Goal: Task Accomplishment & Management: Manage account settings

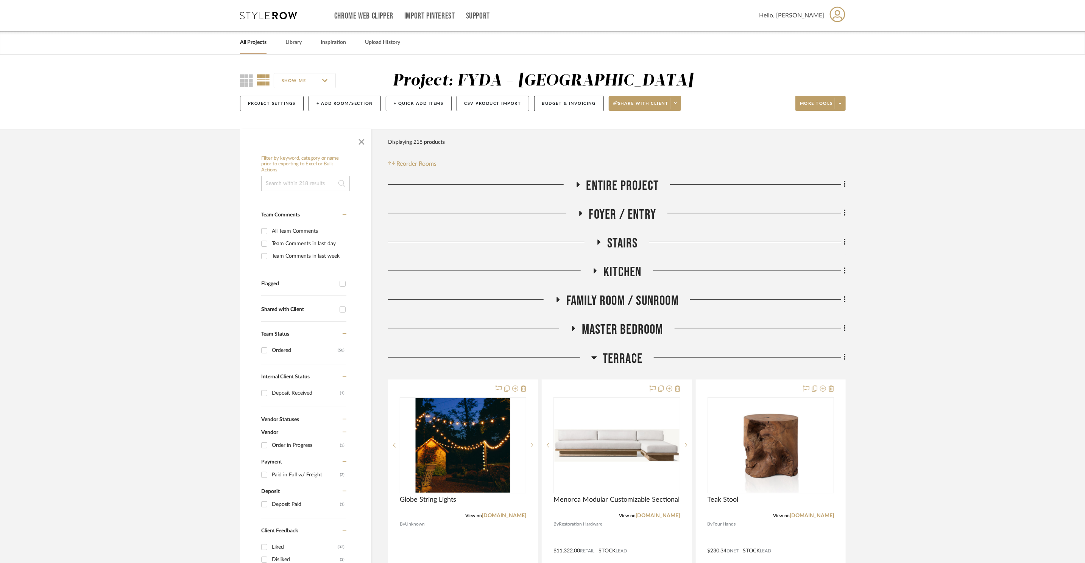
click at [611, 183] on span "Entire Project" at bounding box center [622, 186] width 73 height 16
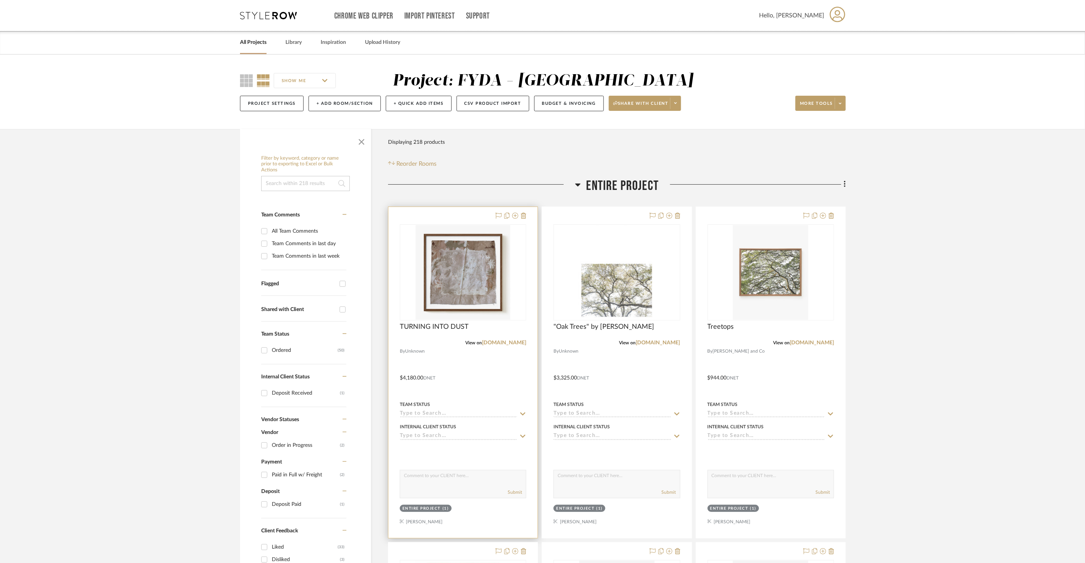
click at [511, 346] on div "View on tappancollective.com" at bounding box center [463, 343] width 126 height 7
click at [681, 214] on div at bounding box center [616, 372] width 149 height 331
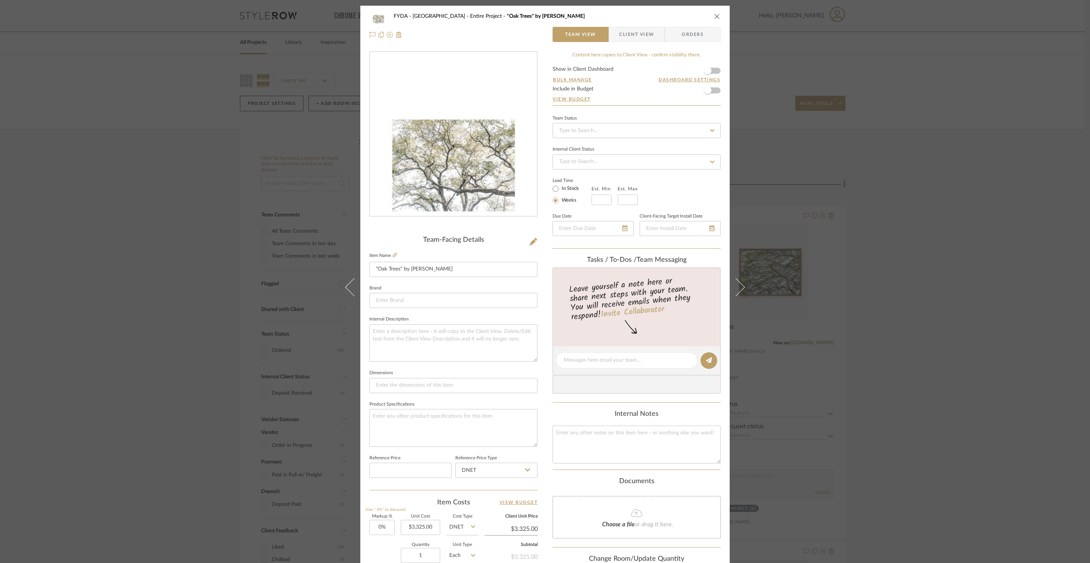
click at [714, 16] on icon "close" at bounding box center [717, 16] width 6 height 6
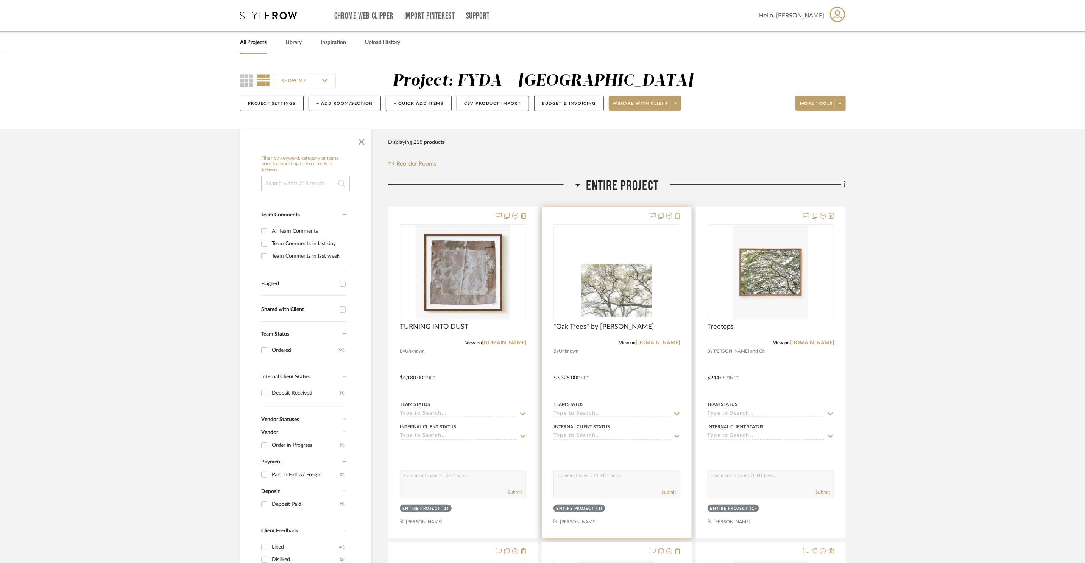
click at [680, 217] on icon at bounding box center [677, 216] width 5 height 6
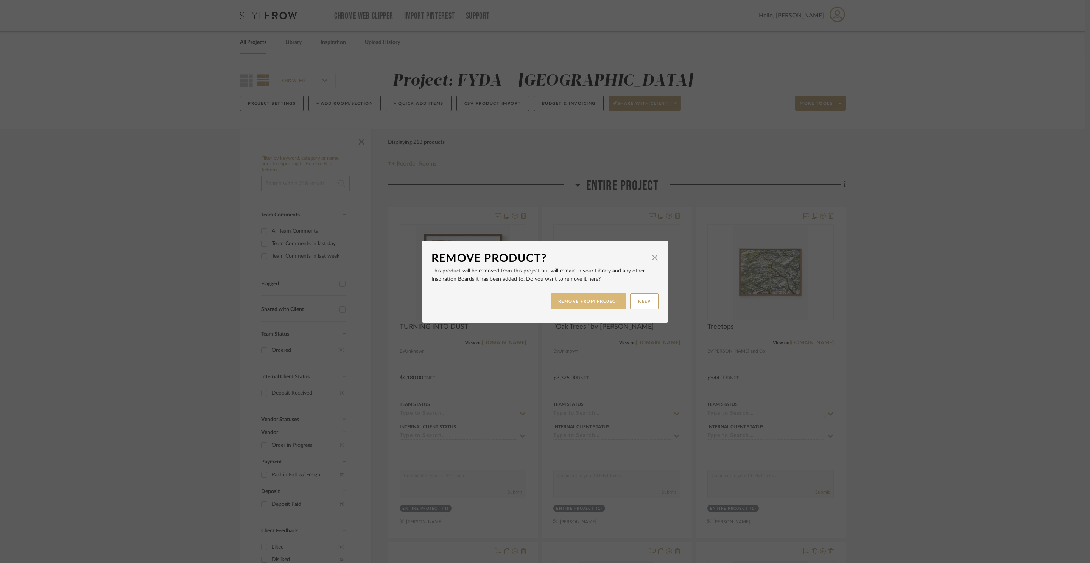
click at [585, 307] on button "REMOVE FROM PROJECT" at bounding box center [589, 301] width 76 height 16
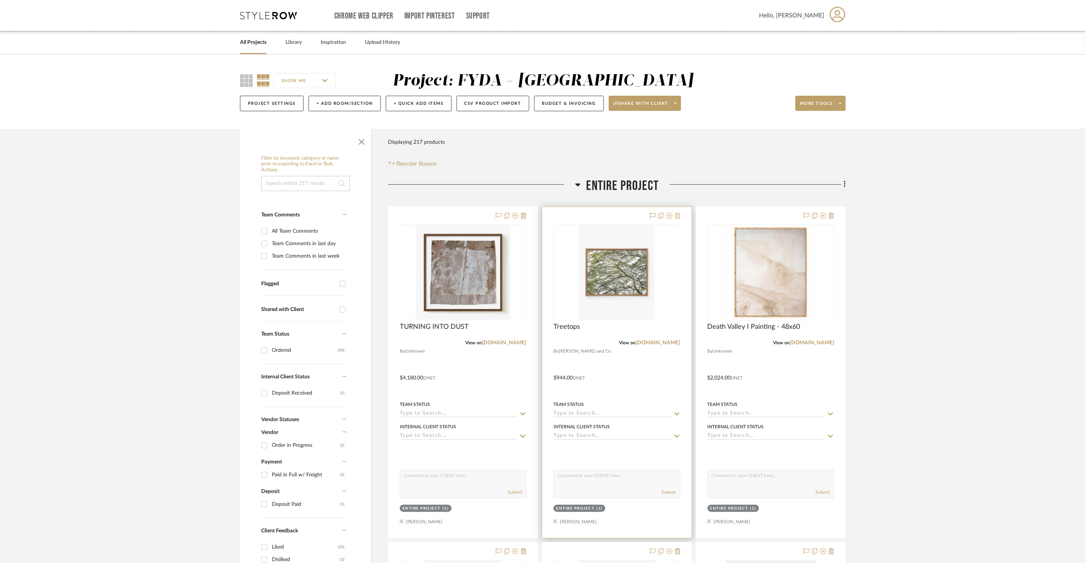
click at [678, 218] on icon at bounding box center [677, 216] width 5 height 6
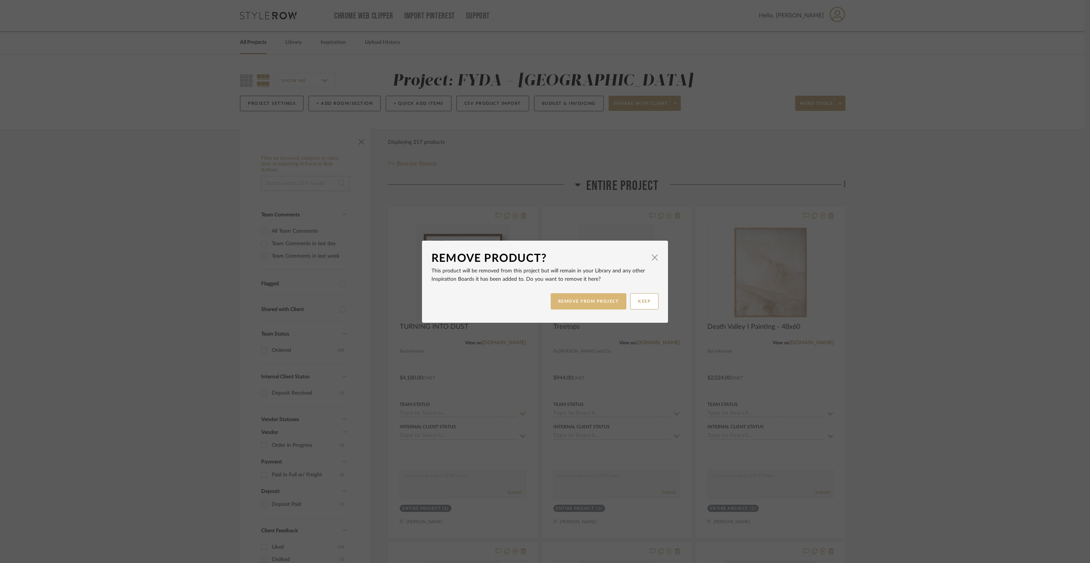
click at [603, 302] on button "REMOVE FROM PROJECT" at bounding box center [589, 301] width 76 height 16
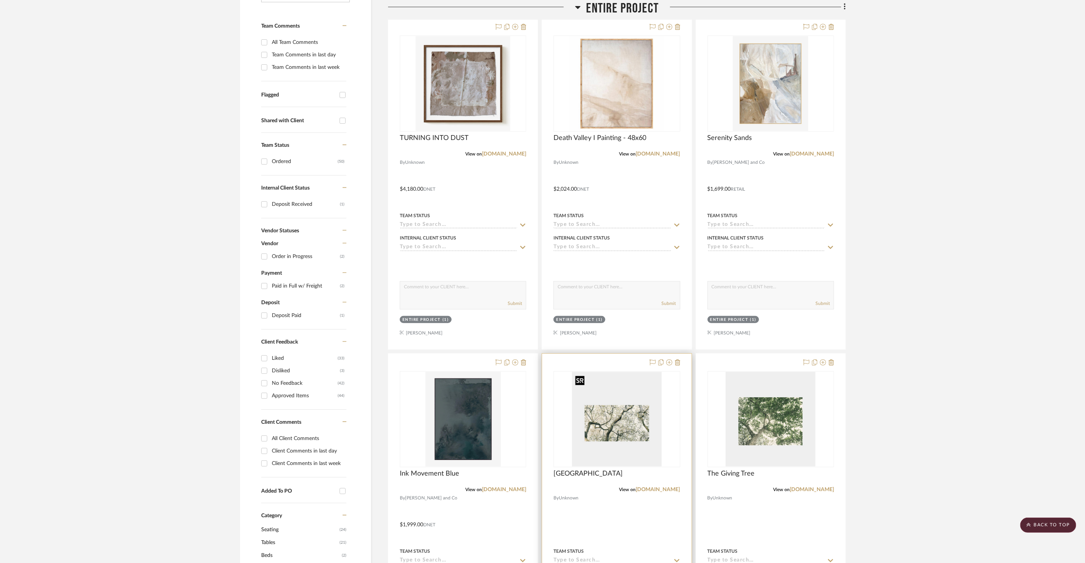
scroll to position [191, 0]
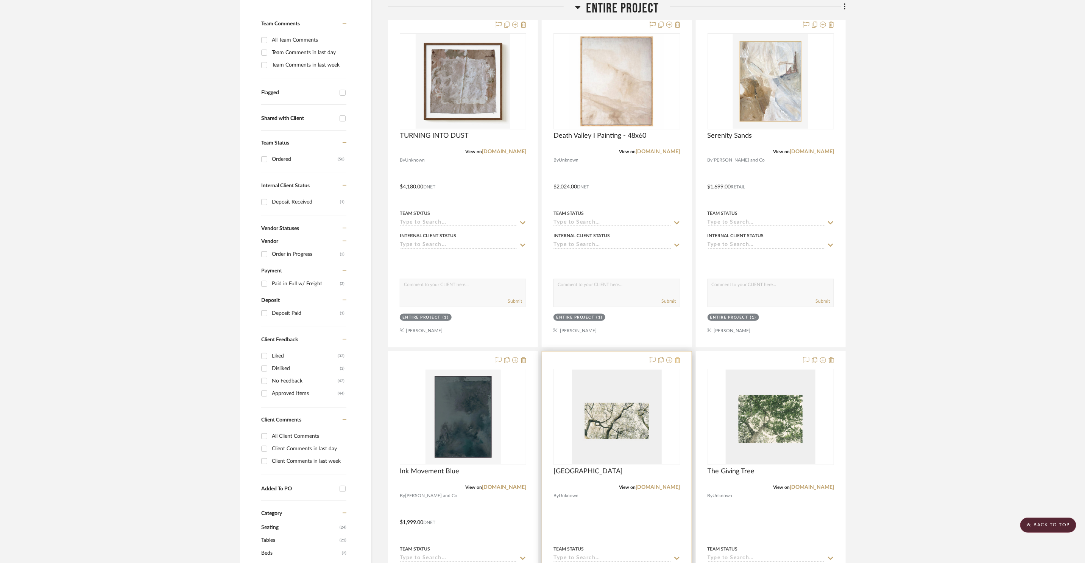
click at [678, 365] on button at bounding box center [677, 360] width 5 height 9
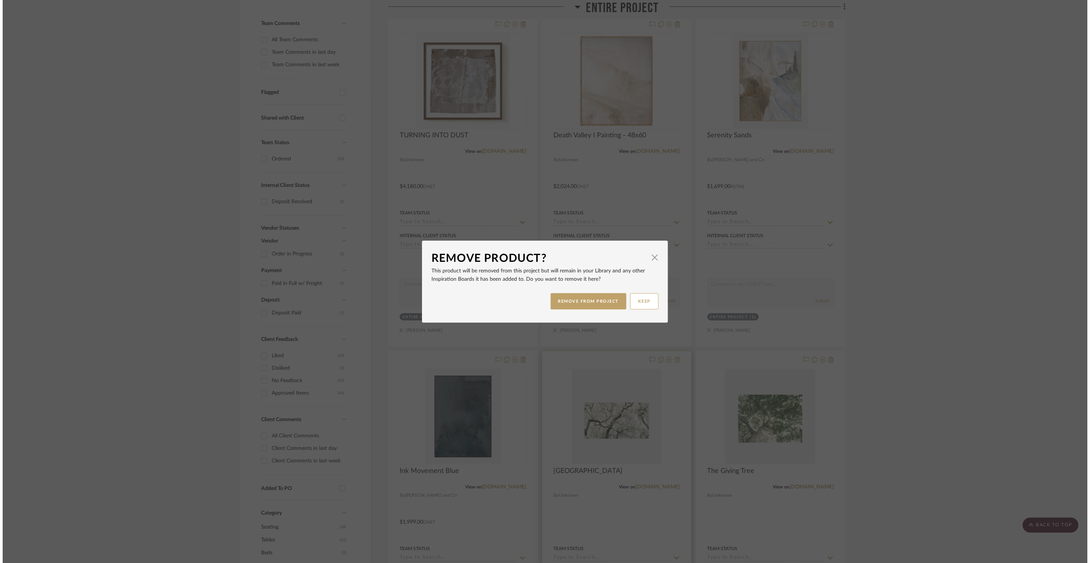
scroll to position [0, 0]
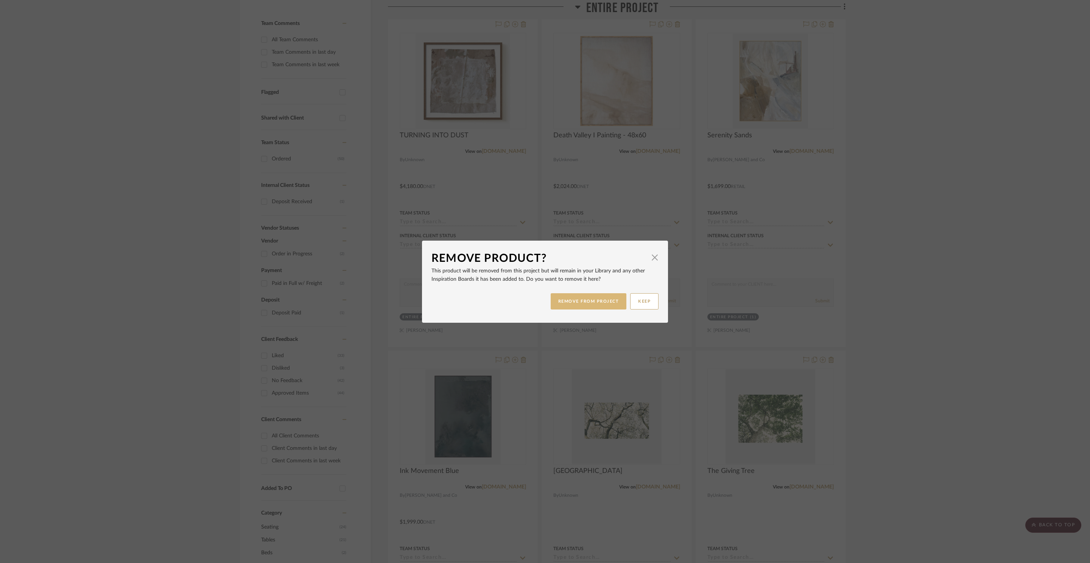
click at [603, 308] on button "REMOVE FROM PROJECT" at bounding box center [589, 301] width 76 height 16
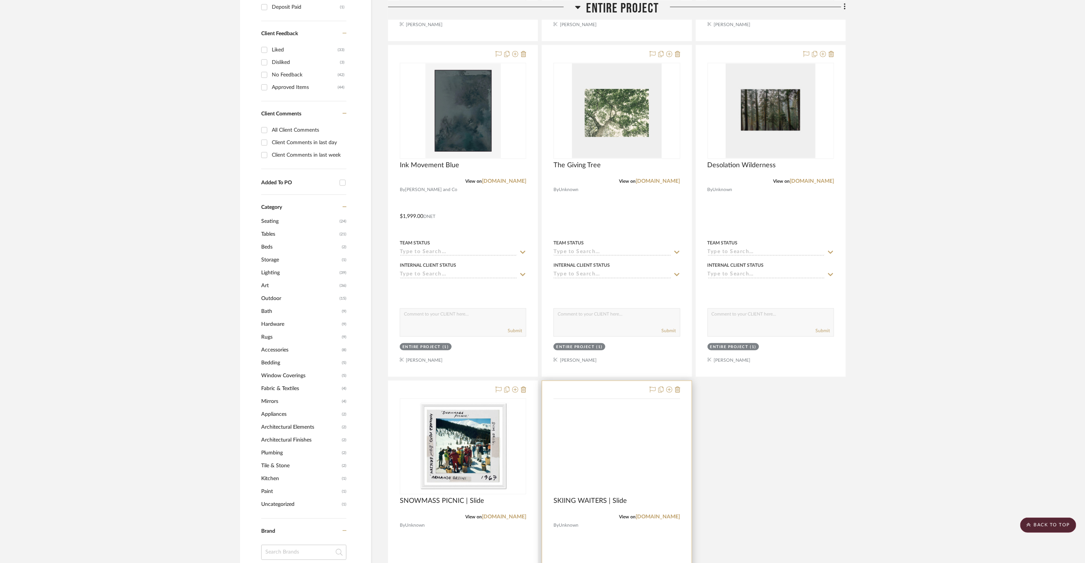
scroll to position [619, 0]
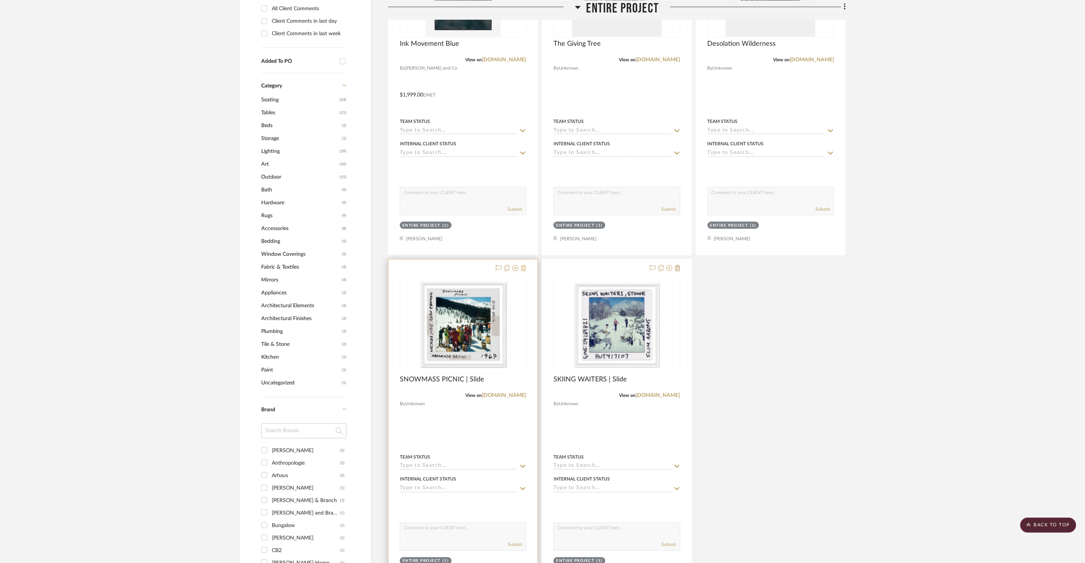
click at [523, 270] on icon at bounding box center [523, 268] width 5 height 6
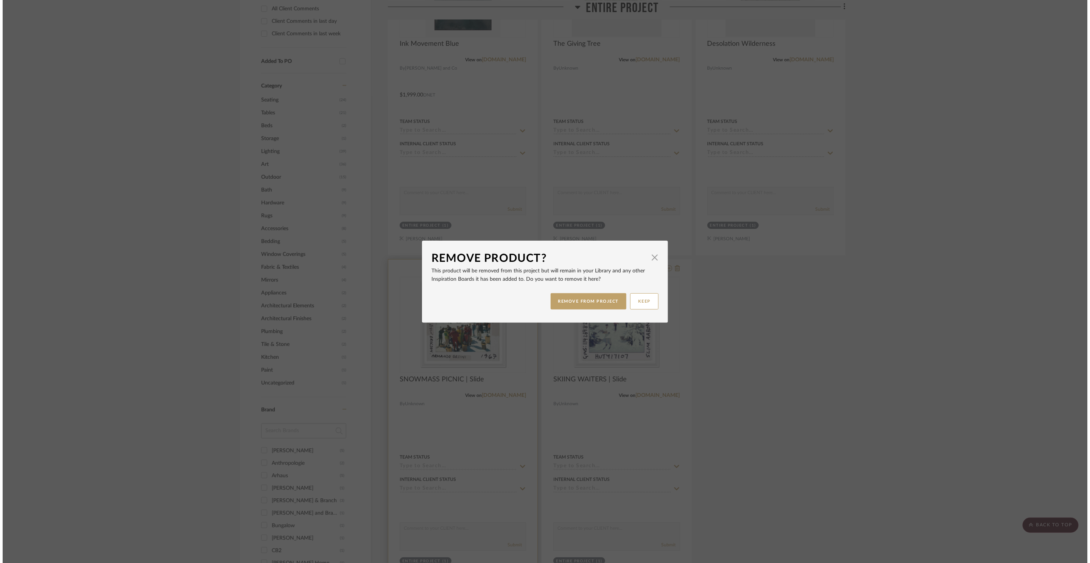
scroll to position [0, 0]
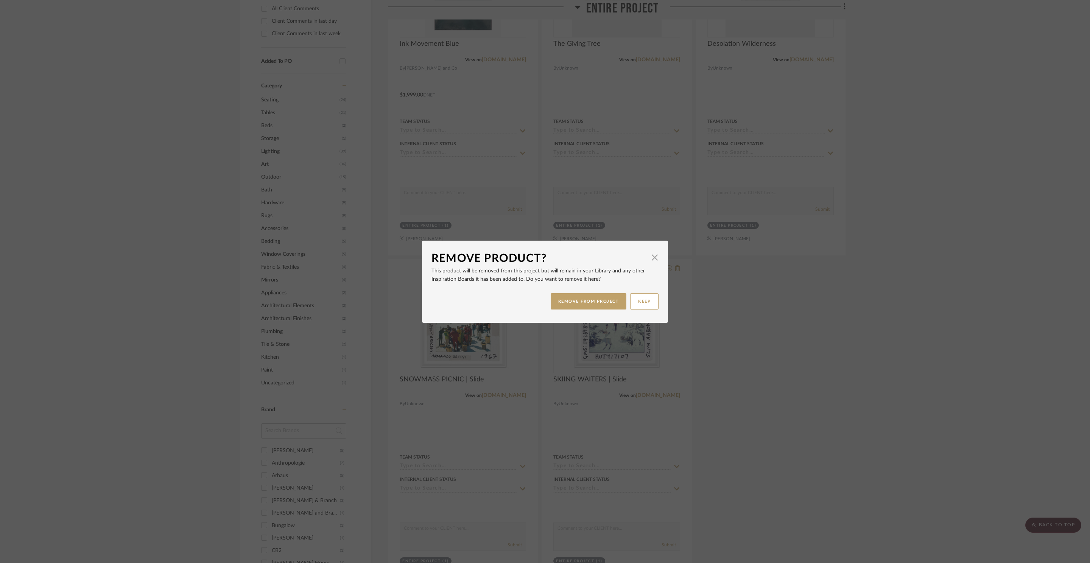
click at [760, 310] on div "Remove Product? × This product will be removed from this project but will remai…" at bounding box center [545, 281] width 1090 height 563
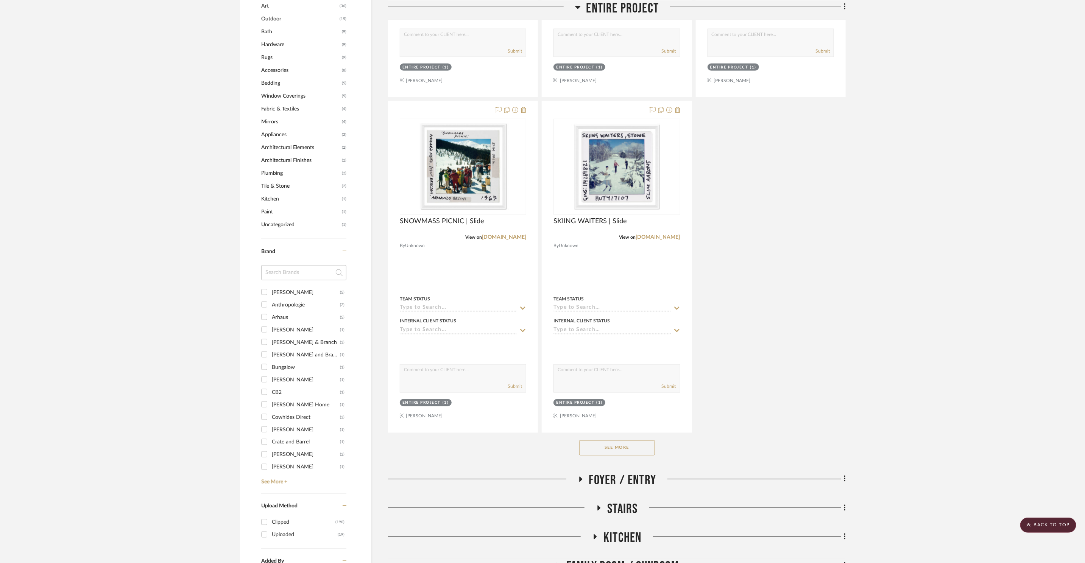
scroll to position [994, 0]
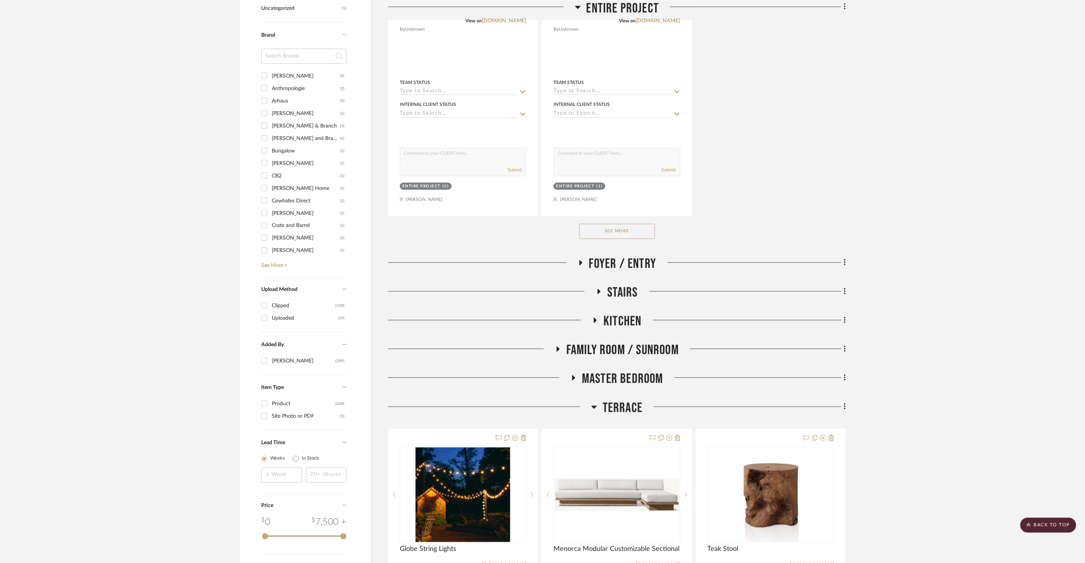
click at [620, 235] on button "See More" at bounding box center [617, 231] width 76 height 15
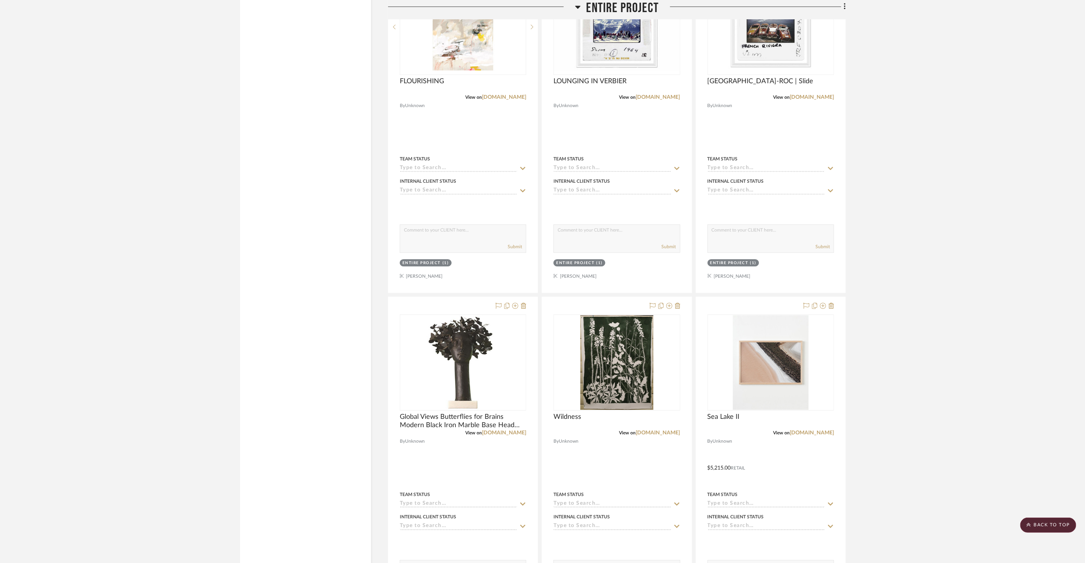
scroll to position [1630, 0]
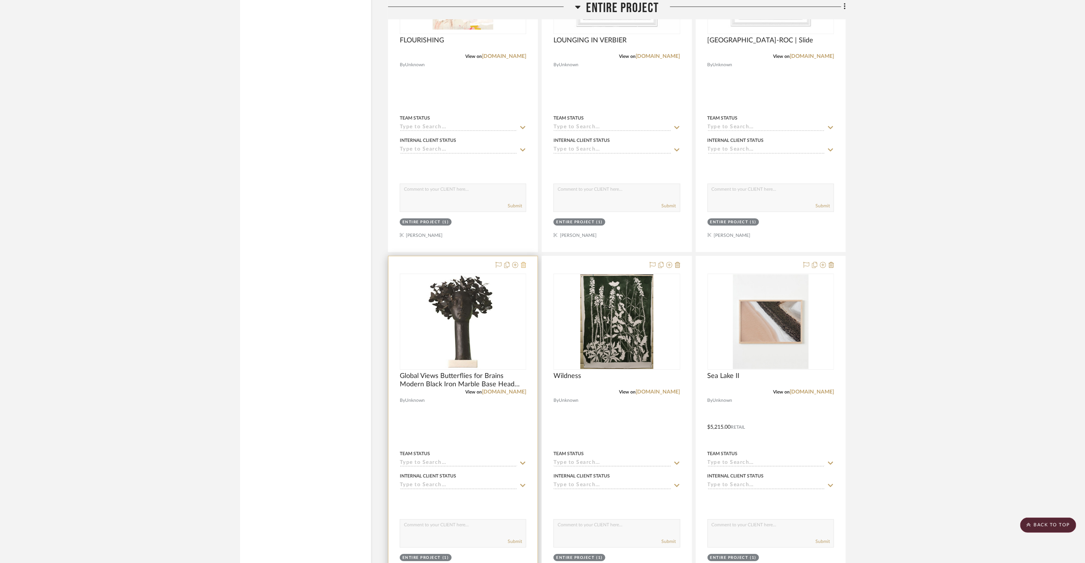
click at [524, 265] on icon at bounding box center [523, 265] width 5 height 6
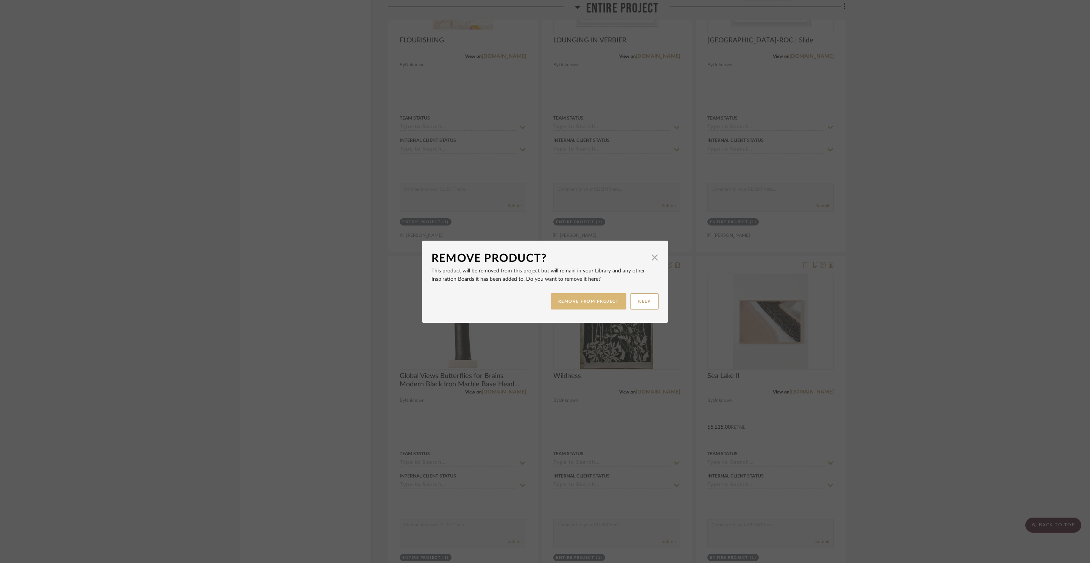
click at [584, 306] on button "REMOVE FROM PROJECT" at bounding box center [589, 301] width 76 height 16
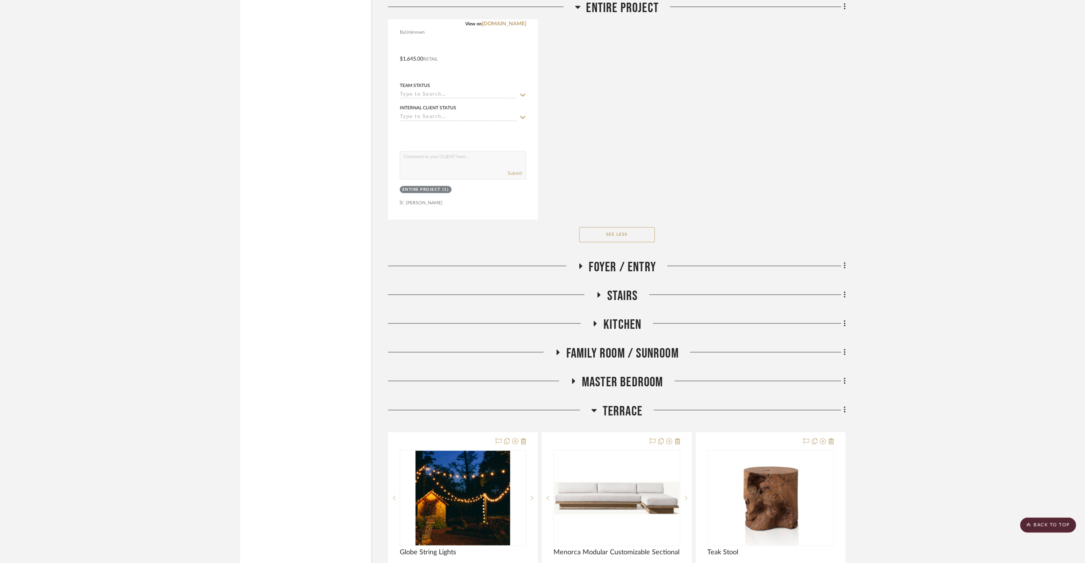
scroll to position [3352, 0]
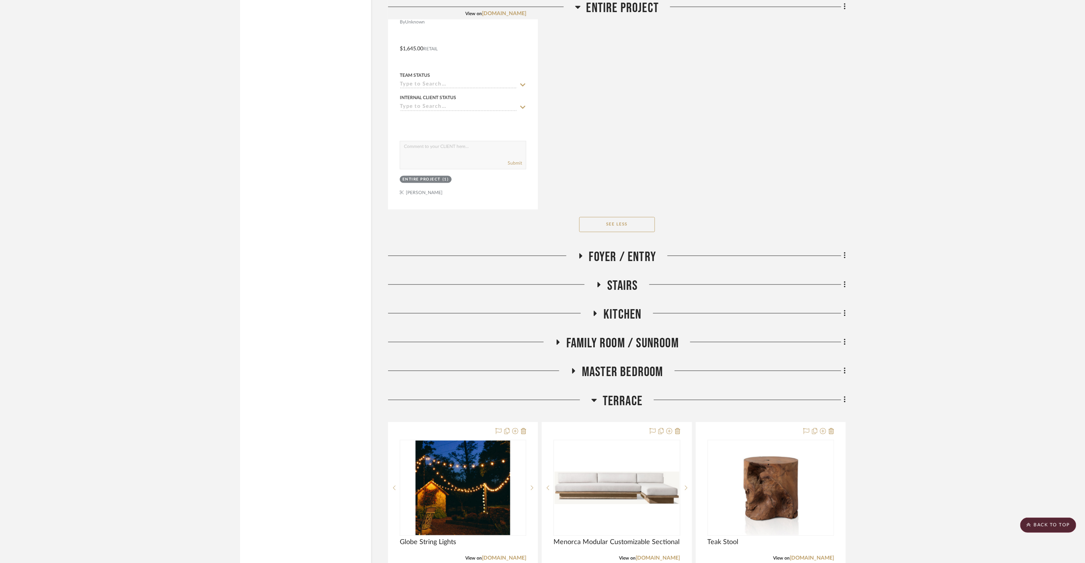
click at [585, 251] on h3 "Foyer / Entry" at bounding box center [617, 257] width 79 height 16
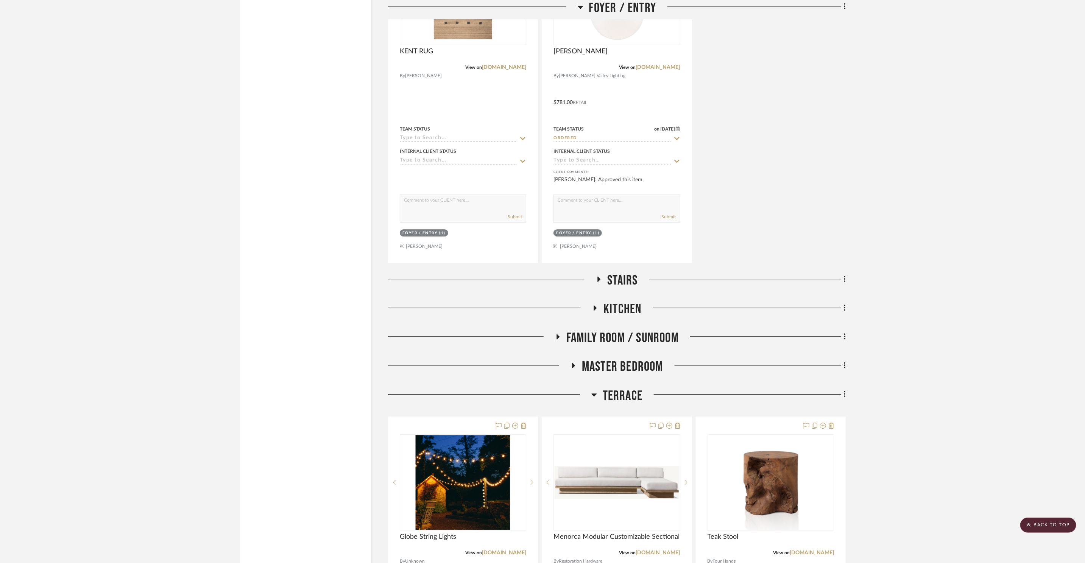
scroll to position [3703, 0]
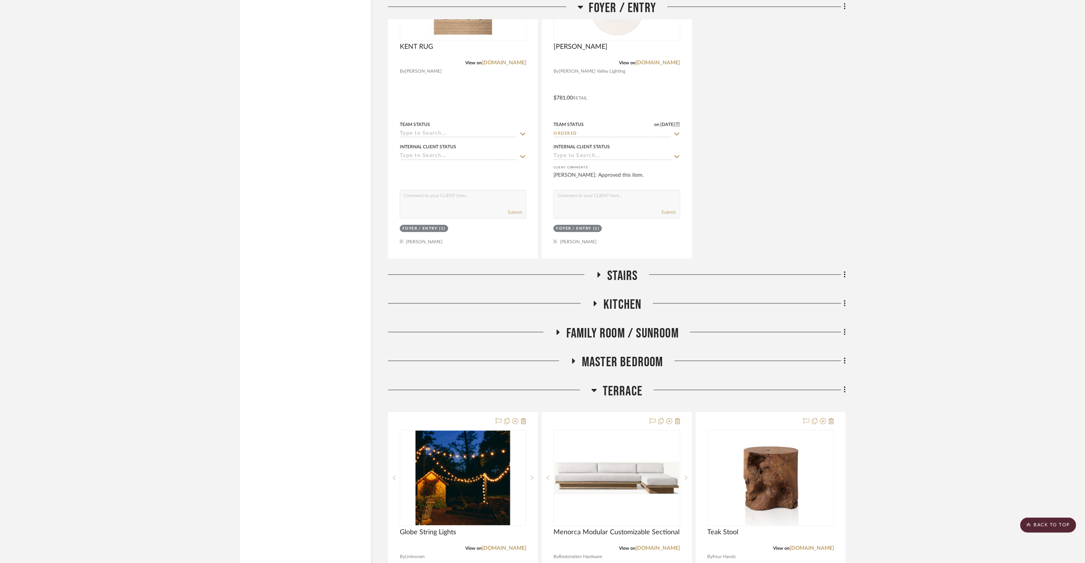
click at [612, 273] on span "Stairs" at bounding box center [622, 276] width 30 height 16
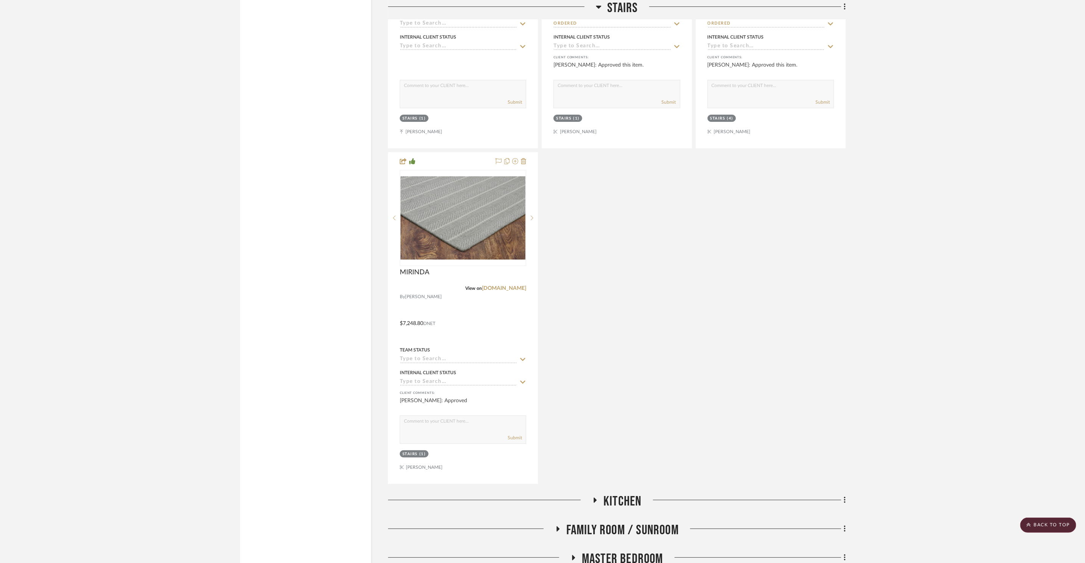
scroll to position [4202, 0]
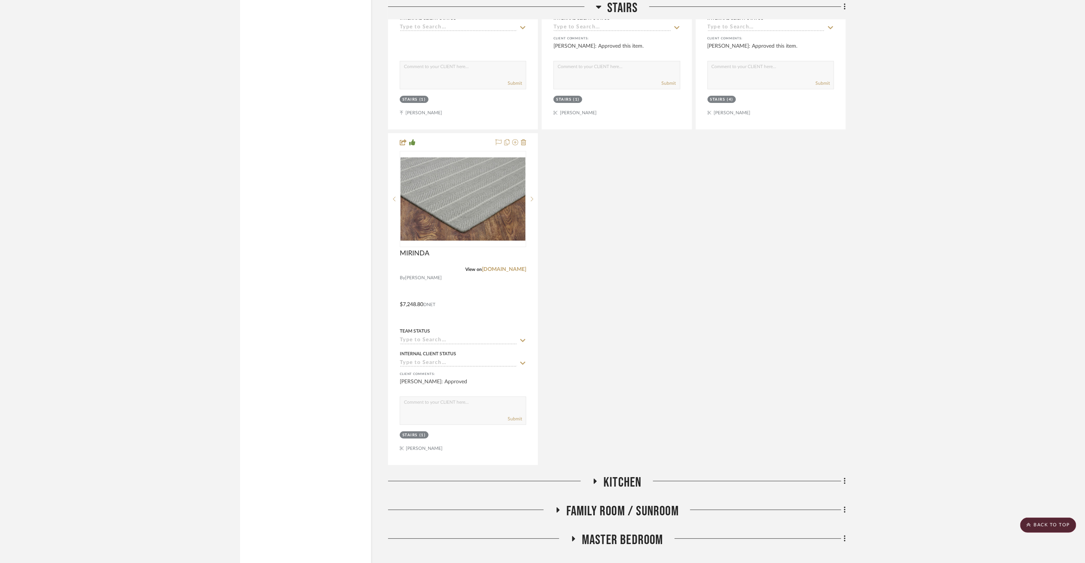
drag, startPoint x: 634, startPoint y: 480, endPoint x: 735, endPoint y: 444, distance: 107.1
click at [635, 480] on span "Kitchen" at bounding box center [622, 483] width 38 height 16
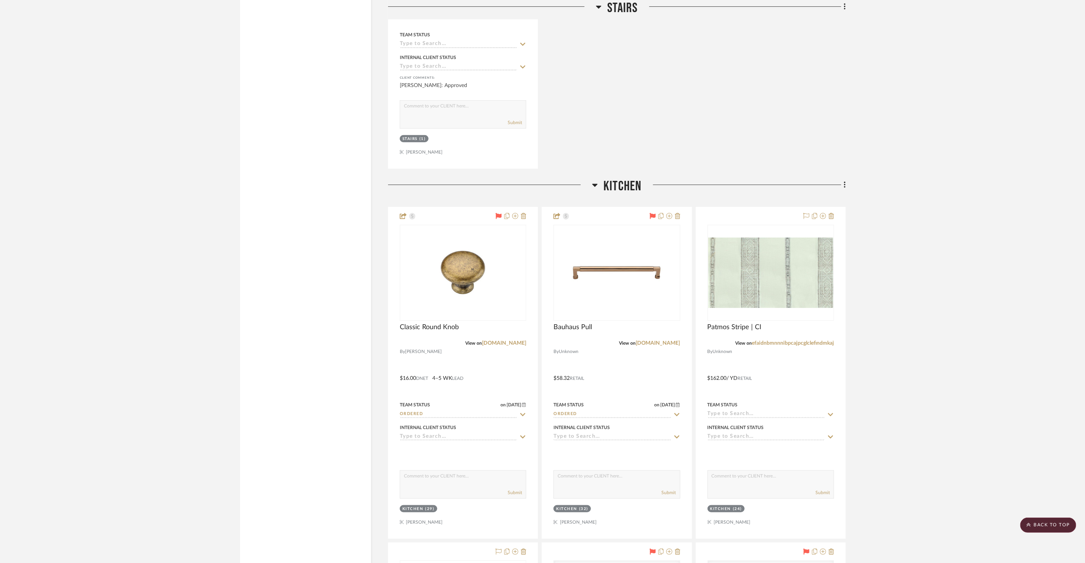
scroll to position [4672, 0]
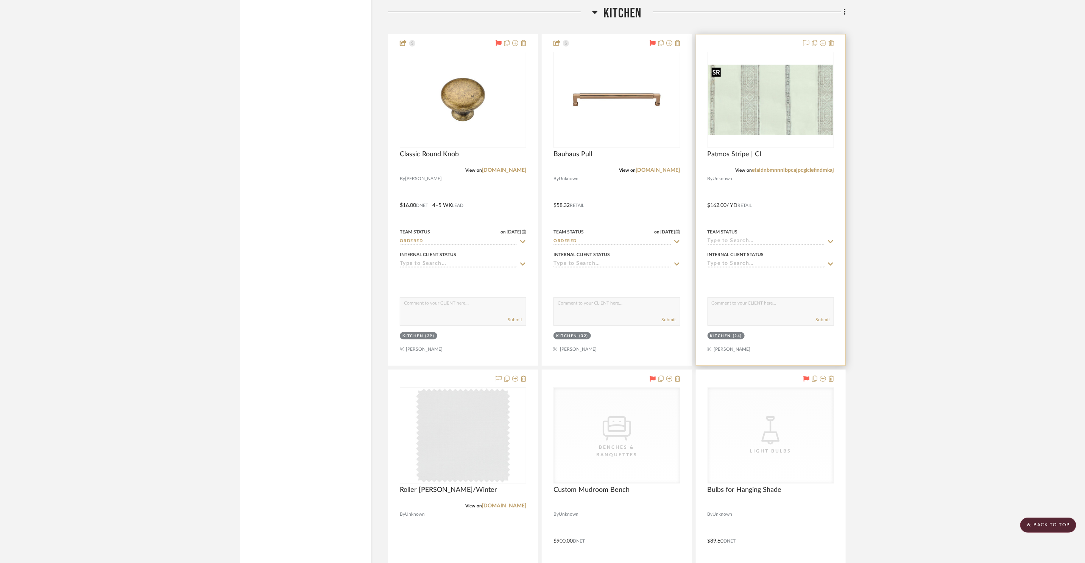
click at [772, 115] on img "0" at bounding box center [770, 100] width 125 height 70
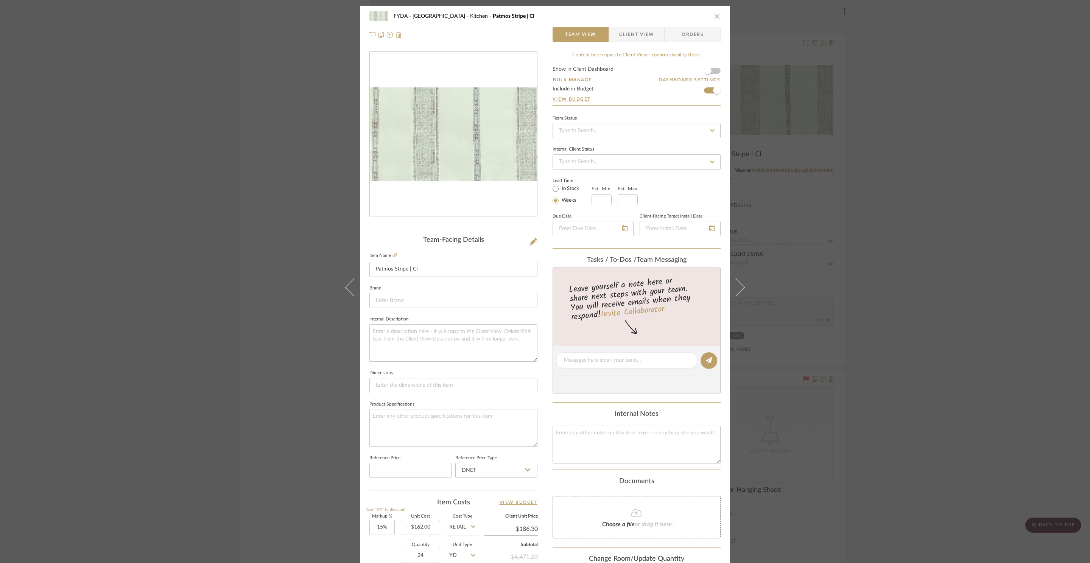
click at [714, 71] on form "Show in Client Dashboard Bulk Manage Dashboard Settings Include in Budget View …" at bounding box center [637, 86] width 168 height 39
click at [712, 72] on span "button" at bounding box center [708, 70] width 17 height 17
click at [439, 268] on input "Patmos Stripe | CI" at bounding box center [453, 269] width 168 height 15
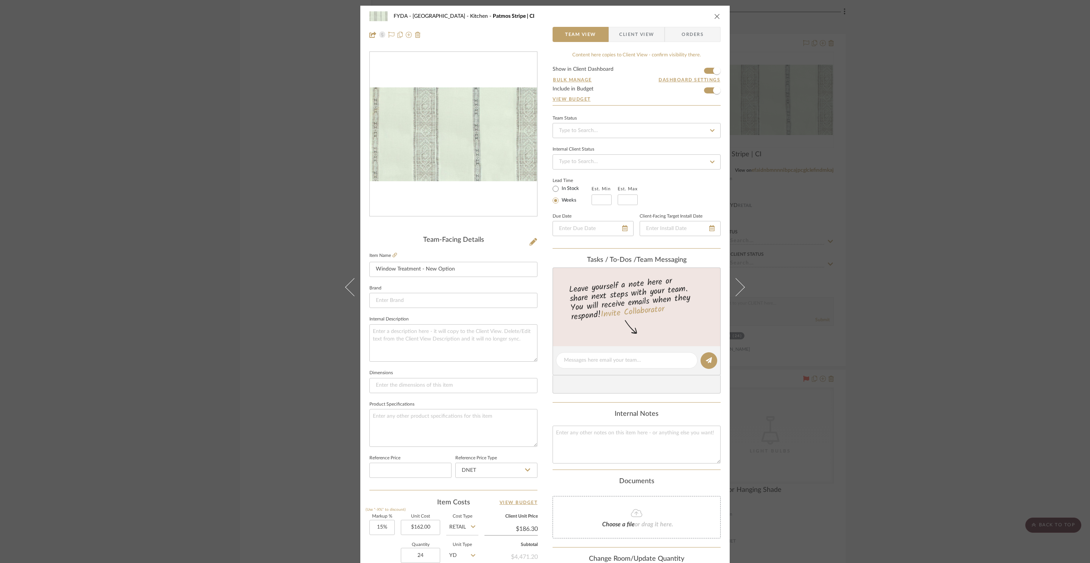
type input "Window Treatment - New Option"
click at [631, 41] on span "Client View" at bounding box center [636, 34] width 35 height 15
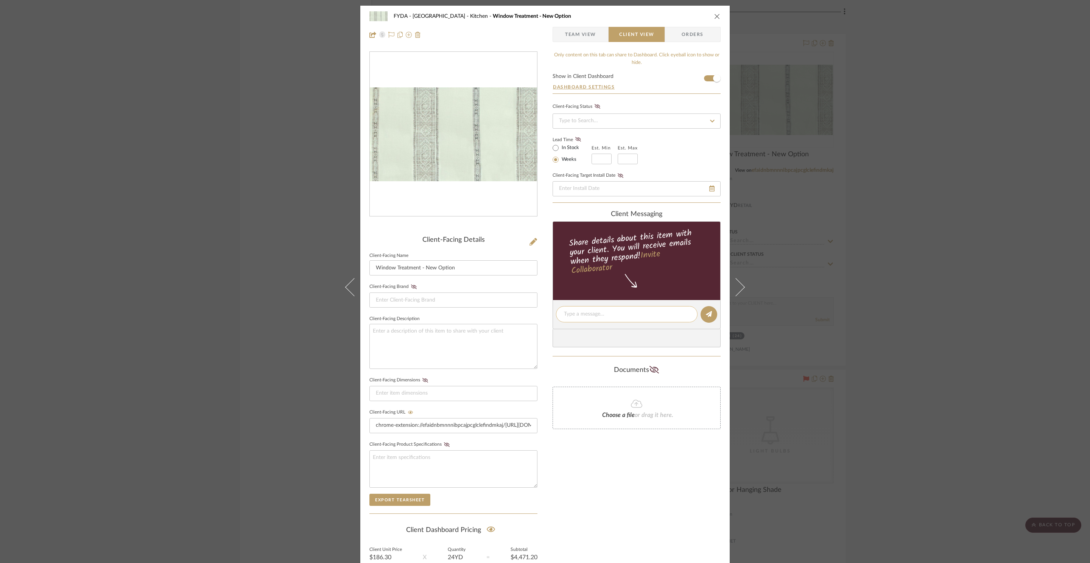
click at [653, 313] on textarea at bounding box center [627, 314] width 126 height 8
type textarea "We are proposing this option. Will show you in person."
click at [706, 320] on button at bounding box center [709, 314] width 17 height 17
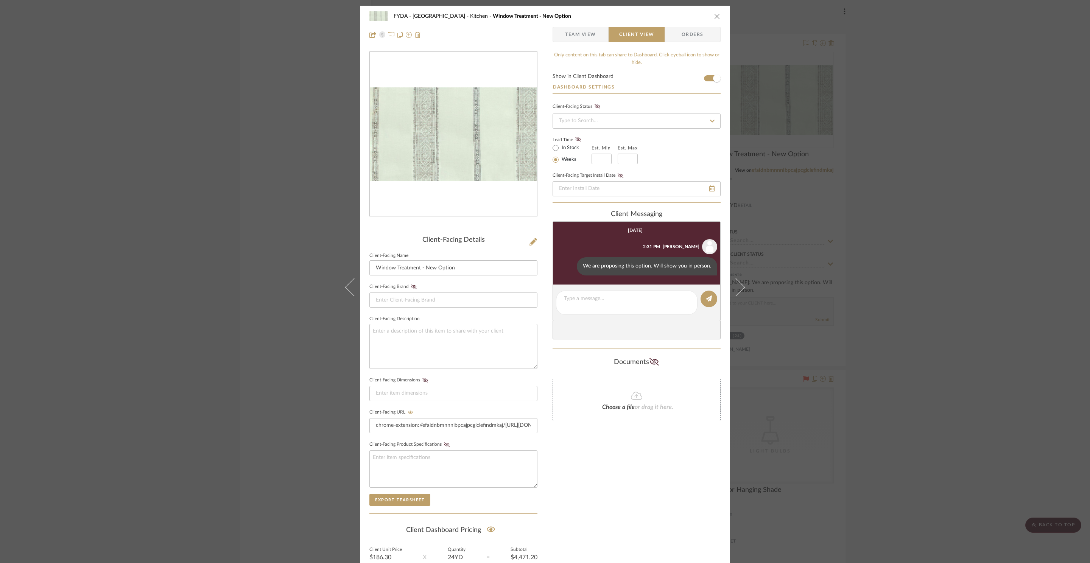
click at [586, 33] on span "Team View" at bounding box center [580, 34] width 31 height 15
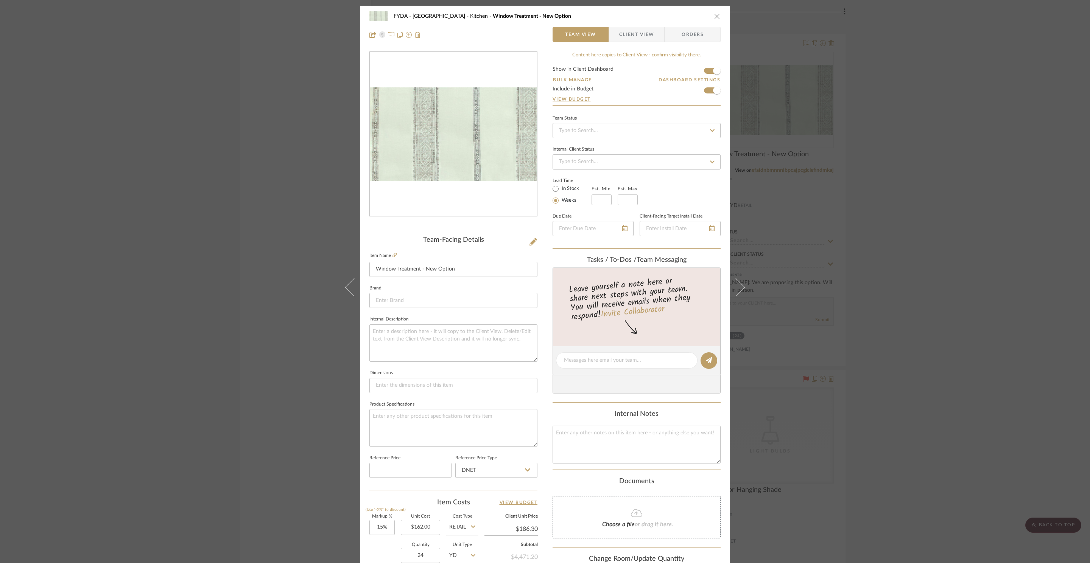
click at [715, 16] on icon "close" at bounding box center [717, 16] width 6 height 6
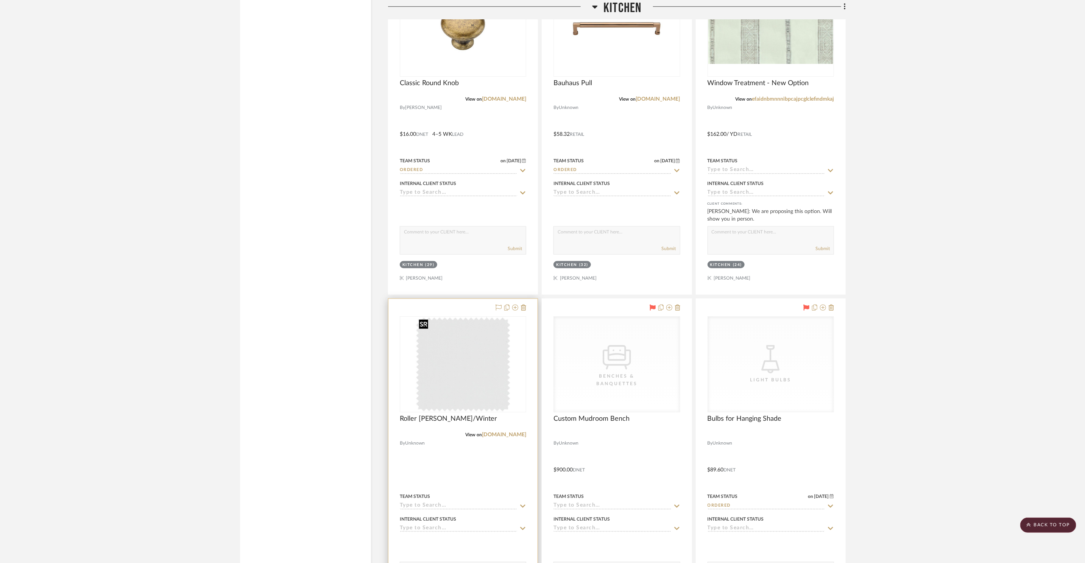
scroll to position [4747, 0]
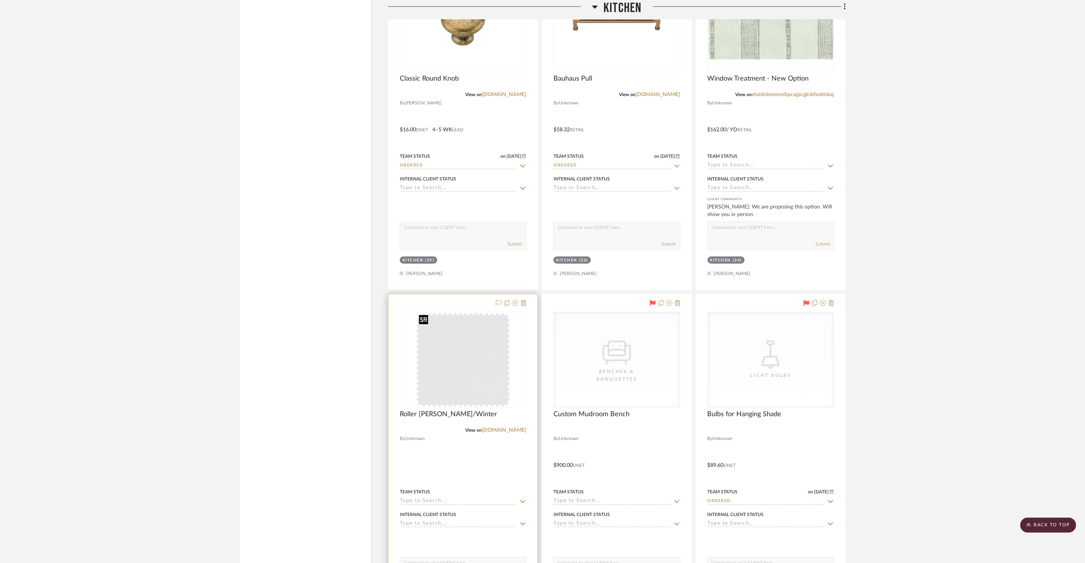
click at [465, 375] on div at bounding box center [463, 360] width 126 height 96
click at [465, 374] on img "0" at bounding box center [463, 360] width 95 height 95
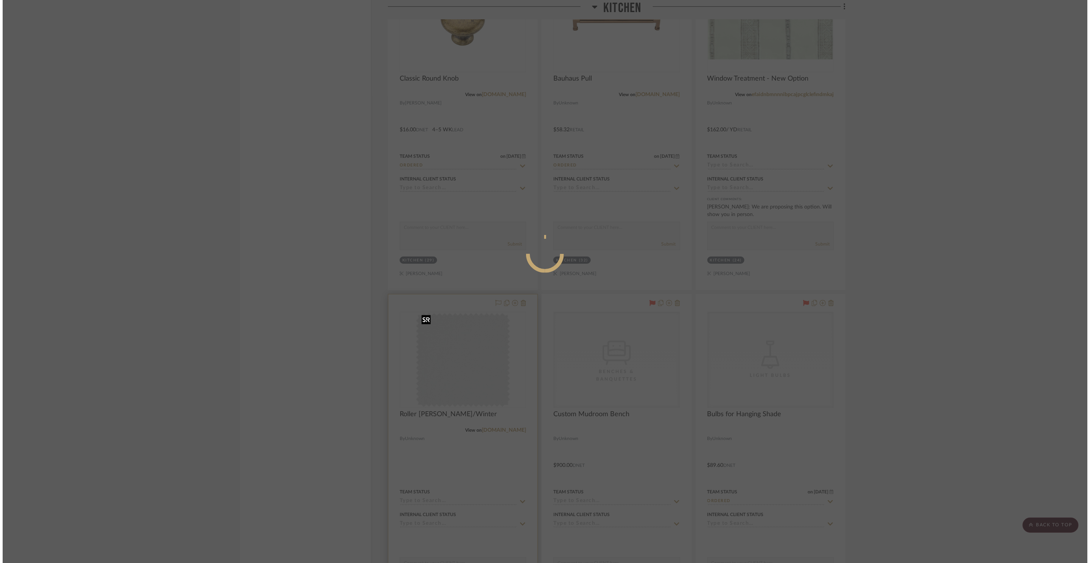
scroll to position [0, 0]
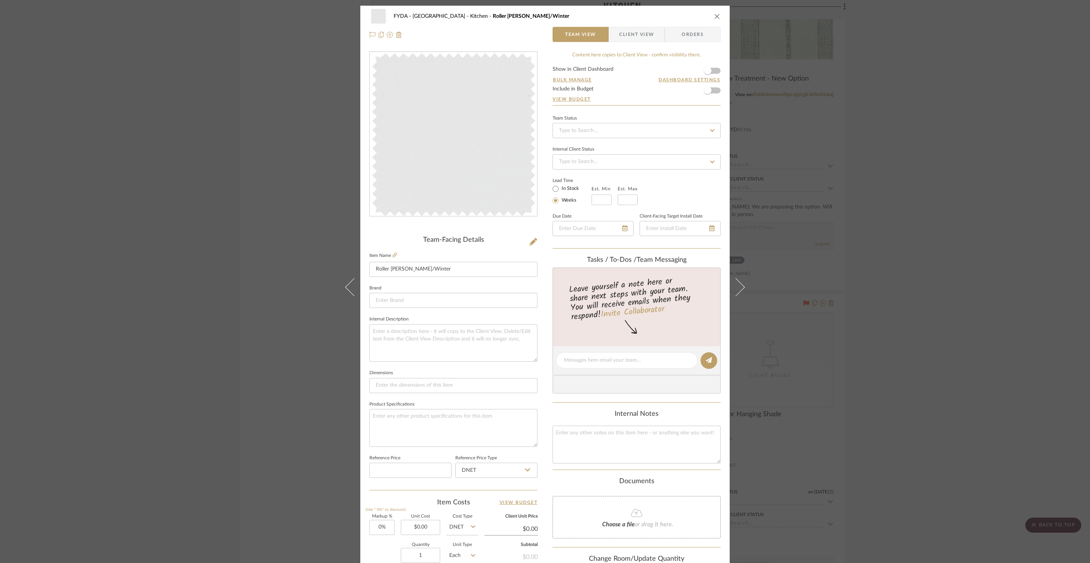
click at [714, 15] on icon "close" at bounding box center [717, 16] width 6 height 6
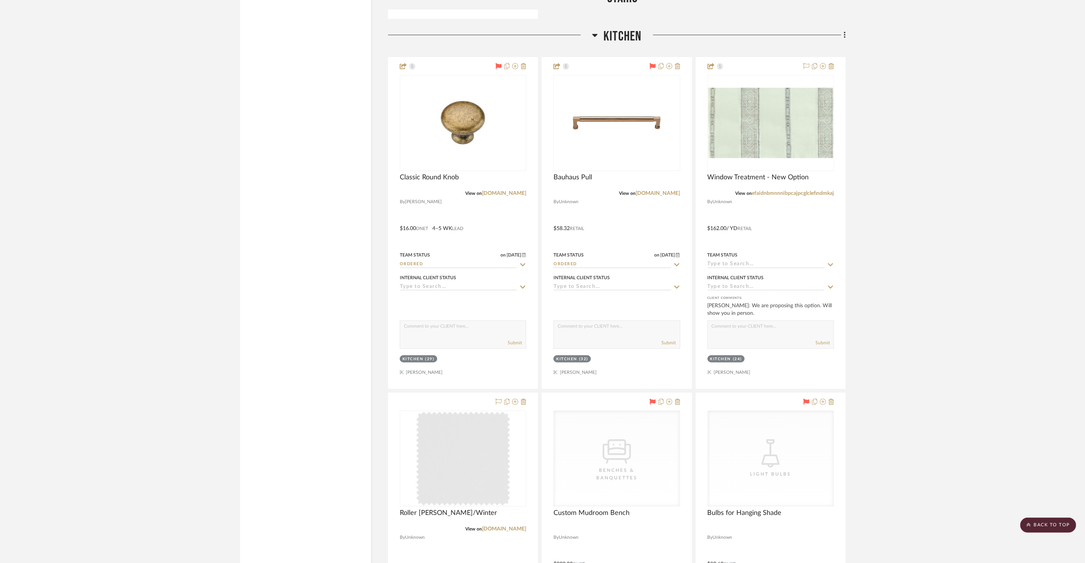
scroll to position [4384, 0]
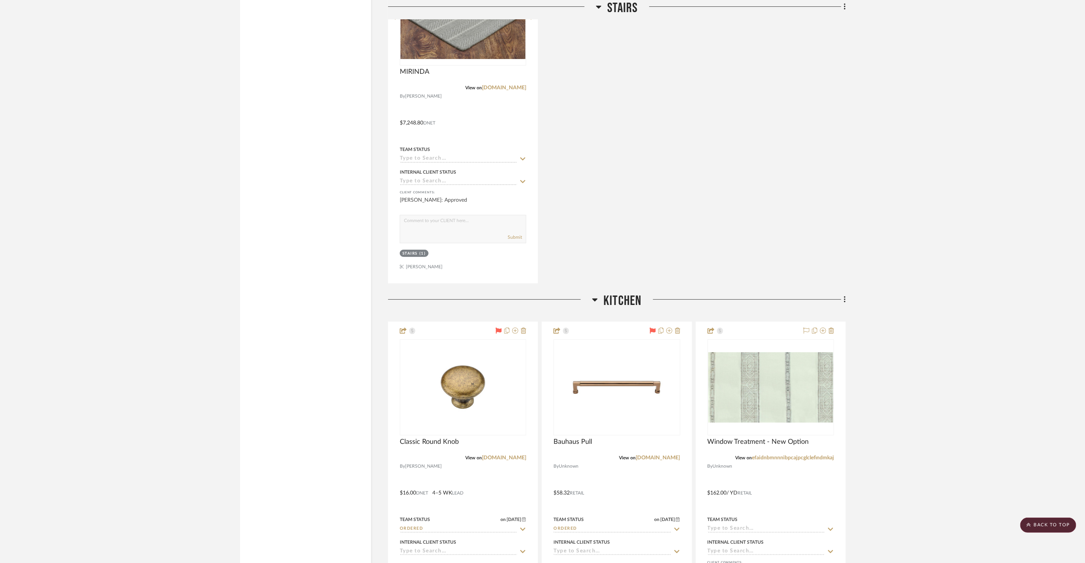
click at [619, 301] on span "Kitchen" at bounding box center [622, 301] width 38 height 16
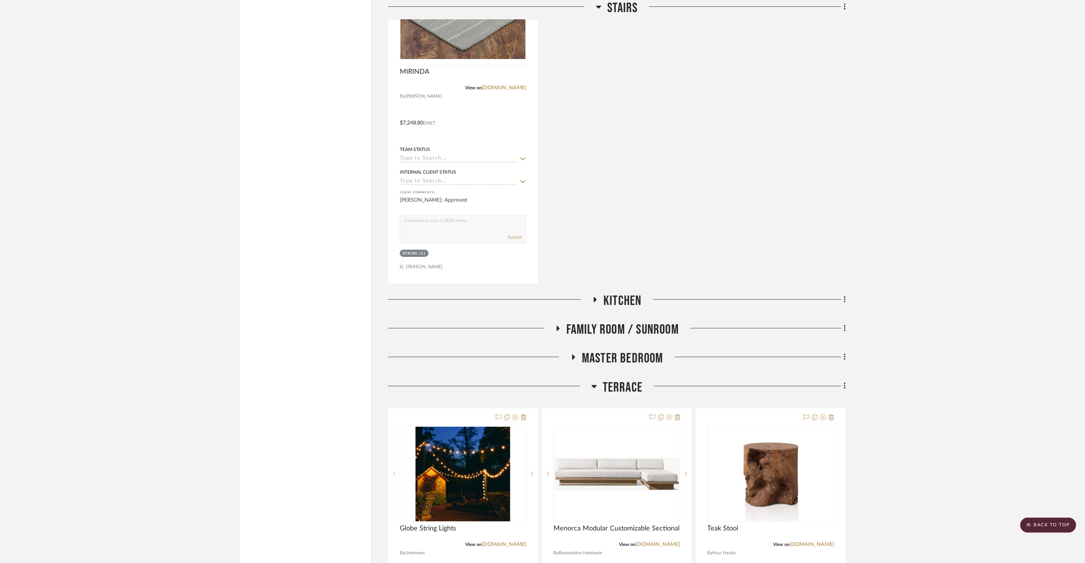
click at [620, 331] on span "Family Room / Sunroom" at bounding box center [622, 330] width 112 height 16
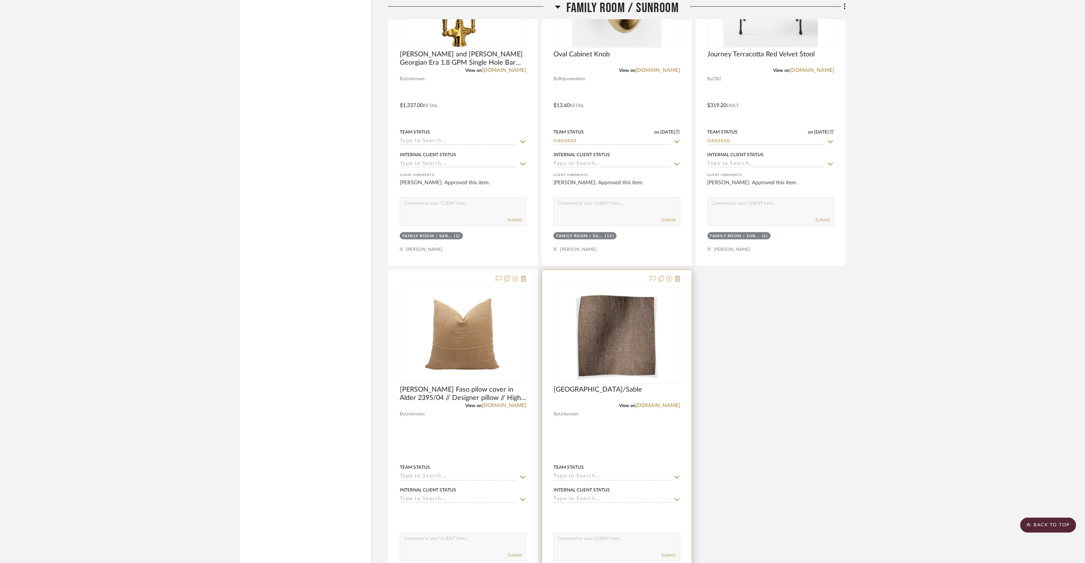
scroll to position [5258, 0]
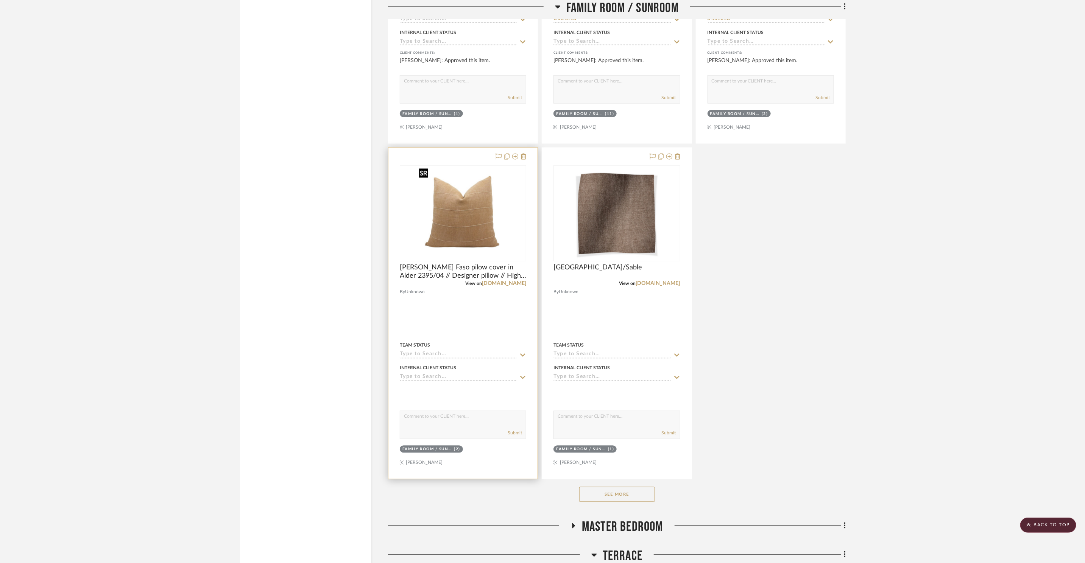
click at [460, 220] on img "0" at bounding box center [463, 213] width 95 height 95
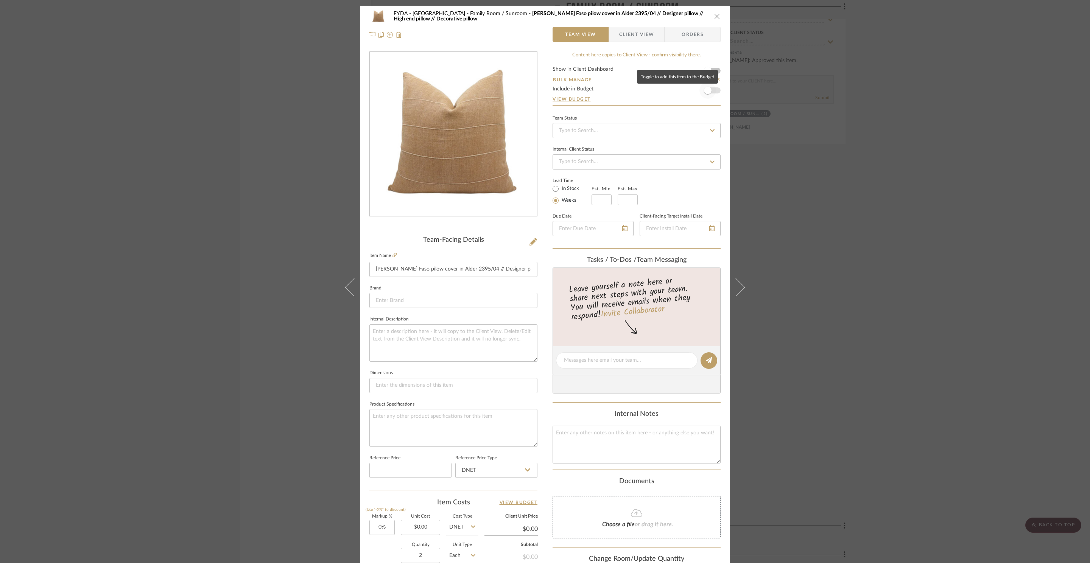
click at [713, 93] on span "button" at bounding box center [708, 90] width 17 height 17
click at [716, 16] on icon "close" at bounding box center [717, 16] width 6 height 6
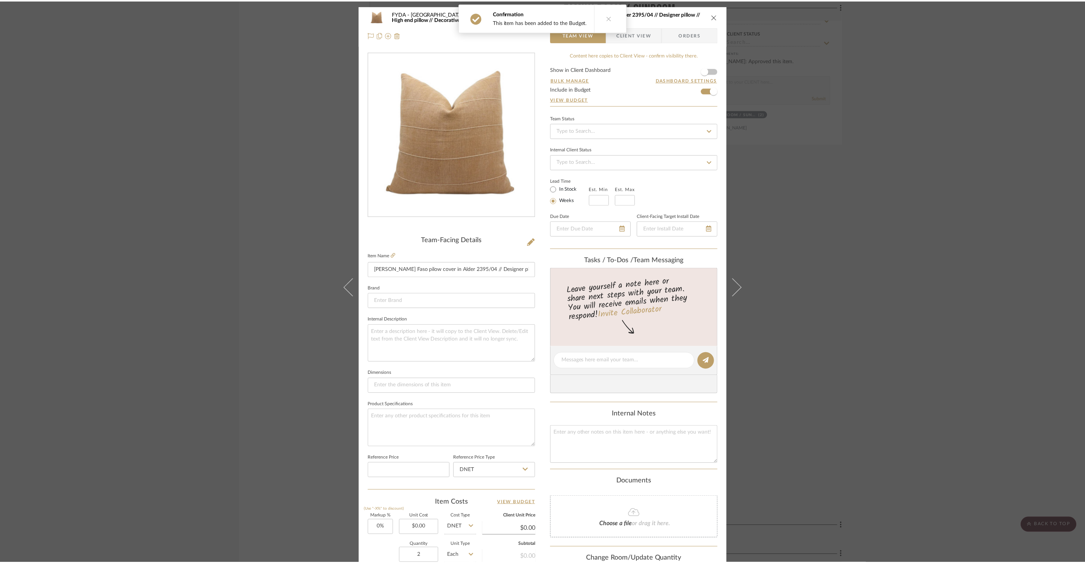
scroll to position [5258, 0]
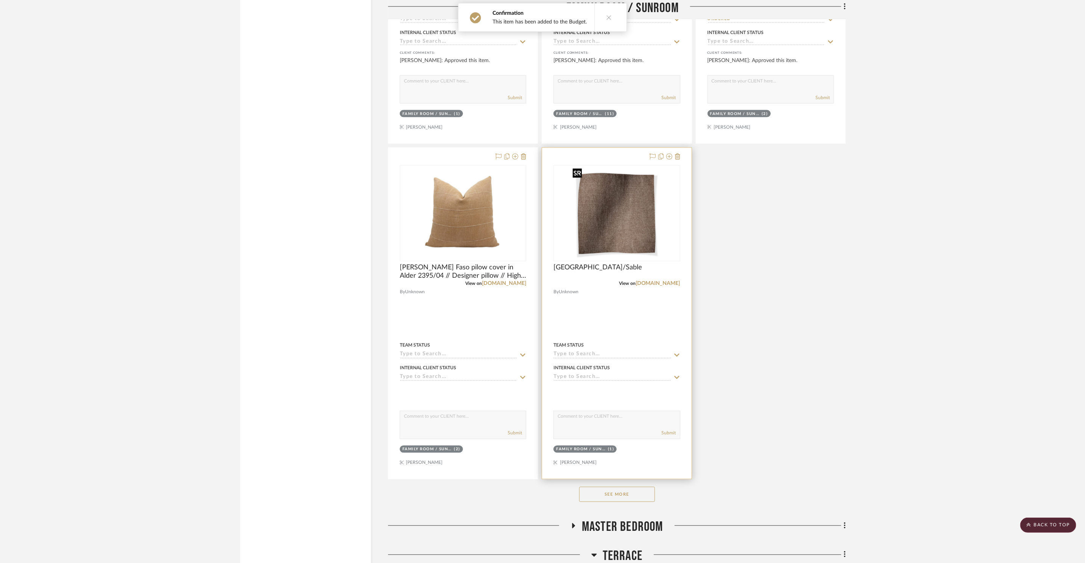
click at [631, 201] on img "0" at bounding box center [616, 213] width 95 height 95
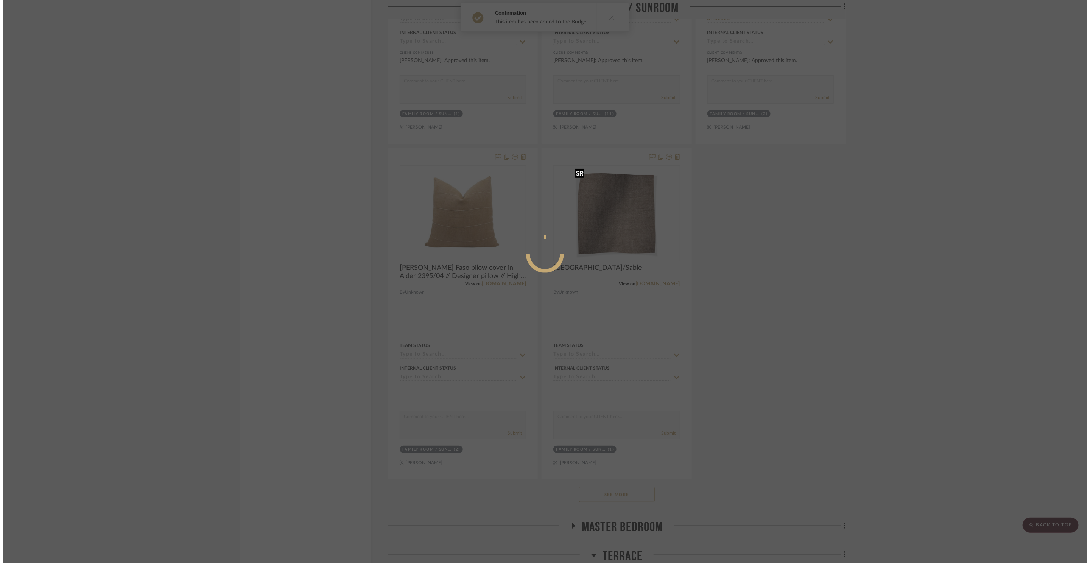
scroll to position [0, 0]
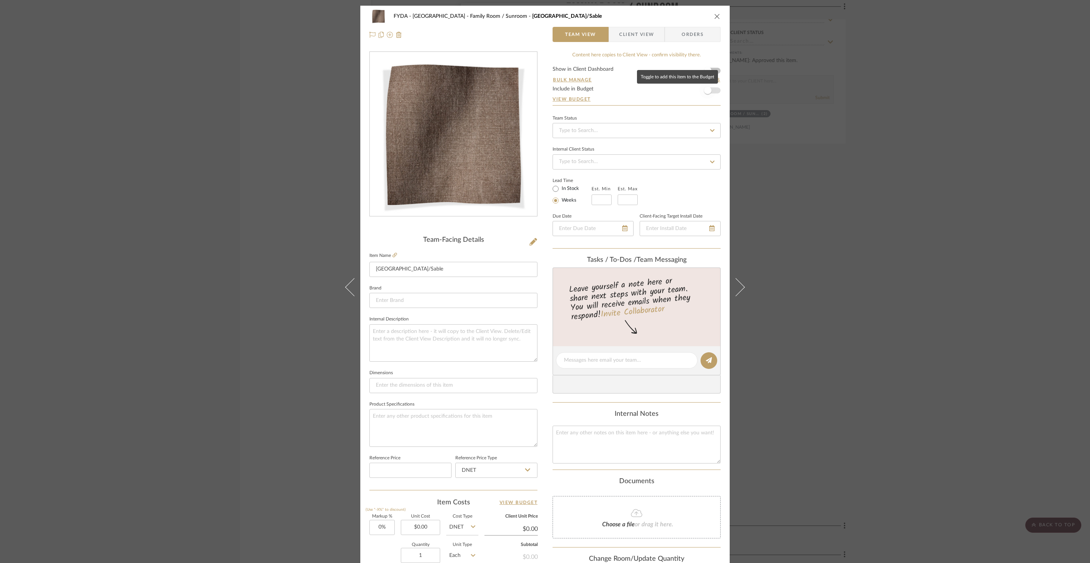
click at [712, 90] on span "button" at bounding box center [708, 90] width 17 height 17
click at [435, 270] on input "DORSET/Sable" at bounding box center [453, 269] width 168 height 15
type input "L"
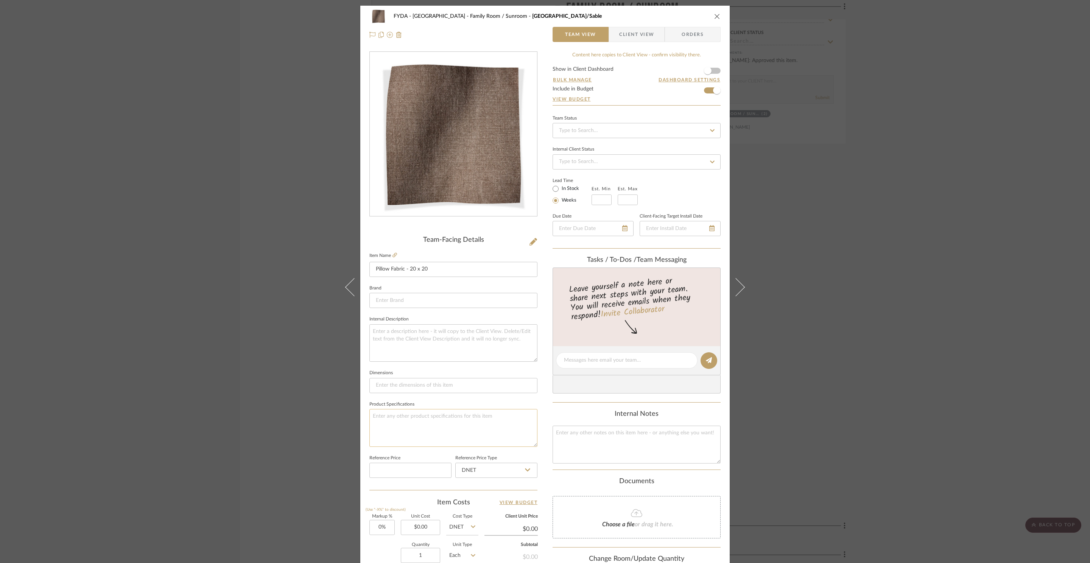
type input "Pillow Fabric - 20 x 20"
click at [412, 427] on textarea at bounding box center [453, 427] width 168 height 37
type textarea "Sable/Dorset"
click at [716, 16] on icon "close" at bounding box center [717, 16] width 6 height 6
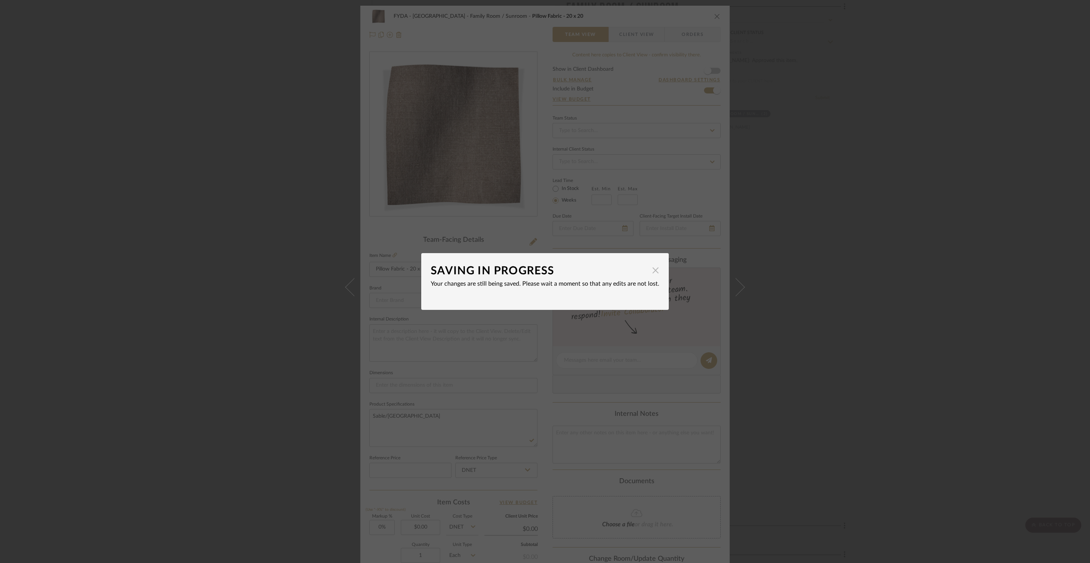
click at [651, 271] on span "button" at bounding box center [655, 270] width 15 height 15
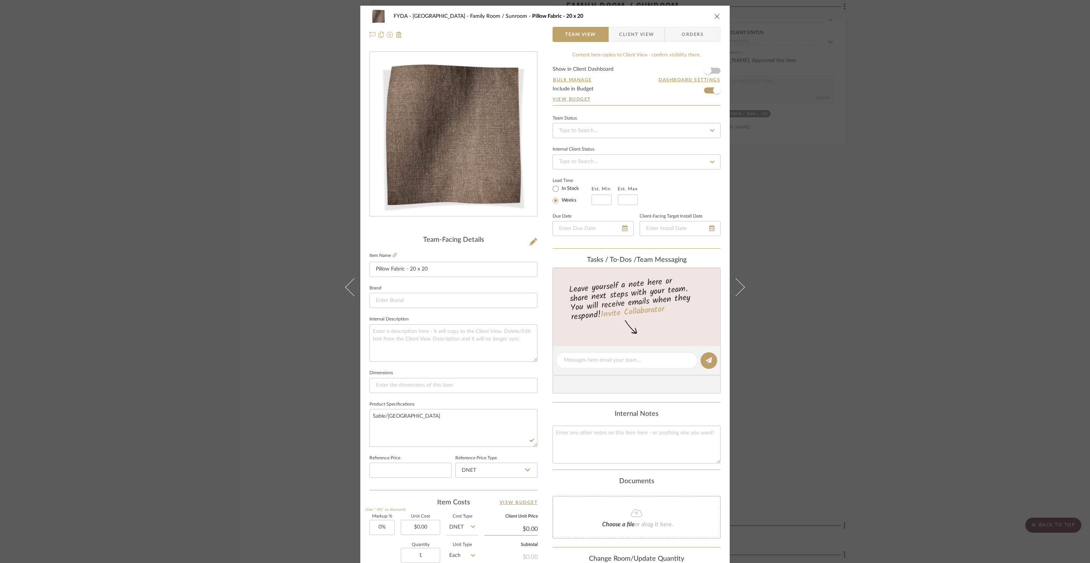
click at [714, 16] on icon "close" at bounding box center [717, 16] width 6 height 6
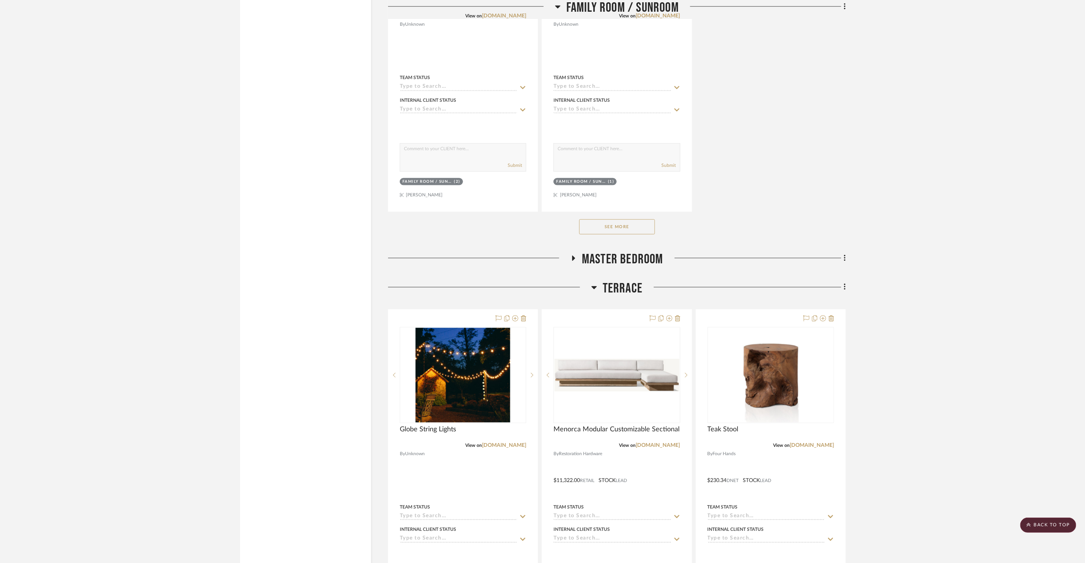
scroll to position [5246, 0]
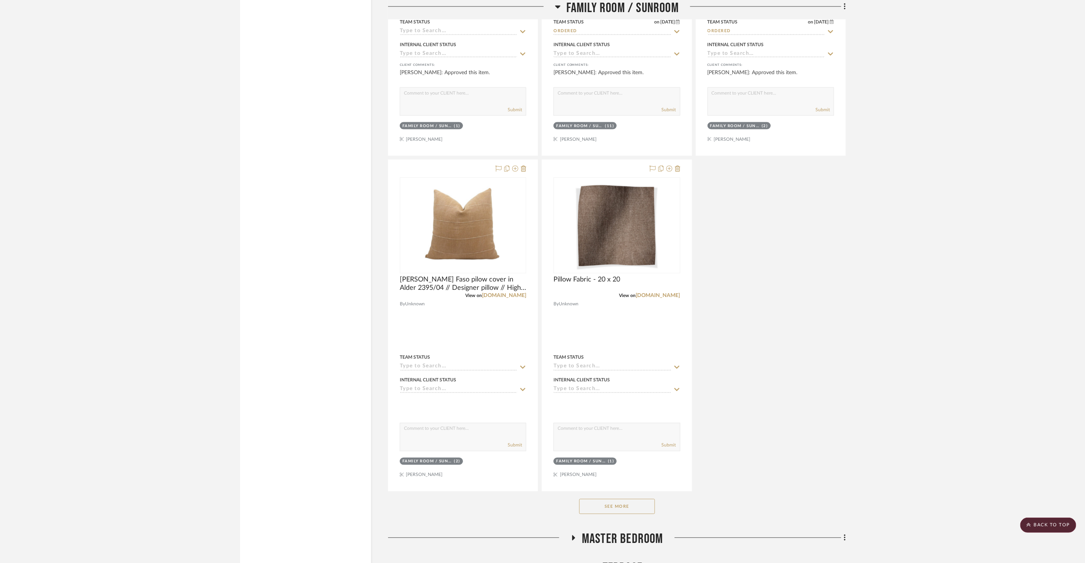
click at [634, 504] on button "See More" at bounding box center [617, 506] width 76 height 15
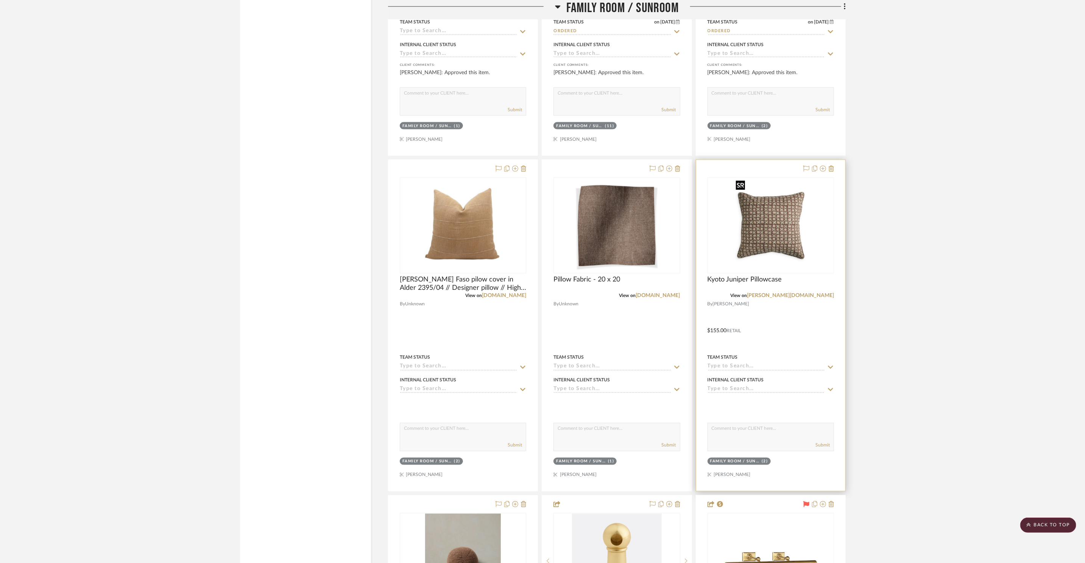
click at [0, 0] on img at bounding box center [0, 0] width 0 height 0
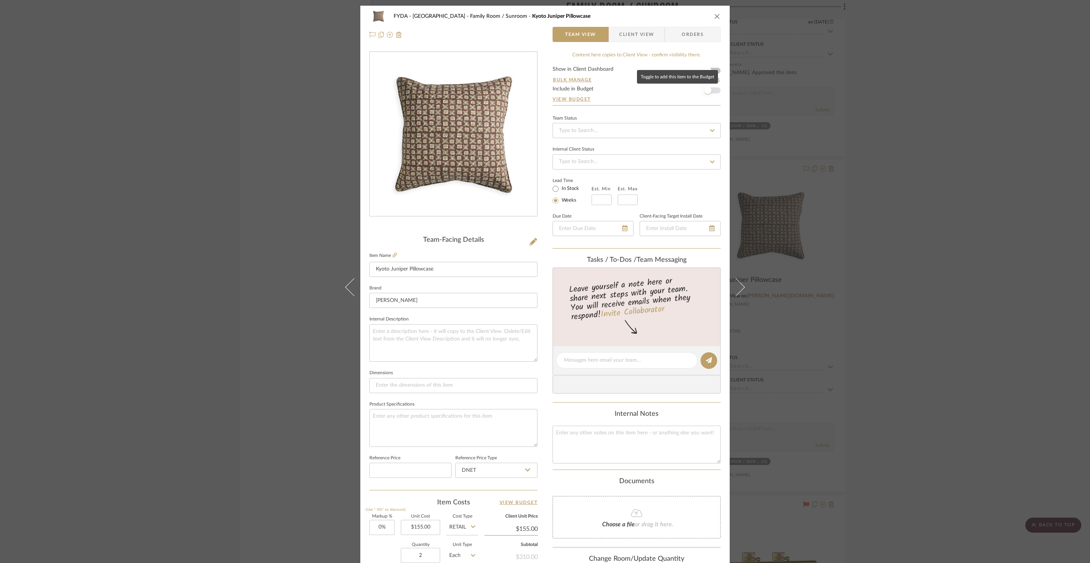
click at [713, 95] on span "button" at bounding box center [708, 90] width 17 height 17
click at [714, 15] on icon "close" at bounding box center [717, 16] width 6 height 6
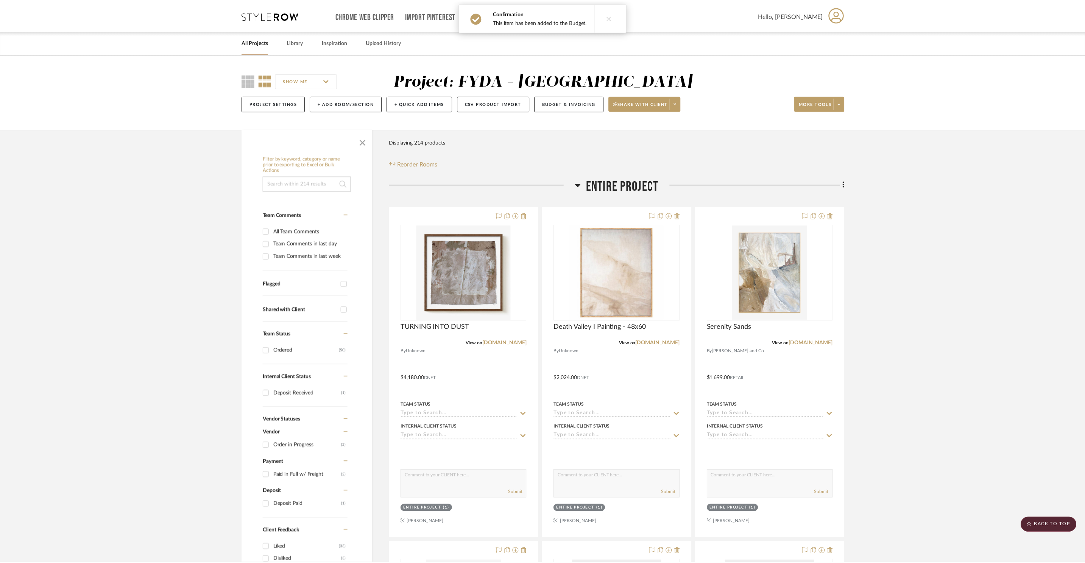
scroll to position [5246, 0]
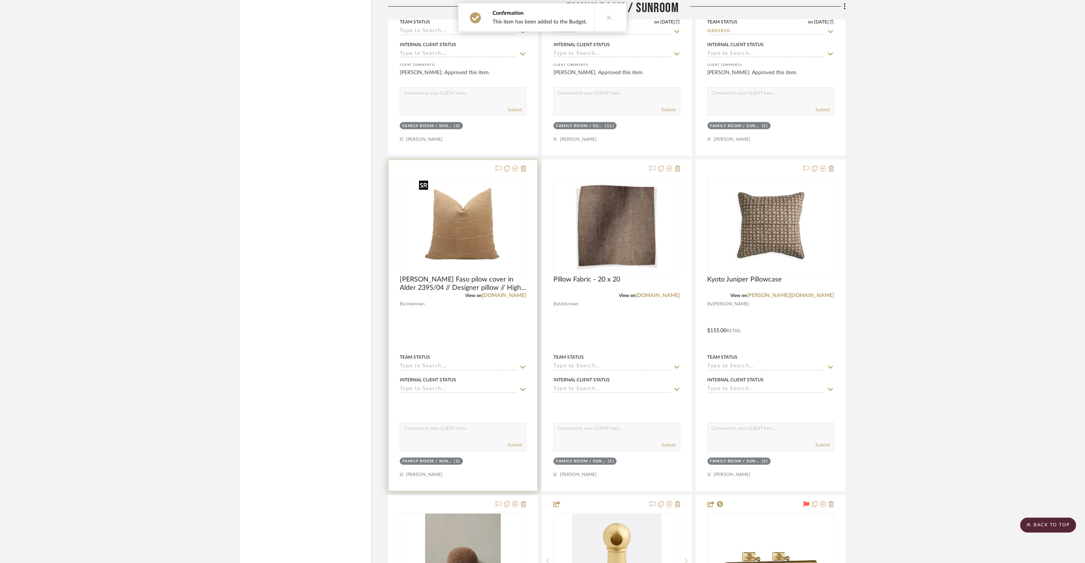
click at [496, 234] on img "0" at bounding box center [463, 225] width 95 height 95
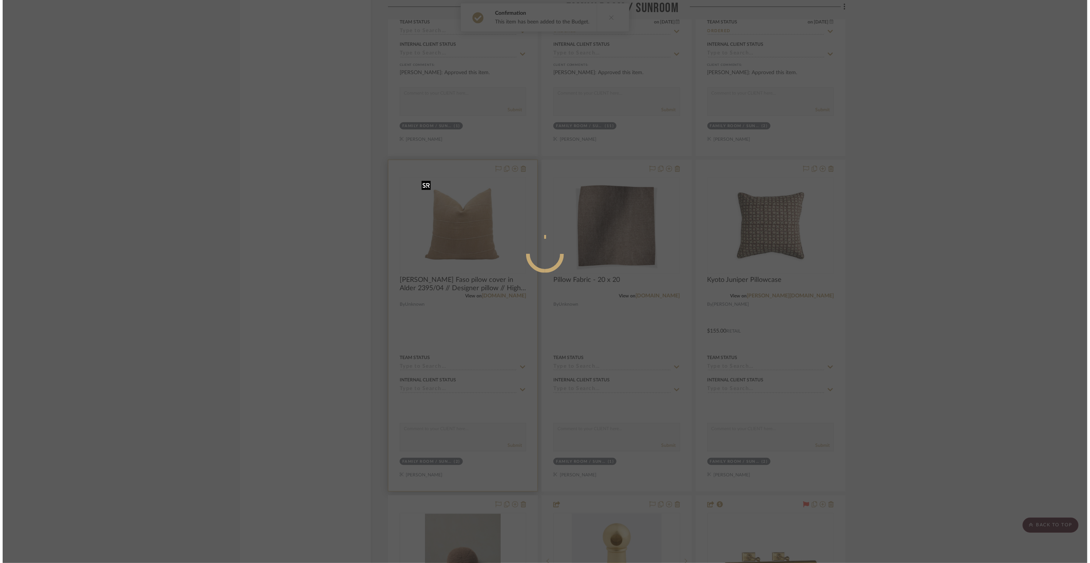
scroll to position [0, 0]
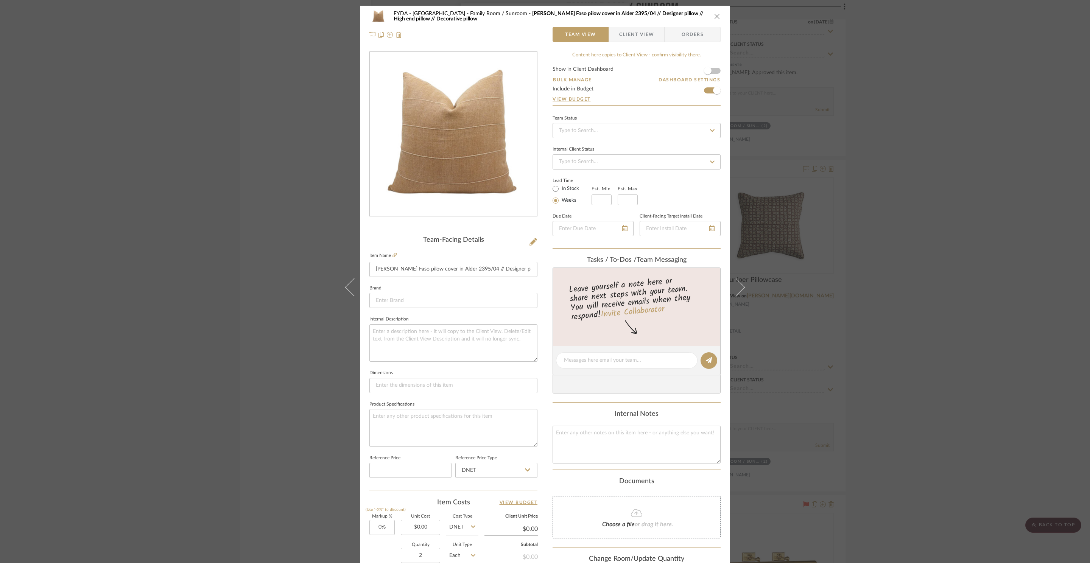
click at [893, 144] on div "FYDA - 655 City Park Family Room / Sunroom Rose Tarlow Faso pilow cover in Alde…" at bounding box center [545, 281] width 1090 height 563
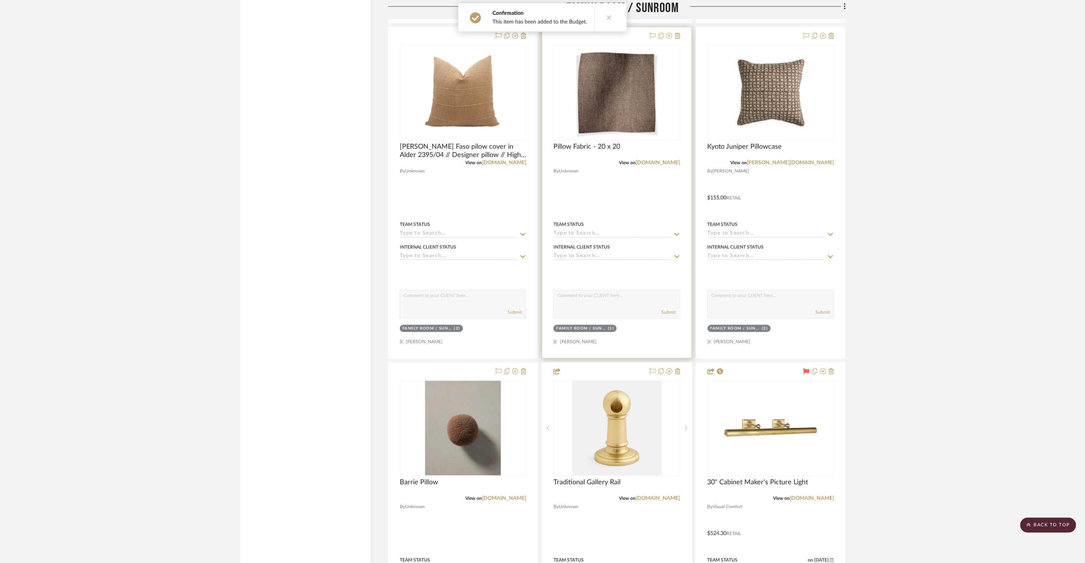
scroll to position [5426, 0]
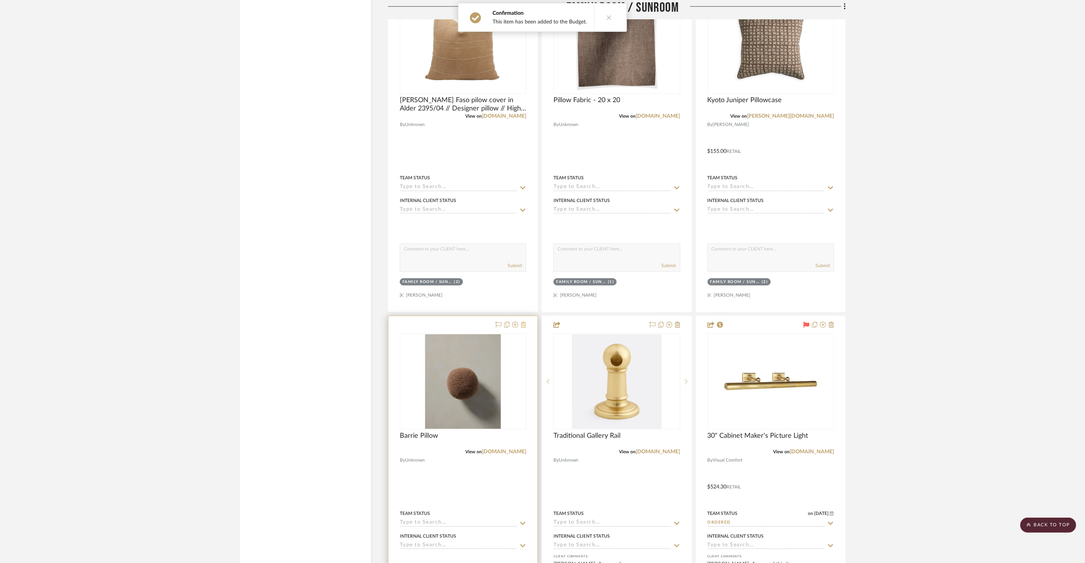
click at [525, 324] on icon at bounding box center [523, 325] width 5 height 6
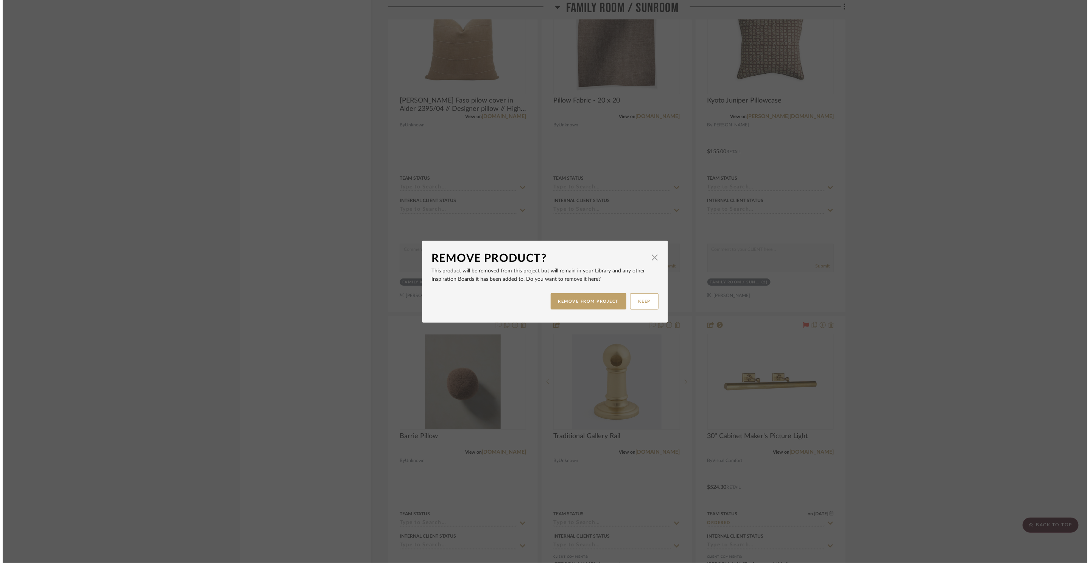
scroll to position [0, 0]
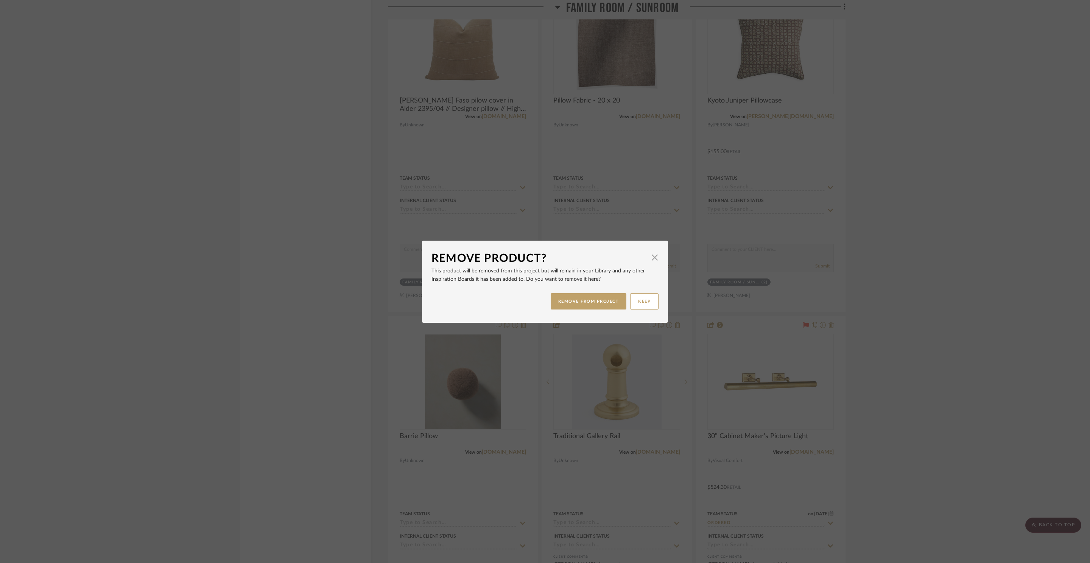
click at [575, 310] on div "REMOVE FROM PROJECT KEEP" at bounding box center [545, 302] width 227 height 24
click at [577, 309] on button "REMOVE FROM PROJECT" at bounding box center [589, 301] width 76 height 16
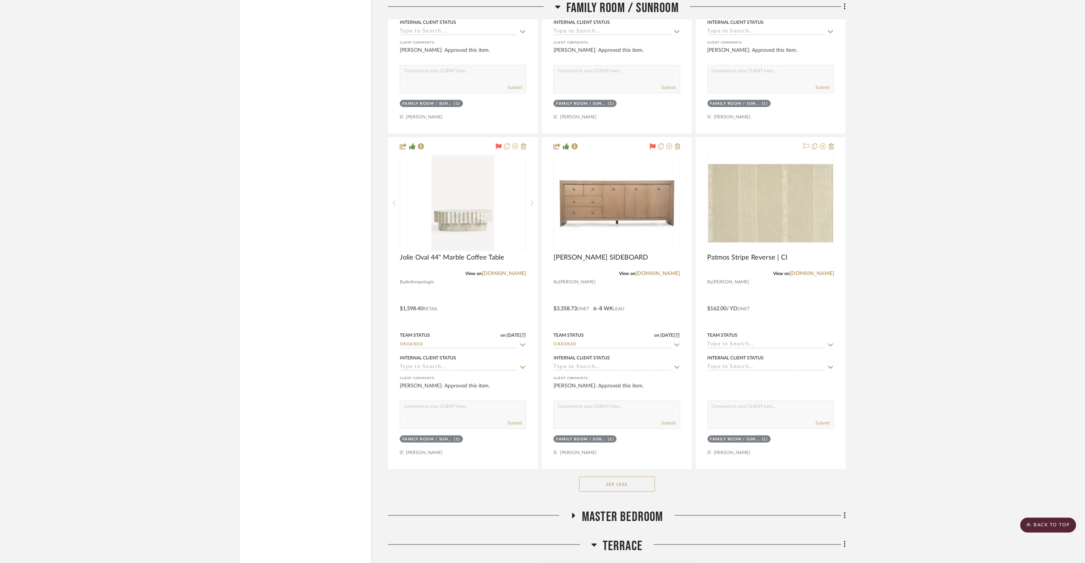
scroll to position [6950, 0]
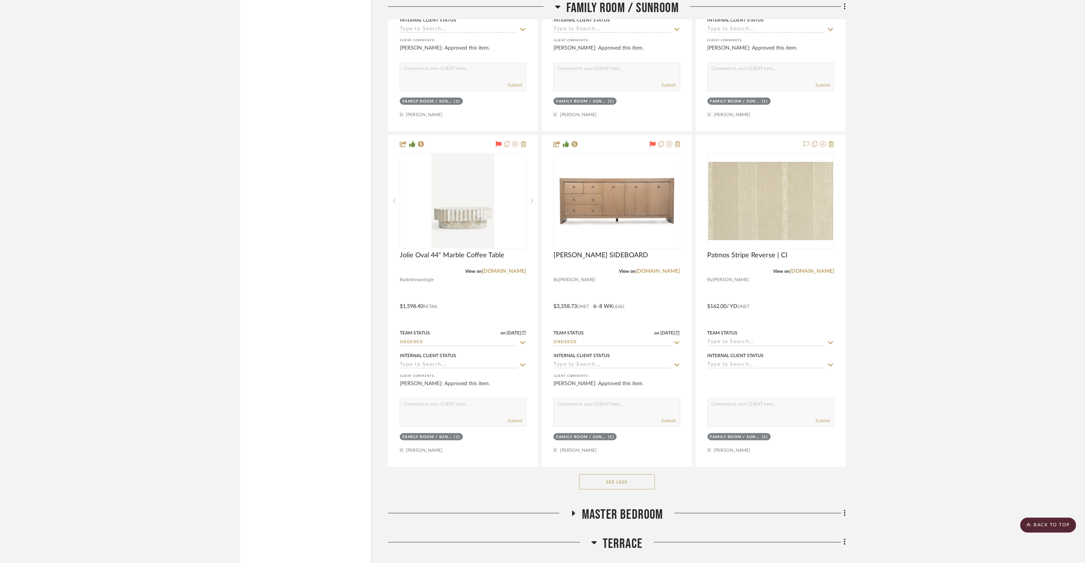
click at [637, 512] on span "Master Bedroom" at bounding box center [622, 515] width 81 height 16
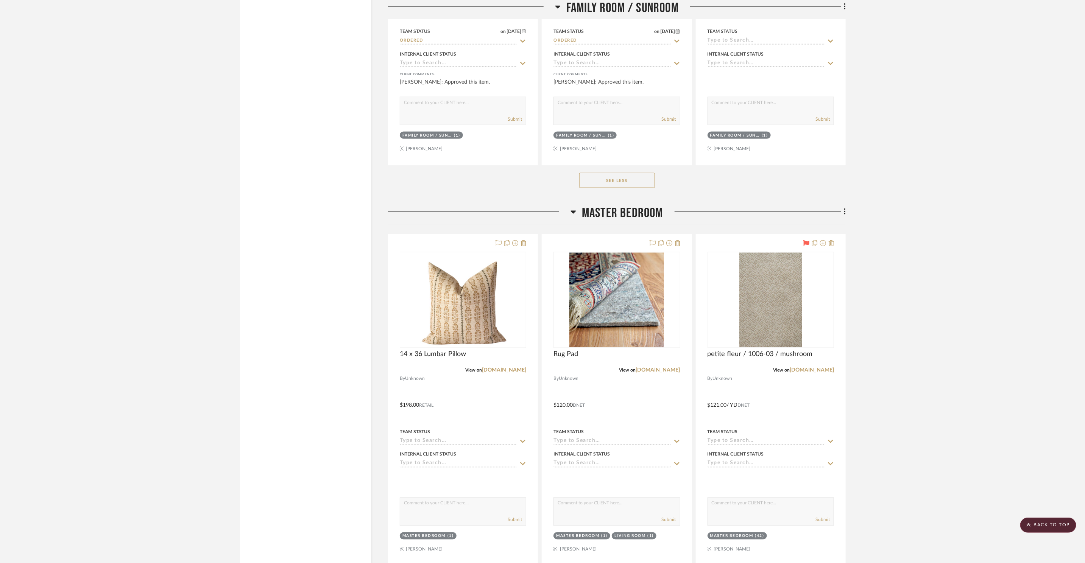
scroll to position [7278, 0]
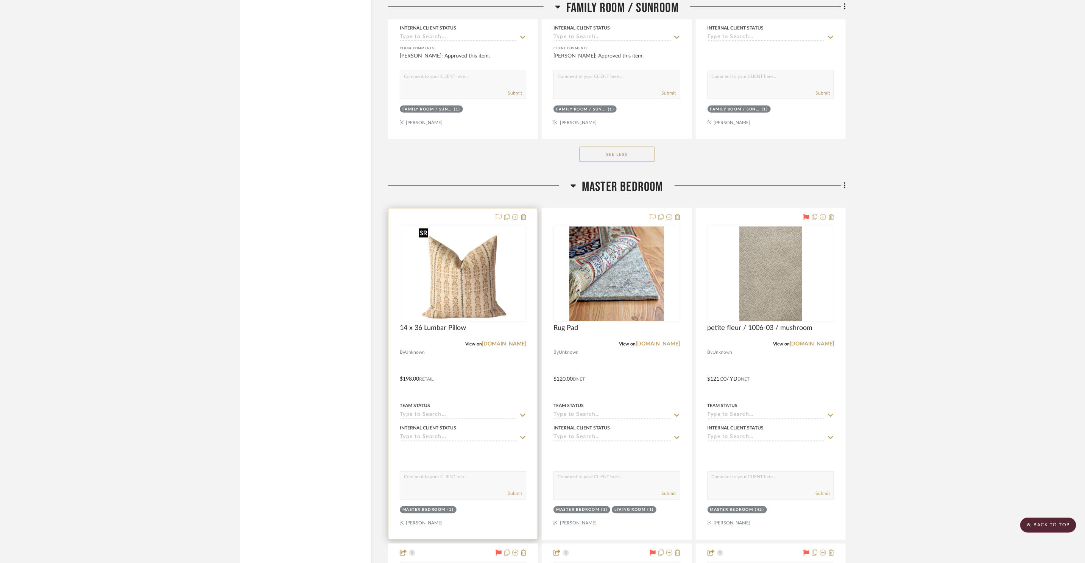
click at [494, 292] on img "0" at bounding box center [463, 274] width 94 height 95
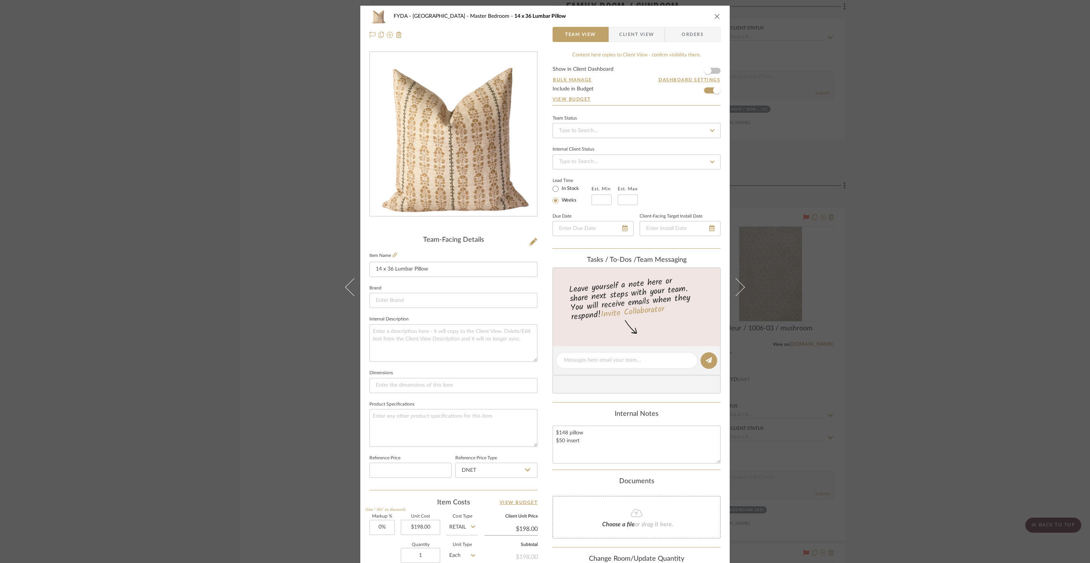
click at [714, 71] on form "Show in Client Dashboard Bulk Manage Dashboard Settings Include in Budget View …" at bounding box center [637, 86] width 168 height 39
click at [711, 72] on span "button" at bounding box center [708, 70] width 17 height 17
click at [715, 16] on icon "close" at bounding box center [717, 16] width 6 height 6
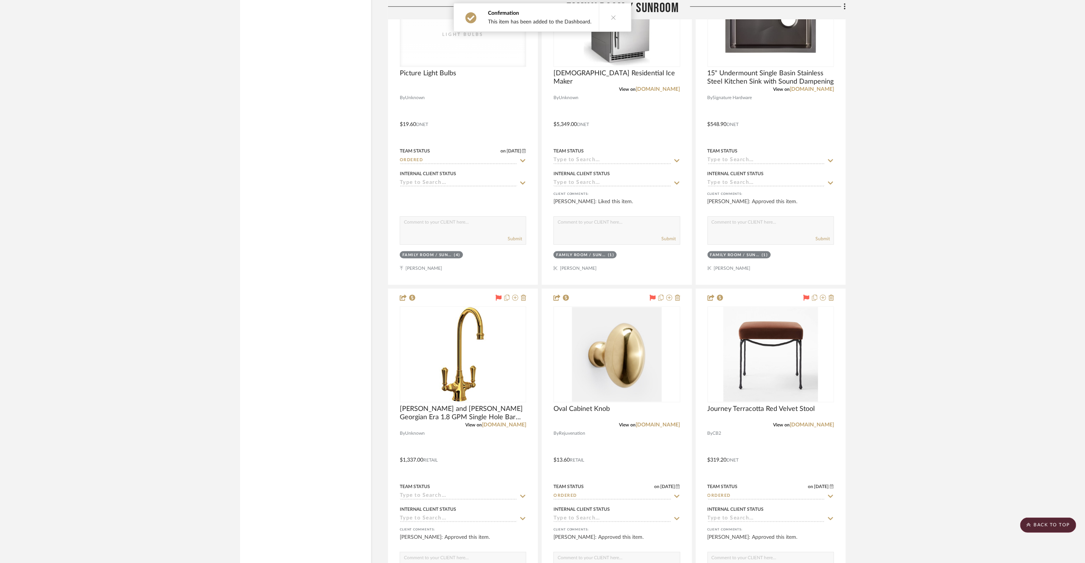
scroll to position [5013, 0]
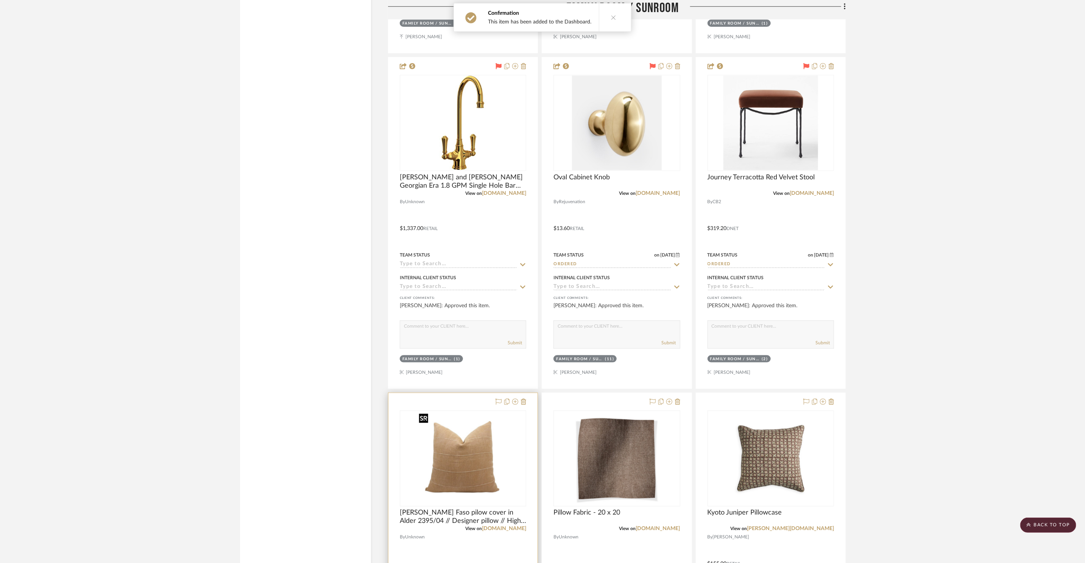
click at [451, 482] on img "0" at bounding box center [463, 459] width 95 height 95
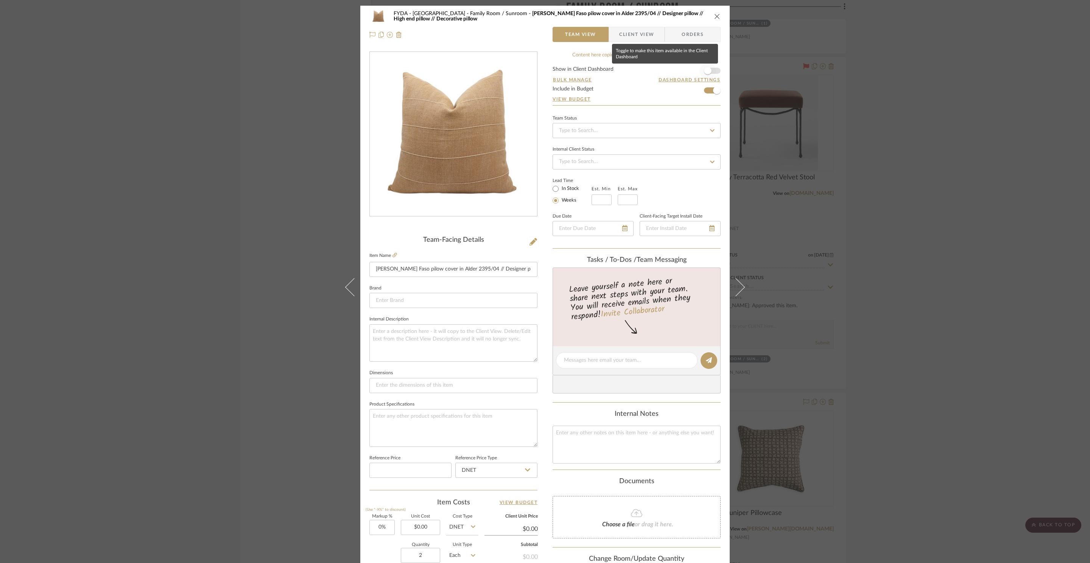
click at [708, 70] on span "button" at bounding box center [708, 71] width 8 height 8
click at [967, 159] on div "FYDA - 655 City Park Family Room / Sunroom Rose Tarlow Faso pilow cover in Alde…" at bounding box center [545, 281] width 1090 height 563
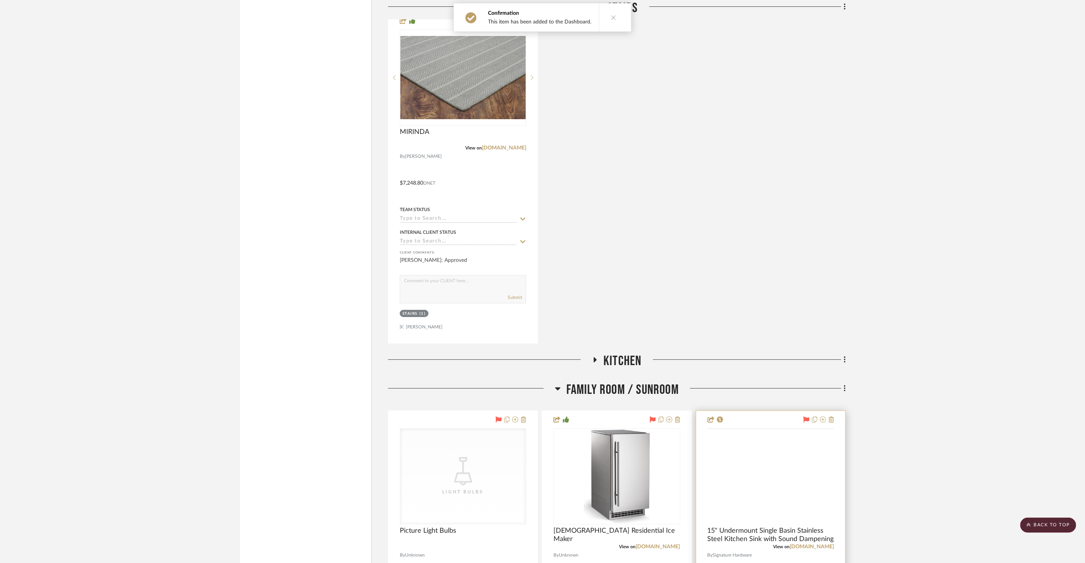
scroll to position [4411, 0]
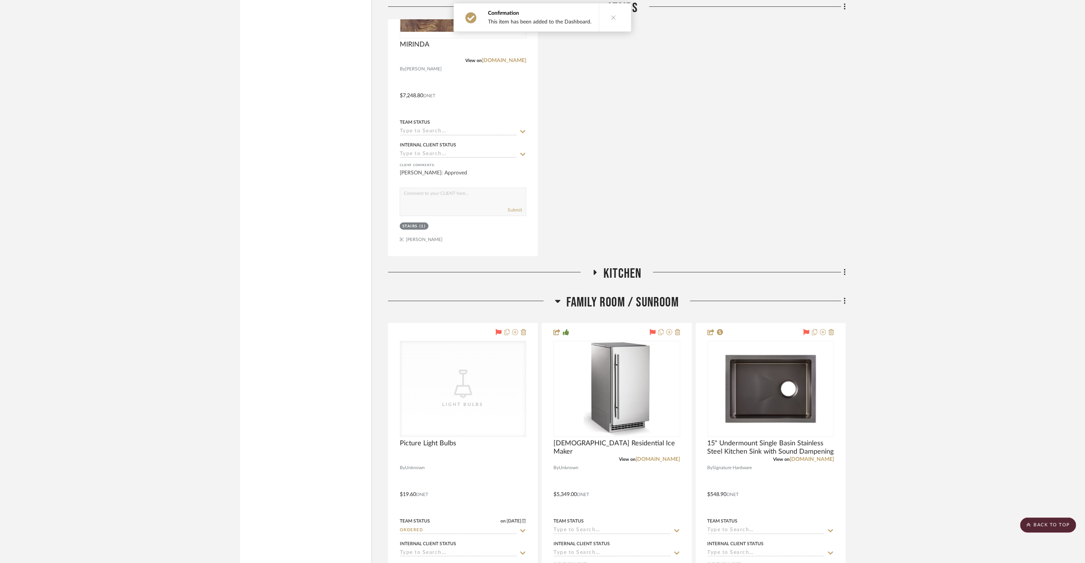
click at [621, 269] on span "Kitchen" at bounding box center [622, 274] width 38 height 16
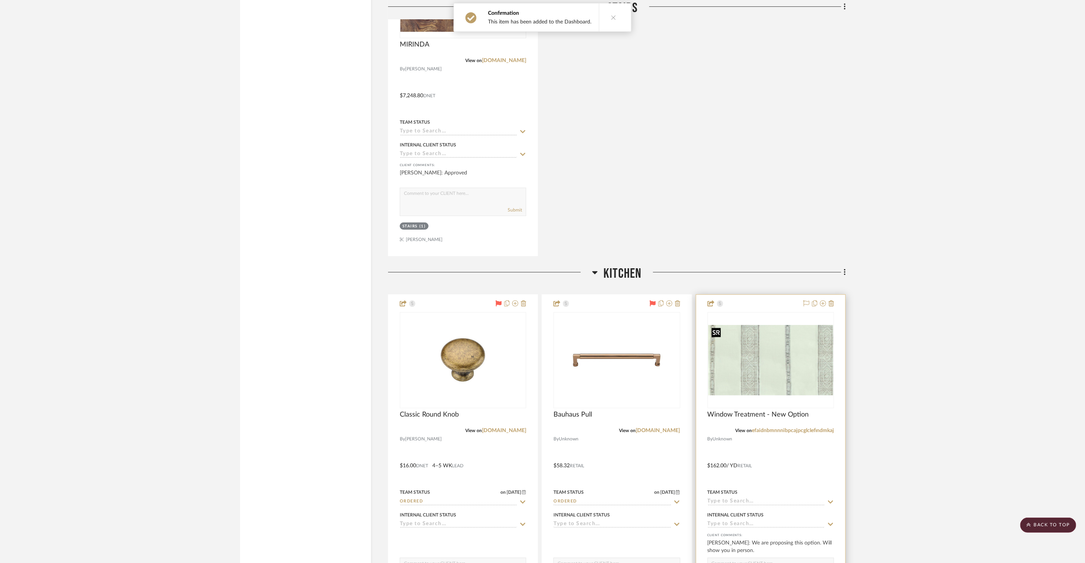
click at [0, 0] on img at bounding box center [0, 0] width 0 height 0
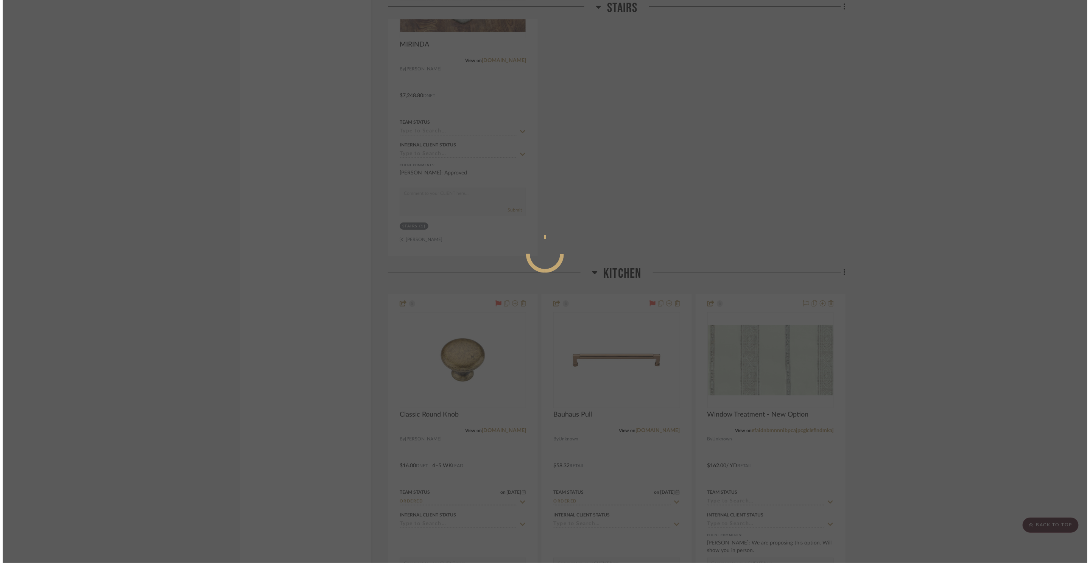
scroll to position [0, 0]
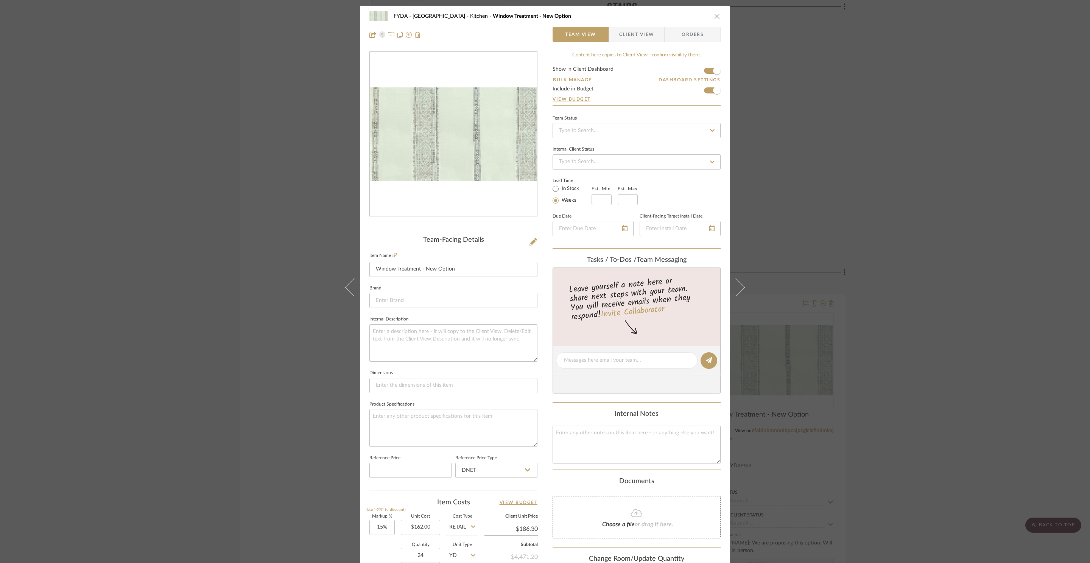
click at [946, 160] on div "FYDA - 655 City Park Kitchen Window Treatment - New Option Team View Client Vie…" at bounding box center [545, 281] width 1090 height 563
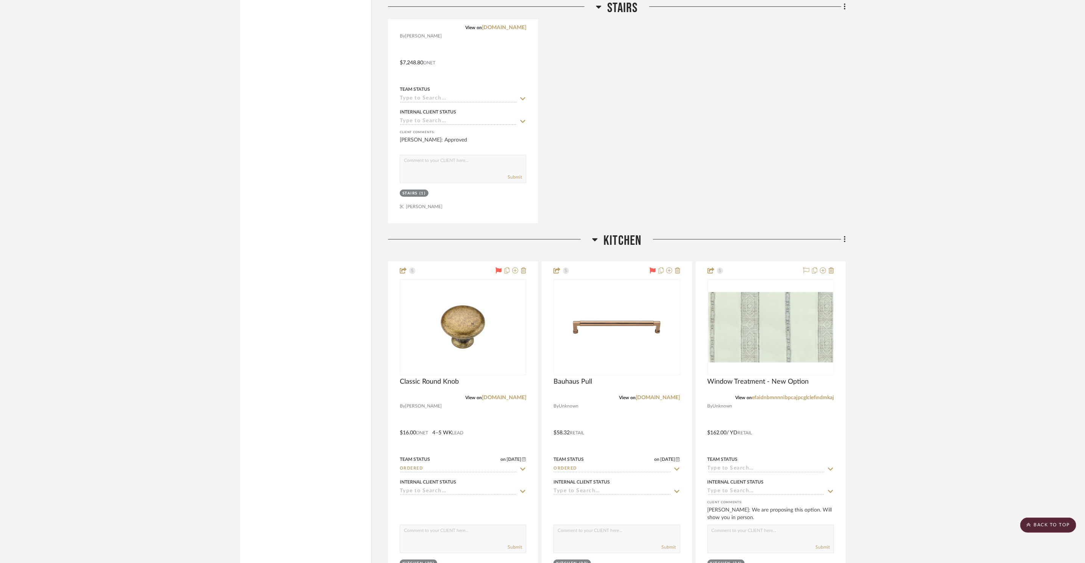
scroll to position [4735, 0]
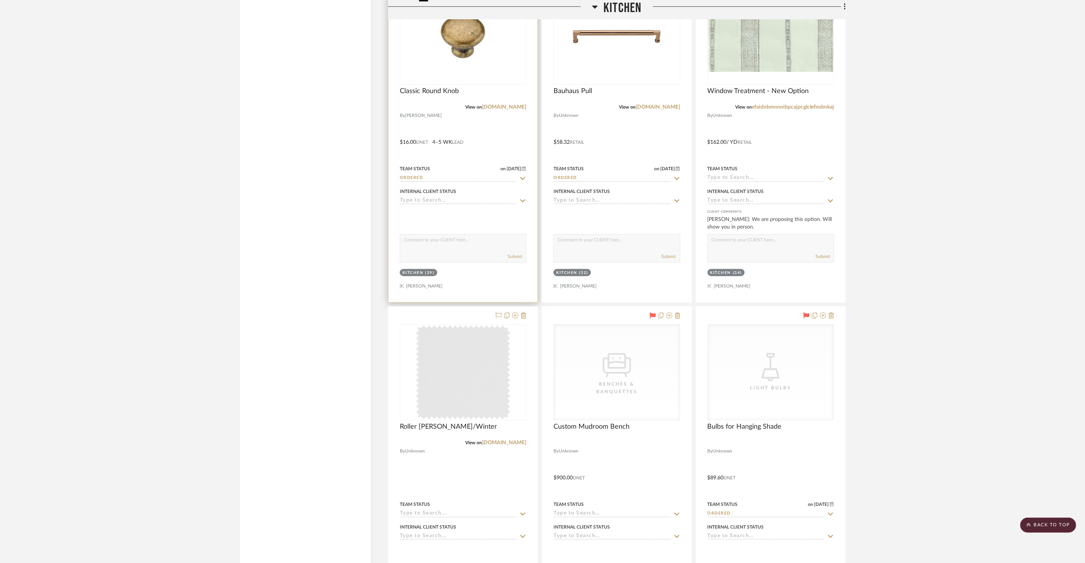
click at [0, 0] on img at bounding box center [0, 0] width 0 height 0
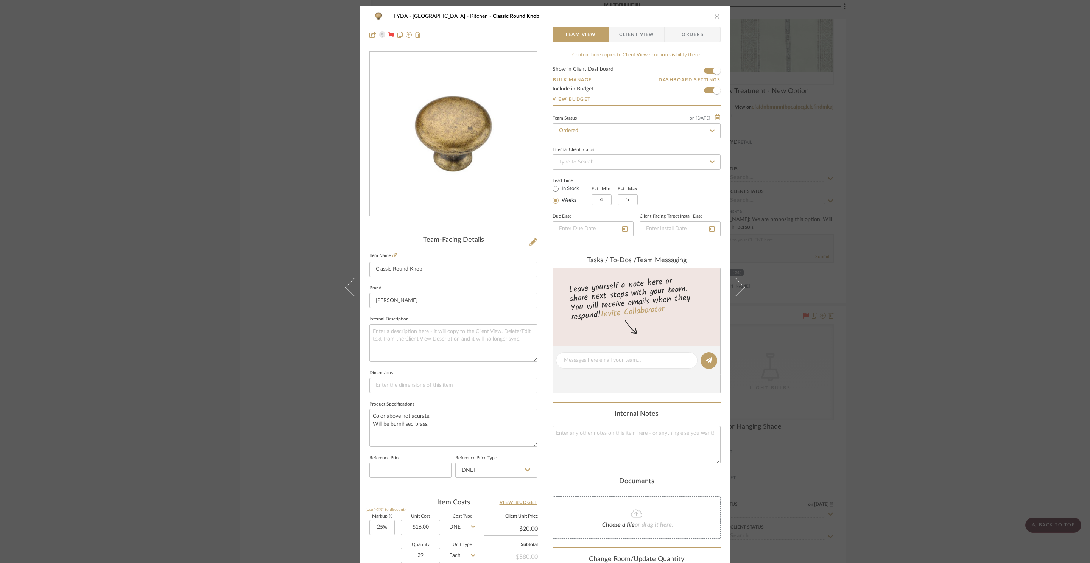
click at [993, 84] on div "FYDA - 655 City Park Kitchen Classic Round Knob Team View Client View Orders Te…" at bounding box center [545, 281] width 1090 height 563
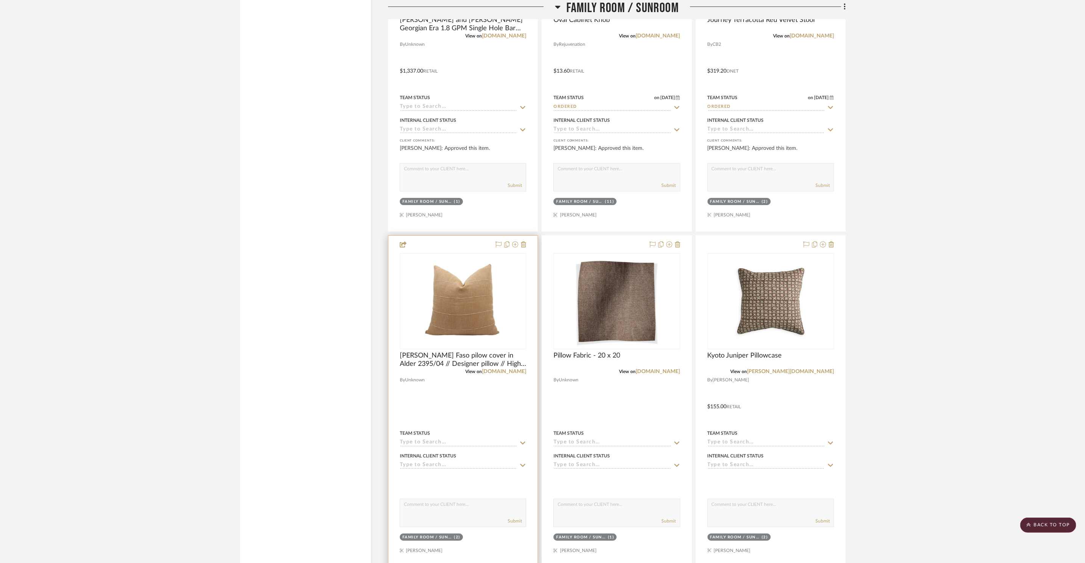
scroll to position [6216, 0]
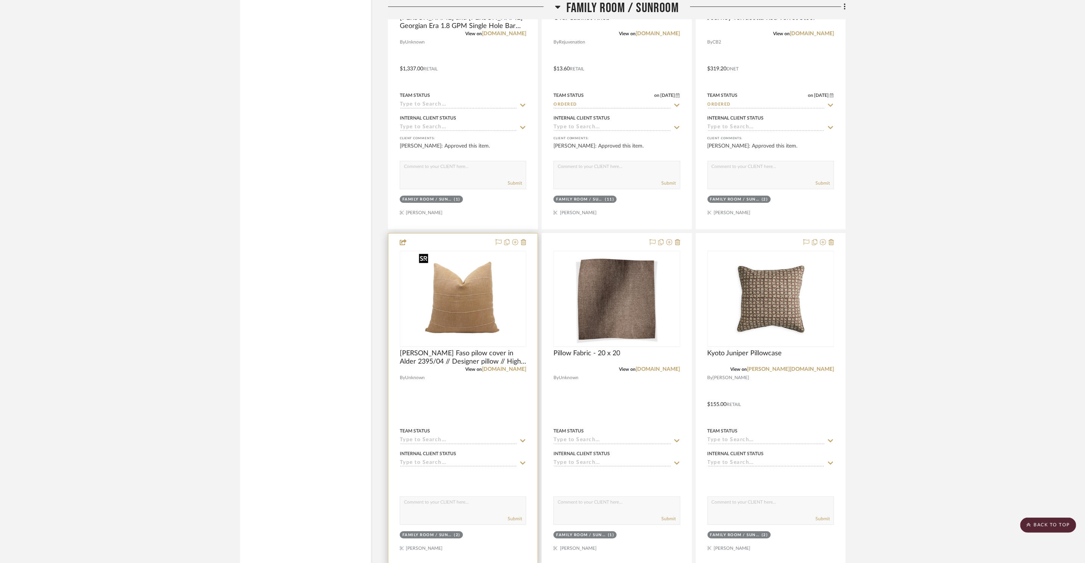
click at [502, 311] on img "0" at bounding box center [463, 299] width 95 height 95
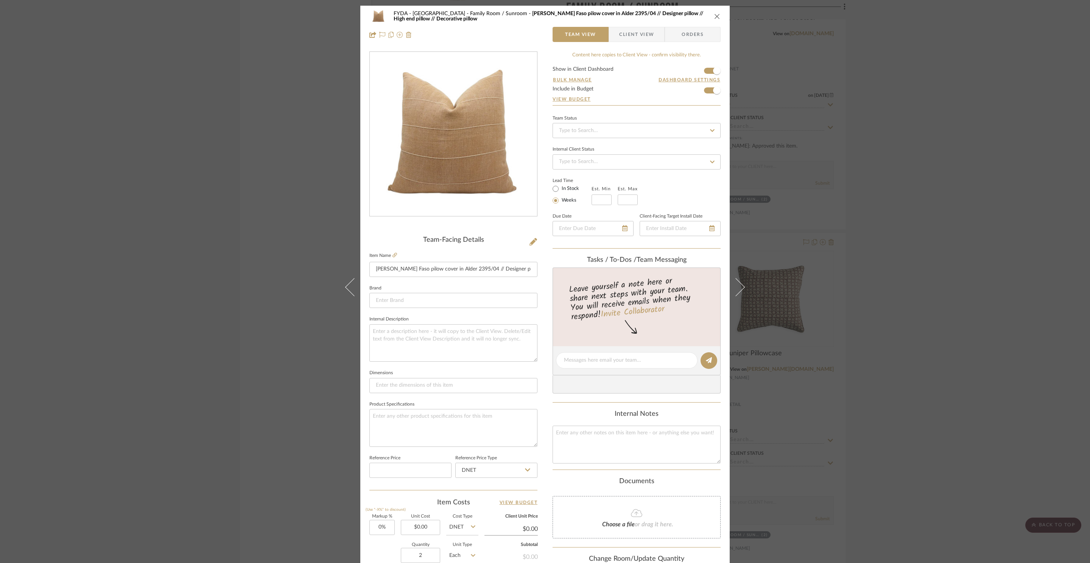
click at [908, 139] on div "FYDA - 655 City Park Family Room / Sunroom Rose Tarlow Faso pilow cover in Alde…" at bounding box center [545, 281] width 1090 height 563
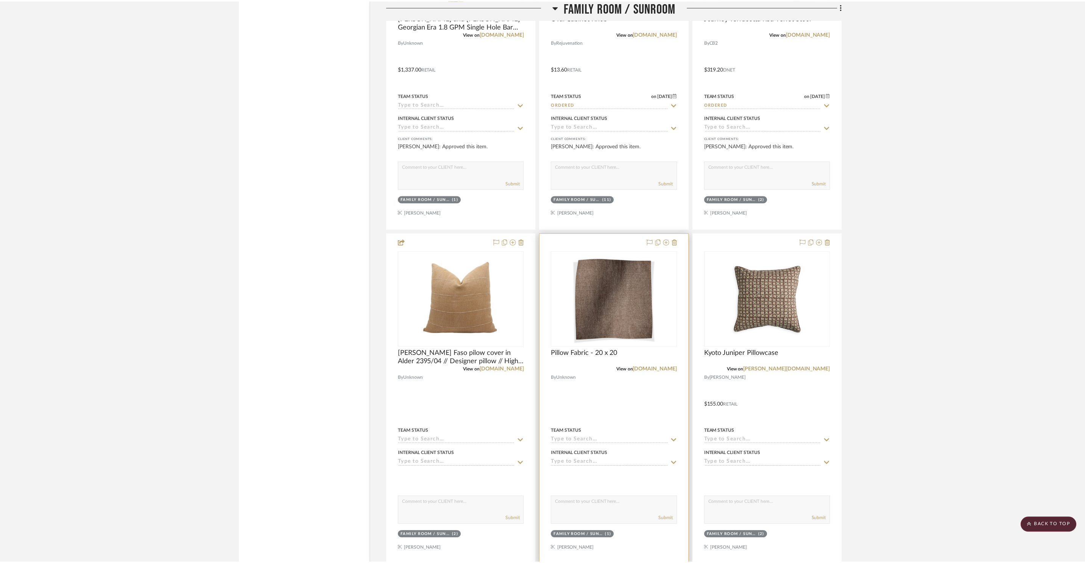
scroll to position [6216, 0]
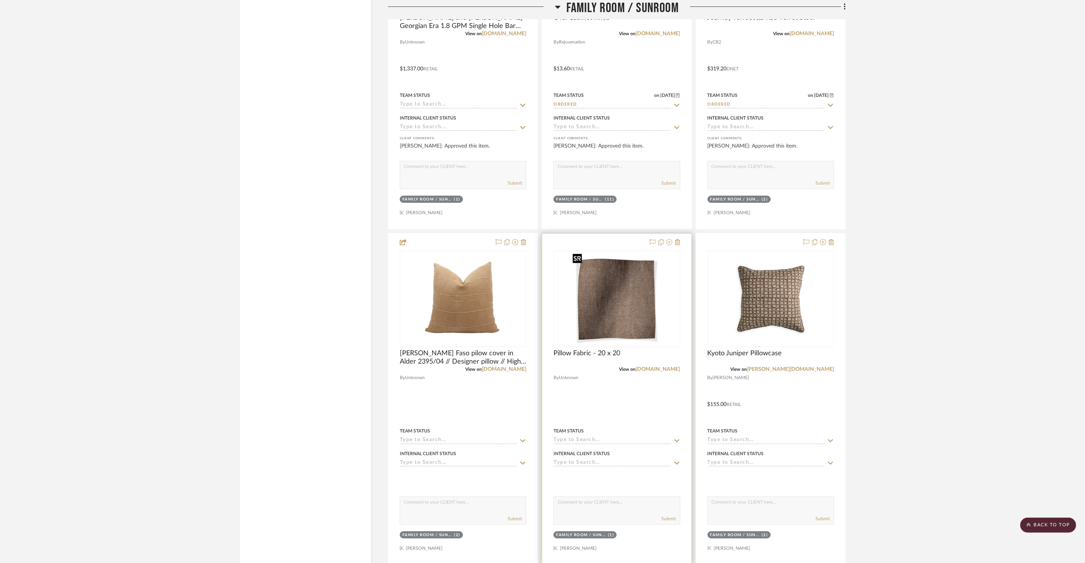
click at [608, 309] on img "0" at bounding box center [616, 299] width 95 height 95
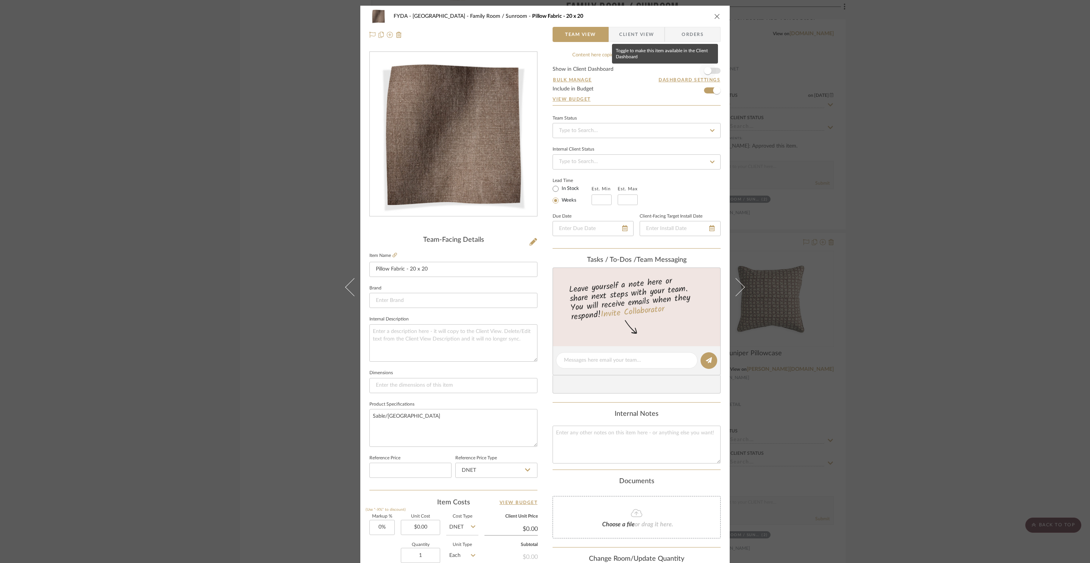
click at [711, 70] on span "button" at bounding box center [708, 70] width 17 height 17
click at [907, 111] on div "FYDA - 655 City Park Family Room / Sunroom Pillow Fabric - 20 x 20 Team View Cl…" at bounding box center [545, 281] width 1090 height 563
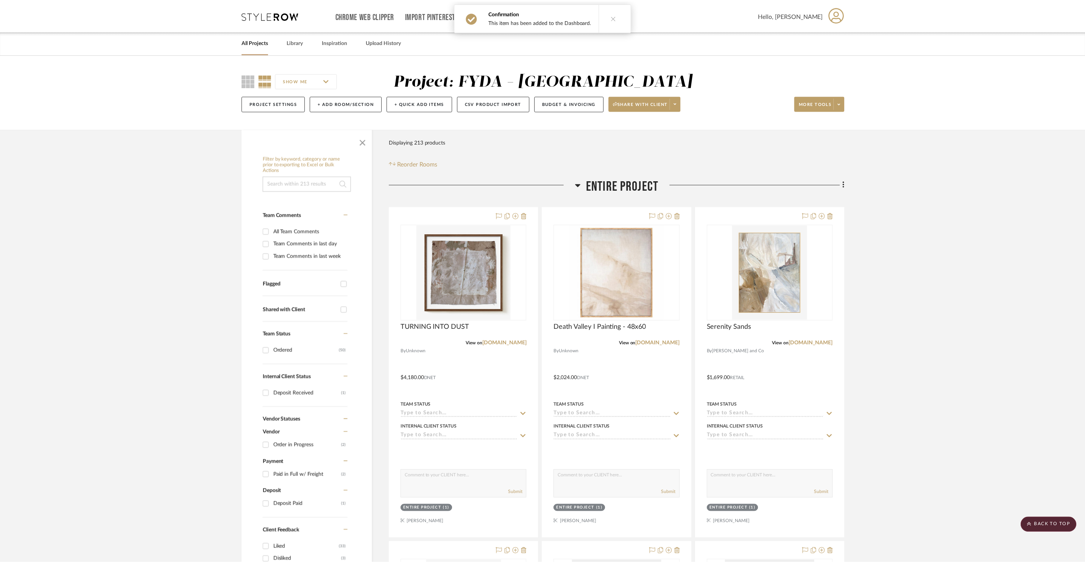
scroll to position [6216, 0]
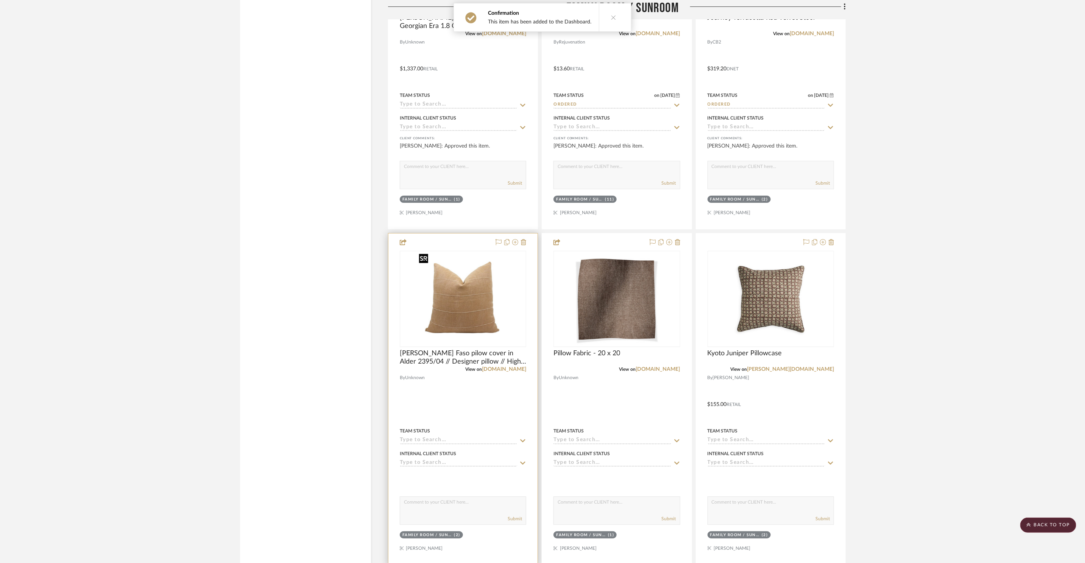
click at [471, 313] on img "0" at bounding box center [463, 299] width 95 height 95
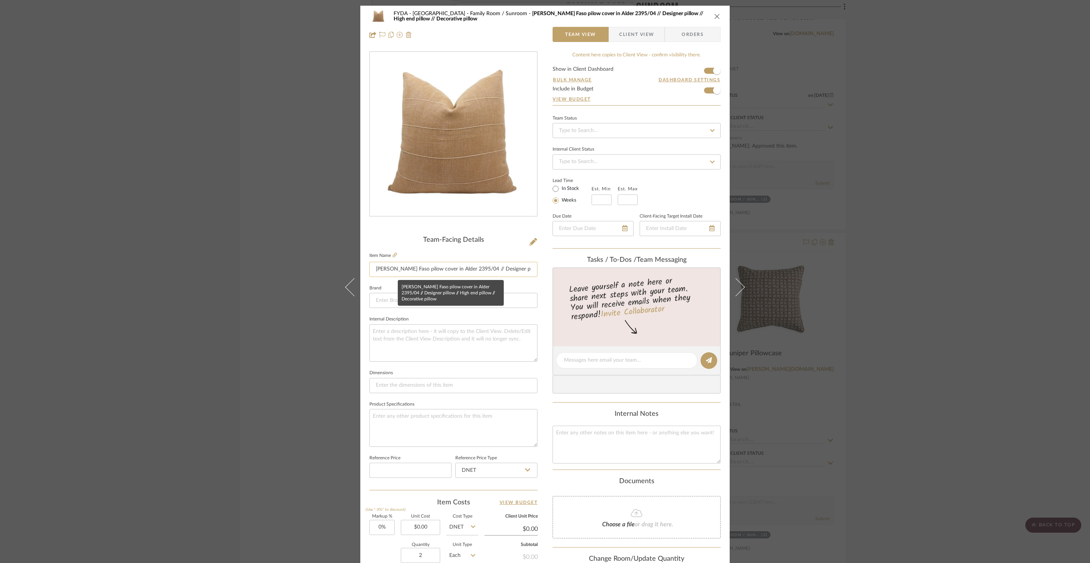
click at [418, 273] on input "Rose Tarlow Faso pilow cover in Alder 2395/04 // Designer pillow // High end pi…" at bounding box center [453, 269] width 168 height 15
type input "R"
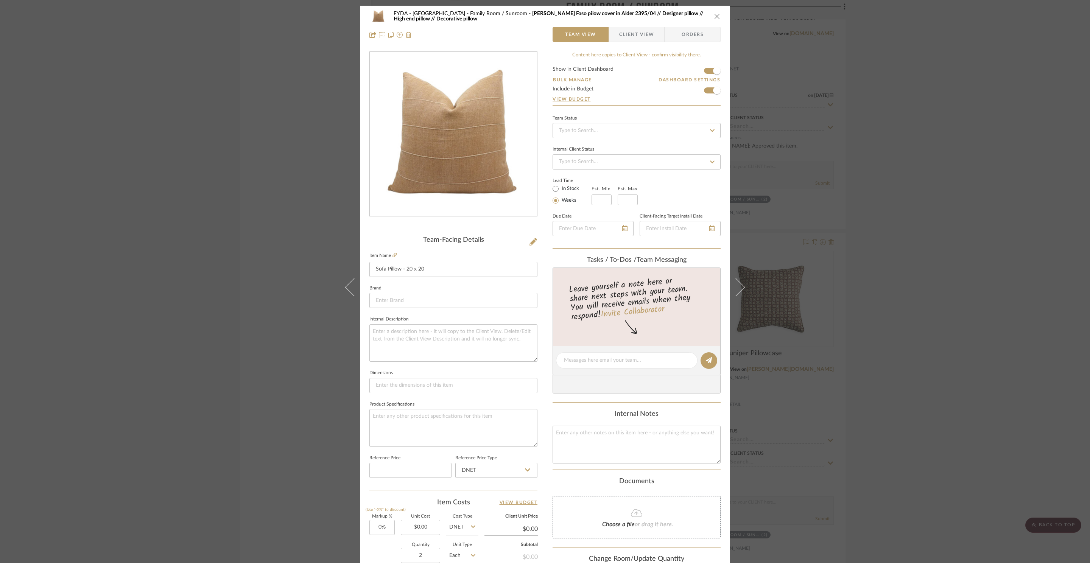
type input "Sofa Pillow - 20 x 20"
click at [714, 16] on icon "close" at bounding box center [717, 16] width 6 height 6
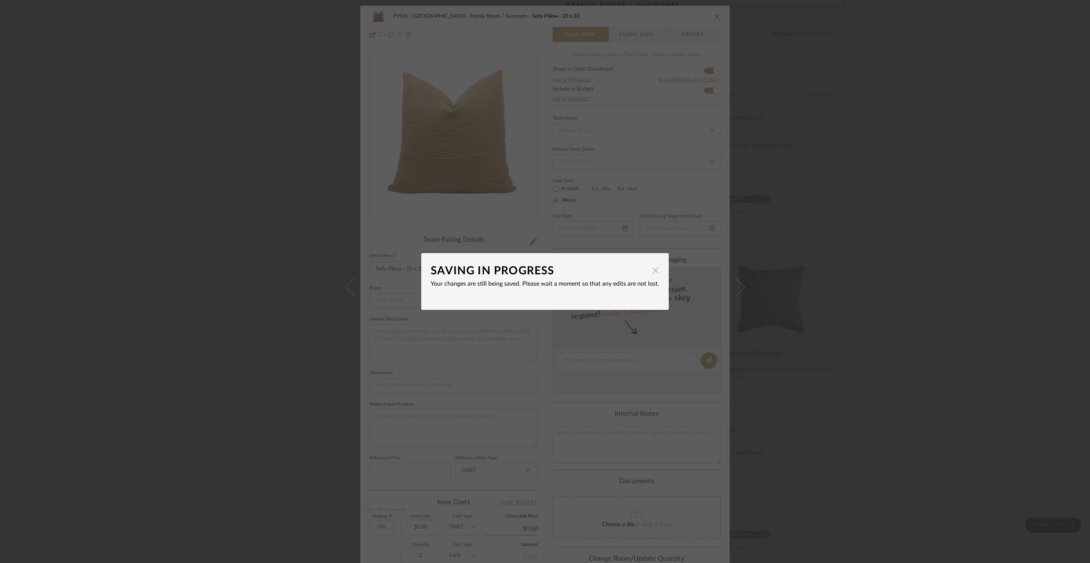
click at [655, 271] on span "button" at bounding box center [655, 270] width 15 height 15
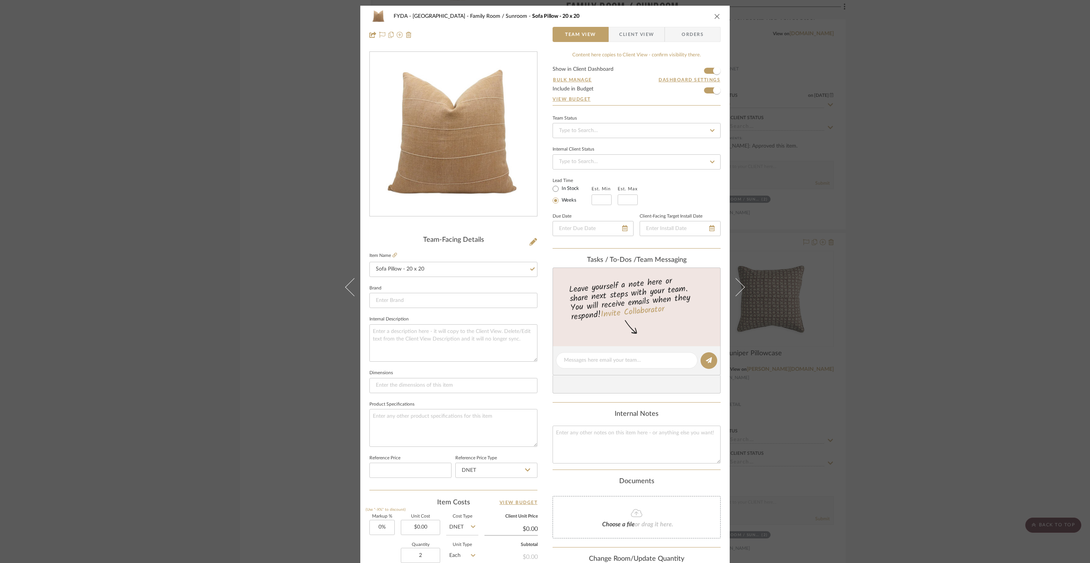
click at [768, 295] on div "FYDA - 655 City Park Family Room / Sunroom Sofa Pillow - 20 x 20 Team View Clie…" at bounding box center [545, 281] width 1090 height 563
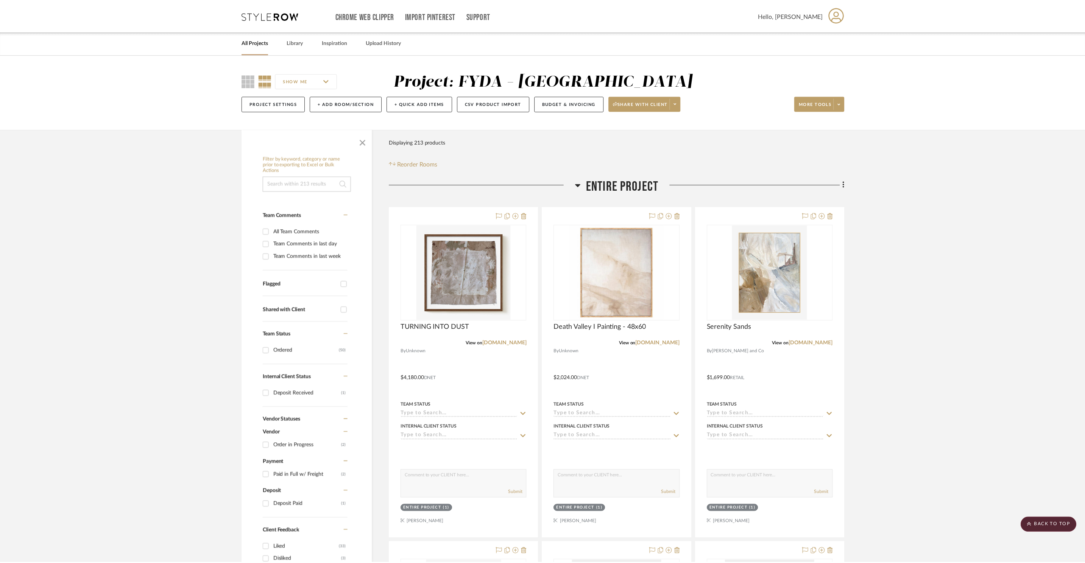
scroll to position [6216, 0]
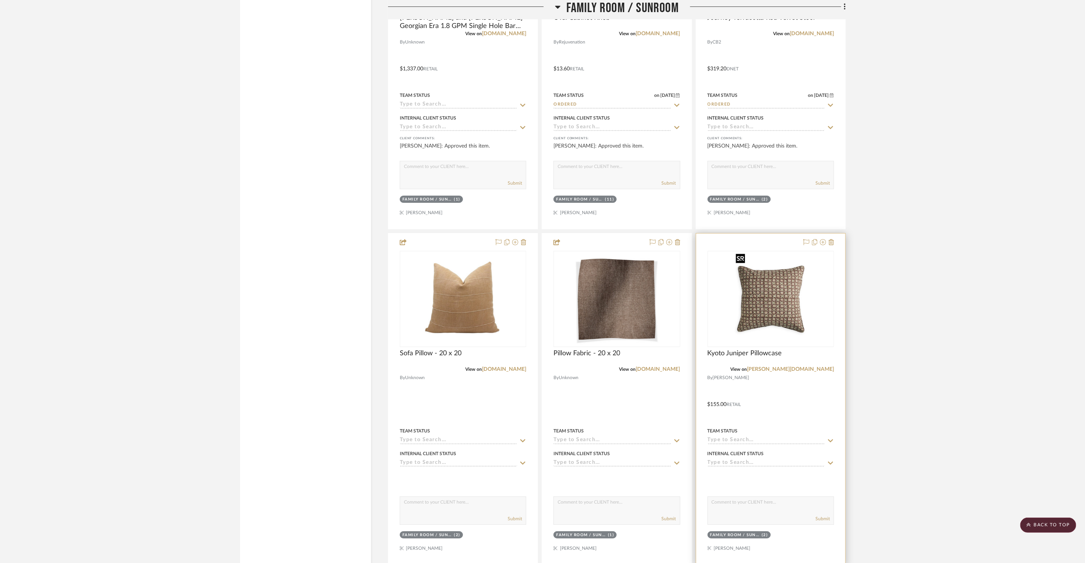
click at [769, 297] on img "0" at bounding box center [771, 299] width 76 height 95
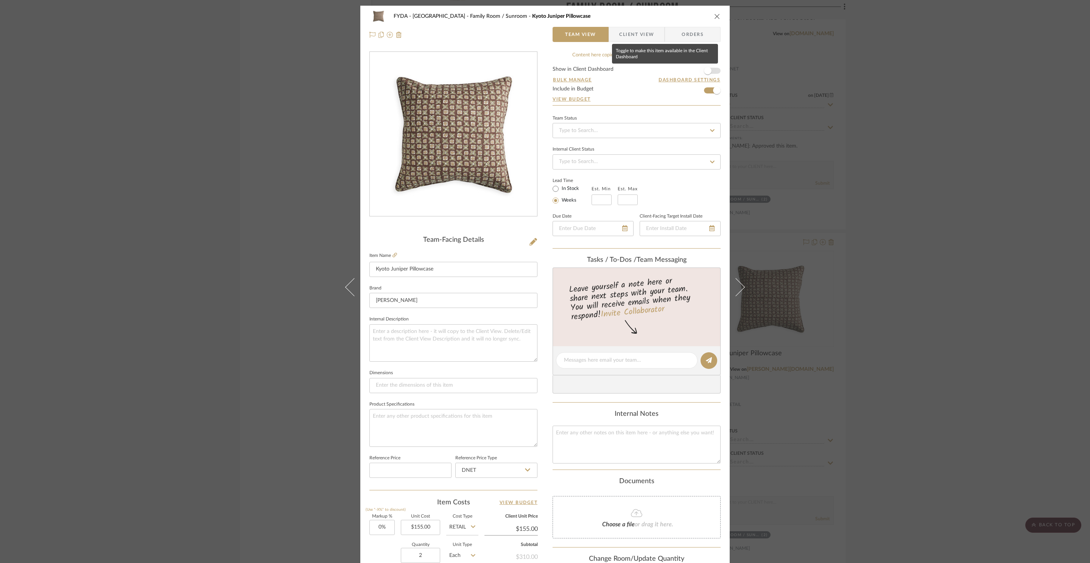
click at [710, 72] on span "button" at bounding box center [708, 70] width 17 height 17
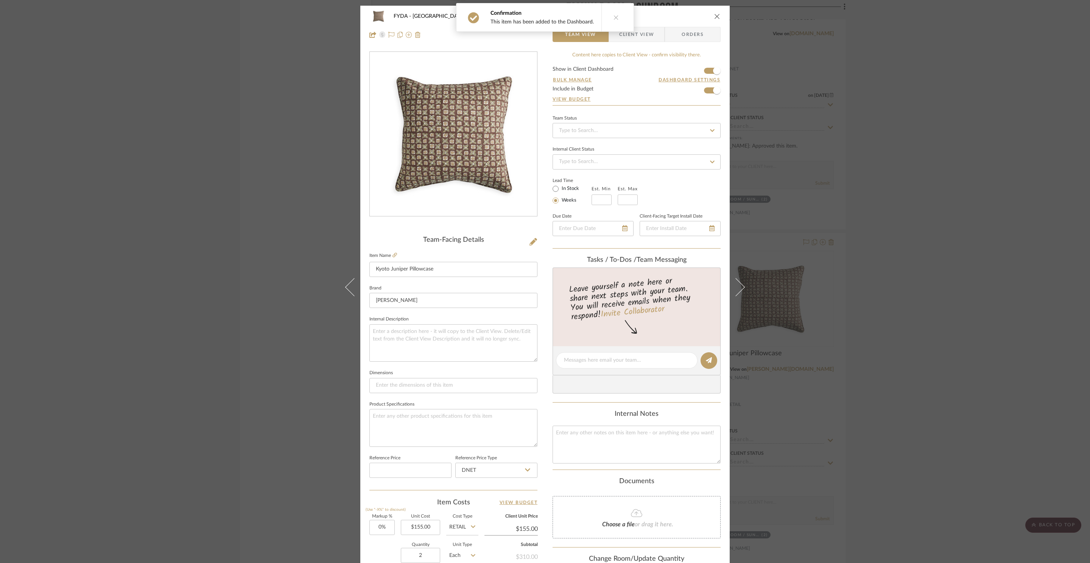
click at [715, 20] on button "close" at bounding box center [717, 16] width 7 height 7
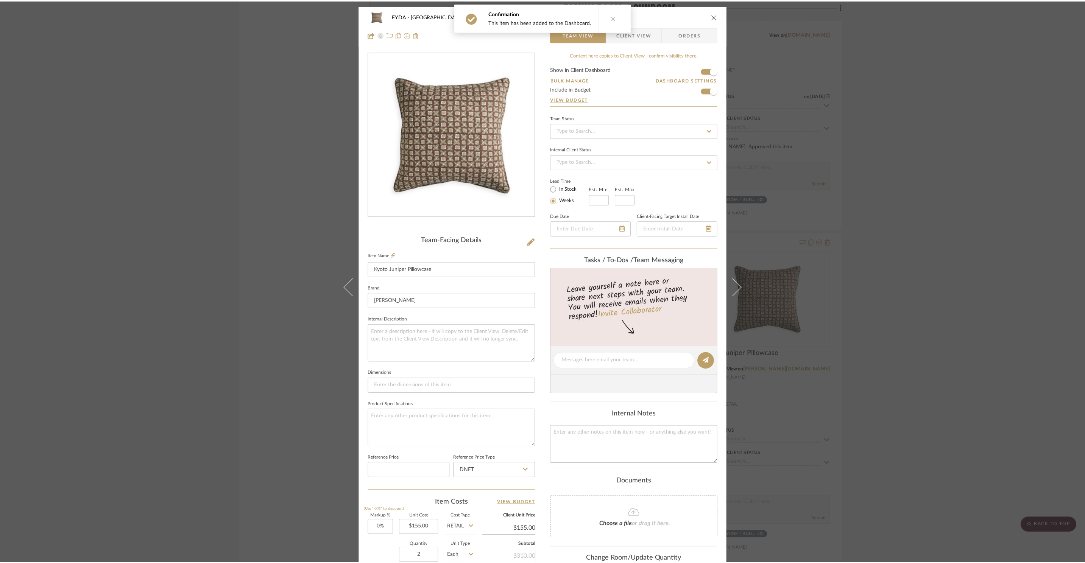
scroll to position [6216, 0]
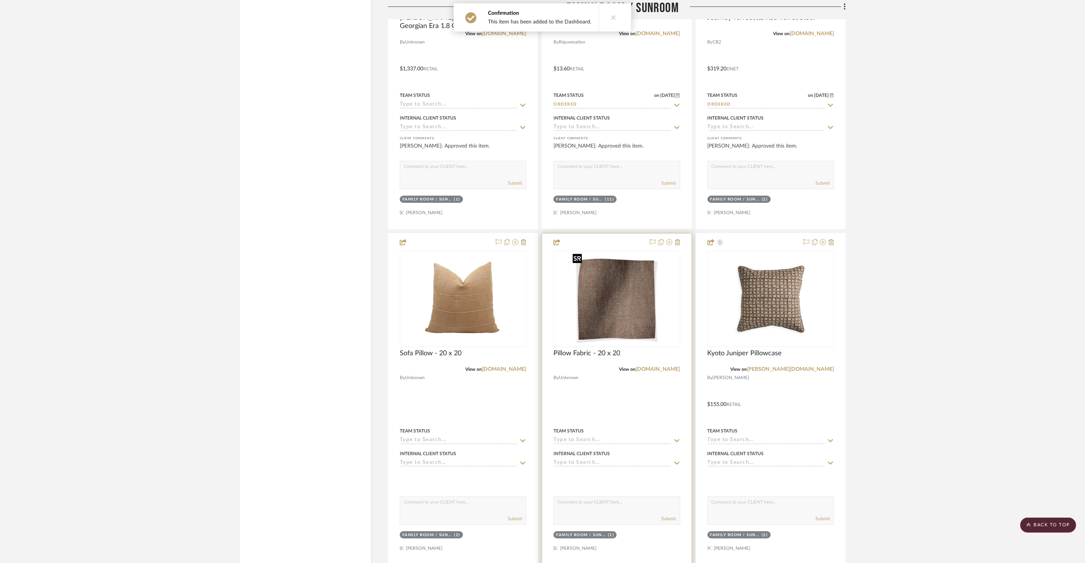
click at [646, 276] on img "0" at bounding box center [616, 299] width 95 height 95
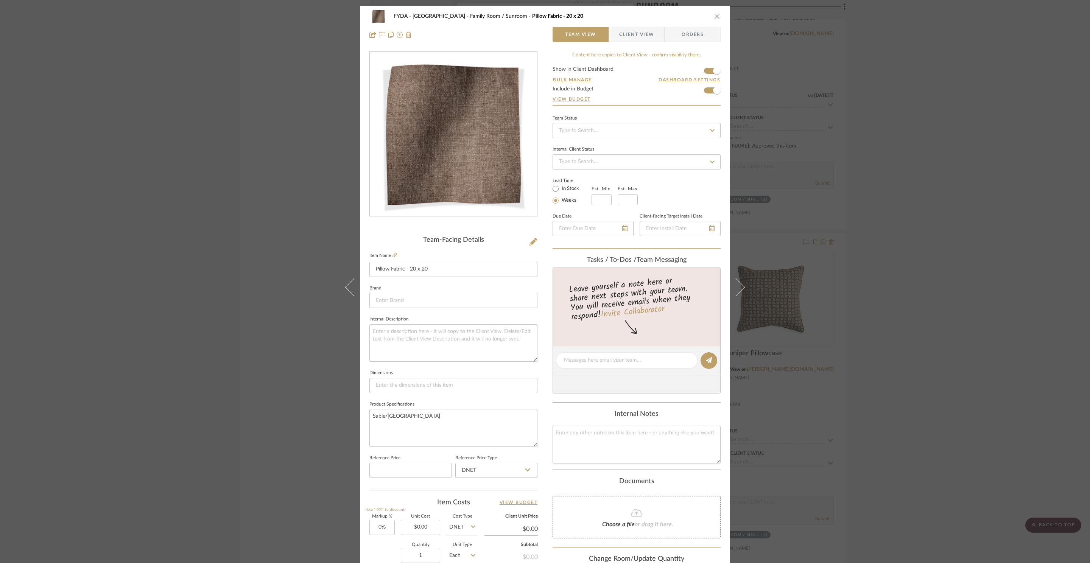
click at [911, 150] on div "FYDA - 655 City Park Family Room / Sunroom Pillow Fabric - 20 x 20 Team View Cl…" at bounding box center [545, 281] width 1090 height 563
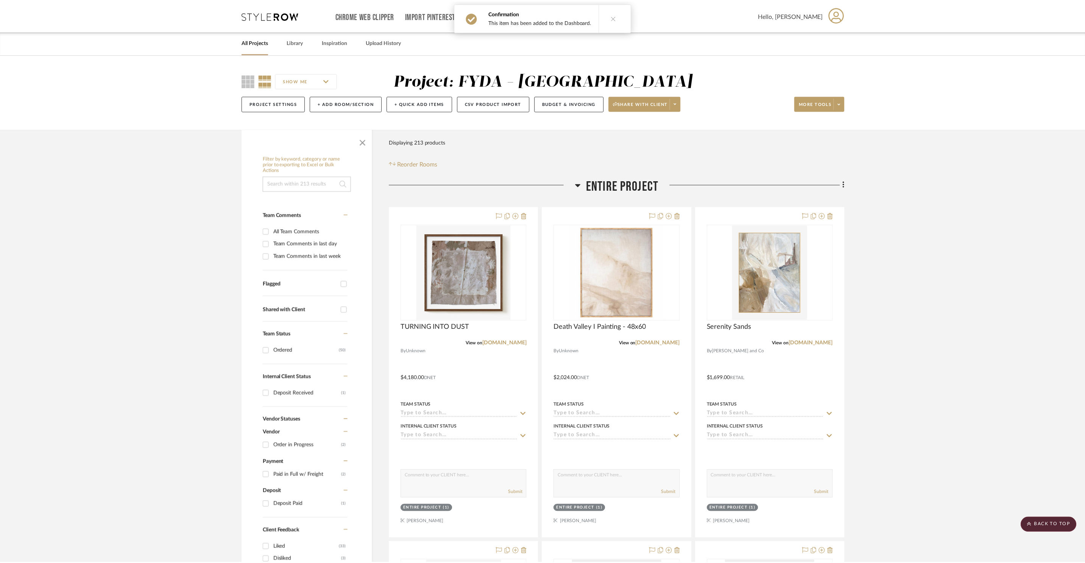
scroll to position [6216, 0]
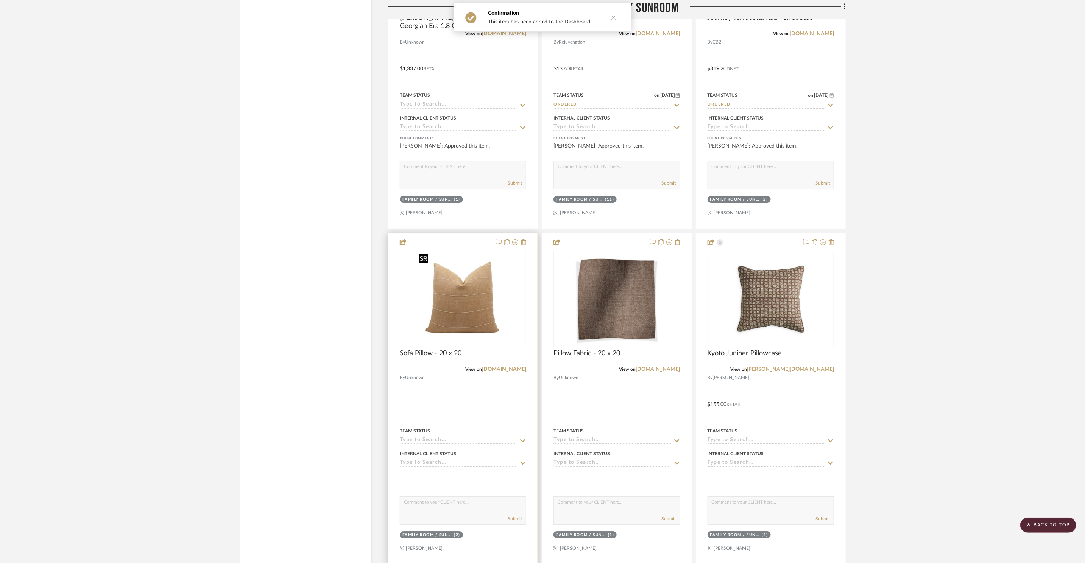
click at [472, 320] on img "0" at bounding box center [463, 299] width 95 height 95
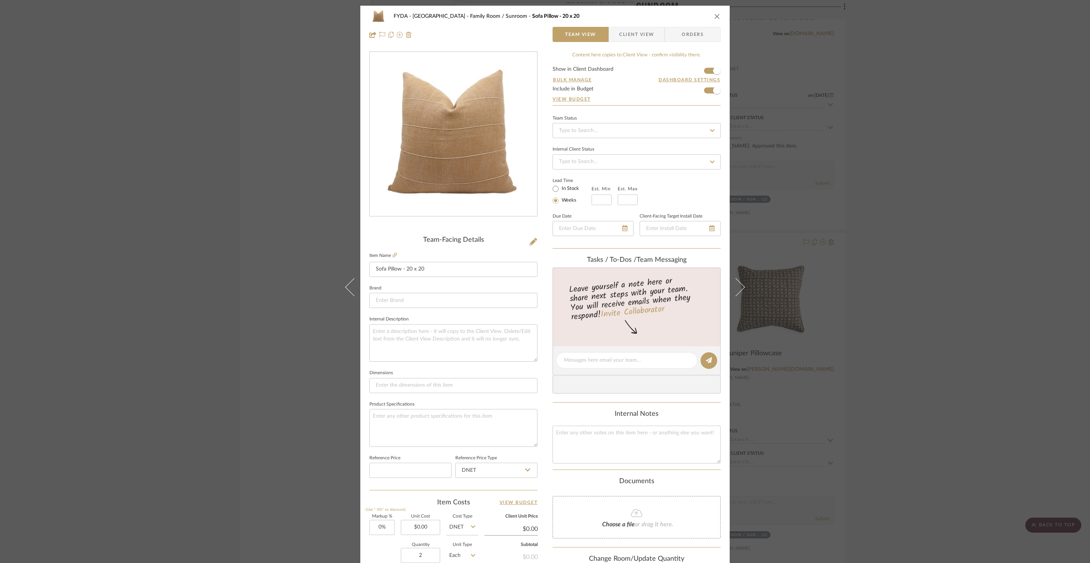
click at [932, 267] on div "FYDA - 655 City Park Family Room / Sunroom Sofa Pillow - 20 x 20 Team View Clie…" at bounding box center [545, 281] width 1090 height 563
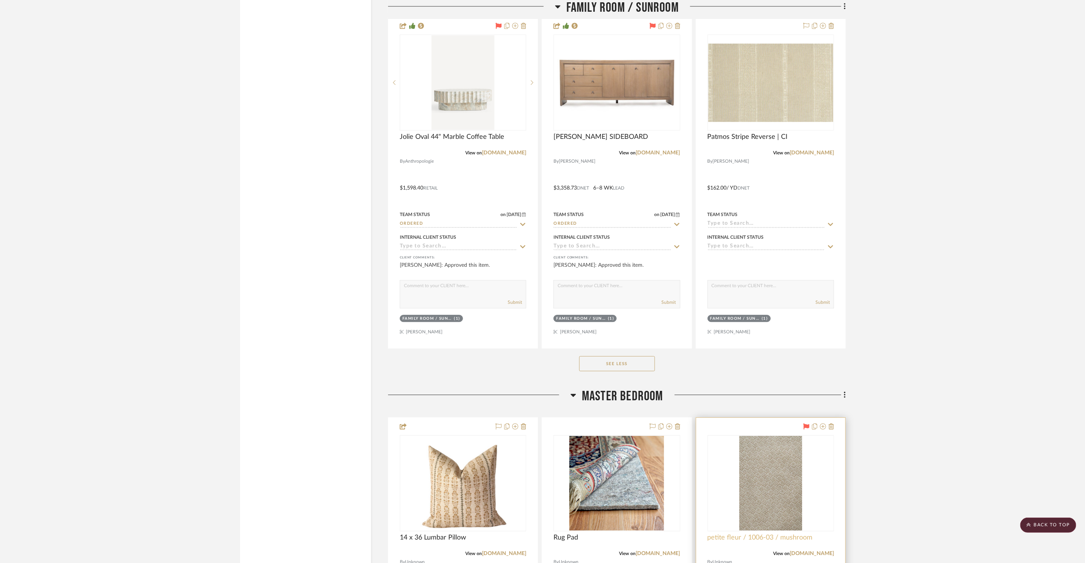
scroll to position [8325, 0]
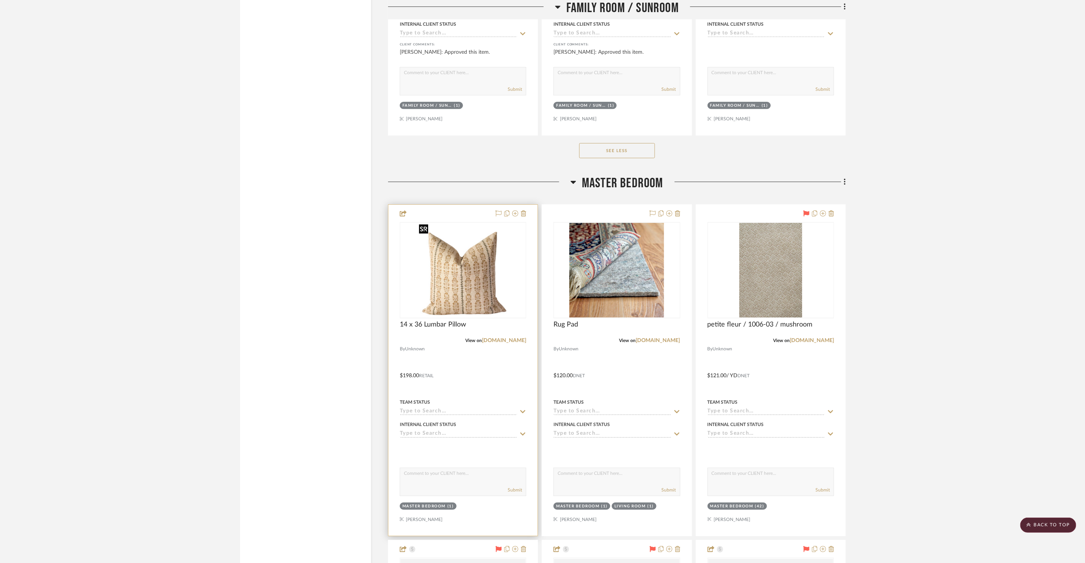
click at [479, 259] on img "0" at bounding box center [463, 270] width 94 height 95
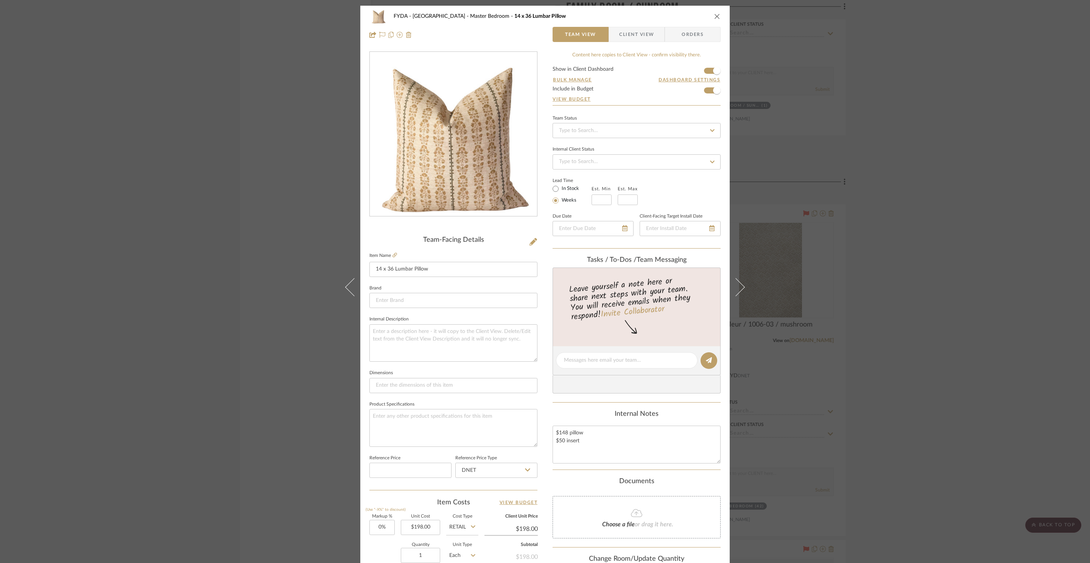
click at [909, 132] on div "FYDA - 655 City Park Master Bedroom 14 x 36 Lumbar Pillow Team View Client View…" at bounding box center [545, 281] width 1090 height 563
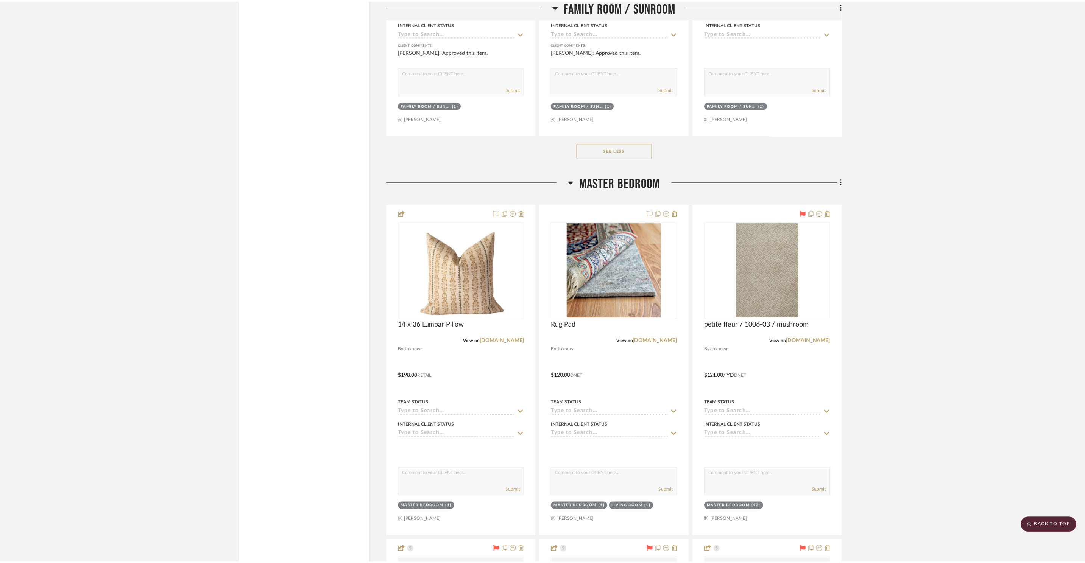
scroll to position [8325, 0]
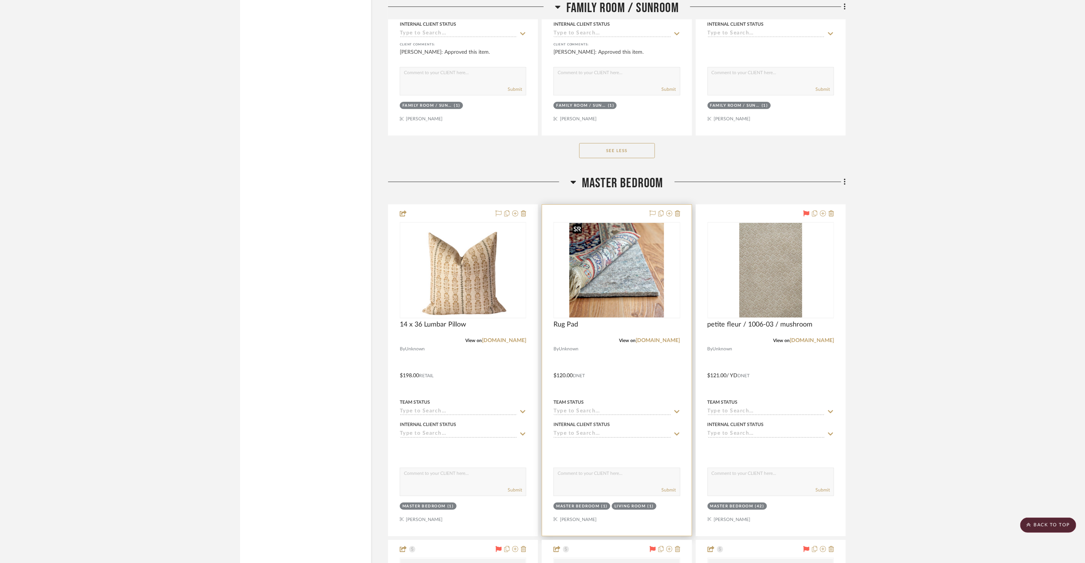
click at [620, 287] on img "0" at bounding box center [616, 270] width 95 height 95
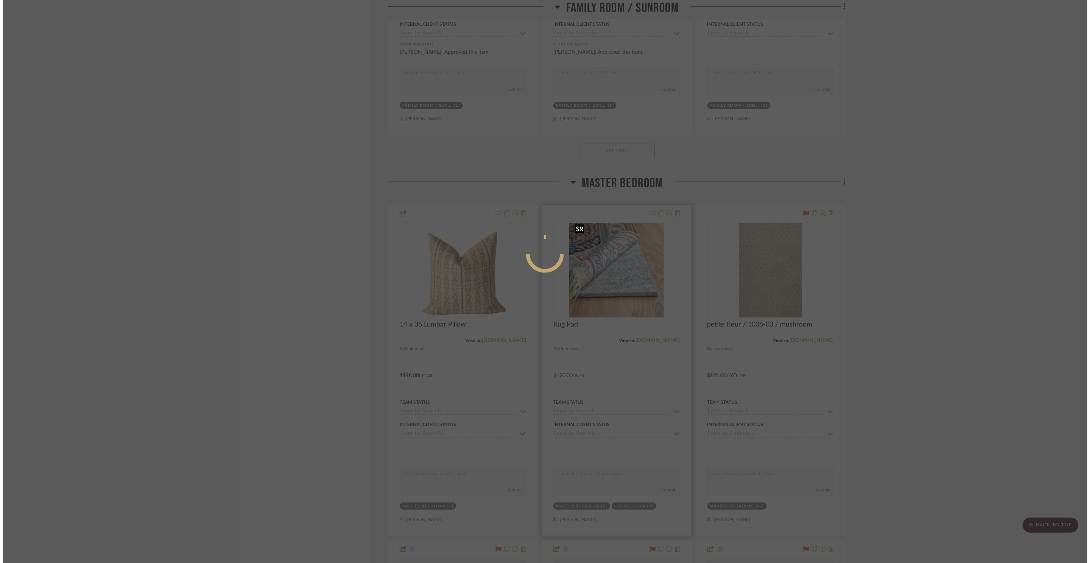
scroll to position [0, 0]
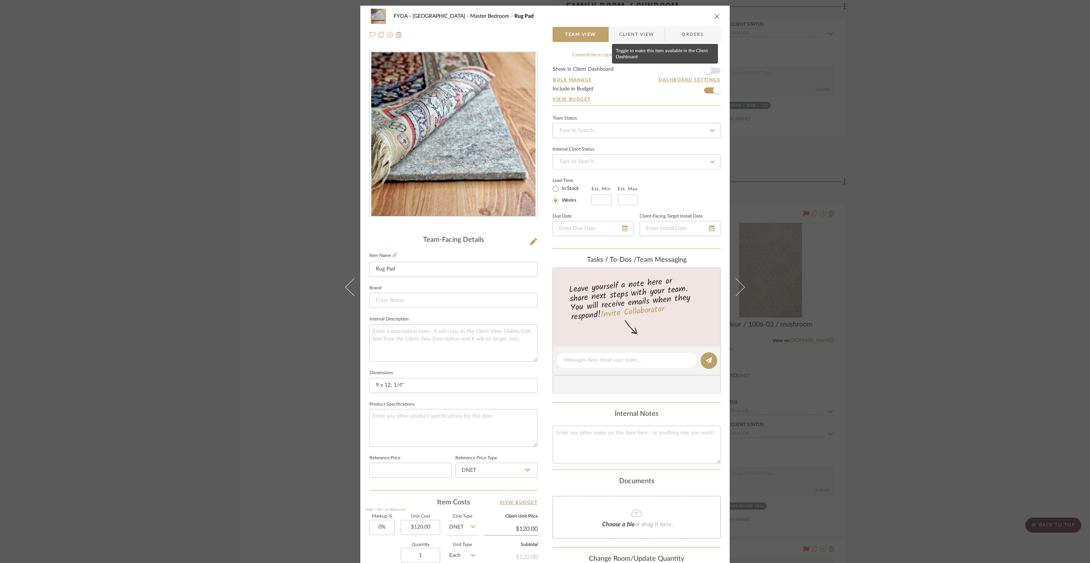
click at [710, 73] on span "button" at bounding box center [708, 70] width 17 height 17
click at [988, 162] on div "FYDA - 655 City Park Master Bedroom Rug Pad Team View Client View Orders Team-F…" at bounding box center [545, 281] width 1090 height 563
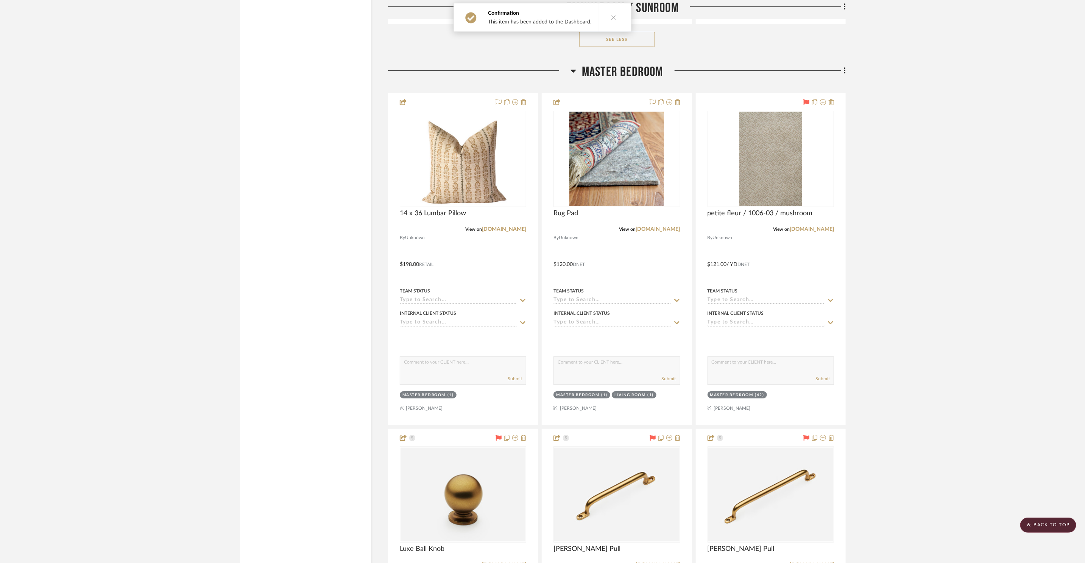
scroll to position [8549, 0]
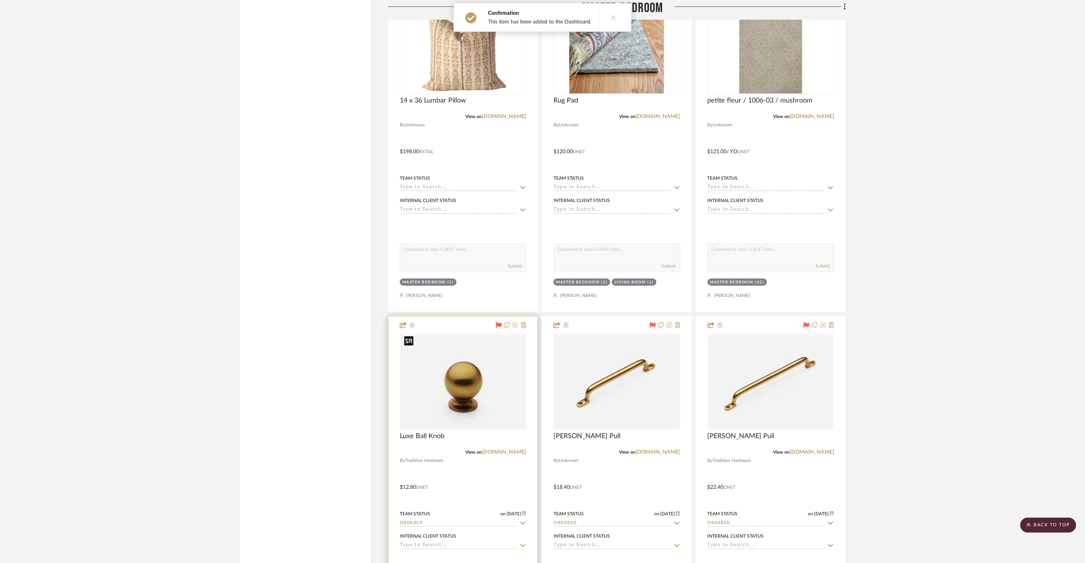
click at [488, 392] on img "0" at bounding box center [463, 382] width 125 height 94
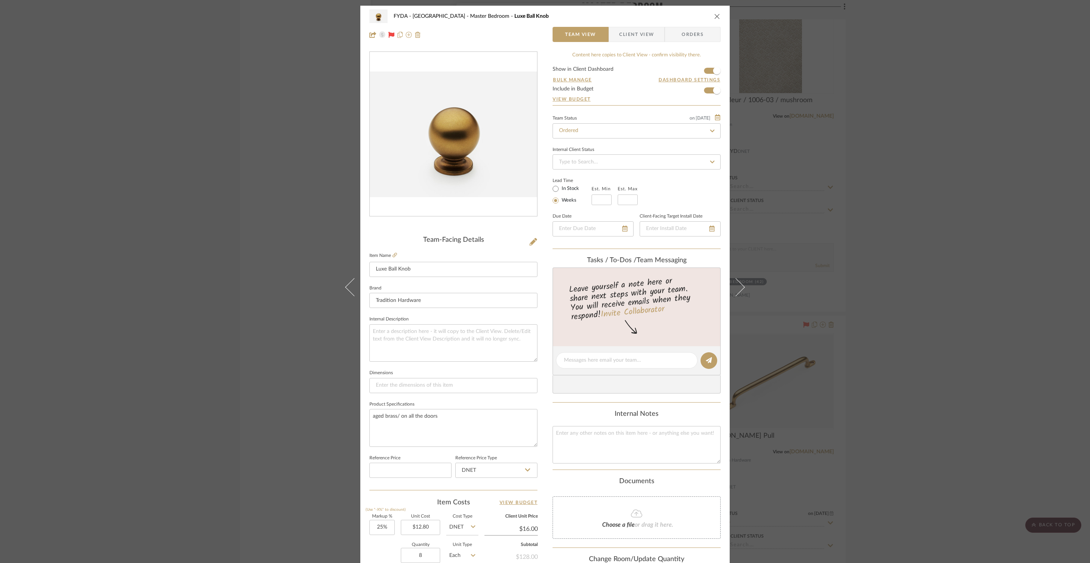
click at [955, 286] on div "FYDA - 655 City Park Master Bedroom Luxe Ball Knob Team View Client View Orders…" at bounding box center [545, 281] width 1090 height 563
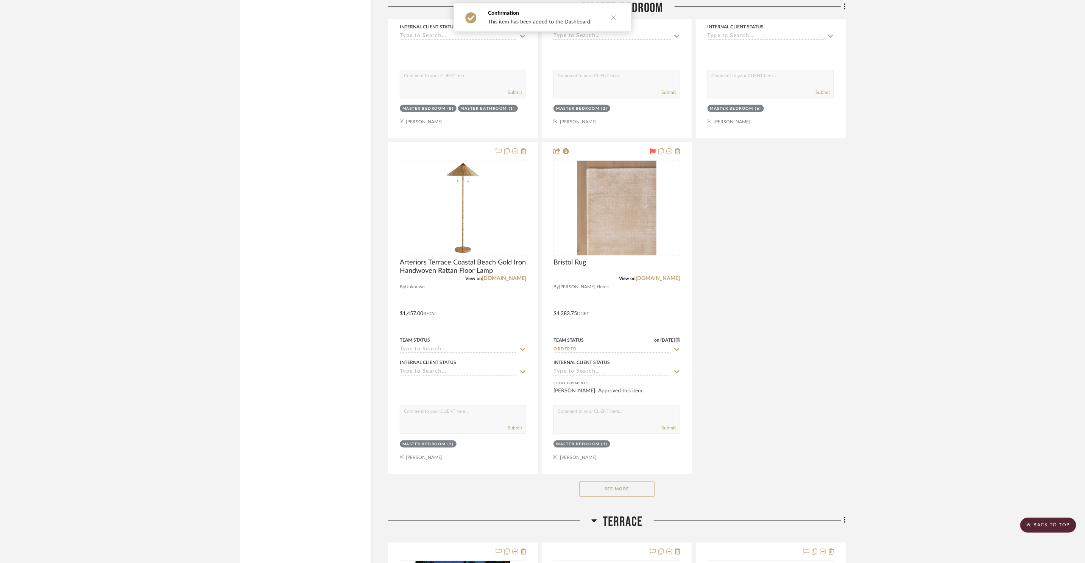
scroll to position [9151, 0]
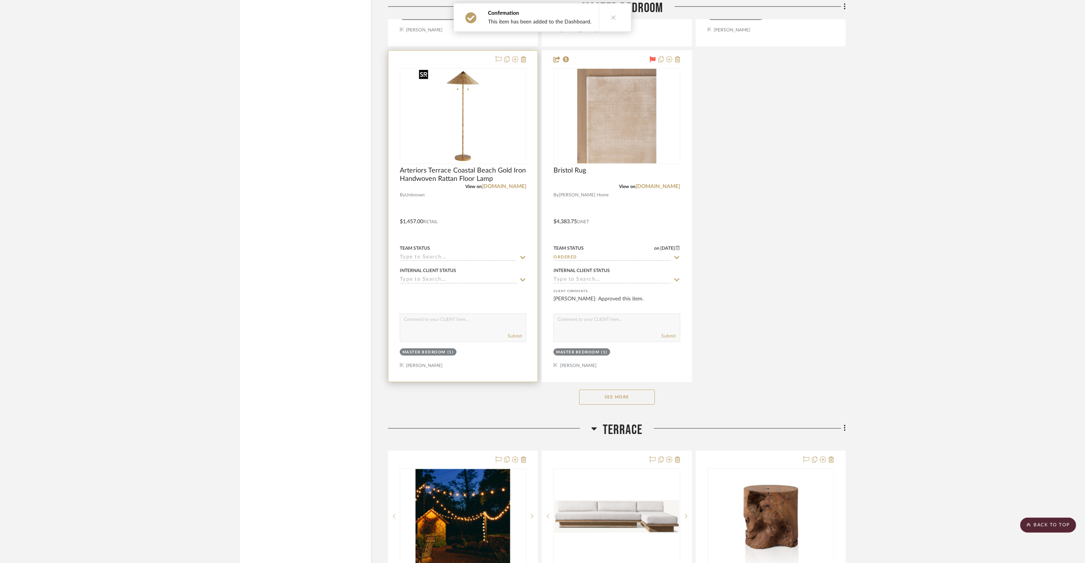
click at [0, 0] on img at bounding box center [0, 0] width 0 height 0
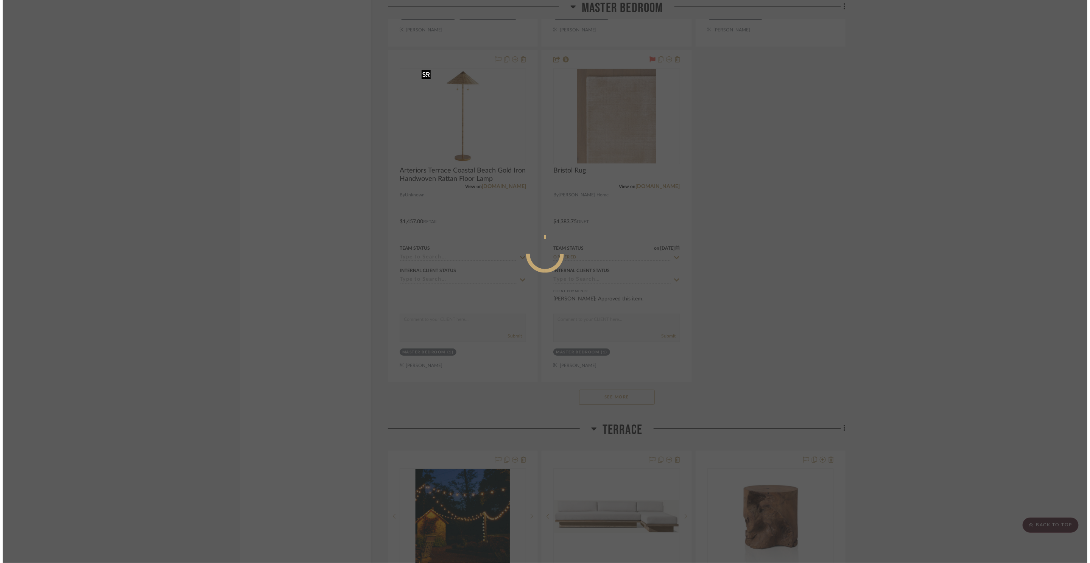
scroll to position [0, 0]
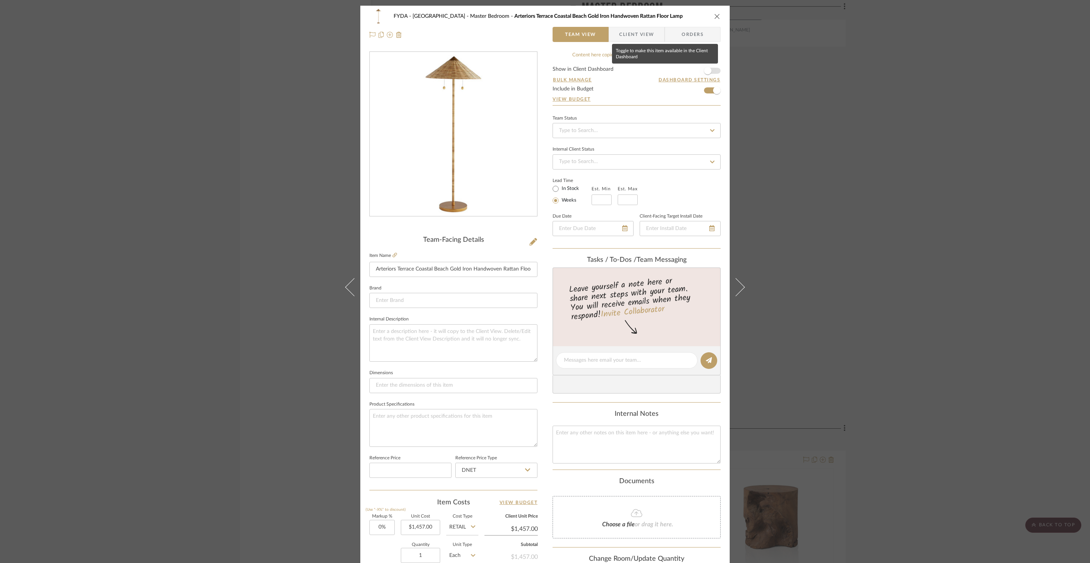
click at [708, 71] on span "button" at bounding box center [708, 71] width 8 height 8
click at [808, 95] on div "FYDA - 655 City Park Master Bedroom Arteriors Terrace Coastal Beach Gold Iron H…" at bounding box center [545, 281] width 1090 height 563
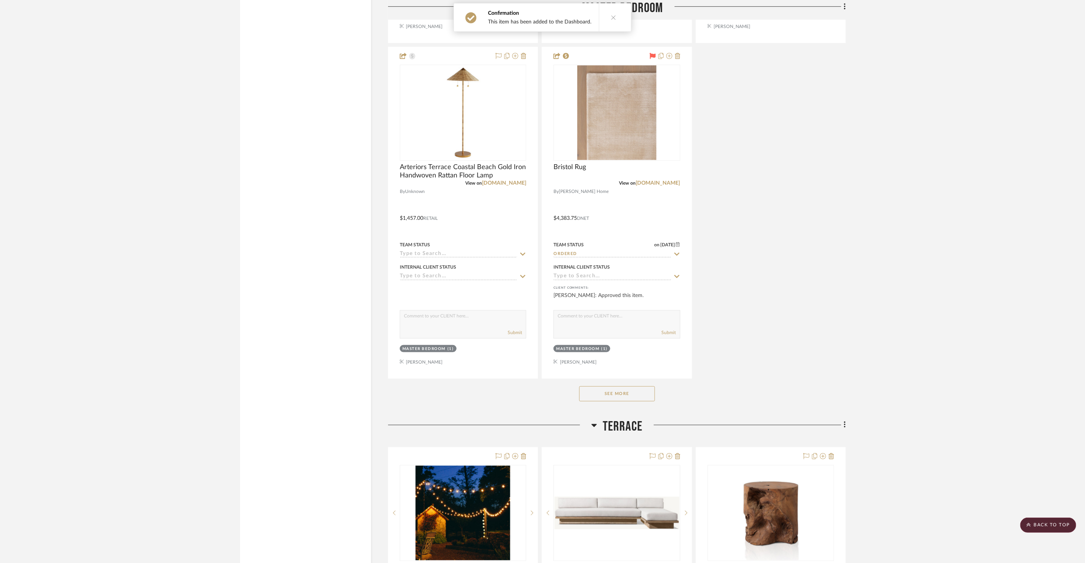
scroll to position [9155, 0]
click at [616, 385] on button "See More" at bounding box center [617, 392] width 76 height 15
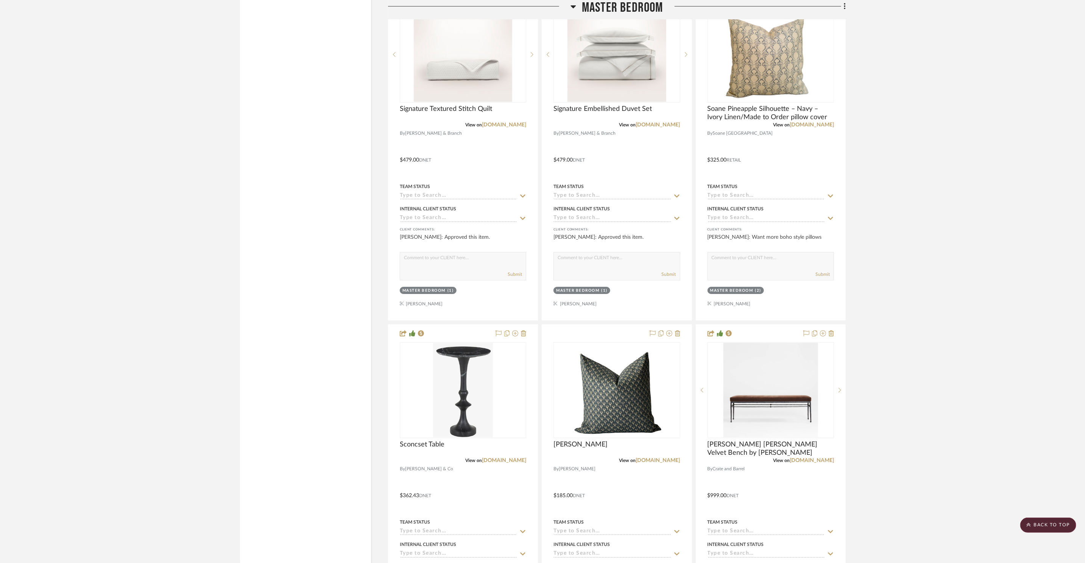
scroll to position [10672, 0]
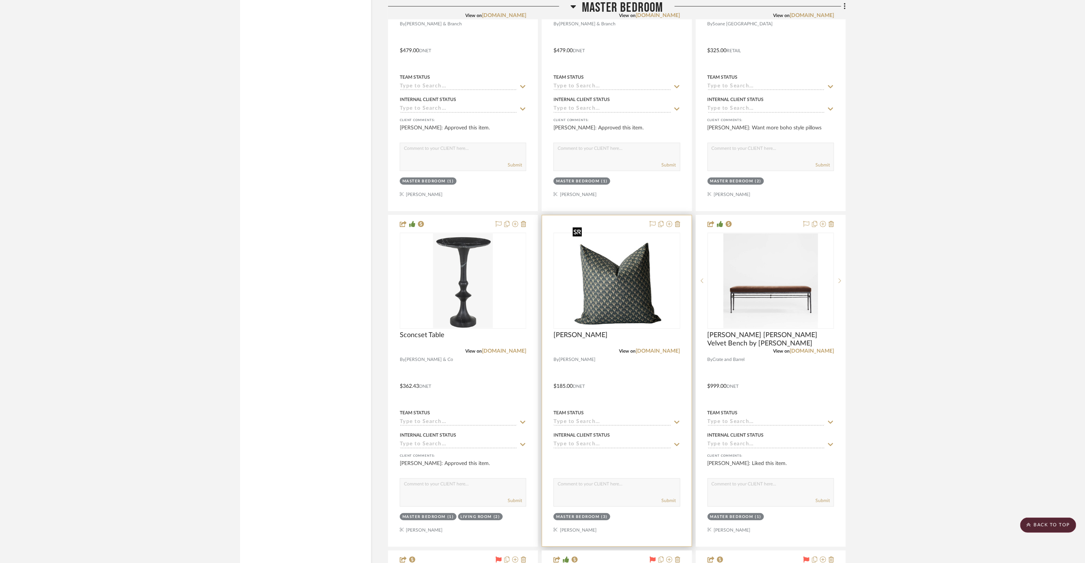
click at [0, 0] on img at bounding box center [0, 0] width 0 height 0
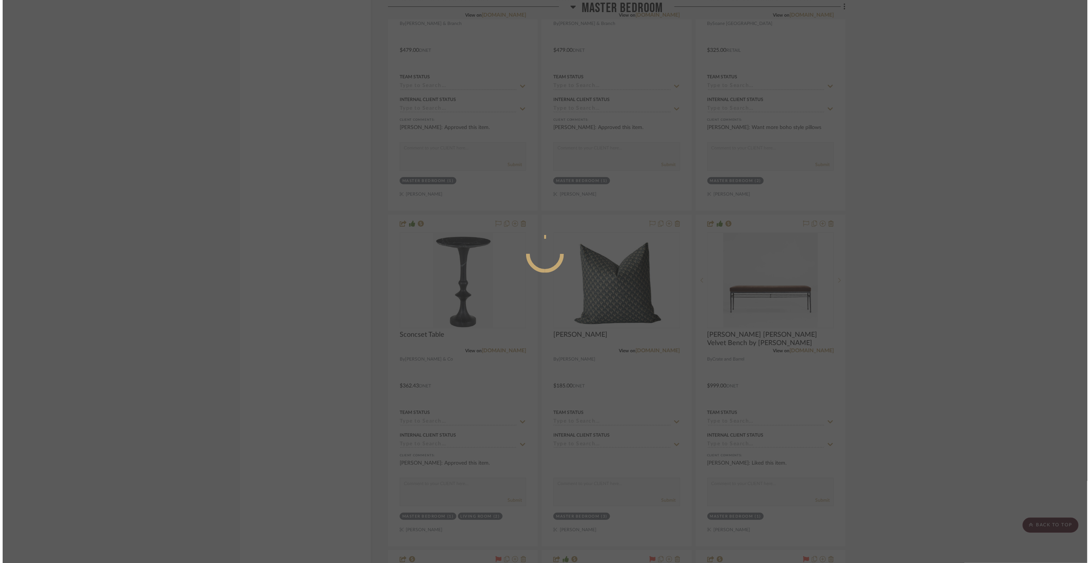
scroll to position [0, 0]
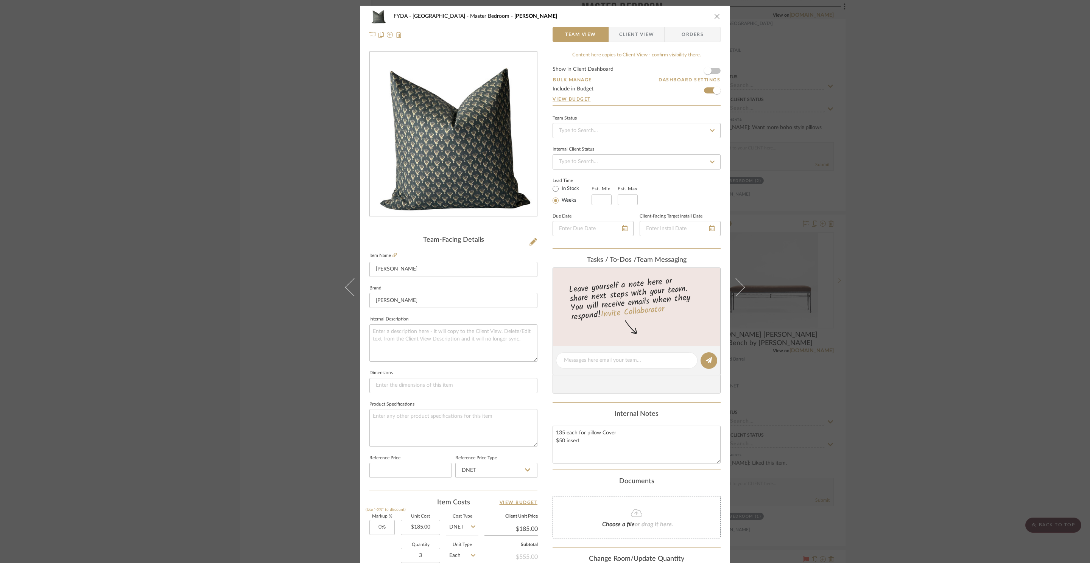
click at [714, 73] on form "Show in Client Dashboard Bulk Manage Dashboard Settings Include in Budget View …" at bounding box center [637, 86] width 168 height 39
click at [713, 73] on span "button" at bounding box center [708, 70] width 17 height 17
click at [714, 15] on icon "close" at bounding box center [717, 16] width 6 height 6
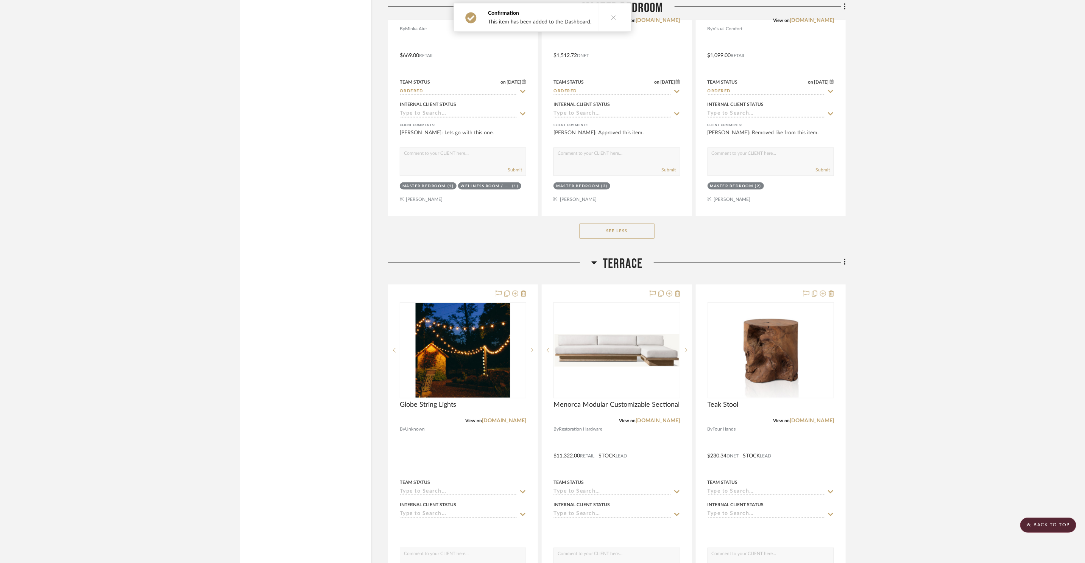
scroll to position [11392, 0]
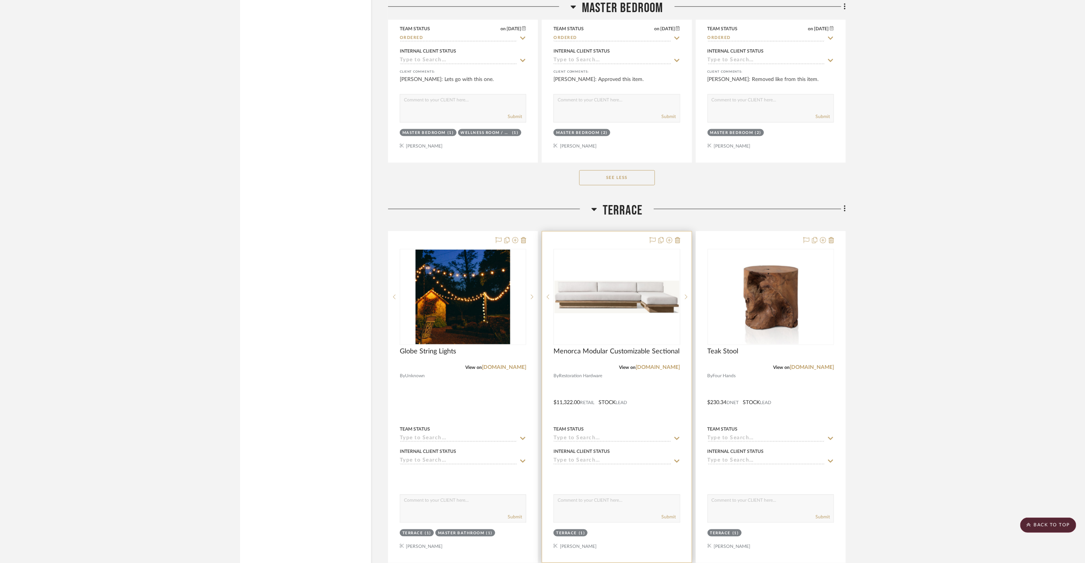
click at [622, 281] on img "0" at bounding box center [616, 297] width 125 height 33
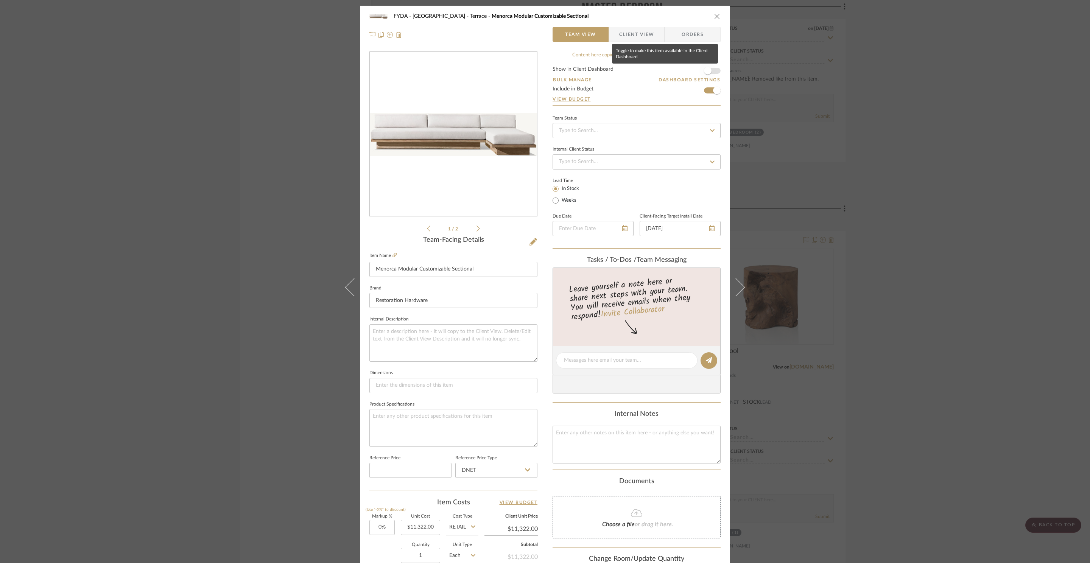
click at [710, 69] on span "button" at bounding box center [708, 70] width 17 height 17
click at [774, 265] on div "FYDA - 655 City Park Terrace Menorca Modular Customizable Sectional Team View C…" at bounding box center [545, 281] width 1090 height 563
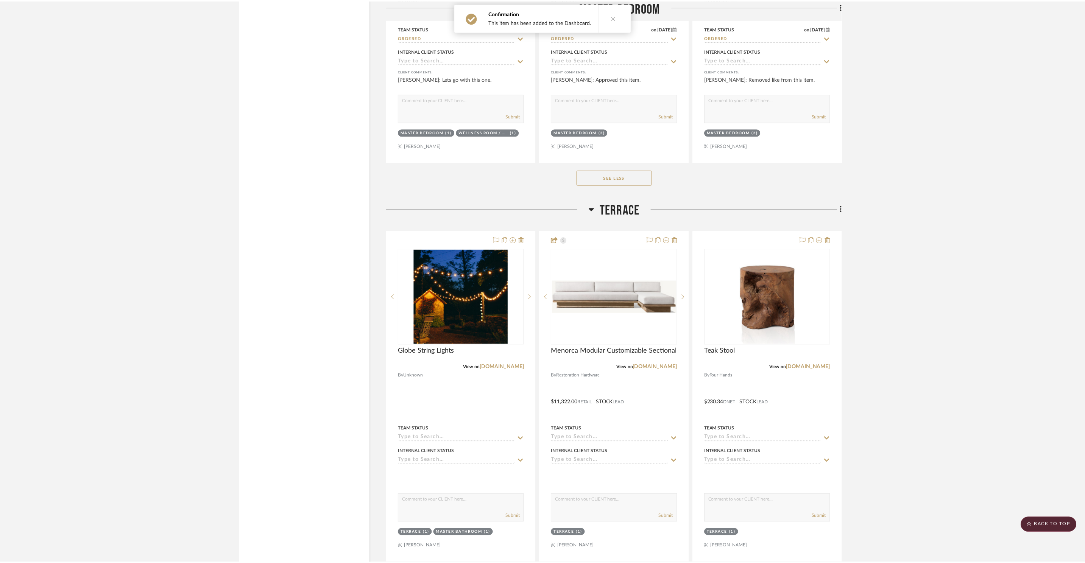
scroll to position [11392, 0]
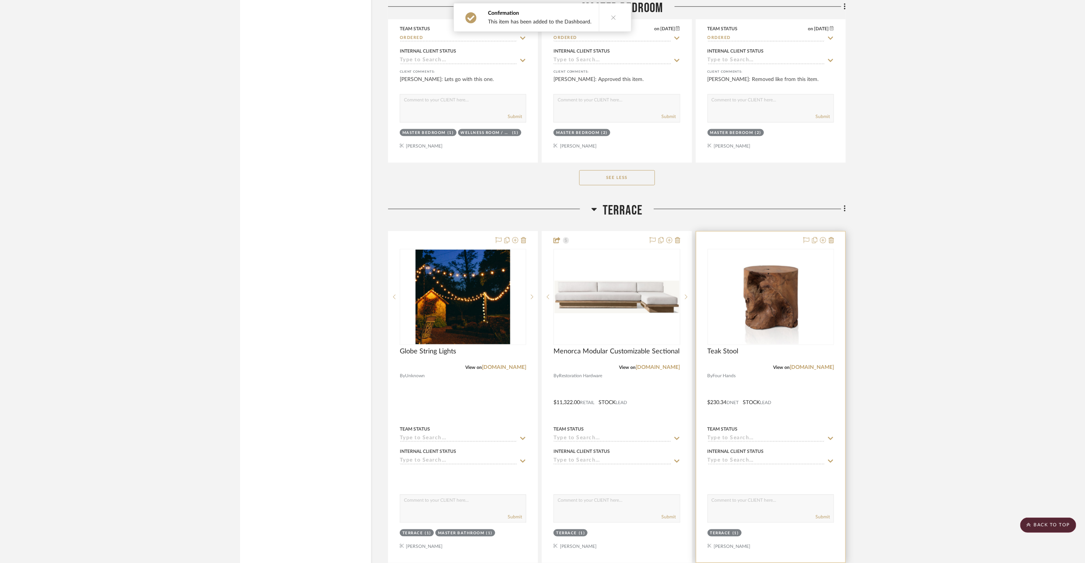
click at [754, 269] on img "0" at bounding box center [770, 297] width 95 height 95
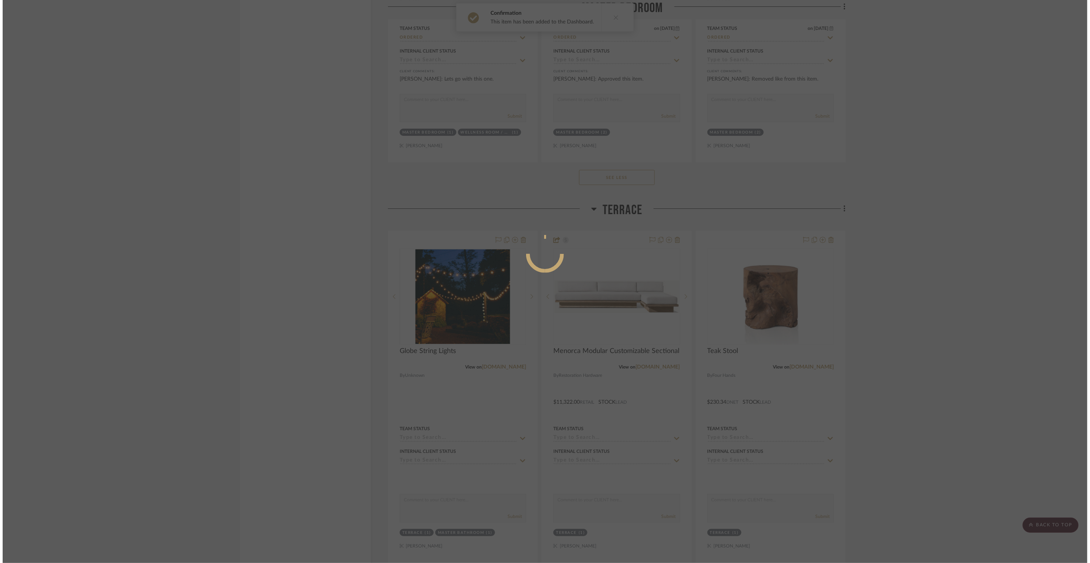
scroll to position [0, 0]
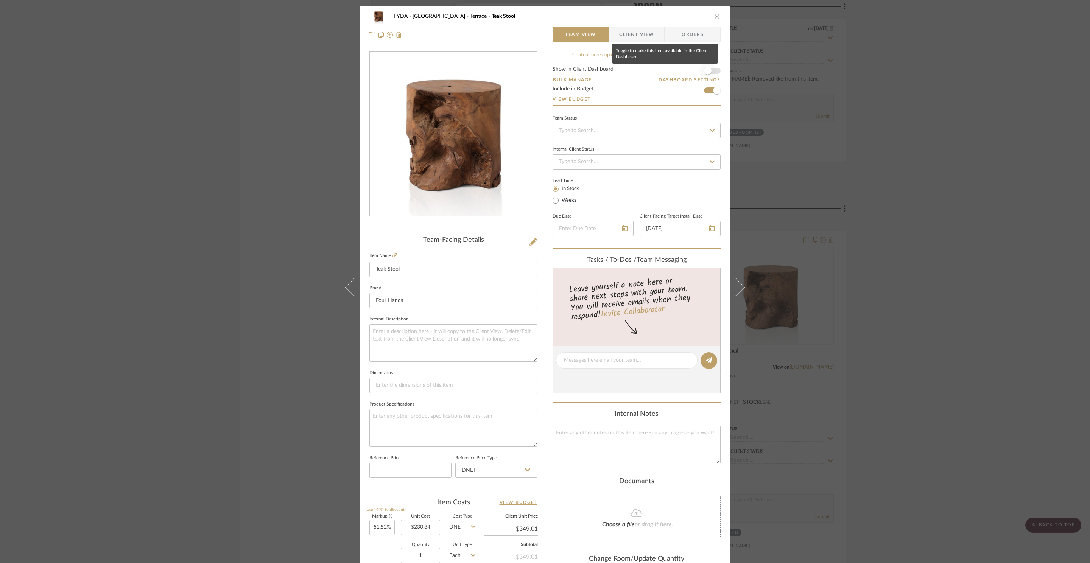
click at [710, 74] on span "button" at bounding box center [708, 70] width 17 height 17
click at [904, 176] on div "FYDA - 655 City Park Terrace Teak Stool Team View Client View Orders Team-Facin…" at bounding box center [545, 281] width 1090 height 563
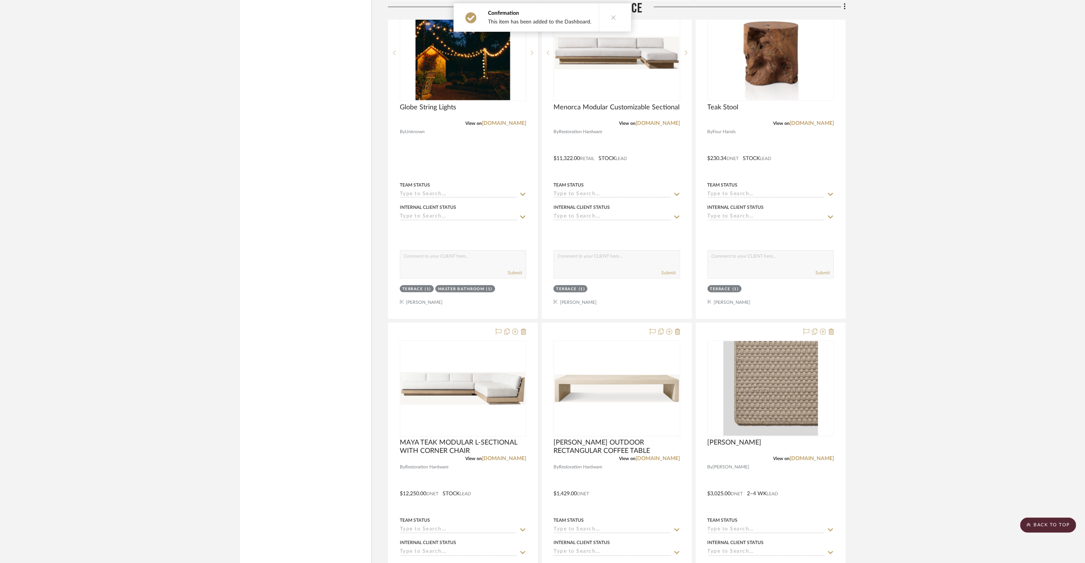
scroll to position [11702, 0]
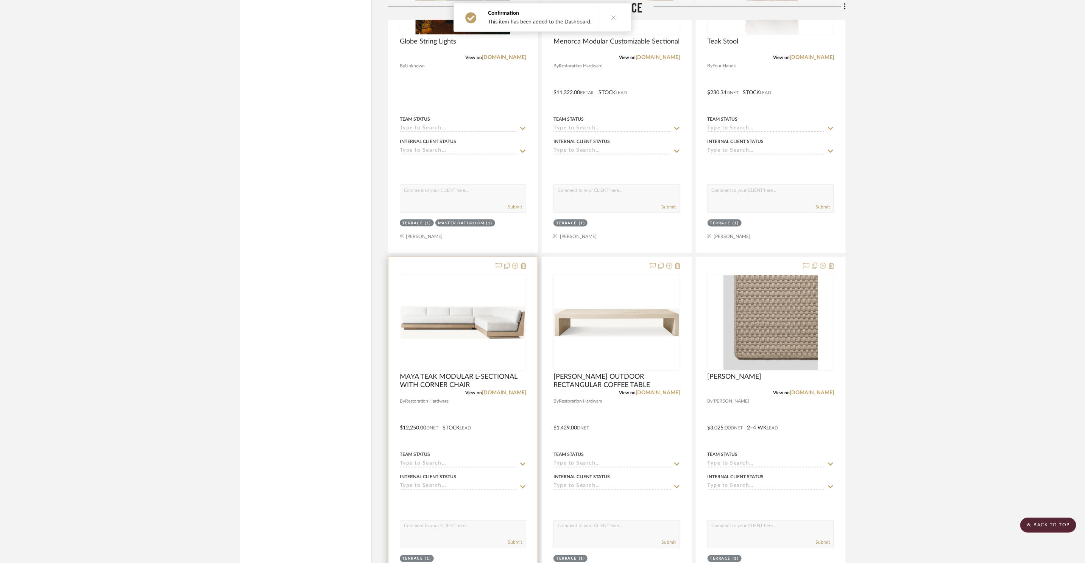
click at [455, 318] on div at bounding box center [463, 323] width 126 height 96
click at [455, 307] on img "0" at bounding box center [463, 323] width 125 height 33
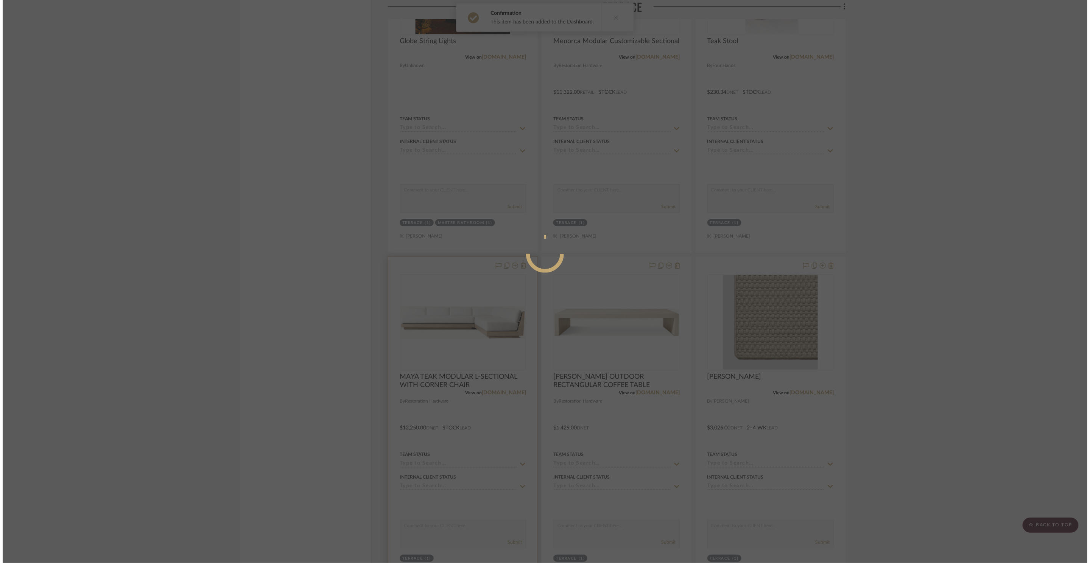
scroll to position [0, 0]
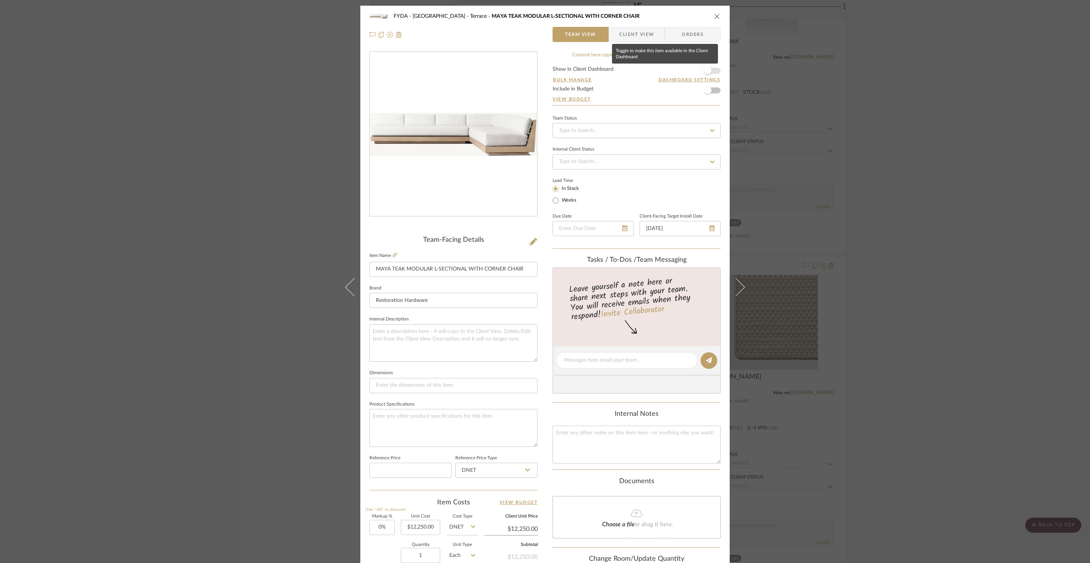
click at [708, 72] on span "button" at bounding box center [708, 71] width 8 height 8
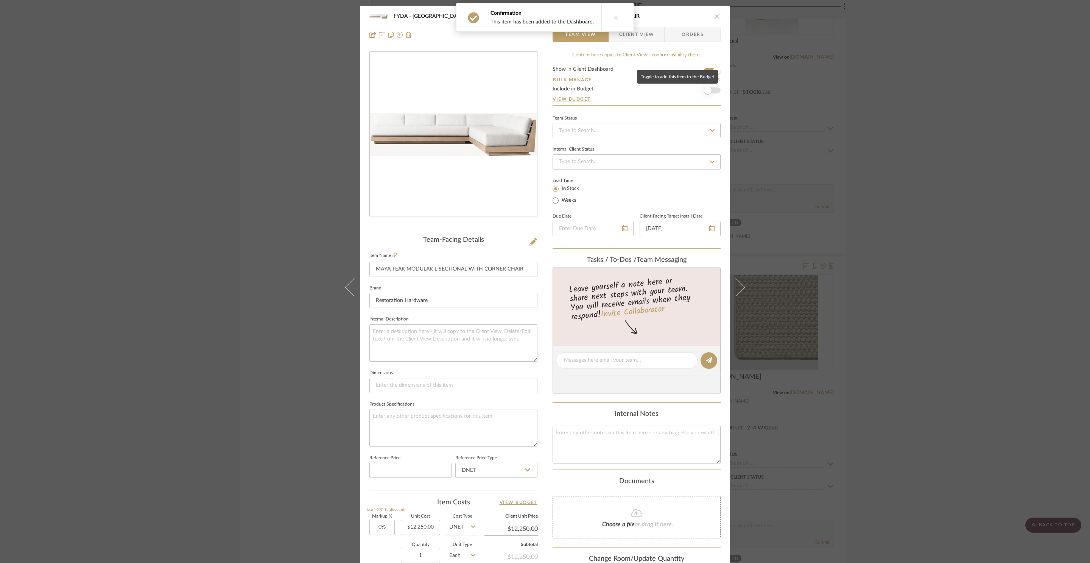
click at [709, 90] on span "button" at bounding box center [708, 90] width 17 height 17
click at [869, 141] on div "FYDA - 655 City Park Terrace MAYA TEAK MODULAR L-SECTIONAL WITH CORNER CHAIR Te…" at bounding box center [545, 281] width 1090 height 563
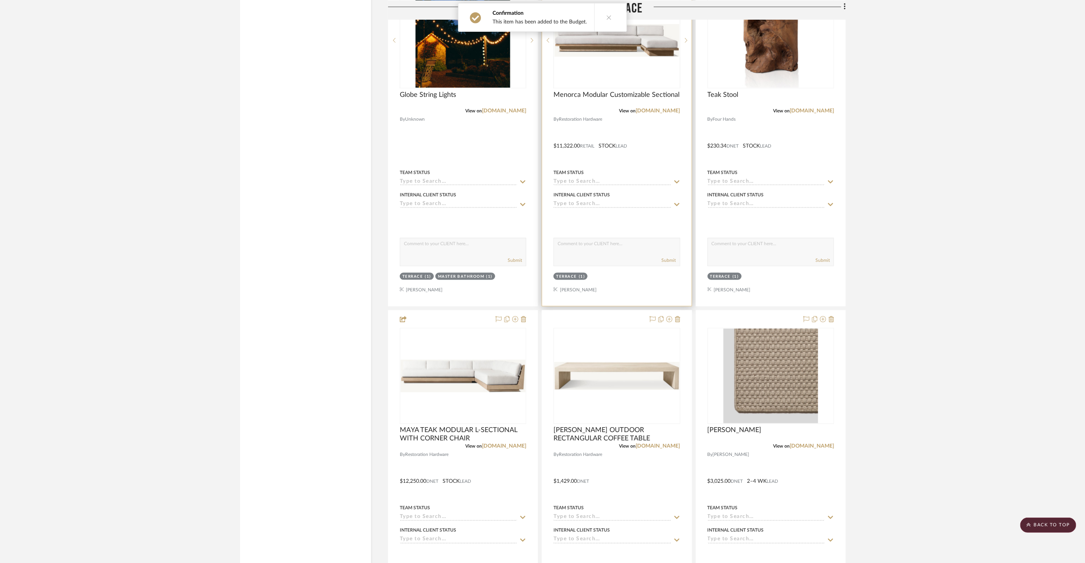
scroll to position [11593, 0]
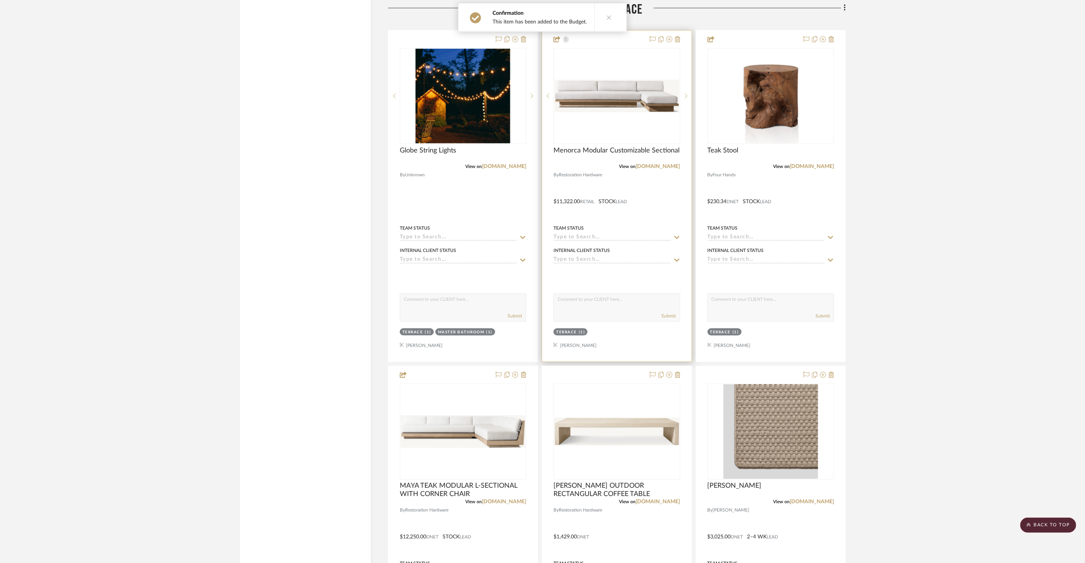
click at [648, 109] on div "0" at bounding box center [617, 95] width 126 height 95
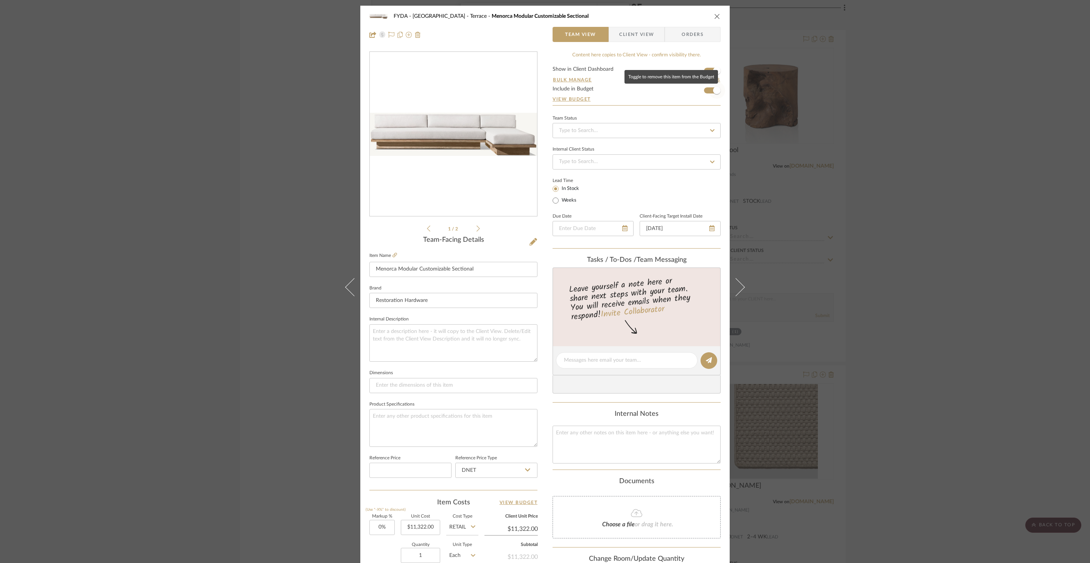
click at [713, 91] on span "button" at bounding box center [717, 91] width 8 height 8
click at [875, 137] on div "FYDA - 655 City Park Terrace Menorca Modular Customizable Sectional Team View C…" at bounding box center [545, 281] width 1090 height 563
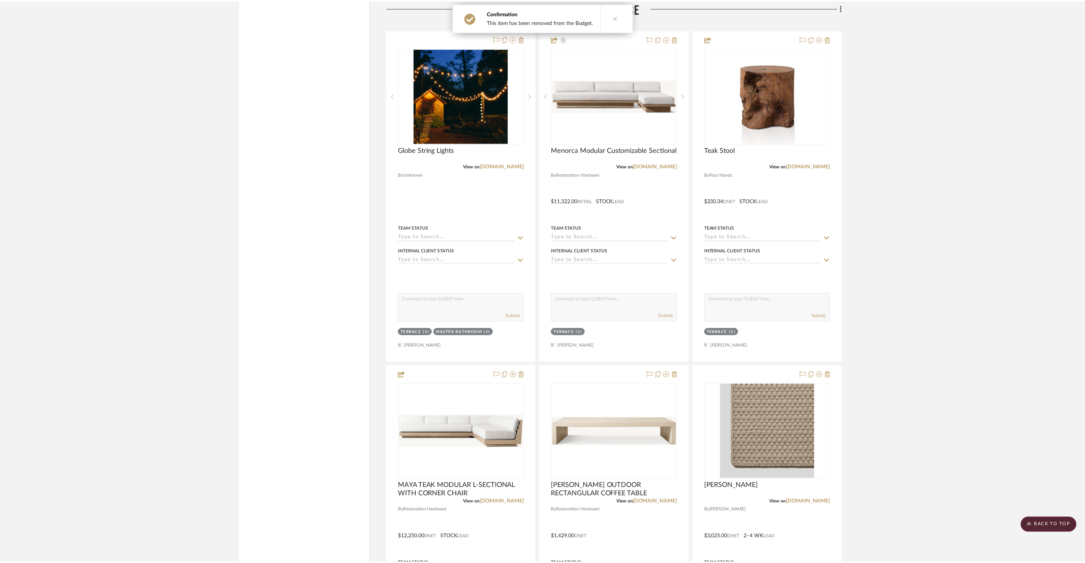
scroll to position [11593, 0]
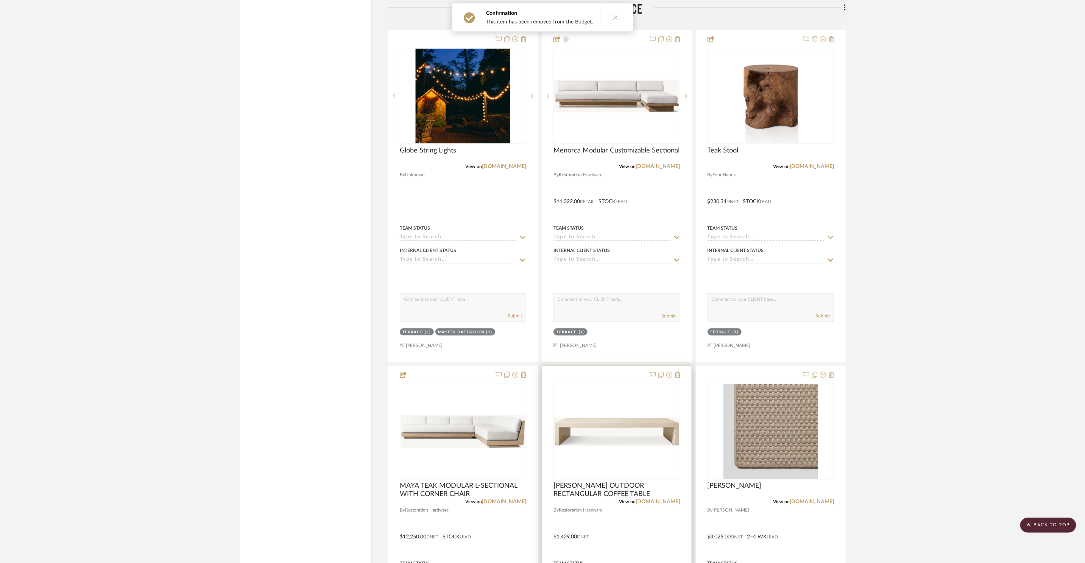
click at [614, 418] on img "0" at bounding box center [616, 432] width 125 height 28
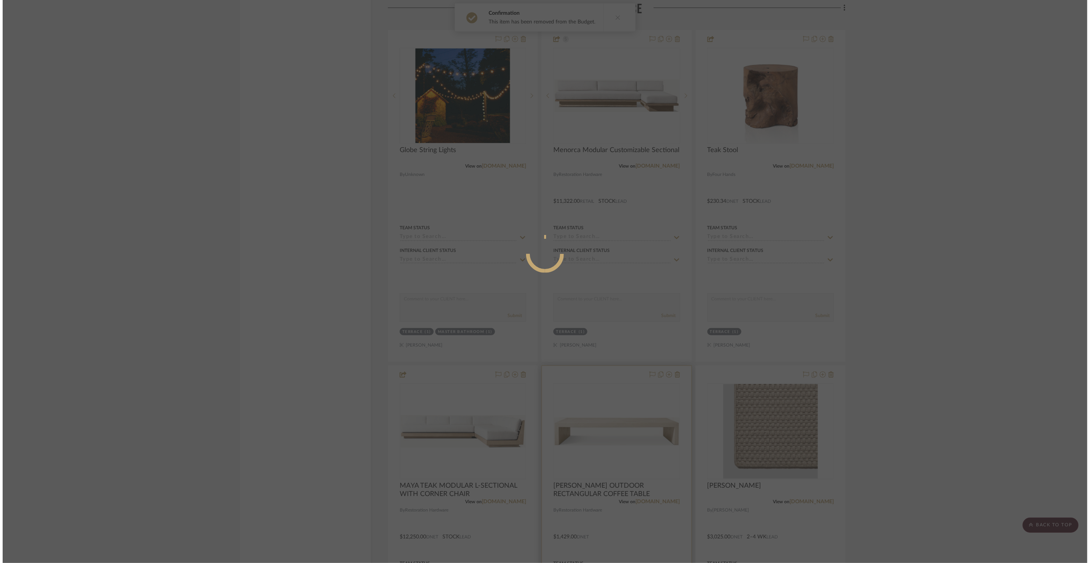
scroll to position [0, 0]
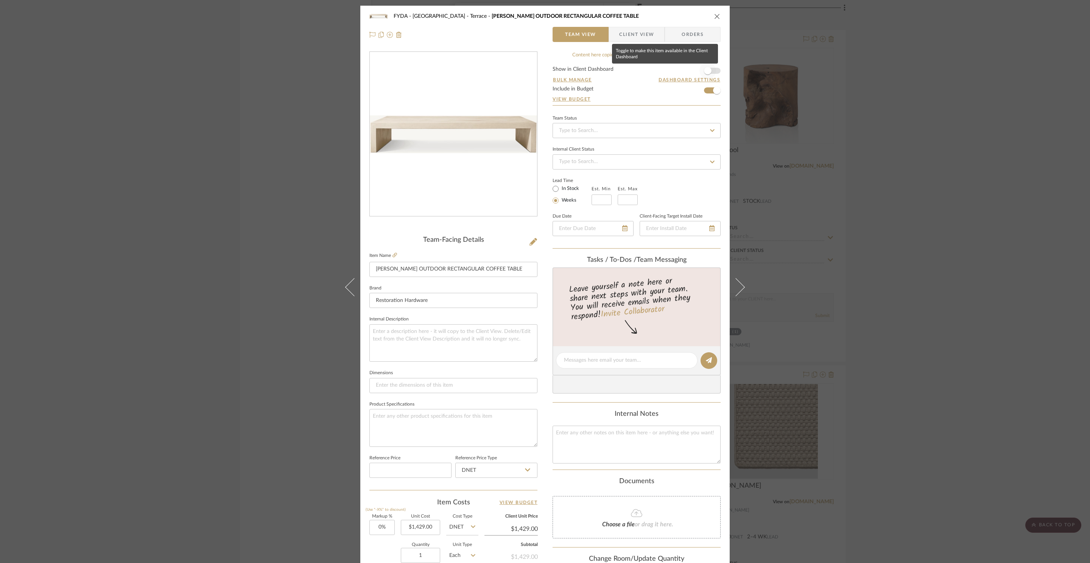
click at [709, 73] on span "button" at bounding box center [708, 70] width 17 height 17
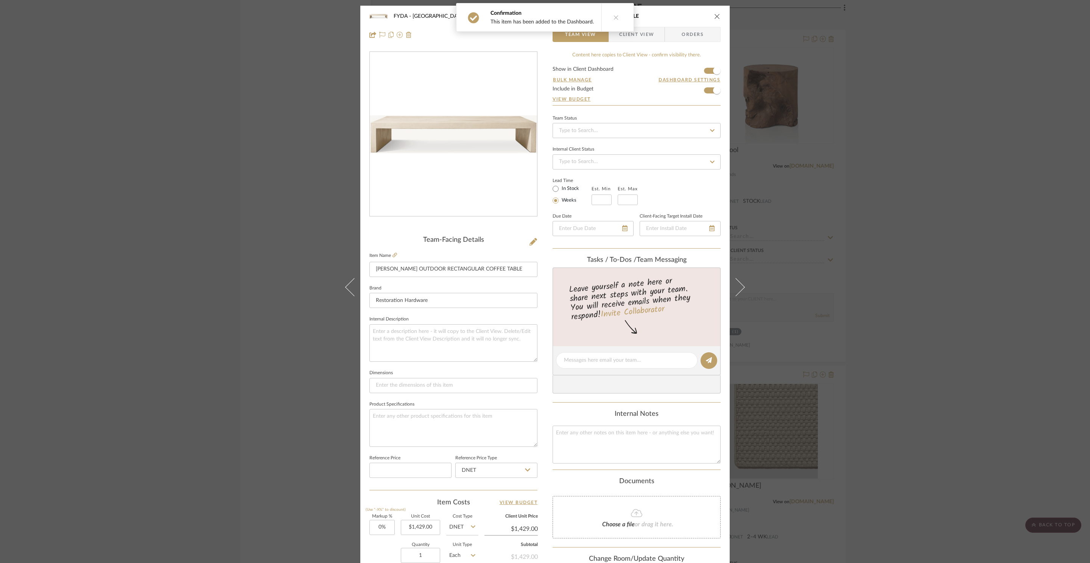
click at [906, 117] on div "FYDA - 655 City Park Terrace CABRERA OUTDOOR RECTANGULAR COFFEE TABLE Team View…" at bounding box center [545, 281] width 1090 height 563
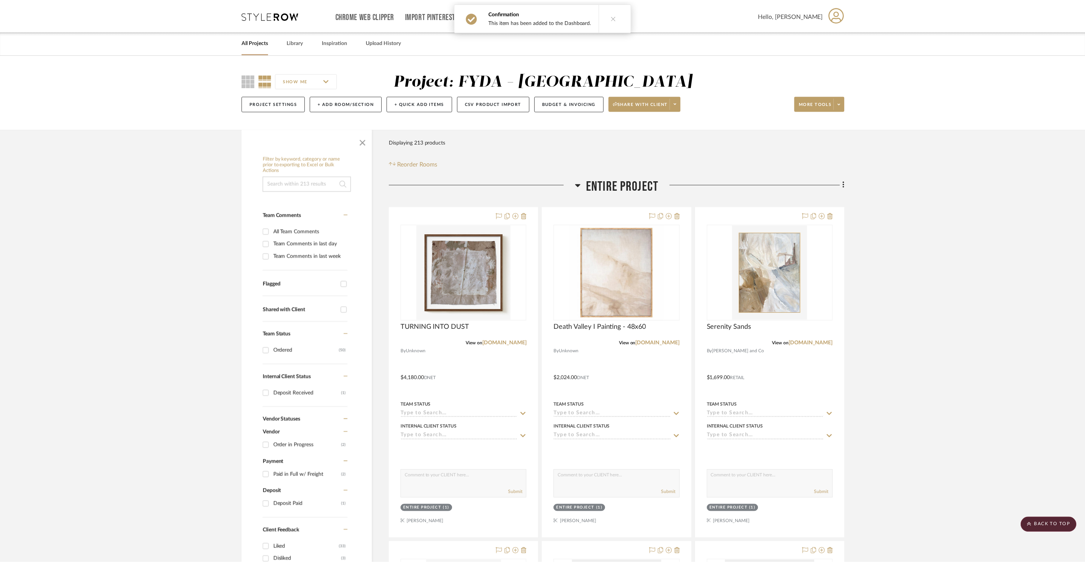
scroll to position [11593, 0]
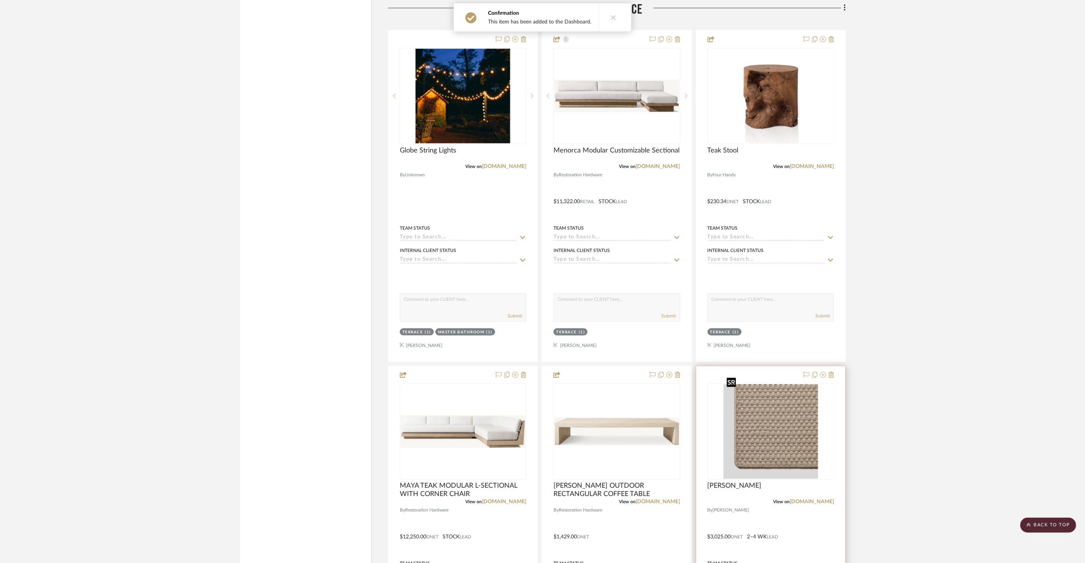
click at [767, 413] on img "0" at bounding box center [770, 432] width 95 height 95
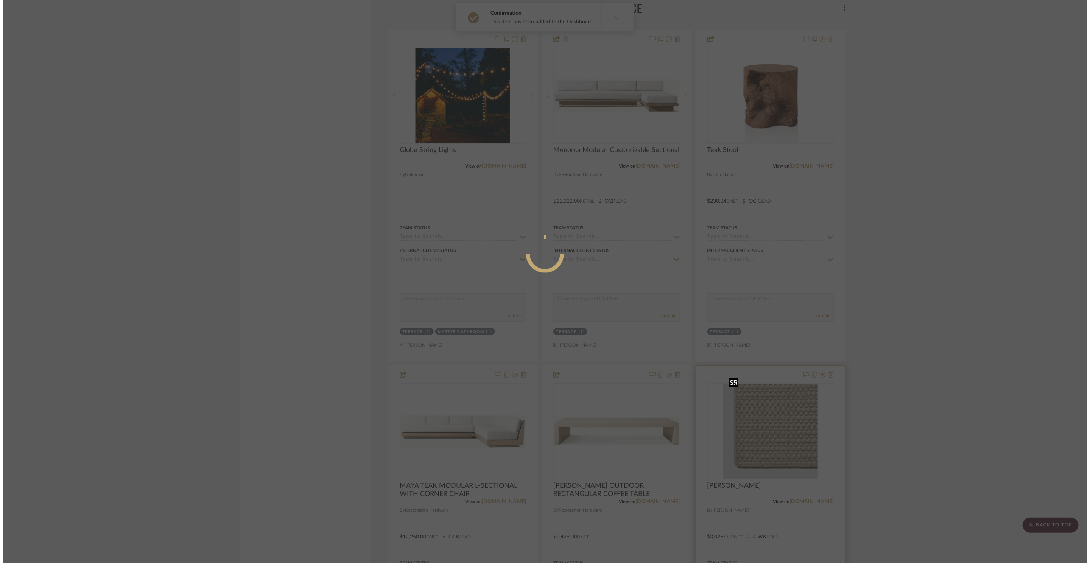
scroll to position [0, 0]
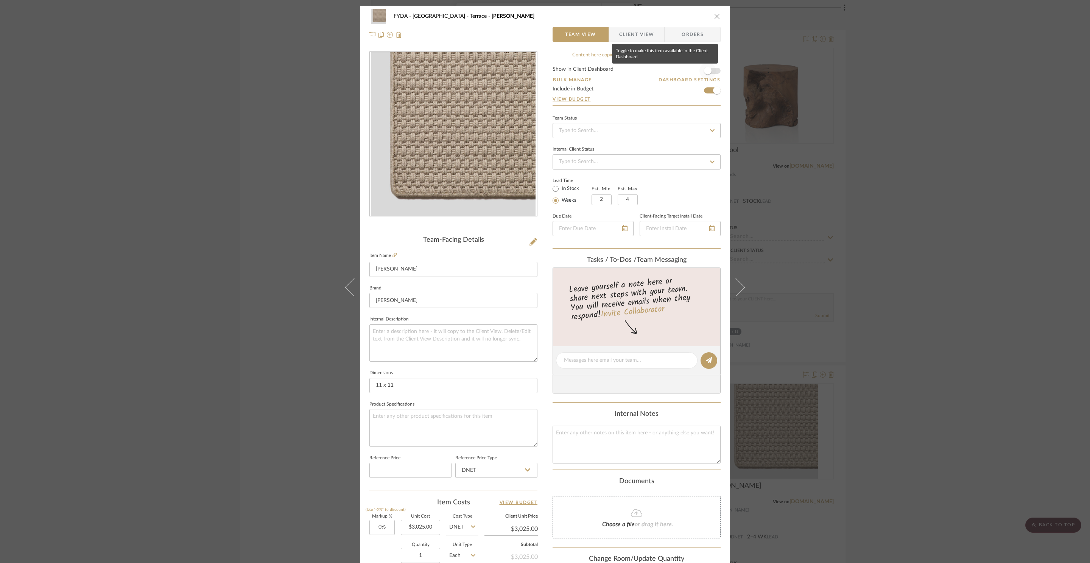
click at [710, 73] on span "button" at bounding box center [708, 70] width 17 height 17
click at [895, 120] on div "FYDA - 655 City Park Terrace Hollis Team View Client View Orders Team-Facing De…" at bounding box center [545, 281] width 1090 height 563
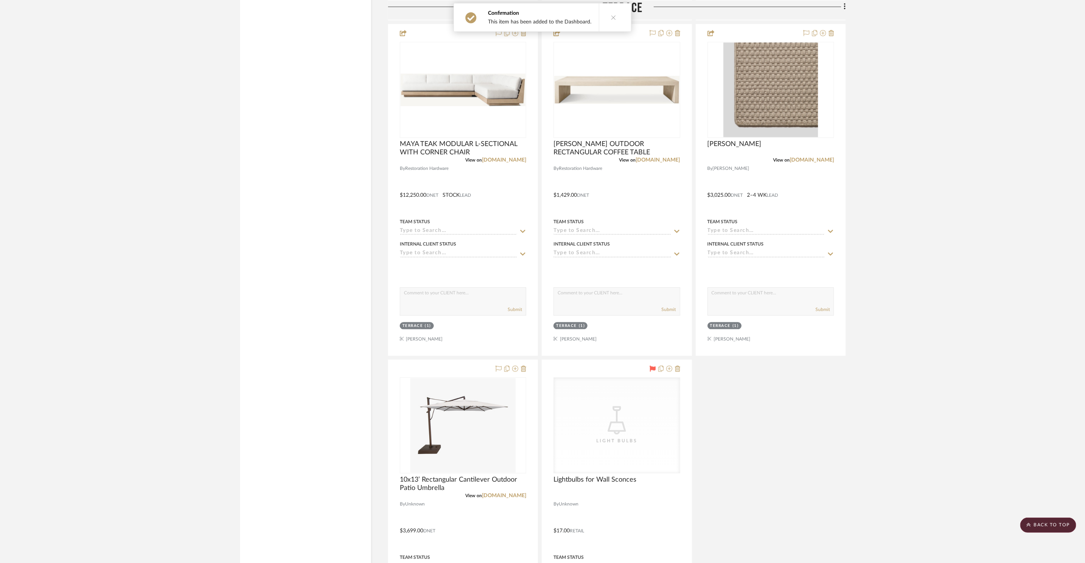
scroll to position [12075, 0]
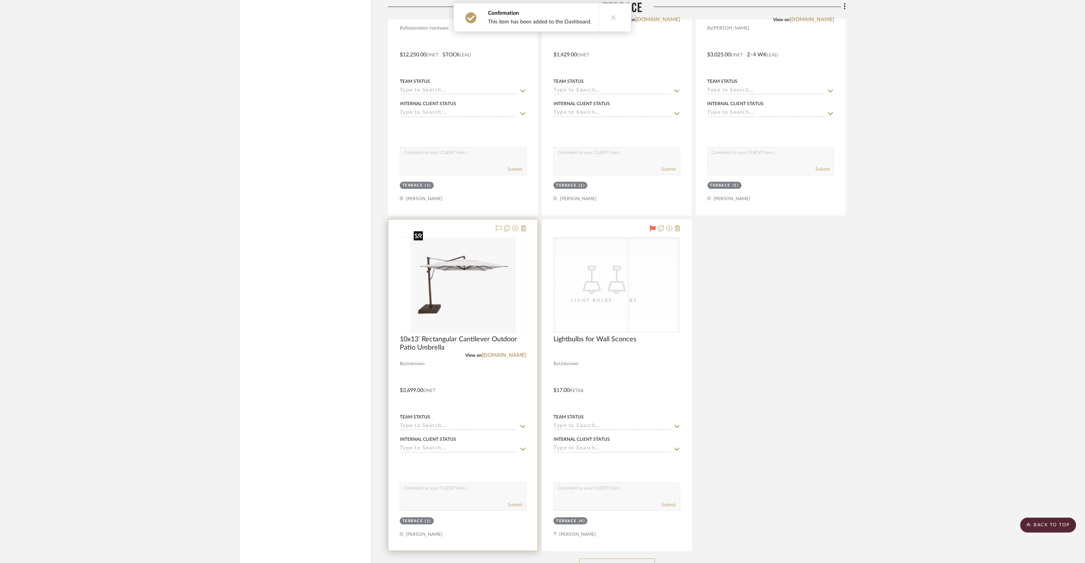
click at [0, 0] on img at bounding box center [0, 0] width 0 height 0
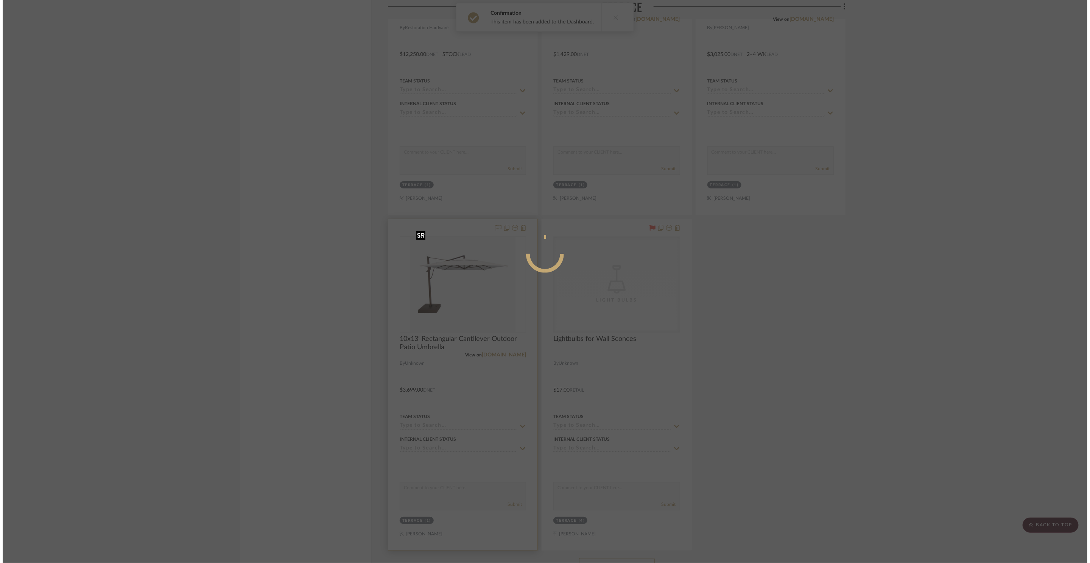
scroll to position [0, 0]
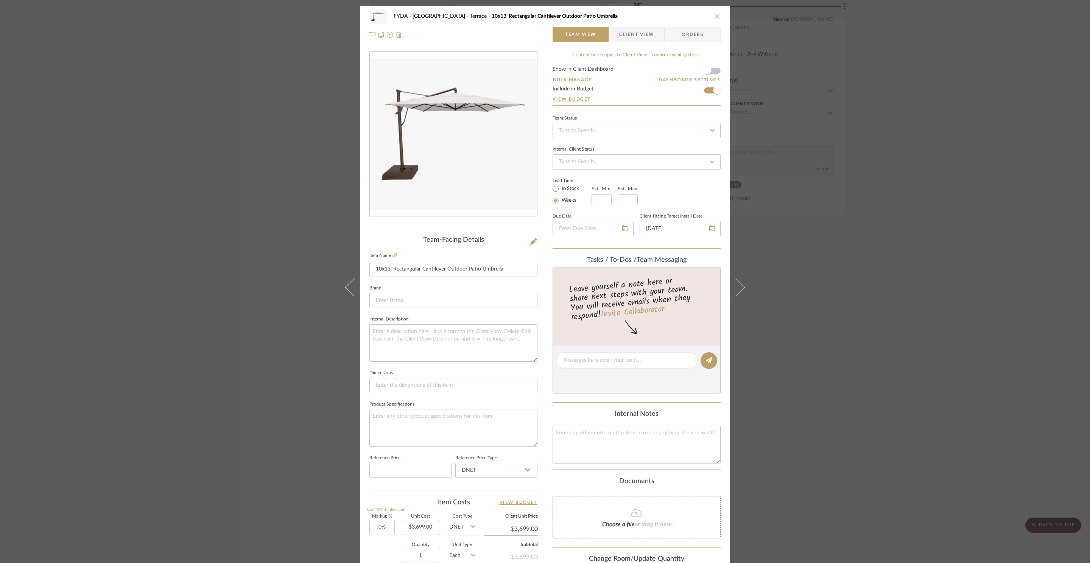
click at [844, 209] on div "FYDA - 655 City Park Terrace 10x13’ Rectangular Cantilever Outdoor Patio Umbrel…" at bounding box center [545, 281] width 1090 height 563
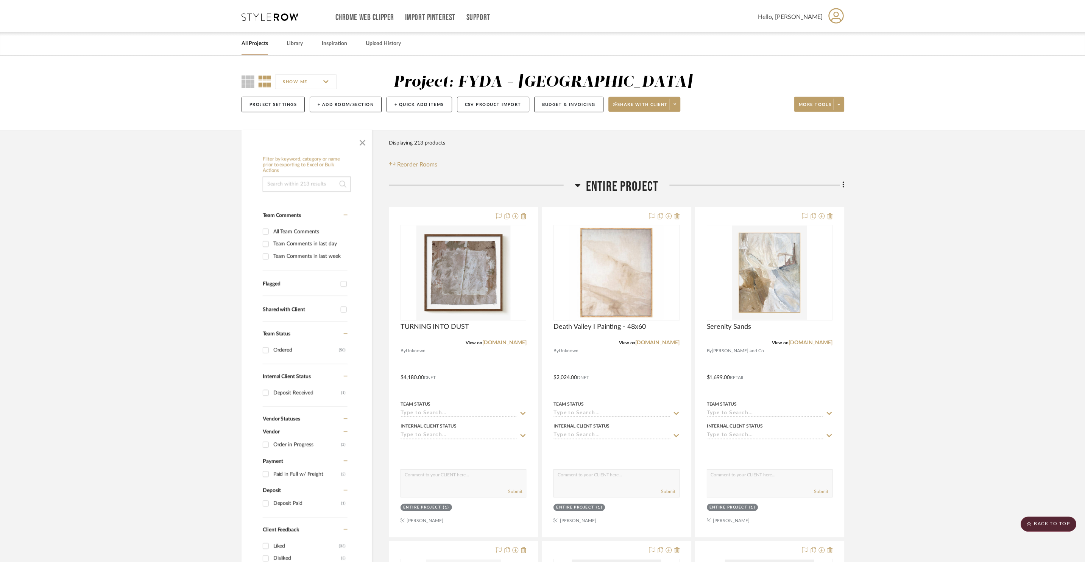
scroll to position [12075, 0]
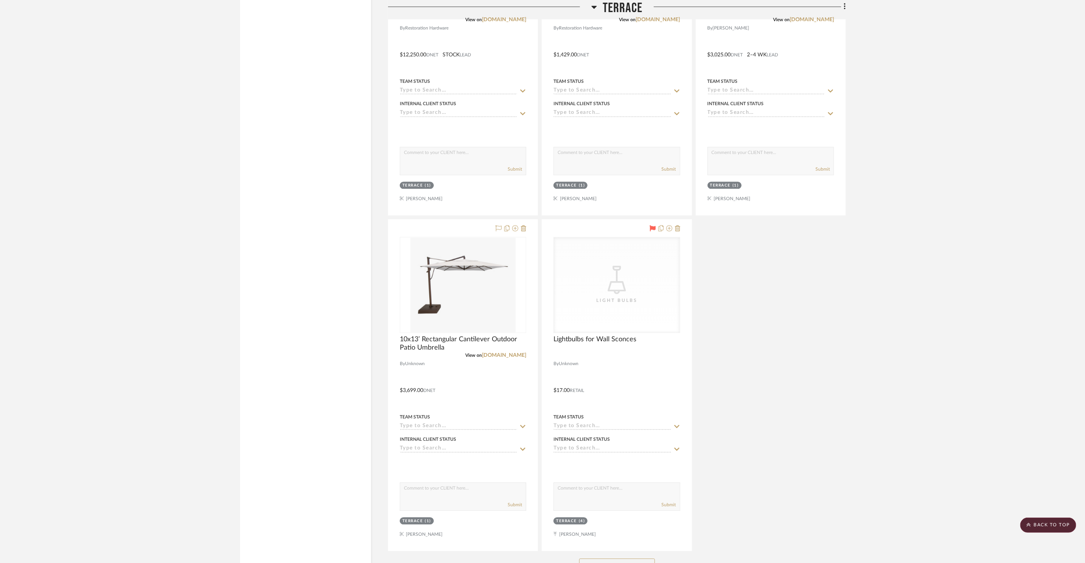
click at [636, 561] on button "See More" at bounding box center [617, 566] width 76 height 15
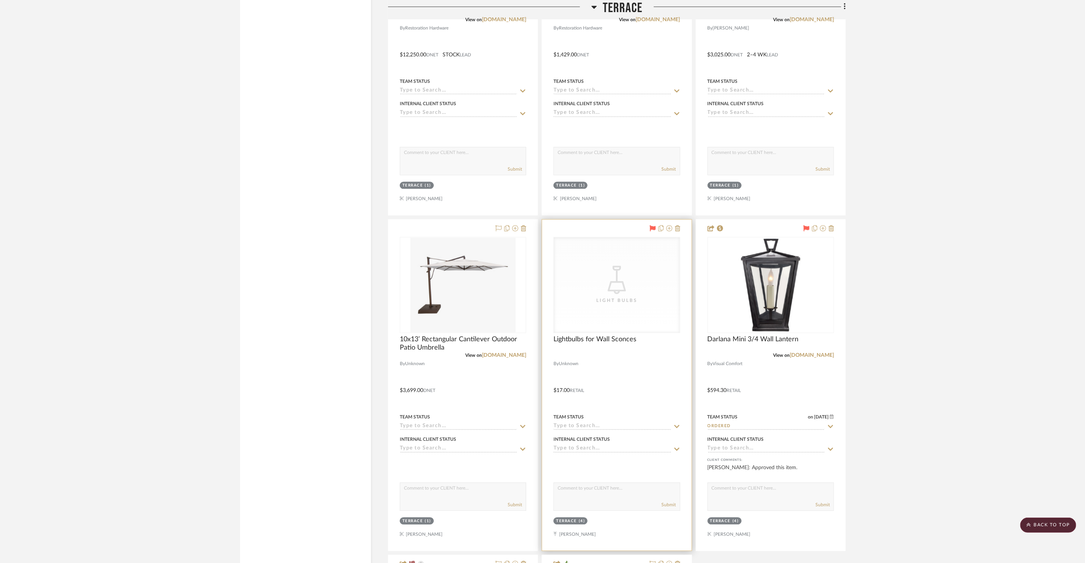
click at [621, 266] on icon "CategoryIconLighting Created with Sketch." at bounding box center [617, 280] width 28 height 28
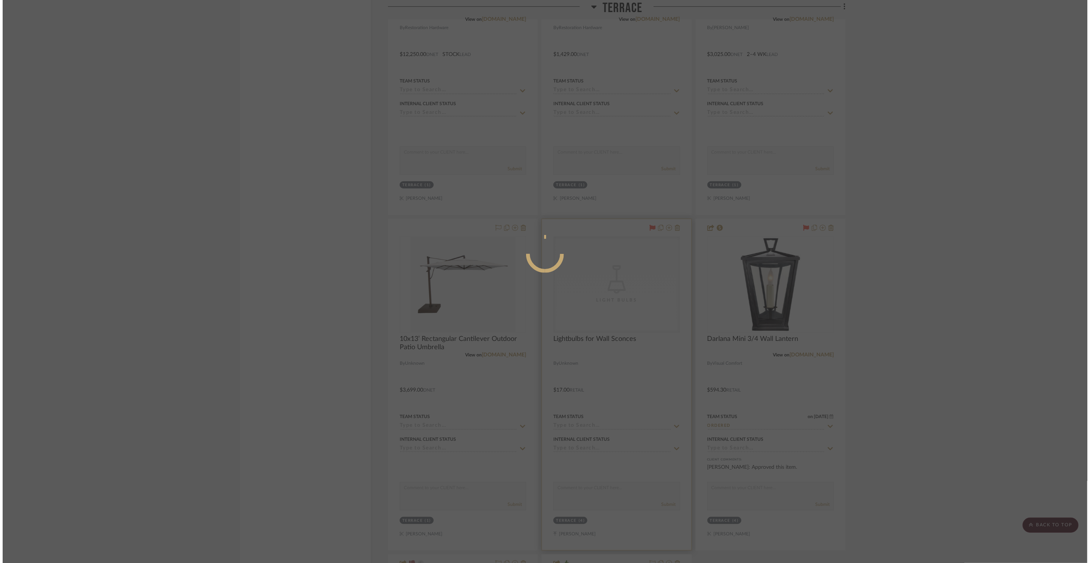
scroll to position [0, 0]
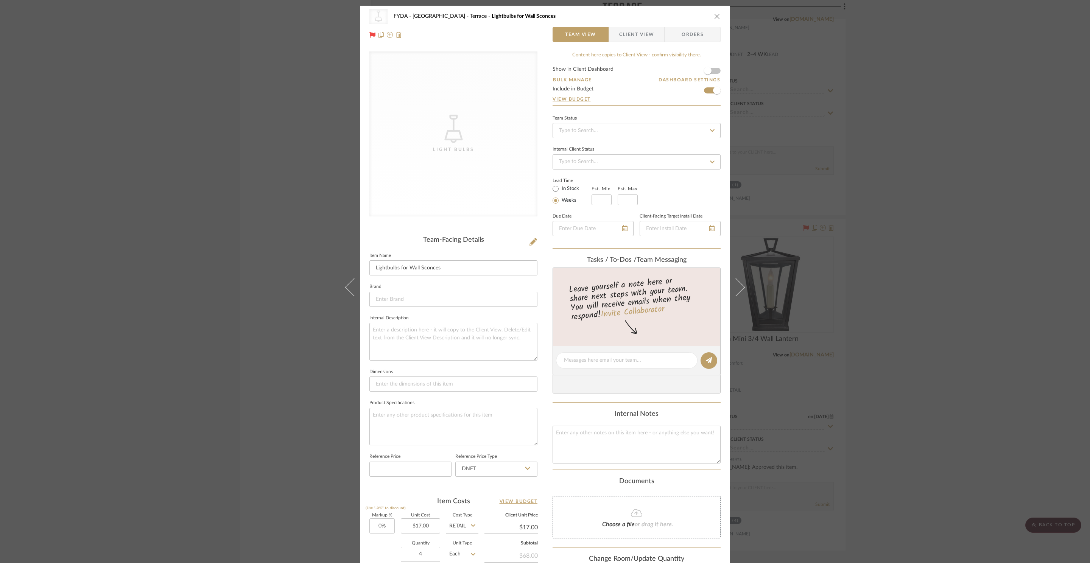
click at [945, 208] on div "CategoryIconLighting Created with Sketch. Light Bulbs FYDA - 655 City Park Terr…" at bounding box center [545, 281] width 1090 height 563
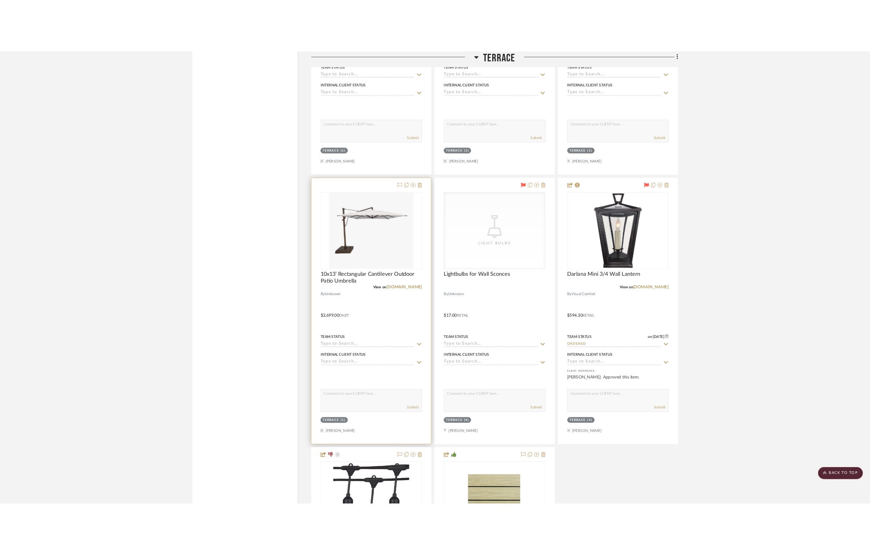
scroll to position [12135, 0]
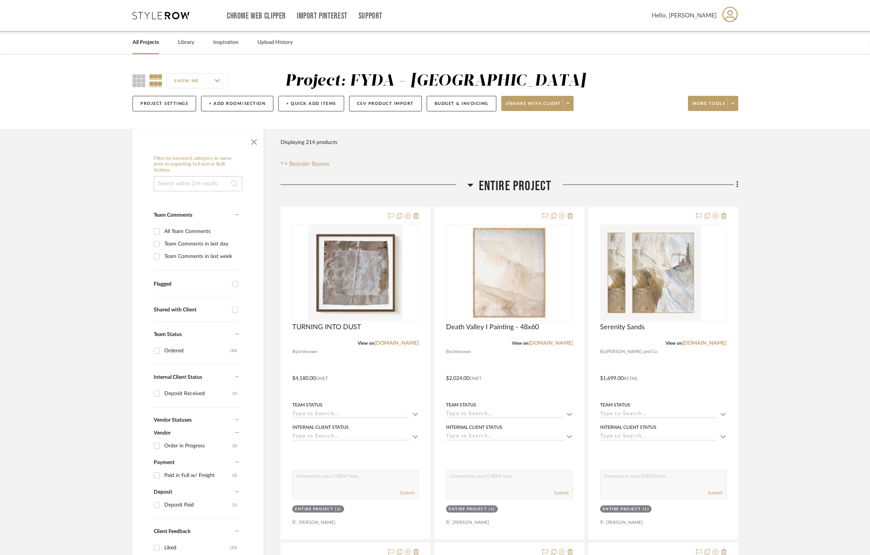
click at [479, 183] on span "Entire Project" at bounding box center [515, 186] width 73 height 16
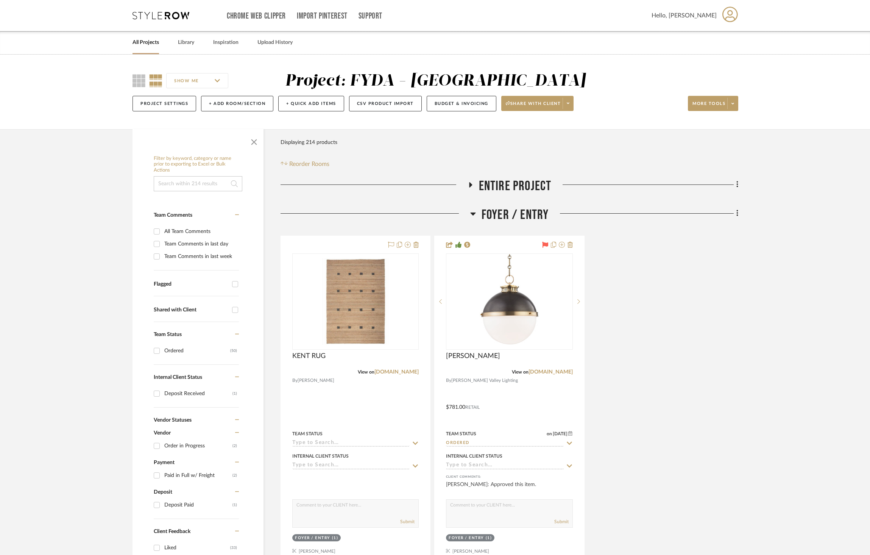
click at [477, 217] on h3 "Foyer / Entry" at bounding box center [509, 215] width 79 height 16
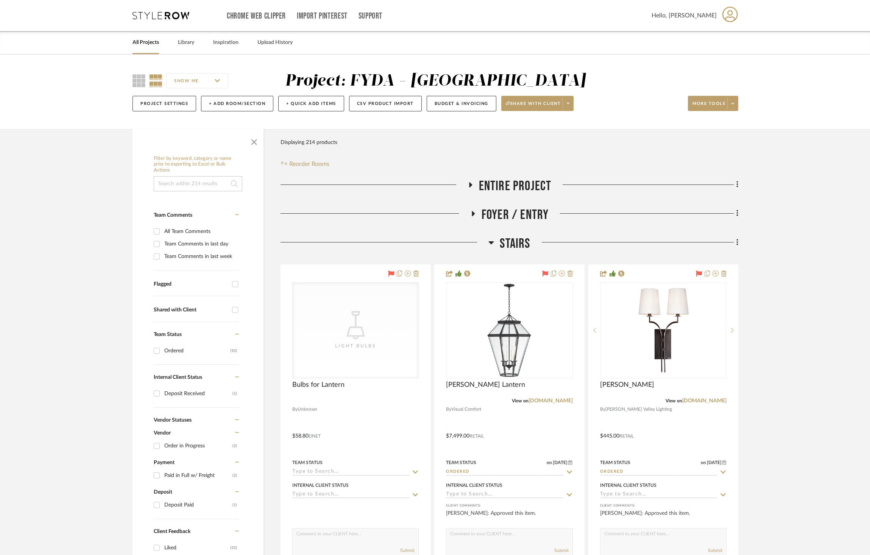
click at [495, 238] on h3 "Stairs" at bounding box center [509, 243] width 42 height 16
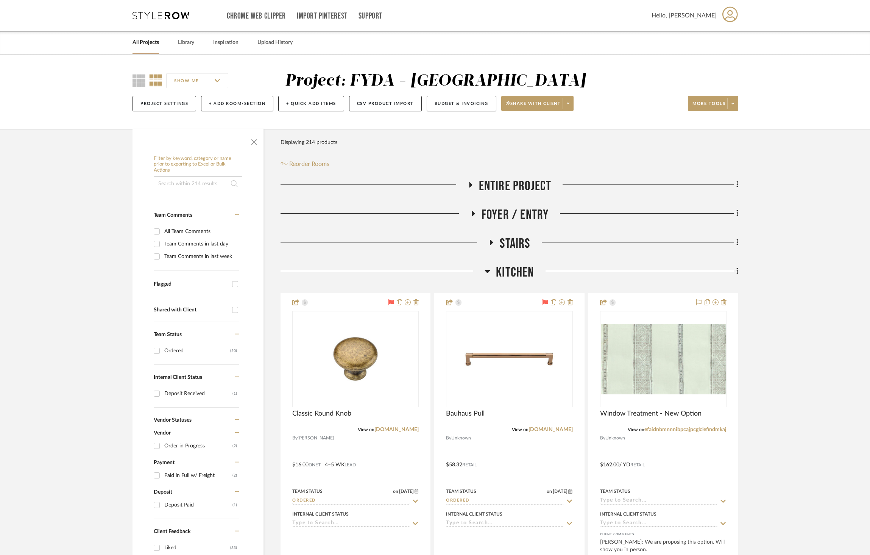
click at [487, 274] on icon at bounding box center [488, 271] width 6 height 9
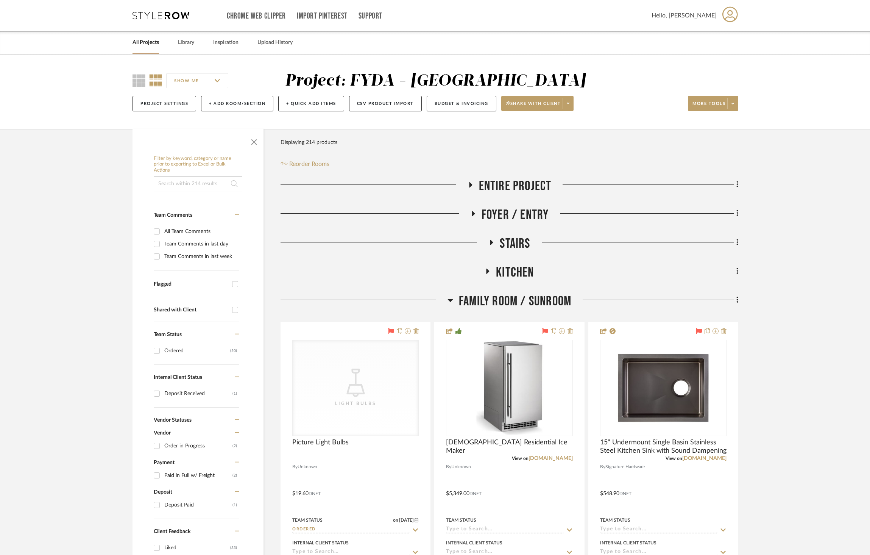
click at [493, 301] on span "Family Room / Sunroom" at bounding box center [515, 301] width 112 height 16
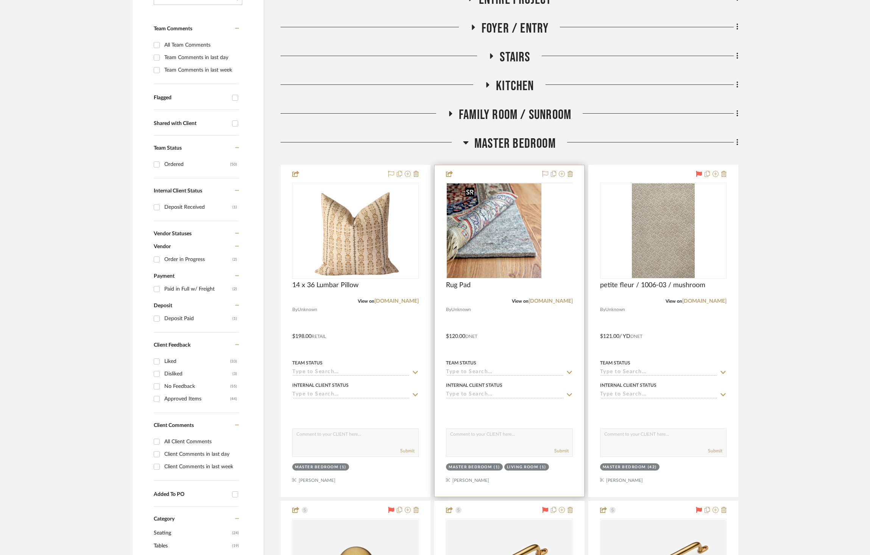
scroll to position [187, 0]
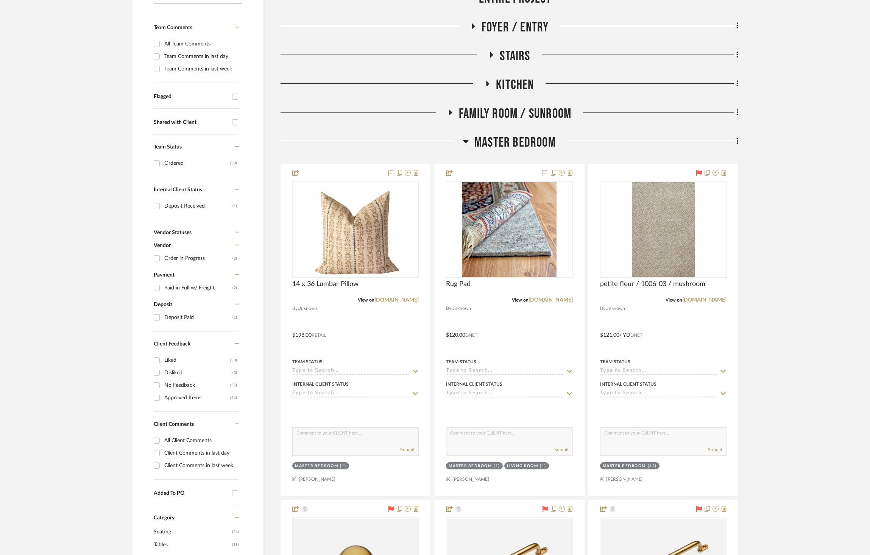
drag, startPoint x: 503, startPoint y: 151, endPoint x: 507, endPoint y: 140, distance: 12.1
click at [503, 150] on h3 "Master Bedroom" at bounding box center [509, 142] width 93 height 16
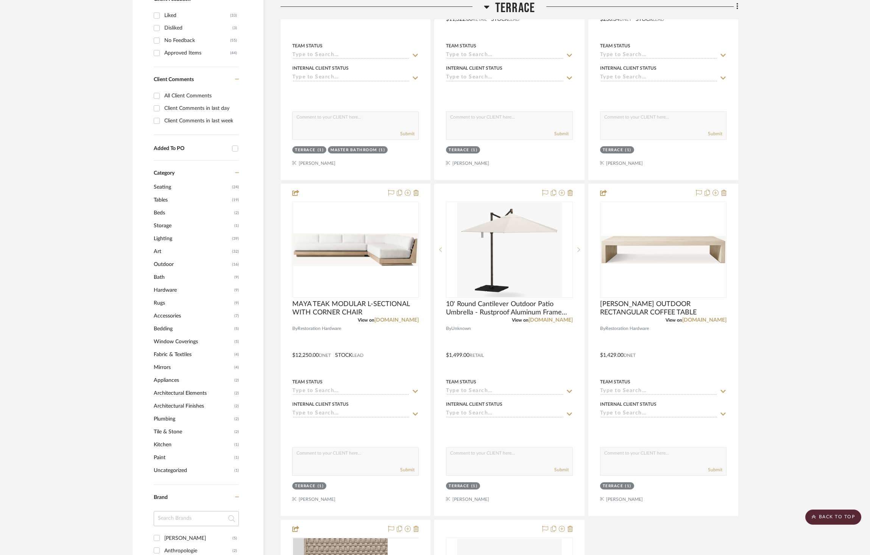
scroll to position [536, 0]
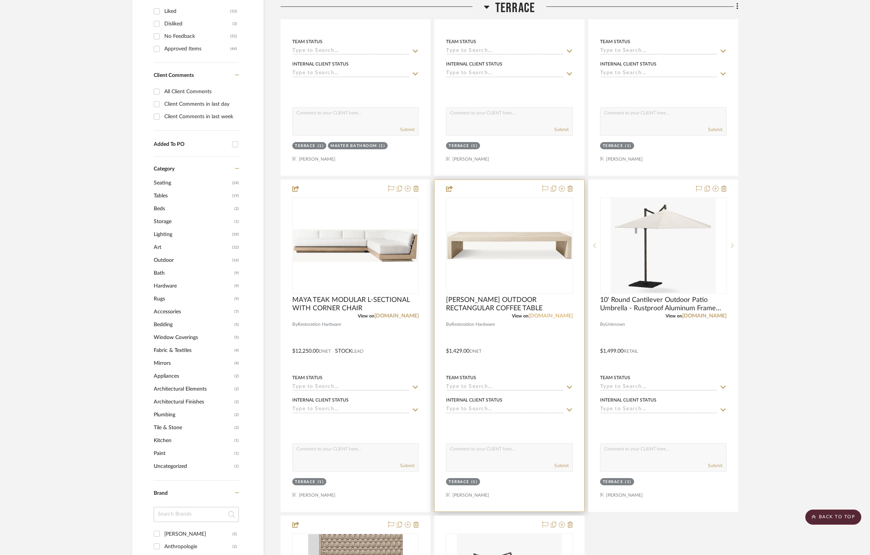
click at [563, 317] on link "[DOMAIN_NAME]" at bounding box center [550, 315] width 44 height 5
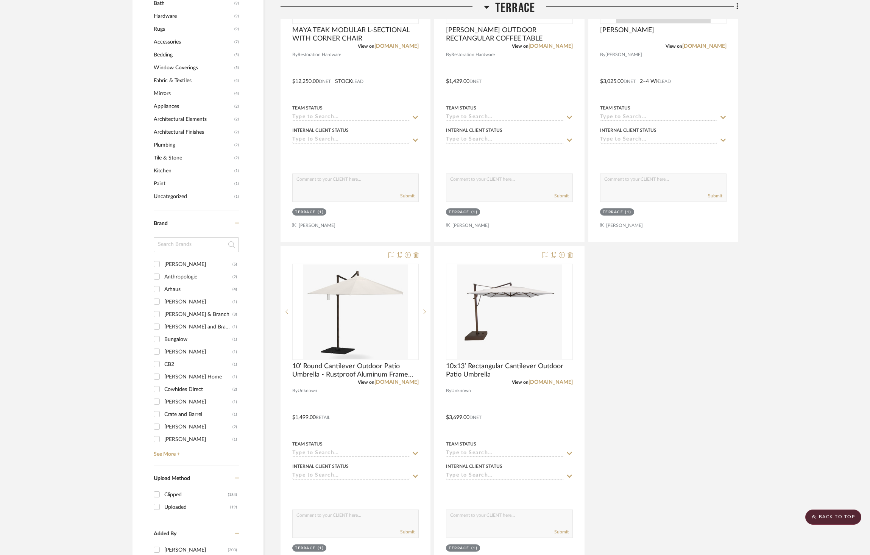
scroll to position [810, 0]
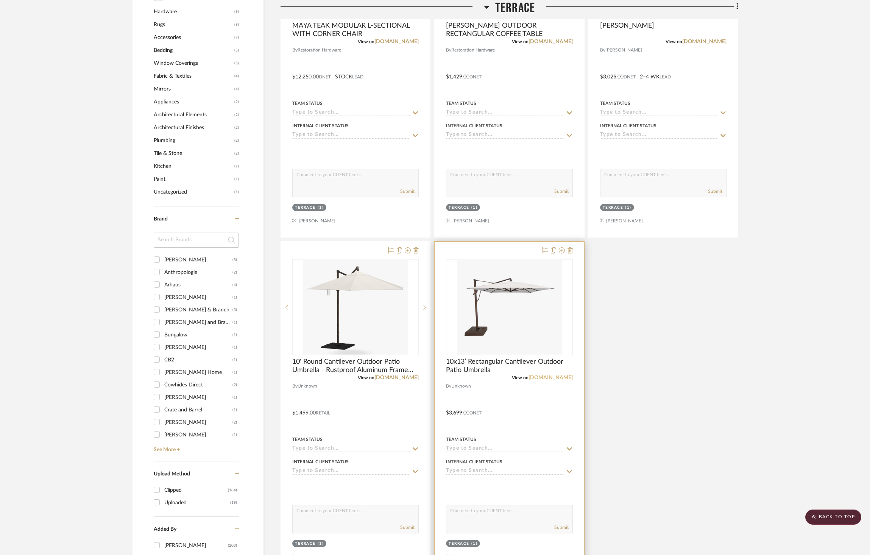
click at [543, 377] on link "[DOMAIN_NAME]" at bounding box center [550, 377] width 44 height 5
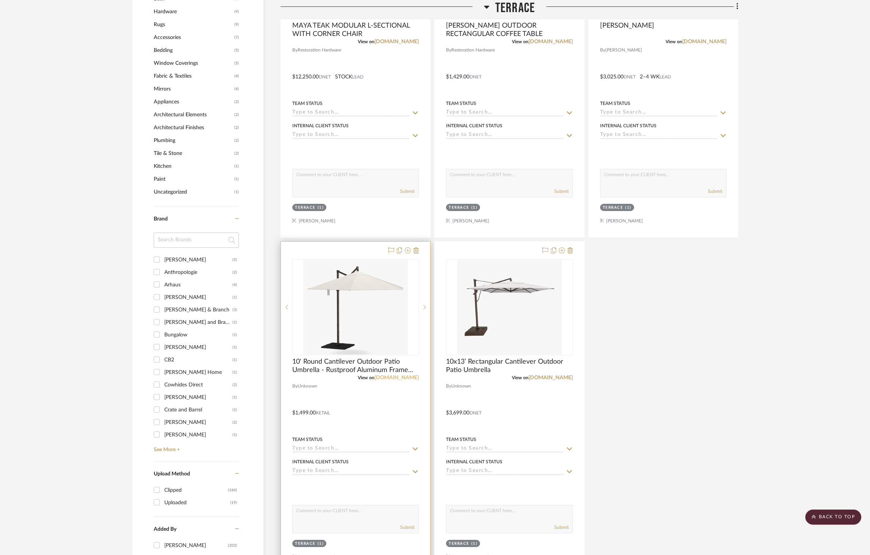
click at [412, 378] on link "[DOMAIN_NAME]" at bounding box center [396, 377] width 44 height 5
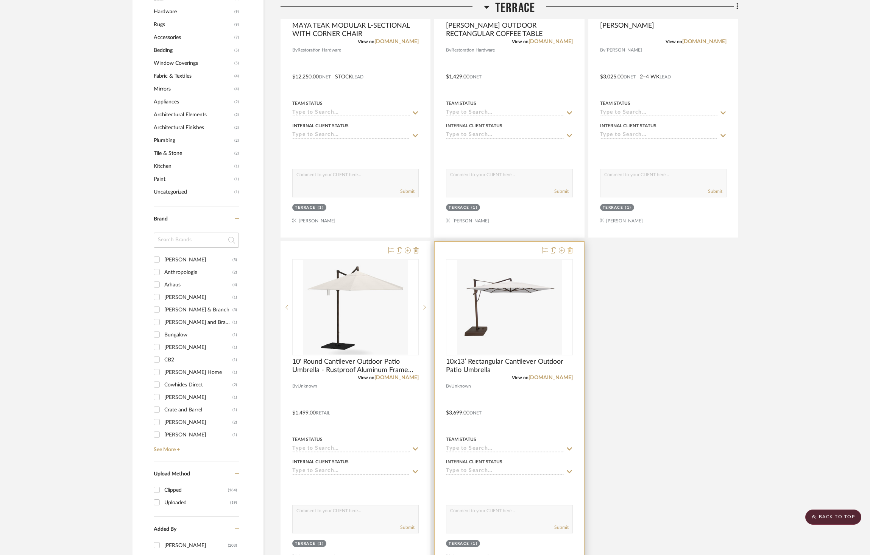
click at [572, 251] on icon at bounding box center [569, 250] width 5 height 6
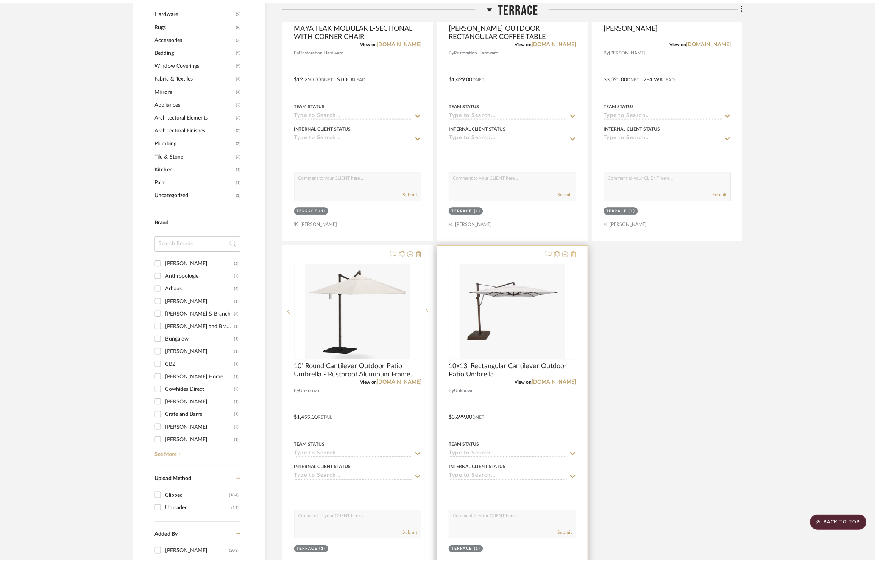
scroll to position [0, 0]
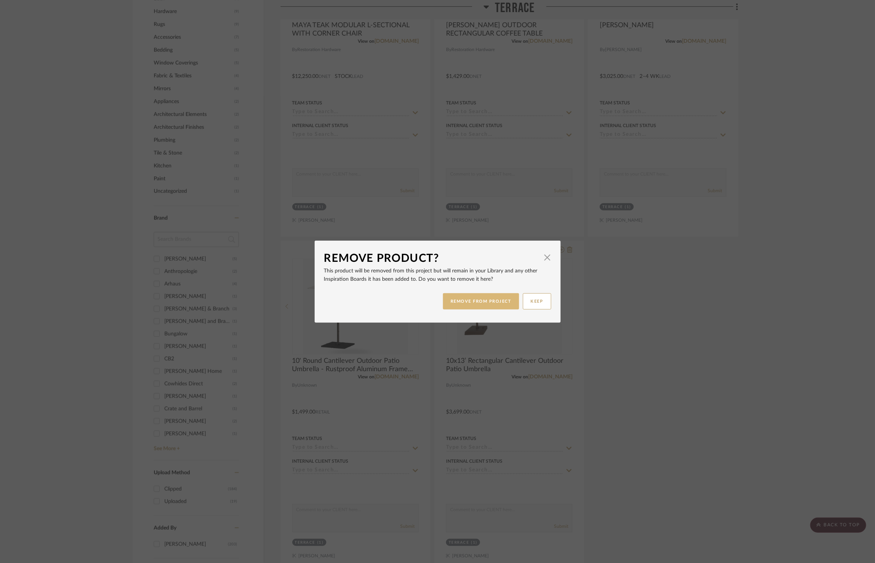
click at [489, 304] on button "REMOVE FROM PROJECT" at bounding box center [481, 301] width 76 height 16
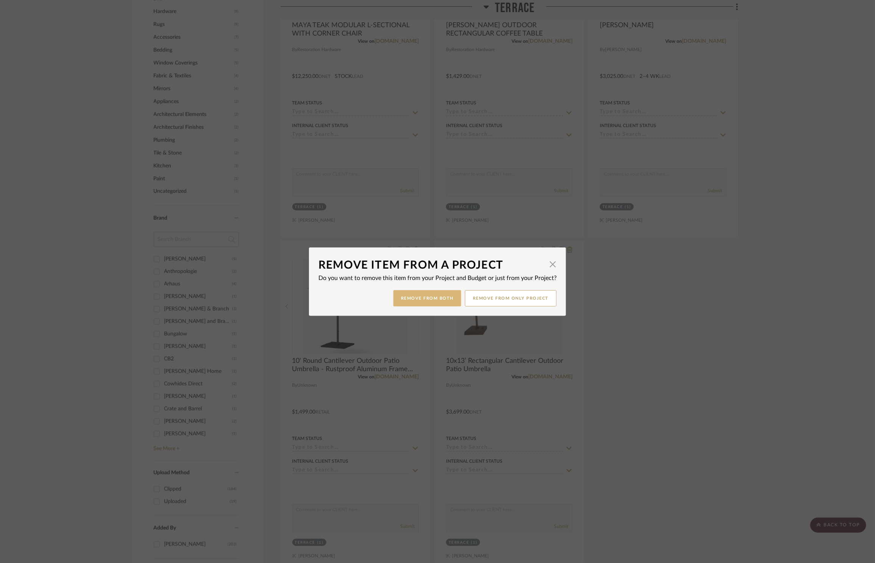
click at [422, 305] on button "Remove from Both" at bounding box center [427, 298] width 68 height 16
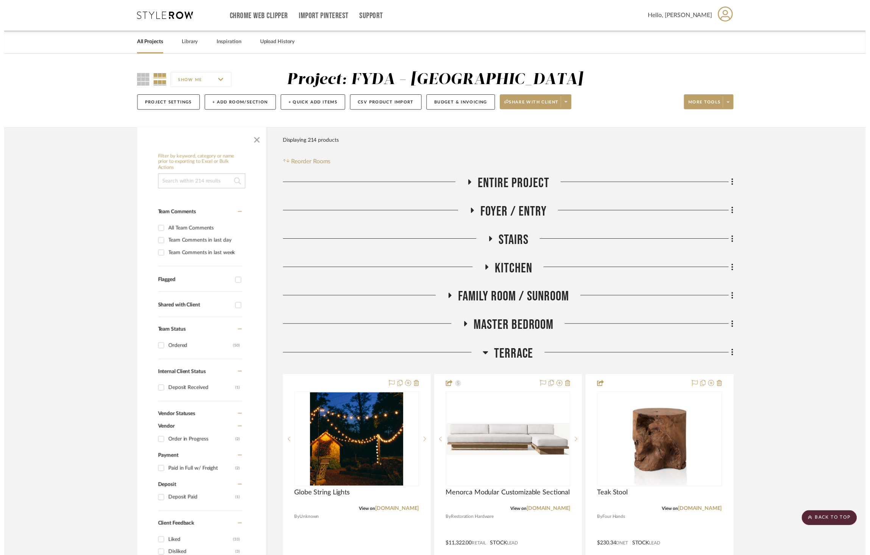
scroll to position [810, 0]
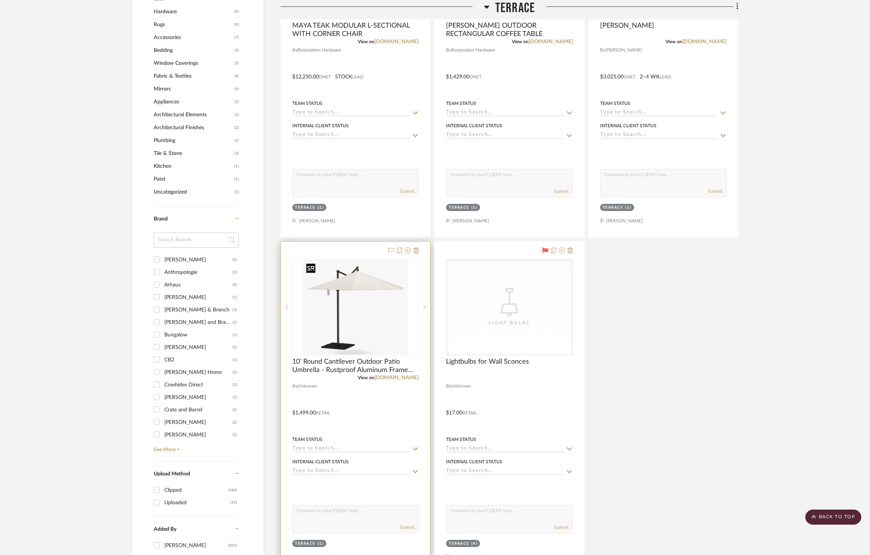
click at [364, 307] on img "0" at bounding box center [355, 307] width 105 height 95
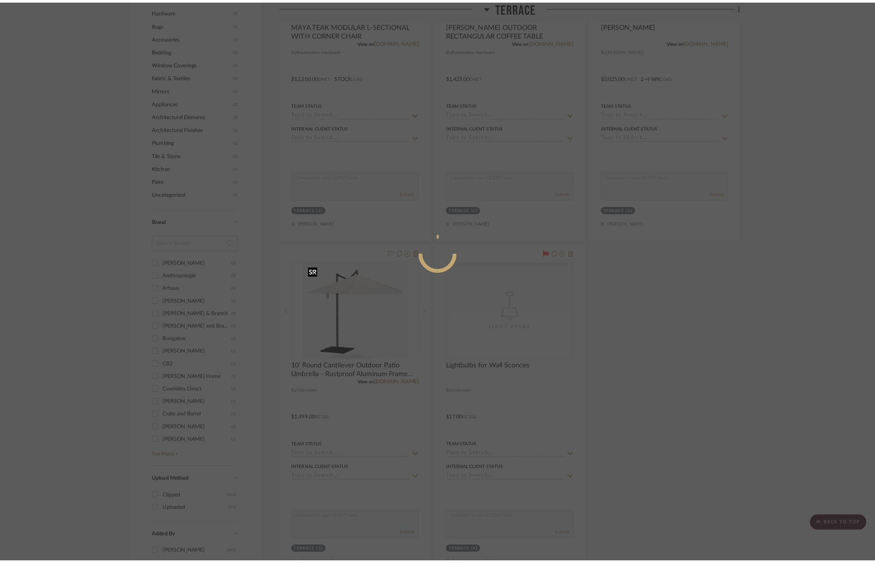
scroll to position [0, 0]
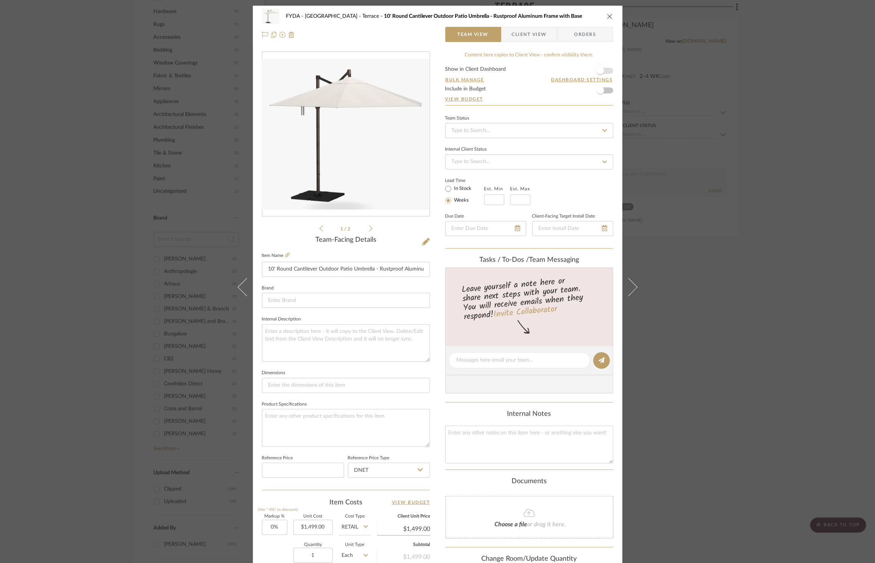
click at [605, 71] on span "button" at bounding box center [600, 70] width 17 height 17
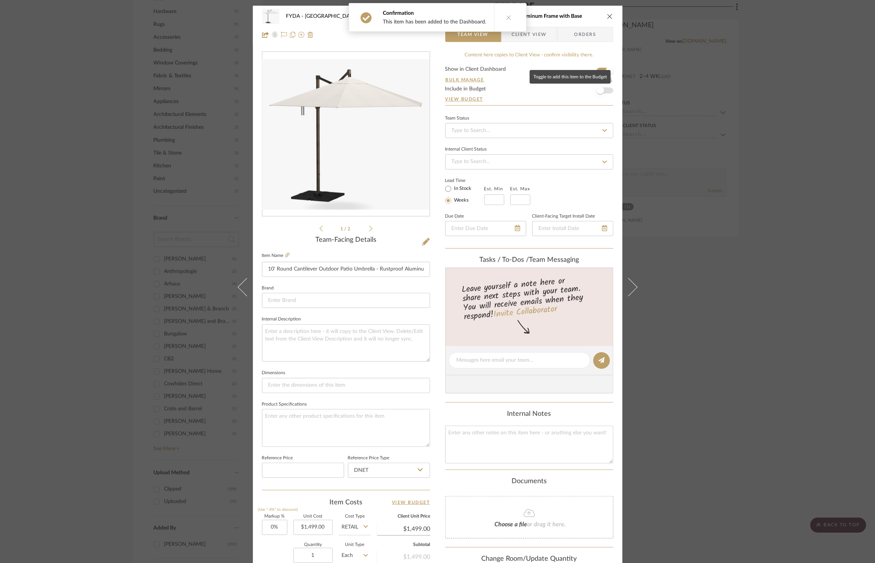
click at [604, 92] on span "button" at bounding box center [600, 90] width 17 height 17
drag, startPoint x: 345, startPoint y: 422, endPoint x: 350, endPoint y: 422, distance: 4.6
click at [346, 422] on textarea at bounding box center [346, 427] width 168 height 37
type textarea "8"
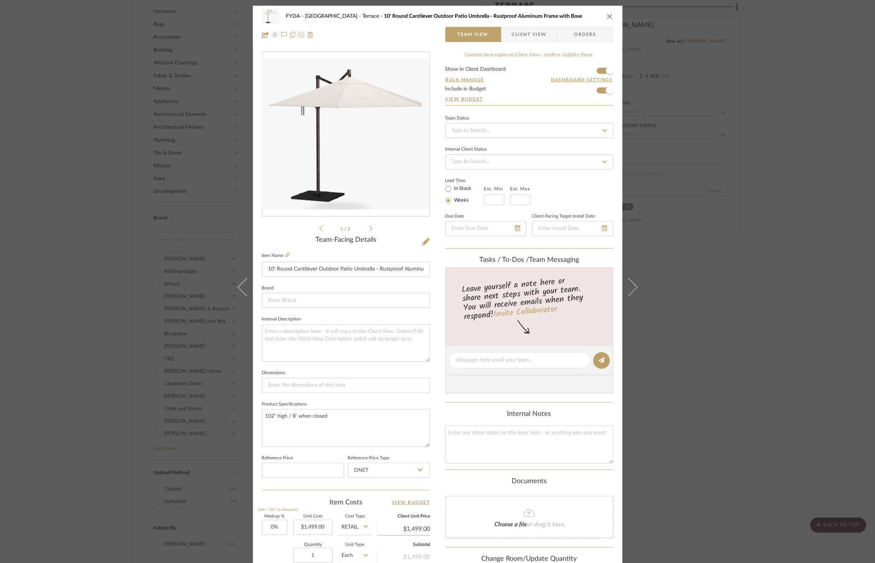
type textarea "102" high / 8' when closed"
click at [607, 15] on icon "close" at bounding box center [610, 16] width 6 height 6
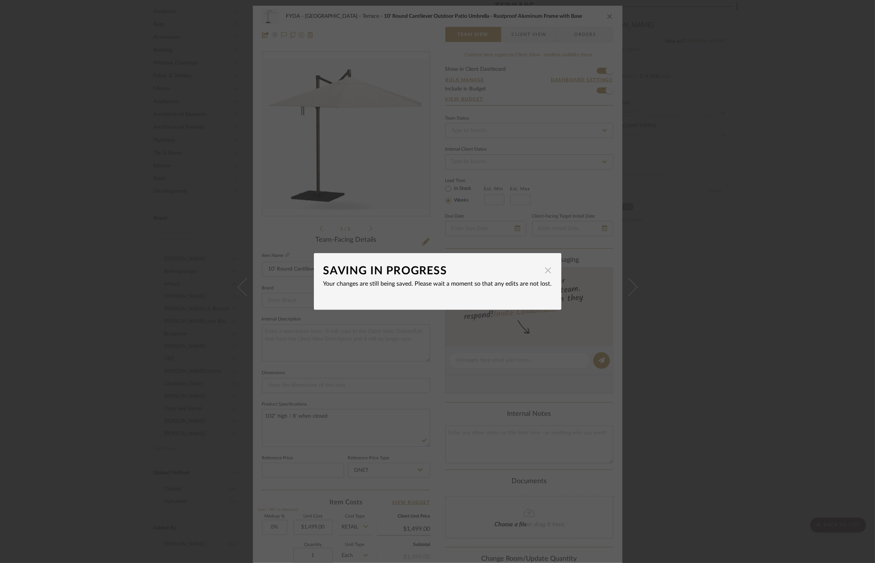
click at [546, 275] on span "button" at bounding box center [548, 270] width 15 height 15
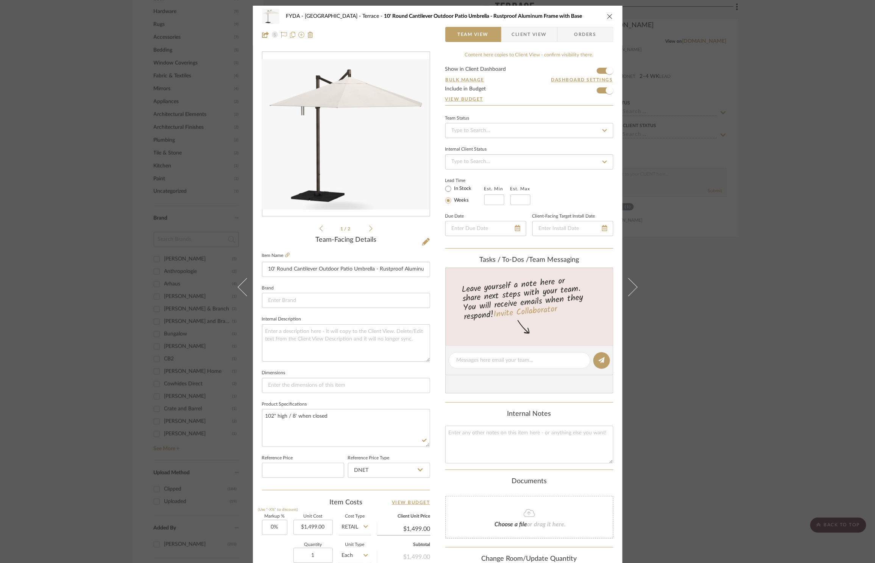
click at [608, 13] on icon "close" at bounding box center [610, 16] width 6 height 6
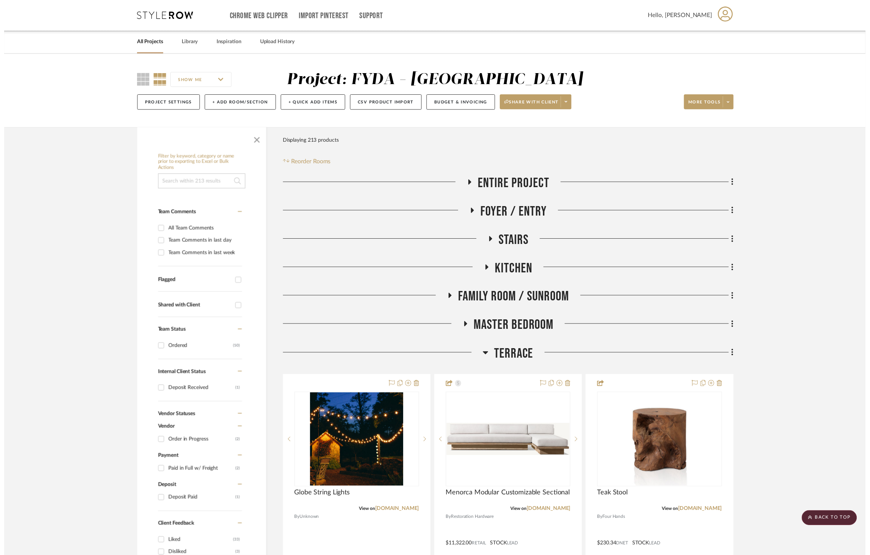
scroll to position [810, 0]
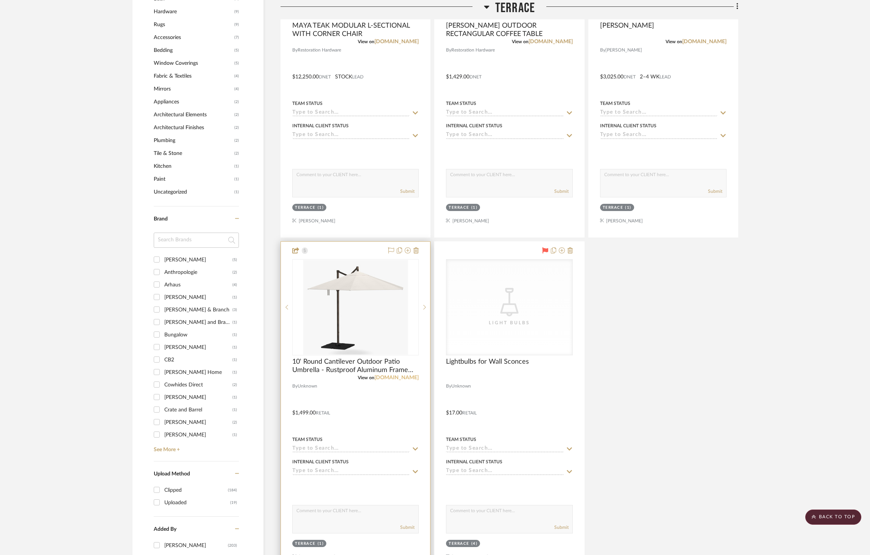
click at [392, 379] on link "[DOMAIN_NAME]" at bounding box center [396, 377] width 44 height 5
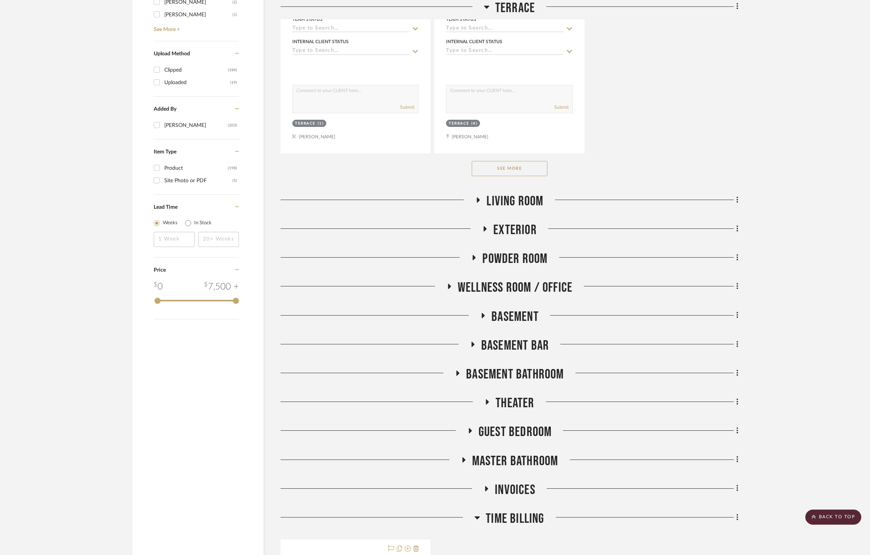
scroll to position [1097, 0]
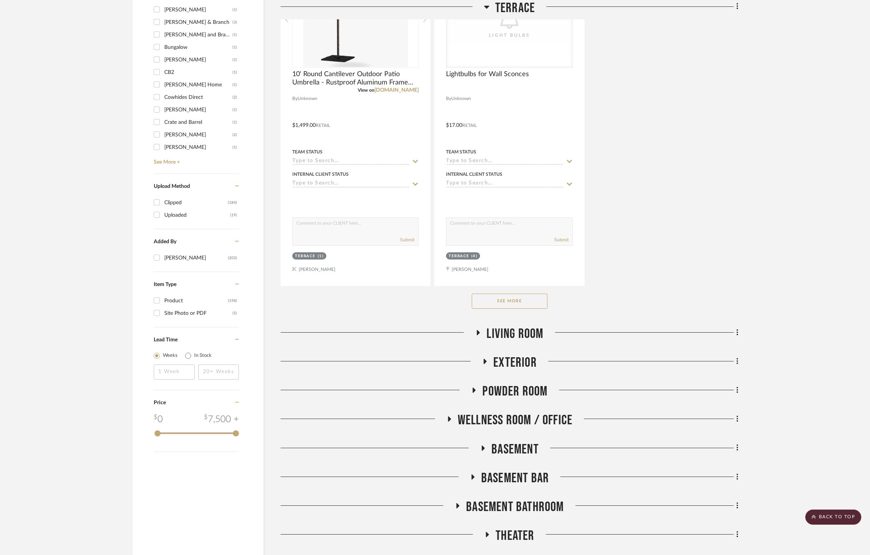
click at [522, 302] on button "See More" at bounding box center [510, 300] width 76 height 15
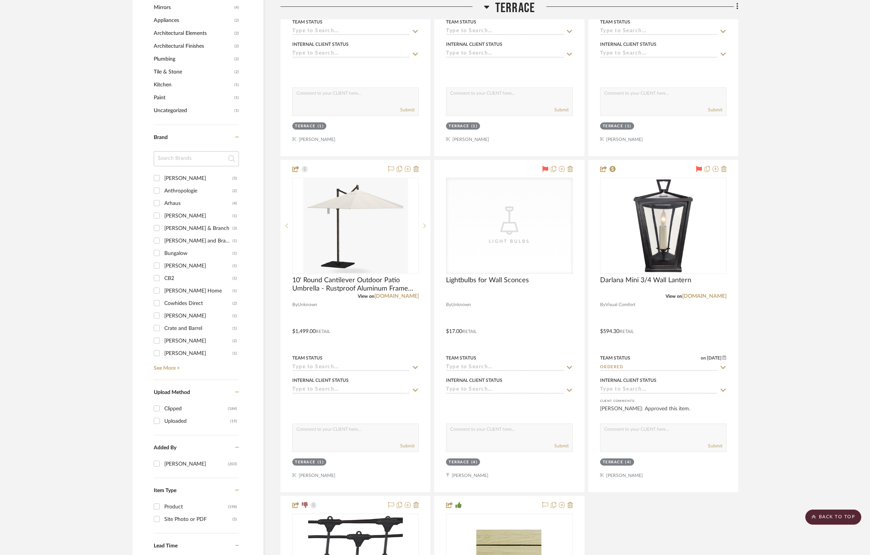
scroll to position [1442, 0]
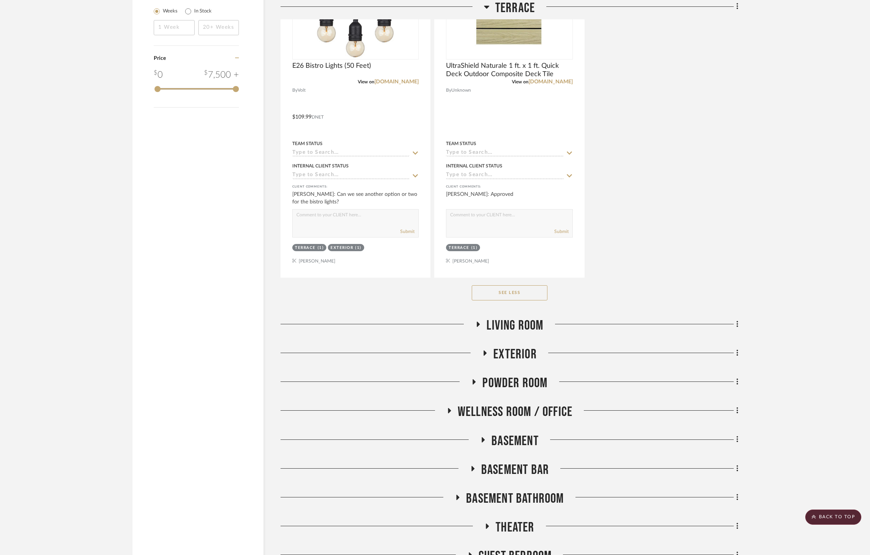
drag, startPoint x: 500, startPoint y: 324, endPoint x: 505, endPoint y: 324, distance: 5.3
click at [500, 323] on span "Living Room" at bounding box center [514, 325] width 57 height 16
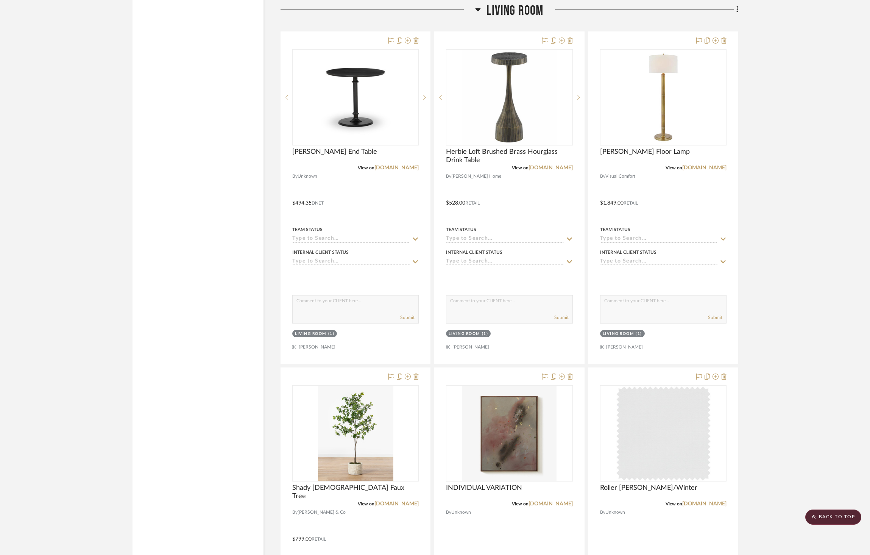
scroll to position [1777, 0]
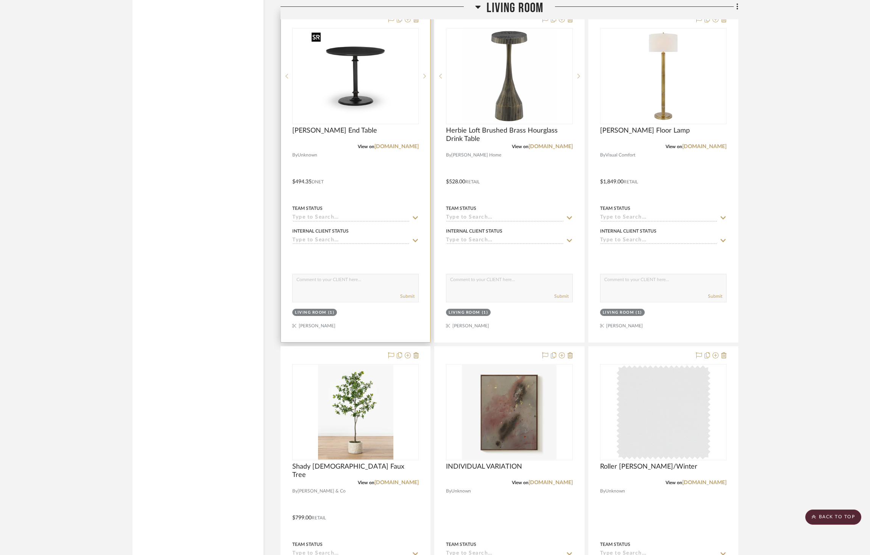
click at [0, 0] on img at bounding box center [0, 0] width 0 height 0
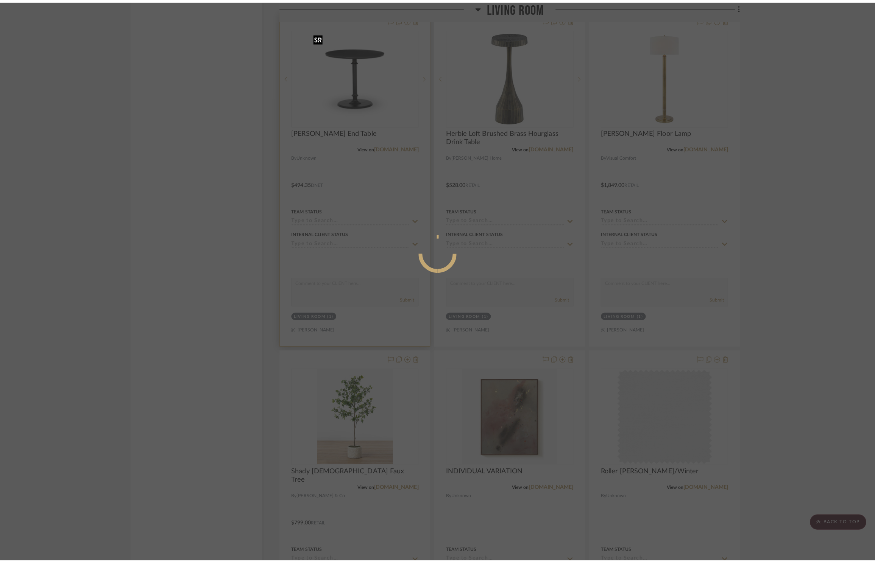
scroll to position [0, 0]
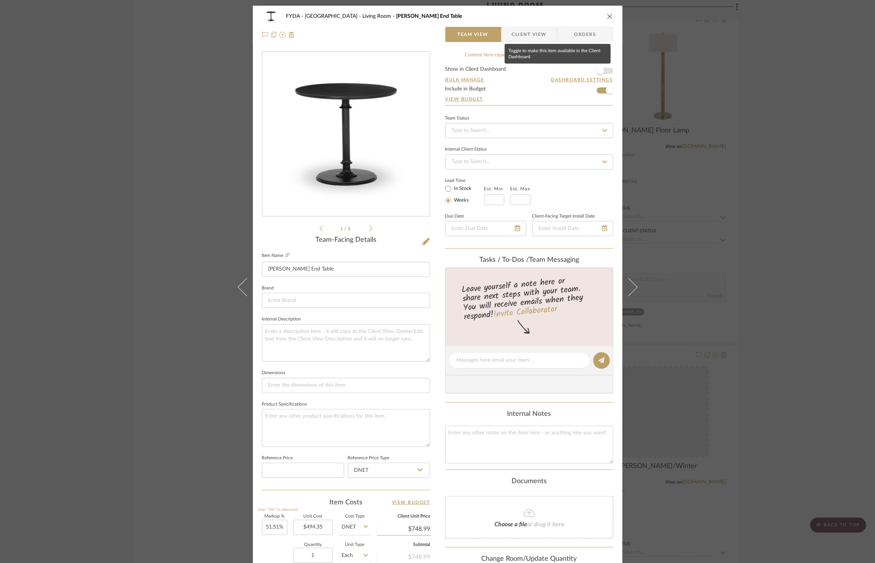
click at [599, 72] on span "button" at bounding box center [601, 71] width 8 height 8
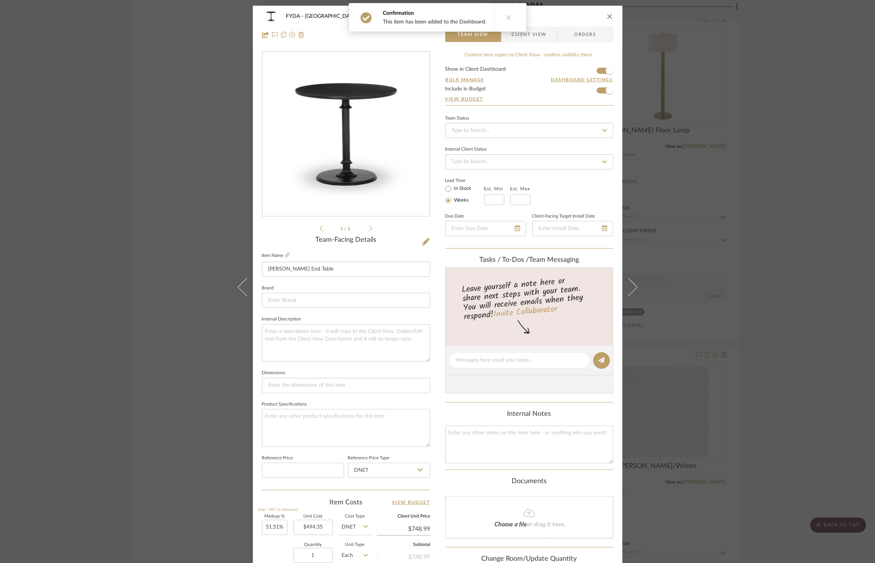
click at [607, 16] on icon "close" at bounding box center [610, 16] width 6 height 6
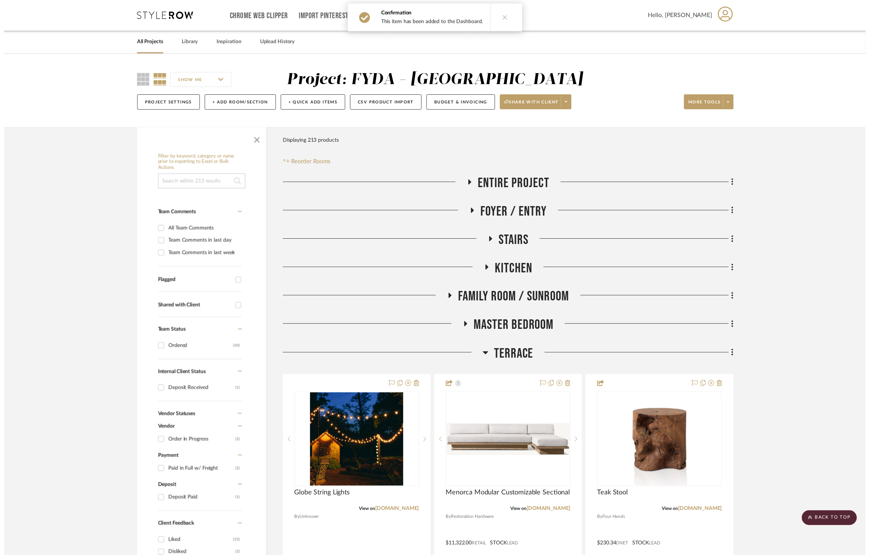
scroll to position [1777, 0]
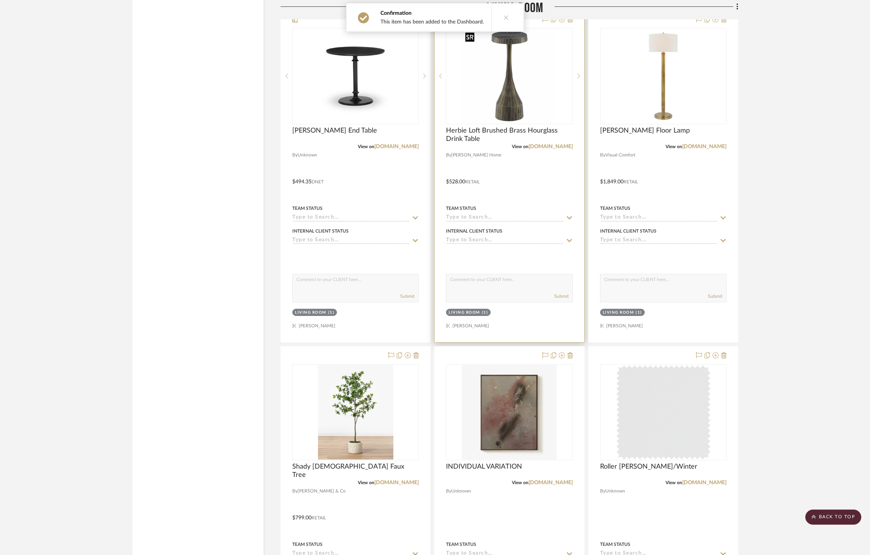
click at [0, 0] on img at bounding box center [0, 0] width 0 height 0
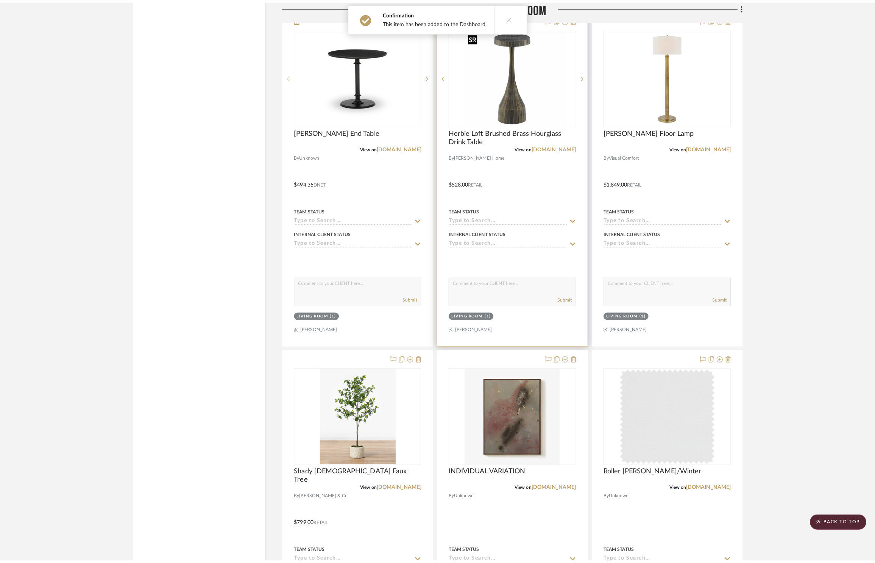
scroll to position [0, 0]
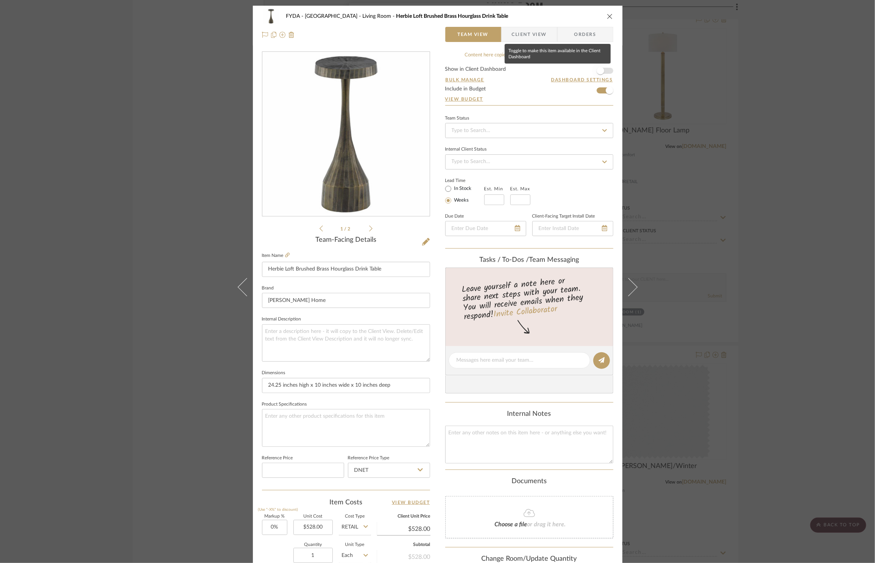
click at [597, 71] on span "button" at bounding box center [601, 71] width 8 height 8
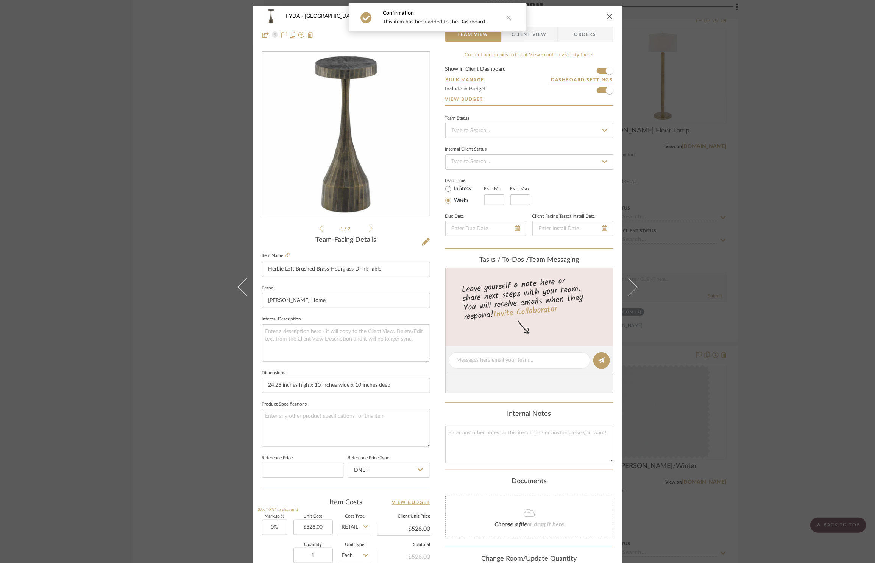
click at [606, 20] on div "FYDA - 655 City Park Living Room Herbie Loft Brushed Brass Hourglass Drink Table" at bounding box center [437, 16] width 351 height 15
click at [607, 18] on icon "close" at bounding box center [610, 16] width 6 height 6
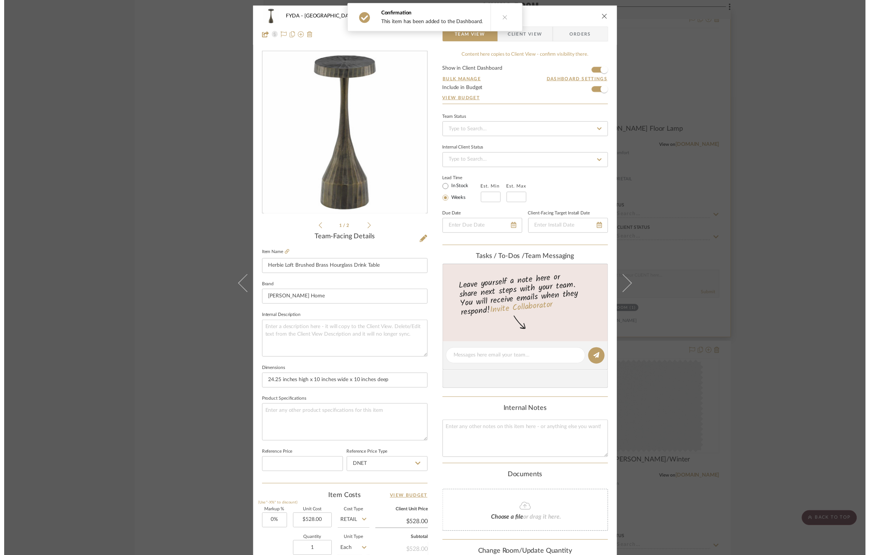
scroll to position [1777, 0]
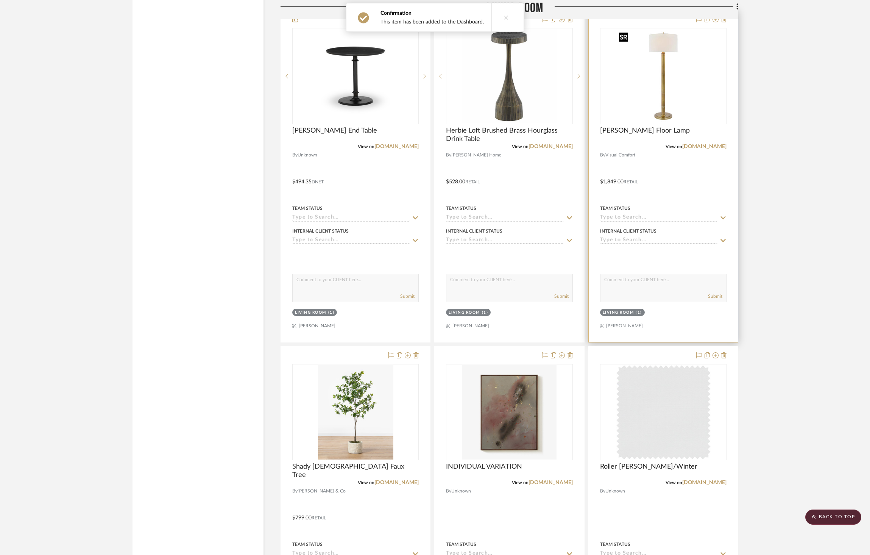
click at [0, 0] on img at bounding box center [0, 0] width 0 height 0
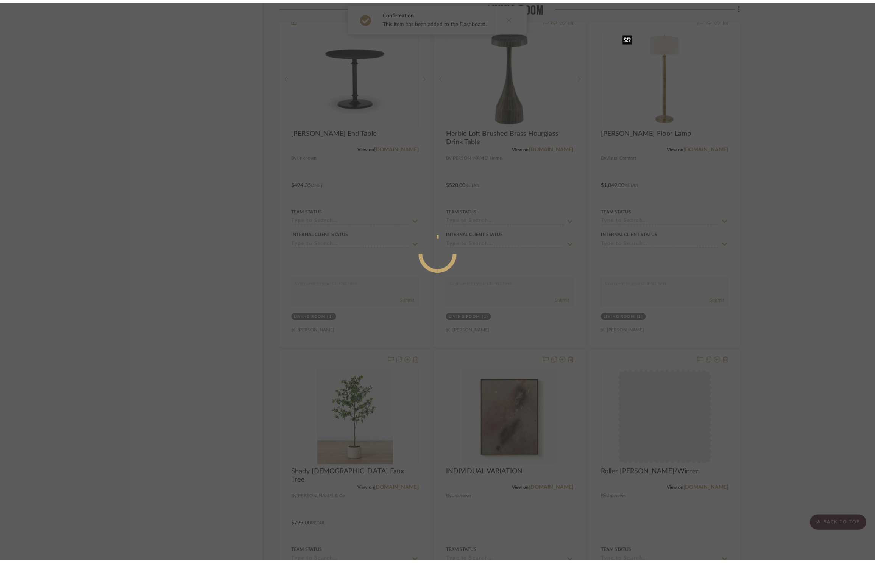
scroll to position [0, 0]
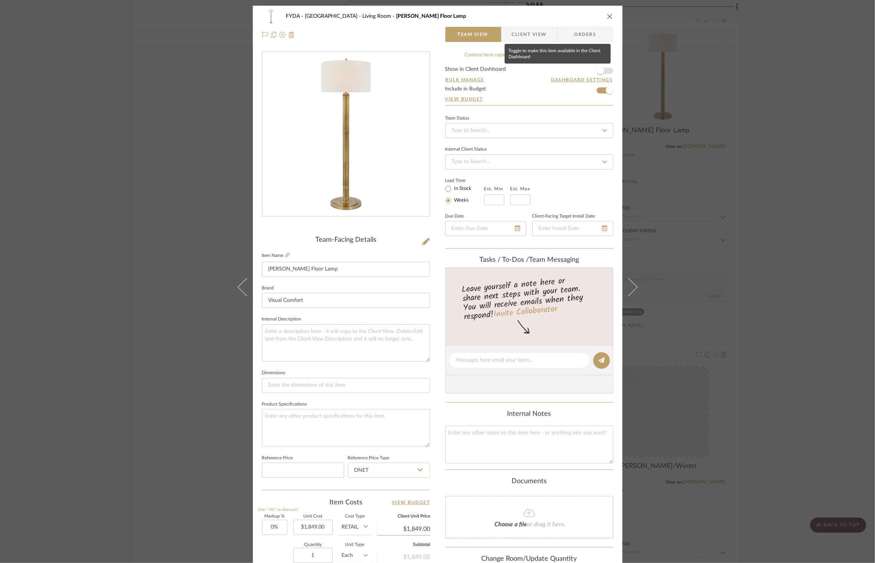
click at [602, 73] on span "button" at bounding box center [600, 70] width 17 height 17
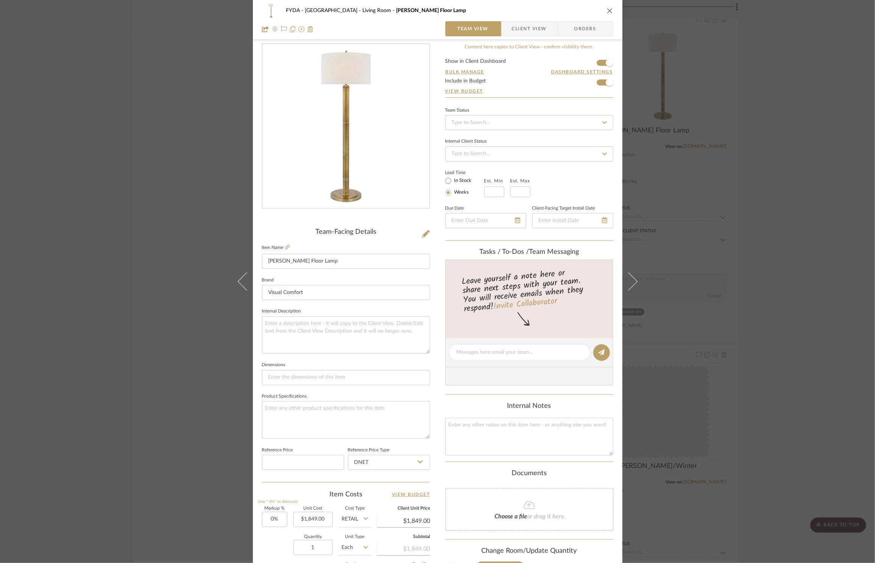
scroll to position [19, 0]
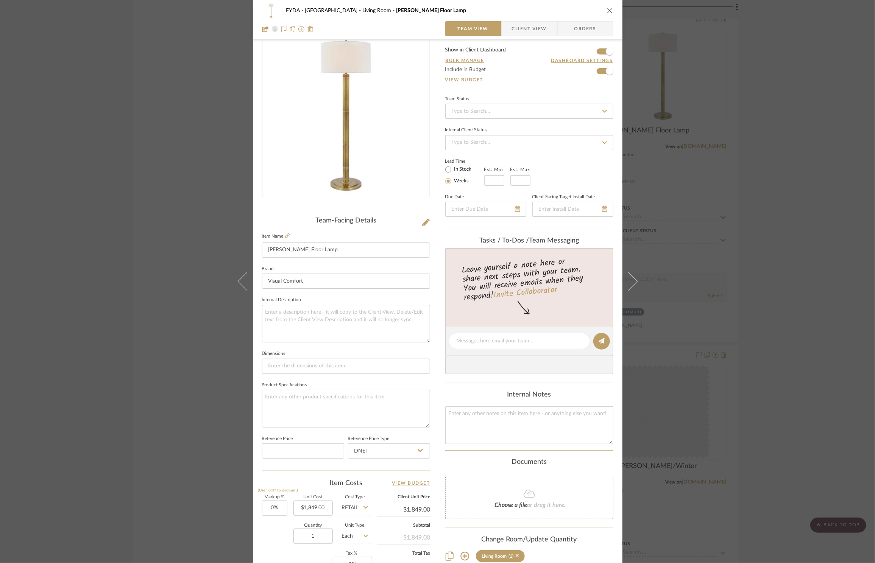
click at [765, 103] on div "FYDA - 655 City Park Living Room [PERSON_NAME] Floor Lamp Team View Client View…" at bounding box center [437, 281] width 875 height 563
click at [768, 105] on div "FYDA - 655 City Park Living Room [PERSON_NAME] Floor Lamp Team View Client View…" at bounding box center [437, 281] width 875 height 563
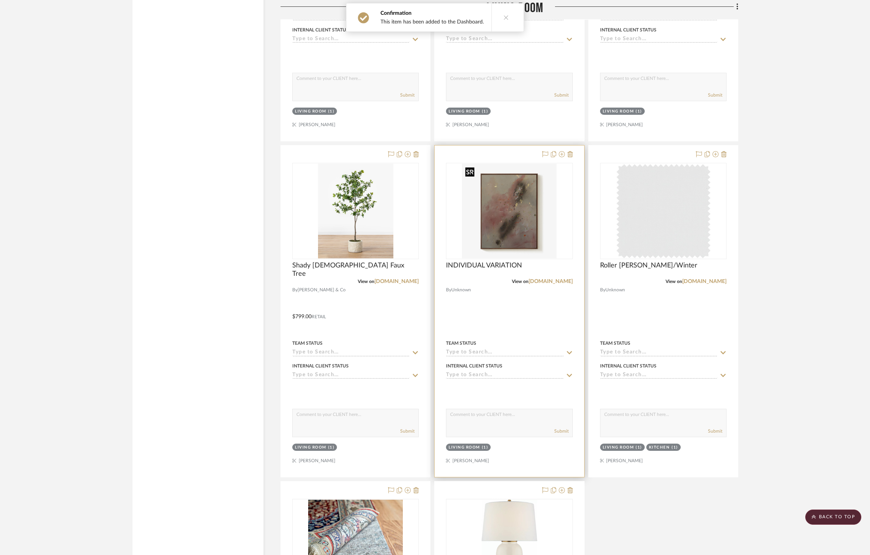
scroll to position [1981, 0]
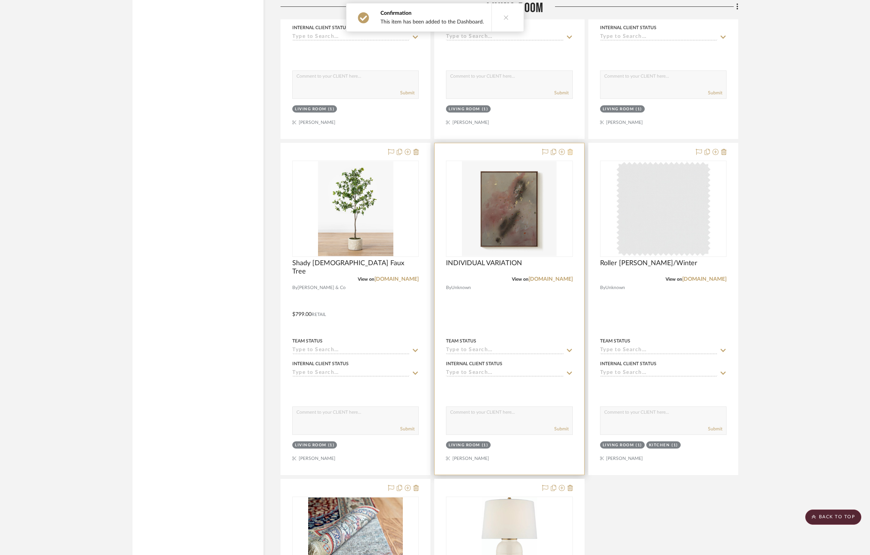
click at [570, 153] on icon at bounding box center [569, 152] width 5 height 6
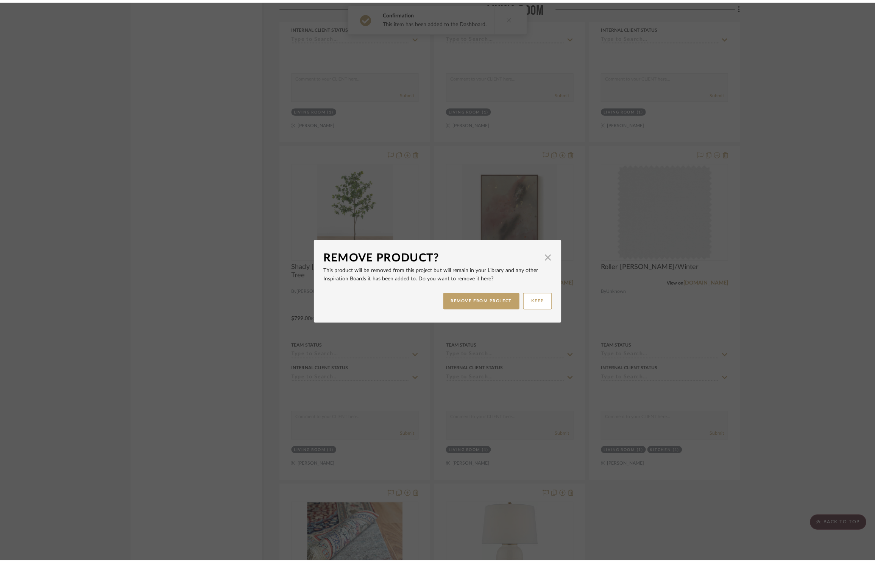
scroll to position [0, 0]
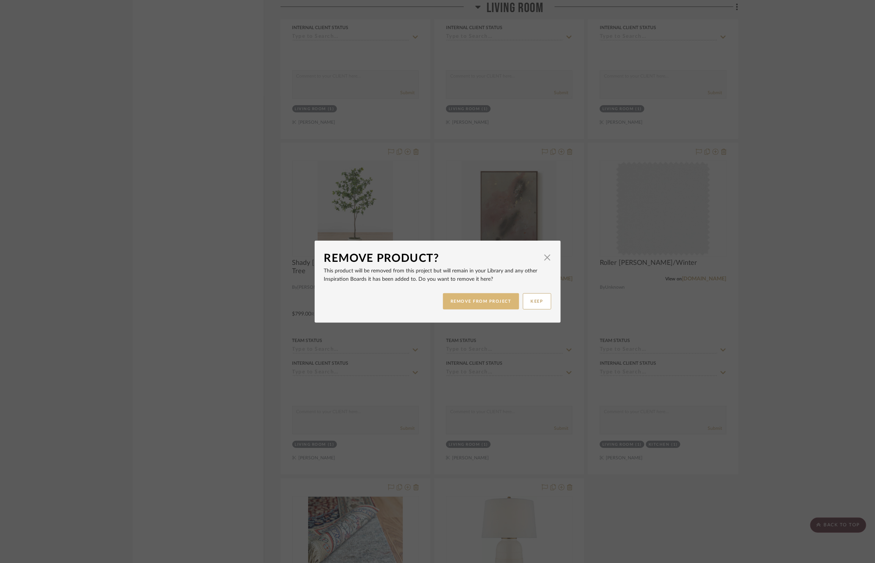
click at [480, 301] on button "REMOVE FROM PROJECT" at bounding box center [481, 301] width 76 height 16
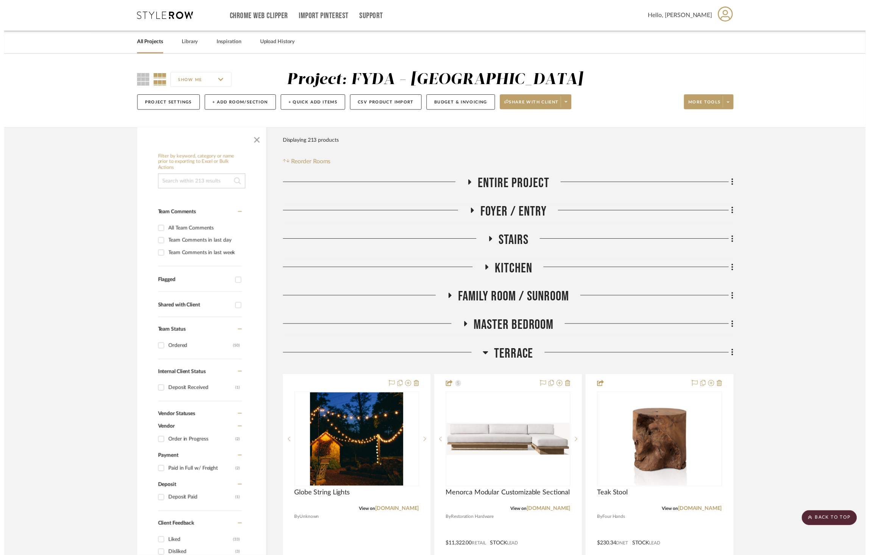
scroll to position [1981, 0]
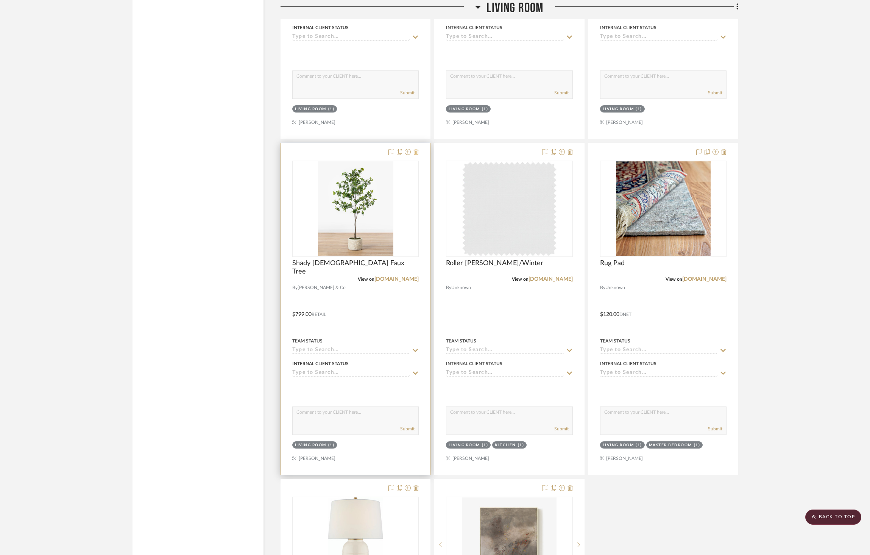
click at [418, 153] on icon at bounding box center [415, 152] width 5 height 6
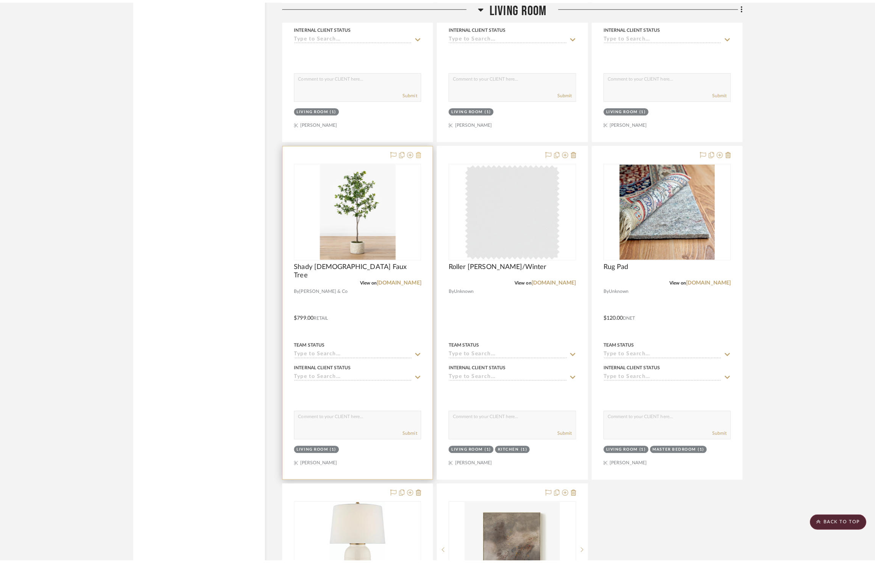
scroll to position [0, 0]
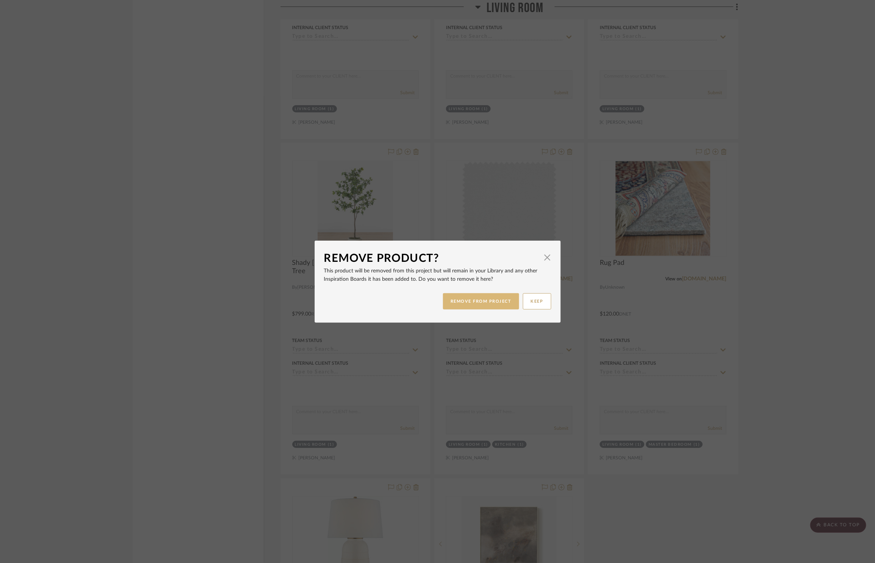
click at [466, 300] on button "REMOVE FROM PROJECT" at bounding box center [481, 301] width 76 height 16
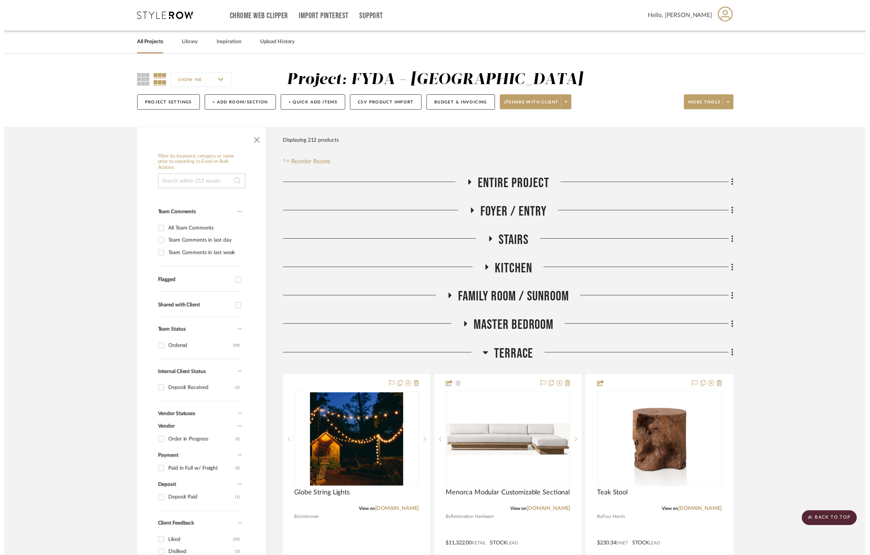
scroll to position [1981, 0]
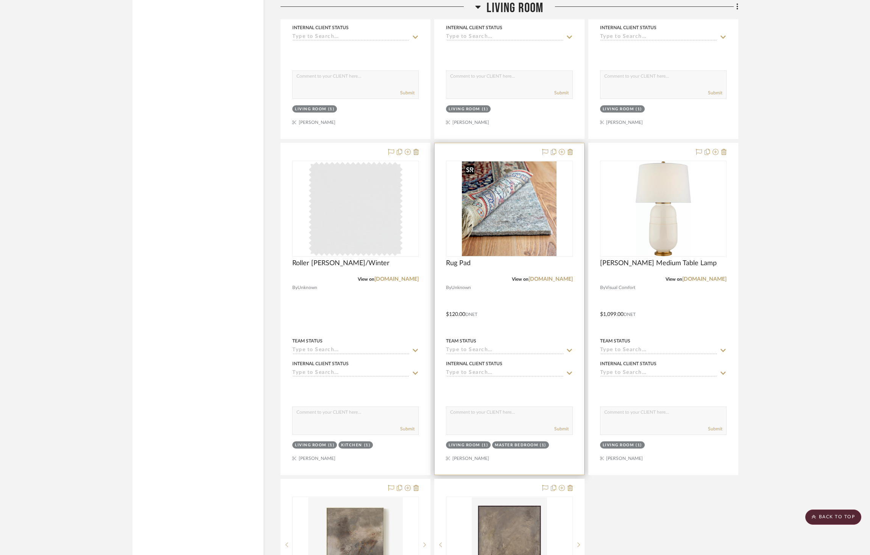
click at [513, 208] on img "0" at bounding box center [509, 208] width 95 height 95
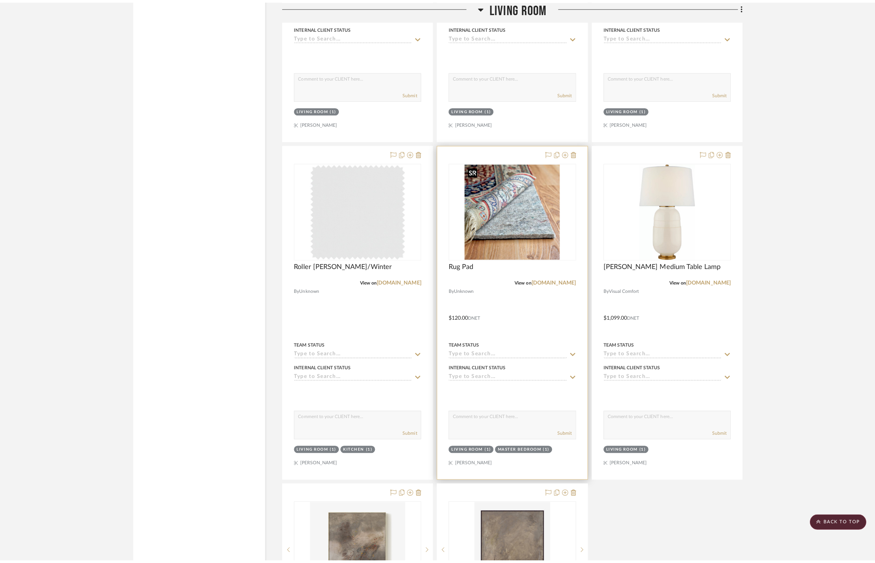
scroll to position [0, 0]
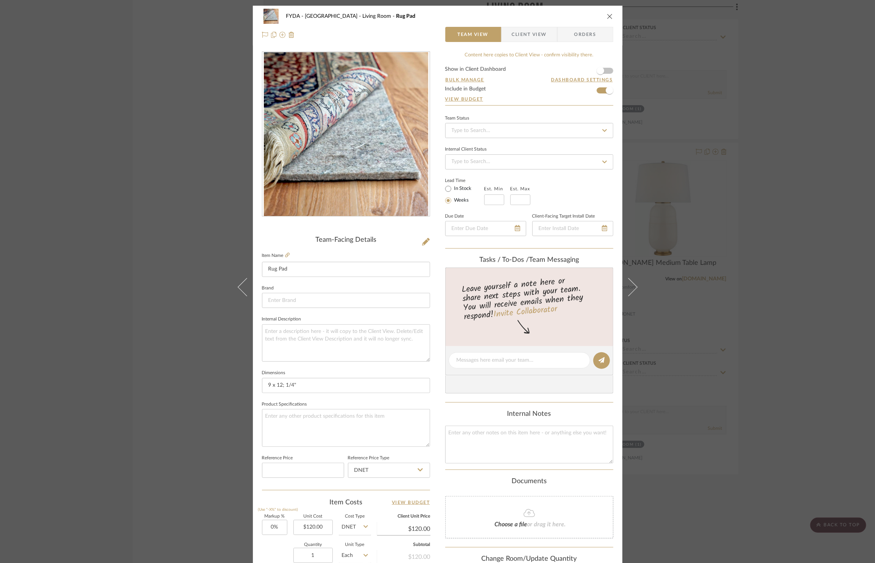
click at [607, 73] on form "Show in Client Dashboard Bulk Manage Dashboard Settings Include in Budget View …" at bounding box center [529, 86] width 168 height 39
click at [602, 72] on span "button" at bounding box center [600, 70] width 17 height 17
click at [795, 176] on div "FYDA - 655 City Park Living Room Rug Pad Team View Client View Orders Team-Faci…" at bounding box center [437, 281] width 875 height 563
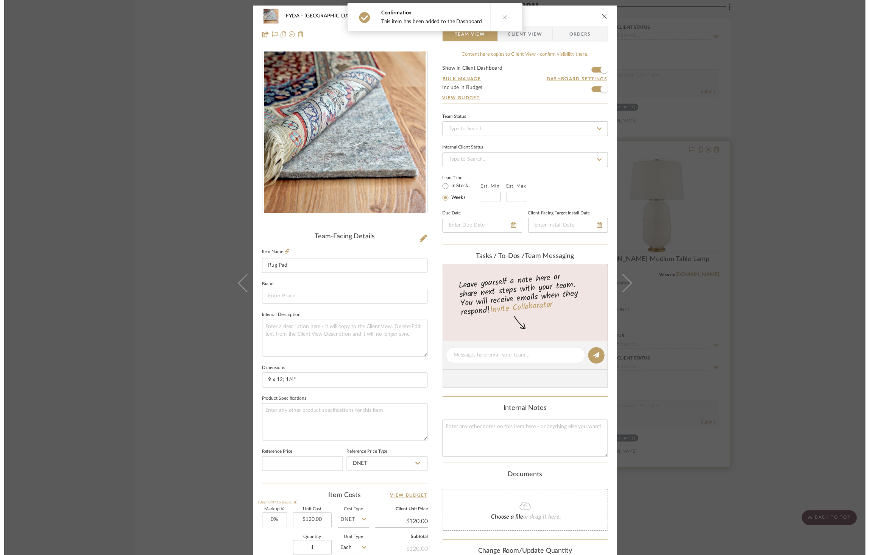
scroll to position [1981, 0]
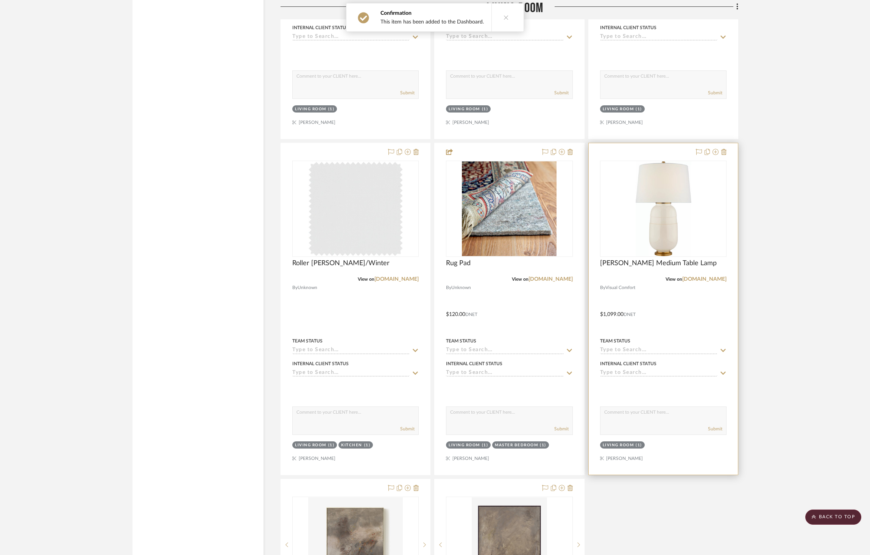
click at [681, 200] on img "0" at bounding box center [663, 208] width 55 height 95
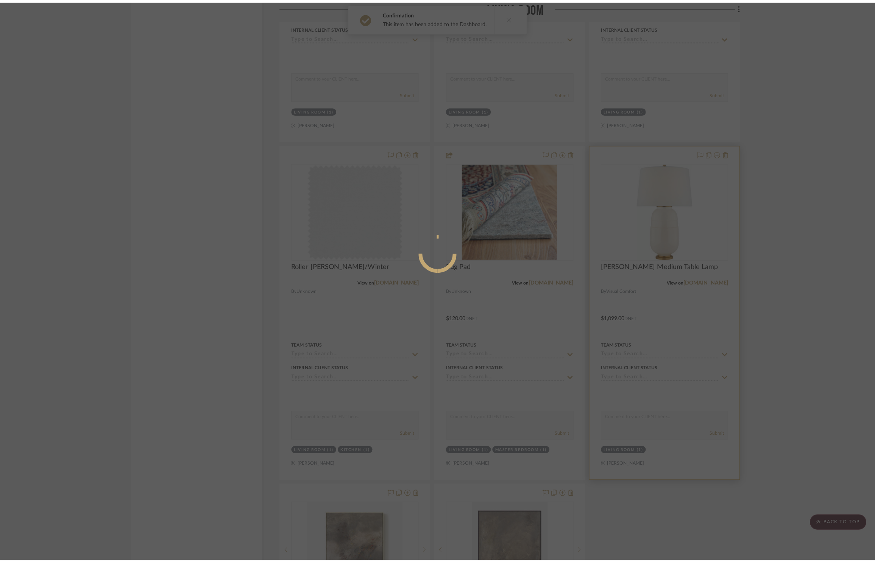
scroll to position [0, 0]
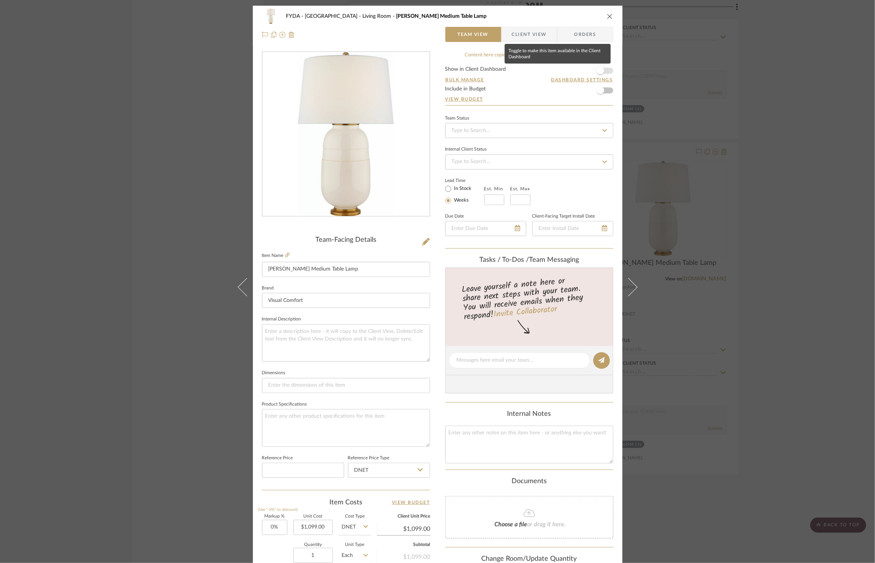
click at [599, 70] on span "button" at bounding box center [601, 71] width 8 height 8
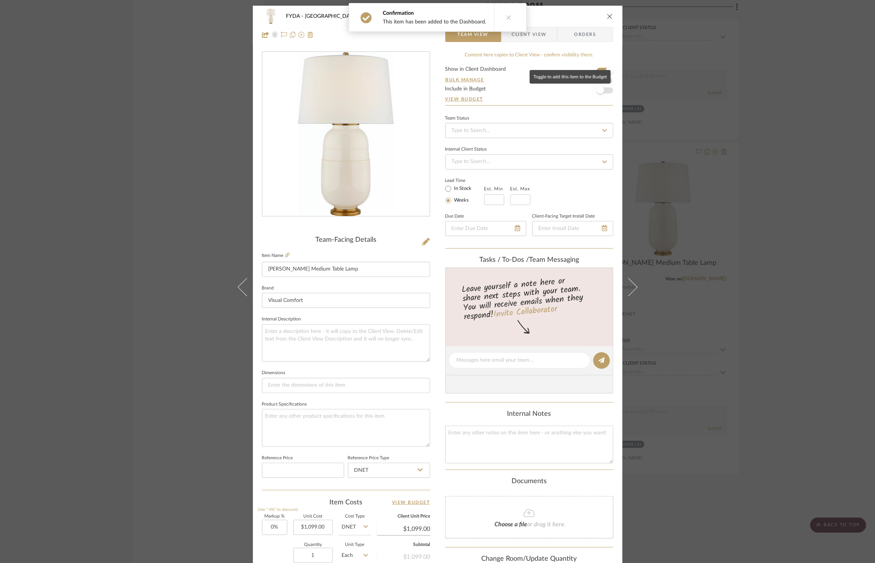
click at [604, 92] on span "button" at bounding box center [600, 90] width 17 height 17
click at [783, 148] on div "FYDA - 655 City Park Living Room [PERSON_NAME] Medium Table Lamp Team View Clie…" at bounding box center [437, 281] width 875 height 563
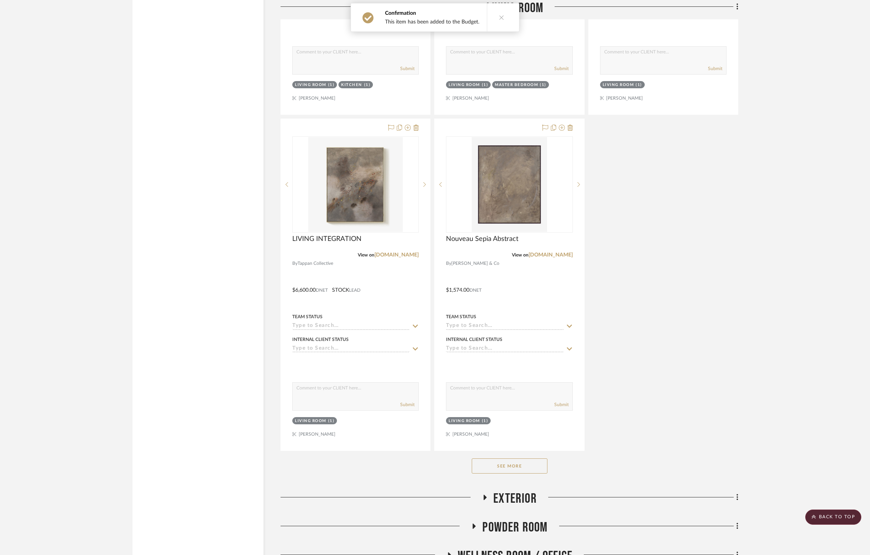
scroll to position [2383, 0]
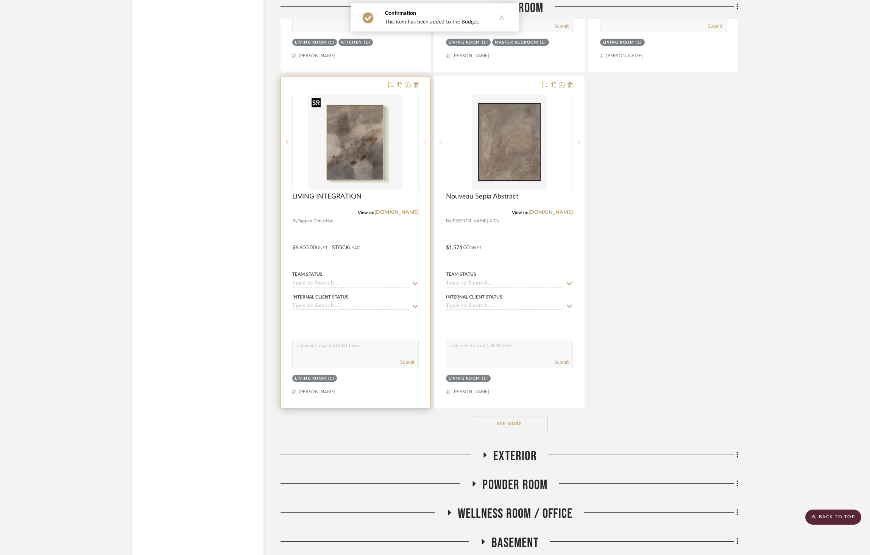
click at [356, 150] on img "0" at bounding box center [355, 142] width 95 height 95
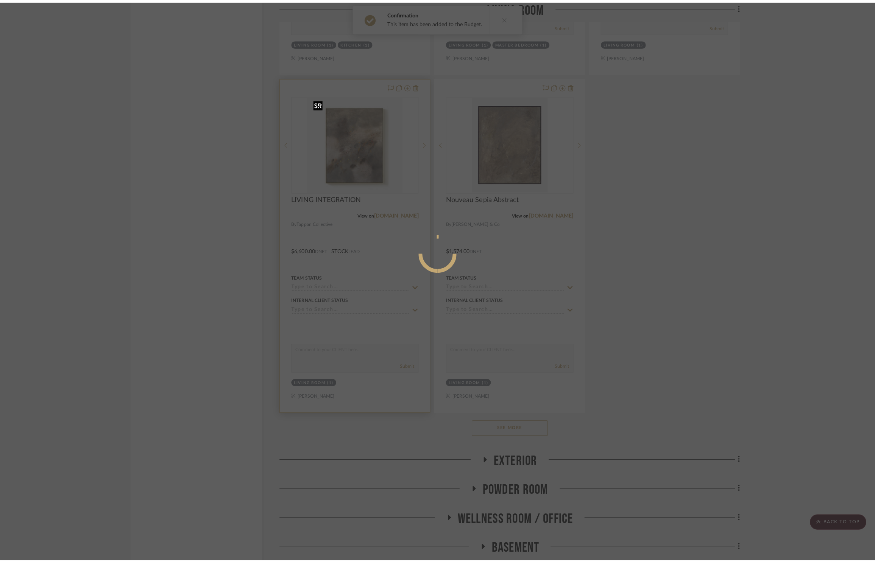
scroll to position [0, 0]
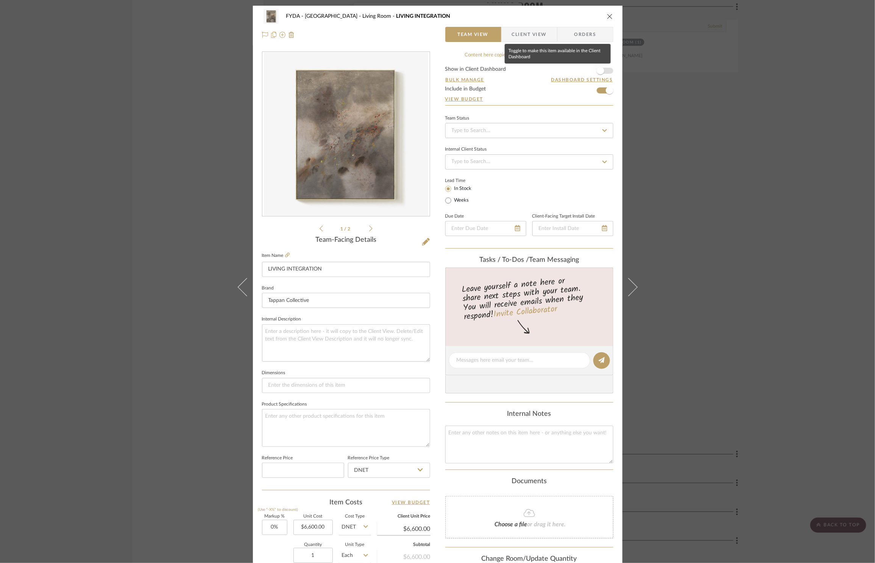
click at [602, 69] on span "button" at bounding box center [600, 70] width 17 height 17
click at [708, 125] on div "FYDA - 655 City Park Living Room LIVING INTEGRATION Team View Client View Order…" at bounding box center [437, 281] width 875 height 563
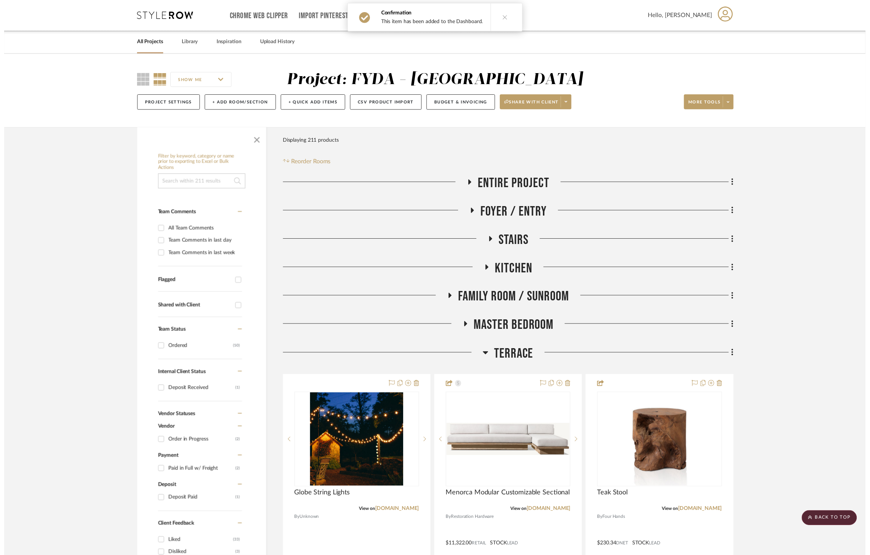
scroll to position [2383, 0]
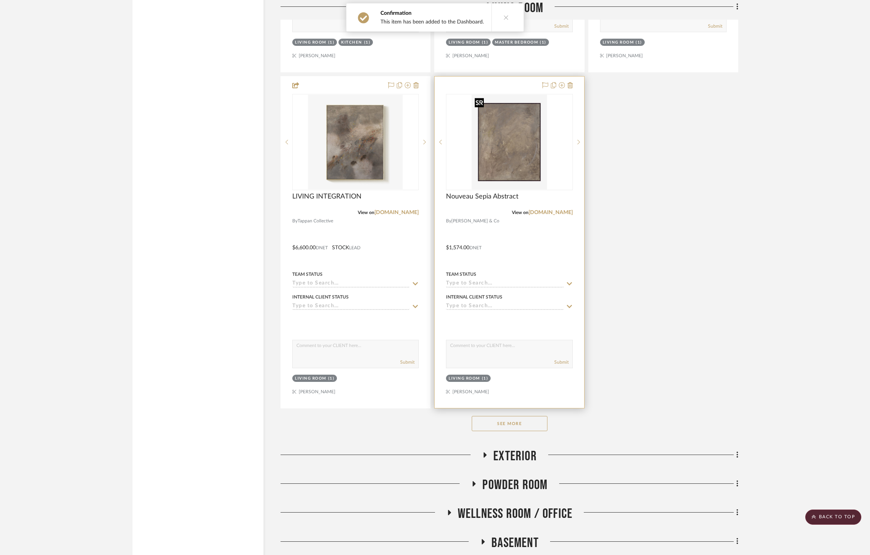
click at [0, 0] on img at bounding box center [0, 0] width 0 height 0
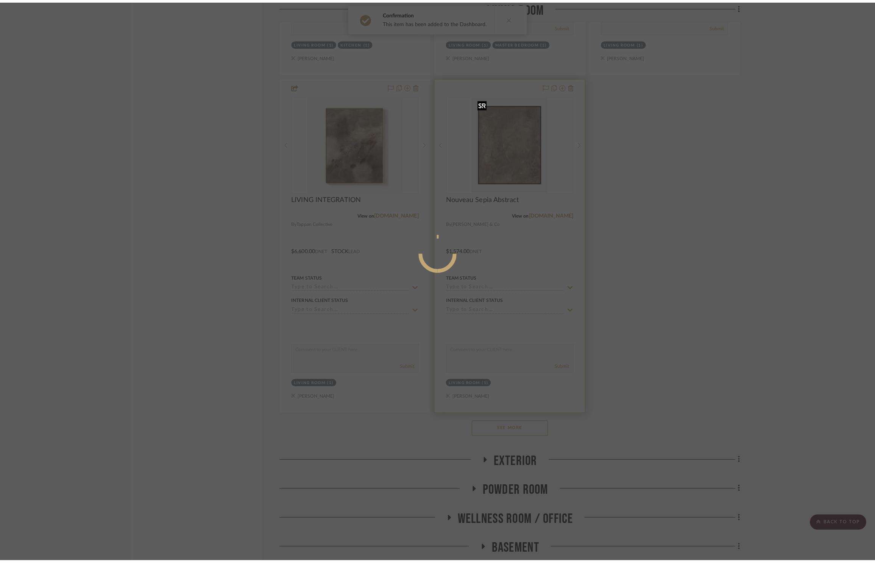
scroll to position [0, 0]
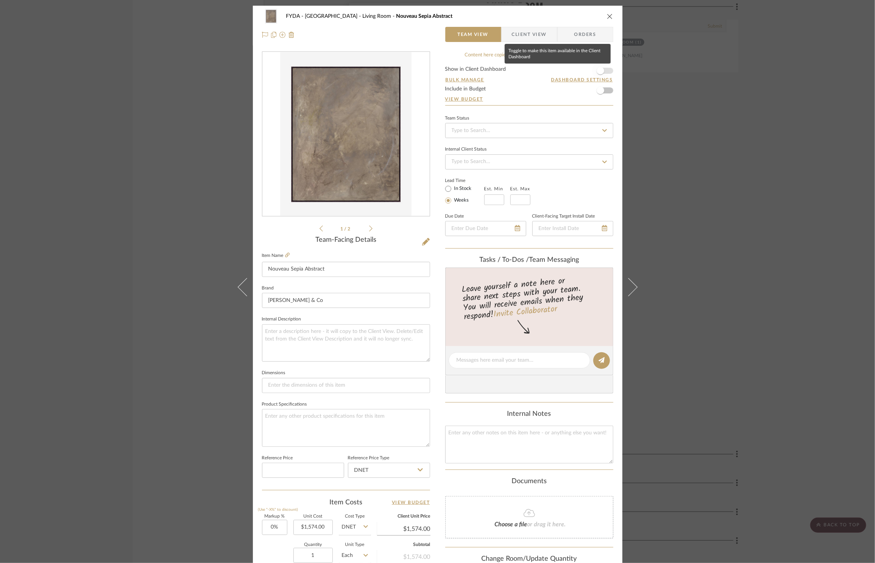
click at [602, 73] on span "button" at bounding box center [600, 70] width 17 height 17
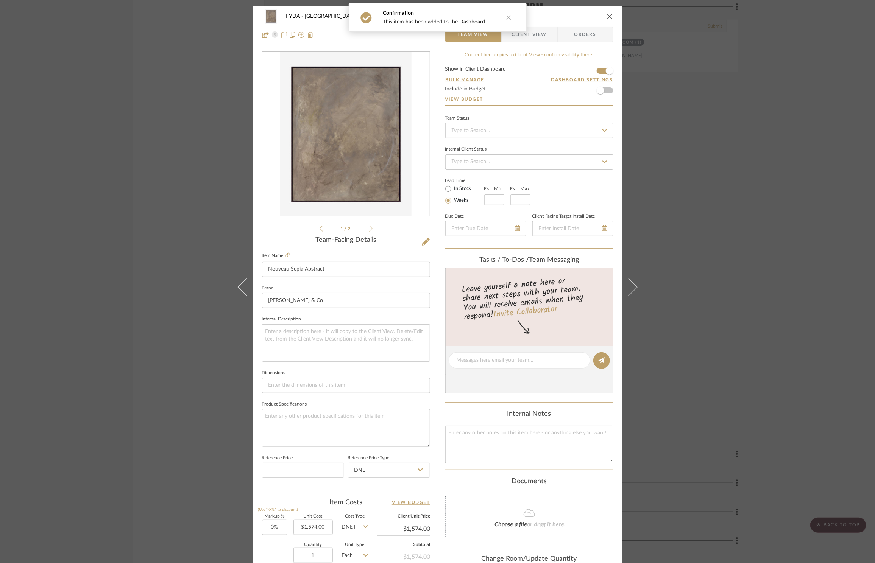
click at [606, 92] on form "Show in Client Dashboard Bulk Manage Dashboard Settings Include in Budget View …" at bounding box center [529, 86] width 168 height 39
click at [603, 93] on span "button" at bounding box center [600, 90] width 17 height 17
click at [698, 145] on div "FYDA - 655 City Park Living Room Nouveau Sepia Abstract Team View Client View O…" at bounding box center [437, 281] width 875 height 563
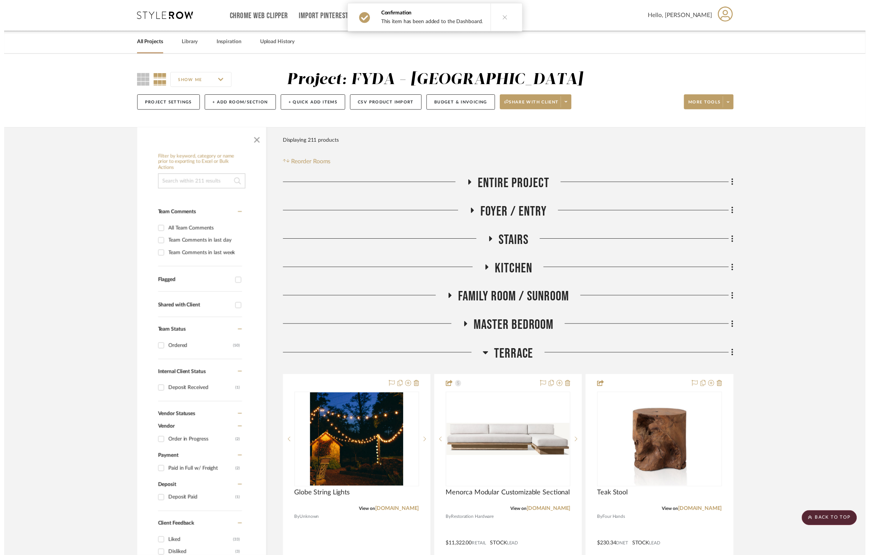
scroll to position [2383, 0]
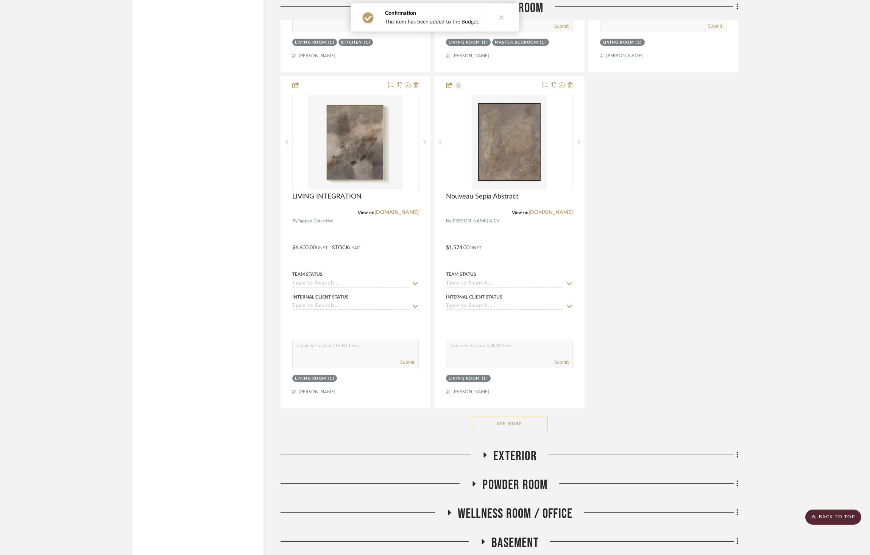
click at [532, 426] on button "See More" at bounding box center [510, 423] width 76 height 15
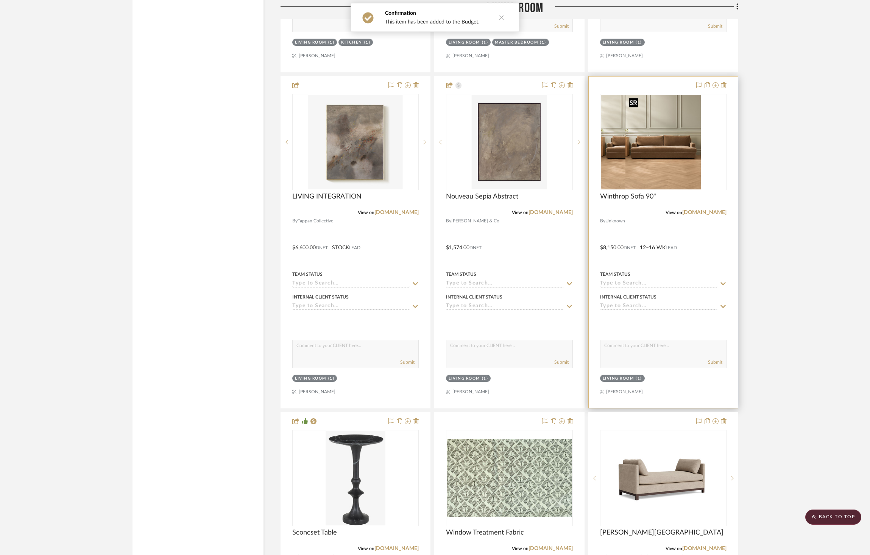
click at [674, 162] on div at bounding box center [663, 142] width 126 height 96
click at [671, 168] on img "0" at bounding box center [662, 142] width 75 height 95
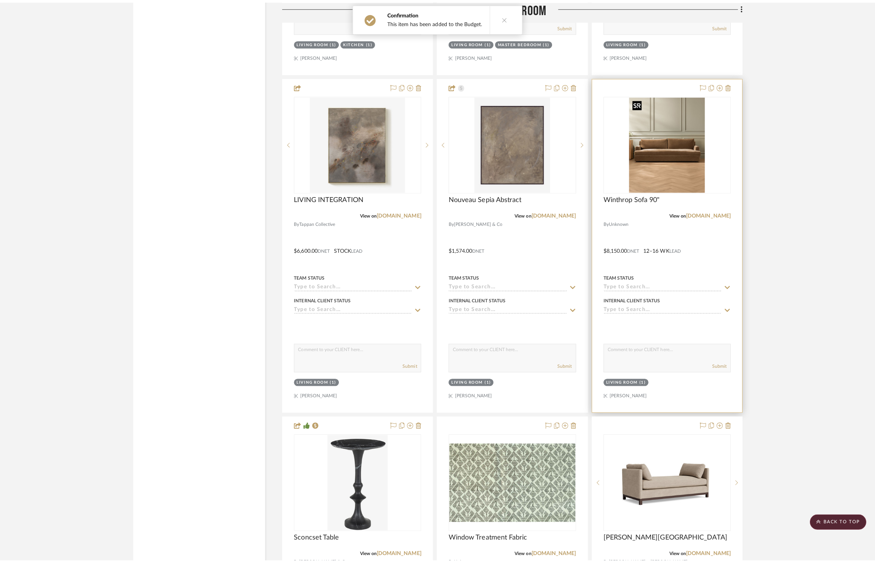
scroll to position [0, 0]
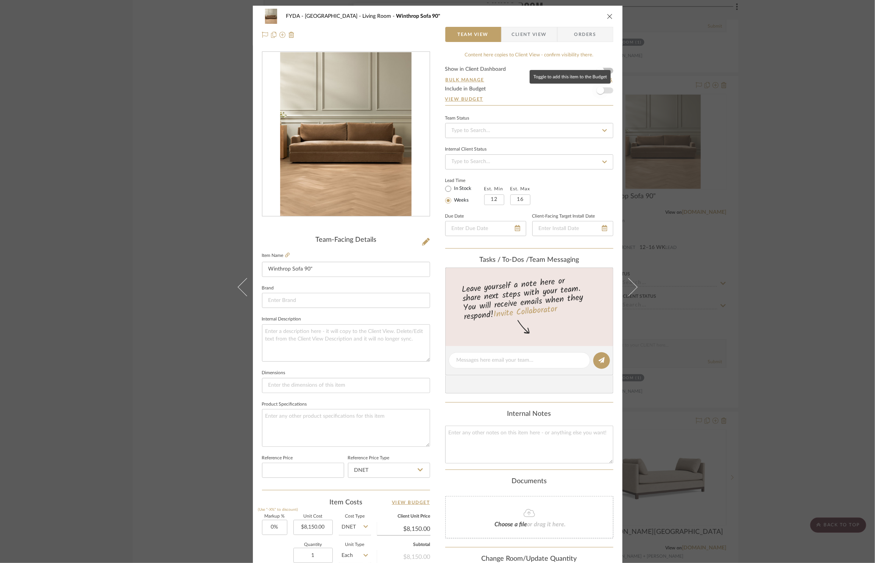
click at [603, 93] on span "button" at bounding box center [600, 90] width 17 height 17
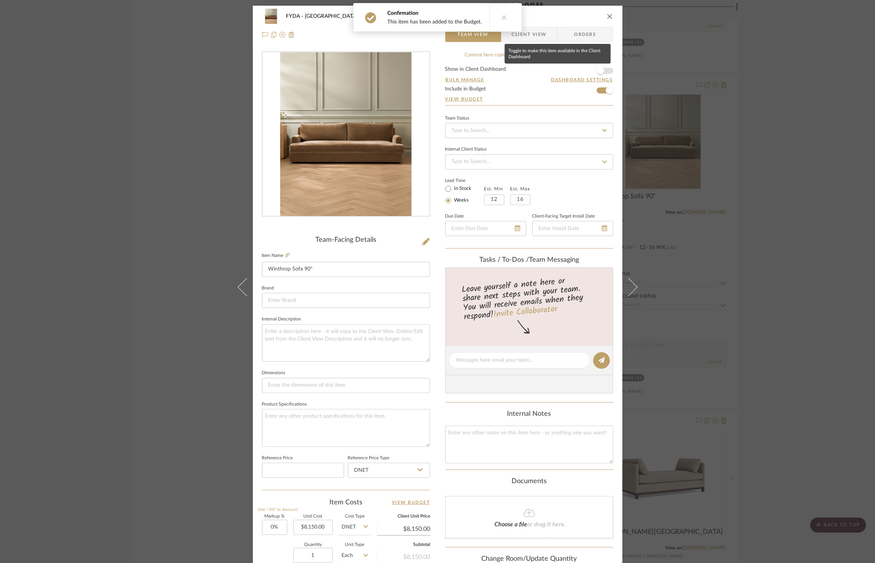
click at [605, 73] on span "button" at bounding box center [600, 70] width 17 height 17
click at [761, 110] on div "FYDA - 655 City Park Living Room Winthrop Sofa 90" Team View Client View Orders…" at bounding box center [437, 281] width 875 height 563
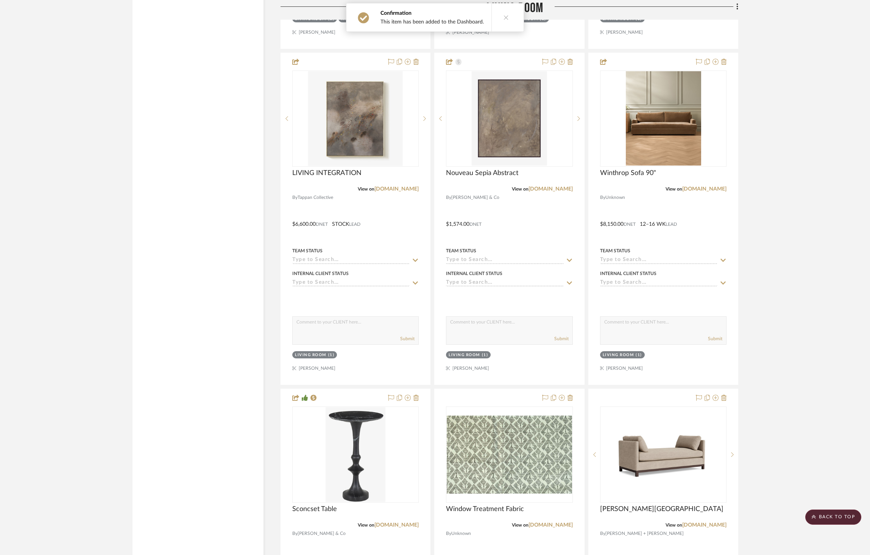
scroll to position [2579, 0]
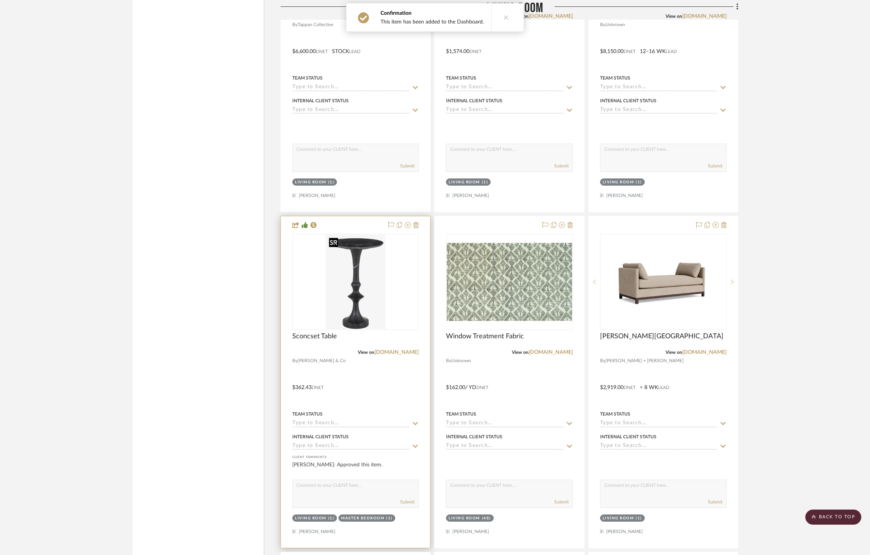
click at [0, 0] on img at bounding box center [0, 0] width 0 height 0
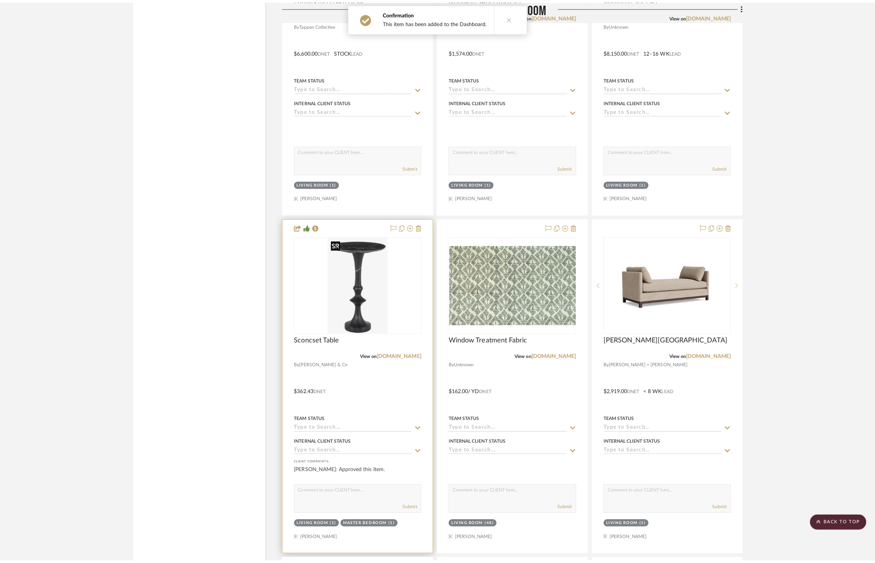
scroll to position [0, 0]
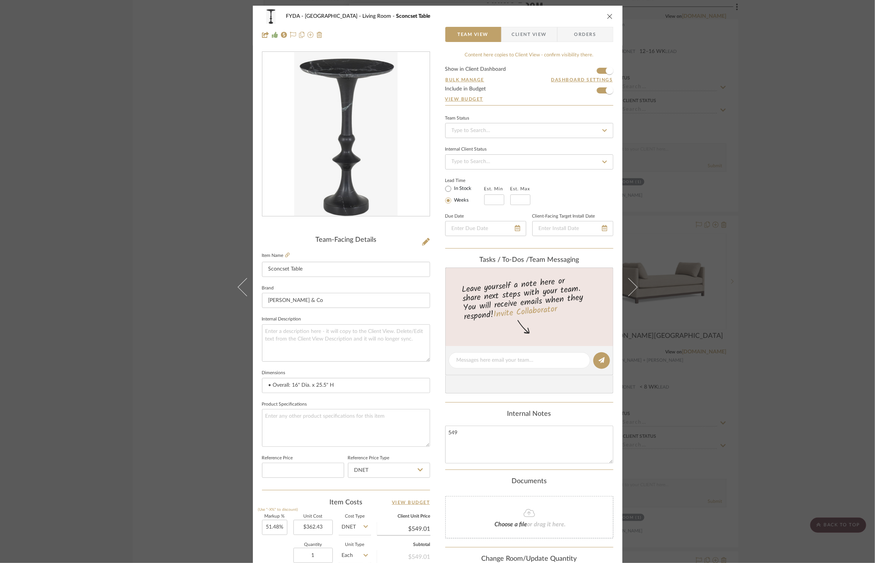
click at [772, 217] on div "FYDA - 655 City Park Living Room Sconcset Table Team View Client View Orders Te…" at bounding box center [437, 281] width 875 height 563
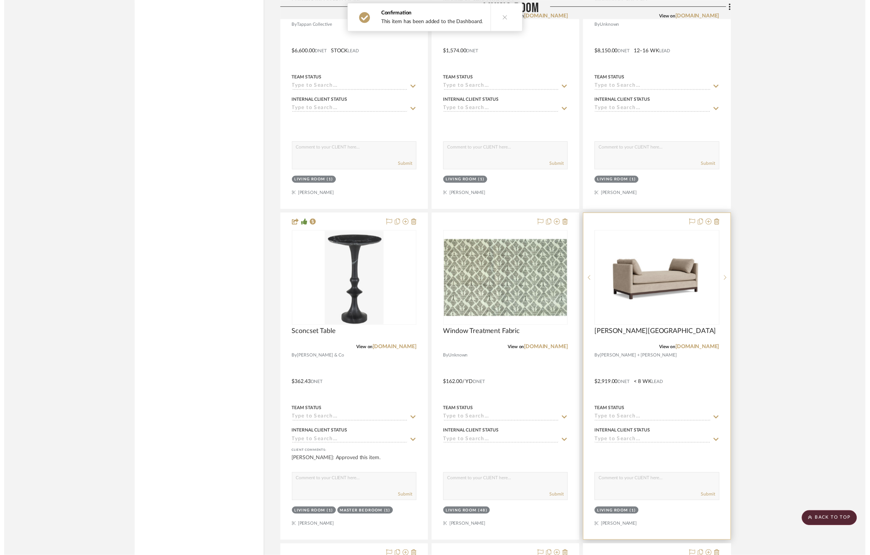
scroll to position [2579, 0]
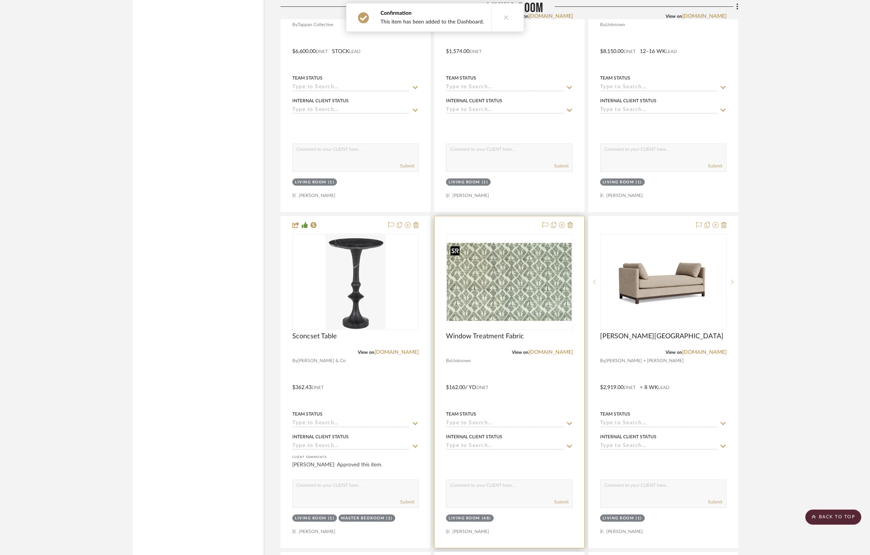
click at [500, 309] on img "0" at bounding box center [509, 282] width 125 height 78
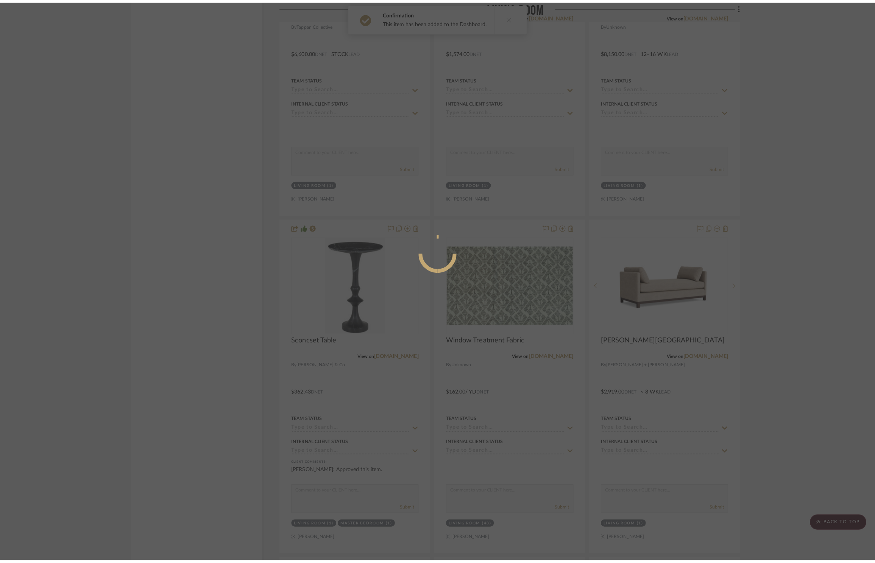
scroll to position [0, 0]
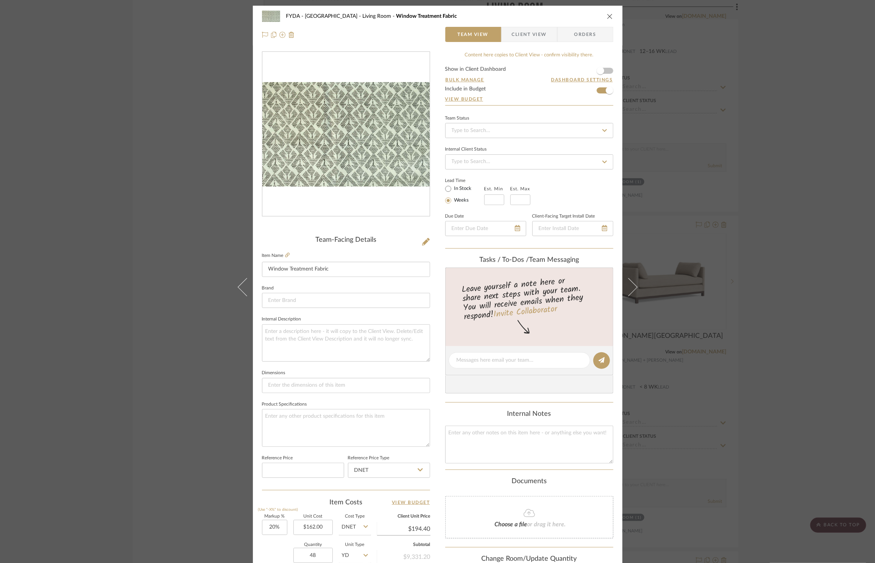
click at [606, 72] on form "Show in Client Dashboard Bulk Manage Dashboard Settings Include in Budget View …" at bounding box center [529, 86] width 168 height 39
click at [605, 73] on span "button" at bounding box center [600, 70] width 17 height 17
click at [759, 276] on div "FYDA - 655 City Park Living Room Window Treatment Fabric Team View Client View …" at bounding box center [437, 281] width 875 height 563
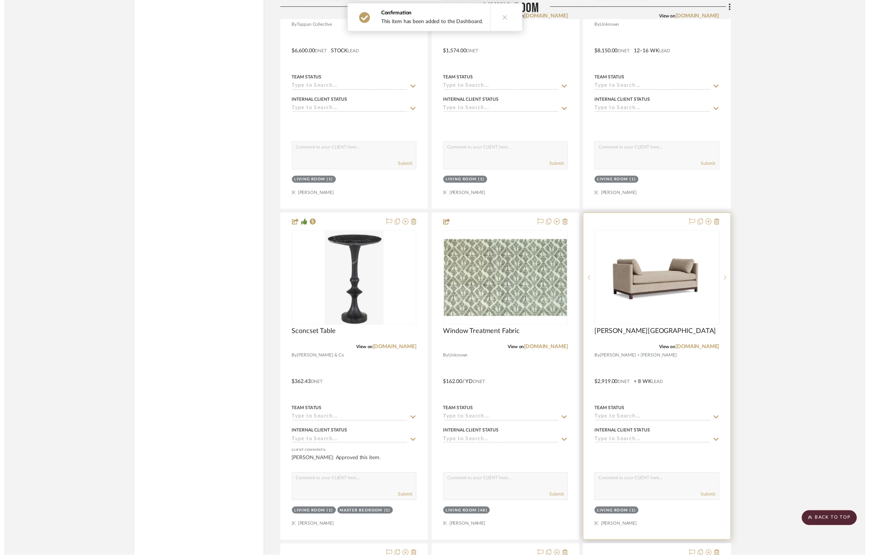
scroll to position [2579, 0]
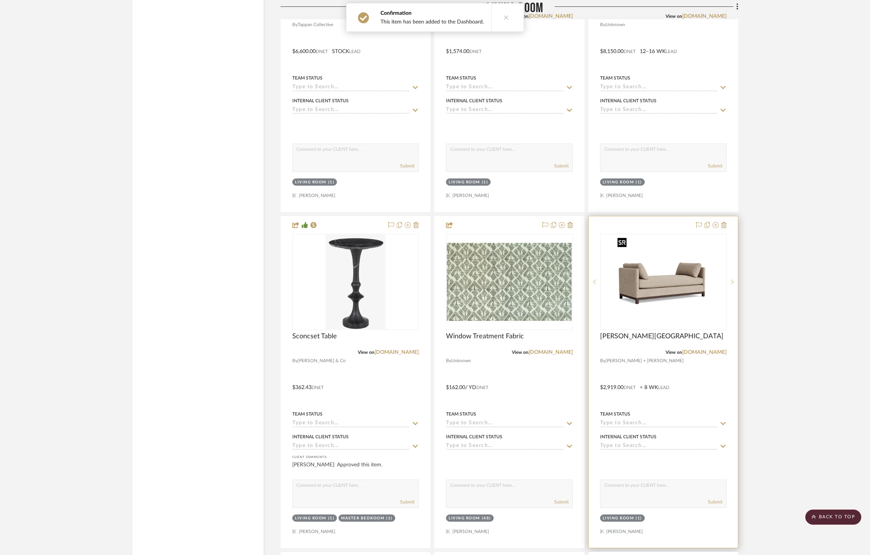
click at [659, 284] on img "0" at bounding box center [663, 281] width 98 height 95
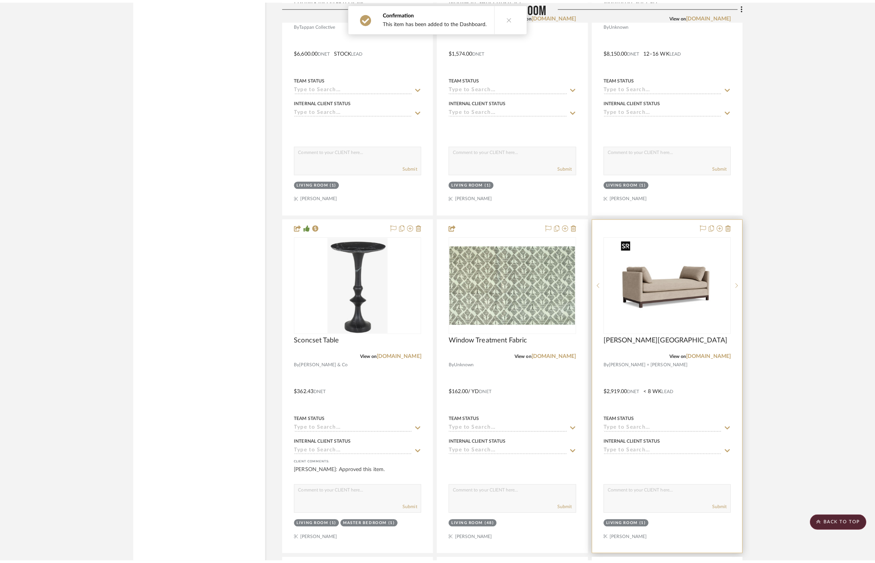
scroll to position [0, 0]
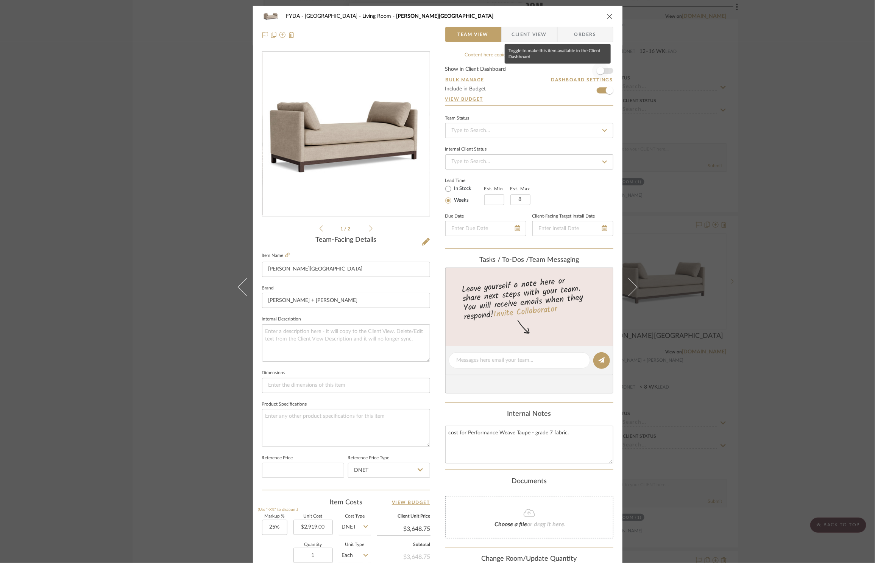
click at [605, 71] on span "button" at bounding box center [600, 70] width 17 height 17
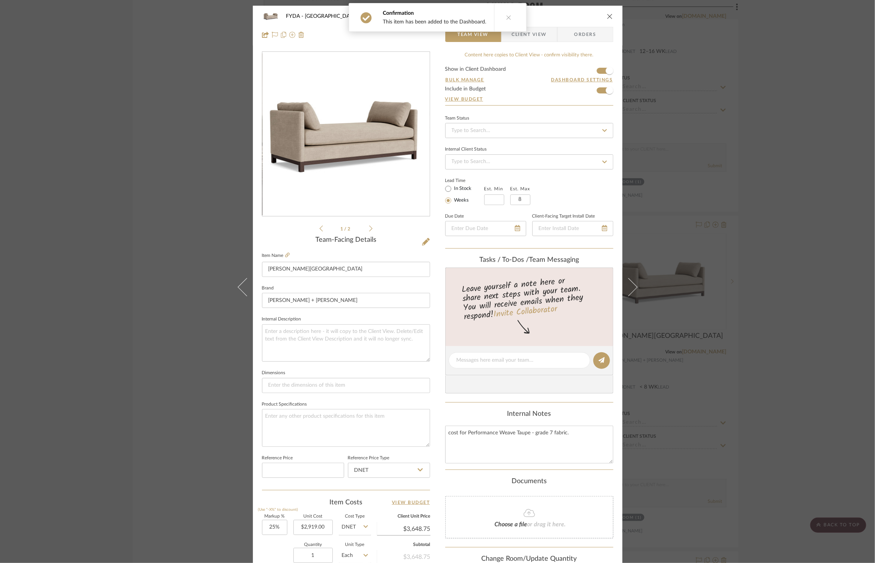
click at [772, 127] on div "FYDA - 655 City Park Living Room CLIFTON LOUNGE Team View Client View Orders 1 …" at bounding box center [437, 281] width 875 height 563
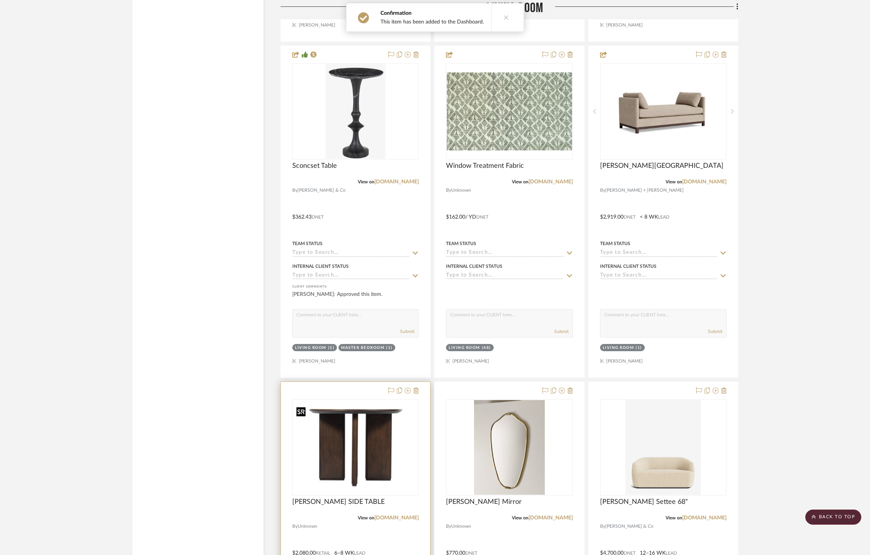
click at [382, 420] on img "0" at bounding box center [355, 446] width 125 height 87
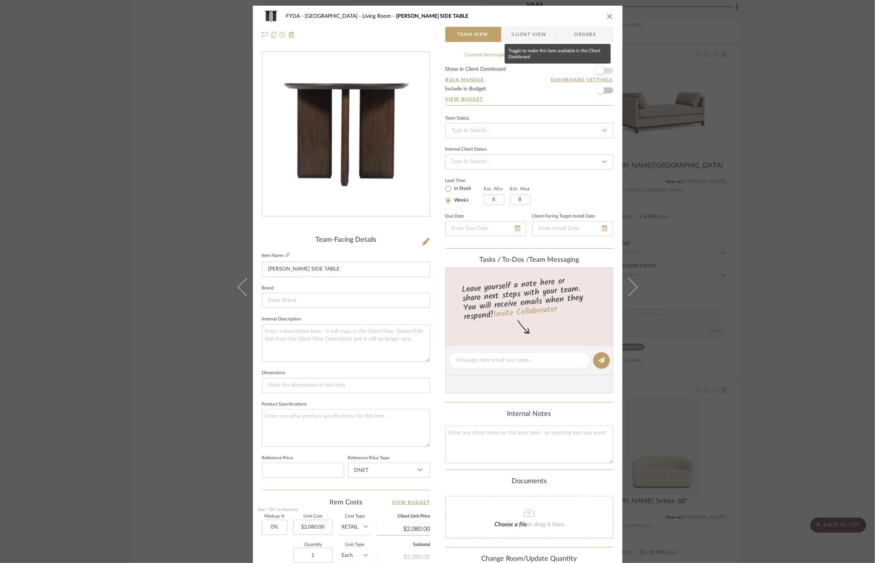
click at [600, 71] on span "button" at bounding box center [601, 71] width 8 height 8
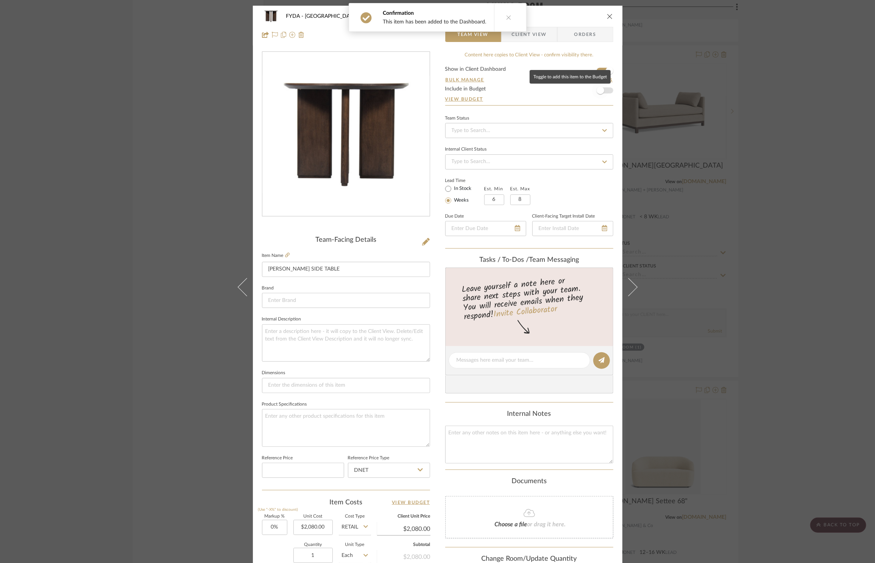
click at [604, 90] on span "button" at bounding box center [600, 90] width 17 height 17
drag, startPoint x: 804, startPoint y: 179, endPoint x: 701, endPoint y: 235, distance: 117.6
click at [804, 179] on div "FYDA - 655 City Park Living Room GRIFFIN SIDE TABLE Team View Client View Order…" at bounding box center [437, 281] width 875 height 563
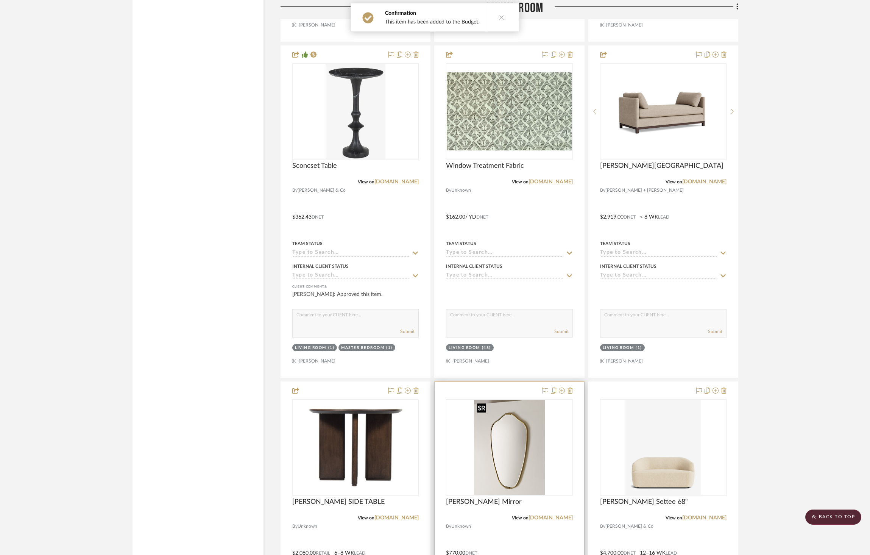
click at [0, 0] on img at bounding box center [0, 0] width 0 height 0
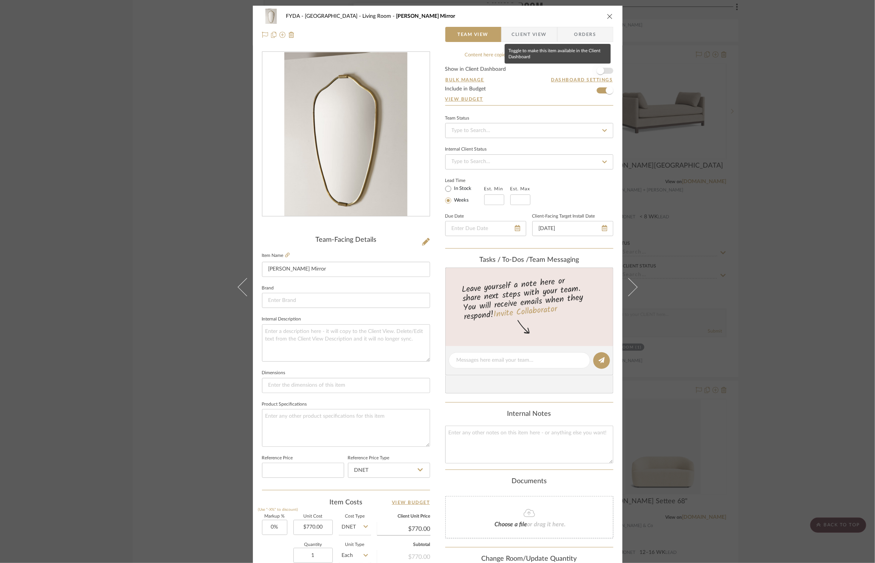
click at [606, 69] on span "button" at bounding box center [600, 70] width 17 height 17
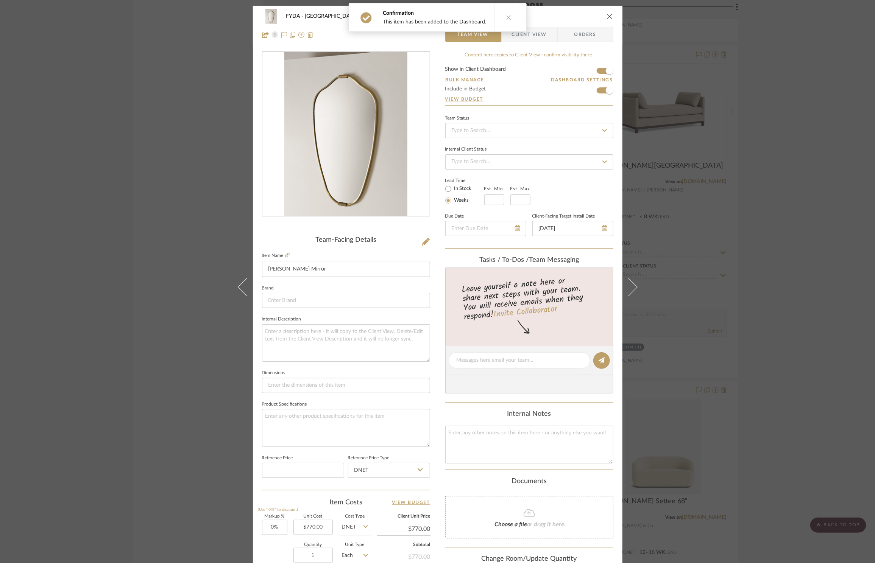
click at [673, 480] on div "FYDA - 655 City Park Living Room Senne Mirror Team View Client View Orders Team…" at bounding box center [437, 281] width 875 height 563
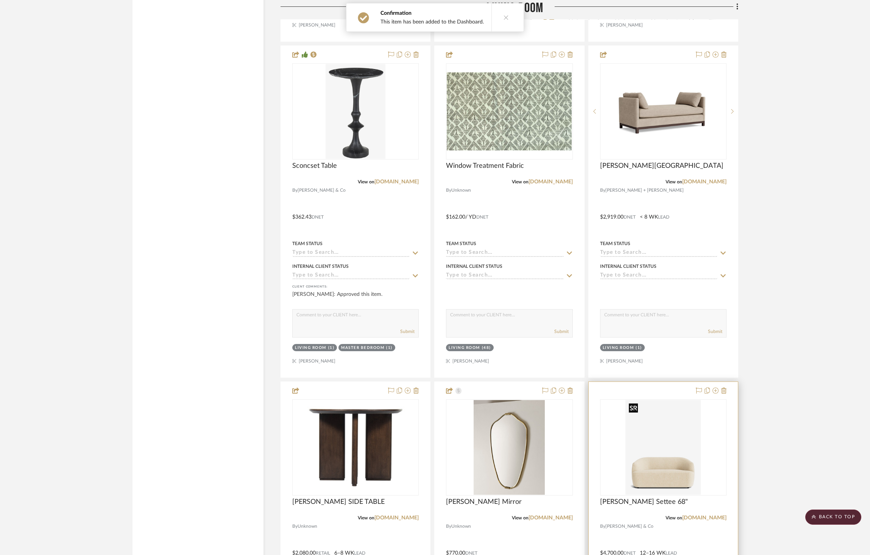
click at [0, 0] on img at bounding box center [0, 0] width 0 height 0
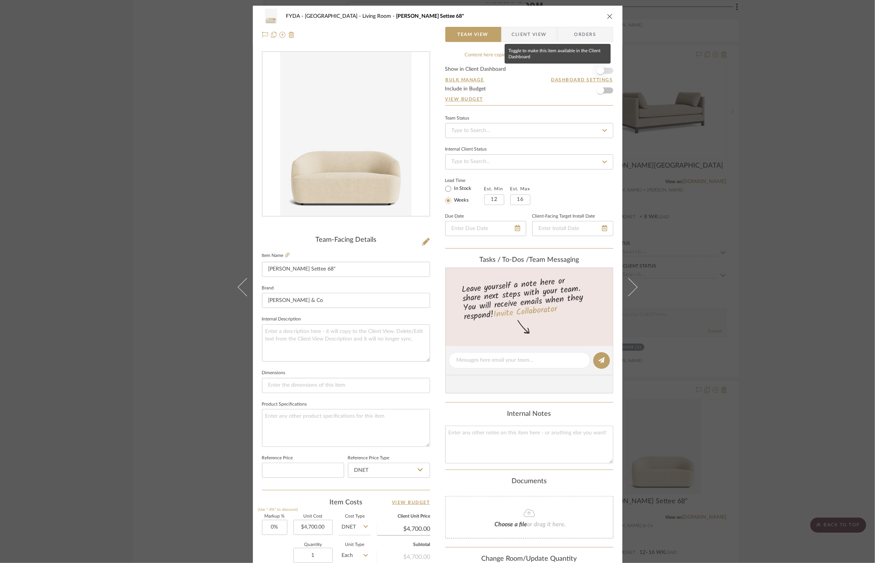
click at [603, 72] on span "button" at bounding box center [600, 70] width 17 height 17
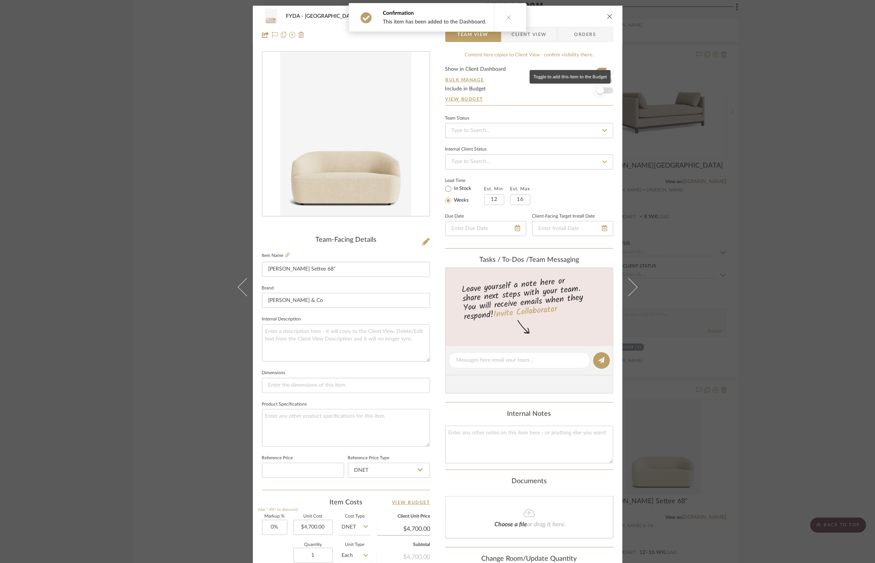
click at [605, 94] on span "button" at bounding box center [600, 90] width 17 height 17
click at [799, 143] on div "FYDA - 655 City Park Living Room Byron Settee 68" Team View Client View Orders …" at bounding box center [437, 281] width 875 height 563
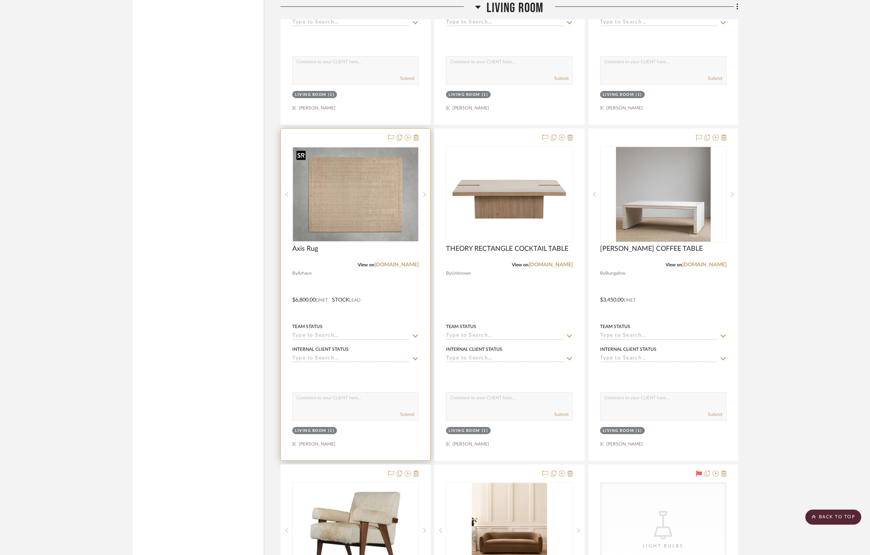
click at [0, 0] on img at bounding box center [0, 0] width 0 height 0
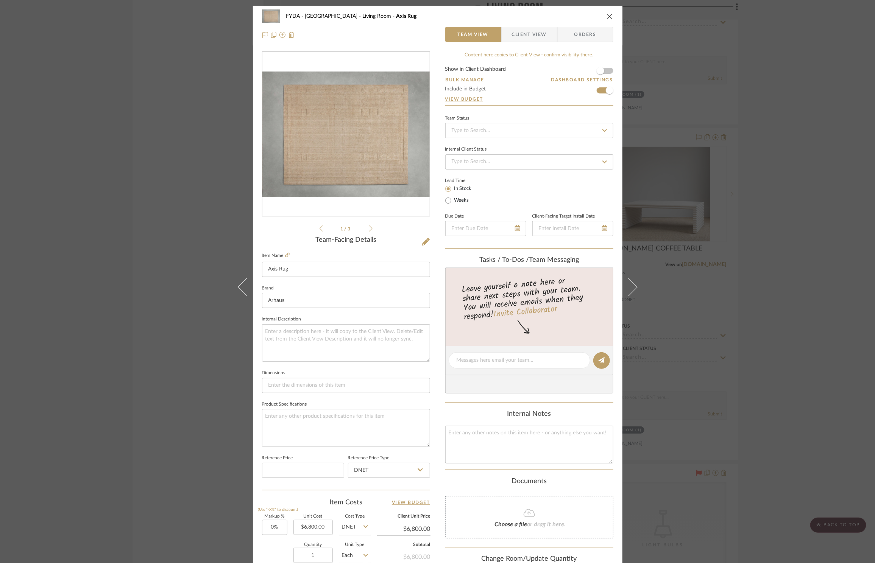
click at [606, 71] on form "Show in Client Dashboard Bulk Manage Dashboard Settings Include in Budget View …" at bounding box center [529, 86] width 168 height 39
click at [605, 72] on span "button" at bounding box center [600, 70] width 17 height 17
click at [787, 86] on div "FYDA - 655 City Park Living Room Axis Rug Team View Client View Orders 1 / 3 Te…" at bounding box center [437, 281] width 875 height 563
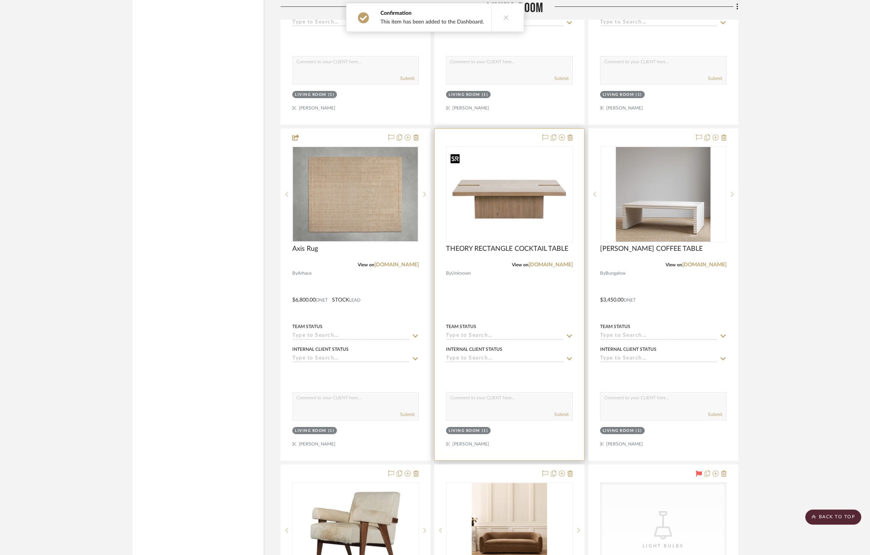
click at [0, 0] on img at bounding box center [0, 0] width 0 height 0
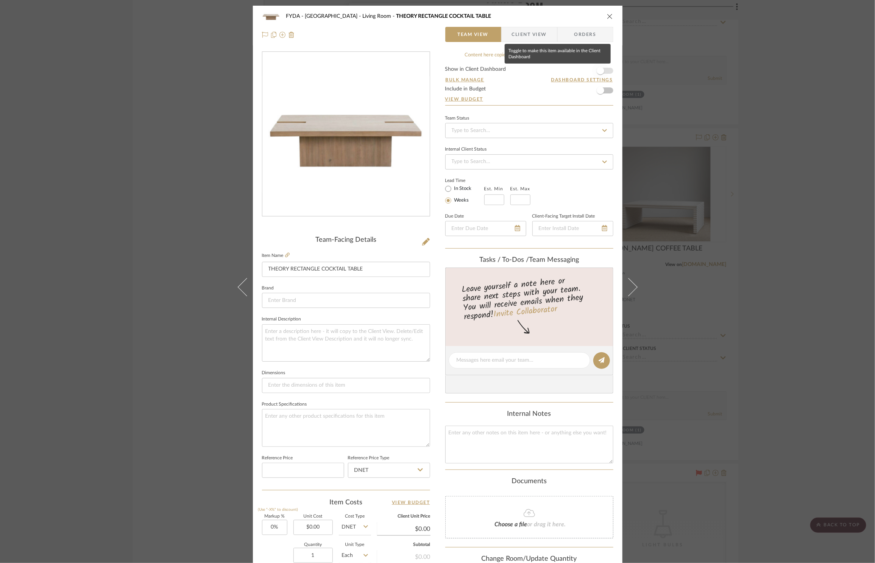
click at [605, 72] on span "button" at bounding box center [600, 70] width 17 height 17
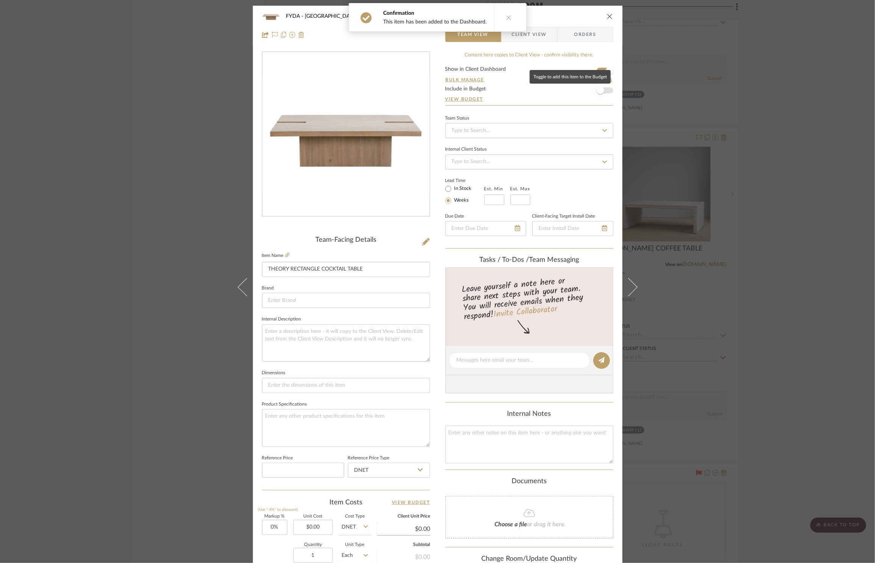
click at [605, 93] on span "button" at bounding box center [600, 90] width 17 height 17
click at [755, 130] on div "FYDA - 655 City Park Living Room THEORY RECTANGLE COCKTAIL TABLE Team View Clie…" at bounding box center [437, 281] width 875 height 563
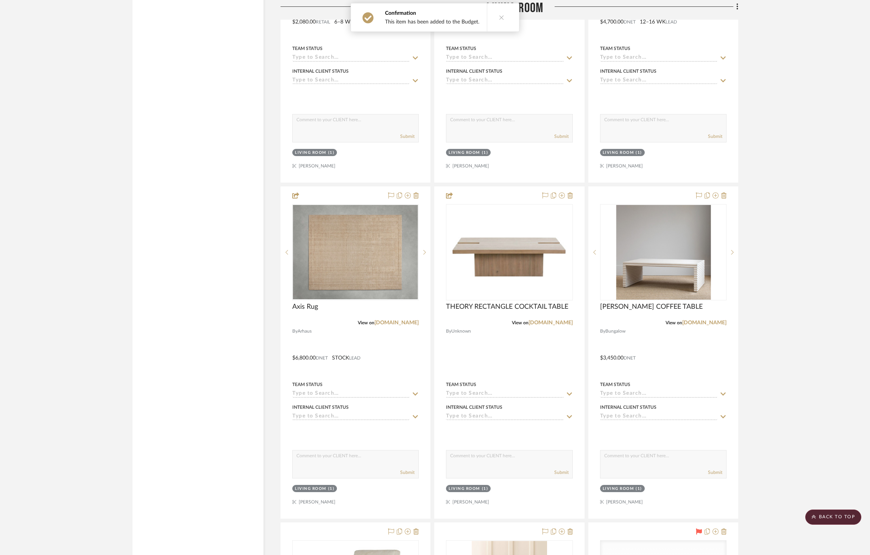
scroll to position [3132, 0]
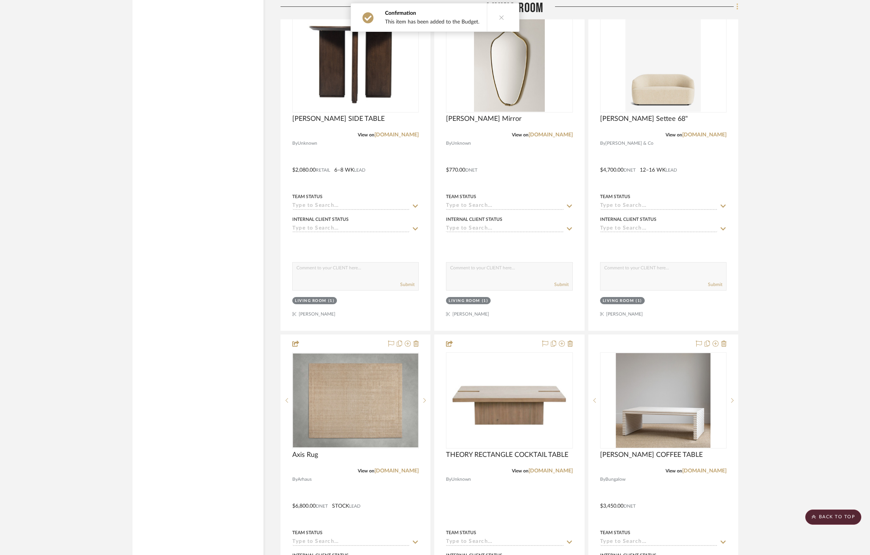
click at [737, 10] on icon at bounding box center [737, 6] width 2 height 6
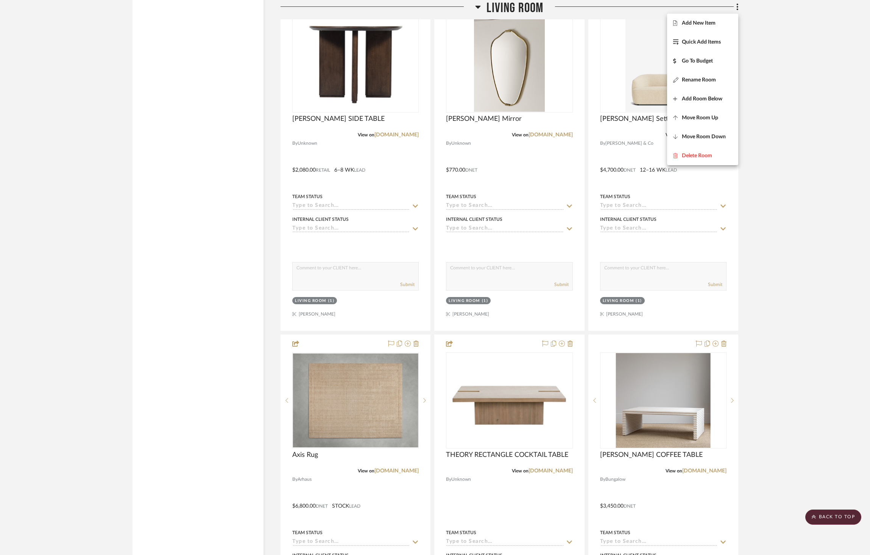
click at [779, 49] on div at bounding box center [435, 277] width 870 height 555
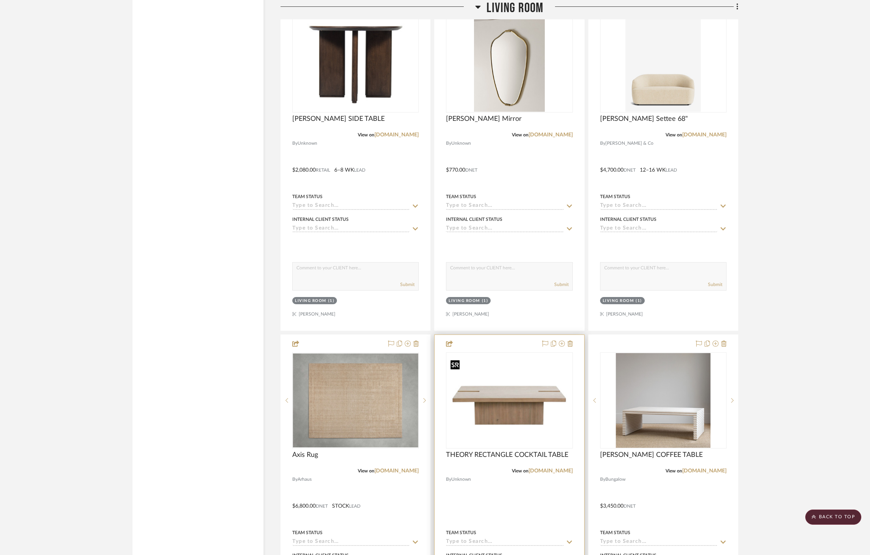
click at [539, 402] on img "0" at bounding box center [509, 400] width 125 height 87
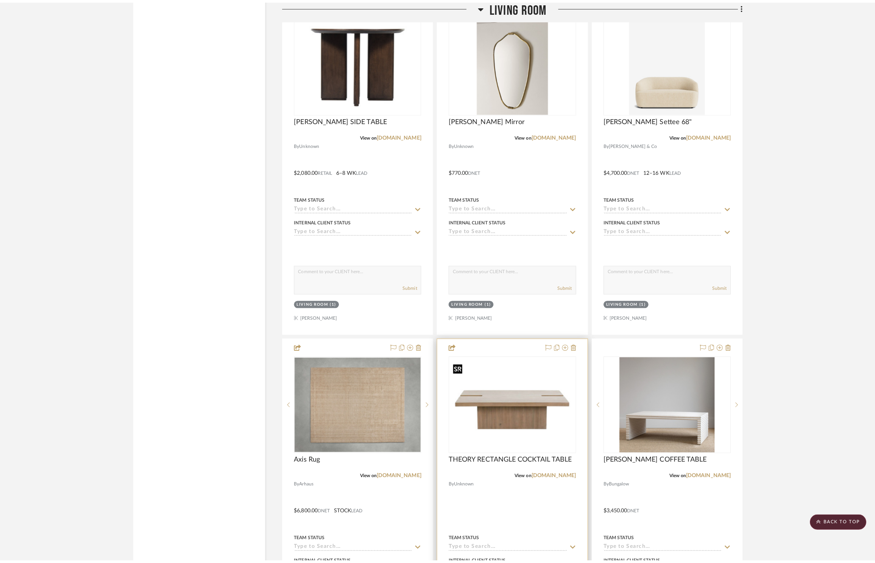
scroll to position [0, 0]
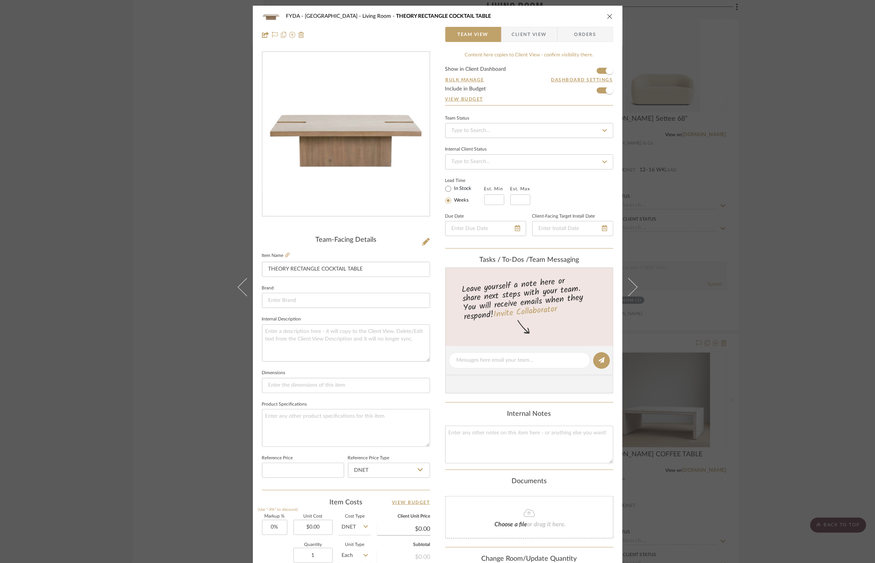
click at [802, 106] on div "FYDA - 655 City Park Living Room THEORY RECTANGLE COCKTAIL TABLE Team View Clie…" at bounding box center [437, 281] width 875 height 563
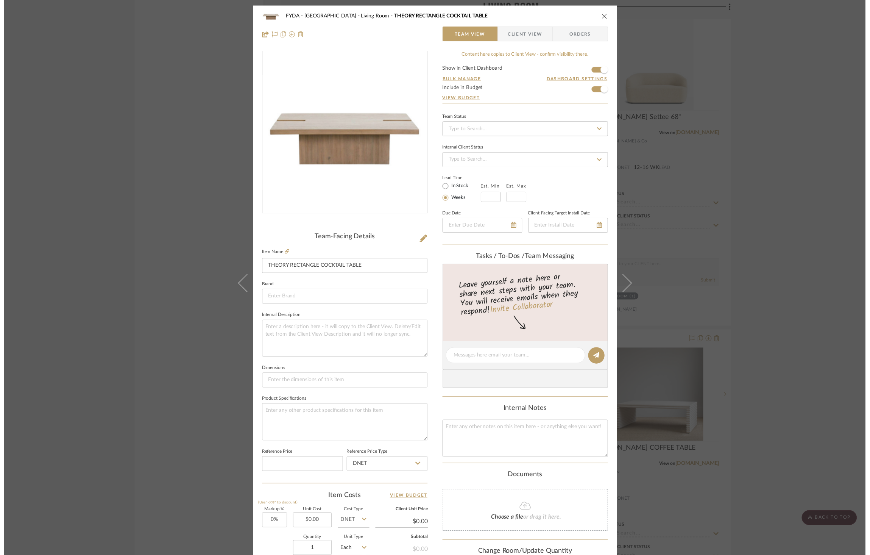
scroll to position [3132, 0]
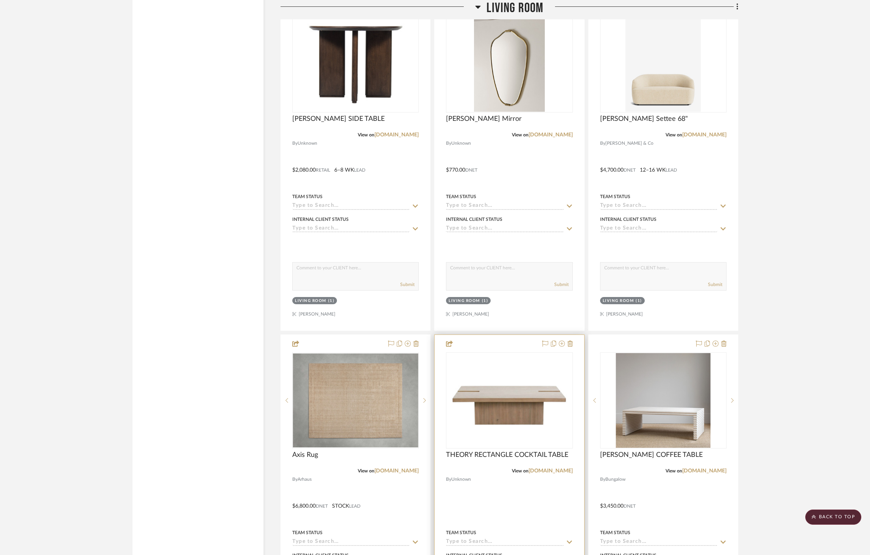
click at [572, 340] on div at bounding box center [509, 500] width 149 height 331
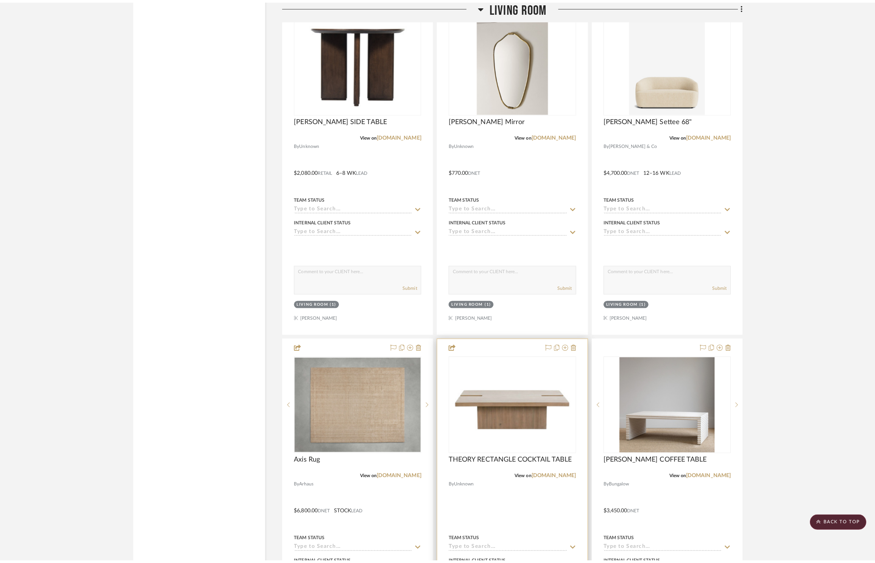
scroll to position [0, 0]
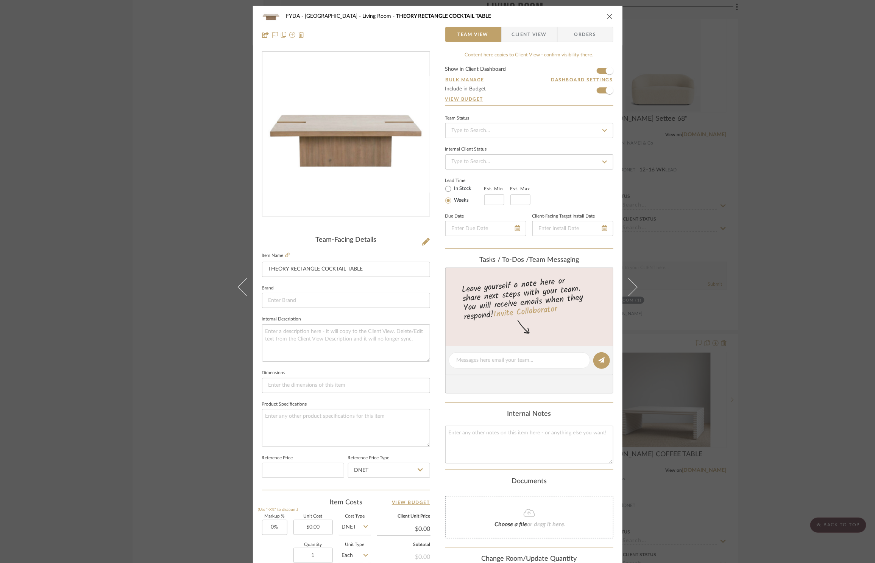
click at [610, 16] on button "close" at bounding box center [609, 16] width 7 height 7
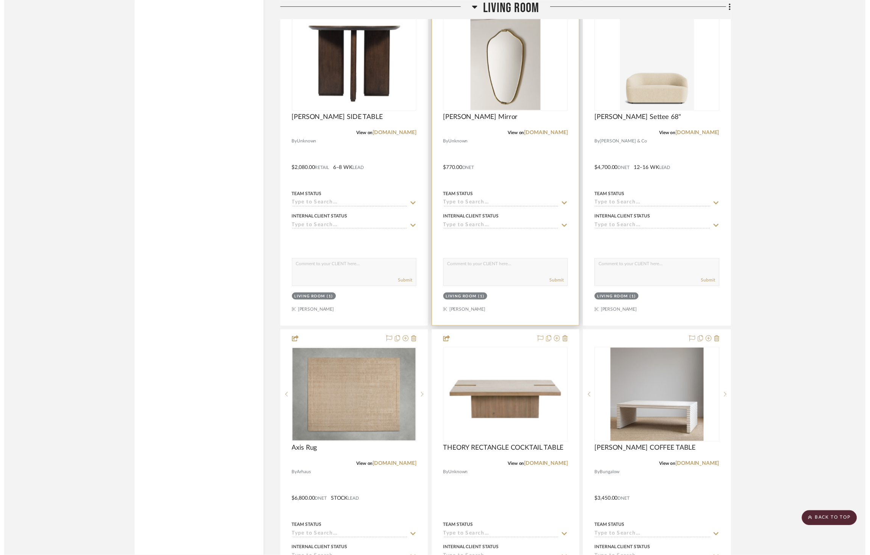
scroll to position [3132, 0]
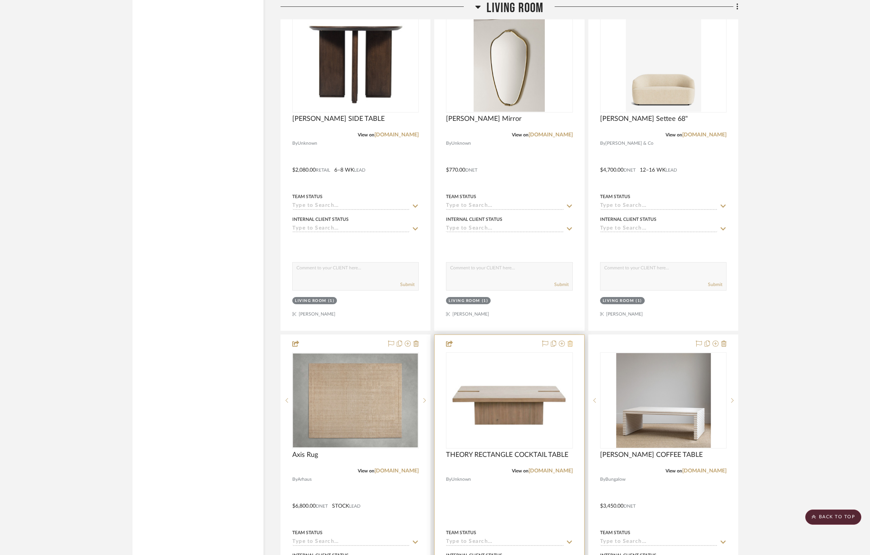
click at [569, 343] on icon at bounding box center [569, 343] width 5 height 6
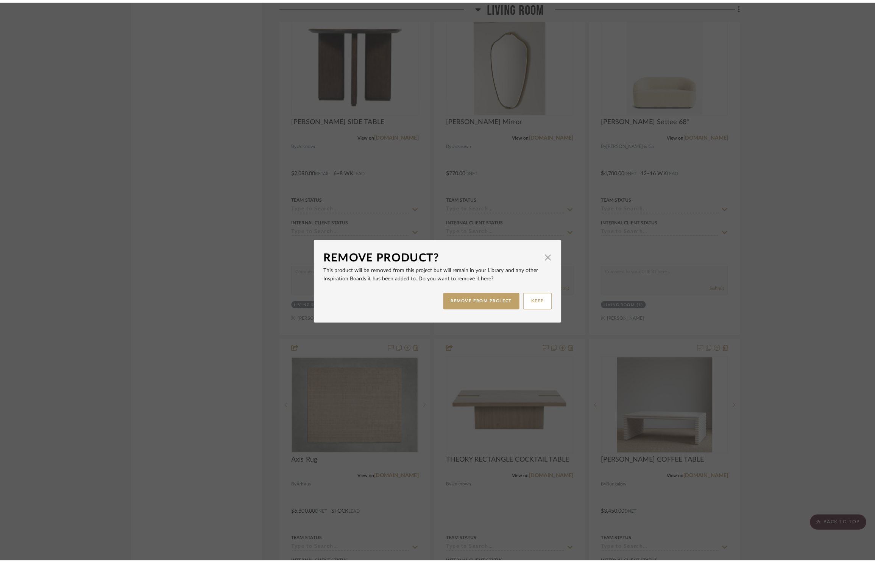
scroll to position [0, 0]
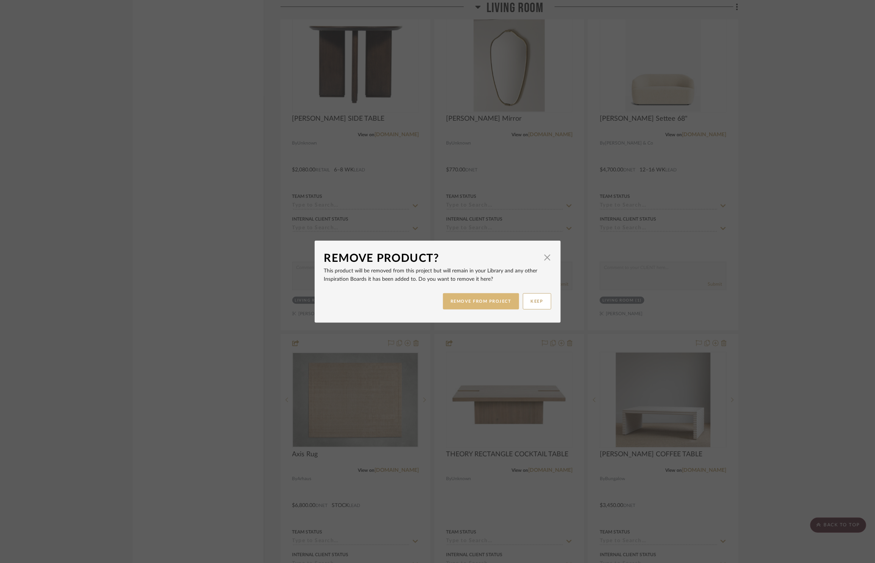
click at [495, 301] on button "REMOVE FROM PROJECT" at bounding box center [481, 301] width 76 height 16
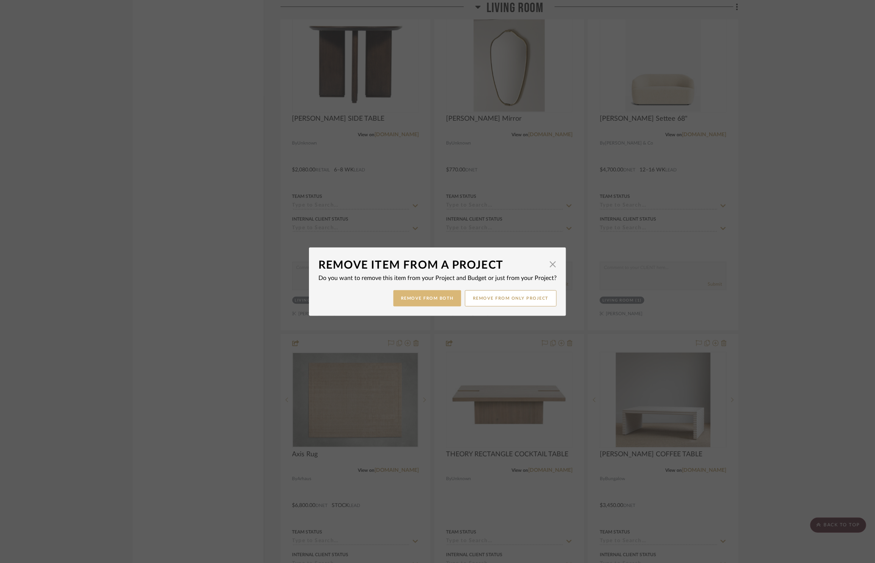
click at [437, 298] on button "Remove from Both" at bounding box center [427, 298] width 68 height 16
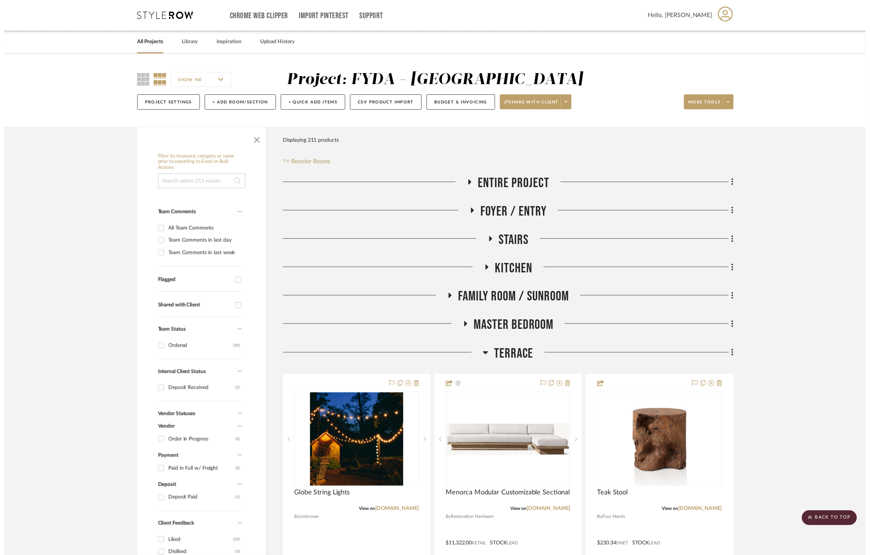
scroll to position [3132, 0]
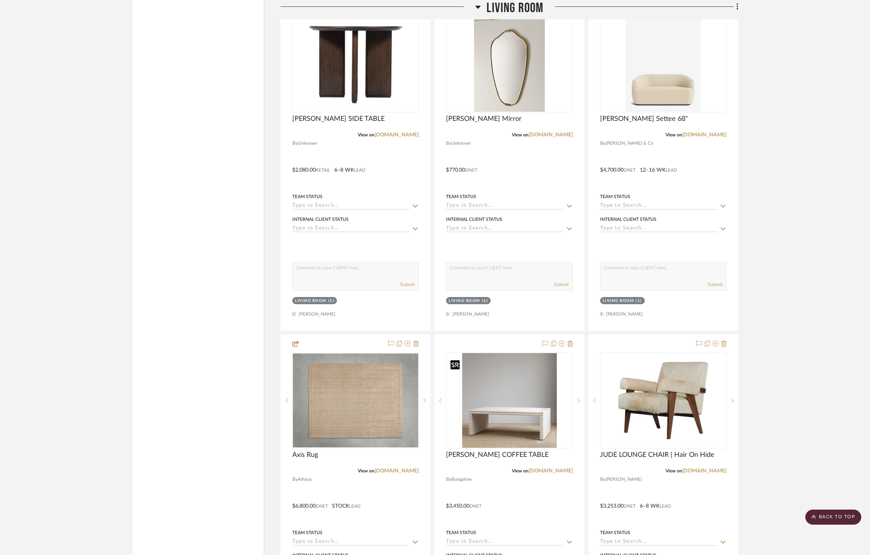
click at [535, 382] on img "0" at bounding box center [509, 400] width 95 height 95
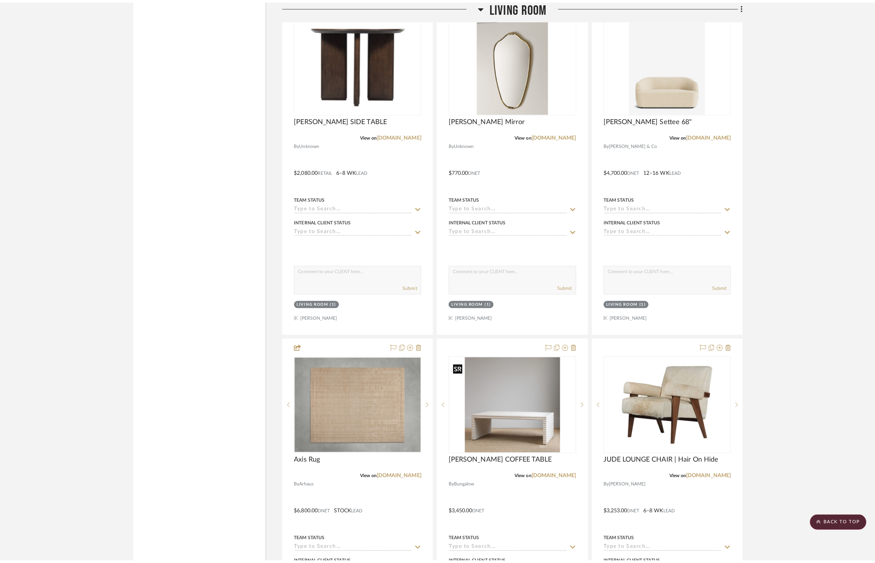
scroll to position [0, 0]
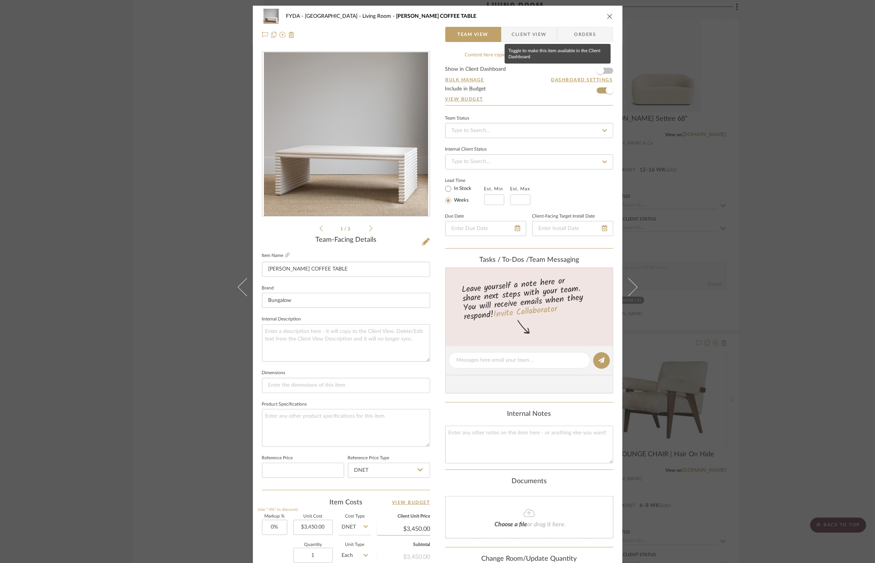
click at [606, 72] on form "Show in Client Dashboard Bulk Manage Dashboard Settings Include in Budget View …" at bounding box center [529, 86] width 168 height 39
click at [604, 69] on span "button" at bounding box center [600, 70] width 17 height 17
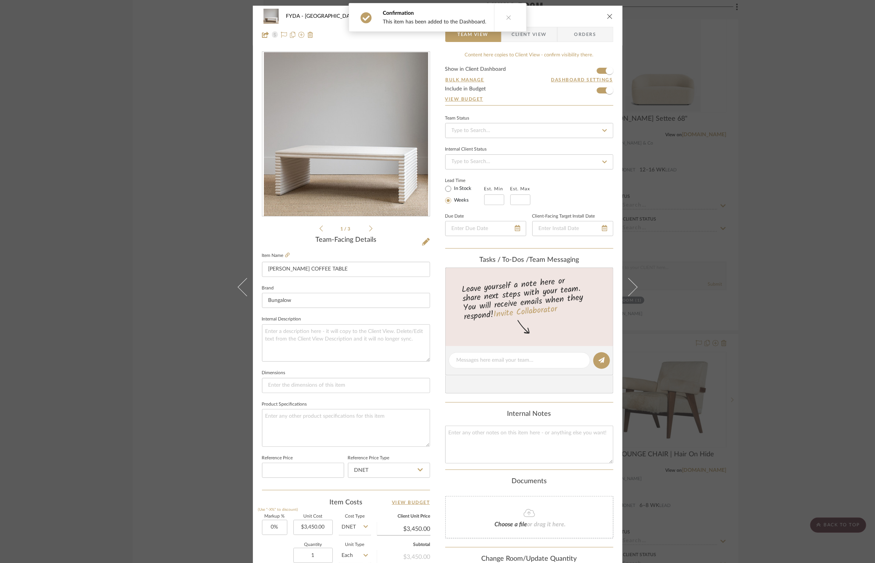
click at [845, 308] on div "FYDA - 655 City Park Living Room BEAUCHAMP COFFEE TABLE Team View Client View O…" at bounding box center [437, 281] width 875 height 563
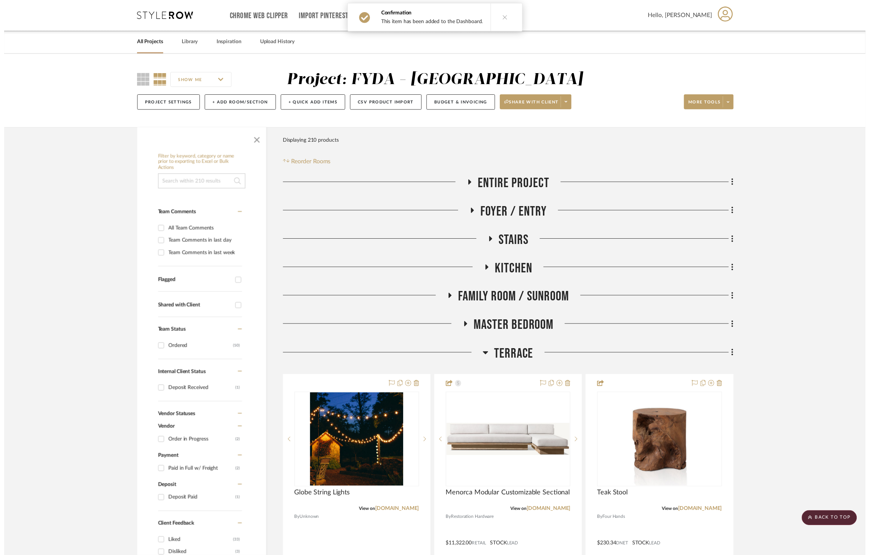
scroll to position [3132, 0]
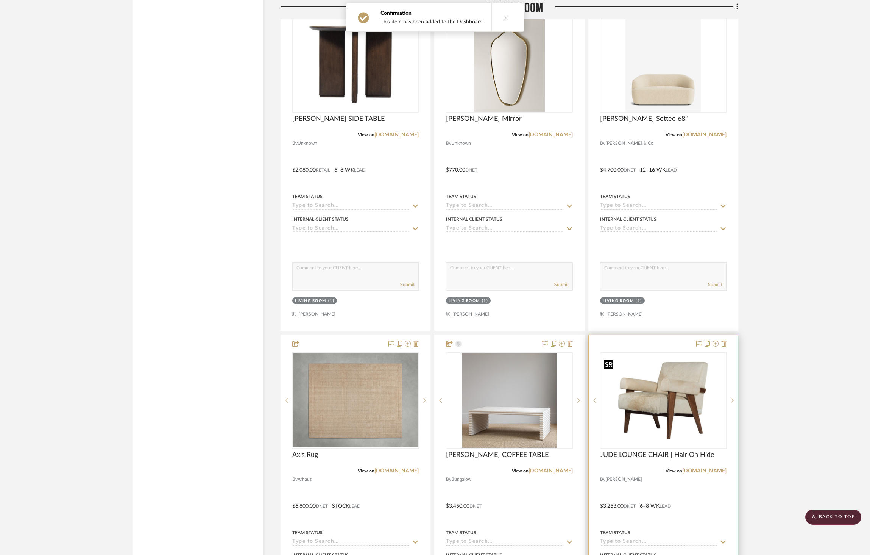
click at [0, 0] on img at bounding box center [0, 0] width 0 height 0
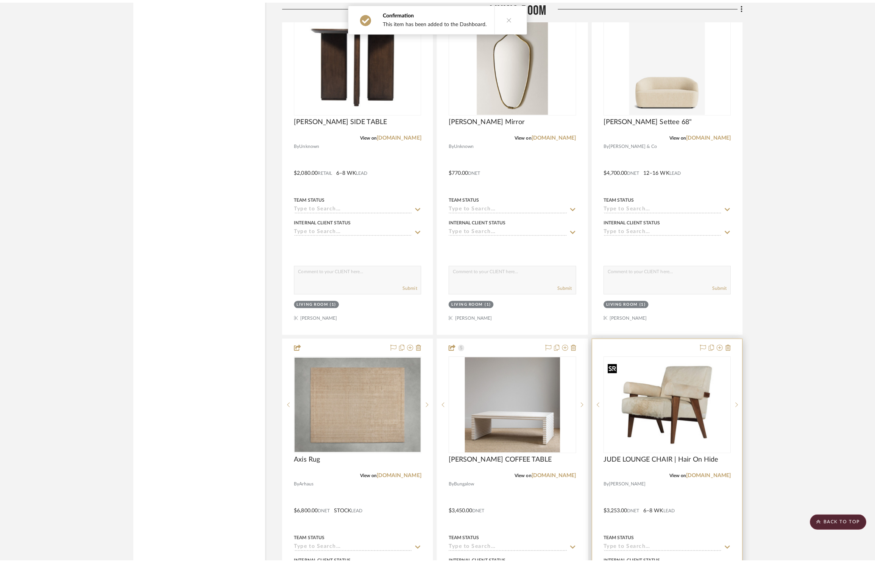
scroll to position [0, 0]
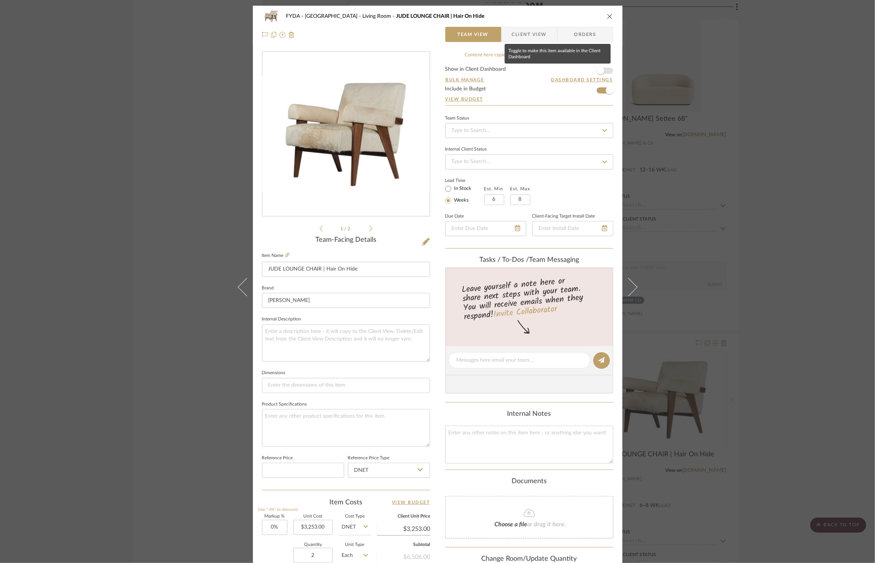
click at [603, 74] on span "button" at bounding box center [600, 70] width 17 height 17
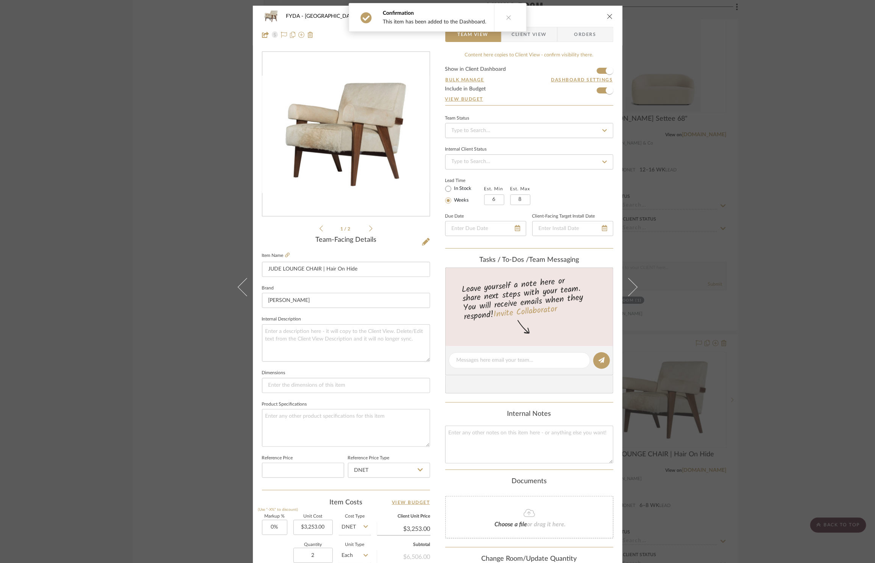
click at [736, 118] on div "FYDA - 655 City Park Living Room JUDE LOUNGE CHAIR | Hair On Hide Team View Cli…" at bounding box center [437, 281] width 875 height 563
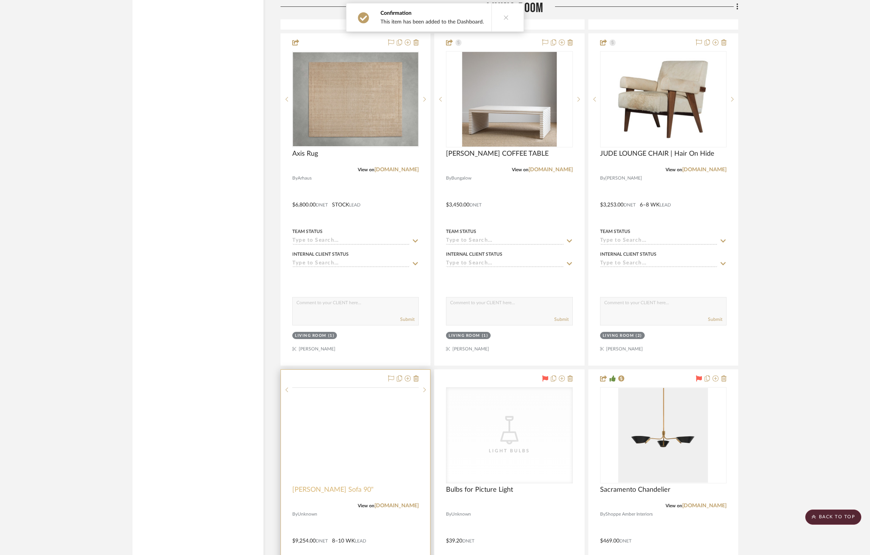
scroll to position [3559, 0]
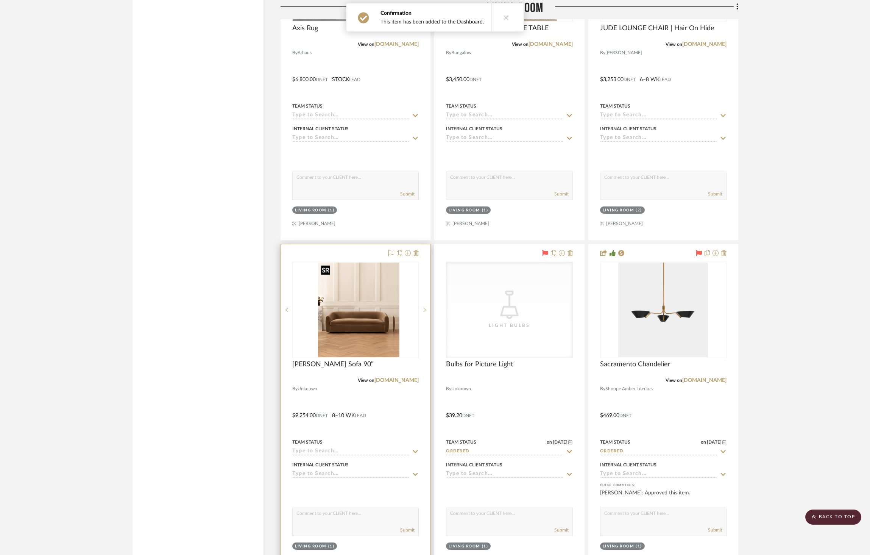
click at [354, 299] on div at bounding box center [355, 310] width 126 height 96
click at [354, 299] on img "0" at bounding box center [355, 309] width 75 height 95
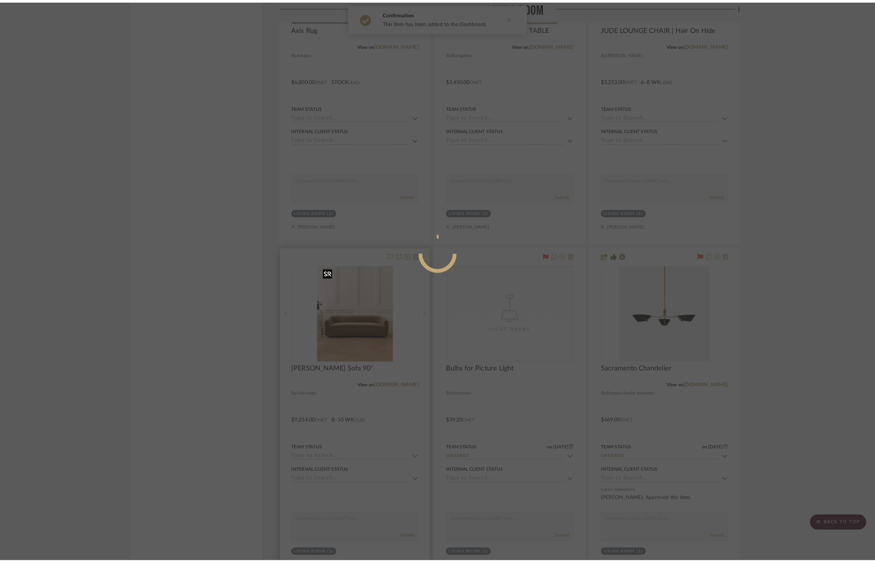
scroll to position [0, 0]
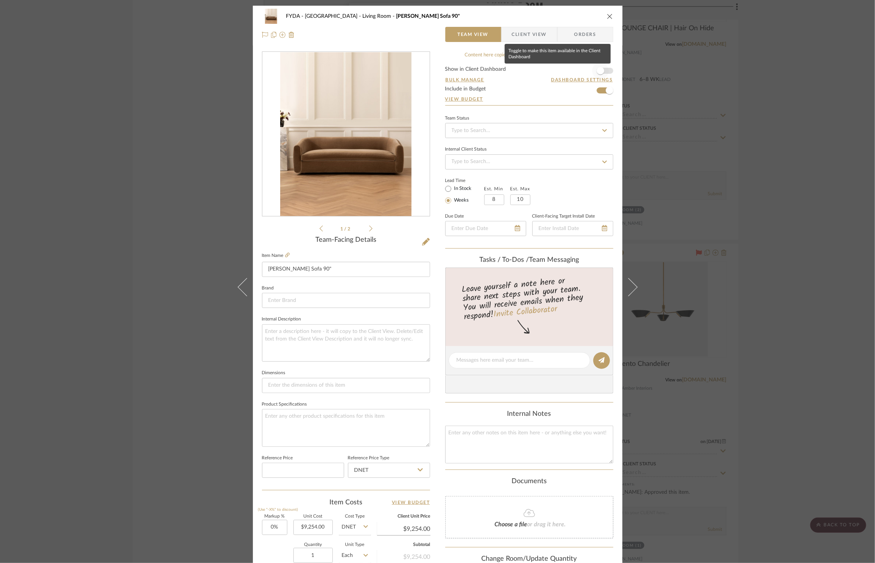
click at [603, 73] on span "button" at bounding box center [600, 70] width 17 height 17
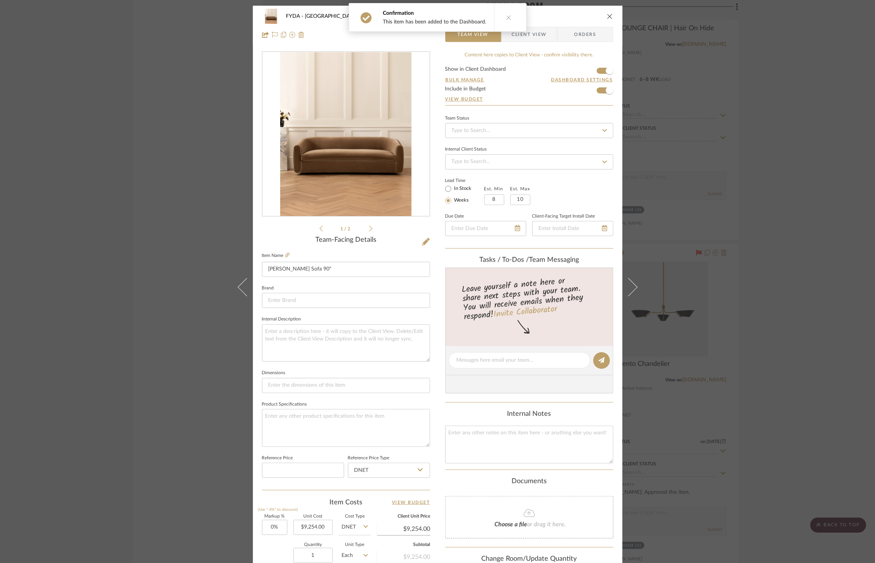
click at [759, 204] on div "FYDA - 655 City Park Living Room Wexler Sofa 90" Team View Client View Orders 1…" at bounding box center [437, 281] width 875 height 563
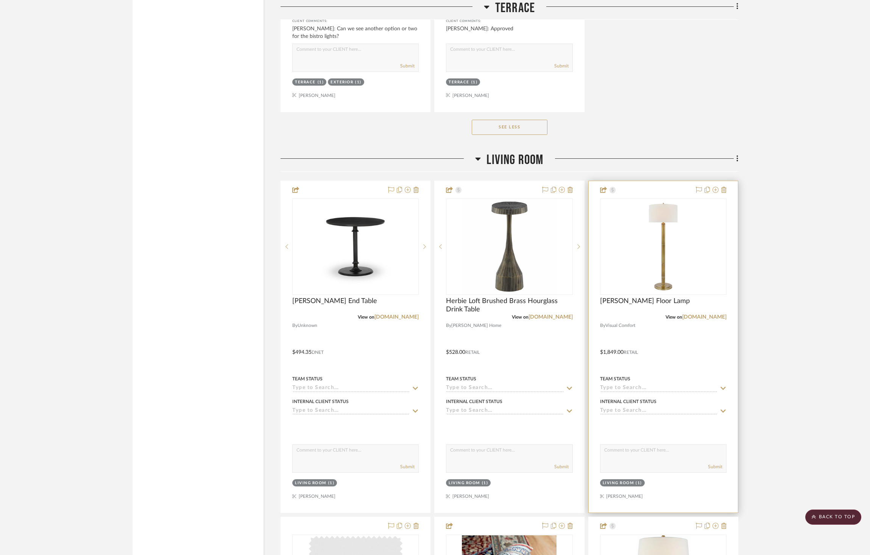
scroll to position [1512, 0]
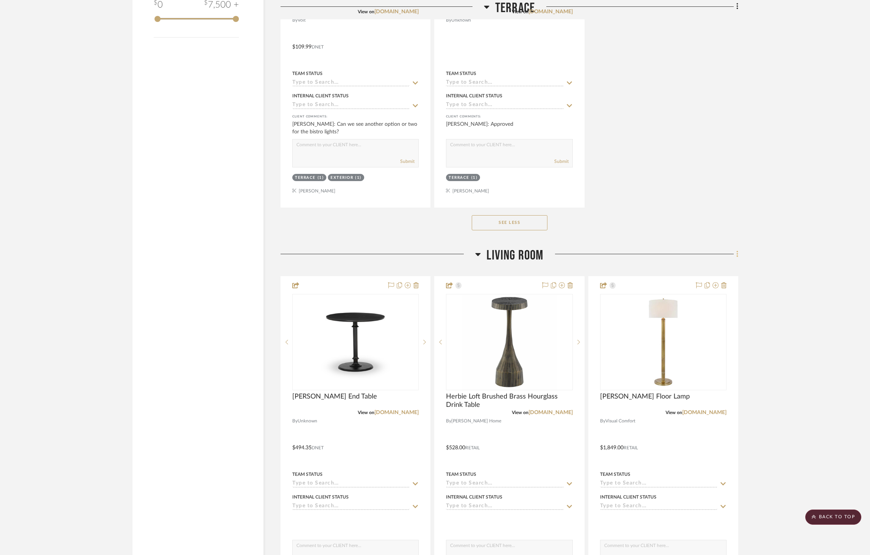
click at [738, 254] on icon at bounding box center [737, 254] width 2 height 8
click at [797, 261] on div at bounding box center [435, 277] width 870 height 555
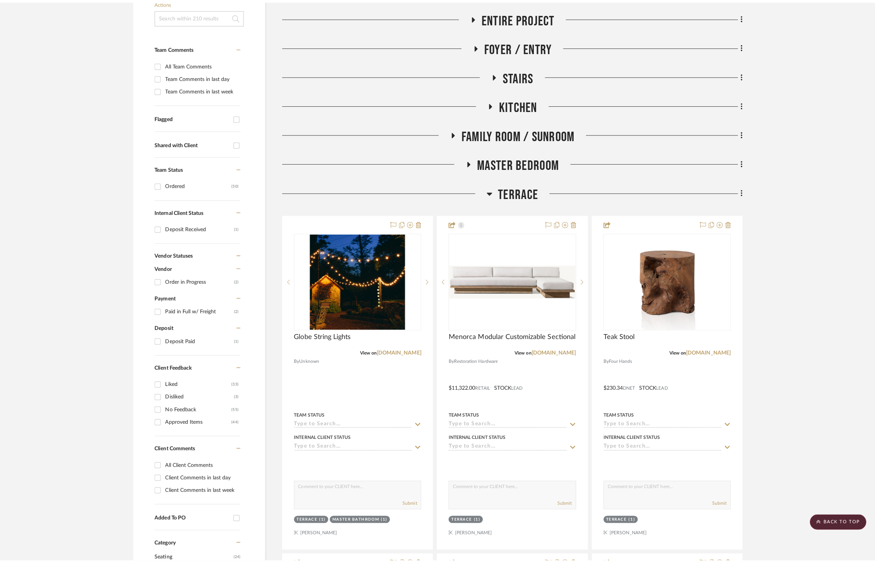
scroll to position [0, 0]
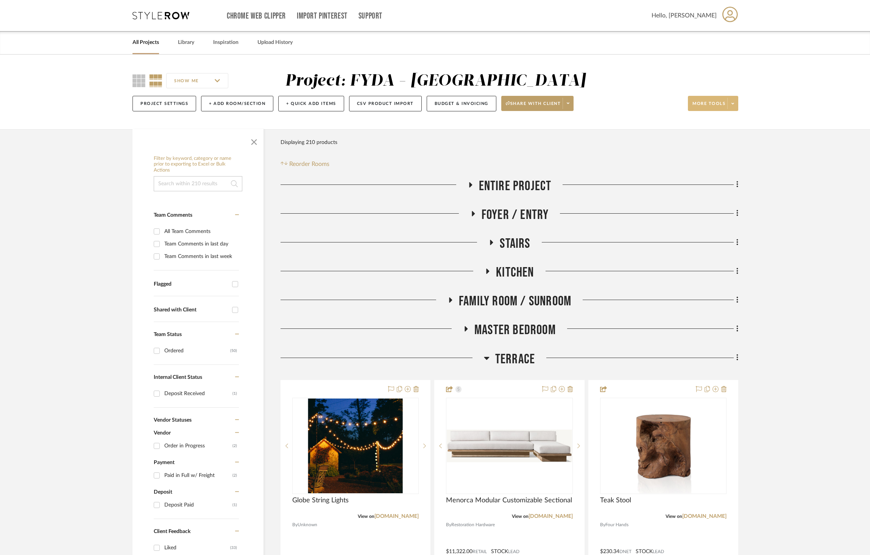
click at [734, 106] on span at bounding box center [732, 103] width 11 height 11
click at [230, 102] on div at bounding box center [435, 277] width 870 height 555
click at [232, 102] on button "+ Add Room/Section" at bounding box center [237, 104] width 72 height 16
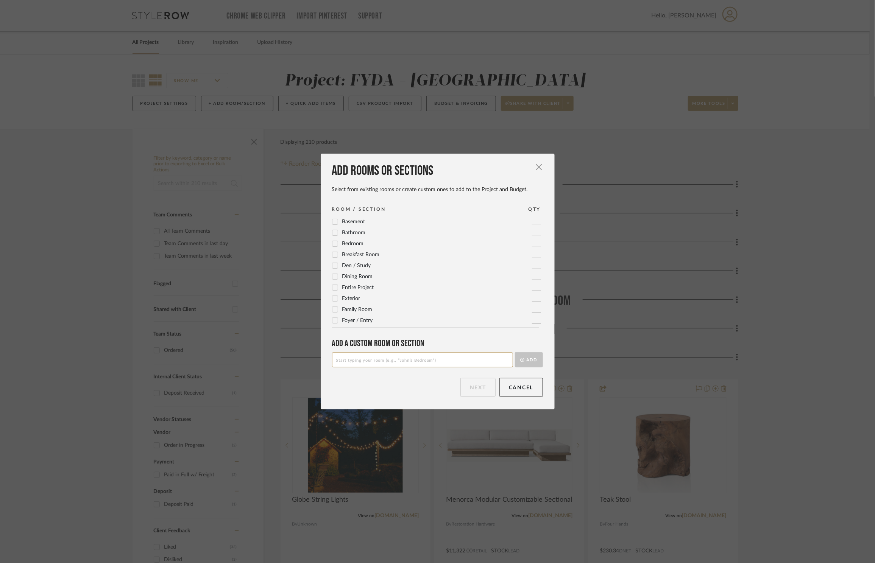
drag, startPoint x: 398, startPoint y: 359, endPoint x: 404, endPoint y: 357, distance: 5.8
click at [399, 359] on input at bounding box center [422, 359] width 181 height 15
click at [533, 363] on button "Add" at bounding box center [529, 359] width 28 height 15
click at [480, 389] on button "Next" at bounding box center [477, 387] width 35 height 19
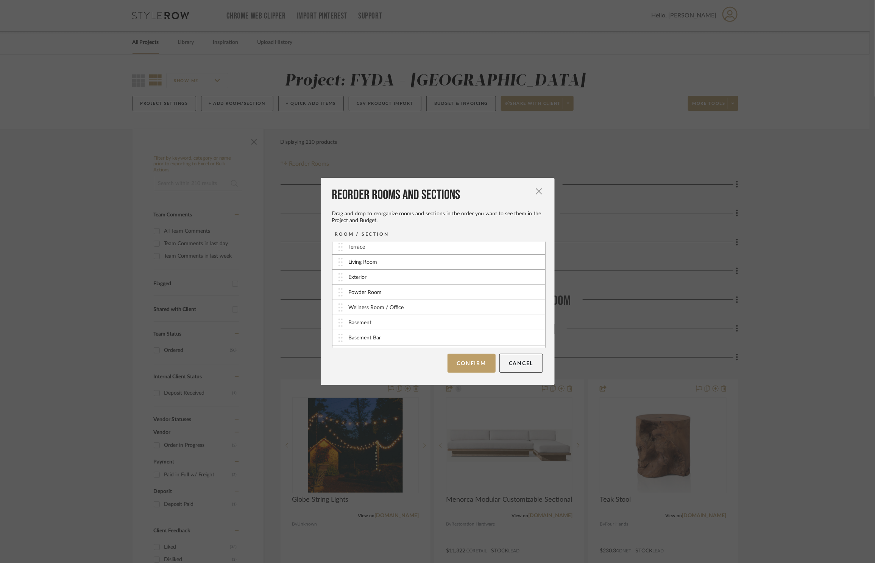
scroll to position [201, 0]
drag, startPoint x: 340, startPoint y: 339, endPoint x: 342, endPoint y: 268, distance: 71.2
drag, startPoint x: 340, startPoint y: 281, endPoint x: 340, endPoint y: 321, distance: 39.8
drag, startPoint x: 338, startPoint y: 295, endPoint x: 336, endPoint y: 324, distance: 28.8
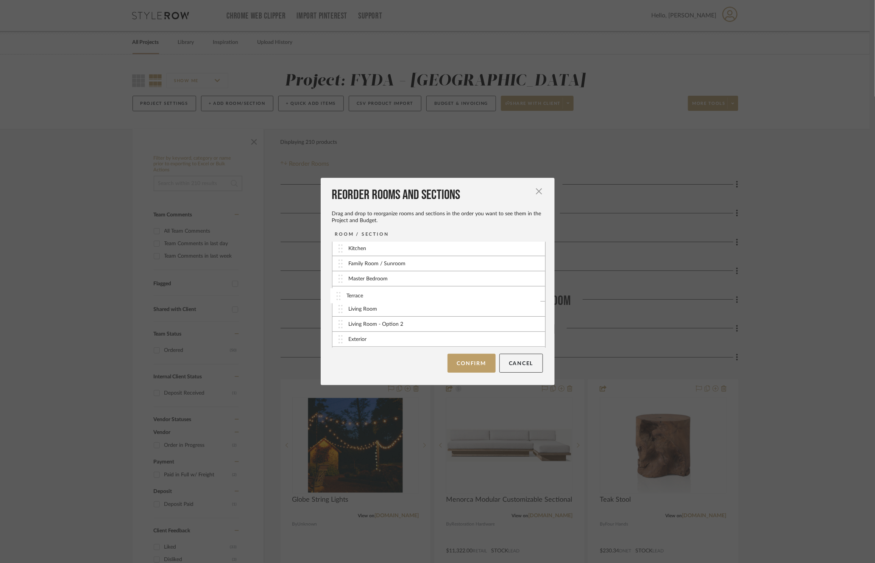
drag, startPoint x: 338, startPoint y: 319, endPoint x: 337, endPoint y: 295, distance: 24.7
drag, startPoint x: 338, startPoint y: 313, endPoint x: 337, endPoint y: 284, distance: 28.8
drag, startPoint x: 337, startPoint y: 326, endPoint x: 334, endPoint y: 294, distance: 32.7
drag, startPoint x: 339, startPoint y: 333, endPoint x: 337, endPoint y: 279, distance: 53.8
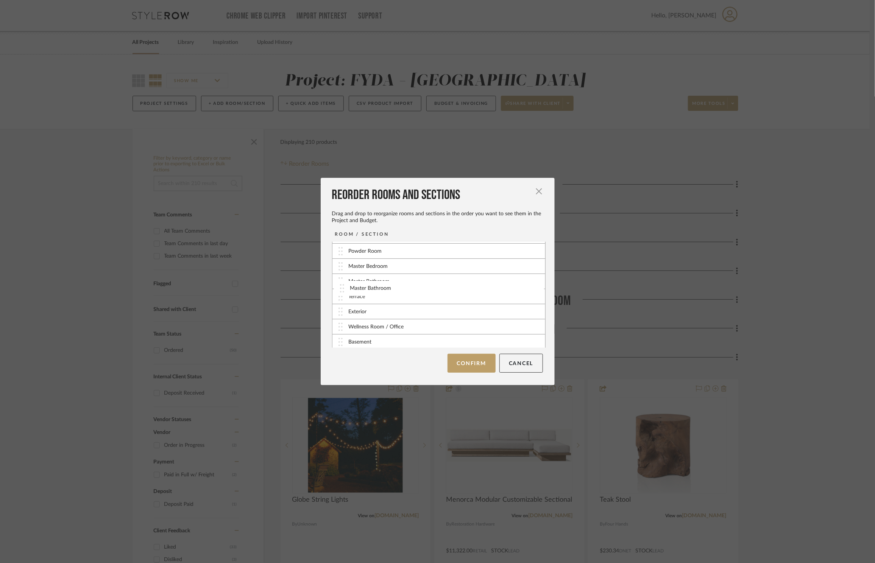
scroll to position [100, 0]
drag, startPoint x: 337, startPoint y: 329, endPoint x: 339, endPoint y: 286, distance: 42.5
drag, startPoint x: 337, startPoint y: 308, endPoint x: 341, endPoint y: 274, distance: 33.6
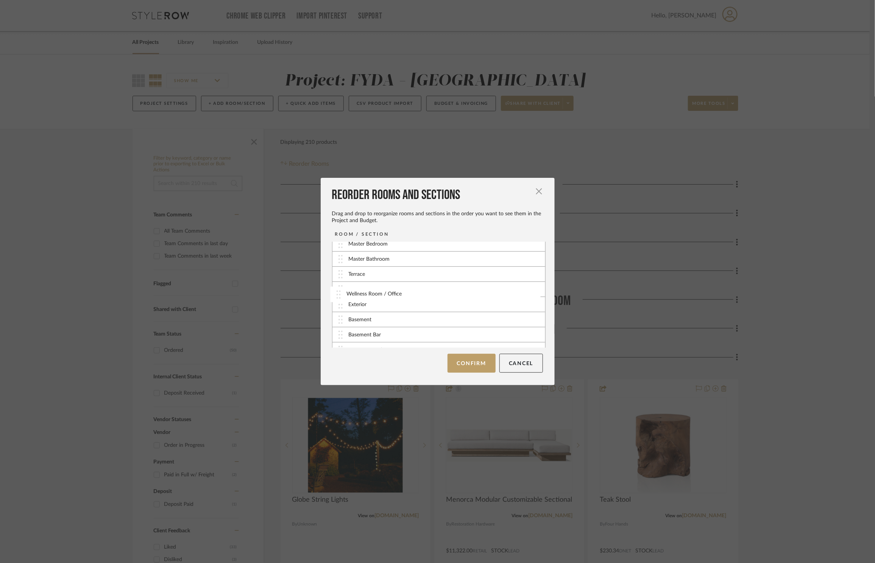
drag, startPoint x: 338, startPoint y: 307, endPoint x: 338, endPoint y: 295, distance: 12.5
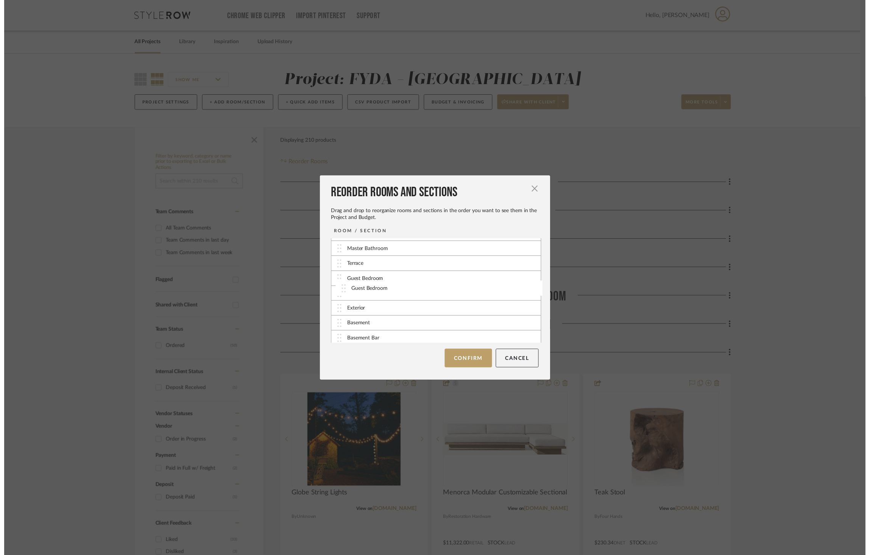
scroll to position [130, 0]
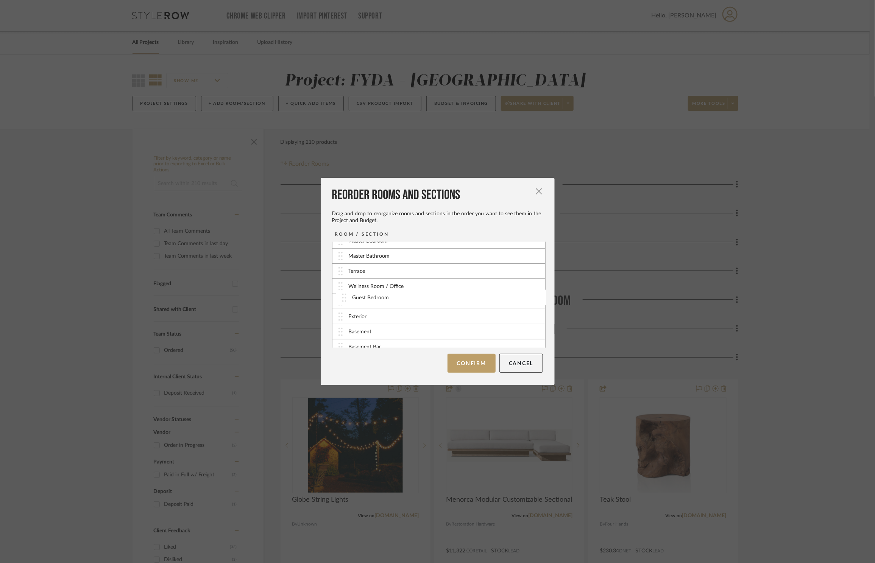
drag, startPoint x: 339, startPoint y: 314, endPoint x: 345, endPoint y: 298, distance: 17.2
click at [468, 366] on button "Confirm" at bounding box center [471, 363] width 48 height 19
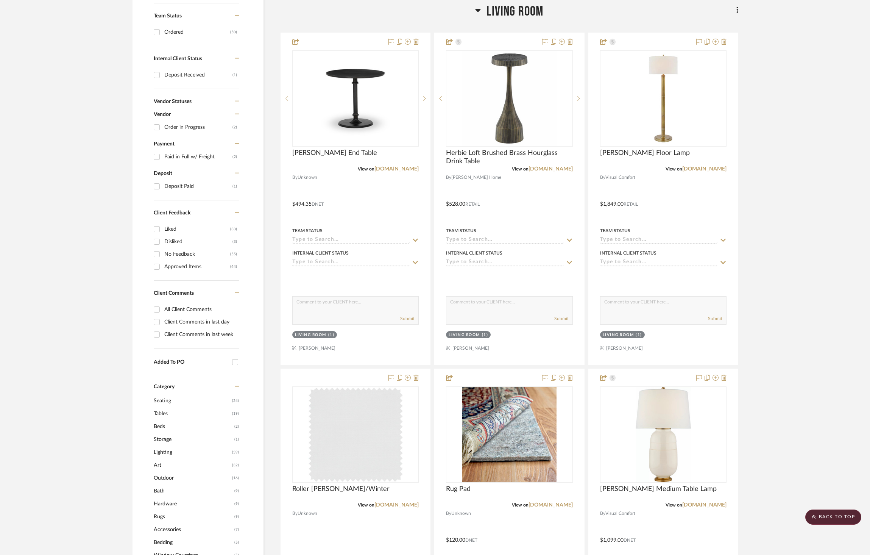
scroll to position [262, 0]
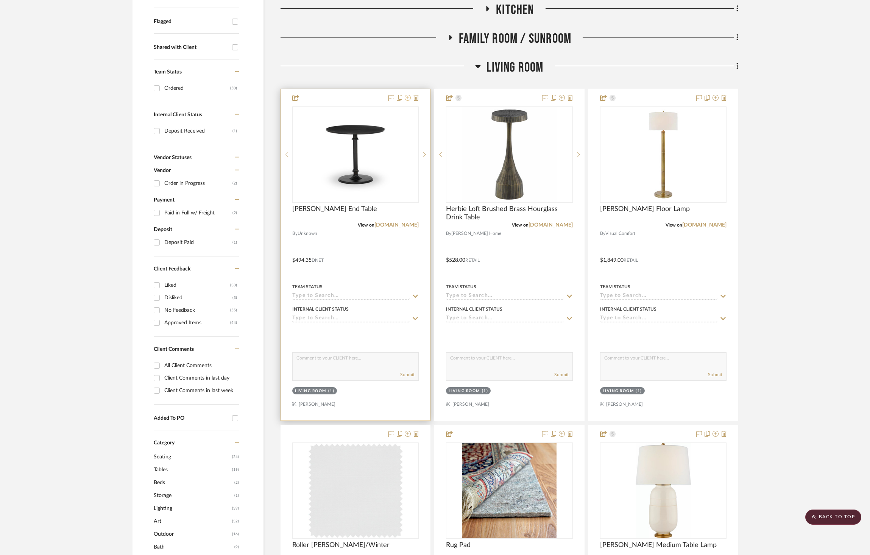
click at [406, 100] on icon at bounding box center [408, 98] width 6 height 6
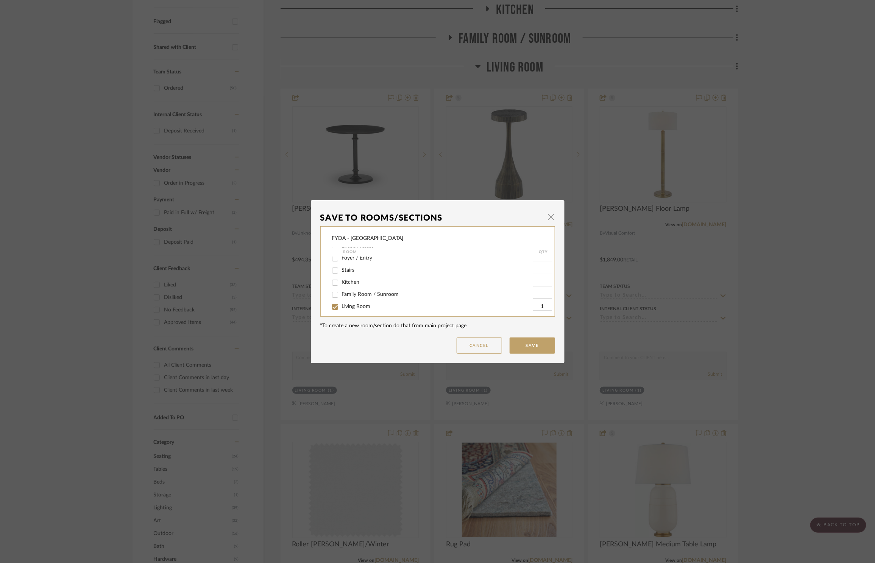
scroll to position [66, 0]
click at [375, 267] on span "Living Room - Option 2" at bounding box center [369, 269] width 55 height 5
click at [341, 266] on input "Living Room - Option 2" at bounding box center [335, 269] width 12 height 12
click at [539, 350] on button "Save" at bounding box center [532, 346] width 45 height 16
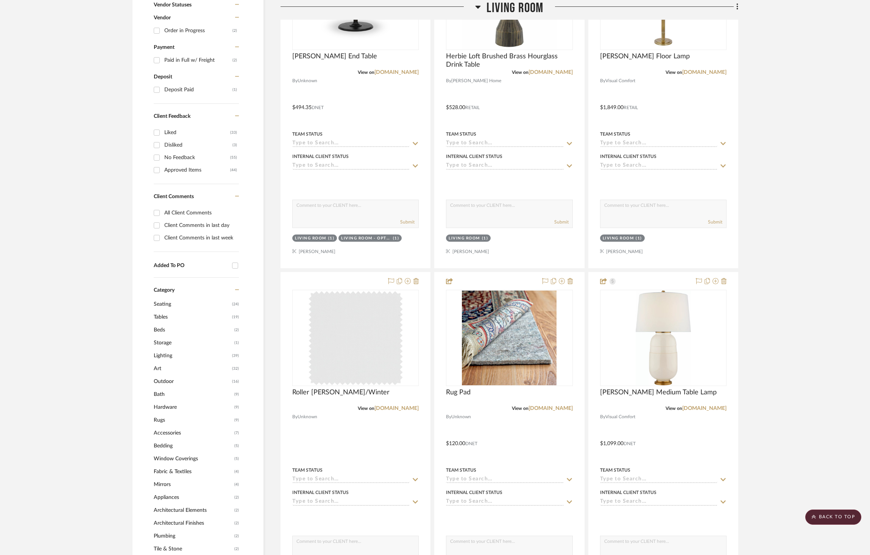
scroll to position [480, 0]
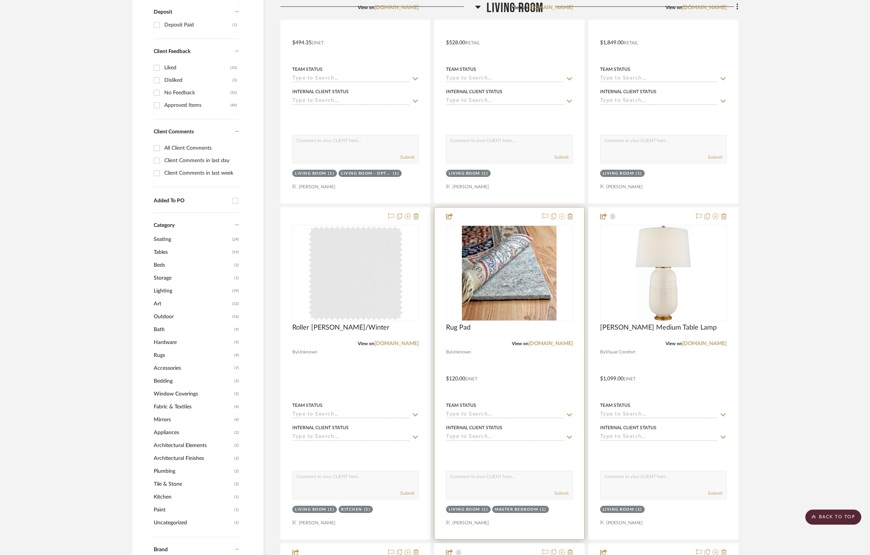
click at [561, 217] on icon at bounding box center [562, 216] width 6 height 6
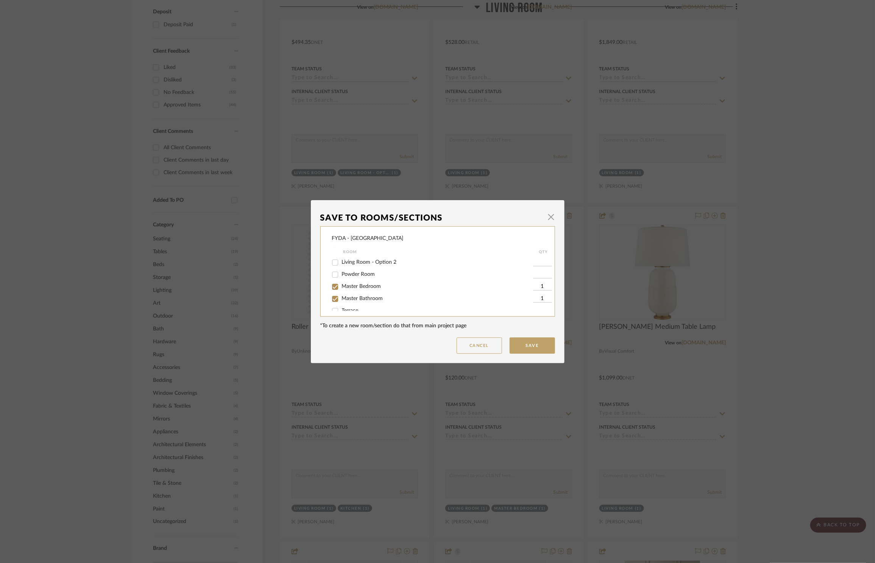
scroll to position [80, 0]
click at [371, 282] on div "Master Bedroom" at bounding box center [432, 280] width 201 height 12
click at [366, 284] on span "Guest Bedroom" at bounding box center [360, 282] width 37 height 5
click at [341, 284] on input "Guest Bedroom" at bounding box center [335, 283] width 12 height 12
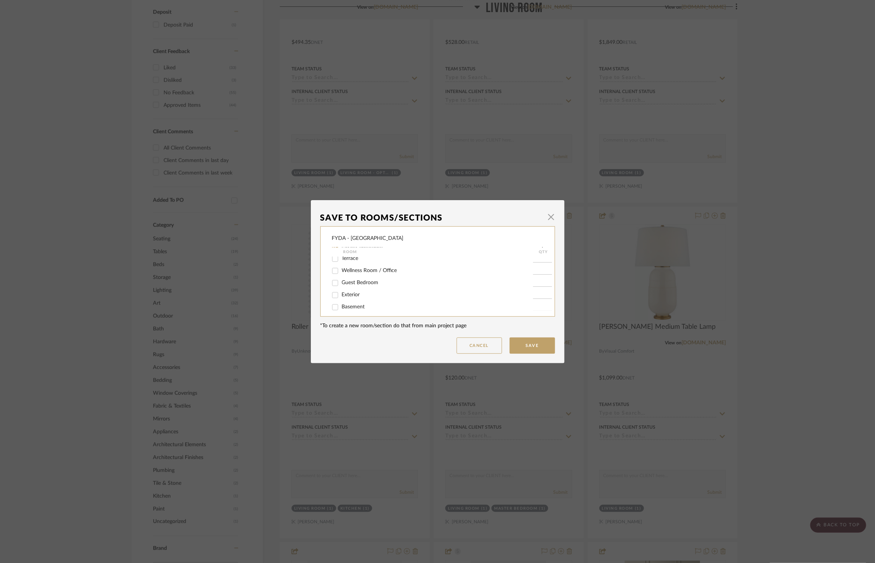
click at [366, 284] on span "Guest Bedroom" at bounding box center [360, 282] width 37 height 5
click at [341, 284] on input "Guest Bedroom" at bounding box center [335, 283] width 12 height 12
click at [367, 291] on div "Living Room - Option 2" at bounding box center [432, 297] width 201 height 12
click at [367, 294] on span "Living Room - Option 2" at bounding box center [369, 296] width 55 height 5
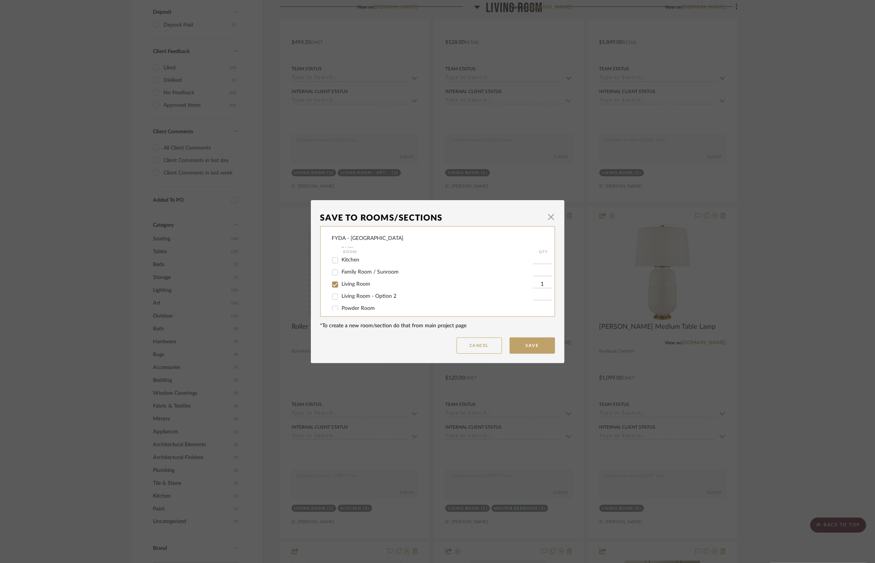
click at [341, 293] on input "Living Room - Option 2" at bounding box center [335, 297] width 12 height 12
click at [368, 277] on span "Master Bathroom" at bounding box center [362, 276] width 41 height 5
click at [341, 277] on input "Master Bathroom" at bounding box center [335, 277] width 12 height 12
click at [535, 353] on button "Save" at bounding box center [532, 346] width 45 height 16
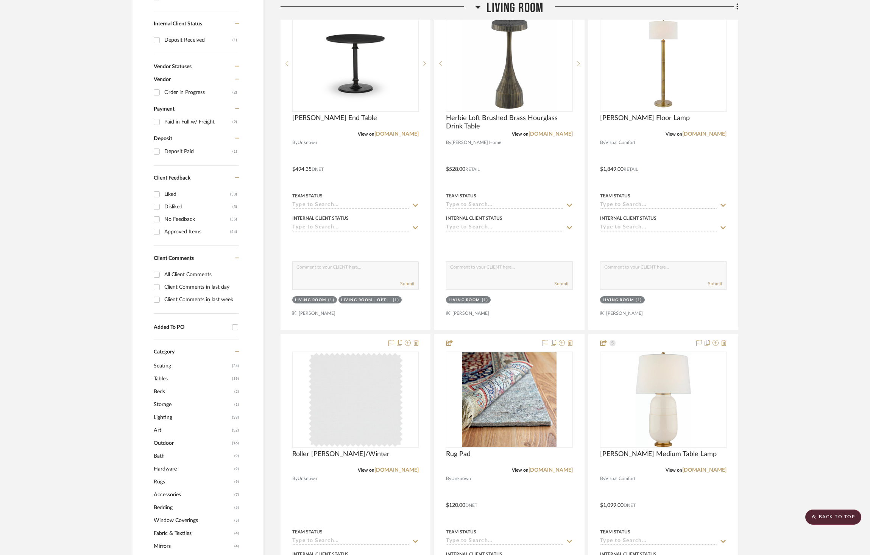
scroll to position [361, 0]
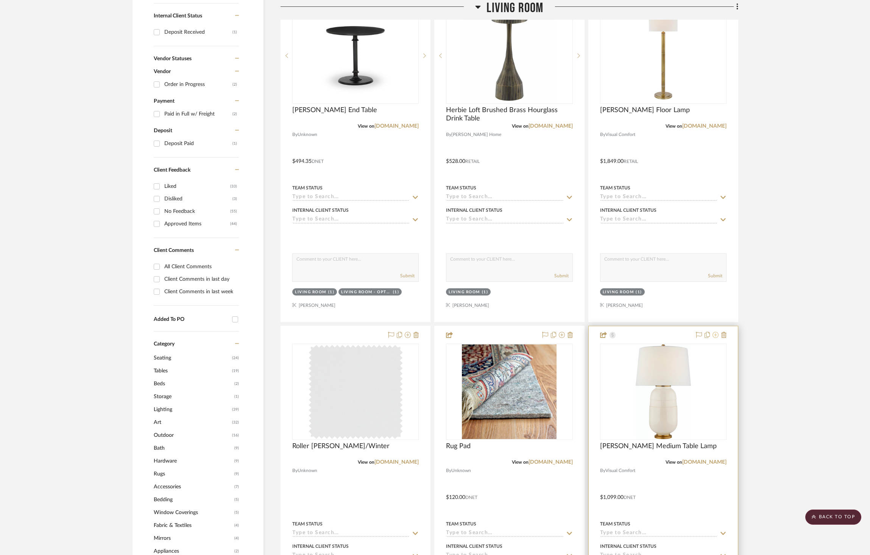
click at [713, 332] on icon at bounding box center [715, 335] width 6 height 6
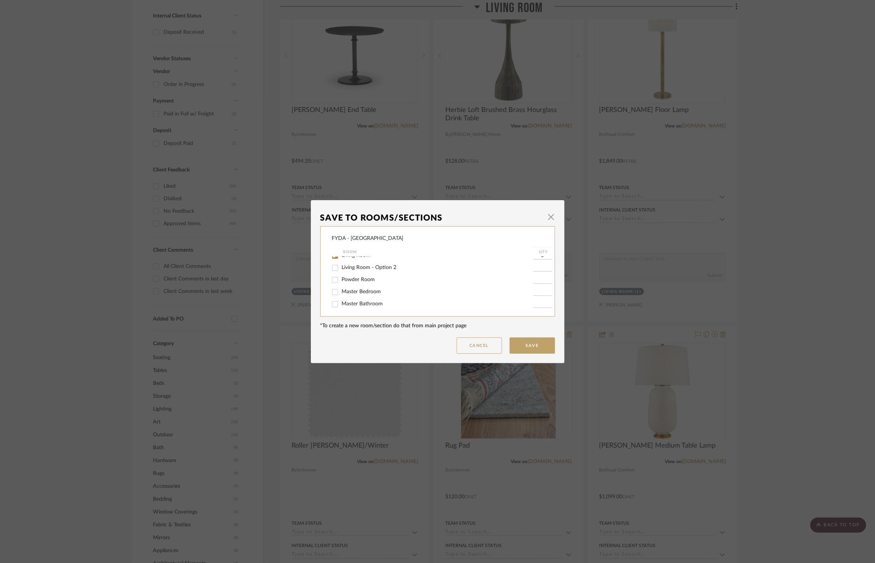
scroll to position [53, 0]
click at [383, 280] on span "Living Room - Option 2" at bounding box center [369, 282] width 55 height 5
click at [341, 280] on input "Living Room - Option 2" at bounding box center [335, 283] width 12 height 12
click at [338, 268] on div at bounding box center [335, 271] width 12 height 12
click at [516, 343] on button "Save" at bounding box center [532, 346] width 45 height 16
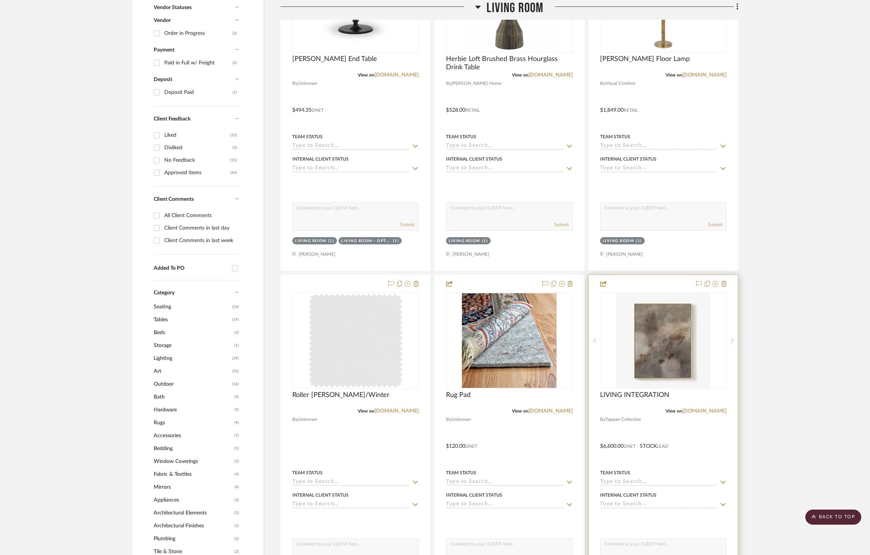
scroll to position [426, 0]
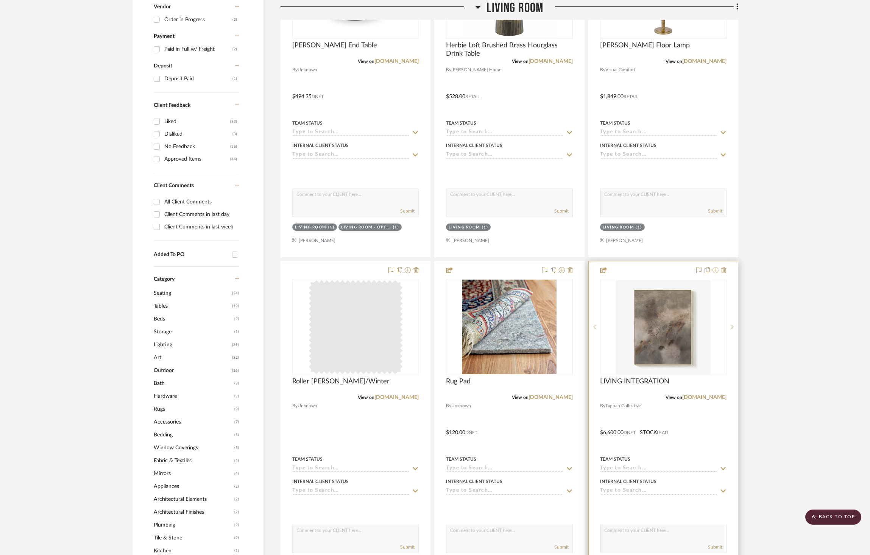
click at [715, 271] on icon at bounding box center [715, 270] width 6 height 6
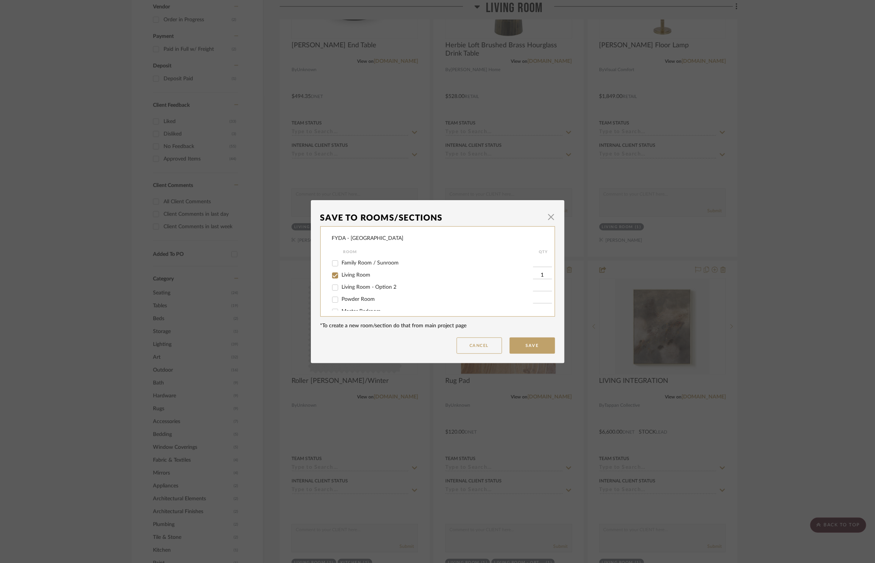
scroll to position [47, 0]
click at [369, 285] on span "Living Room - Option 2" at bounding box center [369, 287] width 55 height 5
click at [341, 285] on input "Living Room - Option 2" at bounding box center [335, 288] width 12 height 12
click at [538, 346] on button "Save" at bounding box center [532, 346] width 45 height 16
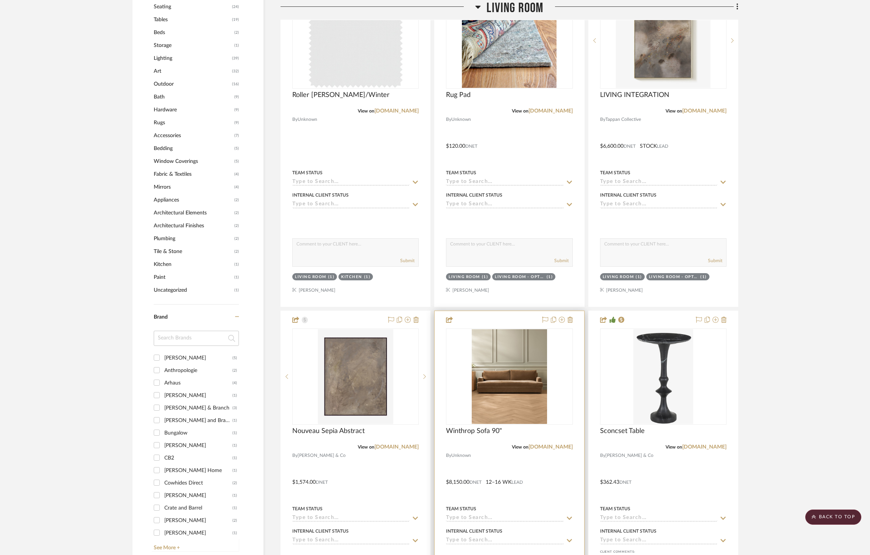
scroll to position [713, 0]
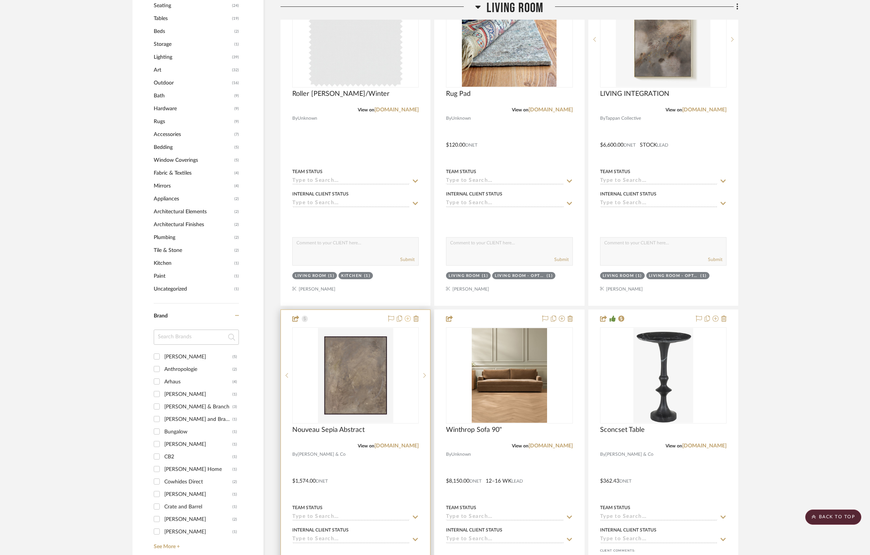
click at [408, 320] on icon at bounding box center [408, 318] width 6 height 6
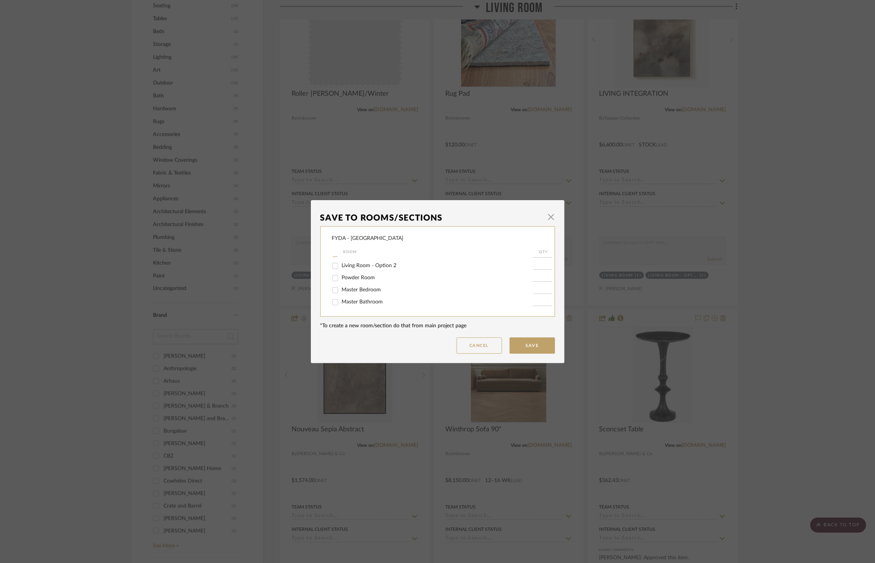
scroll to position [68, 0]
click at [365, 268] on span "Living Room - Option 2" at bounding box center [369, 266] width 55 height 5
click at [341, 268] on input "Living Room - Option 2" at bounding box center [335, 267] width 12 height 12
click at [524, 340] on button "Save" at bounding box center [532, 346] width 45 height 16
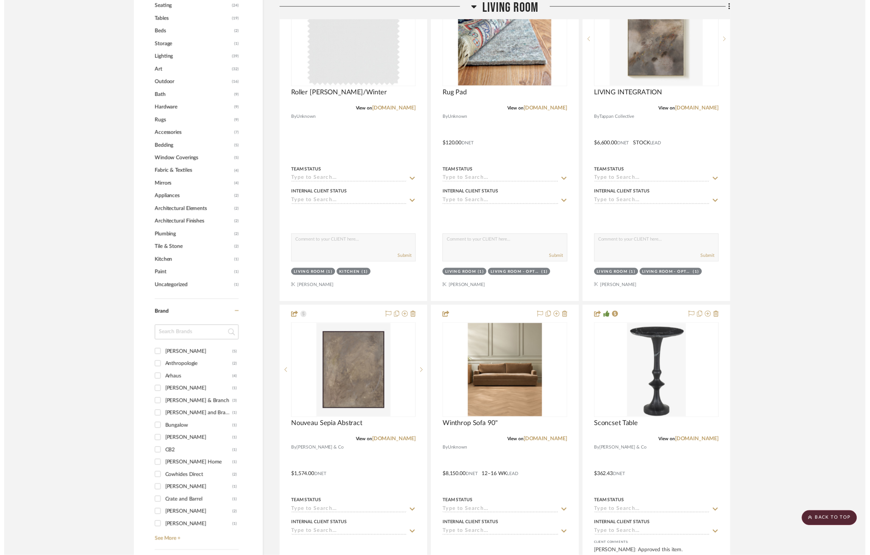
scroll to position [713, 0]
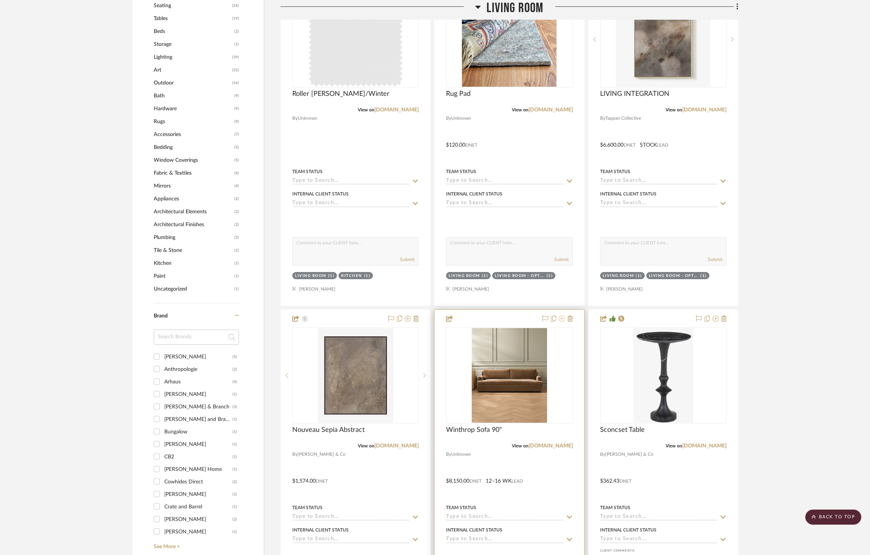
click at [560, 318] on icon at bounding box center [562, 318] width 6 height 6
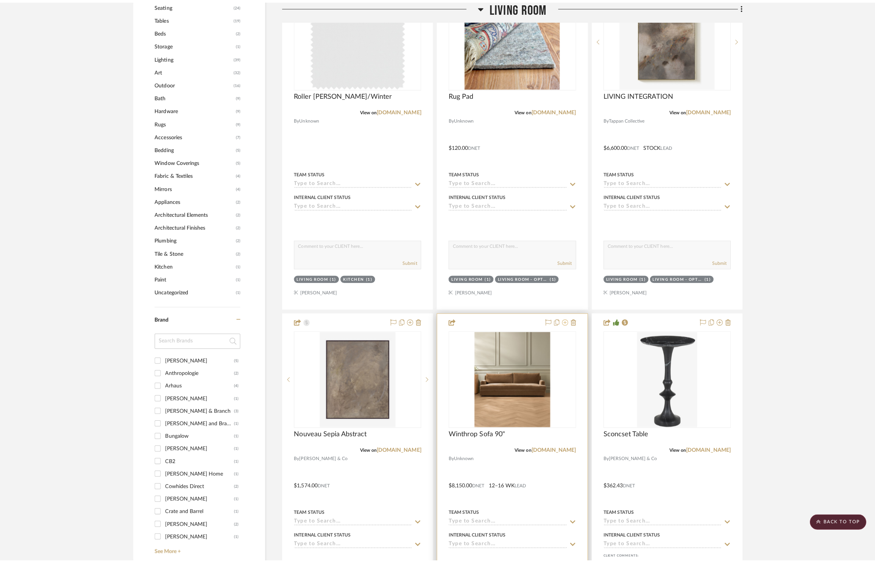
scroll to position [0, 0]
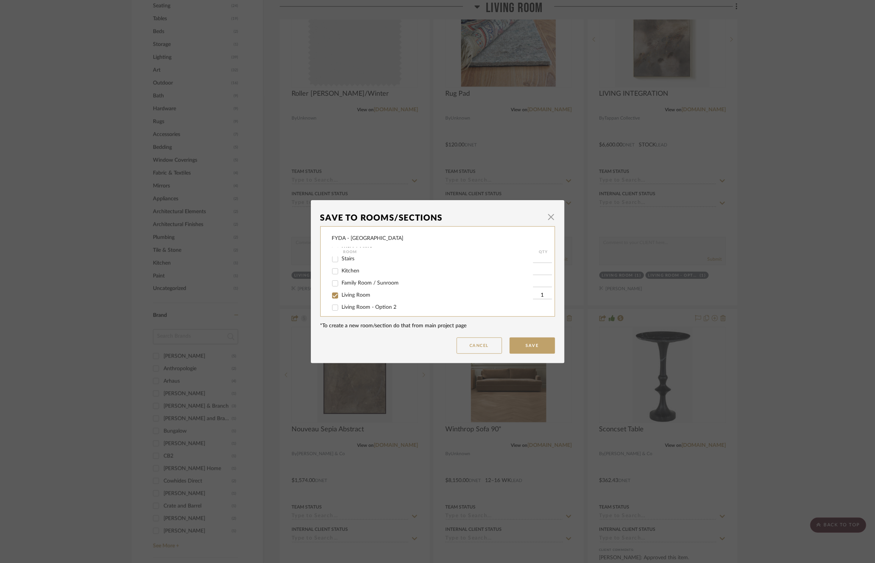
click at [374, 307] on span "Living Room - Option 2" at bounding box center [369, 307] width 55 height 5
click at [341, 307] on input "Living Room - Option 2" at bounding box center [335, 308] width 12 height 12
click at [516, 342] on button "Save" at bounding box center [532, 346] width 45 height 16
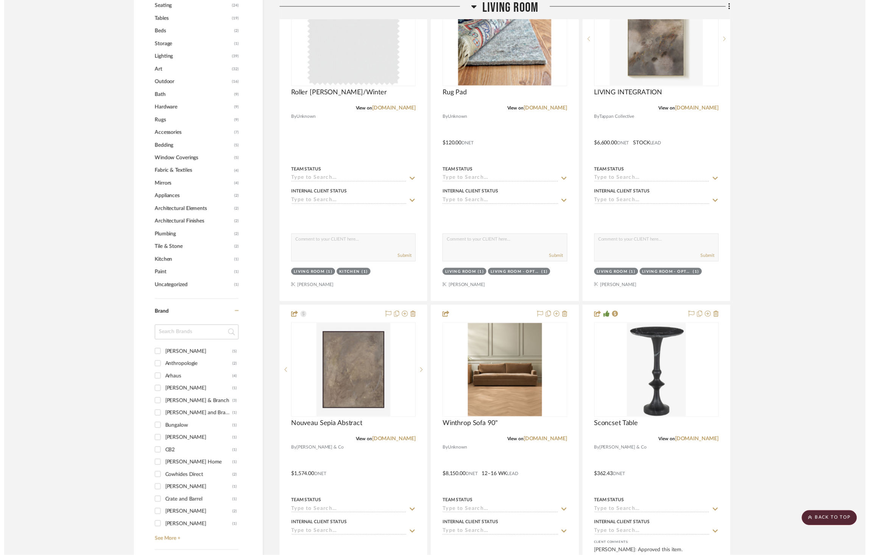
scroll to position [713, 0]
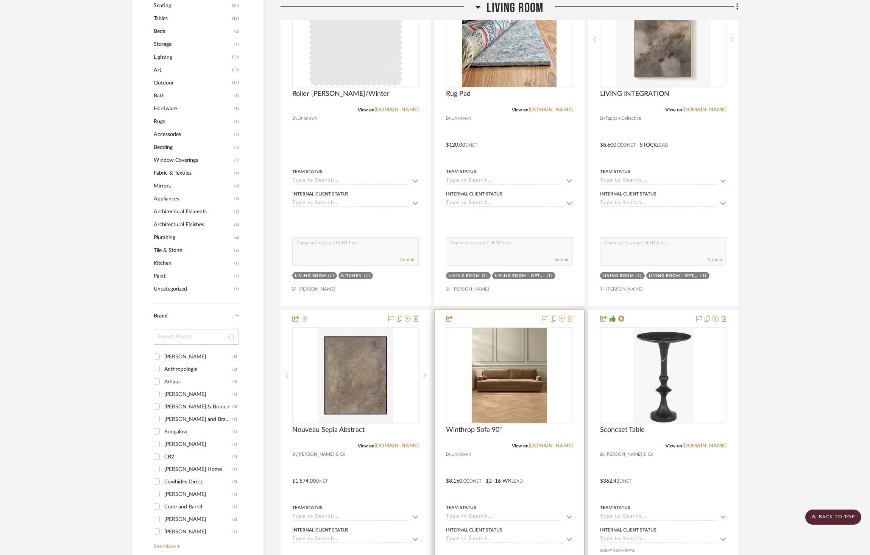
click at [571, 320] on icon at bounding box center [569, 318] width 5 height 6
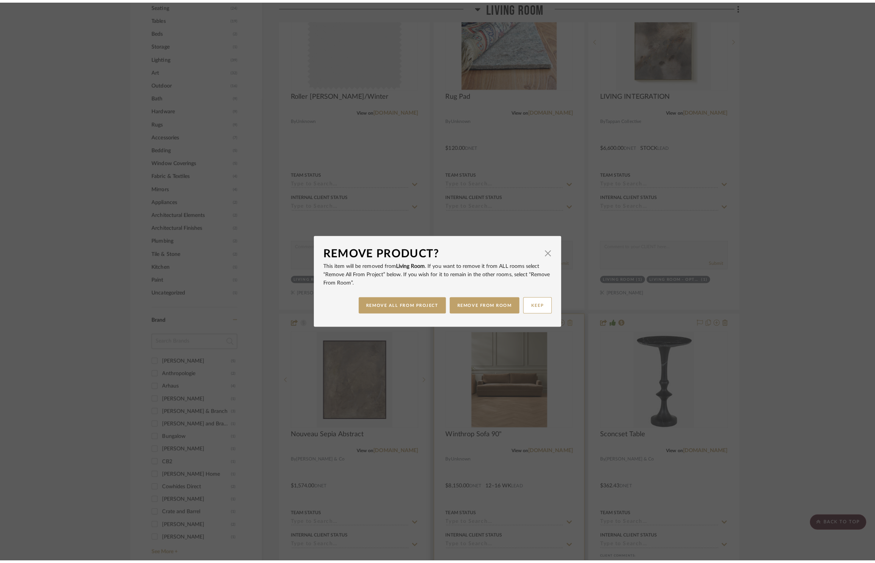
scroll to position [0, 0]
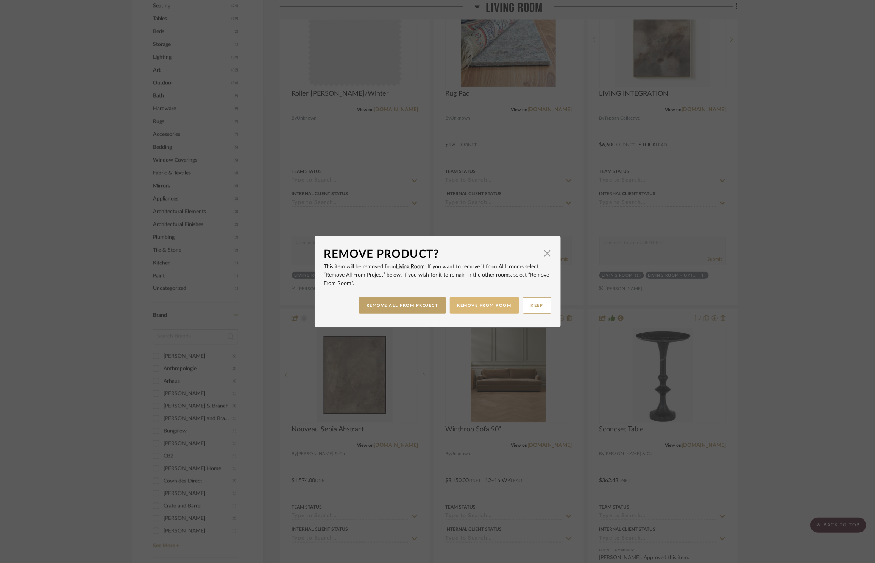
click at [490, 308] on button "REMOVE FROM ROOM" at bounding box center [484, 306] width 69 height 16
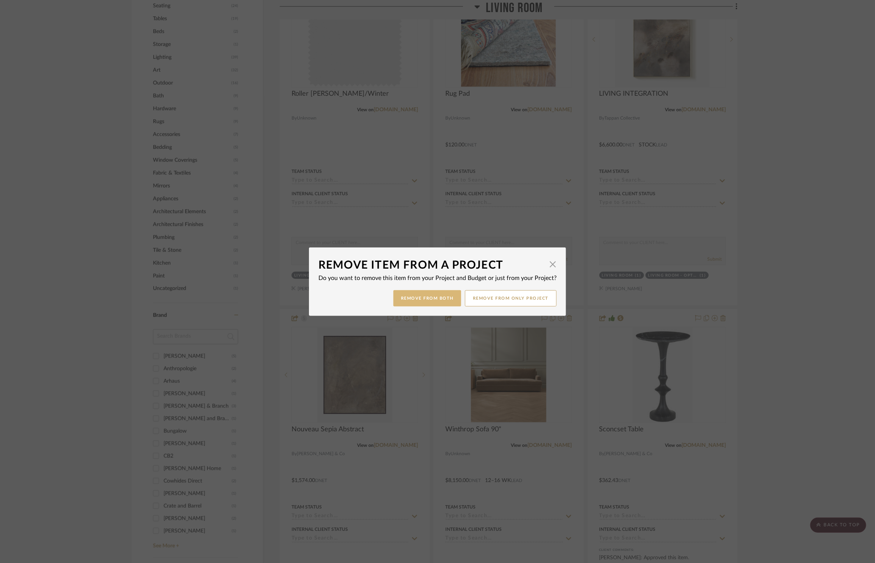
click at [437, 304] on button "Remove from Both" at bounding box center [427, 298] width 68 height 16
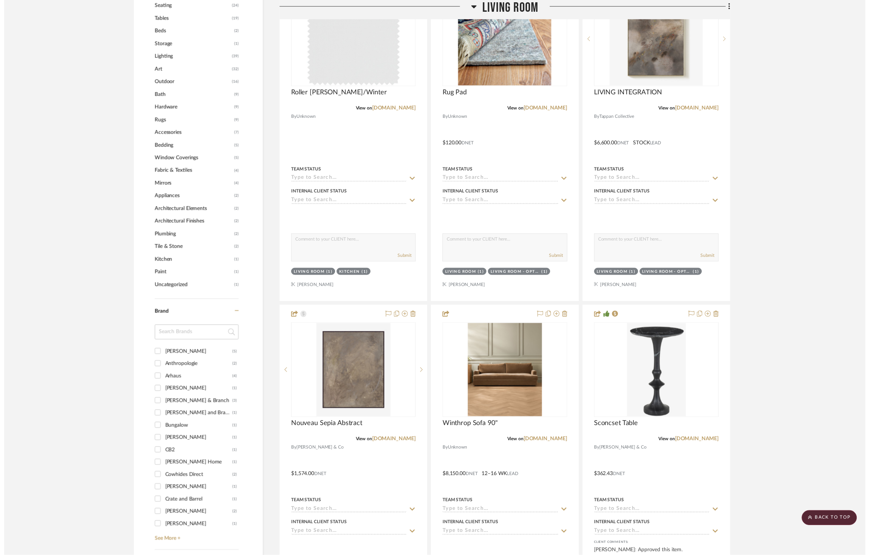
scroll to position [713, 0]
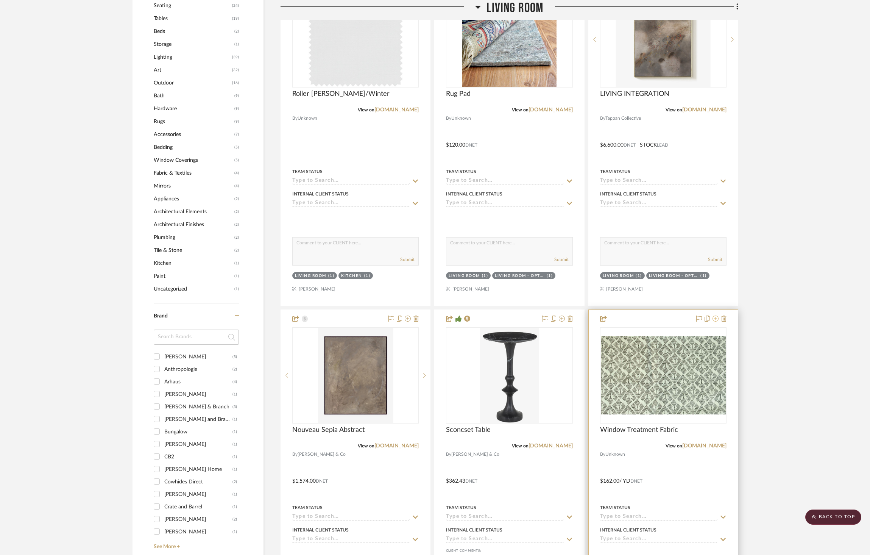
click at [715, 316] on icon at bounding box center [715, 318] width 6 height 6
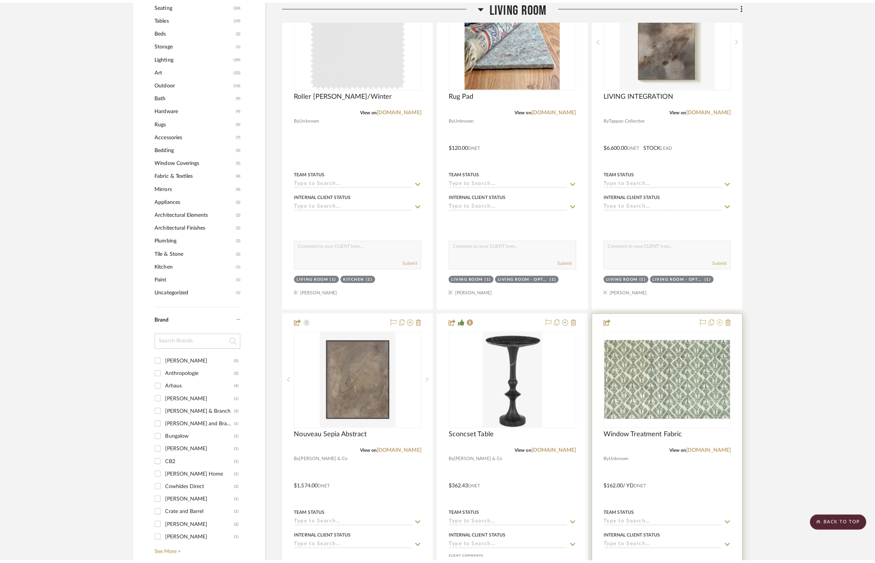
scroll to position [0, 0]
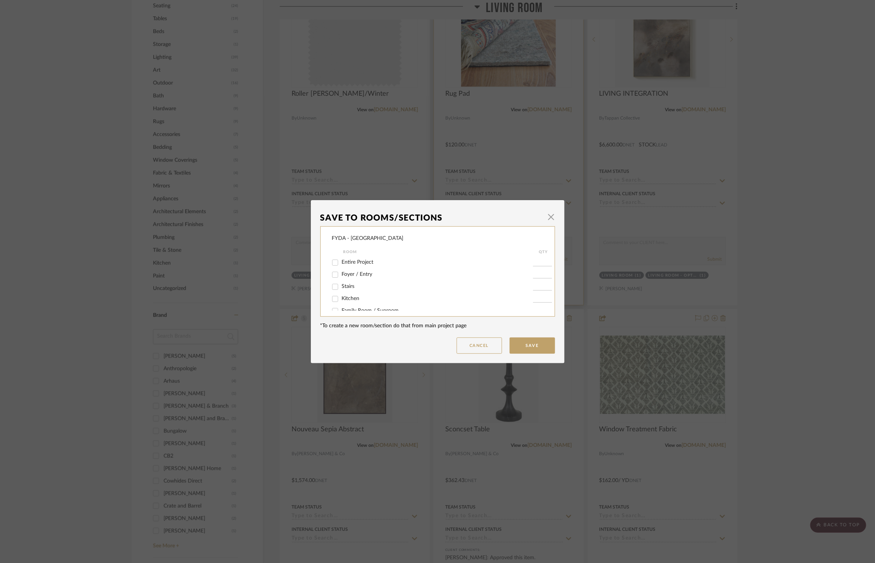
drag, startPoint x: 547, startPoint y: 218, endPoint x: 546, endPoint y: 274, distance: 56.0
click at [548, 218] on span "button" at bounding box center [551, 217] width 15 height 15
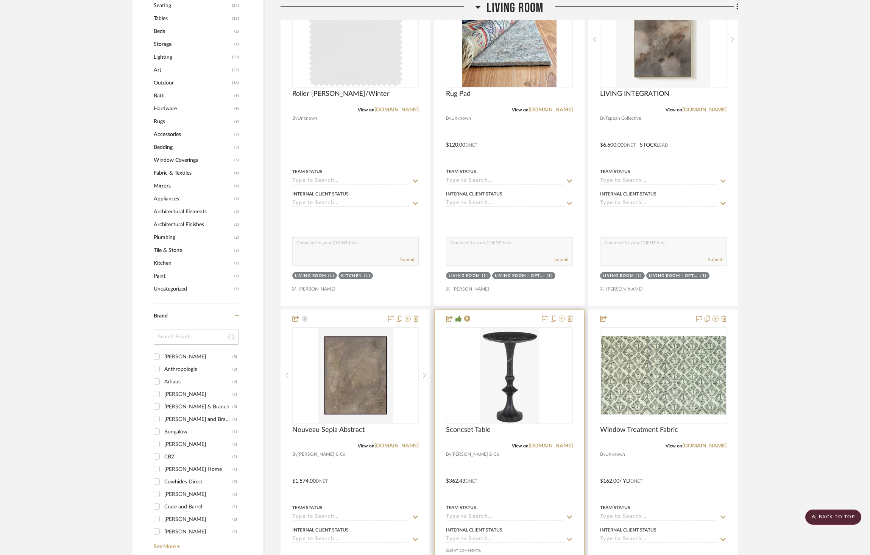
click at [562, 319] on icon at bounding box center [562, 318] width 6 height 6
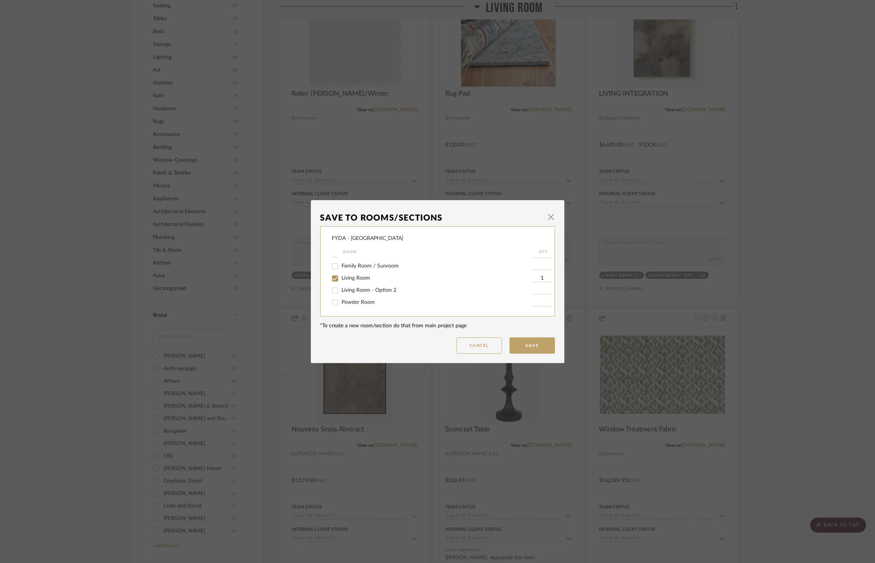
scroll to position [47, 0]
click at [360, 288] on span "Living Room - Option 2" at bounding box center [369, 288] width 55 height 5
click at [341, 288] on input "Living Room - Option 2" at bounding box center [335, 289] width 12 height 12
click at [536, 350] on button "Save" at bounding box center [532, 346] width 45 height 16
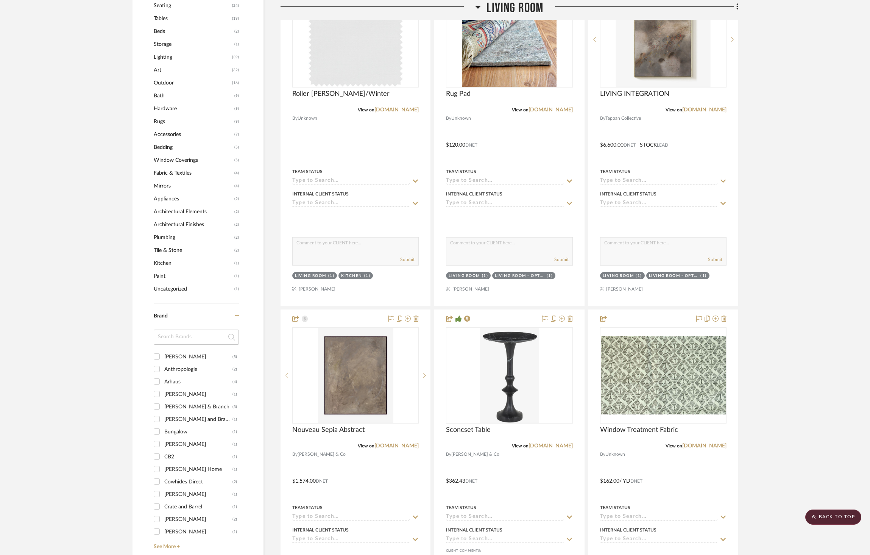
click at [714, 322] on fa-icon at bounding box center [715, 319] width 6 height 6
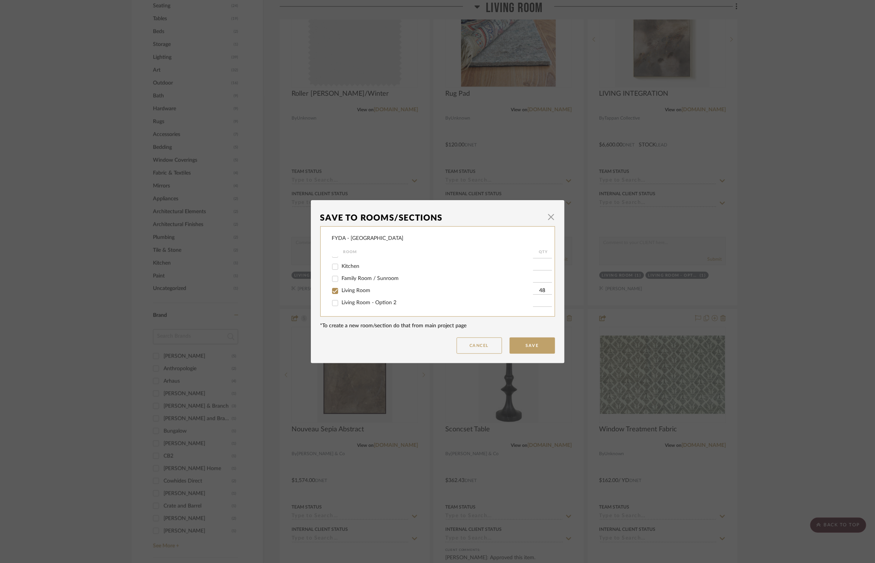
scroll to position [33, 0]
click at [365, 299] on span "Living Room - Option 2" at bounding box center [369, 301] width 55 height 5
click at [341, 299] on input "Living Room - Option 2" at bounding box center [335, 302] width 12 height 12
click at [528, 341] on button "Save" at bounding box center [532, 346] width 45 height 16
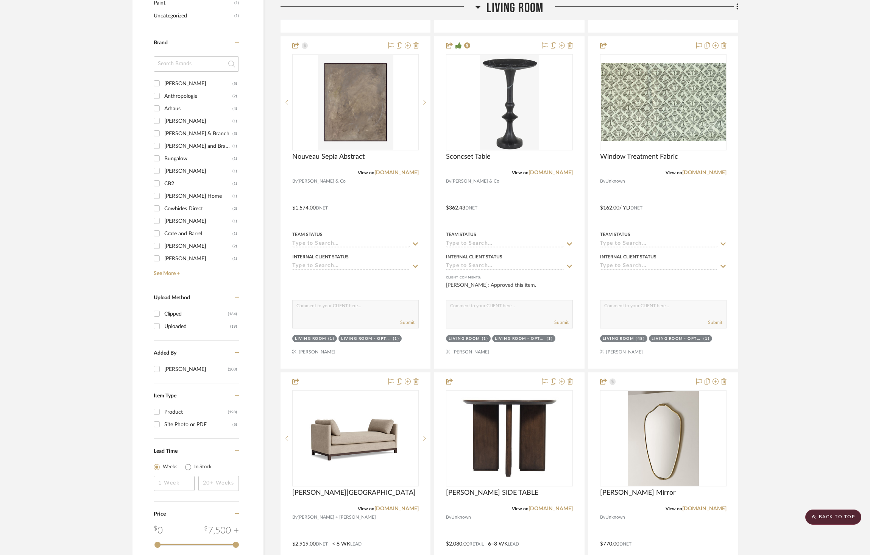
scroll to position [1080, 0]
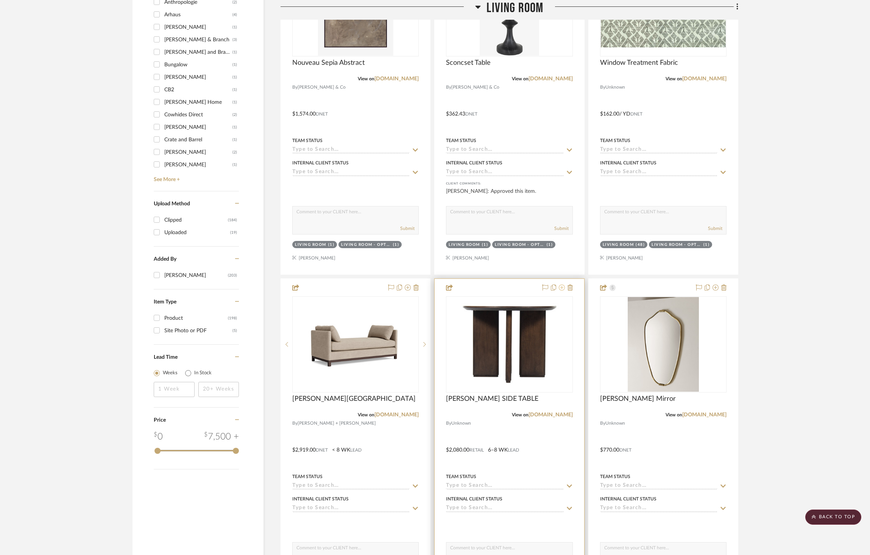
click at [561, 288] on icon at bounding box center [562, 287] width 6 height 6
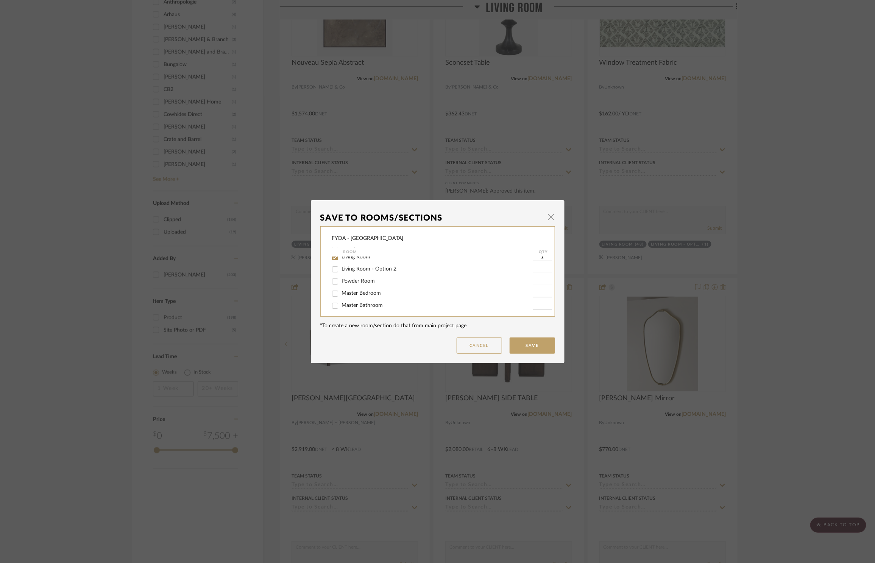
scroll to position [56, 0]
drag, startPoint x: 371, startPoint y: 279, endPoint x: 343, endPoint y: 276, distance: 28.2
click at [371, 279] on span "Living Room - Option 2" at bounding box center [369, 279] width 55 height 5
click at [341, 279] on input "Living Room - Option 2" at bounding box center [335, 280] width 12 height 12
click at [353, 267] on span "Living Room" at bounding box center [356, 267] width 29 height 5
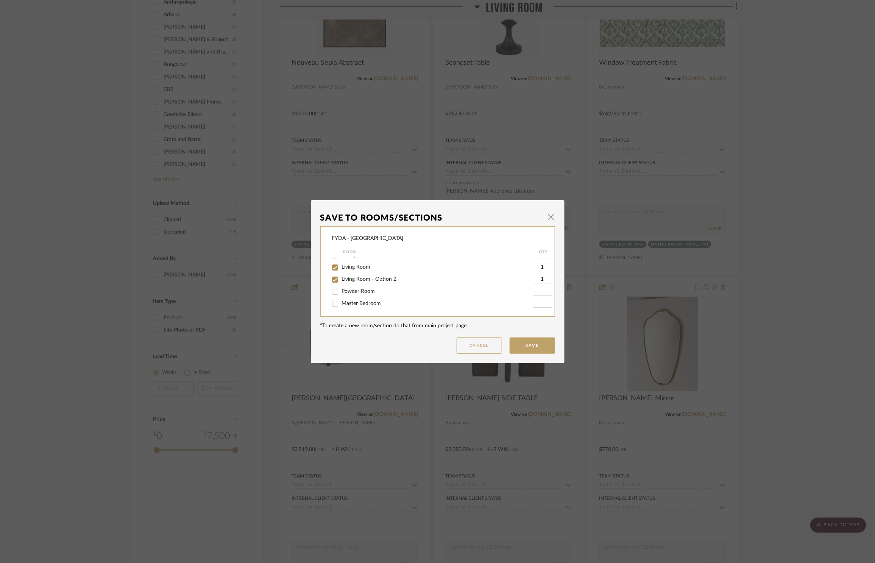
click at [341, 267] on input "Living Room" at bounding box center [335, 268] width 12 height 12
click at [532, 346] on button "Save" at bounding box center [532, 346] width 45 height 16
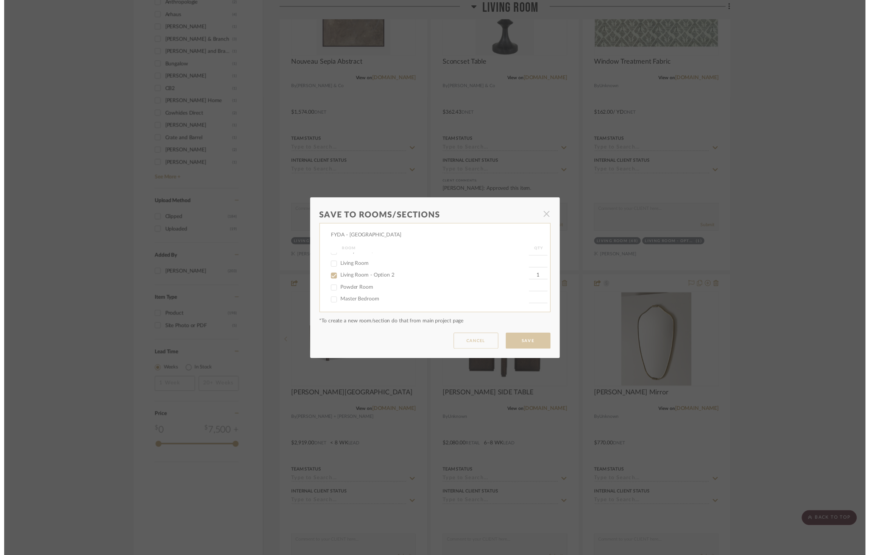
scroll to position [1080, 0]
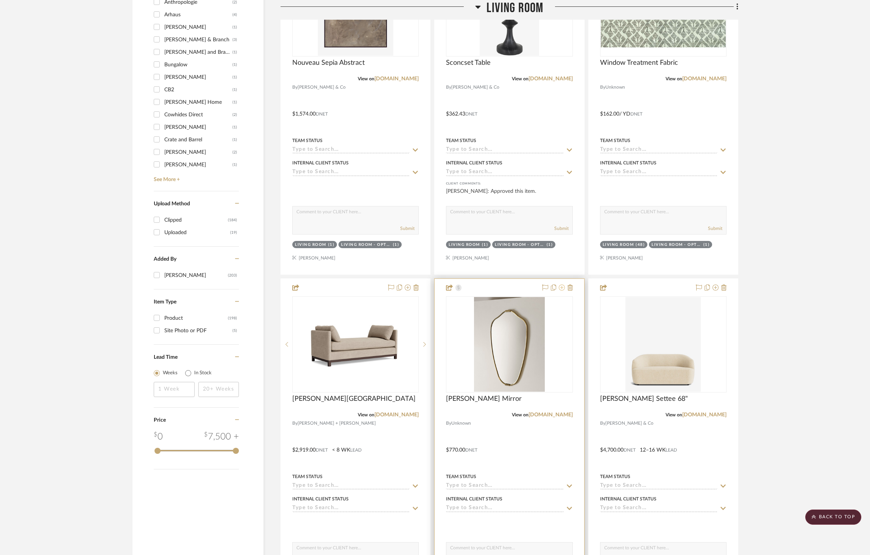
click at [561, 287] on icon at bounding box center [562, 287] width 6 height 6
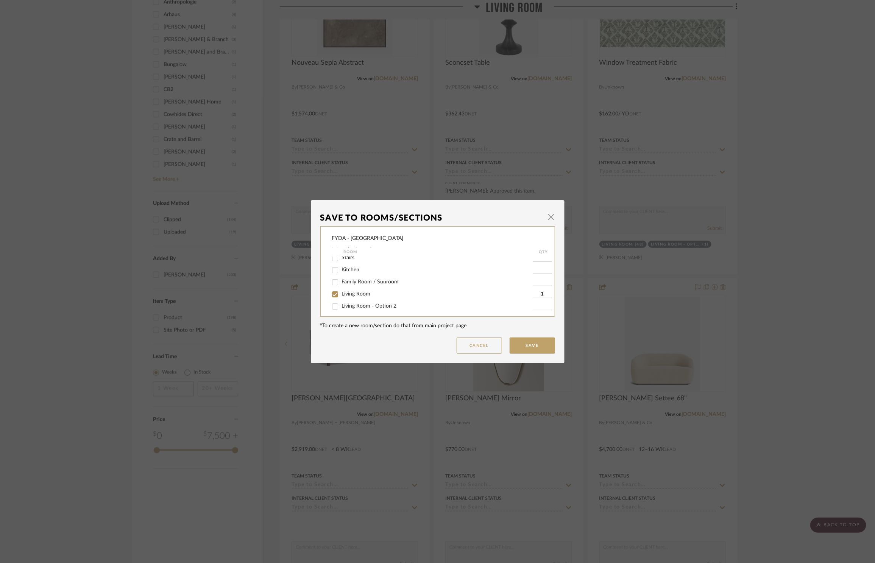
scroll to position [42, 0]
click at [383, 292] on span "Living Room - Option 2" at bounding box center [369, 292] width 55 height 5
click at [341, 292] on input "Living Room - Option 2" at bounding box center [335, 293] width 12 height 12
click at [536, 349] on button "Save" at bounding box center [532, 346] width 45 height 16
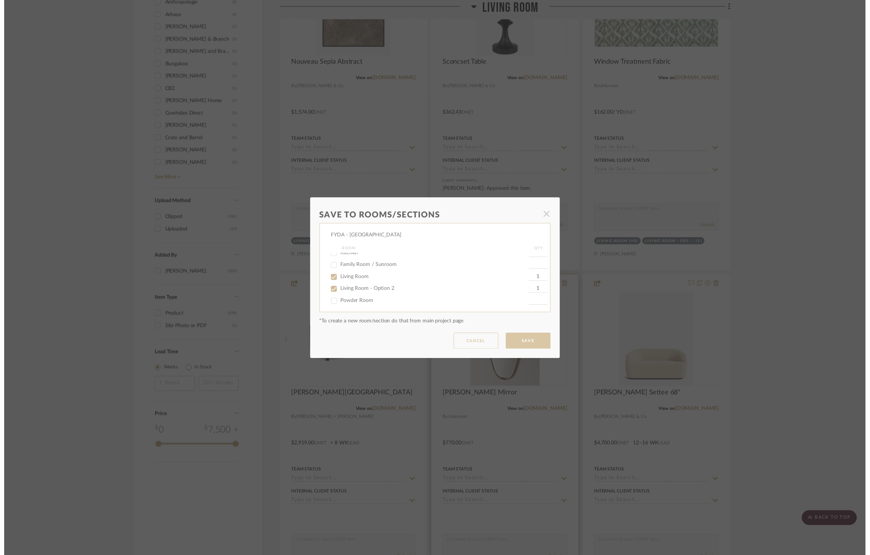
scroll to position [1080, 0]
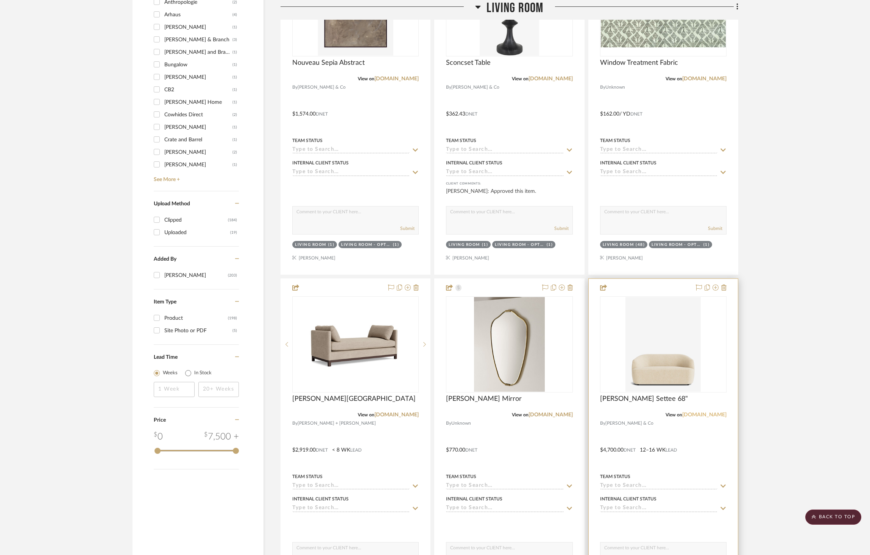
click at [712, 412] on link "[DOMAIN_NAME]" at bounding box center [704, 414] width 44 height 5
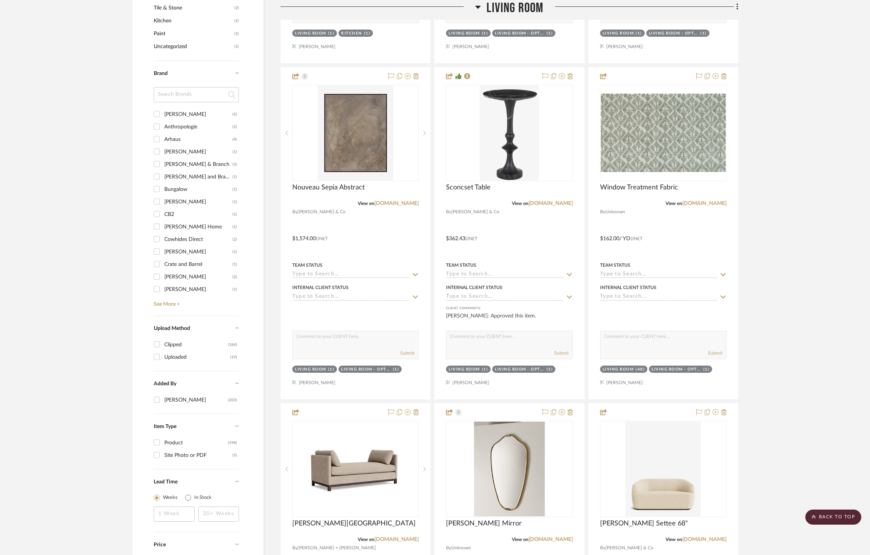
scroll to position [1041, 0]
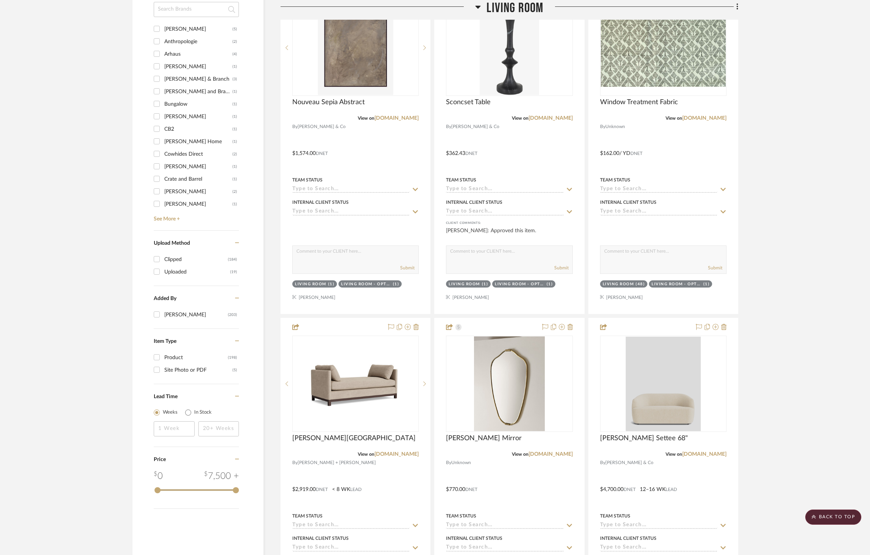
click at [663, 399] on div at bounding box center [663, 384] width 75 height 94
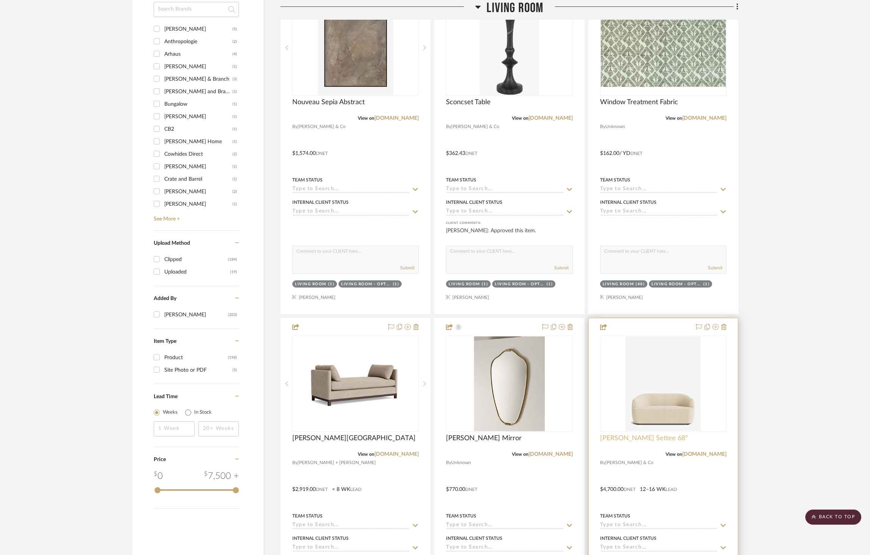
click at [630, 441] on span "Byron Settee 68"" at bounding box center [644, 438] width 88 height 8
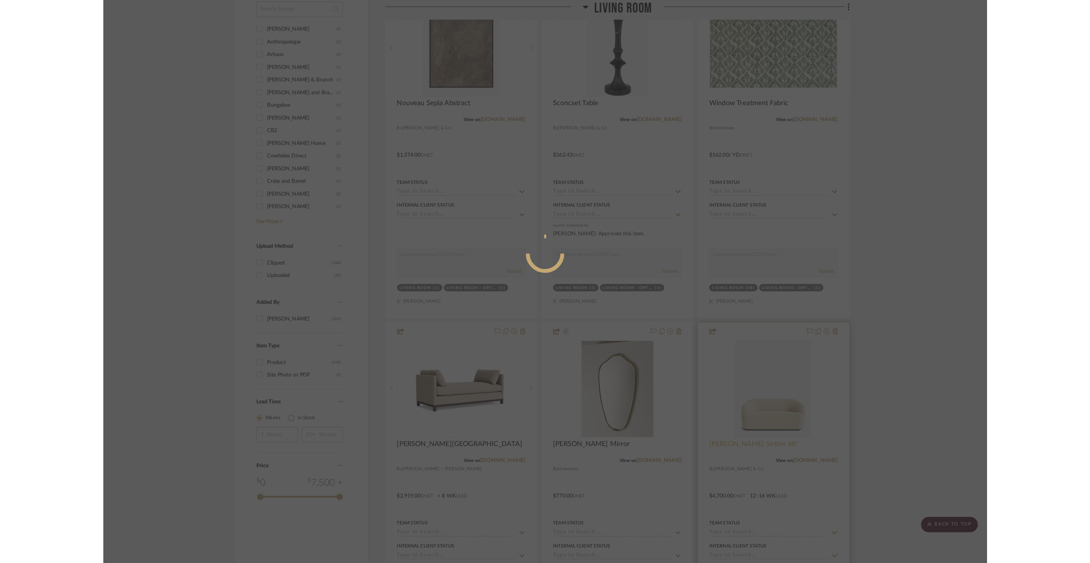
scroll to position [0, 0]
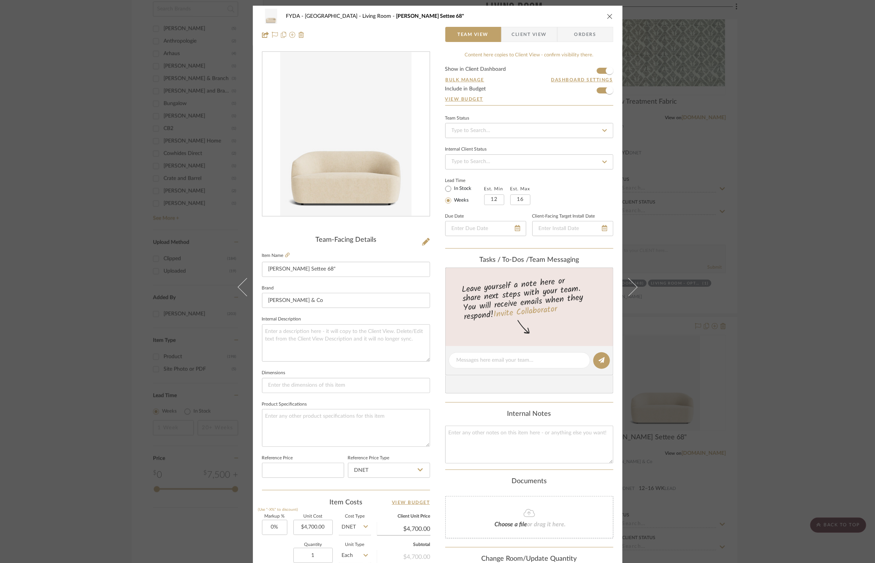
click at [288, 255] on fieldset "Item Name Byron Settee 68"" at bounding box center [346, 264] width 168 height 27
click at [285, 255] on icon at bounding box center [287, 255] width 5 height 5
click at [424, 242] on icon at bounding box center [426, 242] width 8 height 8
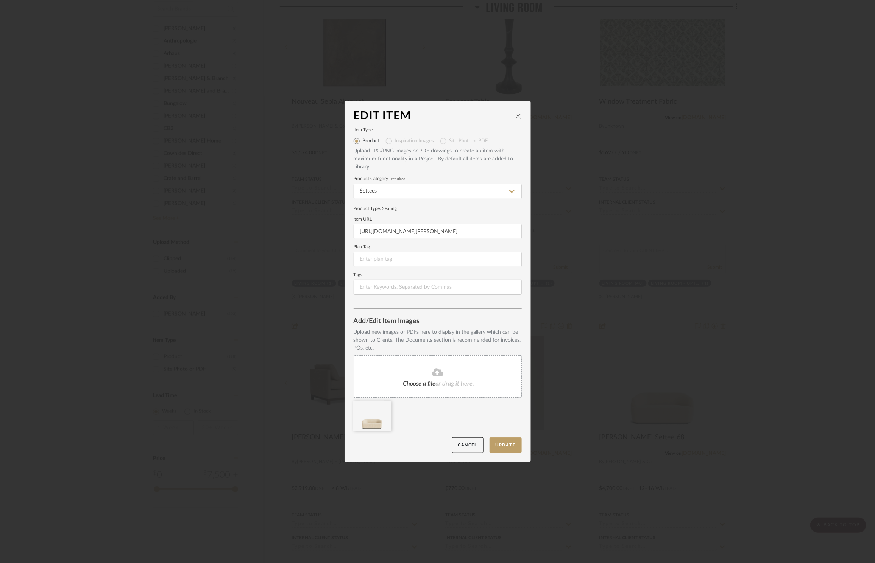
click at [440, 368] on icon at bounding box center [437, 372] width 11 height 9
click at [383, 408] on icon at bounding box center [385, 406] width 5 height 6
click at [504, 443] on button "Update" at bounding box center [505, 446] width 32 height 16
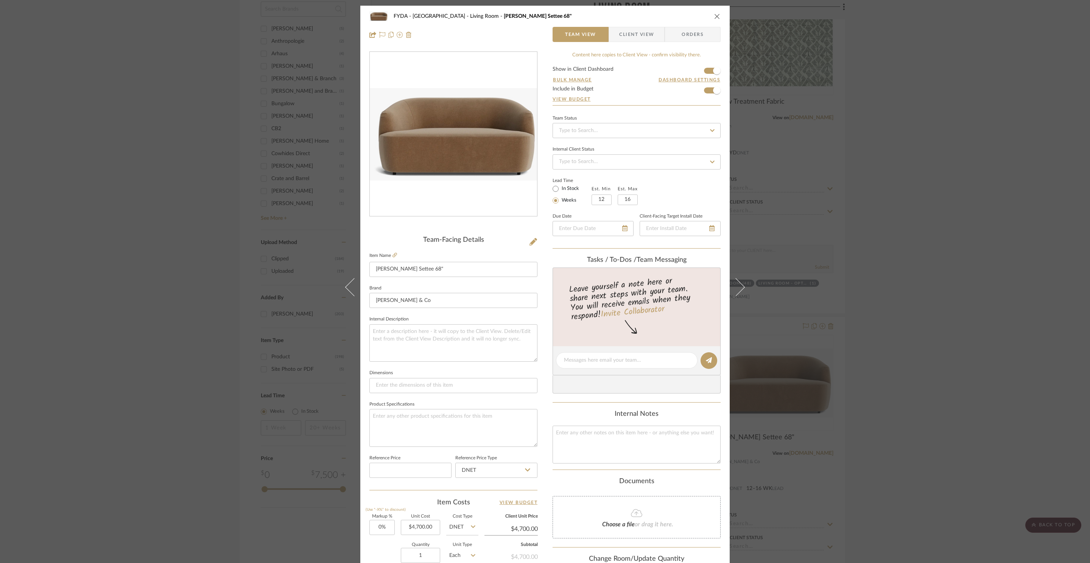
click at [875, 117] on div "FYDA - 655 City Park Living Room Byron Settee 68" Team View Client View Orders …" at bounding box center [545, 281] width 1090 height 563
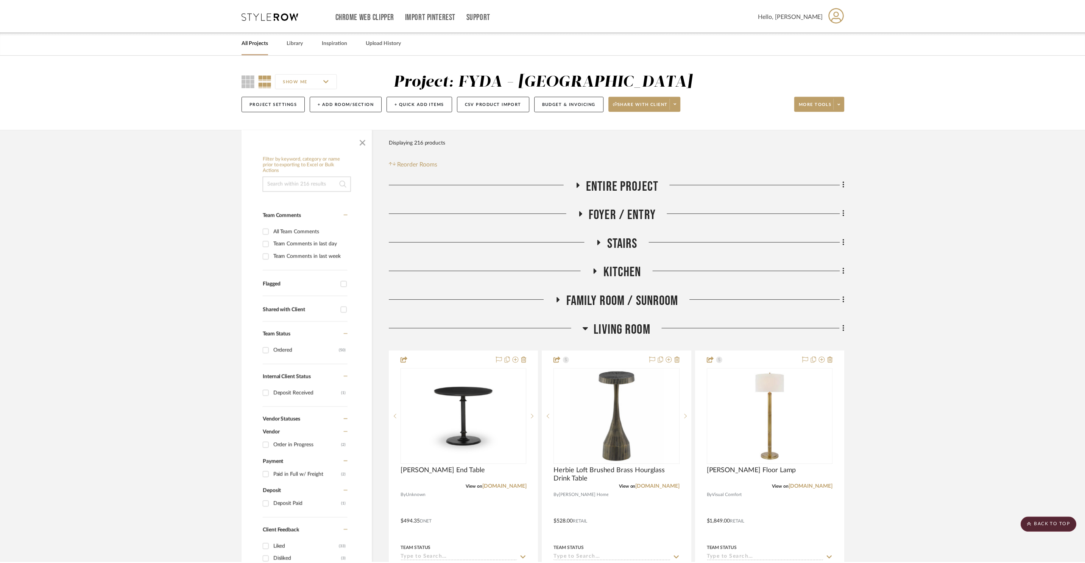
scroll to position [1041, 0]
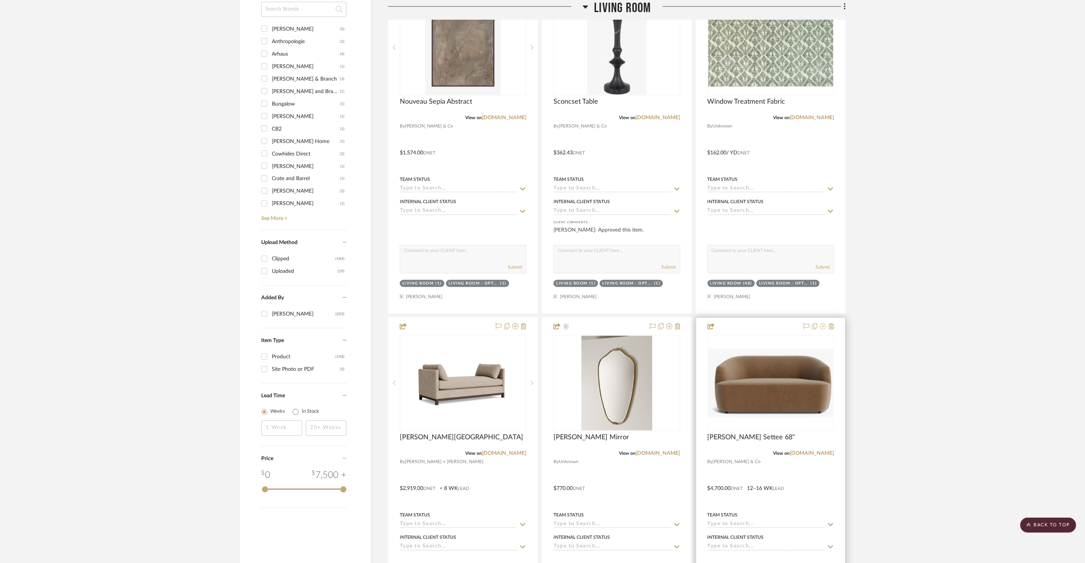
click at [823, 327] on icon at bounding box center [823, 327] width 6 height 6
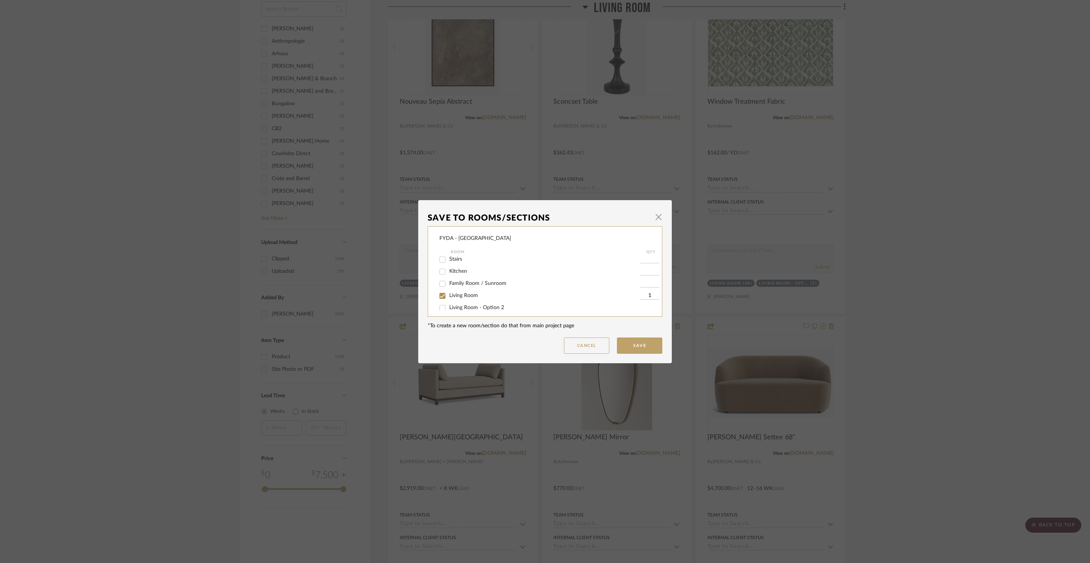
scroll to position [30, 0]
click at [466, 301] on div "Living Room - Option 2" at bounding box center [540, 306] width 201 height 12
click at [469, 290] on div "Living Room" at bounding box center [540, 294] width 201 height 12
click at [463, 307] on span "Living Room - Option 2" at bounding box center [476, 305] width 55 height 5
click at [449, 307] on input "Living Room - Option 2" at bounding box center [442, 306] width 12 height 12
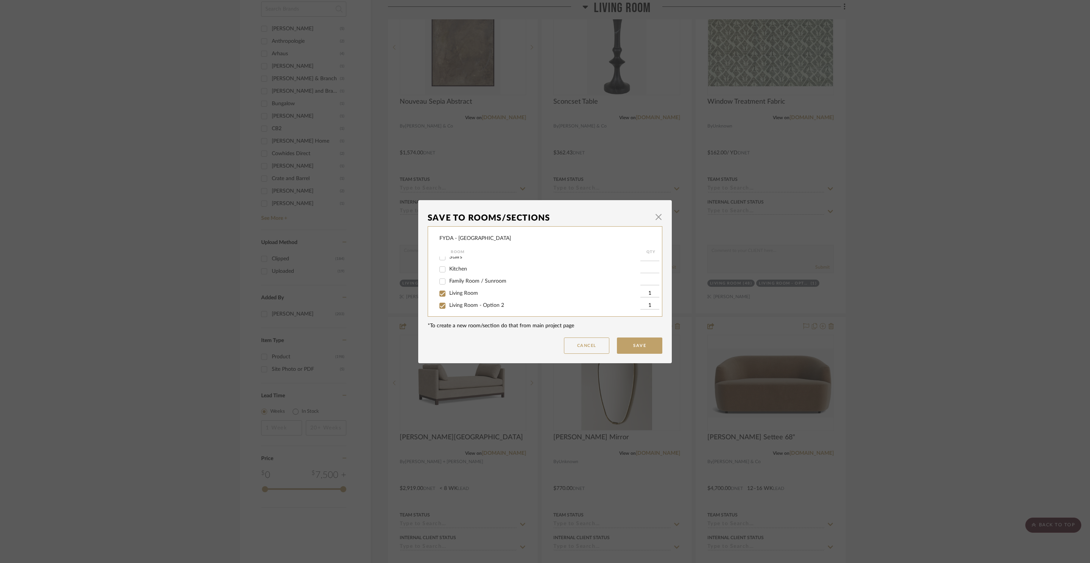
scroll to position [31, 0]
click at [465, 290] on span "Living Room" at bounding box center [463, 292] width 29 height 5
click at [449, 290] on input "Living Room" at bounding box center [442, 293] width 12 height 12
click at [638, 348] on button "Save" at bounding box center [639, 346] width 45 height 16
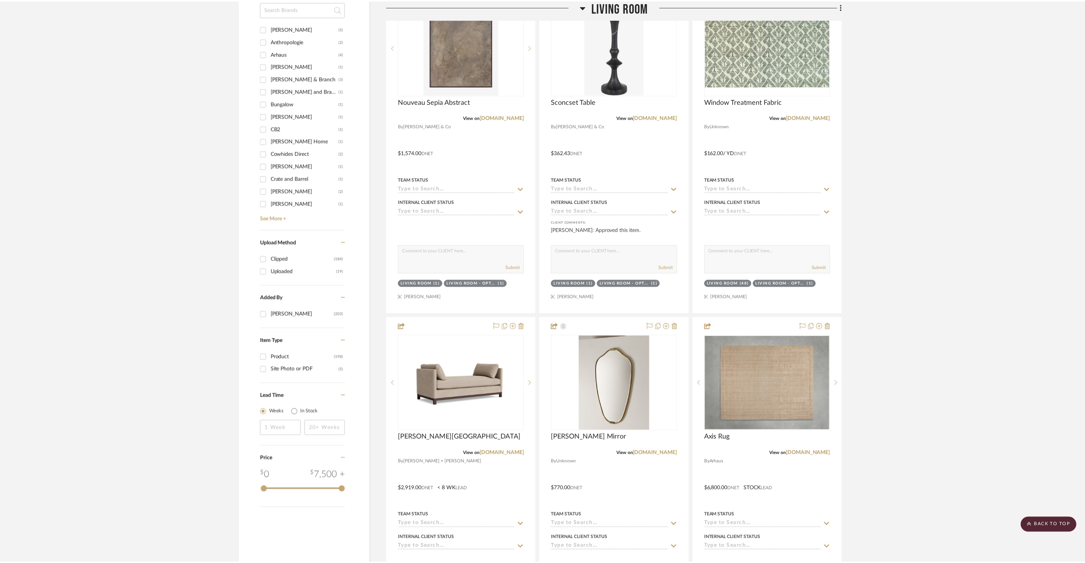
scroll to position [1041, 0]
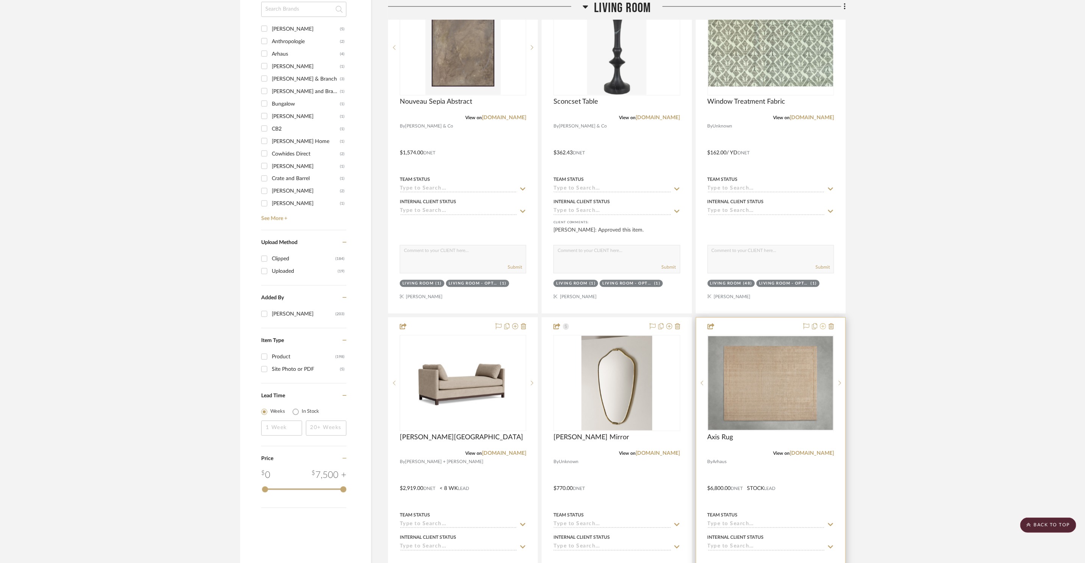
click at [824, 327] on icon at bounding box center [823, 327] width 6 height 6
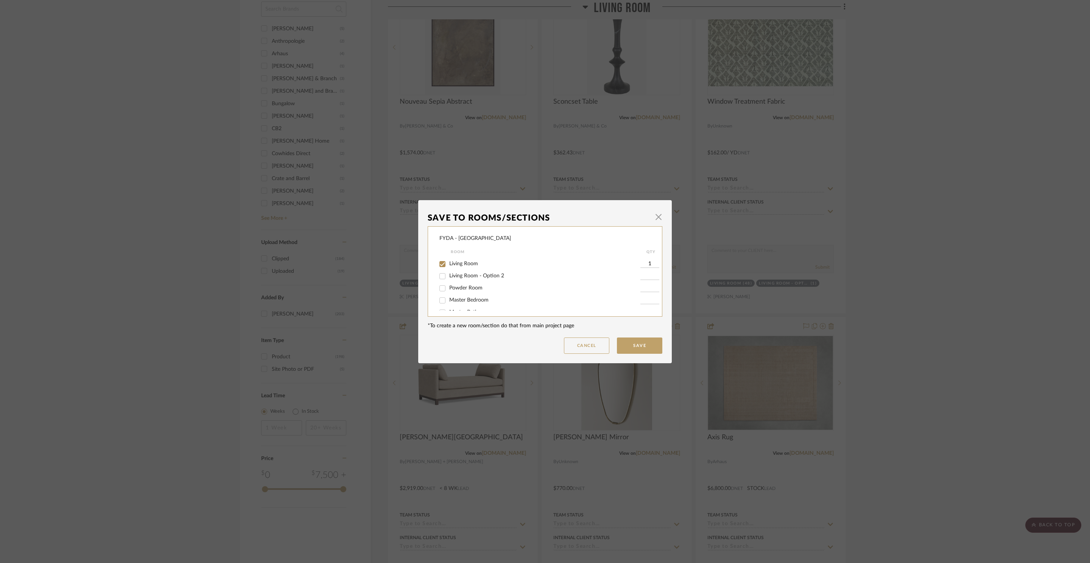
scroll to position [66, 0]
click at [458, 268] on span "Living Room - Option 2" at bounding box center [476, 269] width 55 height 5
click at [449, 268] on input "Living Room - Option 2" at bounding box center [442, 269] width 12 height 12
click at [634, 347] on button "Save" at bounding box center [639, 346] width 45 height 16
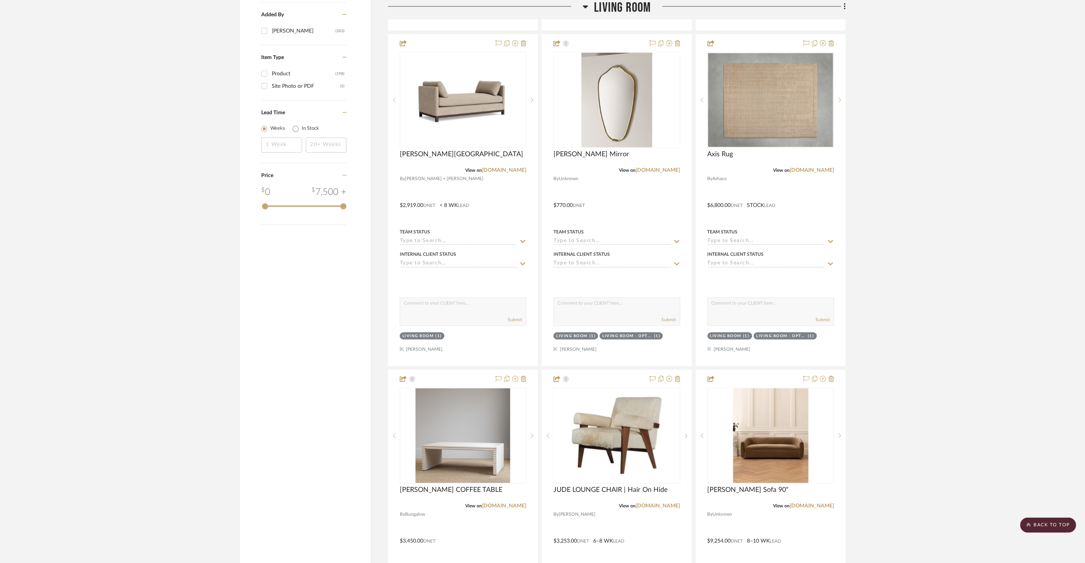
scroll to position [1327, 0]
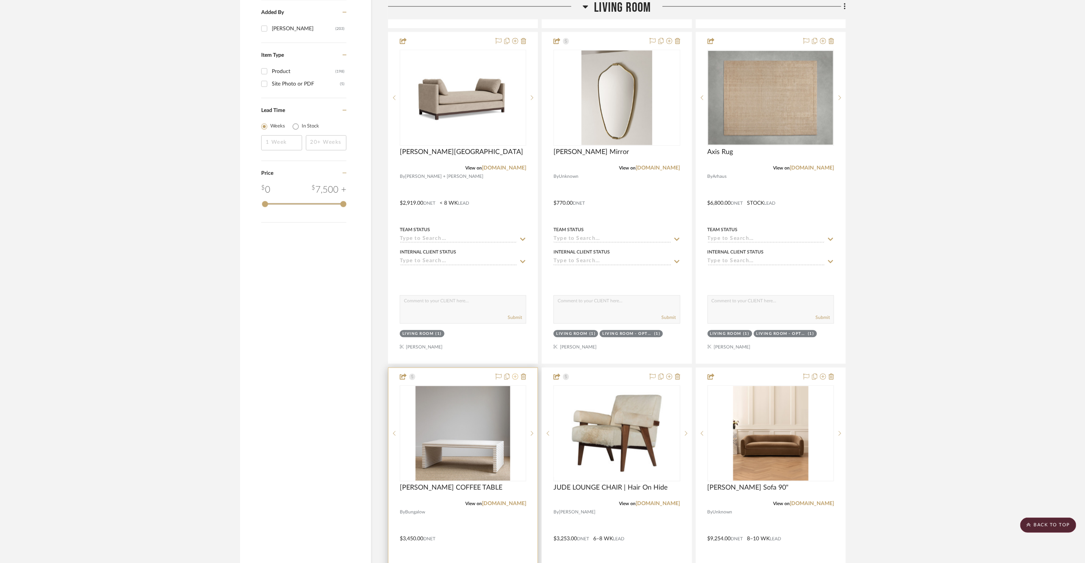
click at [514, 377] on icon at bounding box center [515, 377] width 6 height 6
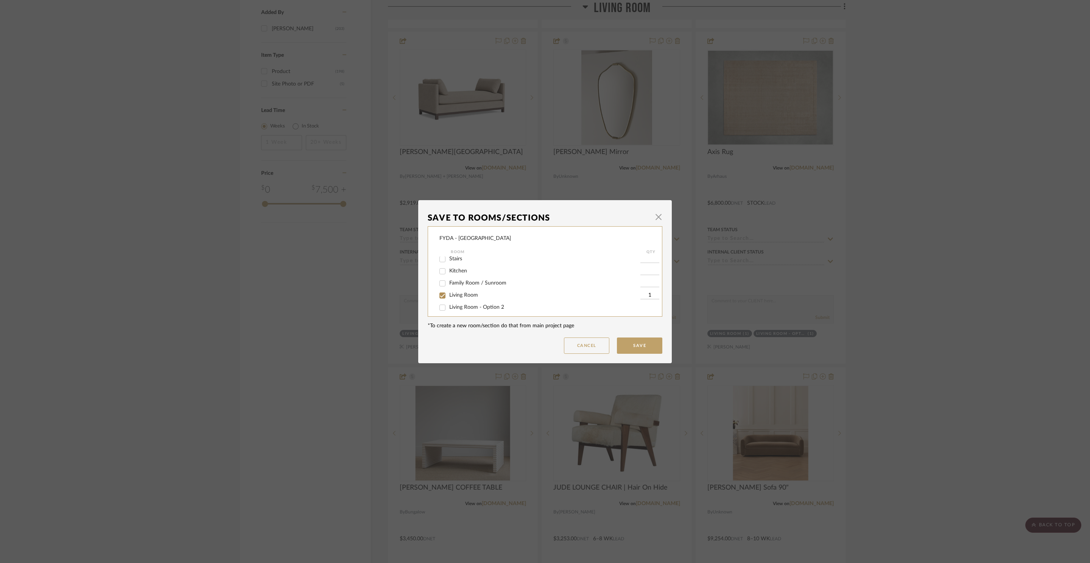
scroll to position [34, 0]
click at [465, 301] on span "Living Room - Option 2" at bounding box center [476, 300] width 55 height 5
click at [449, 301] on input "Living Room - Option 2" at bounding box center [442, 301] width 12 height 12
click at [650, 345] on button "Save" at bounding box center [639, 346] width 45 height 16
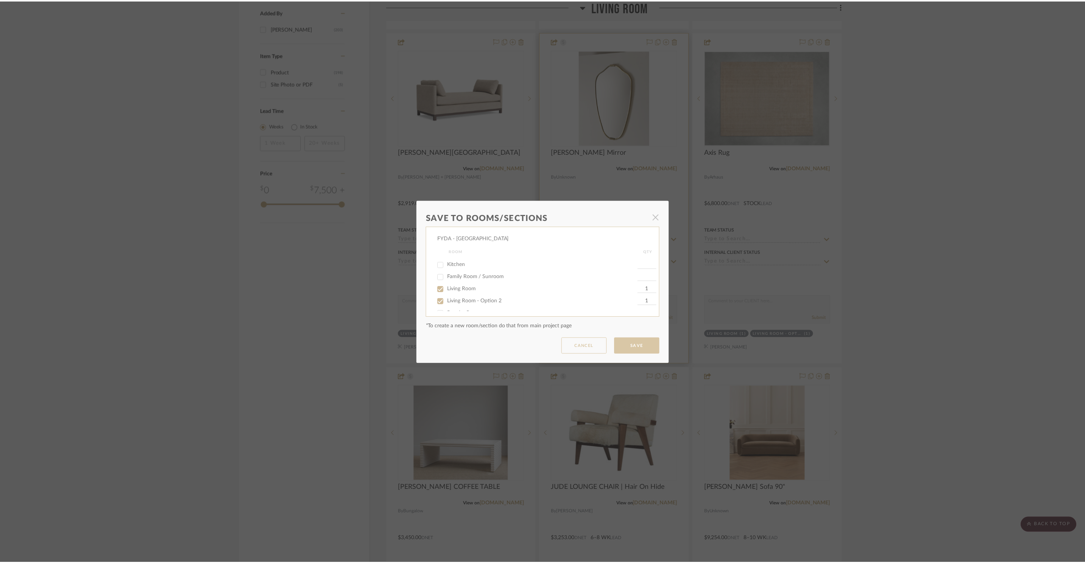
scroll to position [1327, 0]
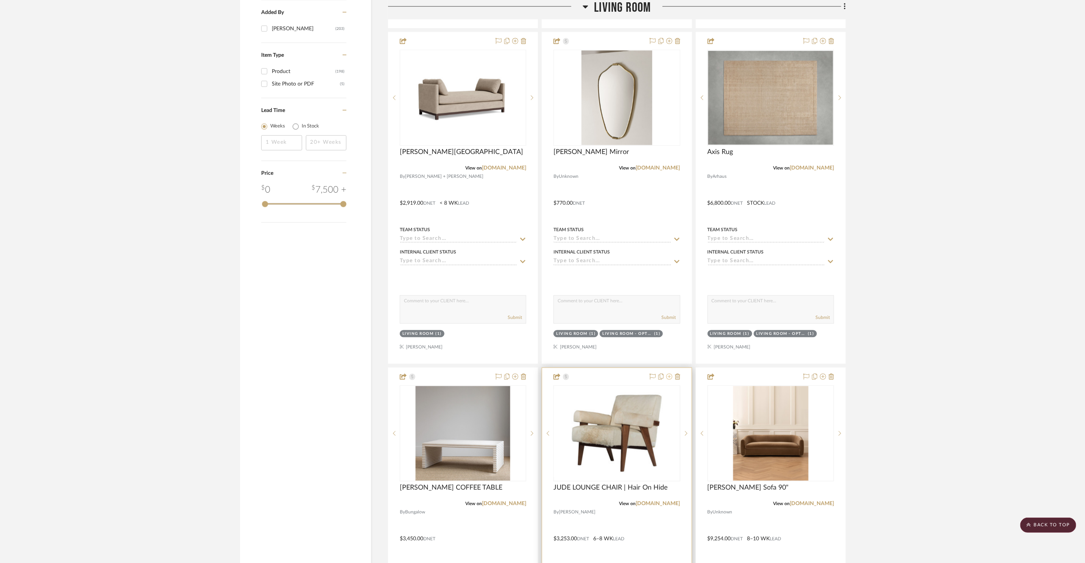
click at [669, 379] on icon at bounding box center [669, 377] width 6 height 6
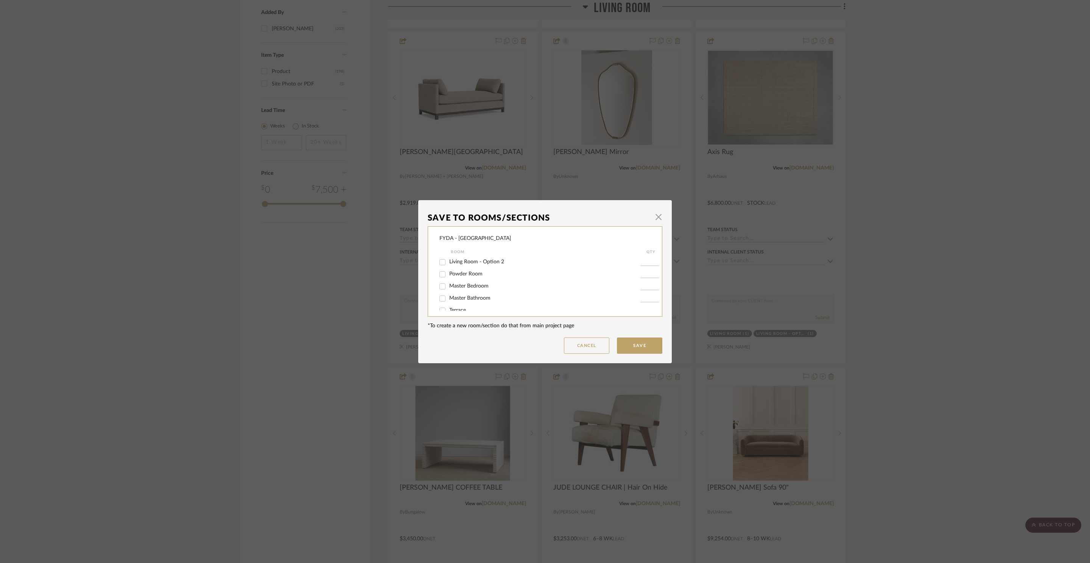
scroll to position [73, 0]
click at [500, 262] on span "Living Room - Option 2" at bounding box center [476, 262] width 55 height 5
click at [449, 262] on input "Living Room - Option 2" at bounding box center [442, 263] width 12 height 12
click at [650, 344] on button "Save" at bounding box center [639, 346] width 45 height 16
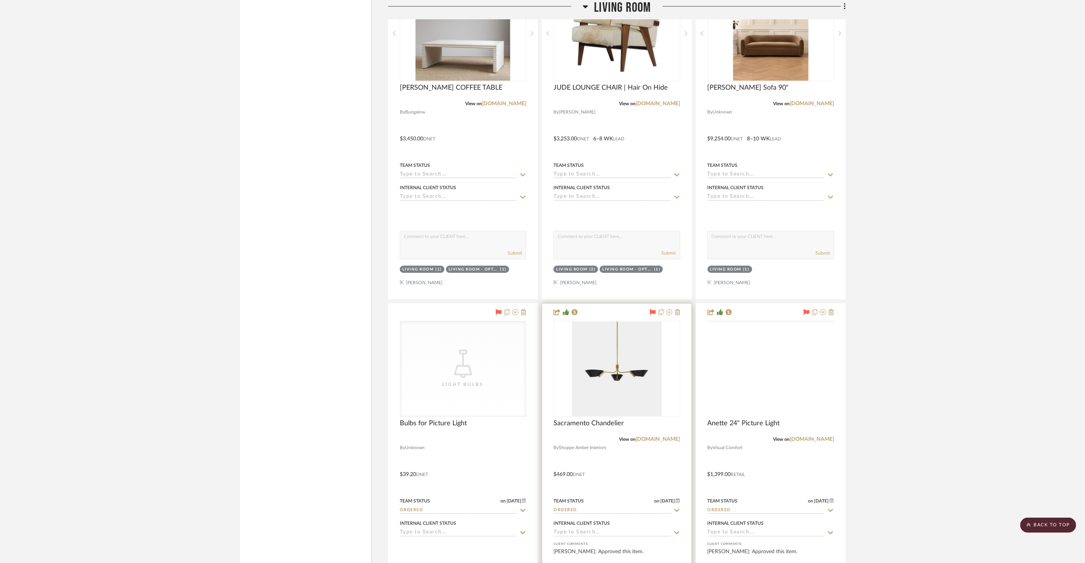
scroll to position [1737, 0]
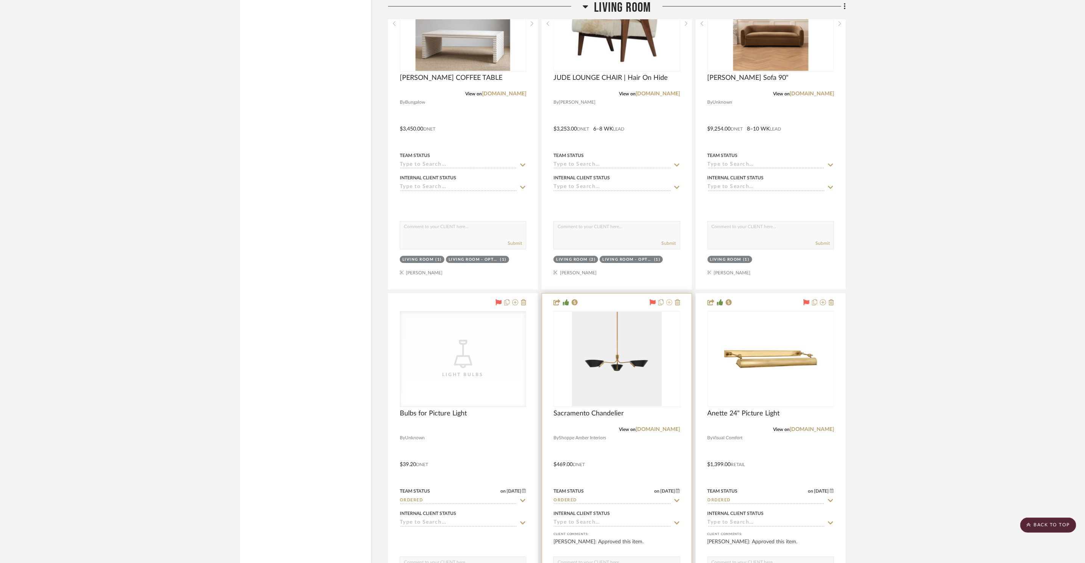
click at [669, 303] on icon at bounding box center [669, 302] width 6 height 6
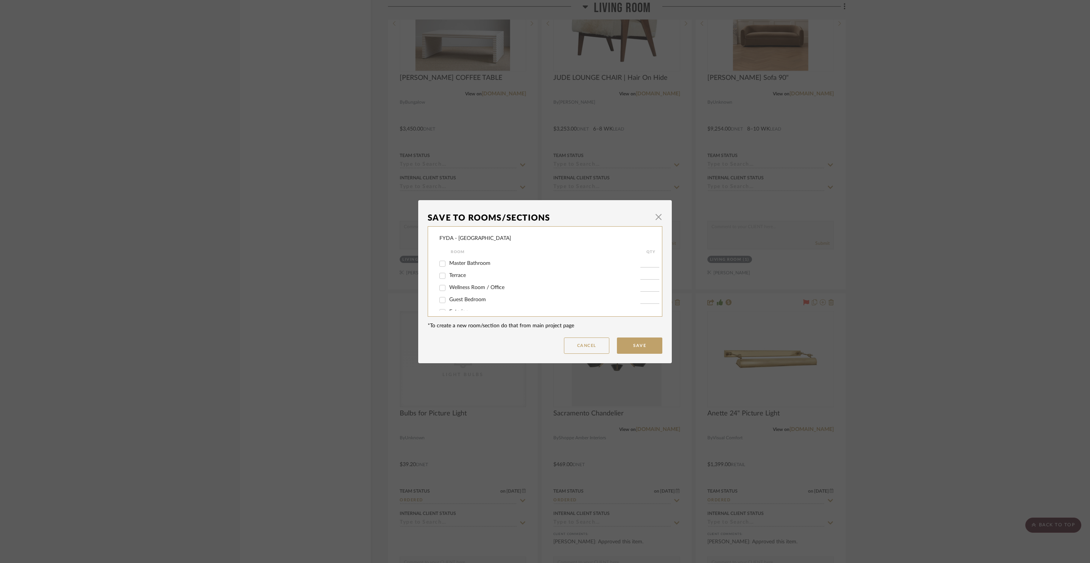
scroll to position [0, 0]
click at [458, 310] on span "Living Room - Option 2" at bounding box center [476, 308] width 55 height 5
click at [449, 310] on input "Living Room - Option 2" at bounding box center [442, 309] width 12 height 12
click at [641, 351] on button "Save" at bounding box center [639, 346] width 45 height 16
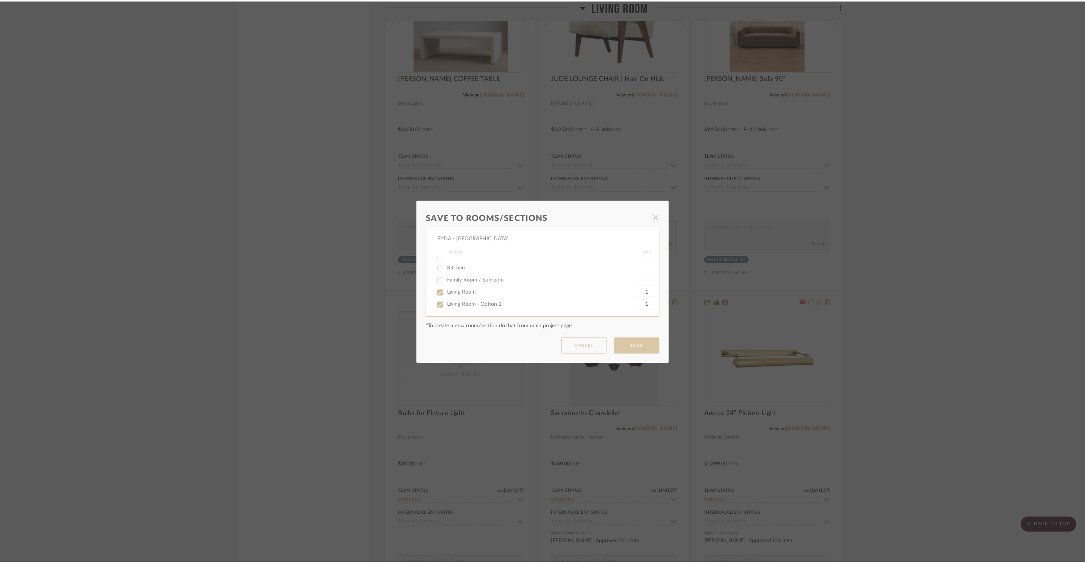
scroll to position [1737, 0]
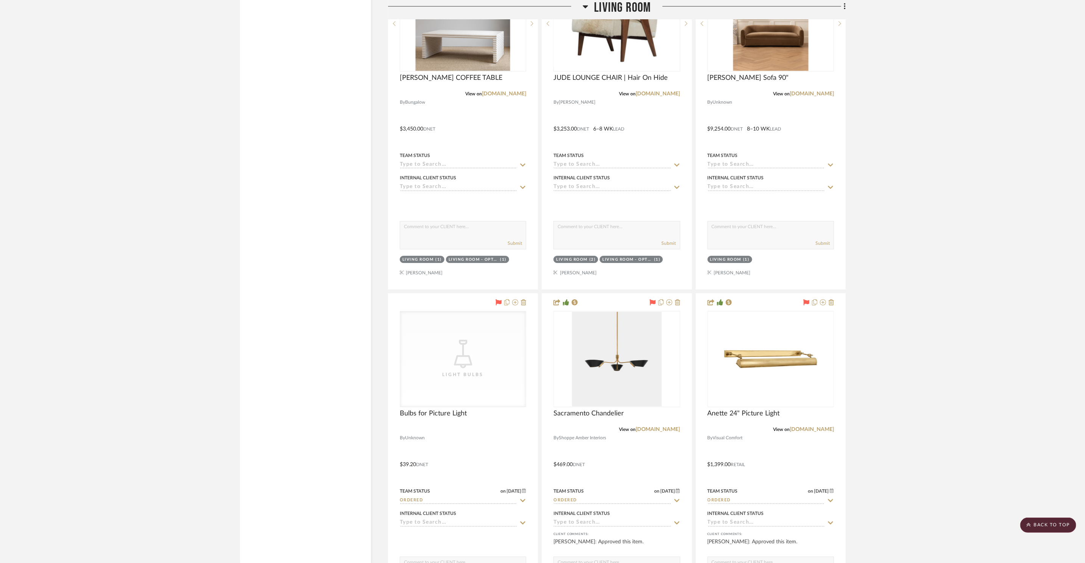
click at [823, 305] on icon at bounding box center [823, 302] width 6 height 6
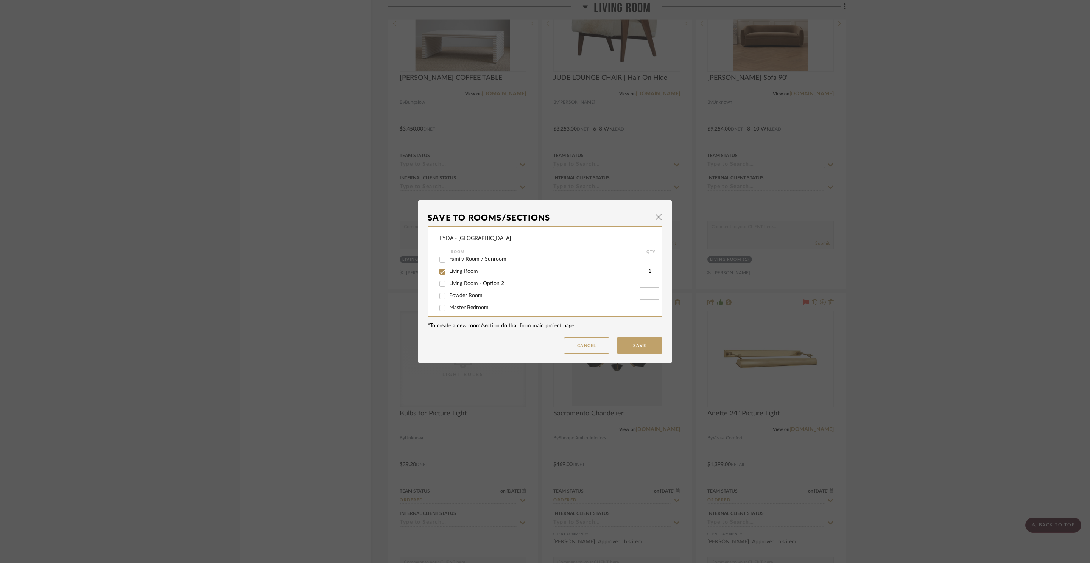
scroll to position [67, 0]
click at [494, 270] on span "Living Room - Option 2" at bounding box center [476, 267] width 55 height 5
click at [449, 270] on input "Living Room - Option 2" at bounding box center [442, 268] width 12 height 12
click at [637, 345] on button "Save" at bounding box center [639, 346] width 45 height 16
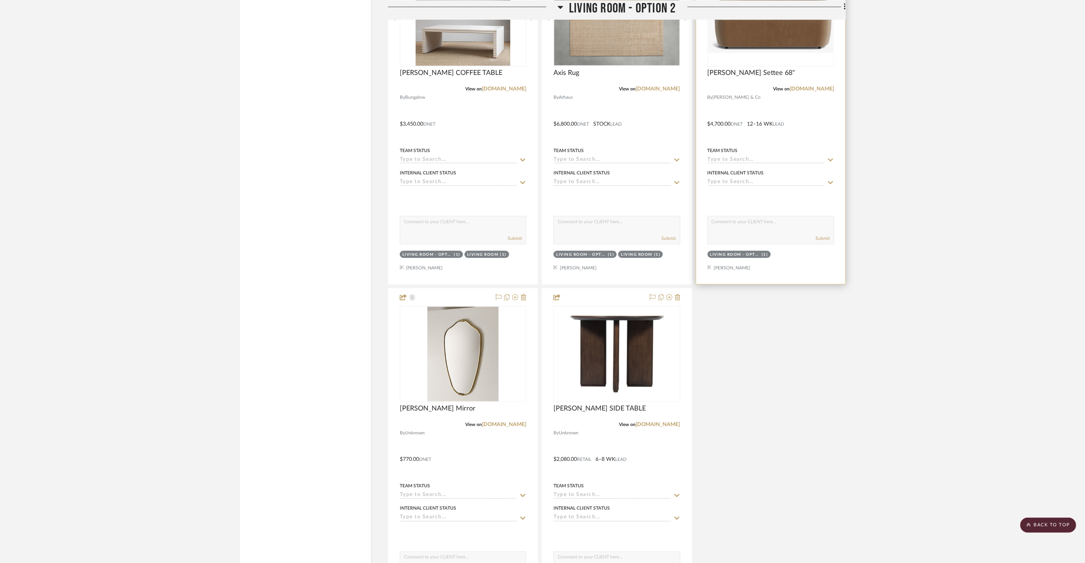
scroll to position [2922, 0]
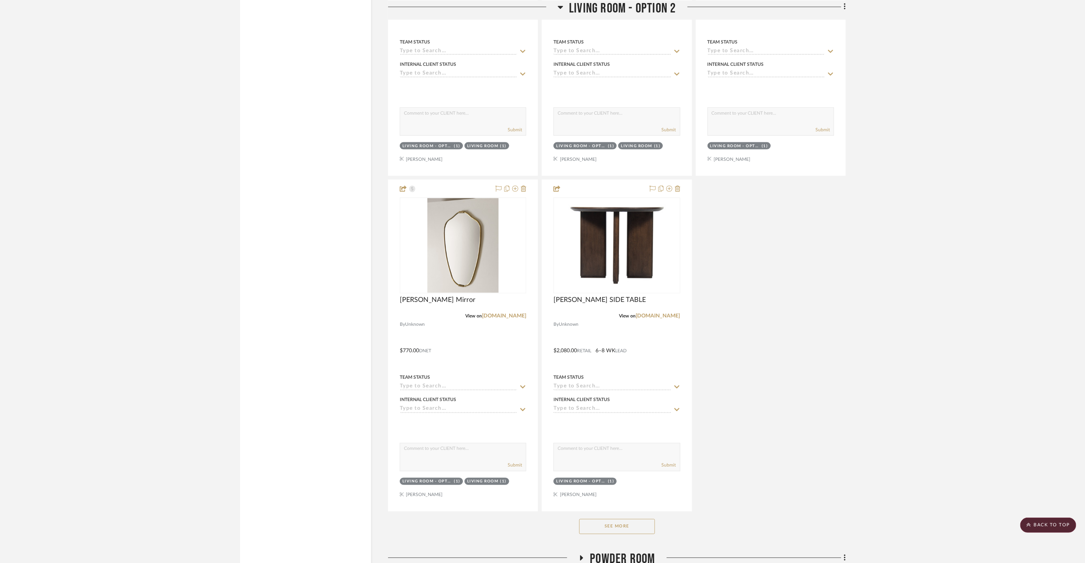
click at [638, 529] on button "See More" at bounding box center [617, 526] width 76 height 15
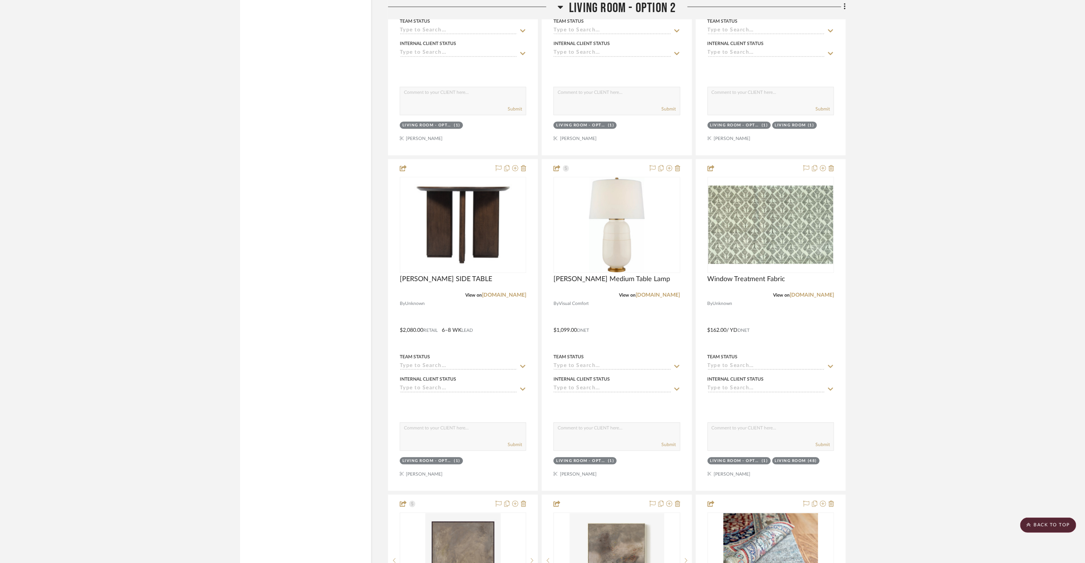
scroll to position [3161, 0]
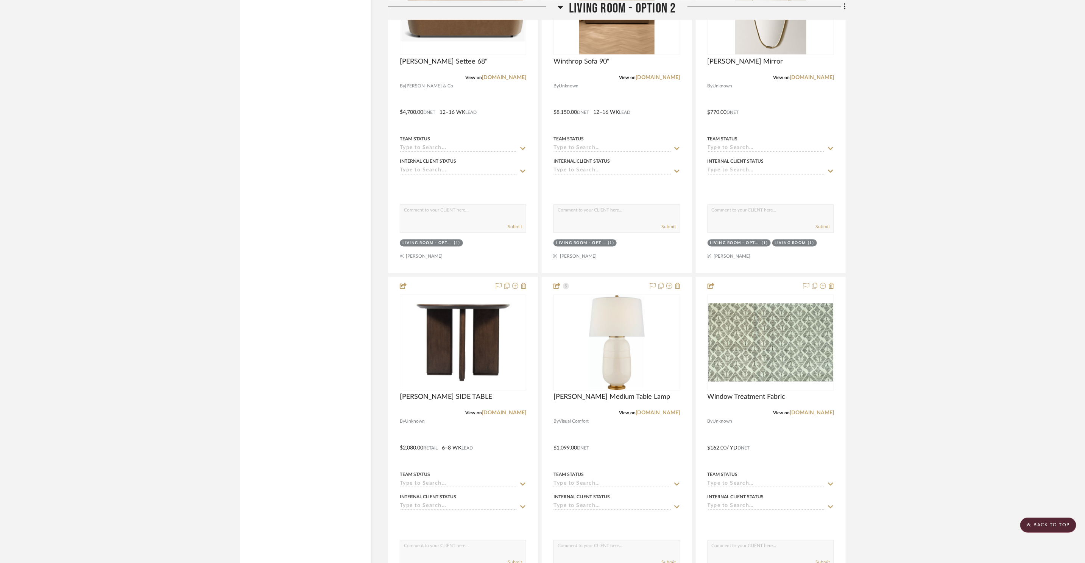
click at [559, 8] on icon at bounding box center [561, 6] width 6 height 9
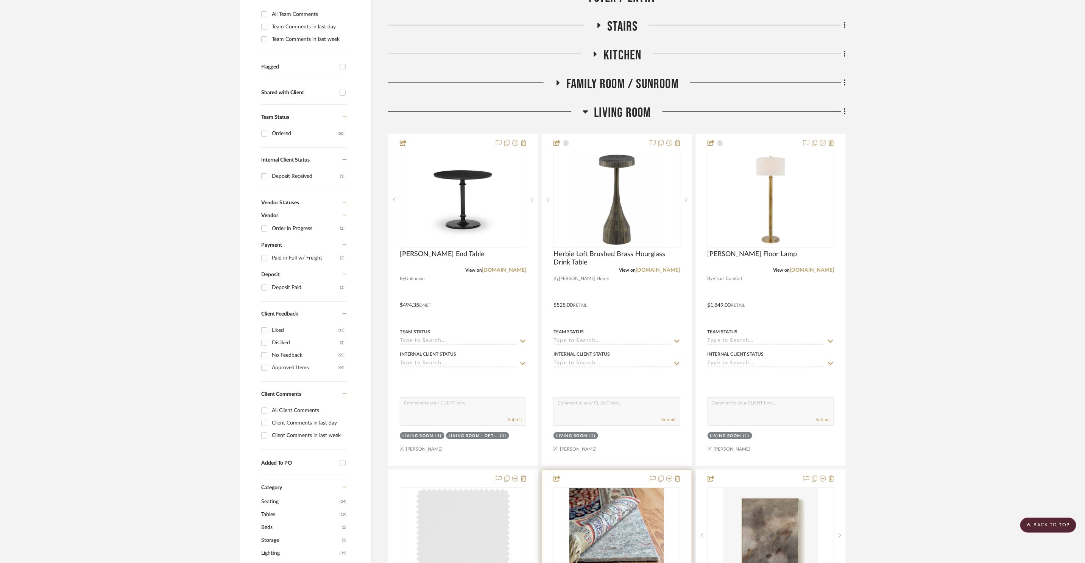
scroll to position [116, 0]
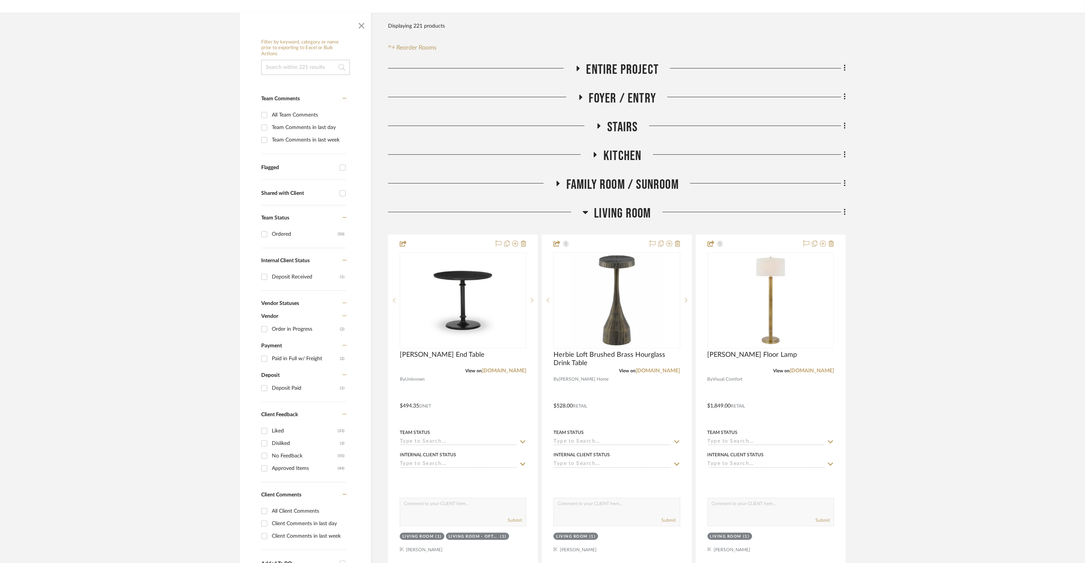
click at [844, 214] on icon at bounding box center [845, 212] width 2 height 8
click at [875, 225] on div at bounding box center [542, 281] width 1085 height 563
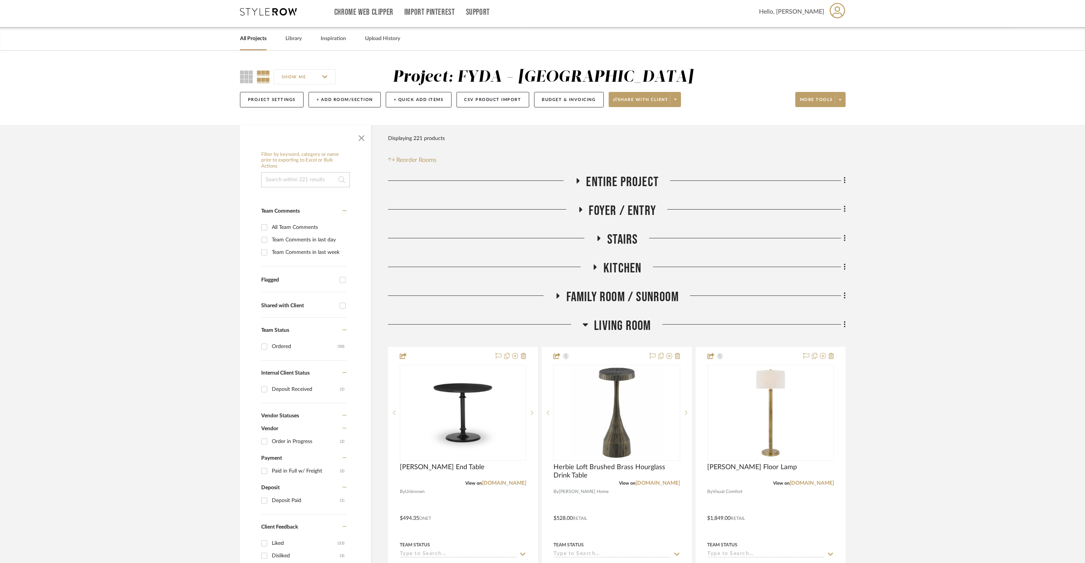
scroll to position [0, 0]
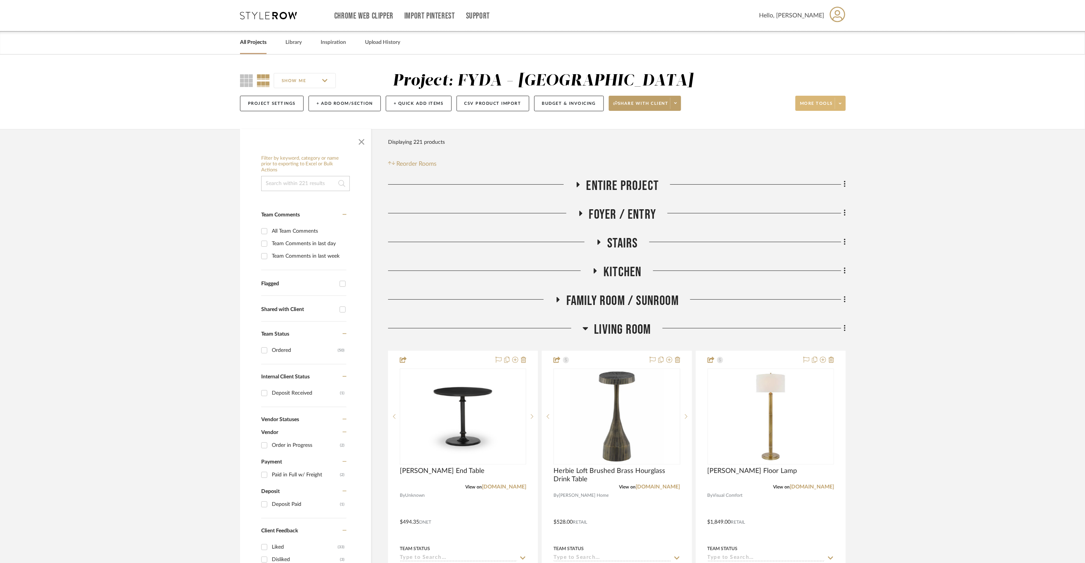
click at [837, 101] on span at bounding box center [840, 103] width 11 height 11
click at [843, 173] on button "Bulk Actions" at bounding box center [827, 180] width 64 height 18
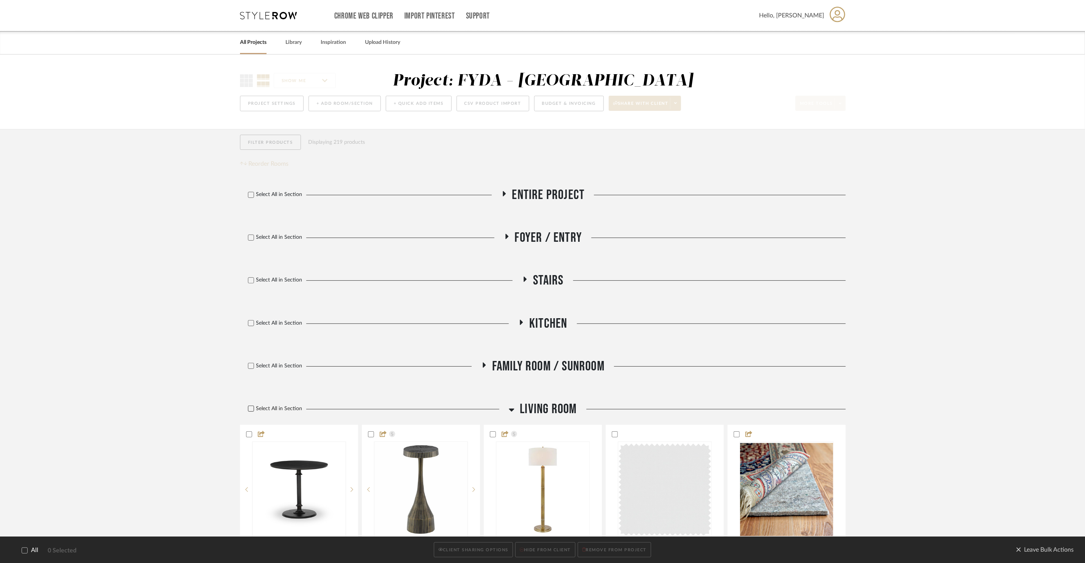
click at [251, 408] on icon at bounding box center [250, 408] width 5 height 5
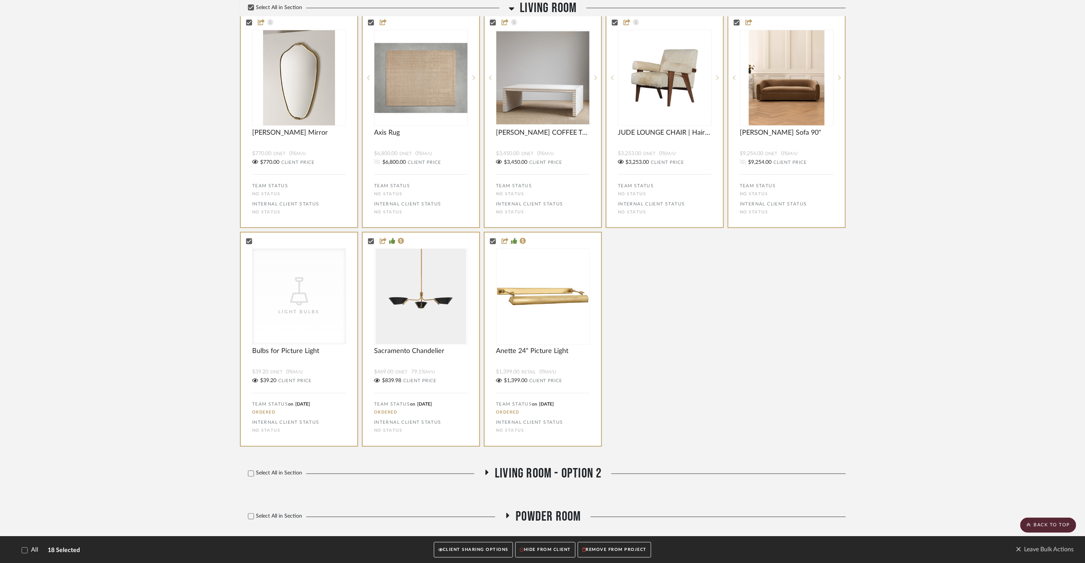
scroll to position [953, 0]
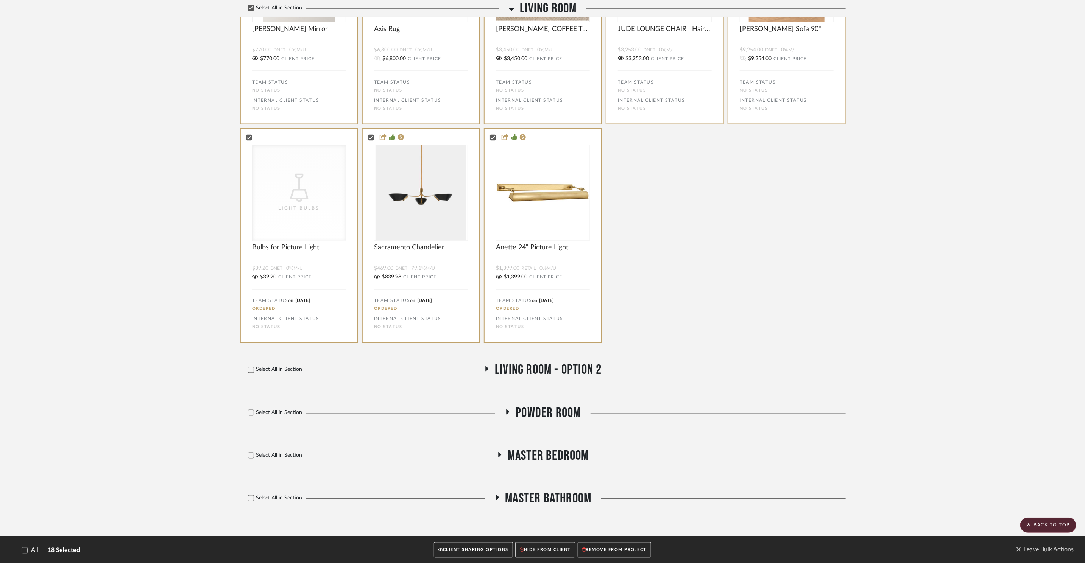
click at [485, 372] on icon at bounding box center [486, 369] width 9 height 6
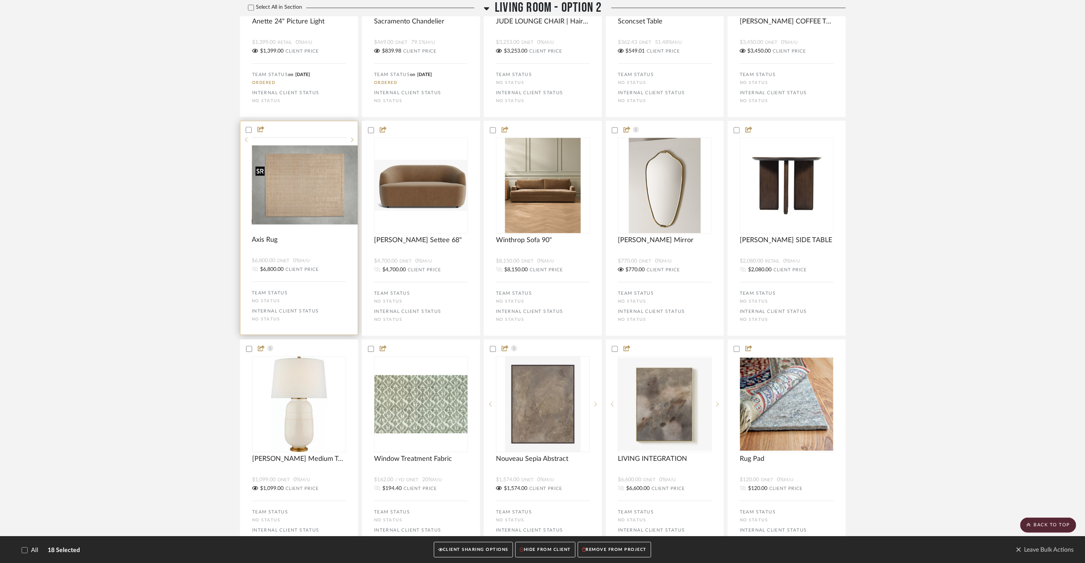
scroll to position [1273, 0]
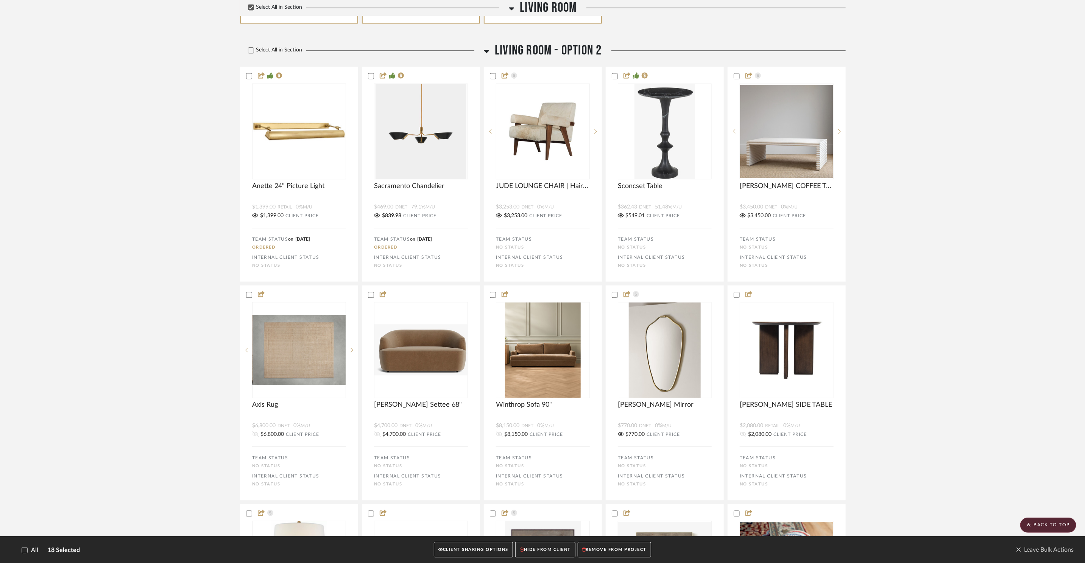
click at [253, 53] on icon at bounding box center [250, 50] width 5 height 5
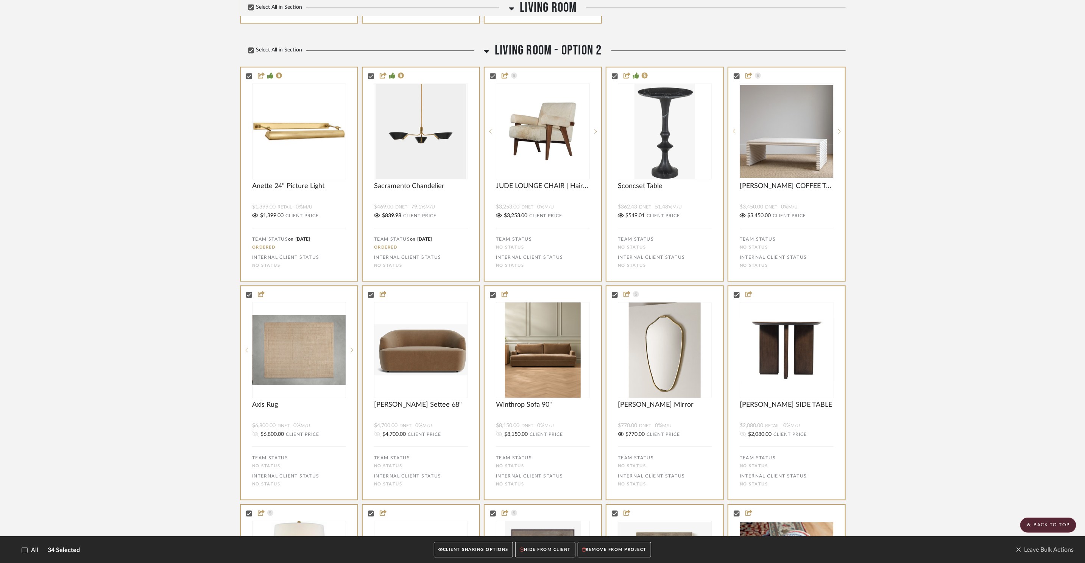
click at [461, 552] on button "CLIENT SHARING OPTIONS" at bounding box center [473, 551] width 79 height 16
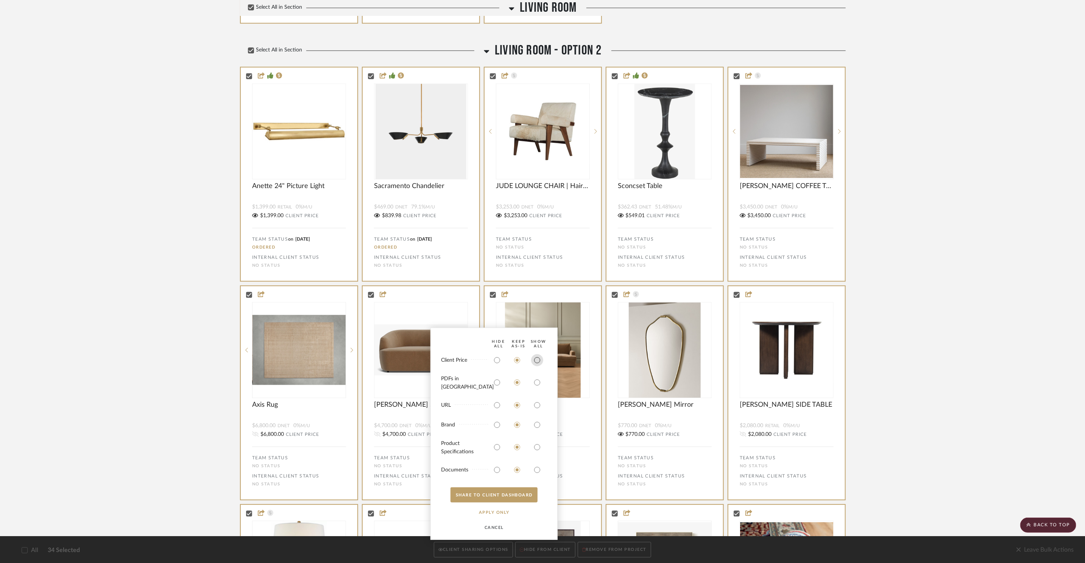
click at [539, 365] on input "radio" at bounding box center [537, 360] width 12 height 12
click at [536, 387] on input "radio" at bounding box center [537, 383] width 12 height 12
click at [539, 407] on input "radio" at bounding box center [537, 405] width 12 height 12
click at [538, 423] on input "radio" at bounding box center [537, 425] width 12 height 12
click at [541, 448] on input "radio" at bounding box center [537, 447] width 12 height 12
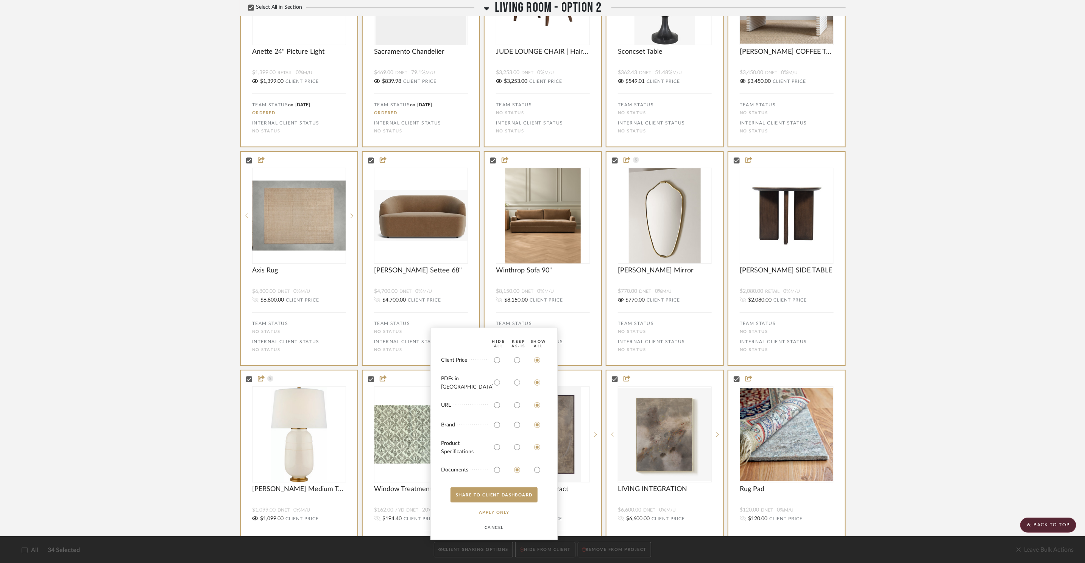
scroll to position [1426, 0]
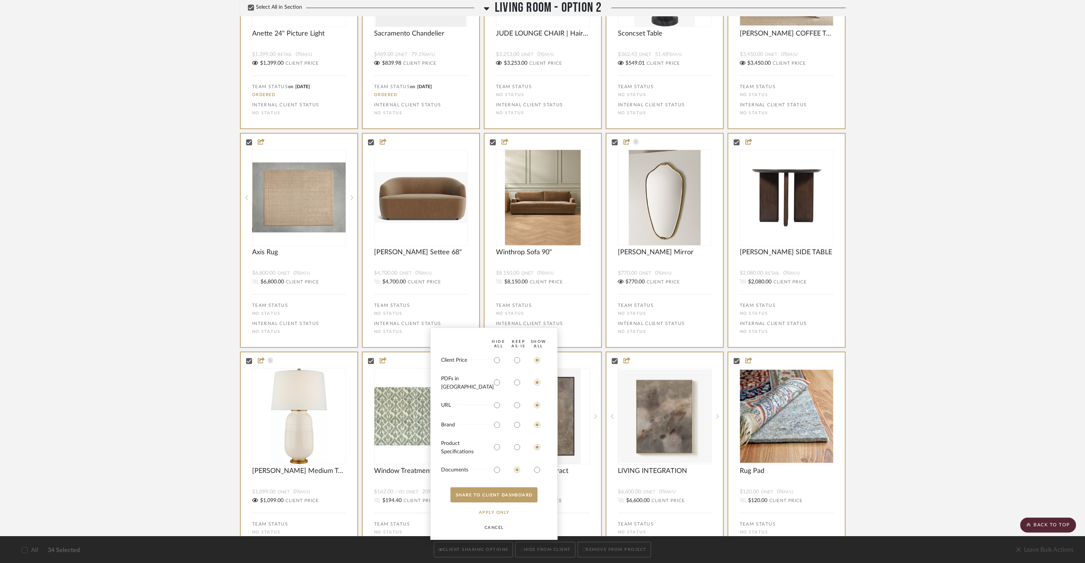
click at [144, 135] on project-details-page "SHOW ME Project: FYDA - 655 City Park Project Settings + Add Room/Section + Qui…" at bounding box center [542, 447] width 1085 height 3637
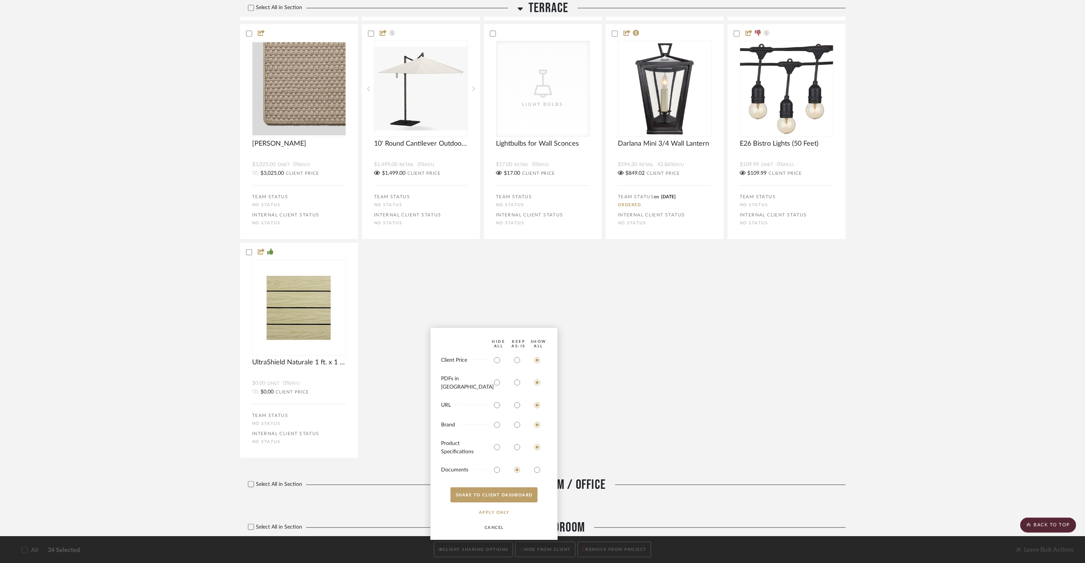
scroll to position [2644, 0]
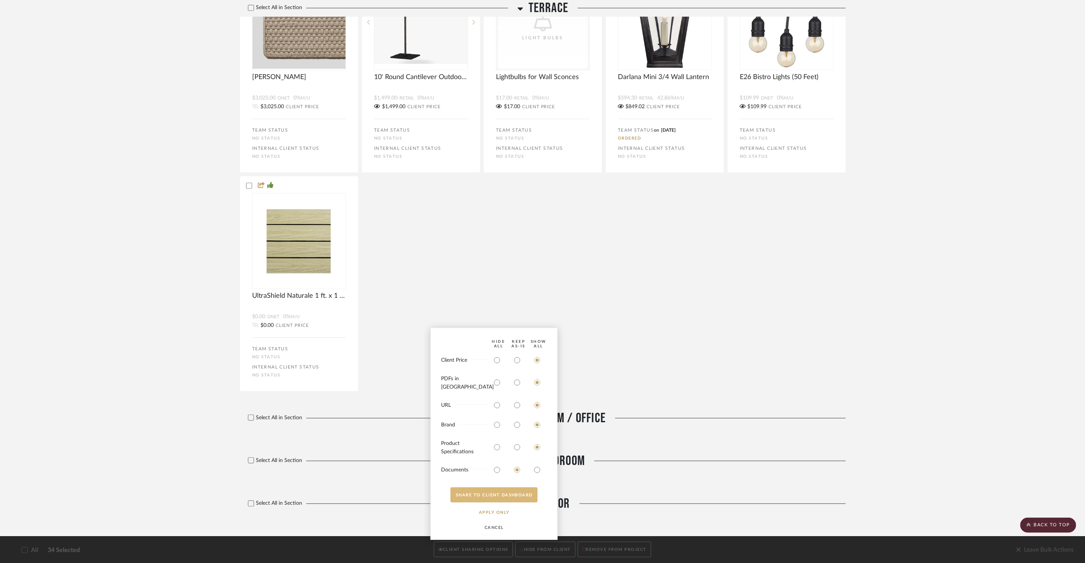
click at [503, 497] on button "SHARE TO CLIENT Dashboard" at bounding box center [494, 495] width 87 height 15
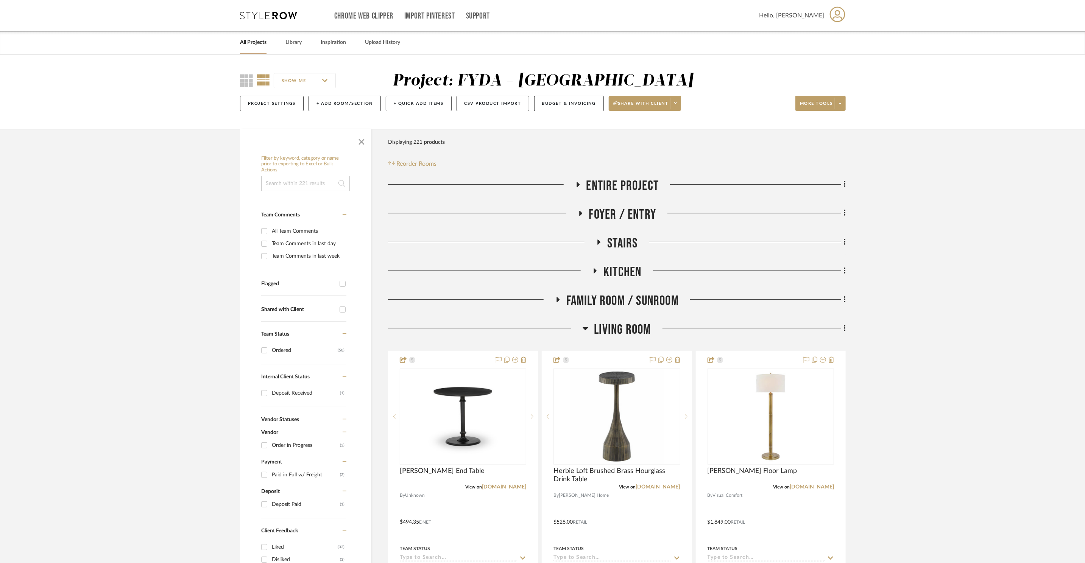
scroll to position [2, 0]
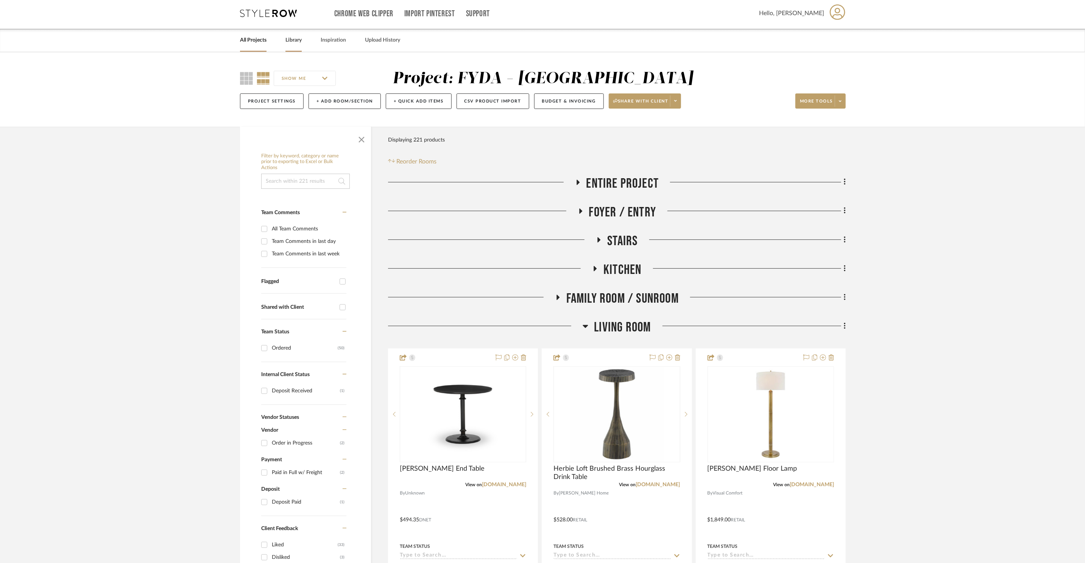
click at [297, 35] on link "Library" at bounding box center [293, 40] width 16 height 10
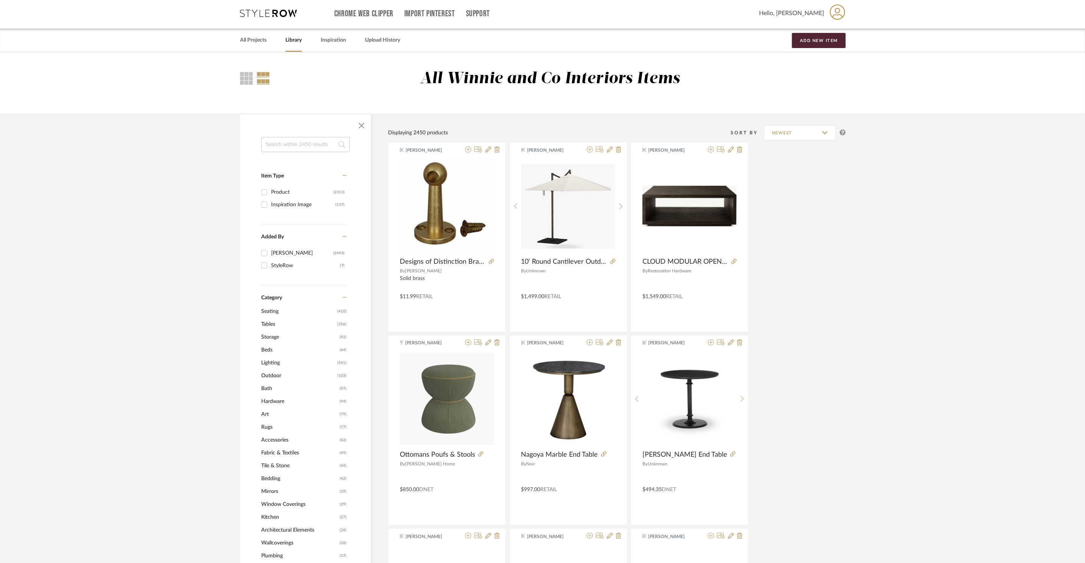
click at [296, 141] on input at bounding box center [305, 144] width 89 height 15
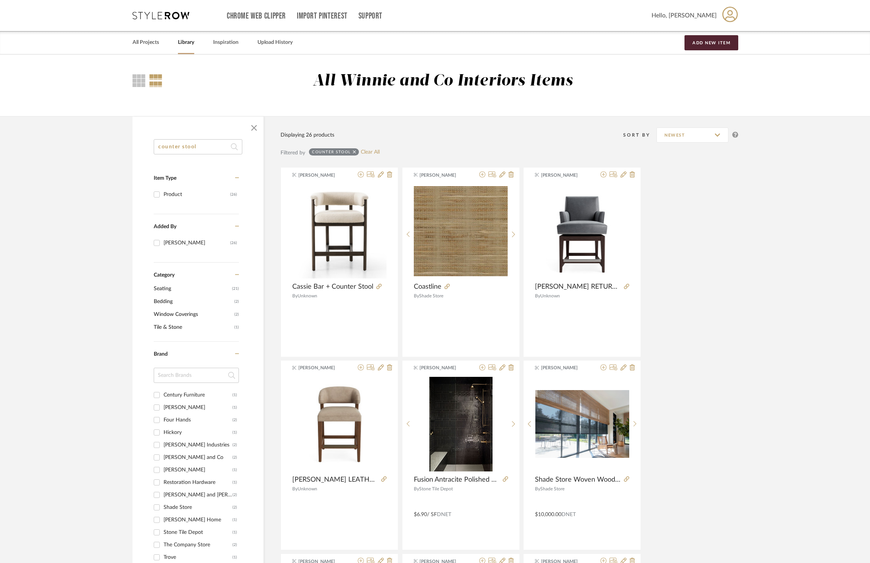
click at [153, 14] on icon at bounding box center [161, 16] width 57 height 8
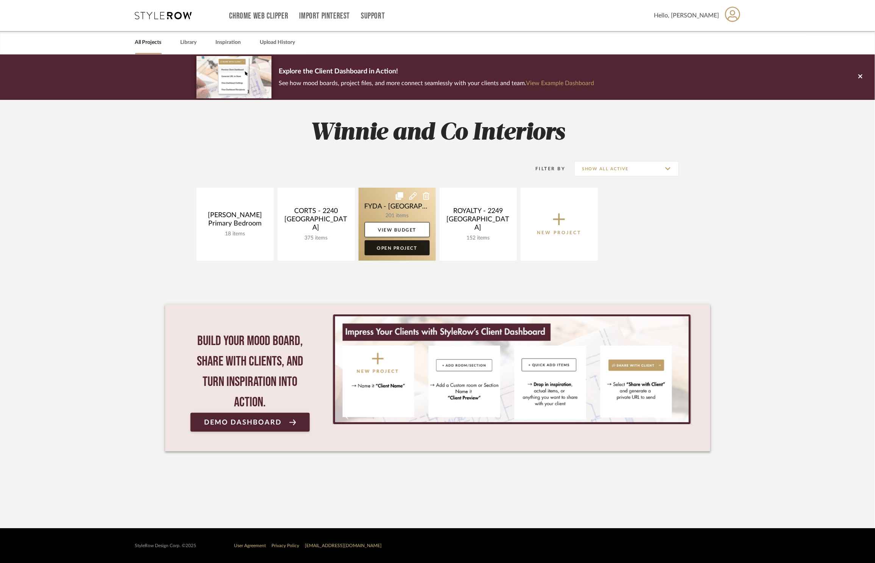
click at [394, 249] on link "Open Project" at bounding box center [397, 247] width 65 height 15
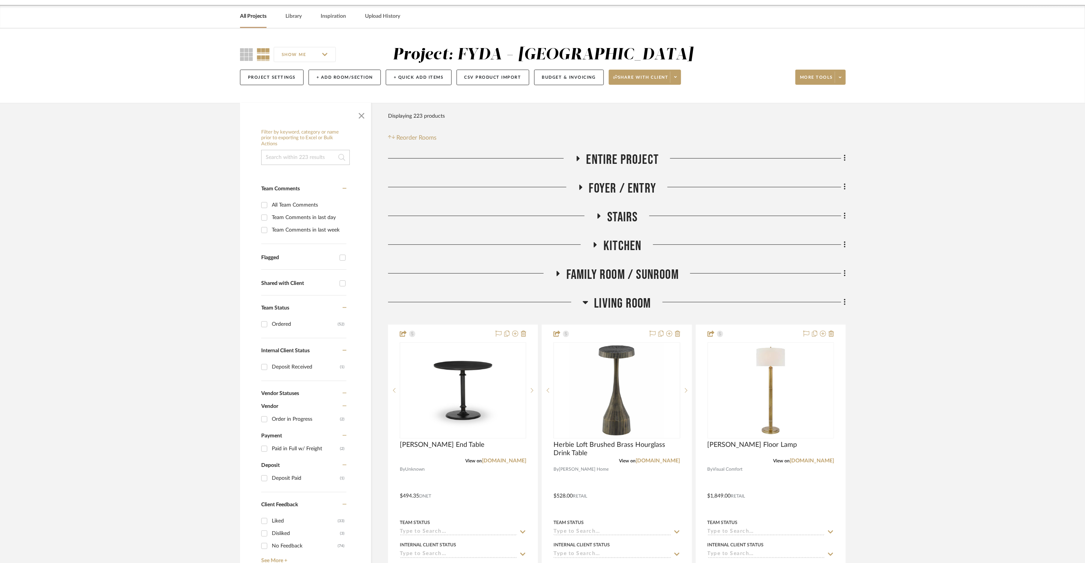
scroll to position [39, 0]
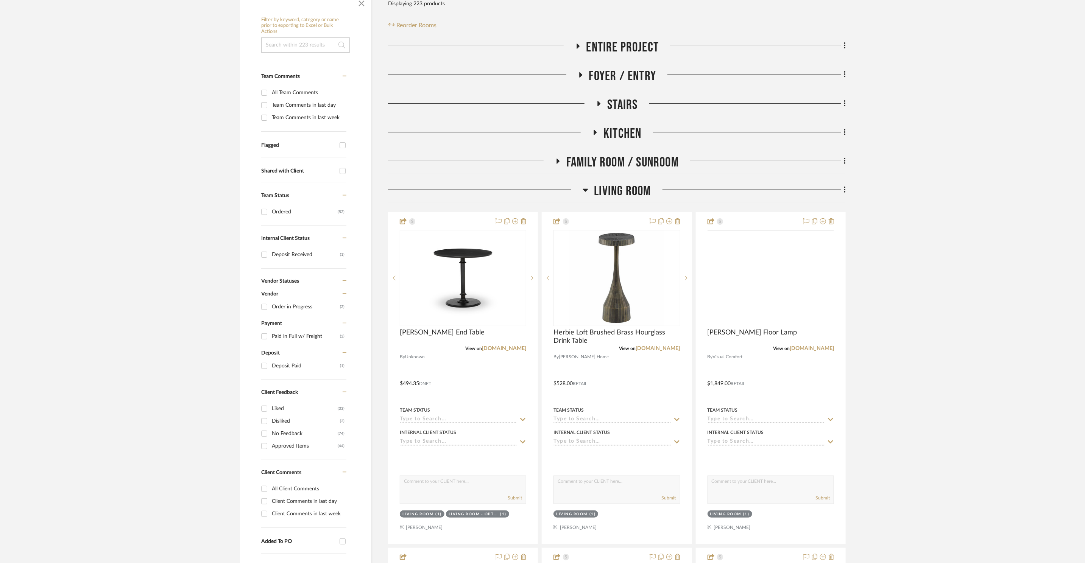
scroll to position [145, 0]
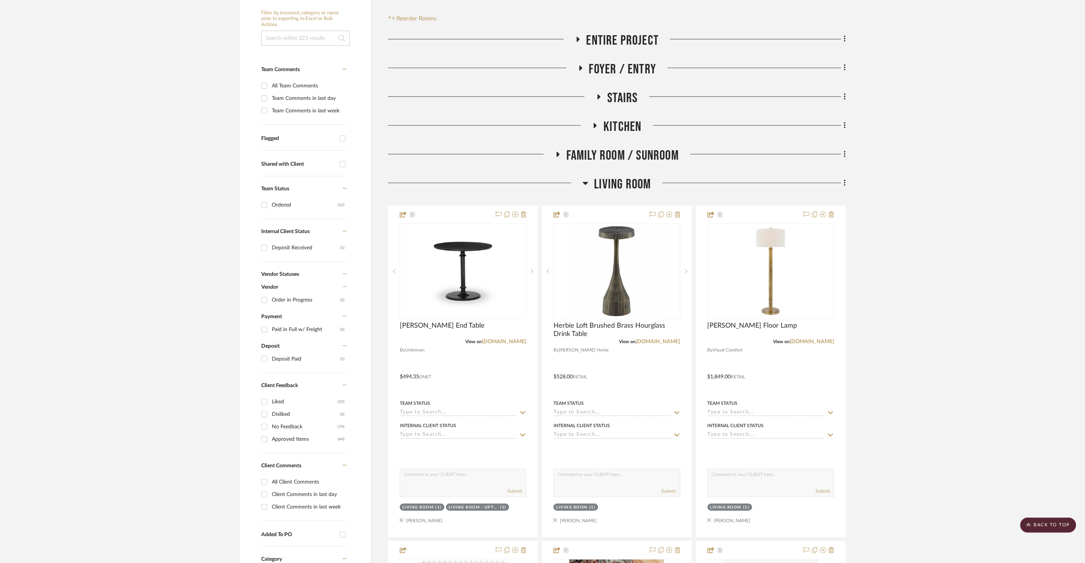
click at [637, 184] on span "Living Room" at bounding box center [622, 184] width 57 height 16
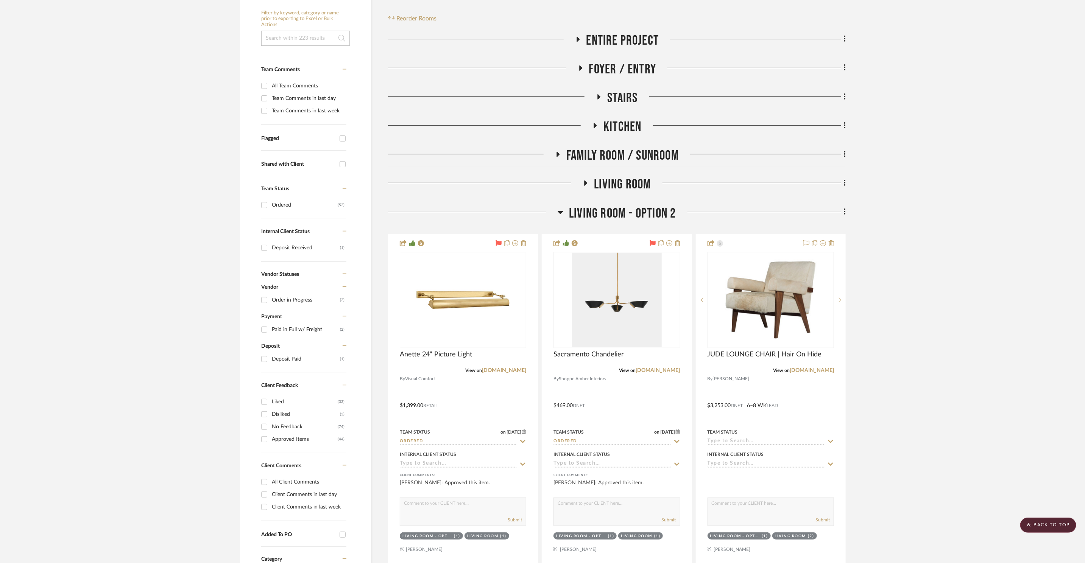
click at [654, 208] on span "Living Room - Option 2" at bounding box center [622, 214] width 107 height 16
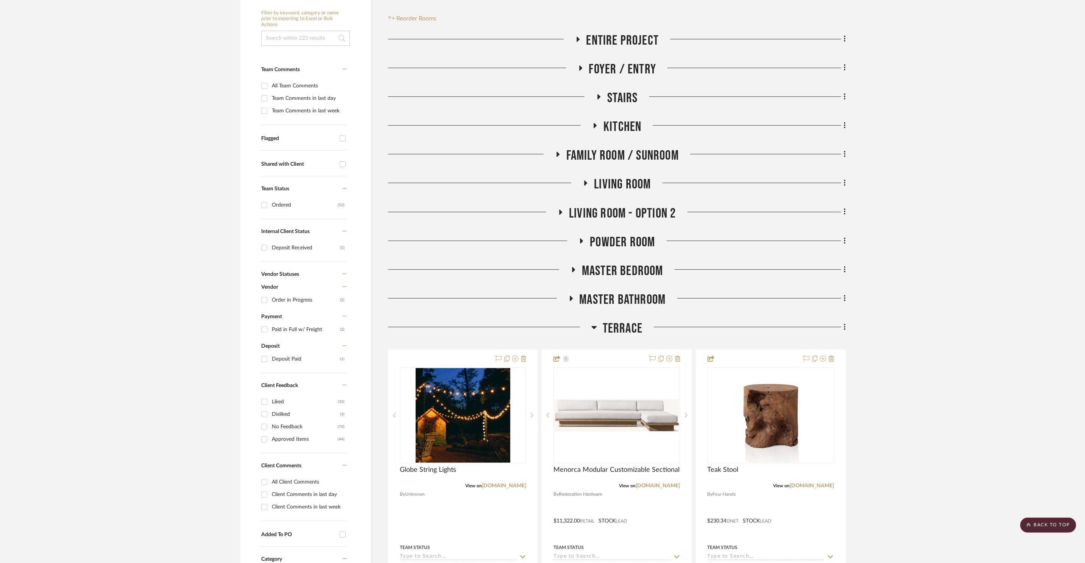
click at [632, 184] on span "Living Room" at bounding box center [622, 184] width 57 height 16
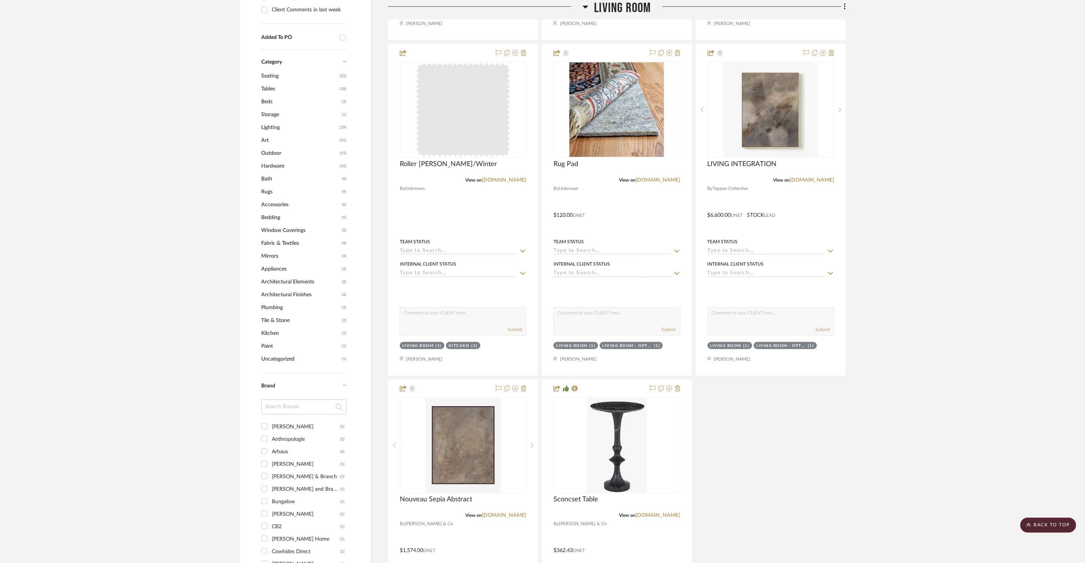
scroll to position [879, 0]
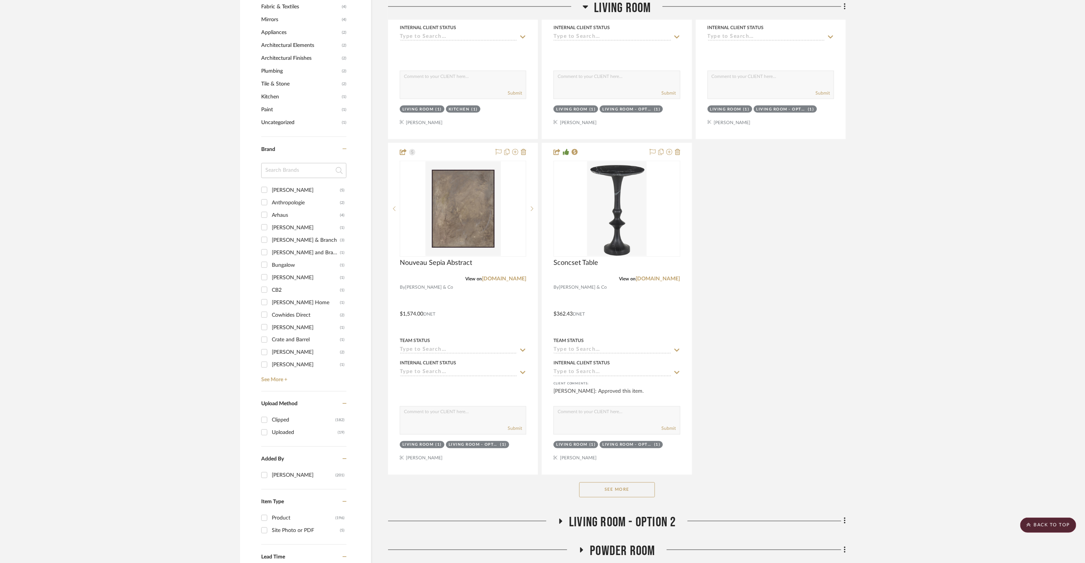
click at [612, 496] on button "See More" at bounding box center [617, 490] width 76 height 15
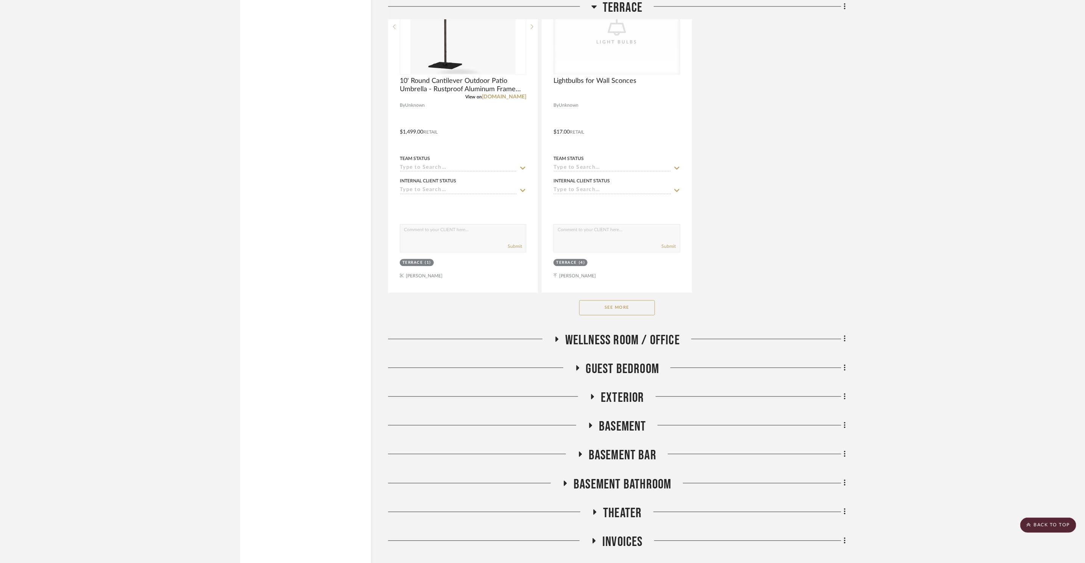
scroll to position [3259, 0]
click at [631, 515] on span "Theater" at bounding box center [622, 512] width 39 height 16
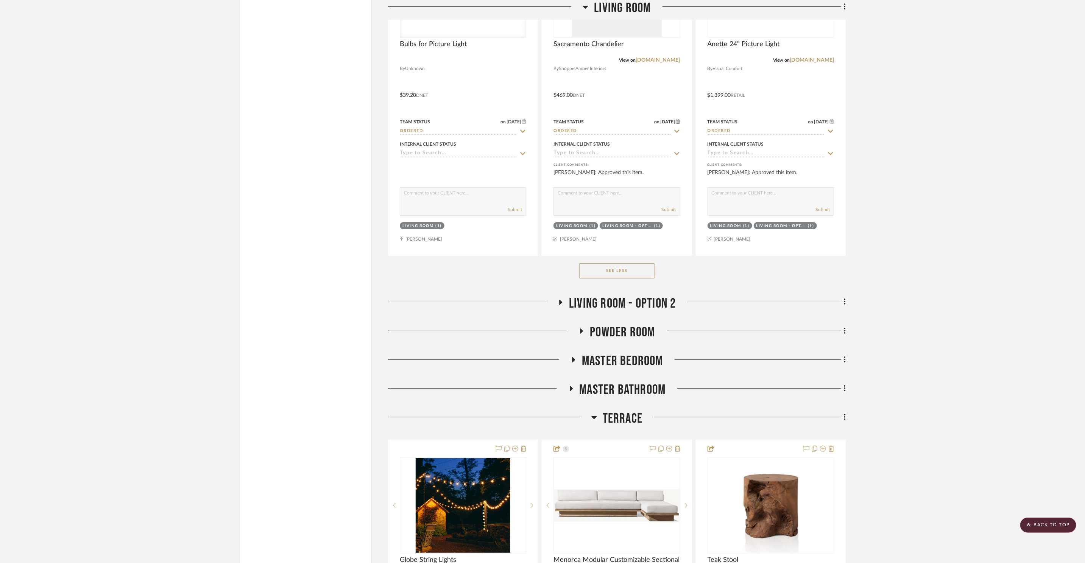
scroll to position [2151, 0]
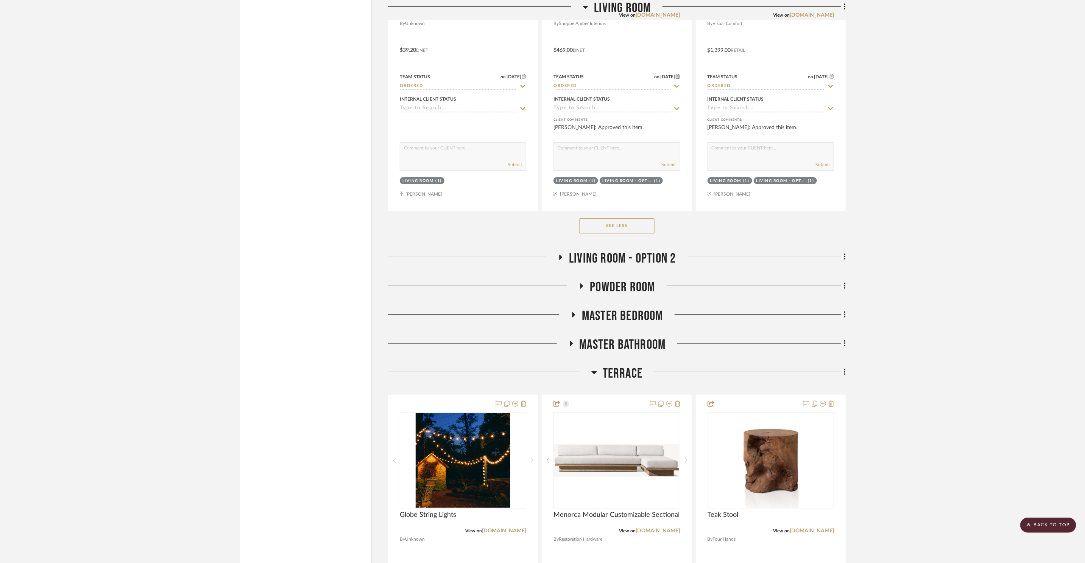
click at [629, 317] on span "Master Bedroom" at bounding box center [622, 316] width 81 height 16
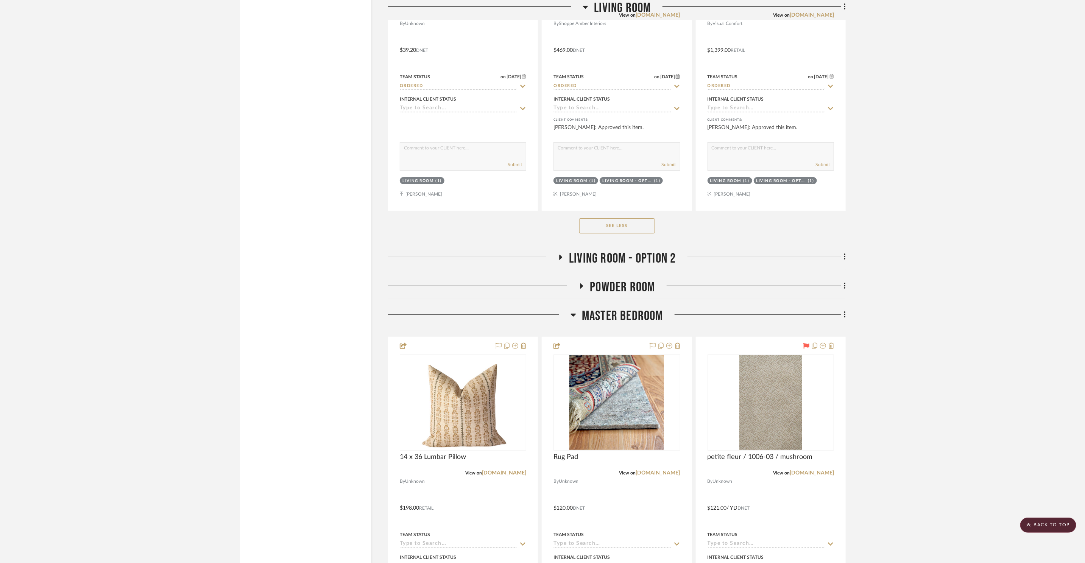
scroll to position [2166, 0]
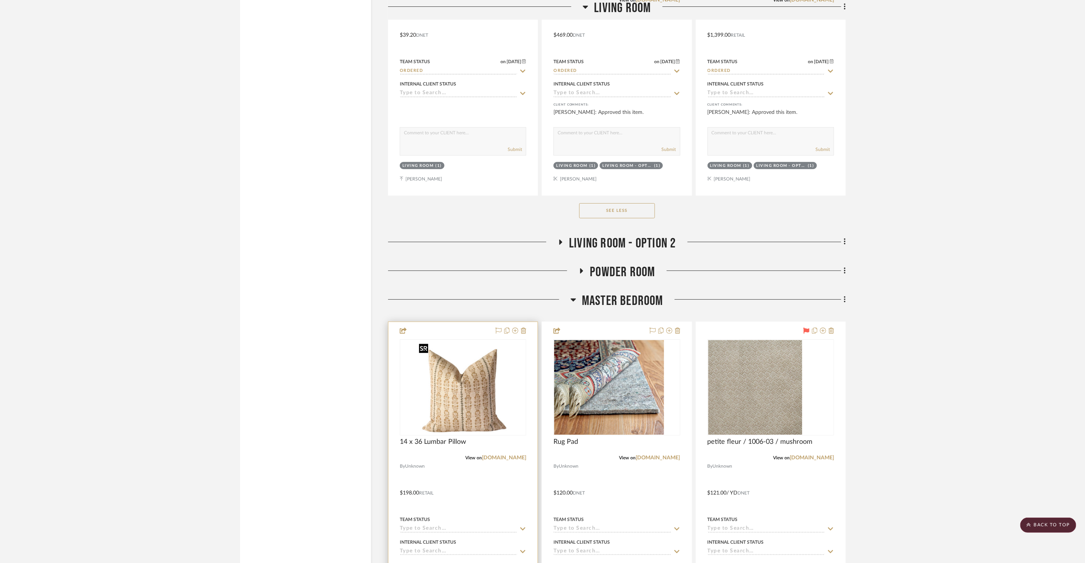
click at [445, 385] on div at bounding box center [463, 388] width 126 height 96
click at [447, 385] on img "0" at bounding box center [463, 387] width 94 height 95
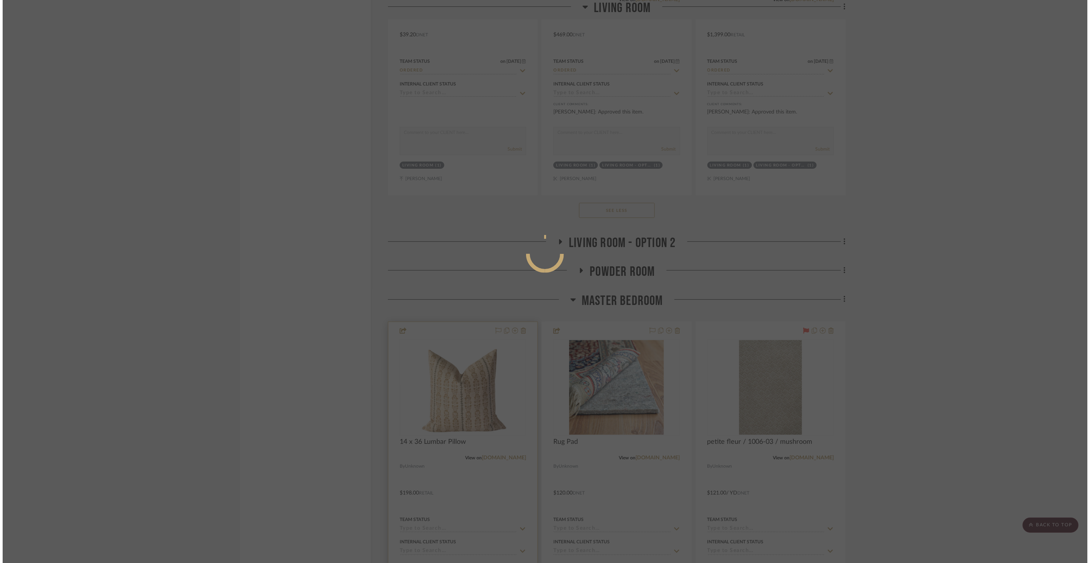
scroll to position [0, 0]
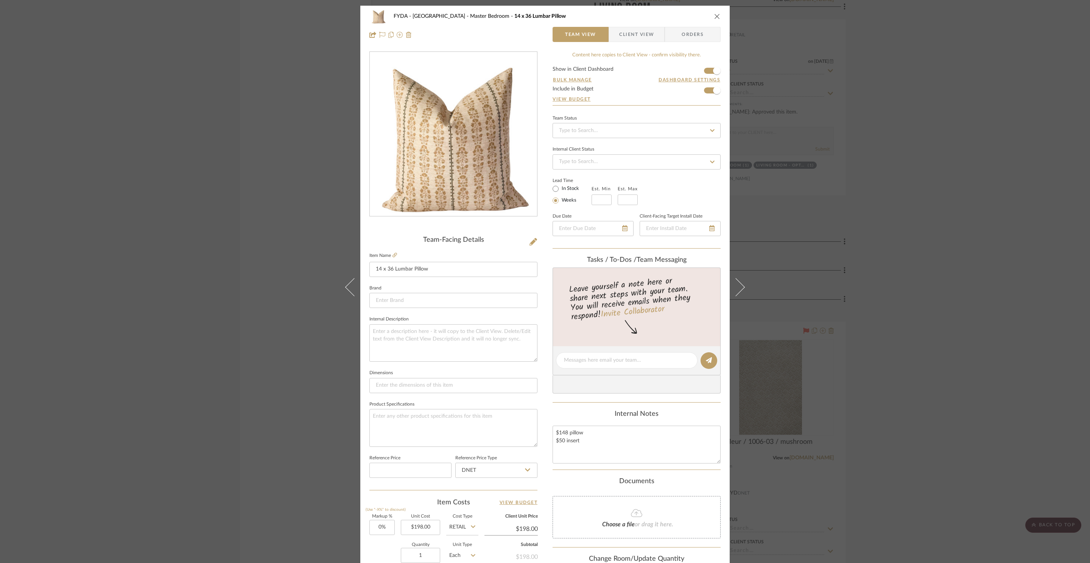
click at [870, 156] on div "FYDA - 655 City Park Master Bedroom 14 x 36 Lumbar Pillow Team View Client View…" at bounding box center [545, 281] width 1090 height 563
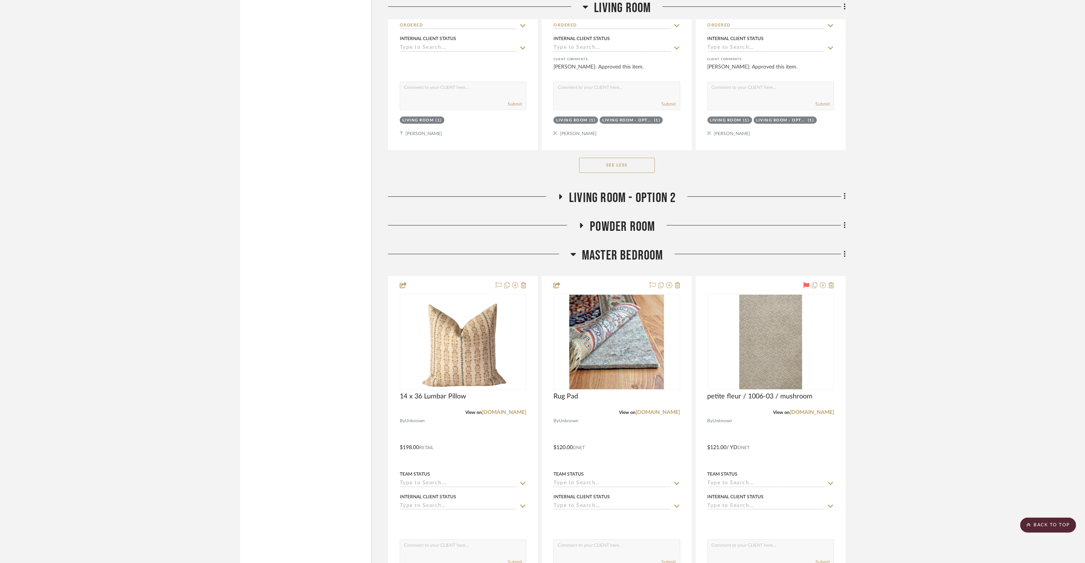
scroll to position [2491, 0]
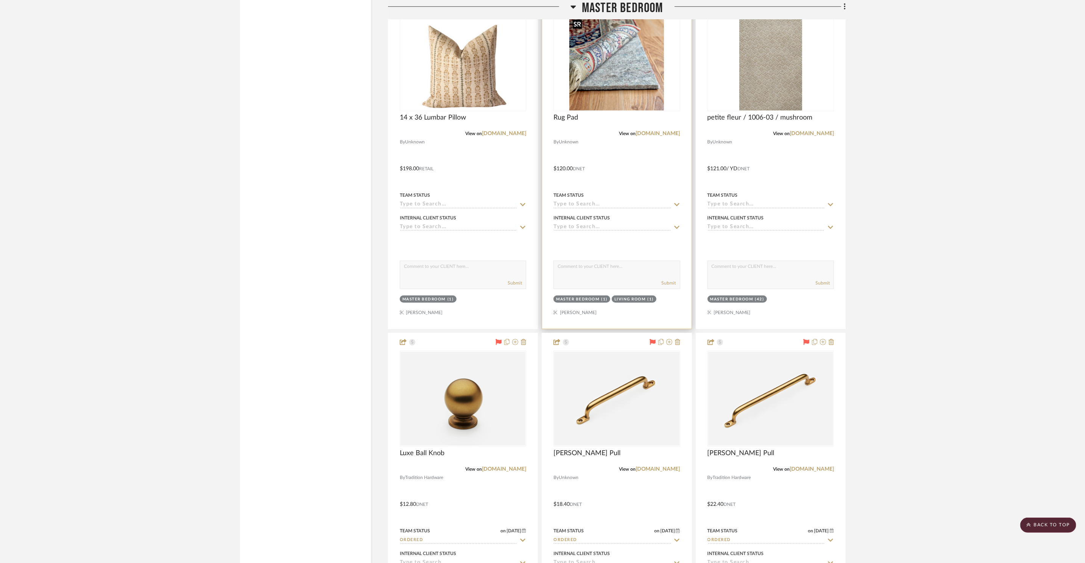
click at [647, 81] on img "0" at bounding box center [616, 63] width 95 height 95
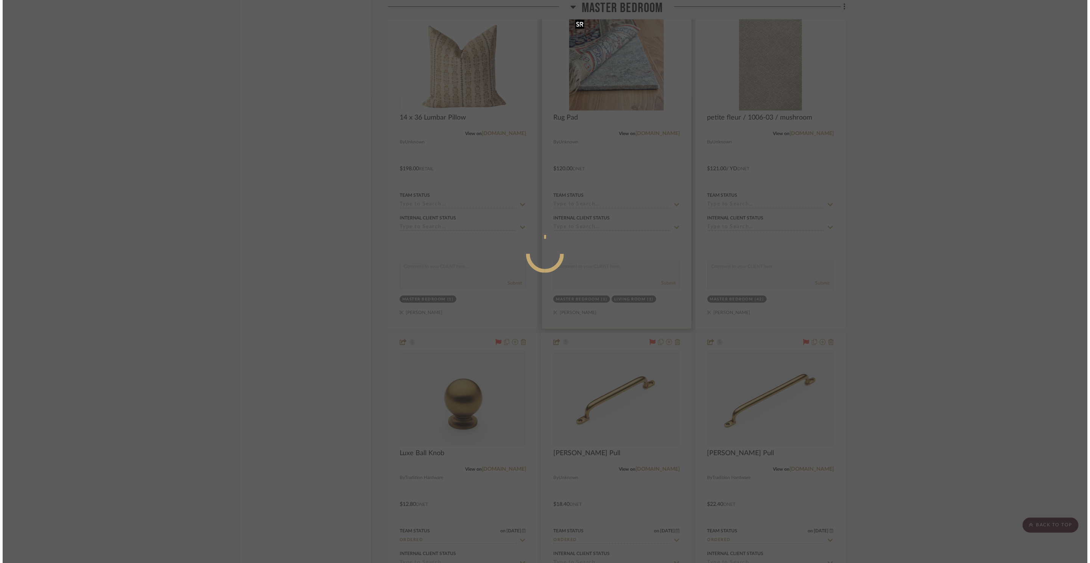
scroll to position [0, 0]
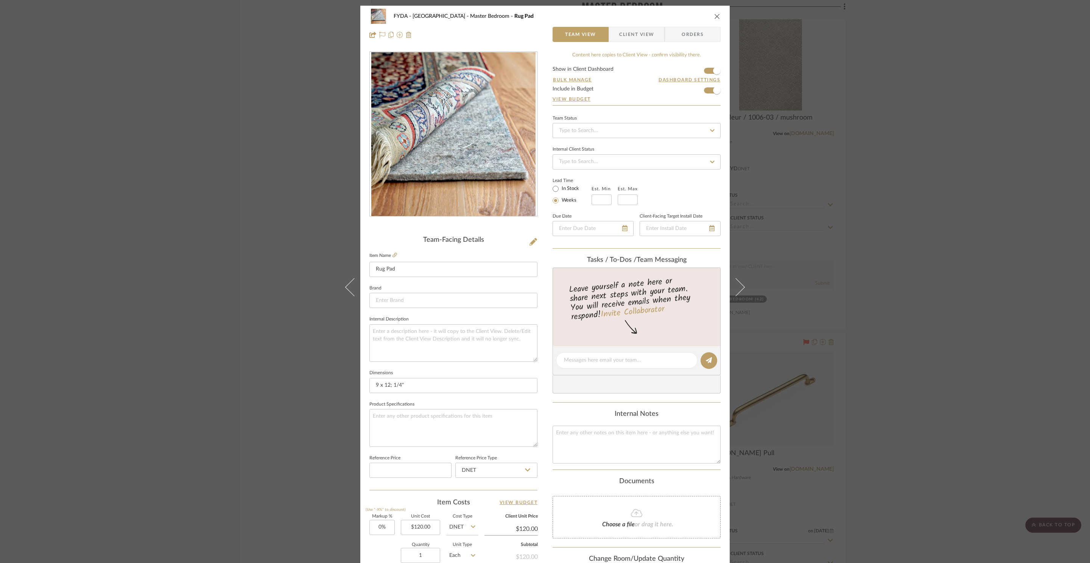
click at [899, 132] on div "FYDA - 655 City Park Master Bedroom Rug Pad Team View Client View Orders Team-F…" at bounding box center [545, 281] width 1090 height 563
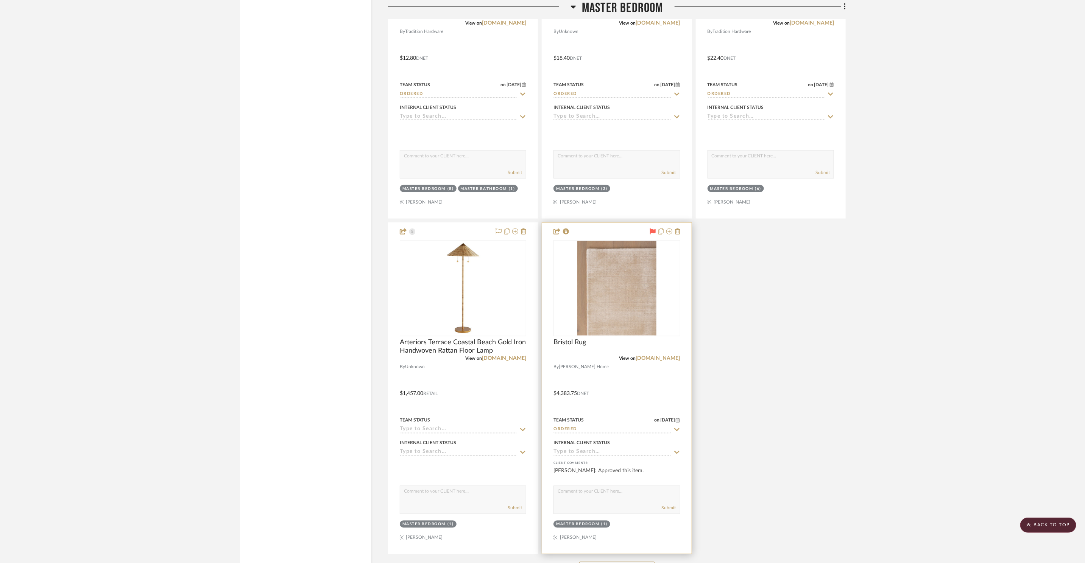
scroll to position [2937, 0]
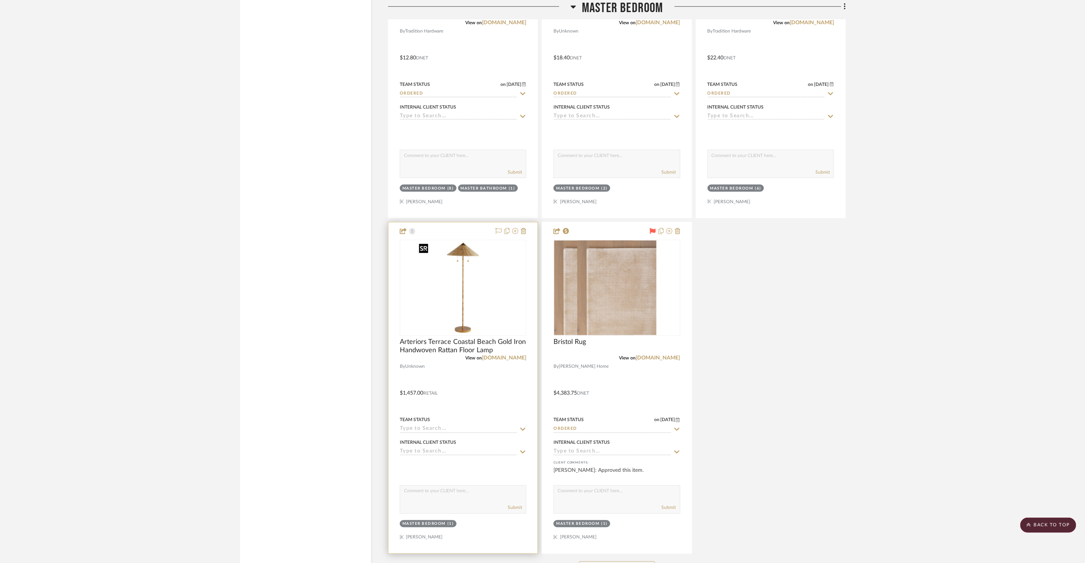
click at [0, 0] on img at bounding box center [0, 0] width 0 height 0
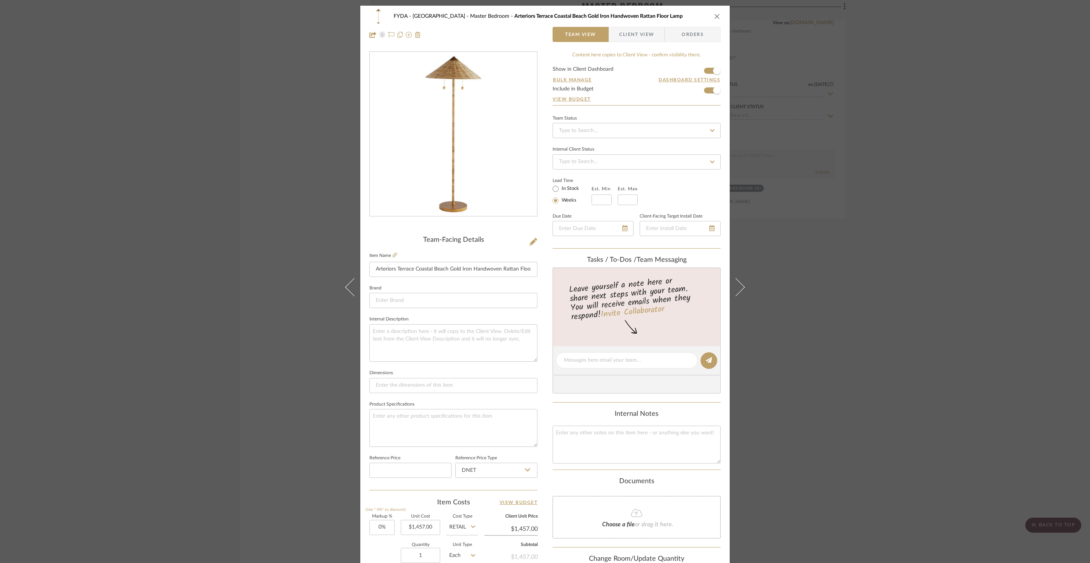
click at [895, 252] on div "FYDA - 655 City Park Master Bedroom Arteriors Terrace Coastal Beach Gold Iron H…" at bounding box center [545, 281] width 1090 height 563
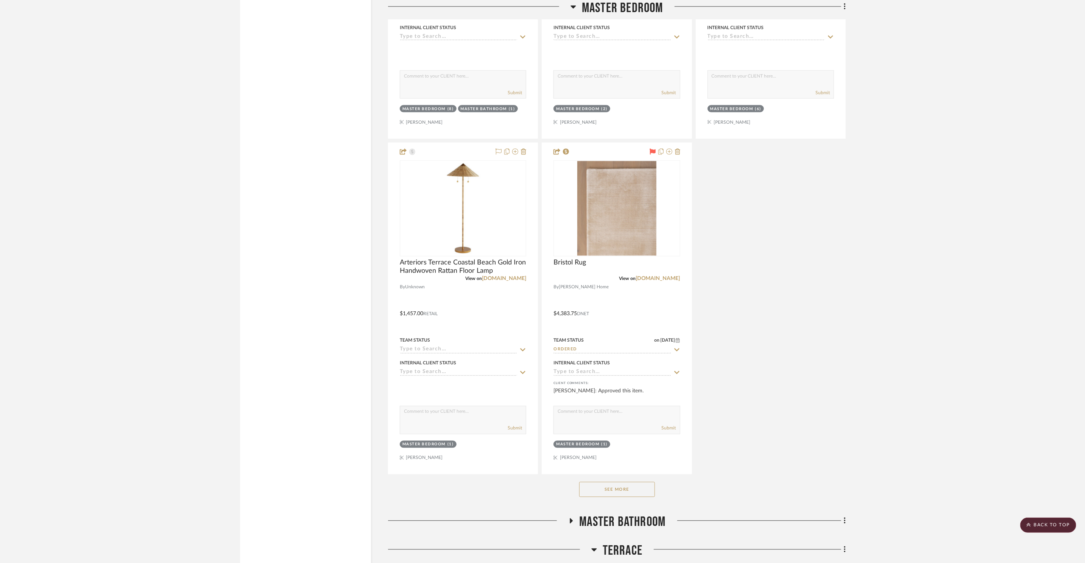
scroll to position [3289, 0]
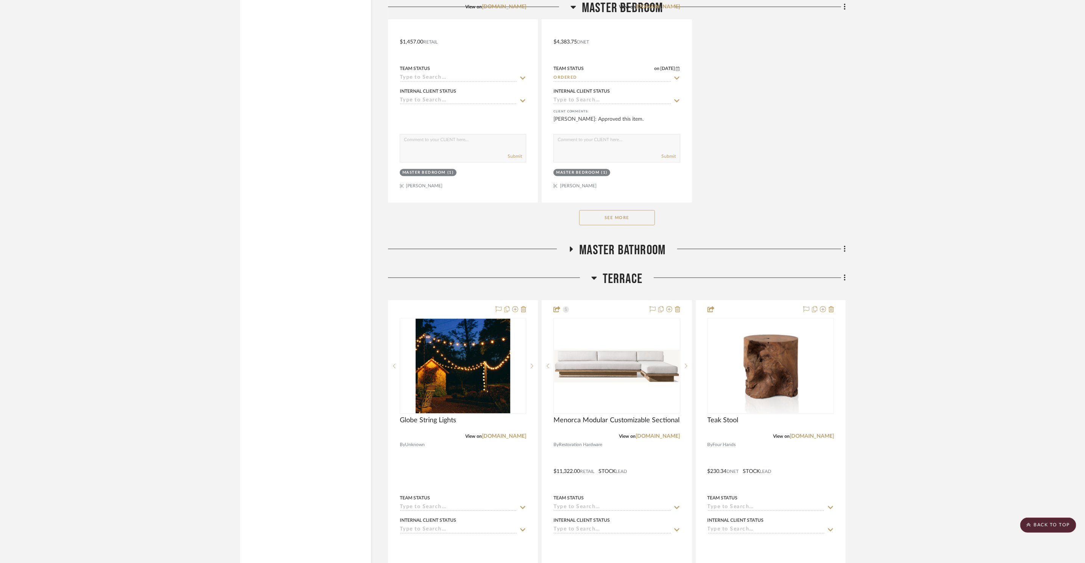
click at [619, 218] on button "See More" at bounding box center [617, 217] width 76 height 15
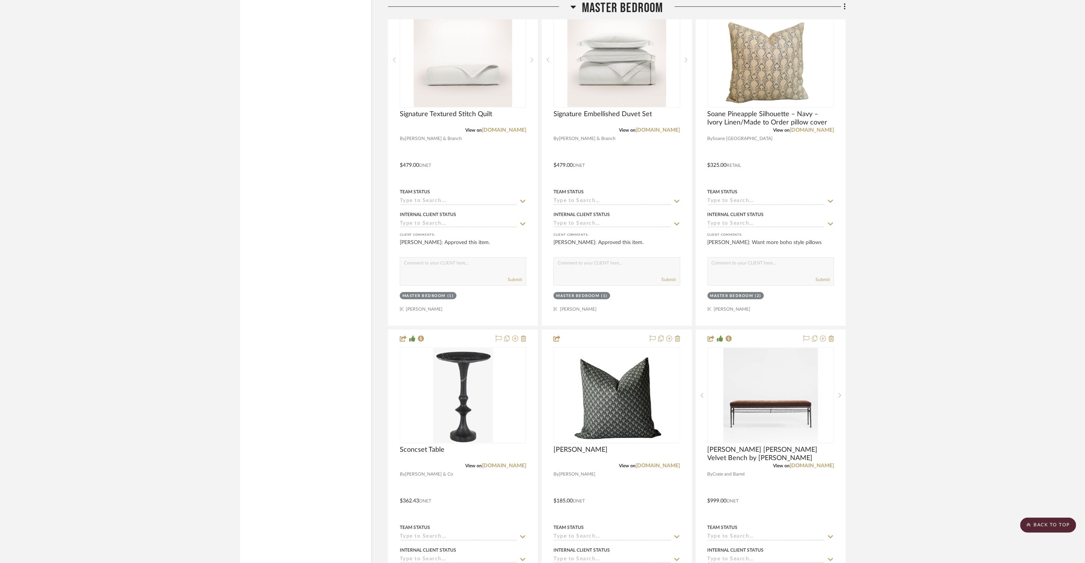
scroll to position [4638, 0]
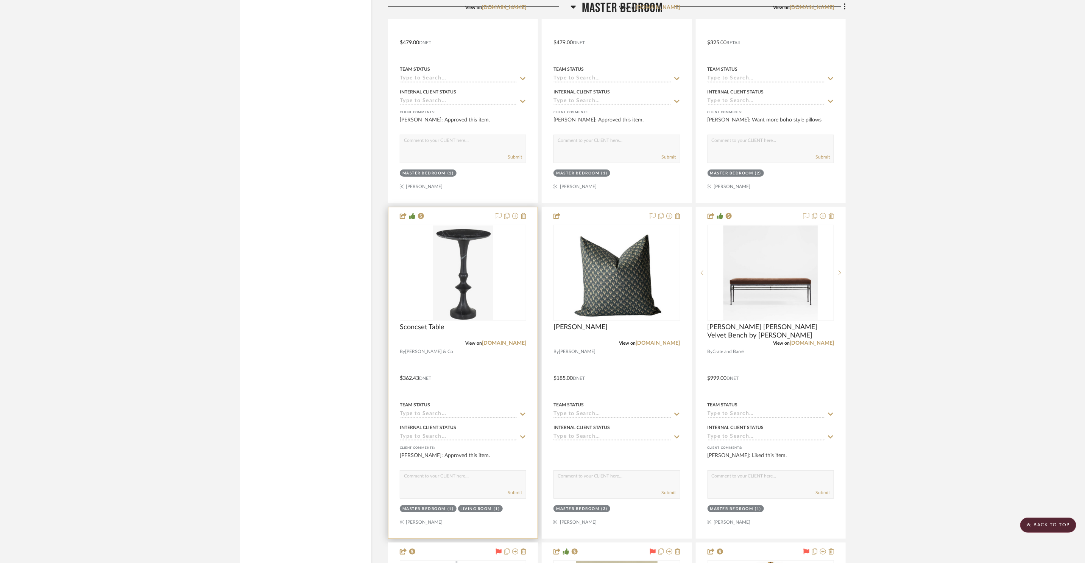
click at [470, 472] on textarea at bounding box center [463, 478] width 126 height 14
type textarea "We don't have room for this with chaise so holding off on ordering."
click at [513, 489] on button "Submit" at bounding box center [515, 492] width 14 height 7
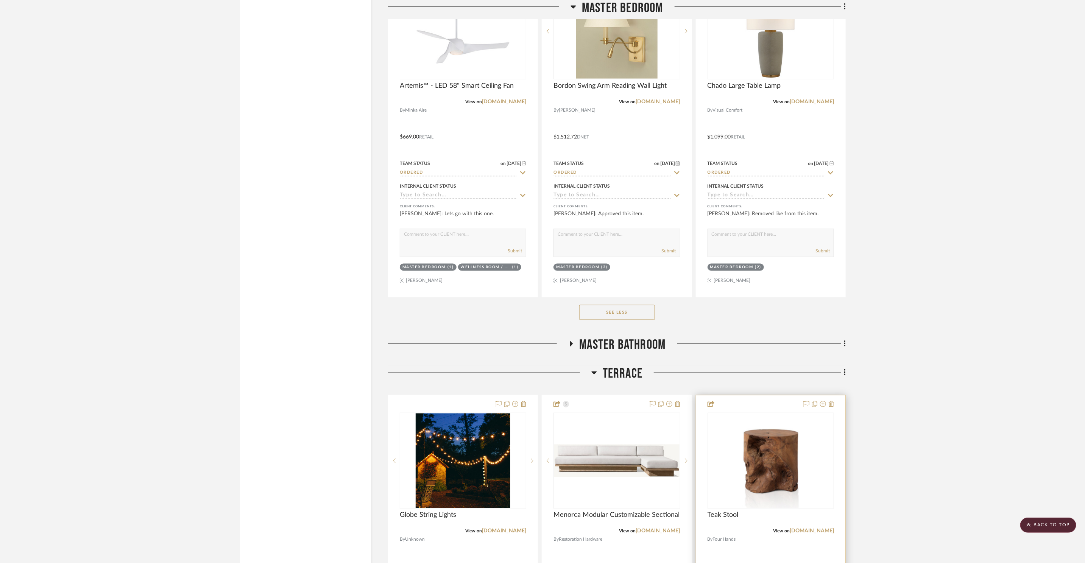
scroll to position [5219, 0]
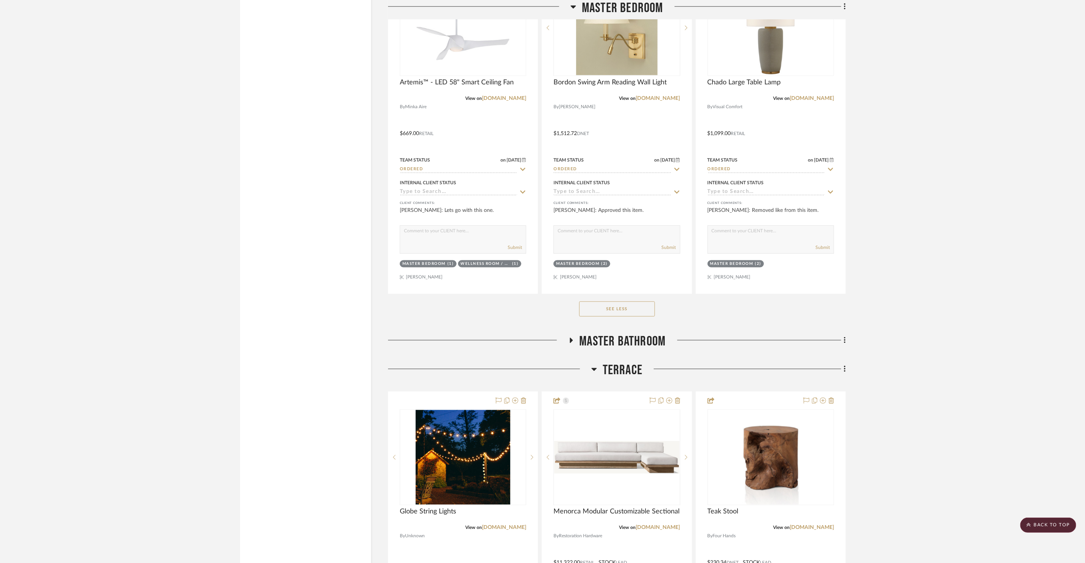
click at [641, 334] on span "Master Bathroom" at bounding box center [623, 342] width 86 height 16
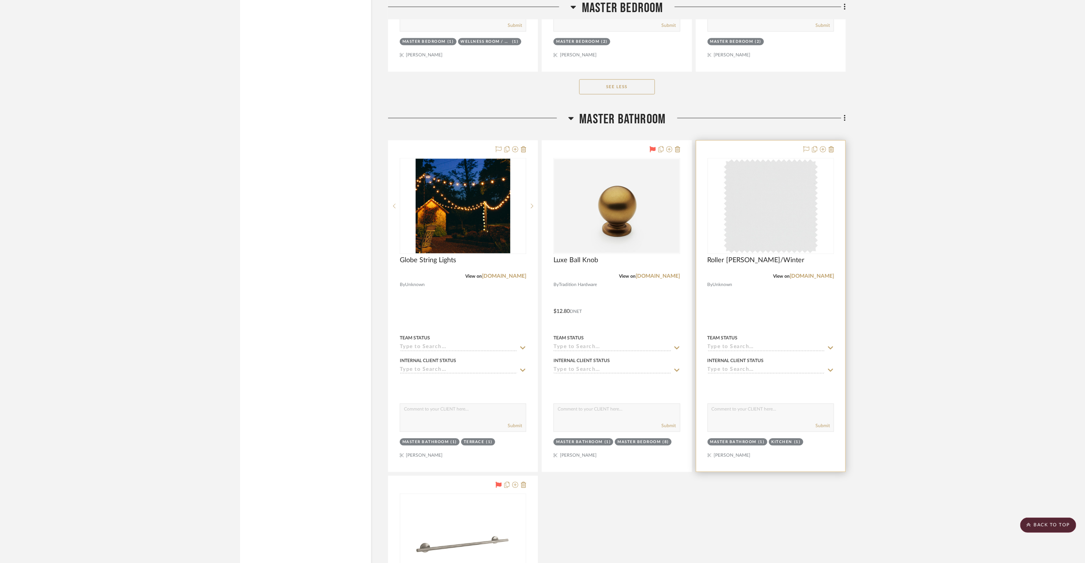
scroll to position [5444, 0]
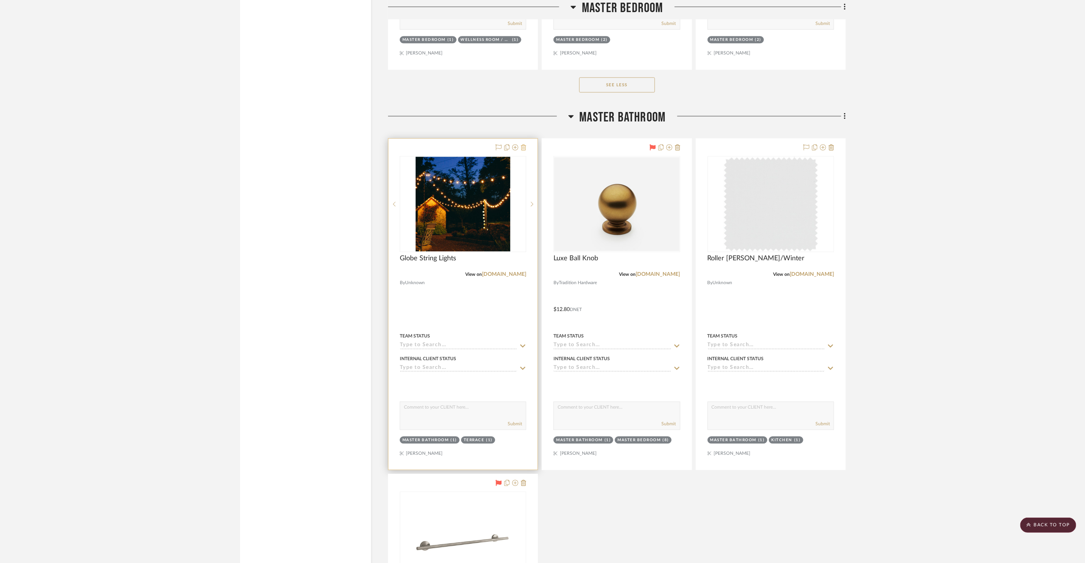
click at [522, 144] on icon at bounding box center [523, 147] width 5 height 6
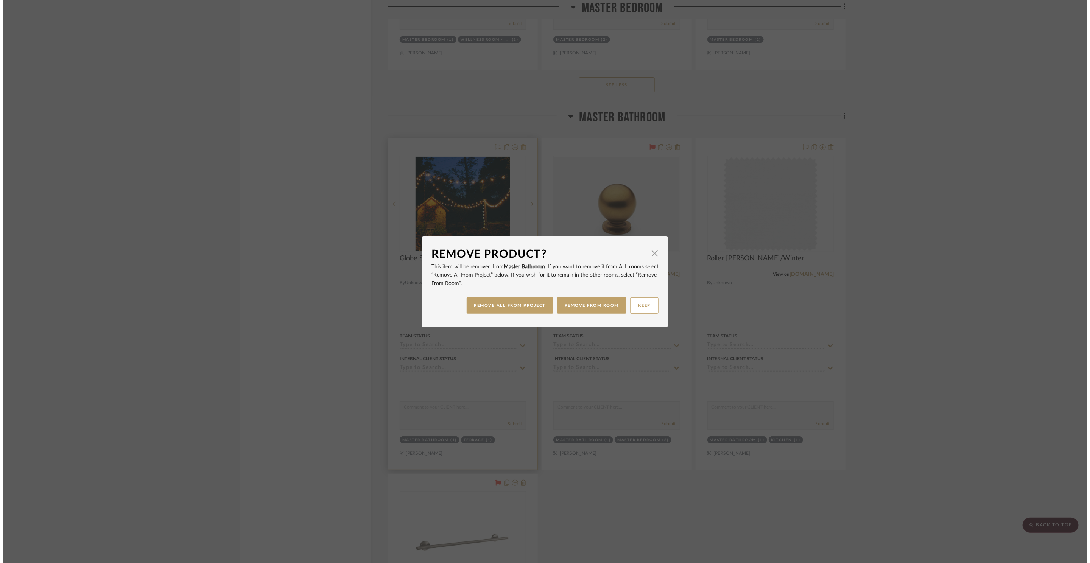
scroll to position [0, 0]
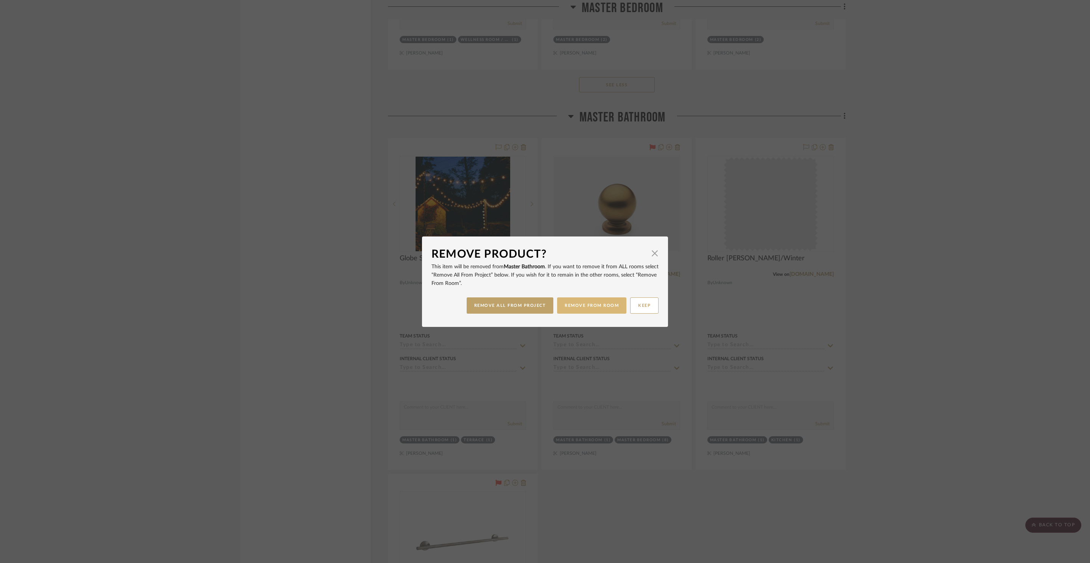
click at [595, 305] on button "REMOVE FROM ROOM" at bounding box center [591, 306] width 69 height 16
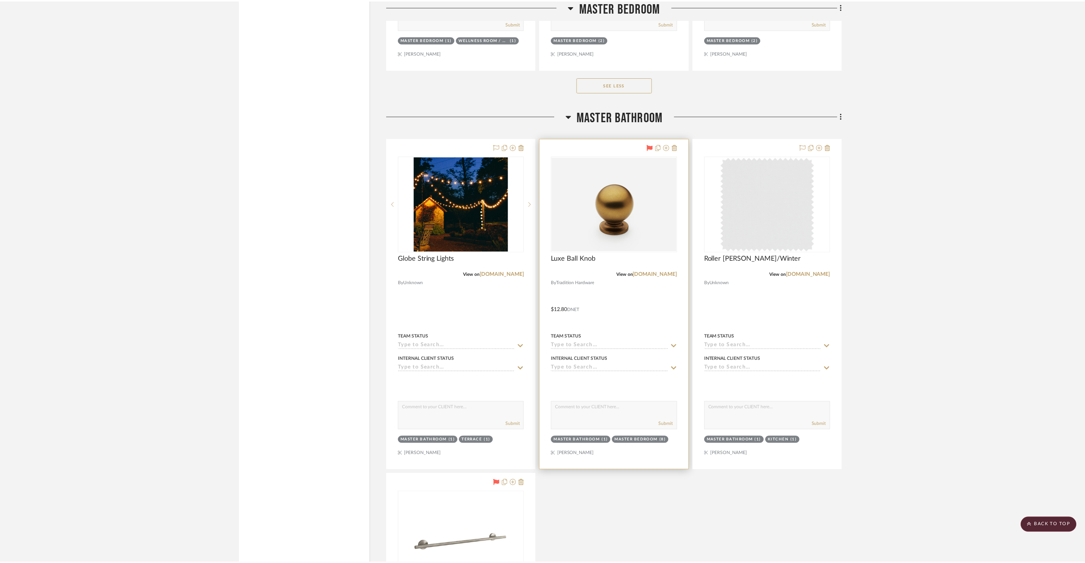
scroll to position [5444, 0]
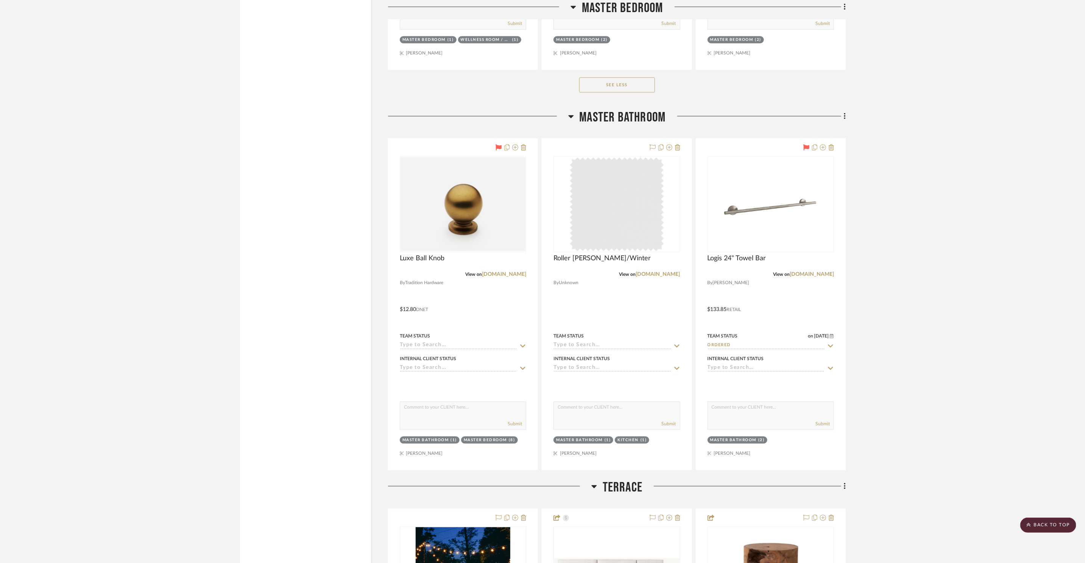
click at [524, 144] on icon at bounding box center [523, 147] width 5 height 6
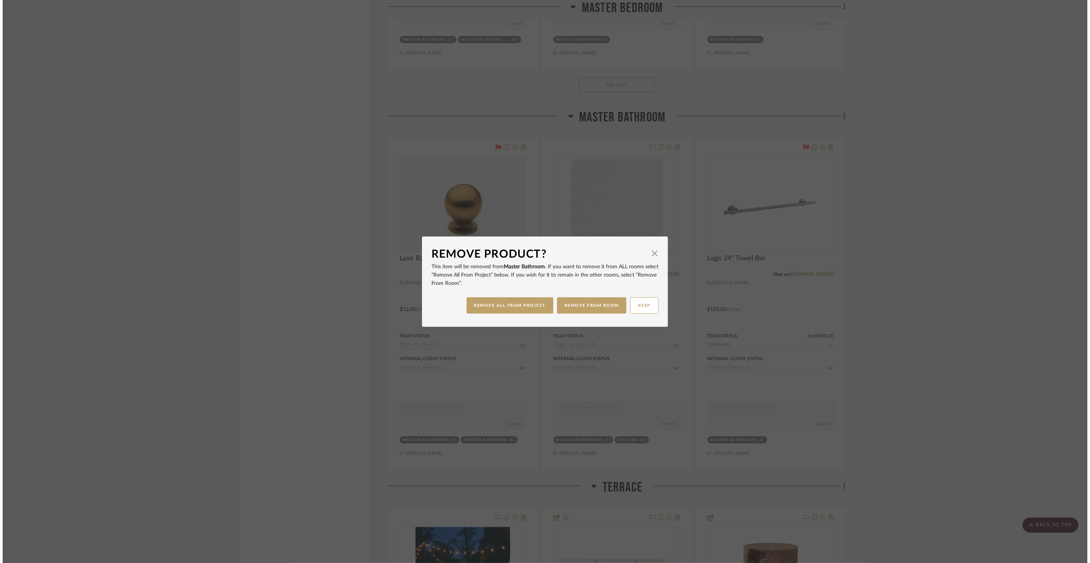
scroll to position [0, 0]
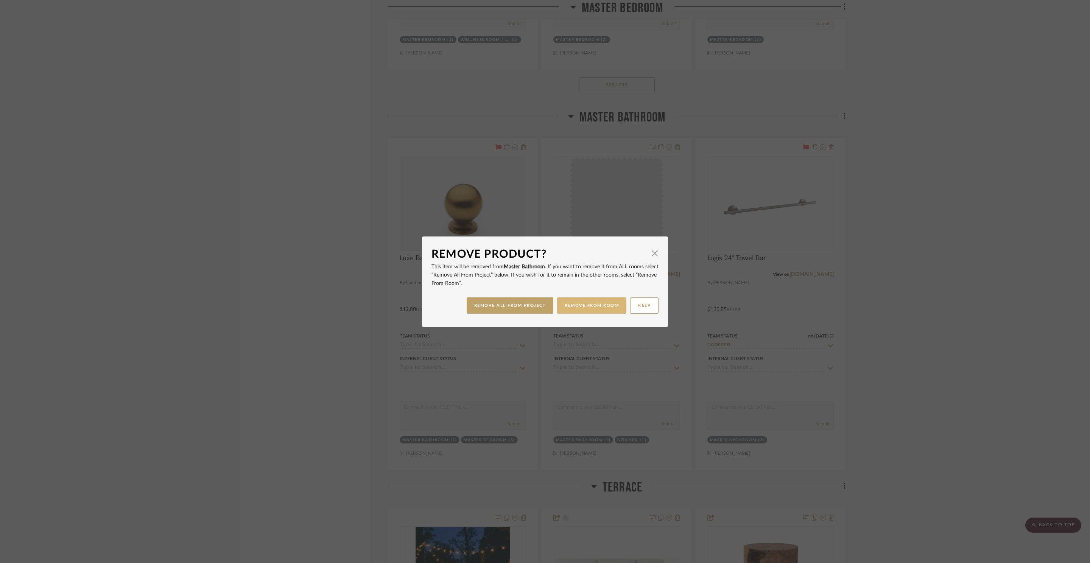
click at [598, 307] on button "REMOVE FROM ROOM" at bounding box center [591, 306] width 69 height 16
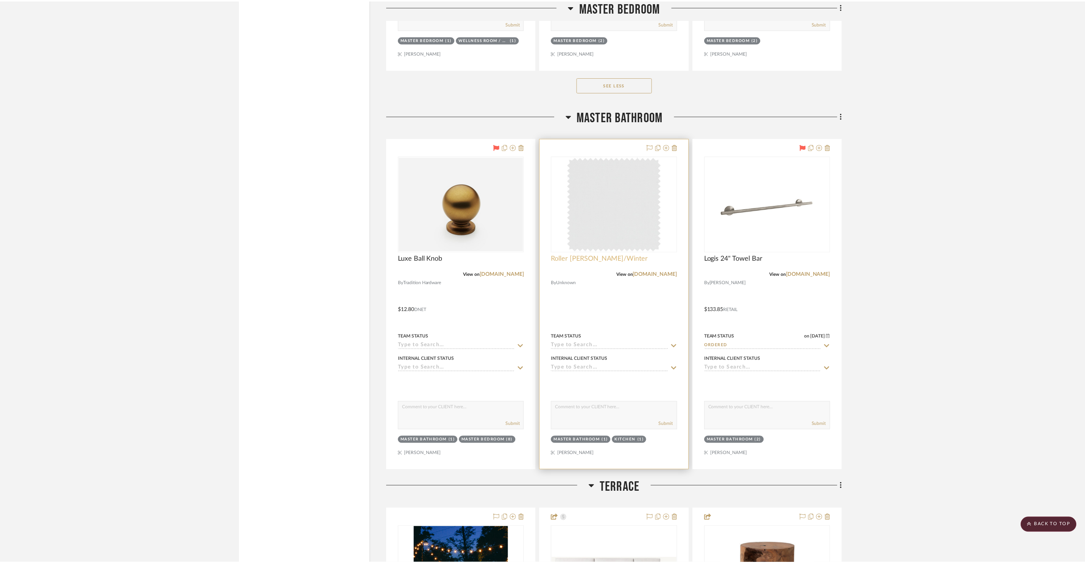
scroll to position [5444, 0]
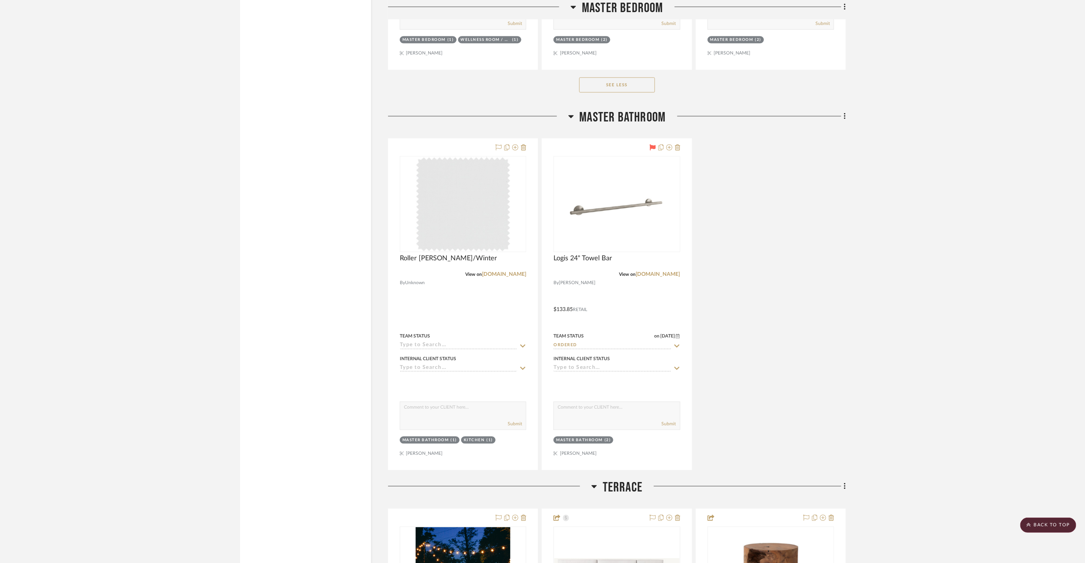
click at [573, 112] on icon at bounding box center [571, 116] width 6 height 9
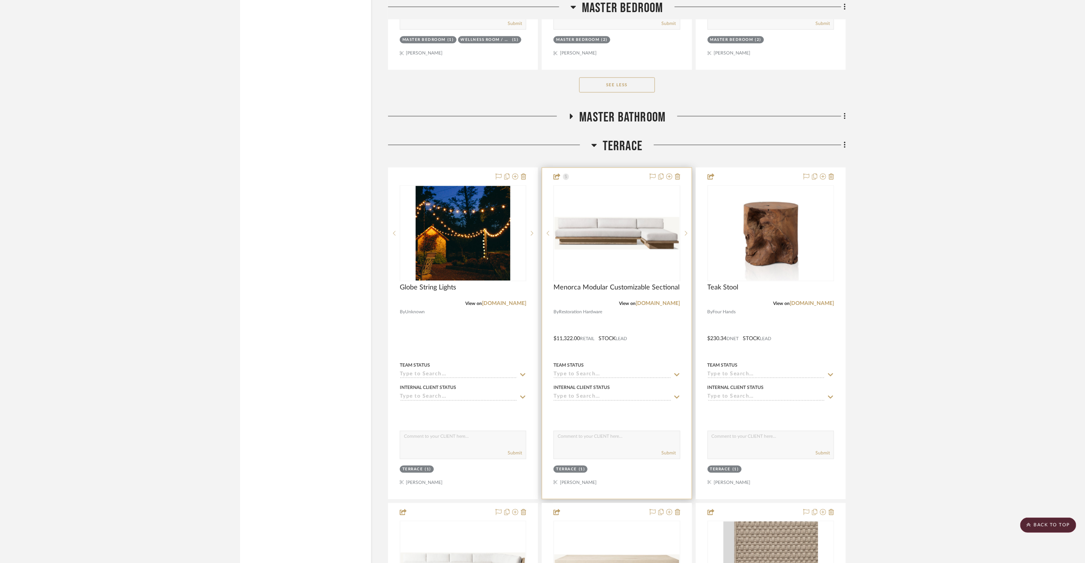
click at [644, 207] on div "0" at bounding box center [617, 233] width 126 height 95
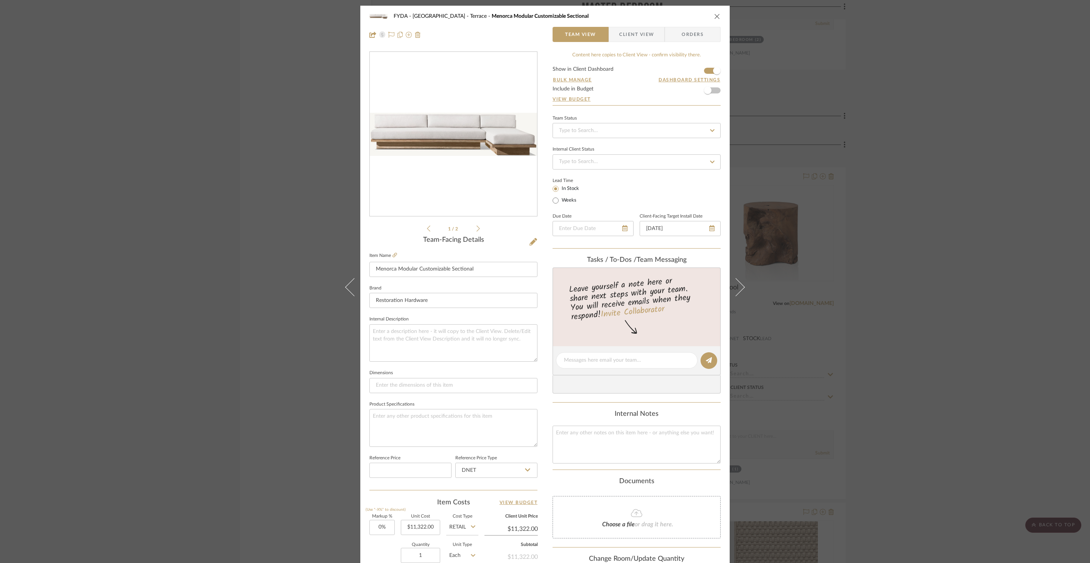
click at [858, 188] on div "FYDA - 655 City Park Terrace Menorca Modular Customizable Sectional Team View C…" at bounding box center [545, 281] width 1090 height 563
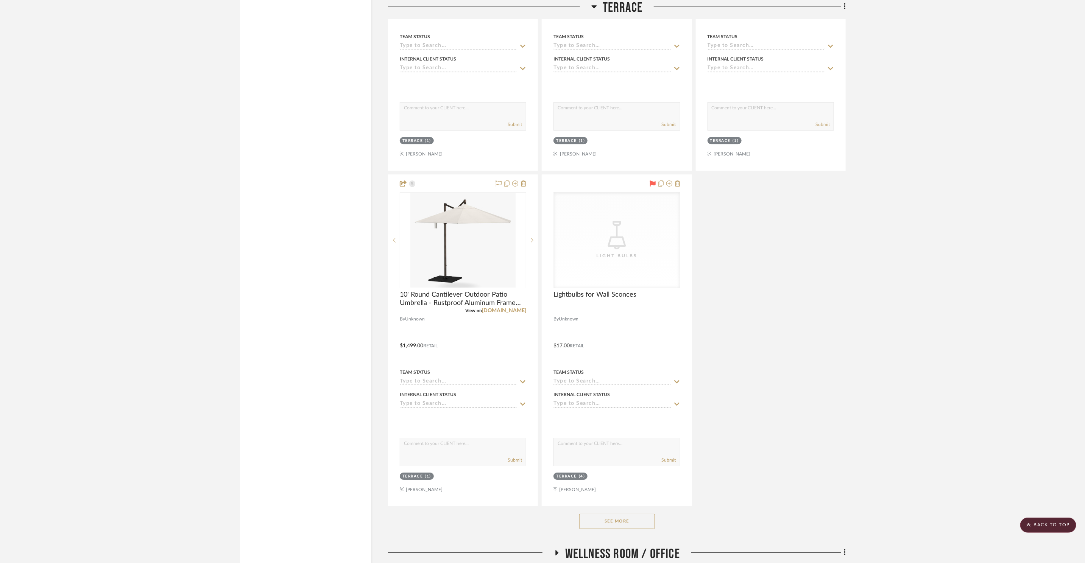
scroll to position [6330, 0]
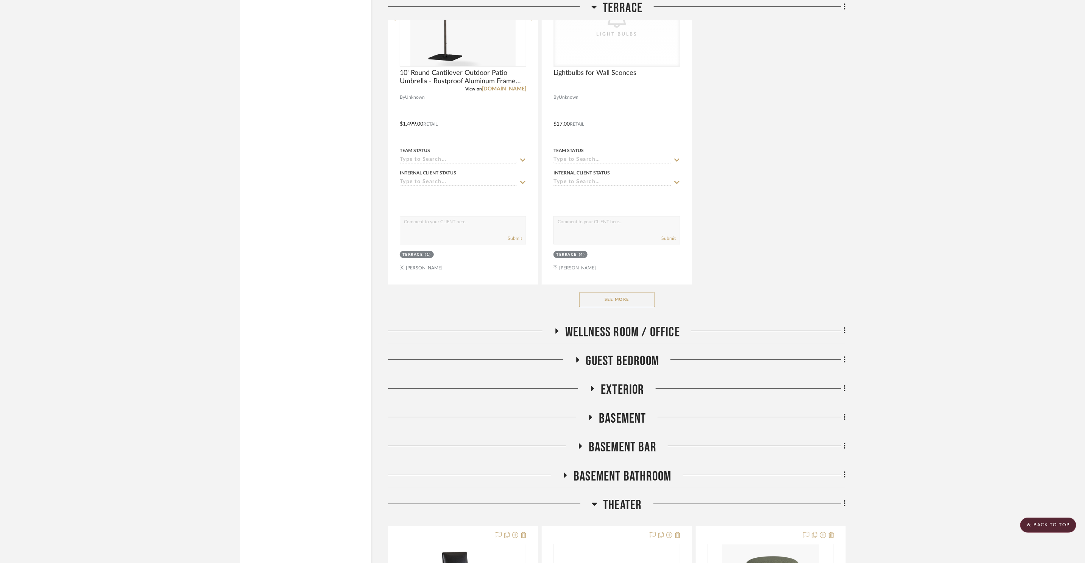
click at [625, 292] on button "See More" at bounding box center [617, 299] width 76 height 15
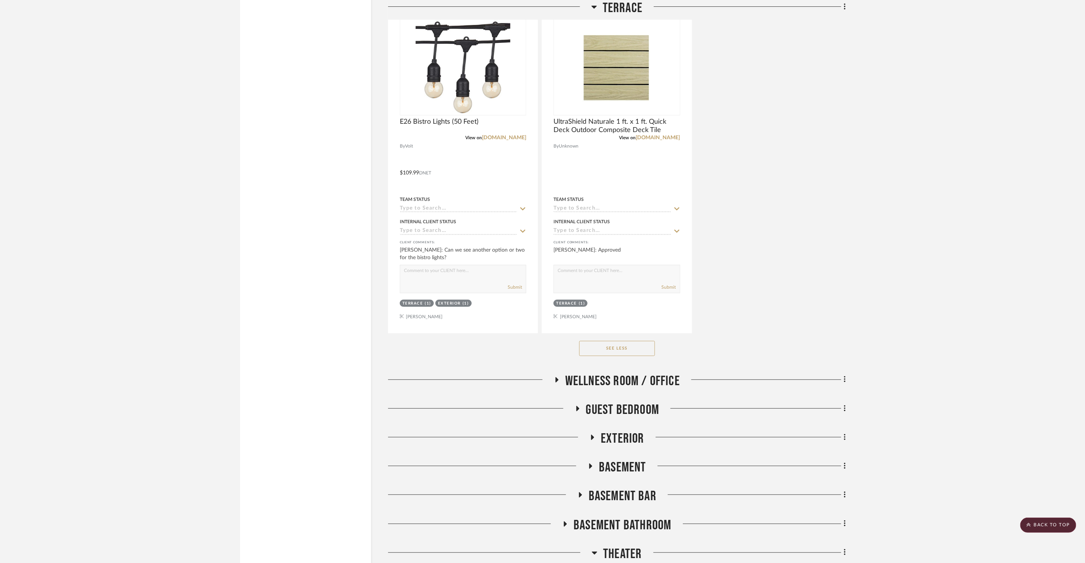
scroll to position [6623, 0]
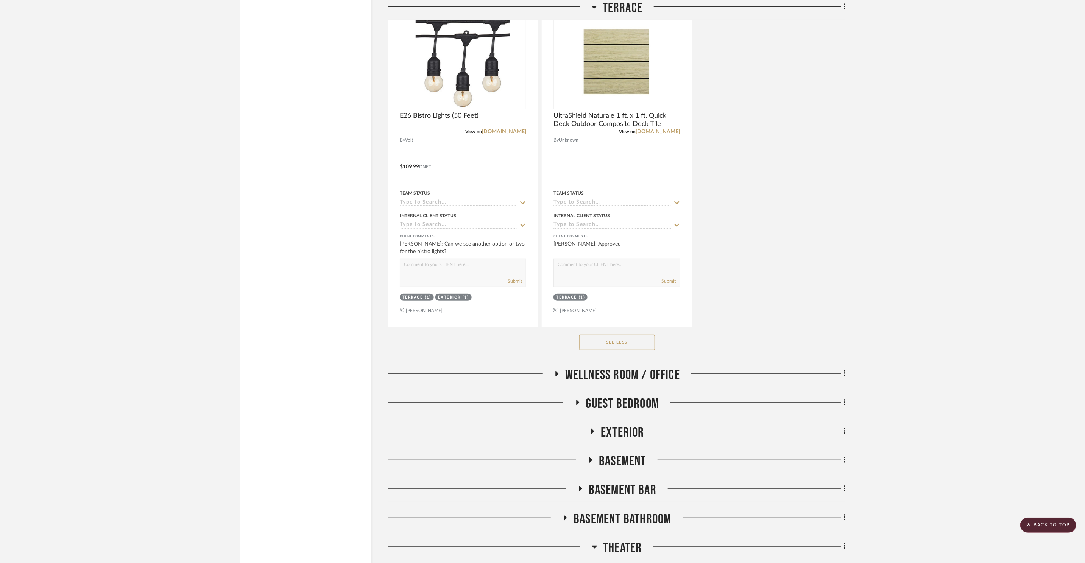
click at [628, 367] on span "Wellness Room / Office" at bounding box center [622, 375] width 115 height 16
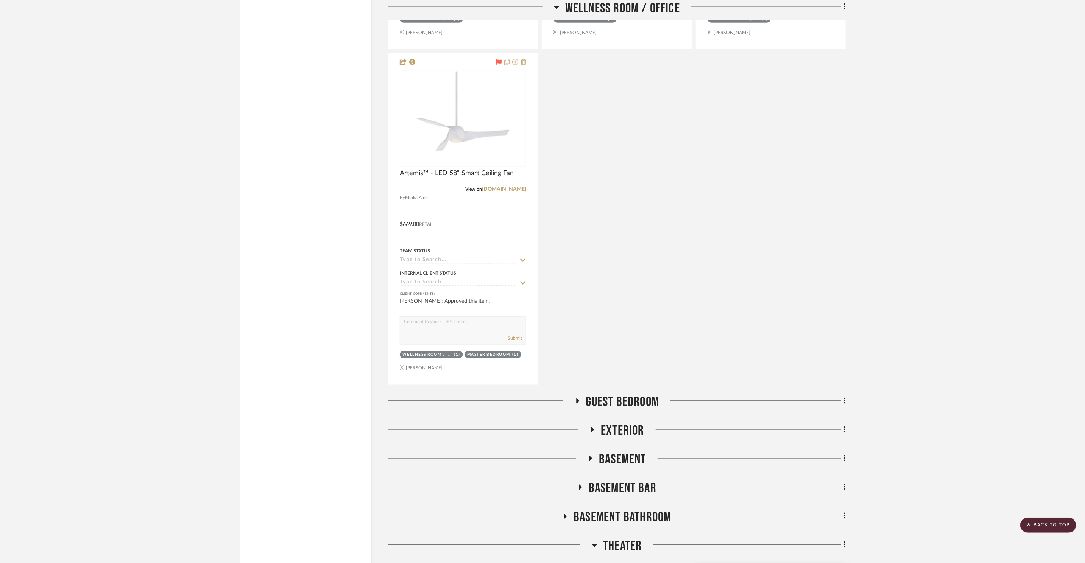
scroll to position [7550, 0]
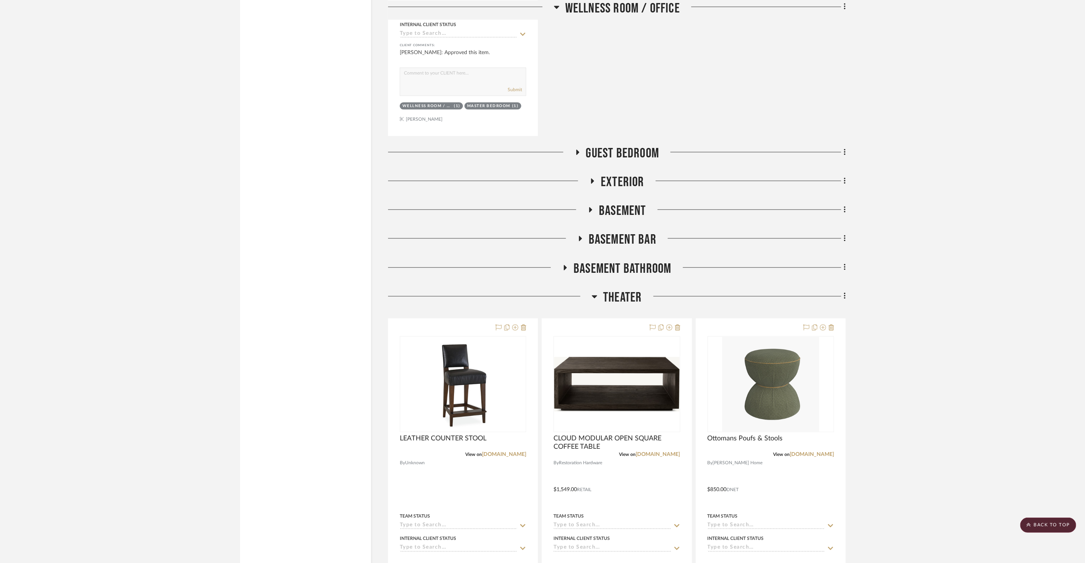
click at [635, 146] on span "Guest Bedroom" at bounding box center [622, 154] width 73 height 16
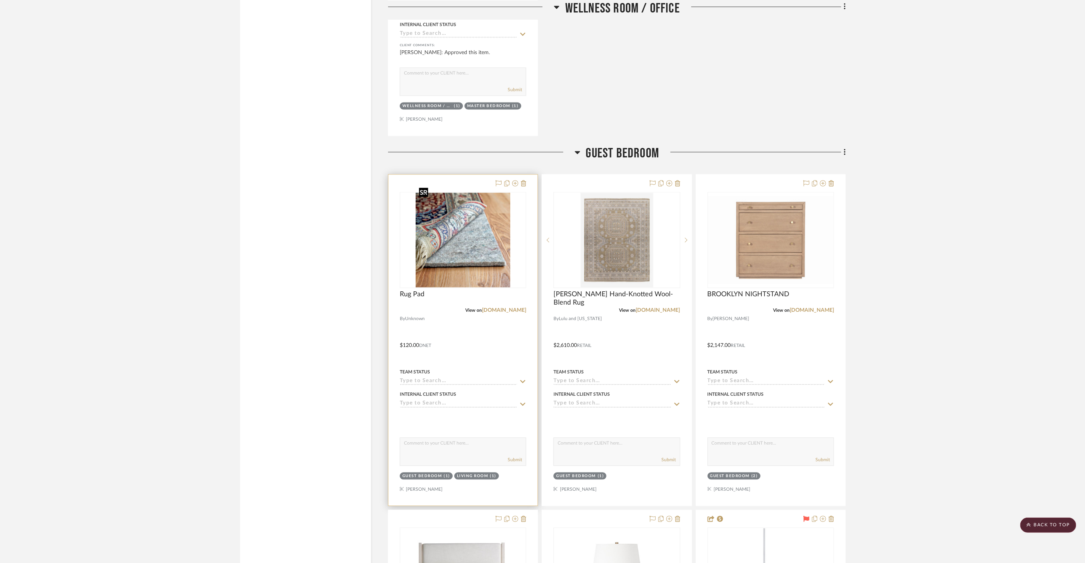
click at [479, 247] on img "0" at bounding box center [463, 240] width 95 height 95
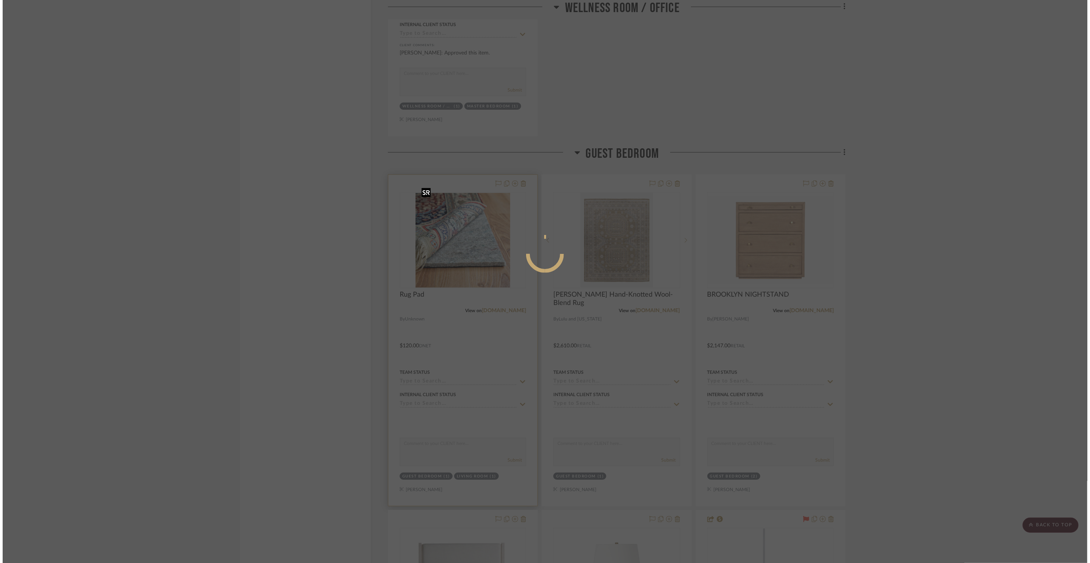
scroll to position [0, 0]
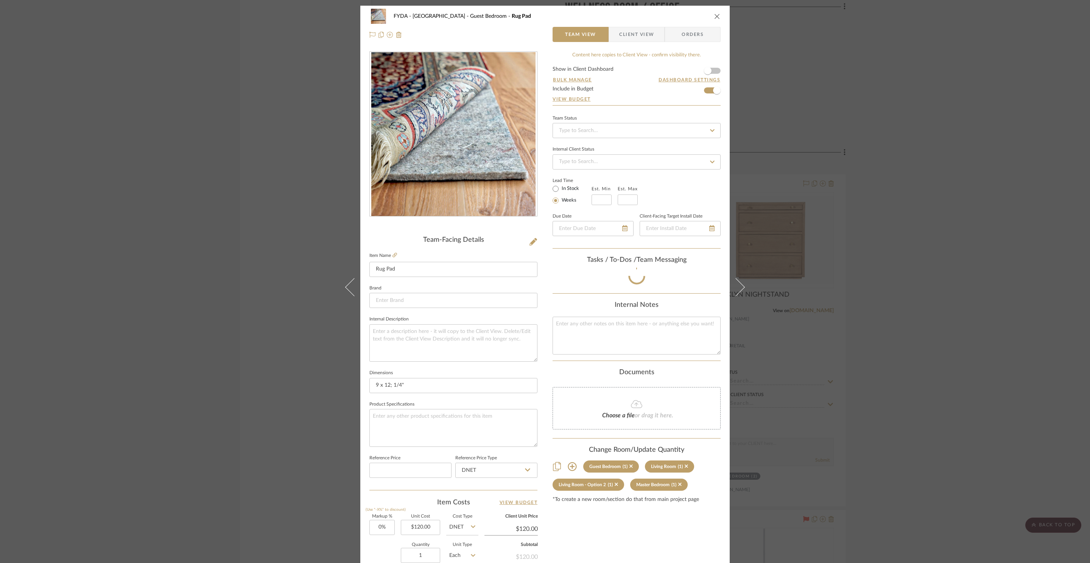
click at [976, 231] on div "FYDA - 655 City Park Guest Bedroom Rug Pad Team View Client View Orders Team-Fa…" at bounding box center [545, 281] width 1090 height 563
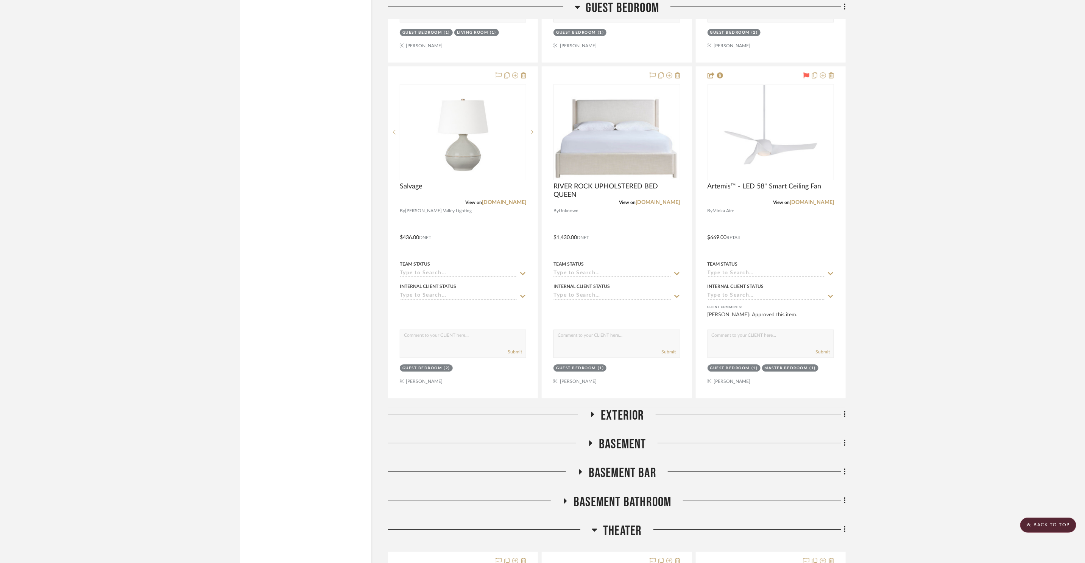
scroll to position [8006, 0]
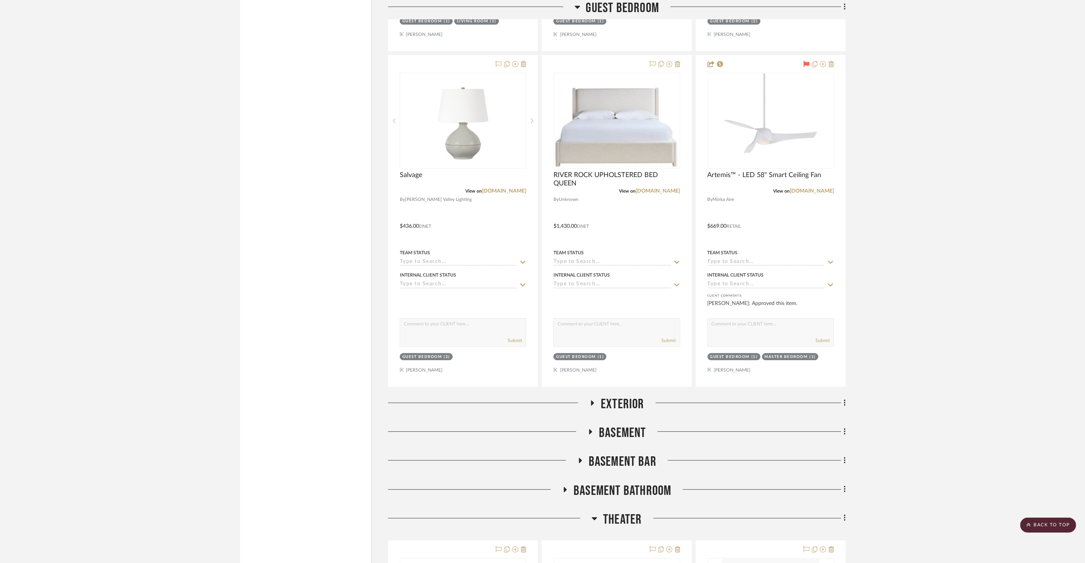
click at [614, 396] on span "Exterior" at bounding box center [623, 404] width 44 height 16
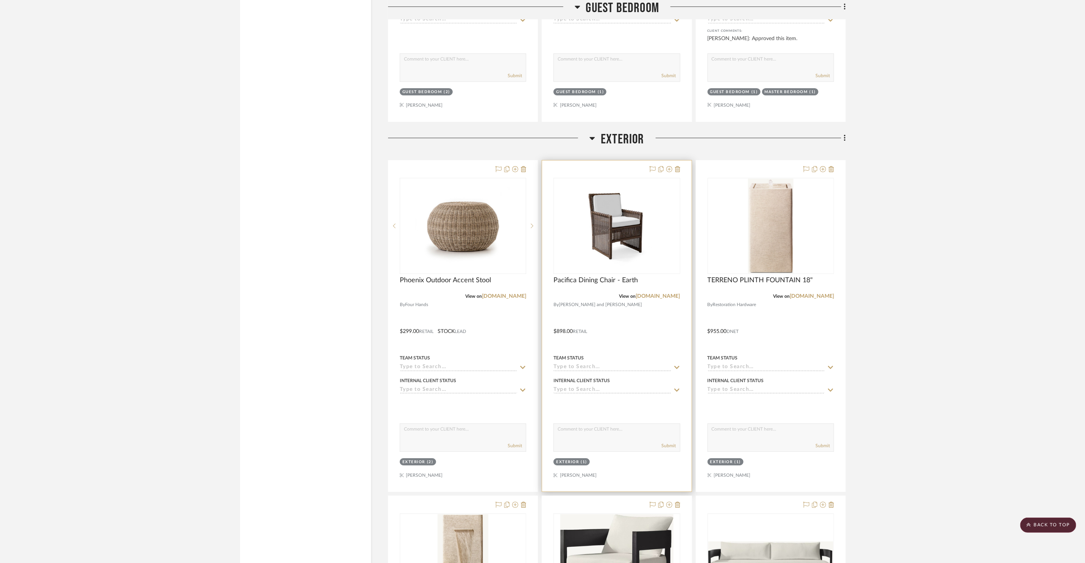
scroll to position [8273, 0]
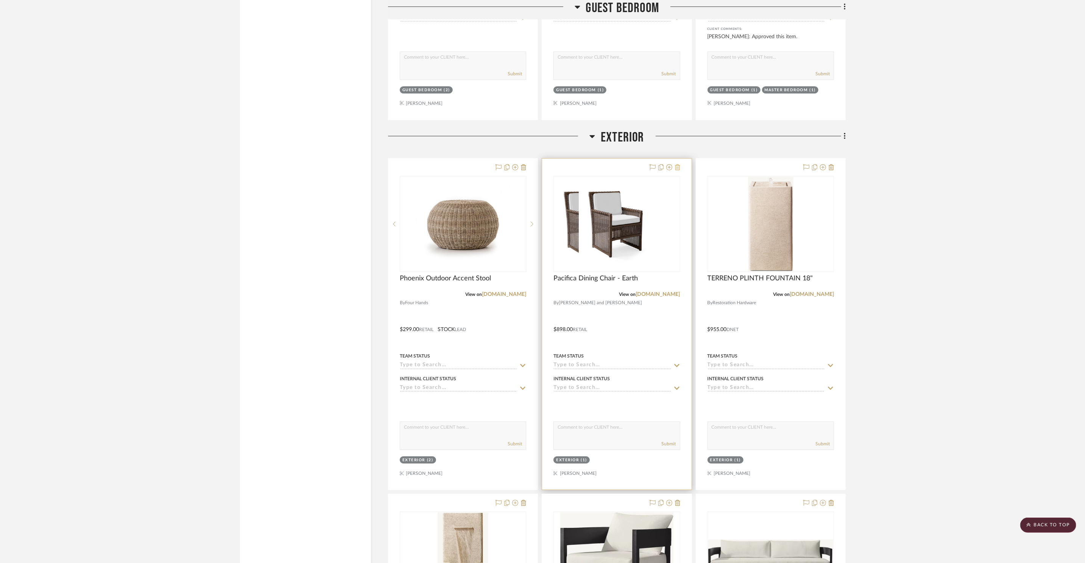
click at [678, 164] on icon at bounding box center [677, 167] width 5 height 6
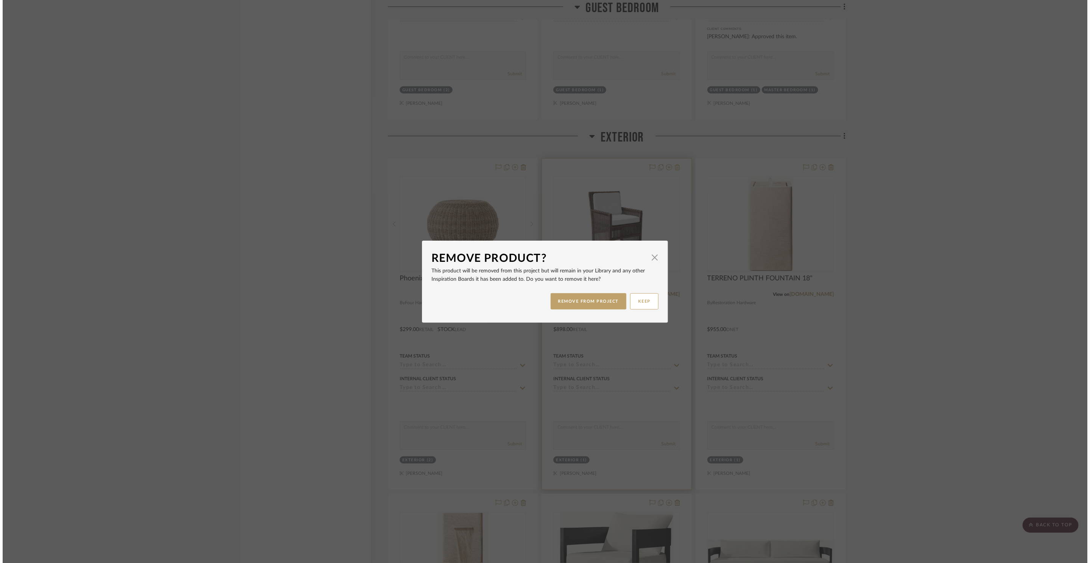
scroll to position [0, 0]
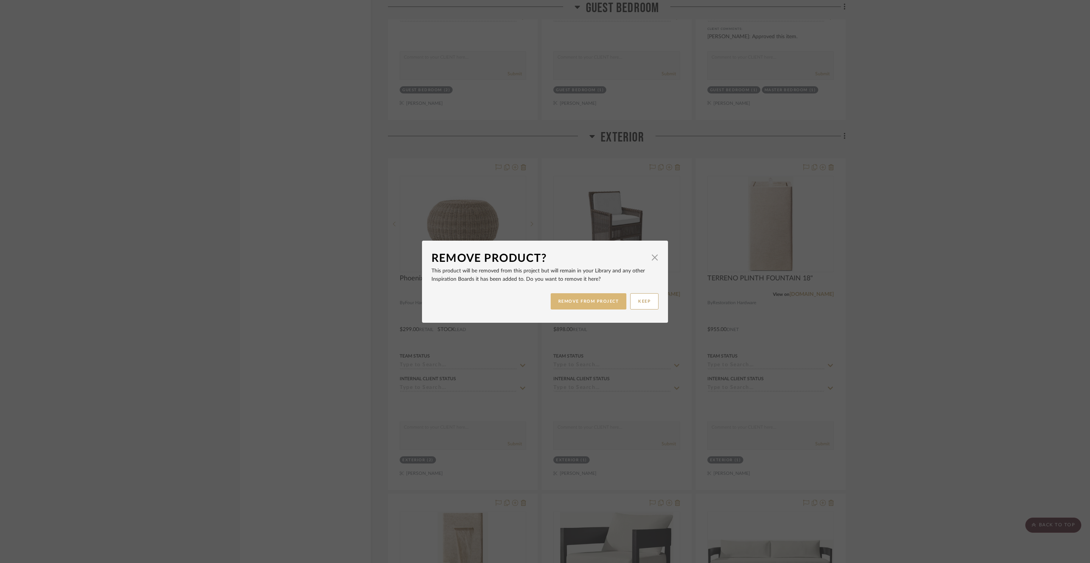
click at [601, 297] on button "REMOVE FROM PROJECT" at bounding box center [589, 301] width 76 height 16
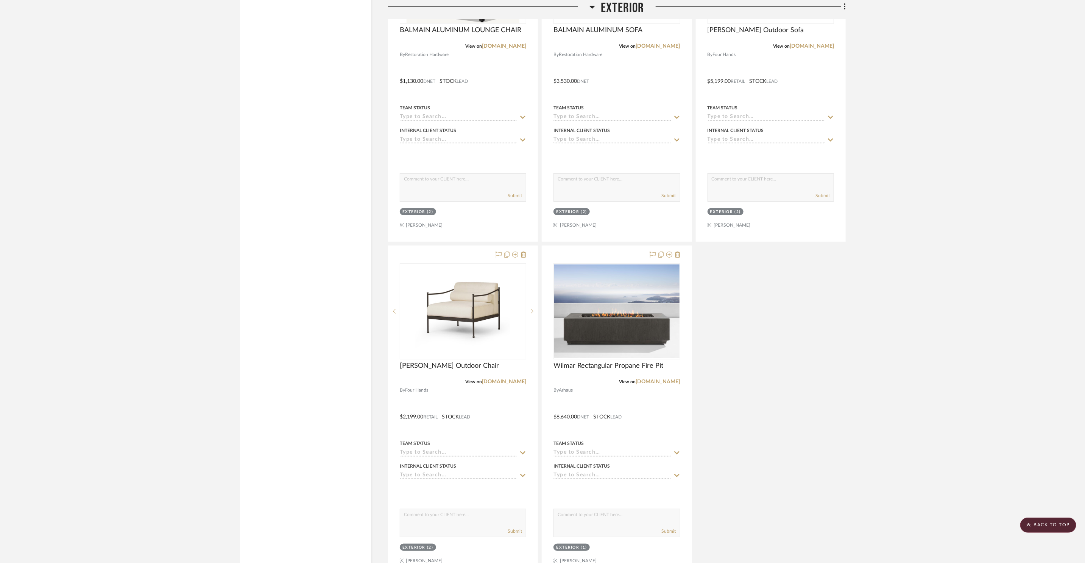
scroll to position [8937, 0]
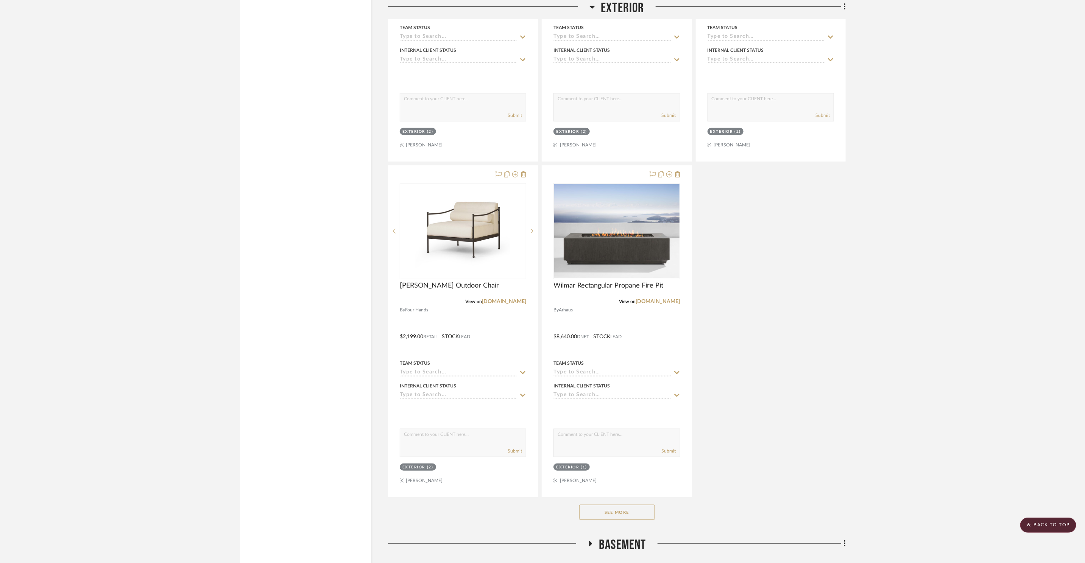
click at [615, 513] on div "See More" at bounding box center [617, 512] width 458 height 30
click at [616, 510] on button "See More" at bounding box center [617, 512] width 76 height 15
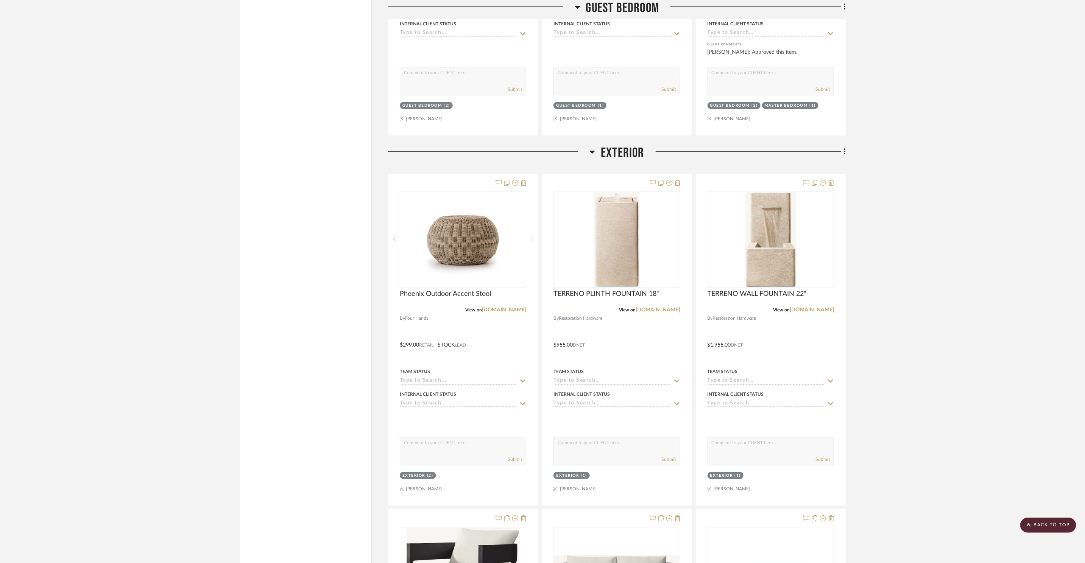
scroll to position [8248, 0]
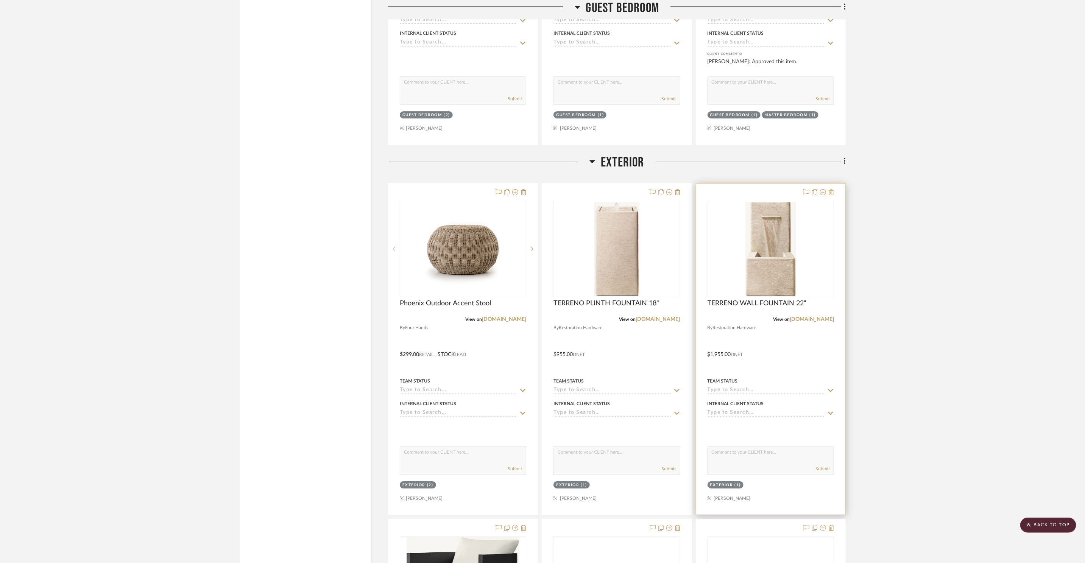
click at [833, 189] on icon at bounding box center [831, 192] width 5 height 6
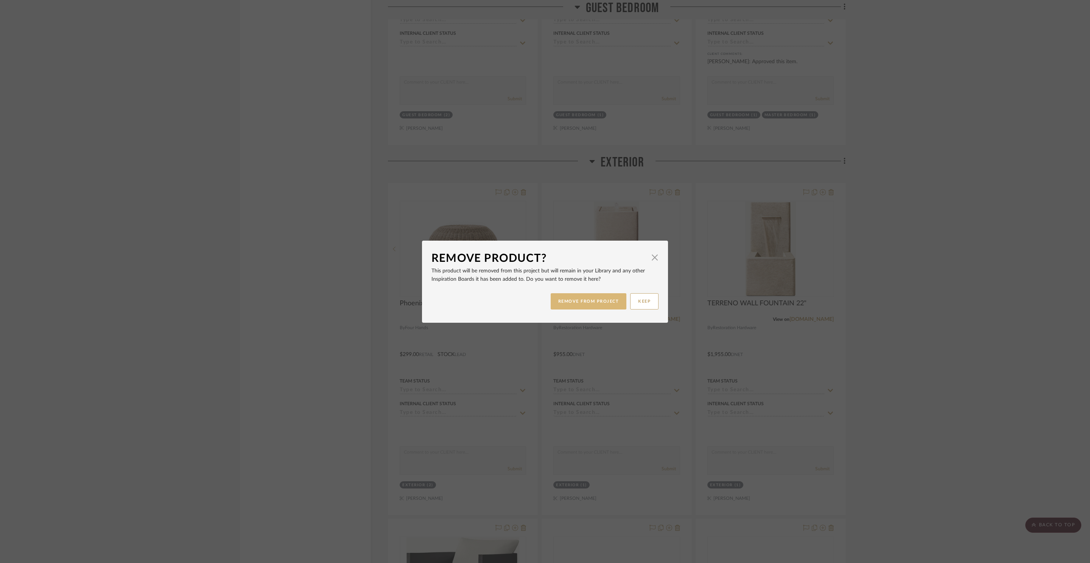
click at [614, 296] on button "REMOVE FROM PROJECT" at bounding box center [589, 301] width 76 height 16
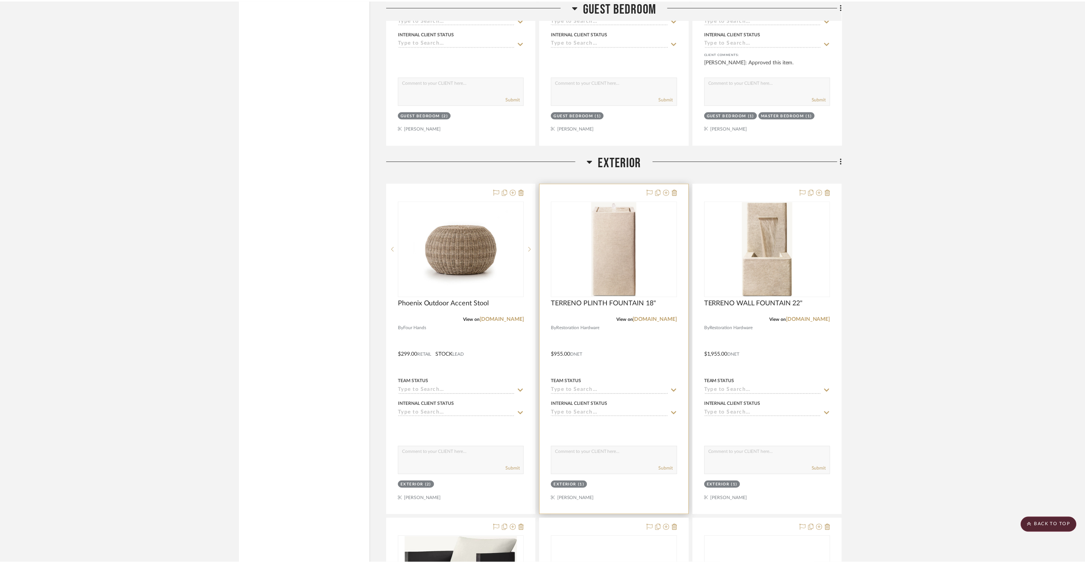
scroll to position [8248, 0]
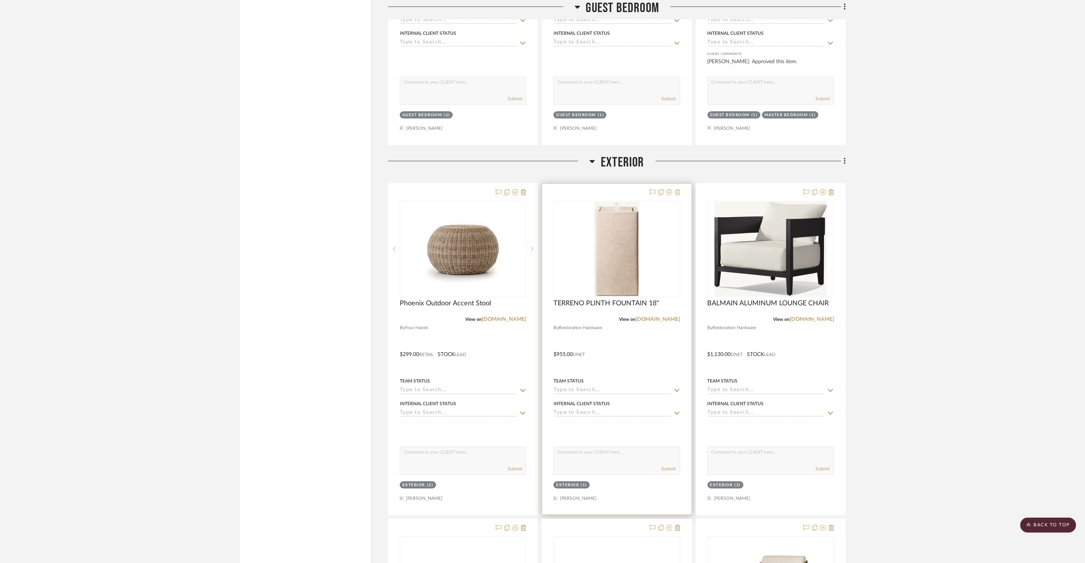
click at [678, 189] on icon at bounding box center [677, 192] width 5 height 6
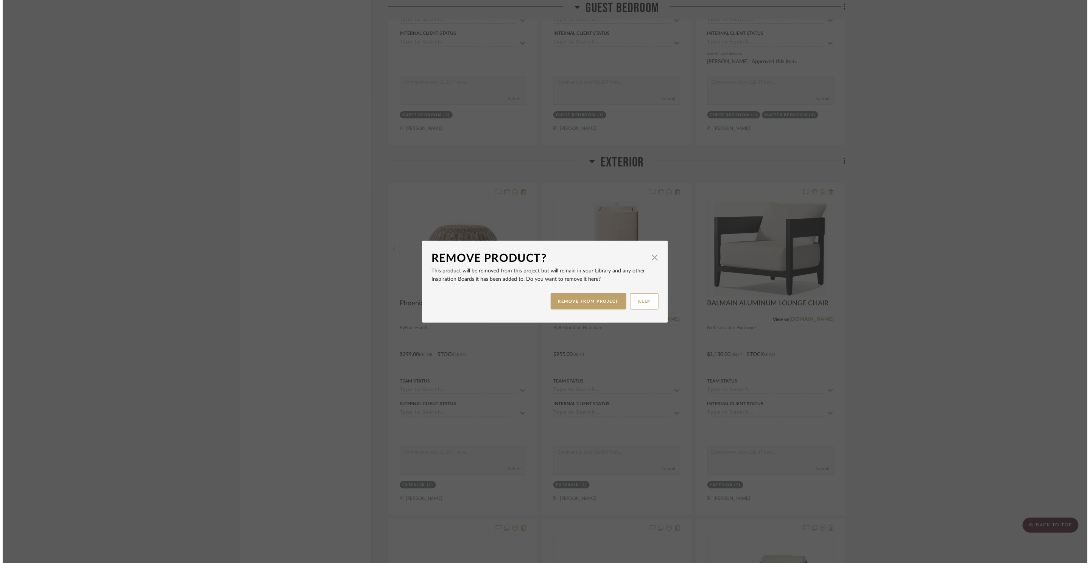
scroll to position [0, 0]
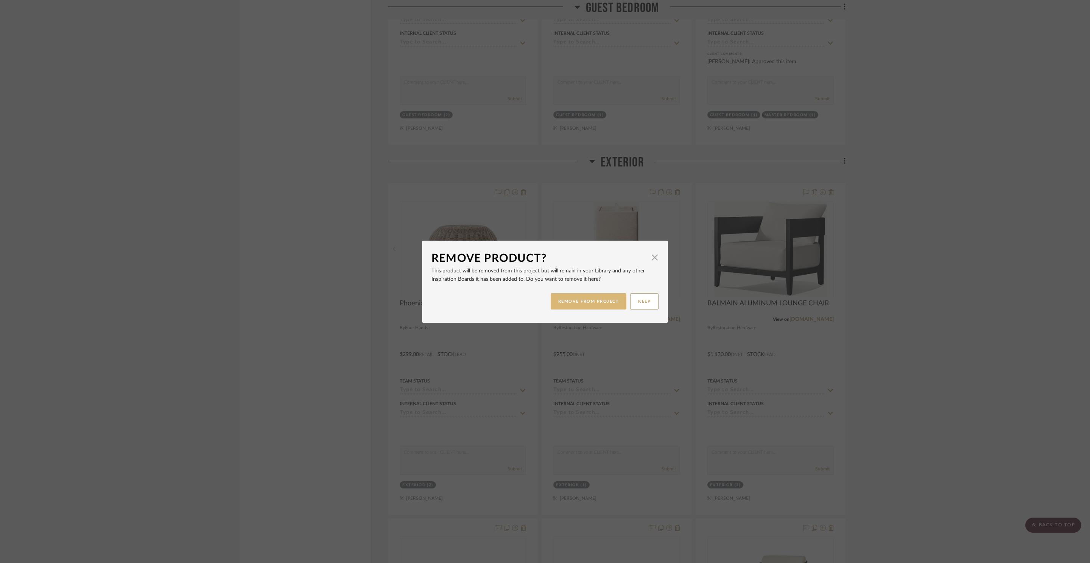
click at [586, 298] on button "REMOVE FROM PROJECT" at bounding box center [589, 301] width 76 height 16
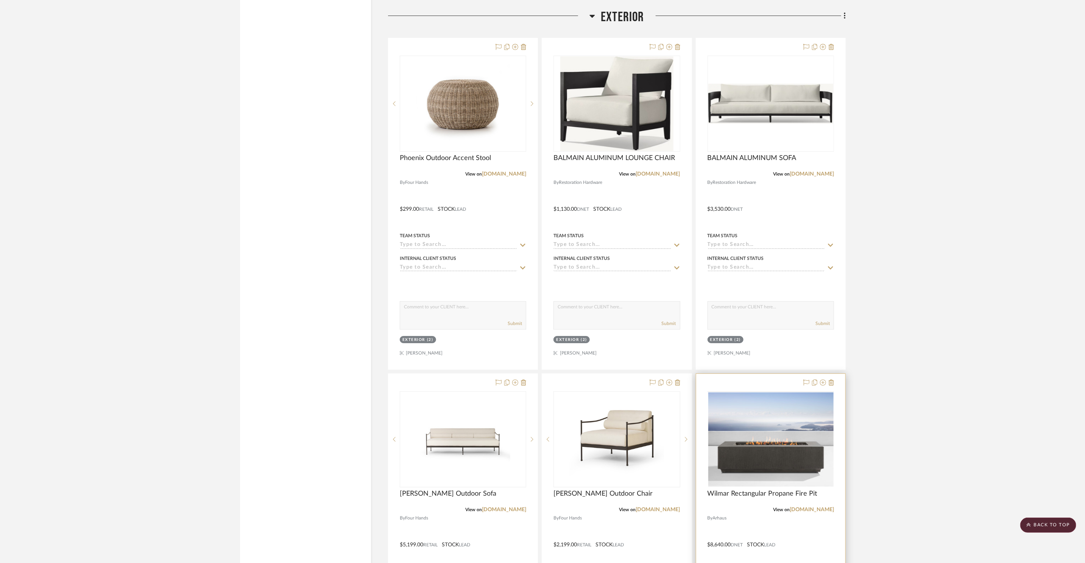
scroll to position [8388, 0]
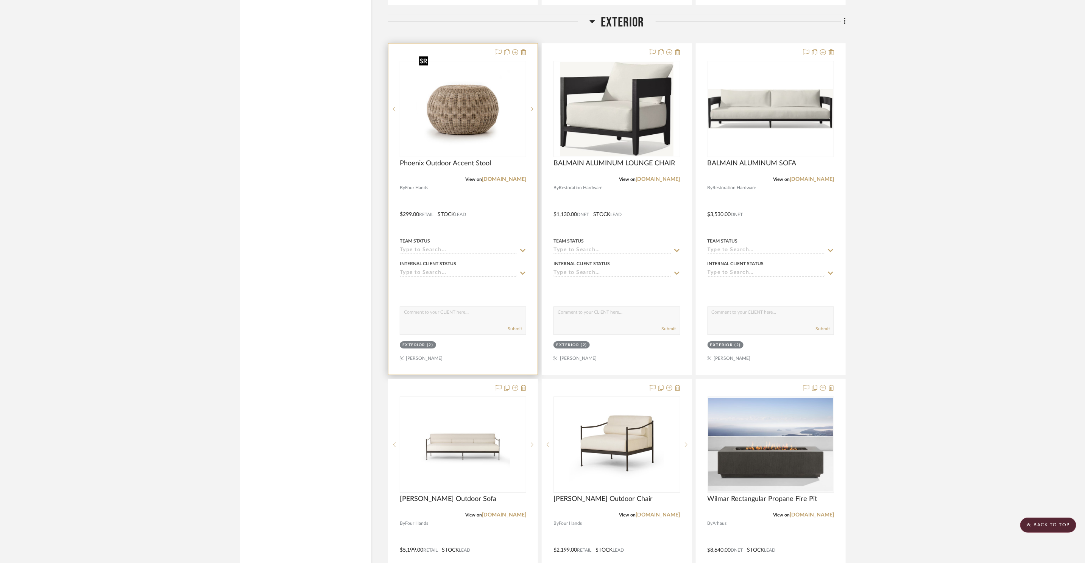
click at [429, 107] on img "0" at bounding box center [463, 109] width 95 height 95
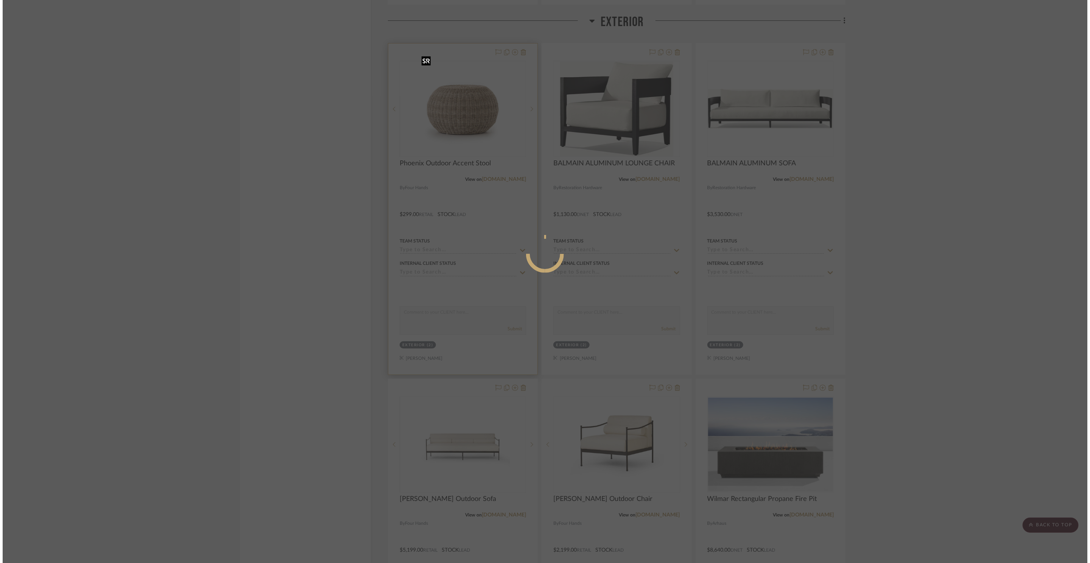
scroll to position [0, 0]
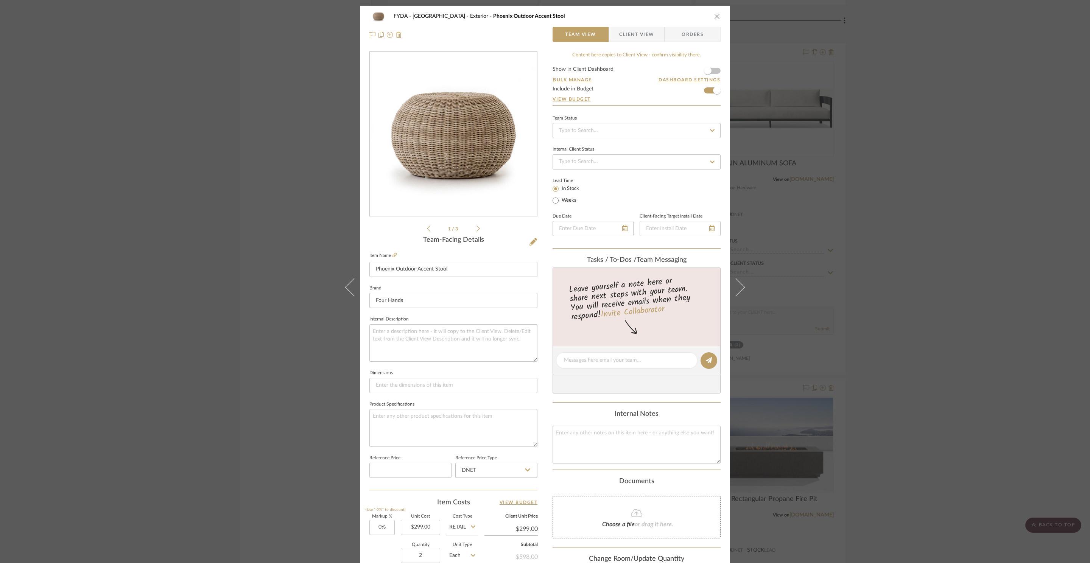
click at [886, 209] on div "FYDA - 655 City Park Exterior Phoenix Outdoor Accent Stool Team View Client Vie…" at bounding box center [545, 281] width 1090 height 563
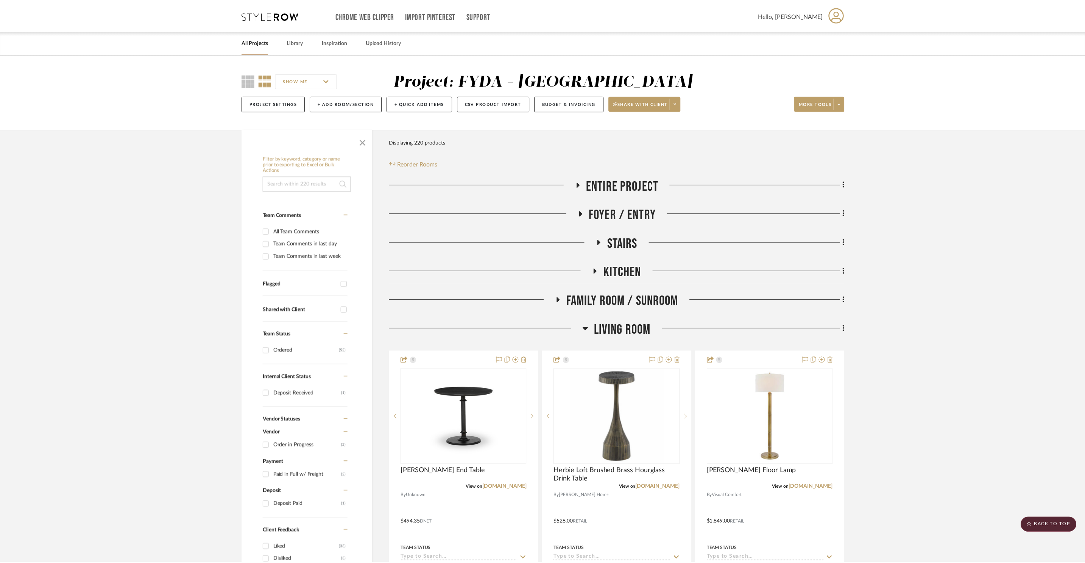
scroll to position [8388, 0]
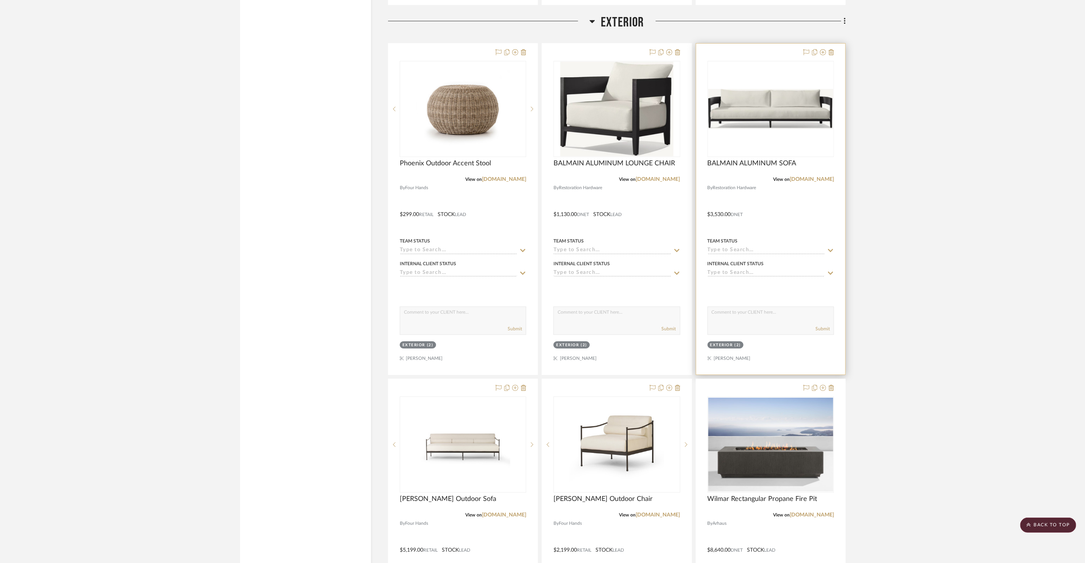
click at [783, 117] on img "0" at bounding box center [770, 109] width 125 height 41
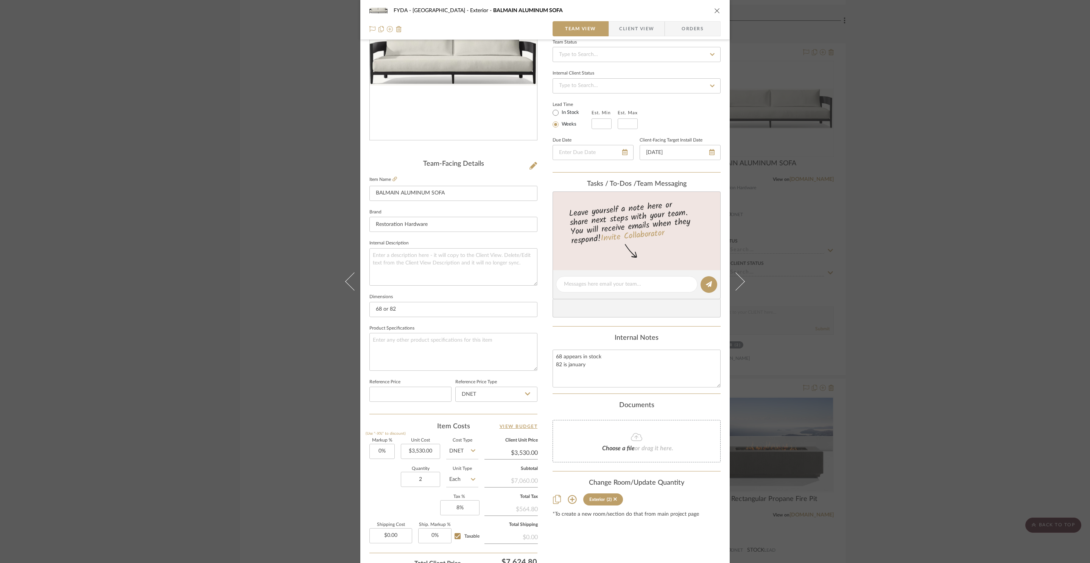
scroll to position [128, 0]
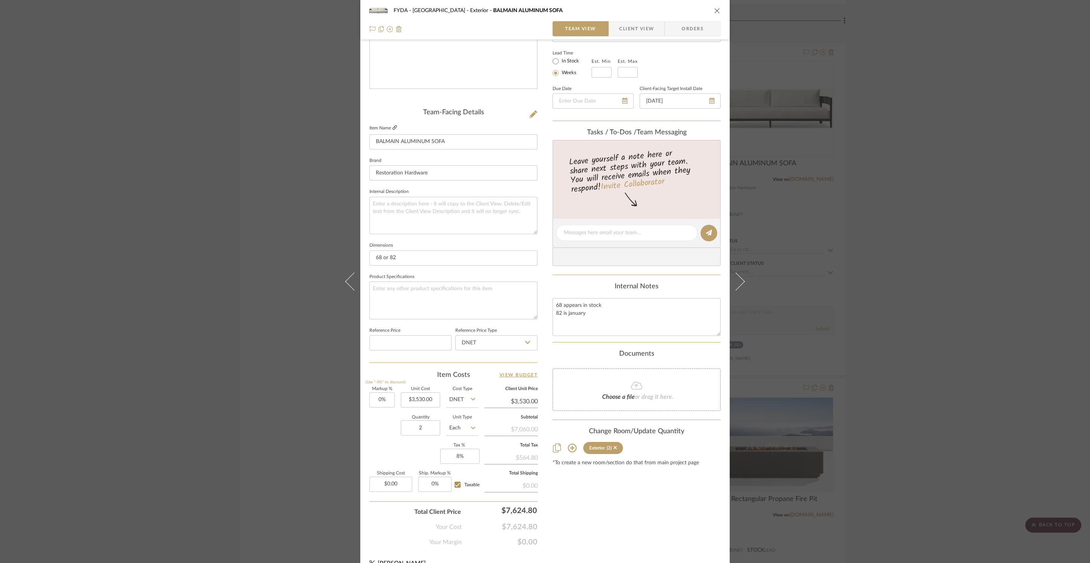
click at [393, 131] on link at bounding box center [395, 128] width 5 height 6
click at [428, 399] on input "3530.00" at bounding box center [420, 400] width 39 height 15
type input "$2,690.00"
click at [414, 449] on div "Markup % (Use "-X%" to discount) 0% Unit Cost $2,690.00 Cost Type DNET Client U…" at bounding box center [453, 442] width 168 height 111
type input "$2,690.00"
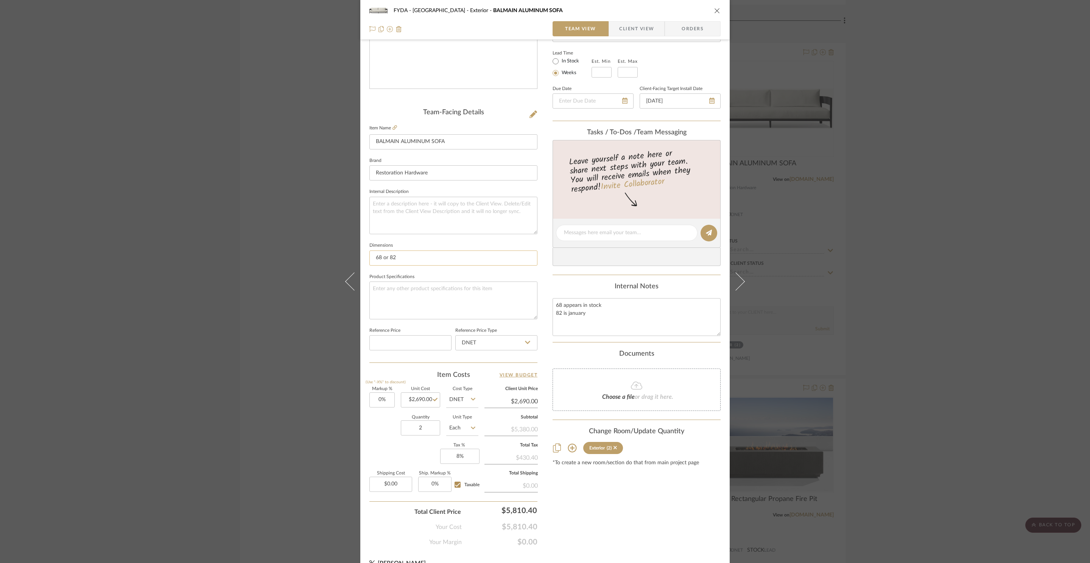
click at [401, 257] on input "68 or 82" at bounding box center [453, 258] width 168 height 15
type input "68 ""
click at [500, 307] on textarea at bounding box center [453, 300] width 168 height 37
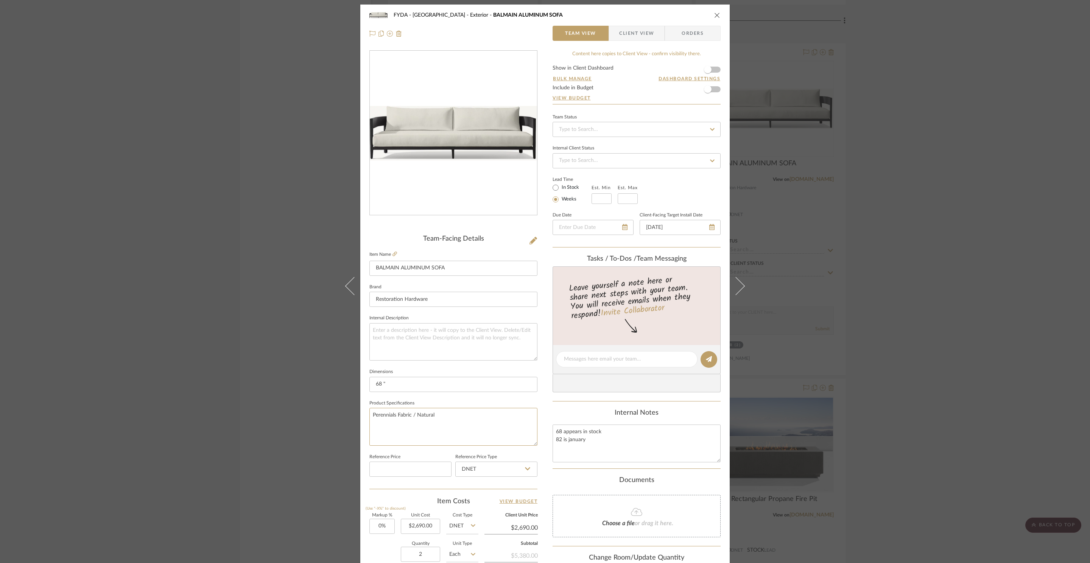
scroll to position [0, 0]
type textarea "Perennials Fabric / Natural"
click at [716, 14] on icon "close" at bounding box center [717, 16] width 6 height 6
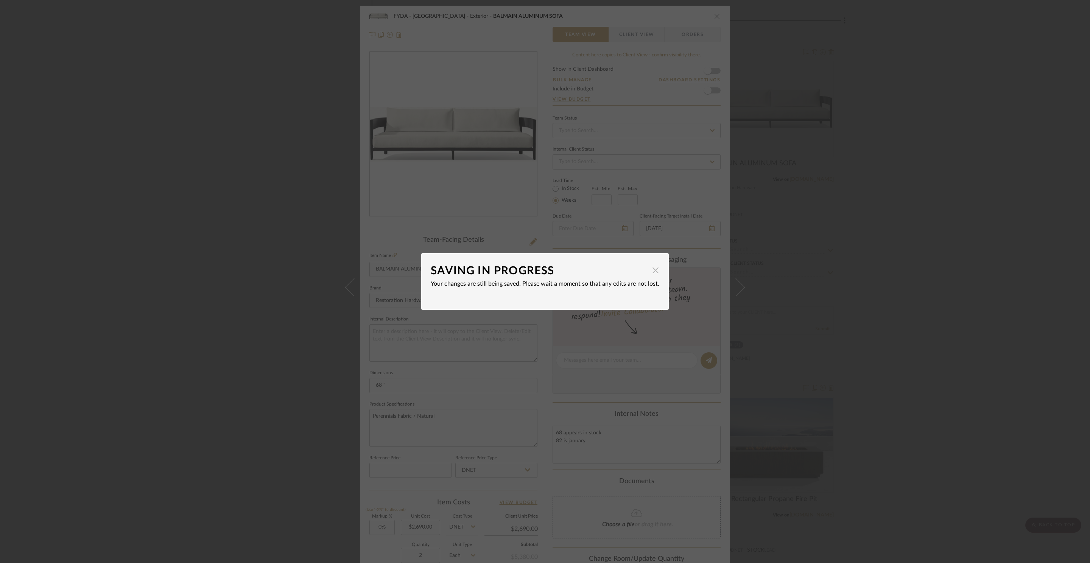
click at [653, 270] on span "button" at bounding box center [655, 270] width 15 height 15
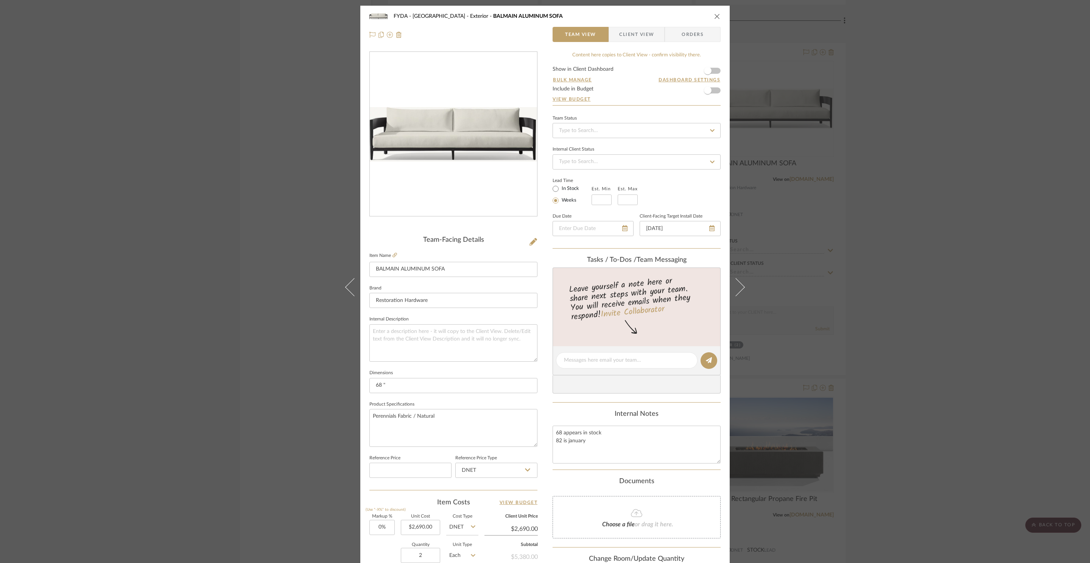
click at [717, 17] on icon "close" at bounding box center [717, 16] width 6 height 6
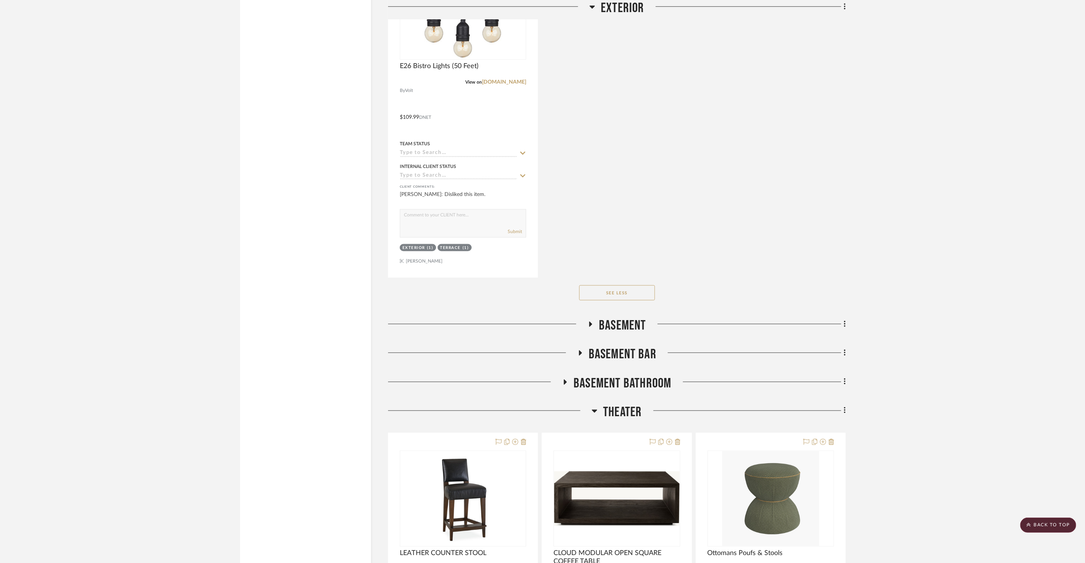
scroll to position [9159, 0]
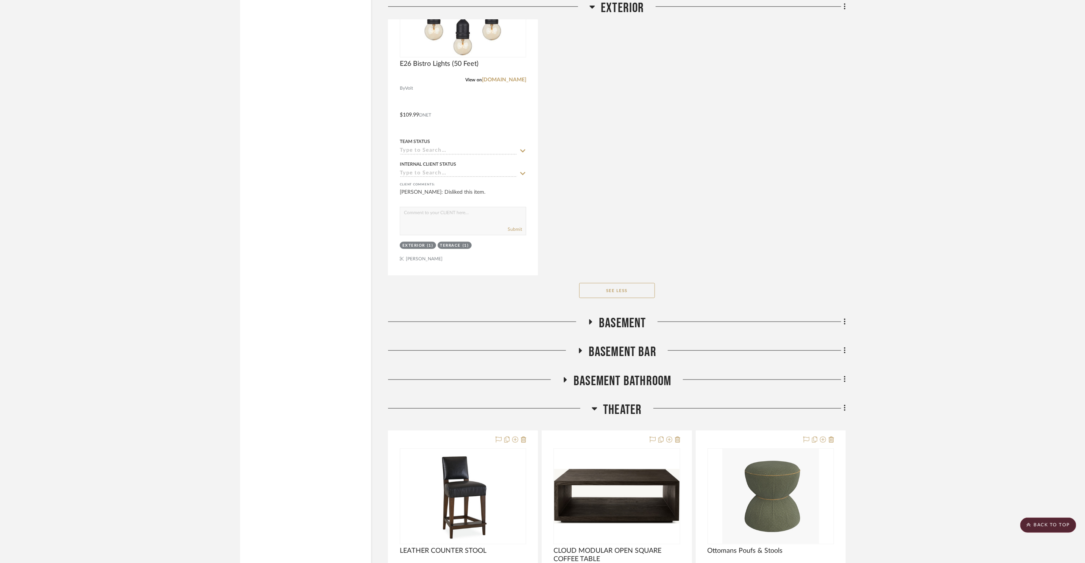
click at [619, 316] on span "Basement" at bounding box center [622, 323] width 47 height 16
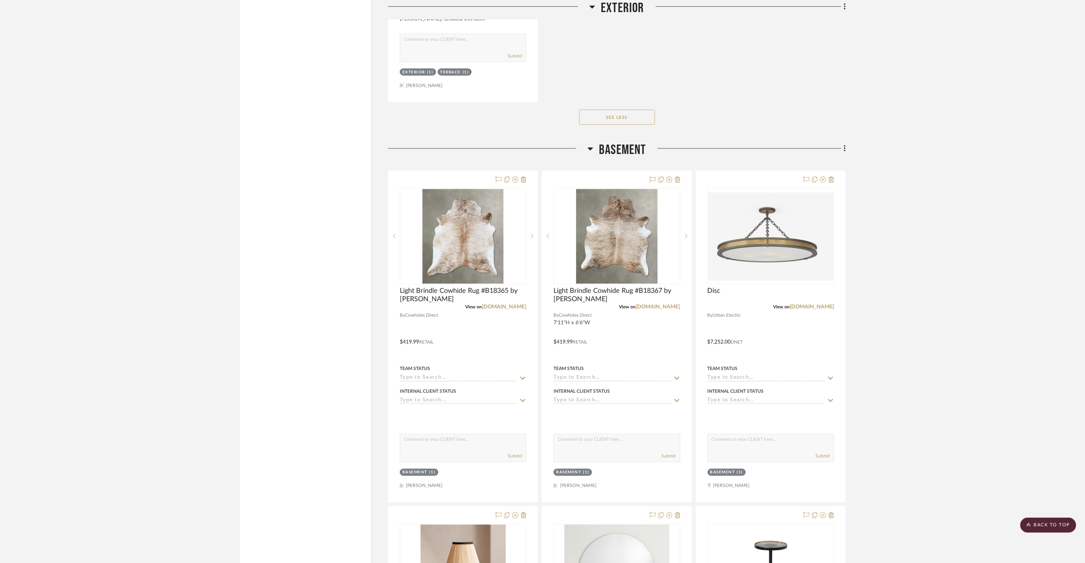
scroll to position [9378, 0]
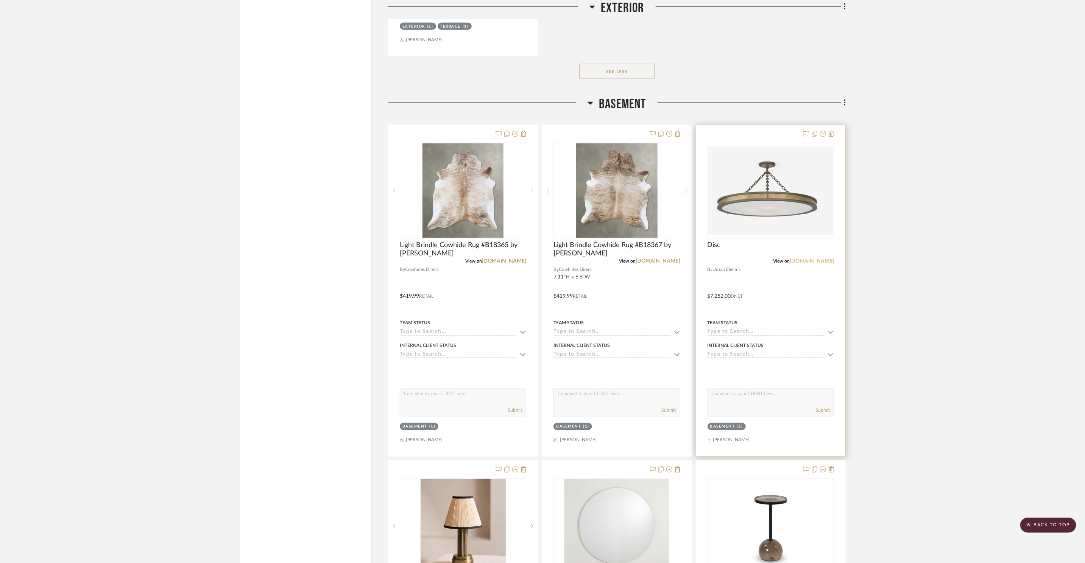
click at [822, 259] on link "[DOMAIN_NAME]" at bounding box center [812, 261] width 44 height 5
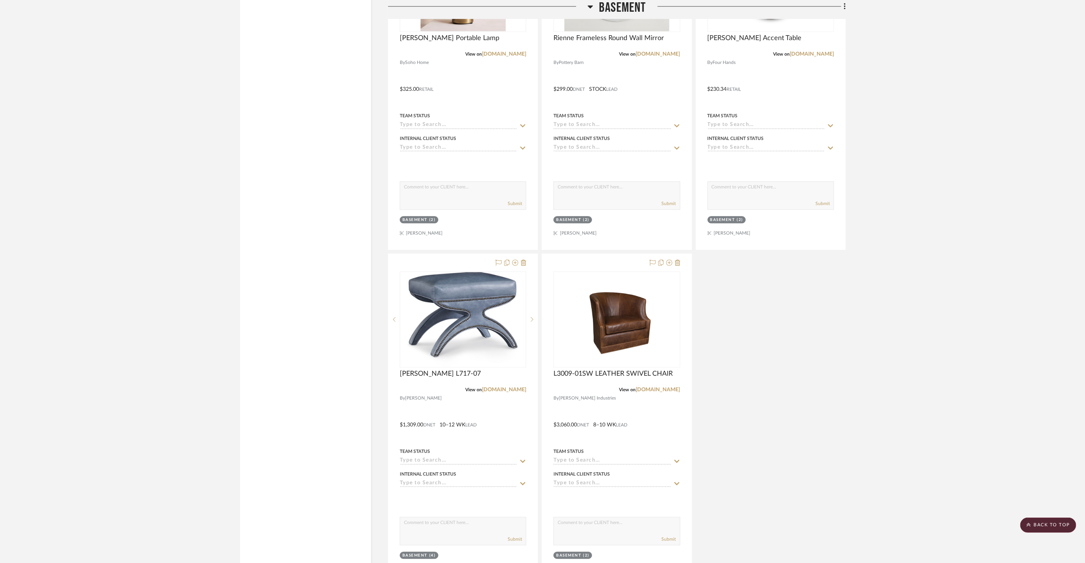
scroll to position [10073, 0]
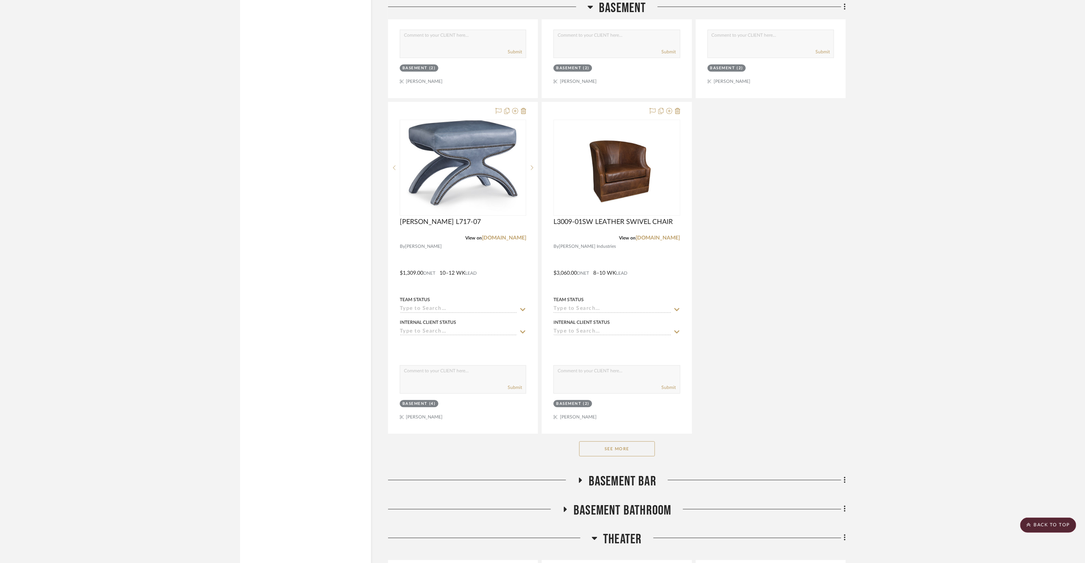
drag, startPoint x: 641, startPoint y: 435, endPoint x: 693, endPoint y: 421, distance: 53.8
click at [642, 441] on button "See More" at bounding box center [617, 448] width 76 height 15
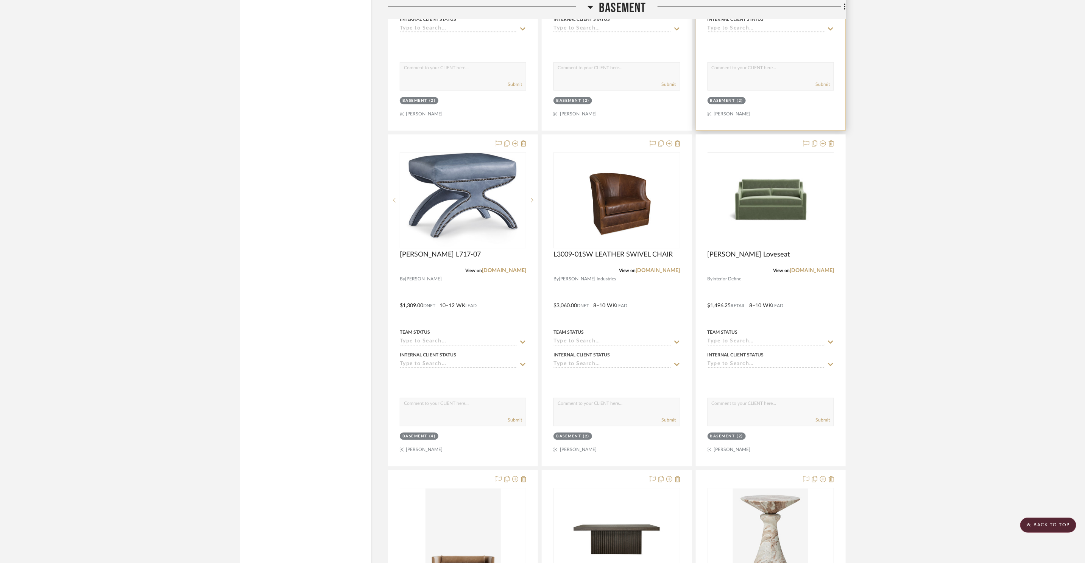
scroll to position [9912, 0]
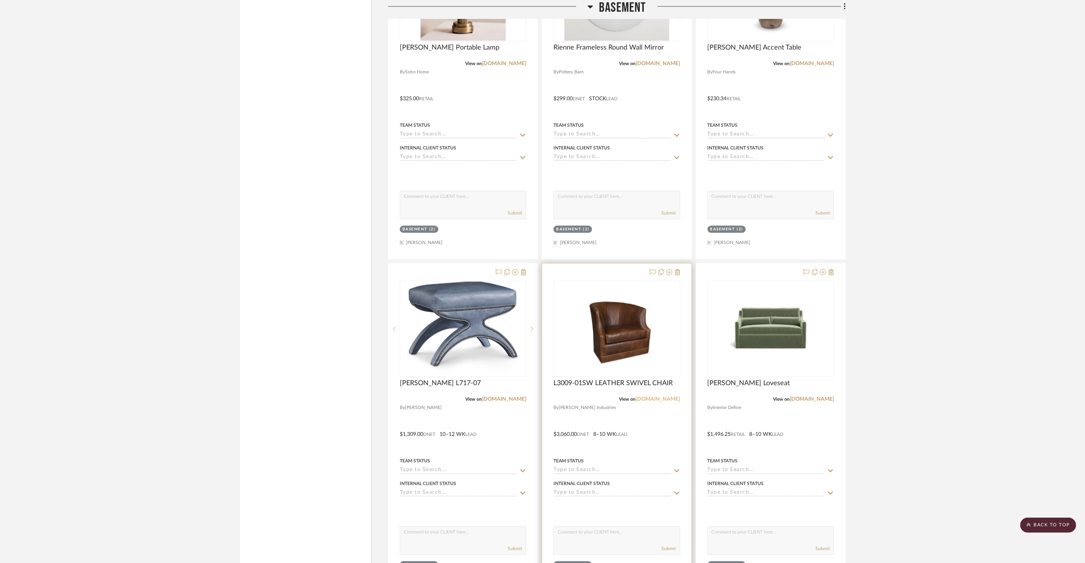
click at [659, 397] on link "[DOMAIN_NAME]" at bounding box center [658, 399] width 44 height 5
click at [639, 335] on img "0" at bounding box center [616, 329] width 99 height 95
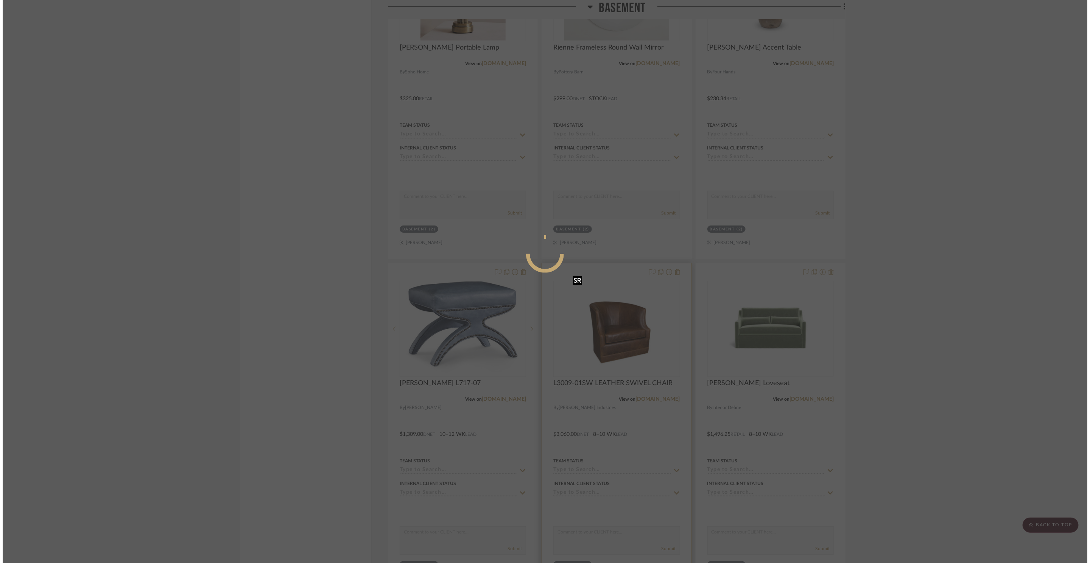
scroll to position [0, 0]
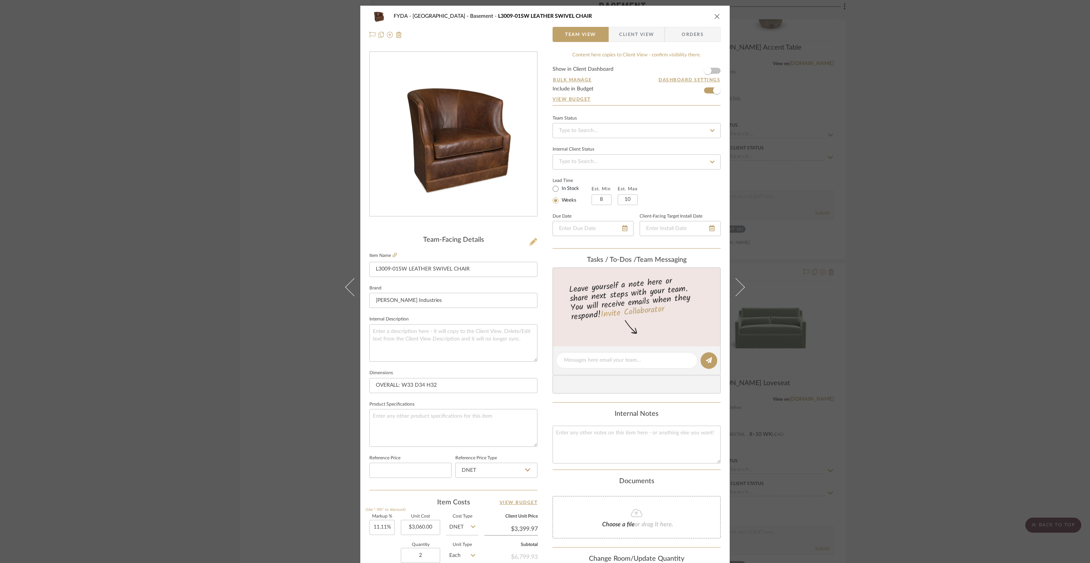
click at [533, 241] on icon at bounding box center [534, 242] width 8 height 8
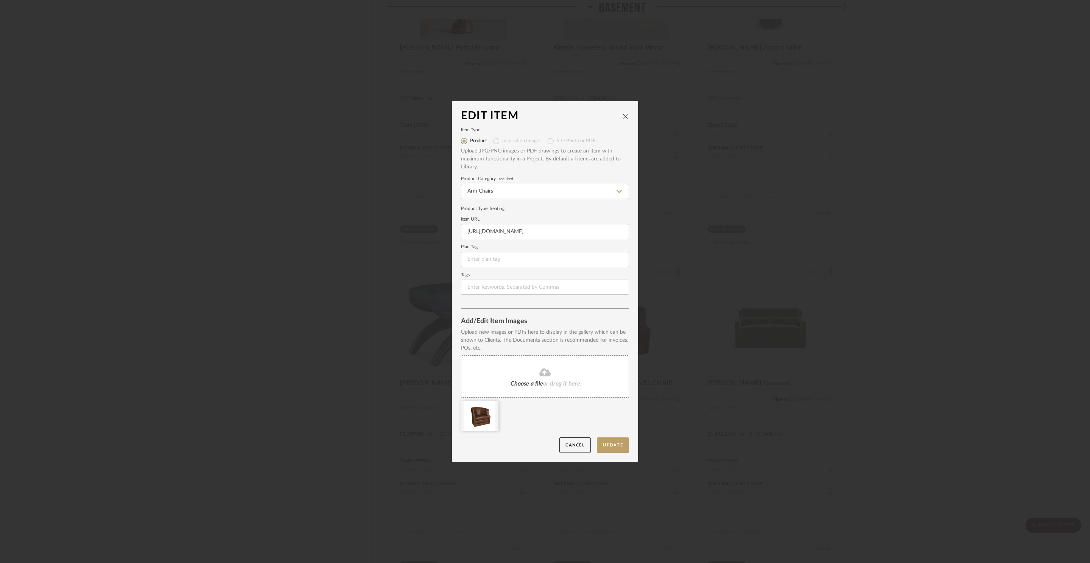
click at [532, 373] on fa-icon at bounding box center [545, 373] width 69 height 10
click at [614, 449] on button "Update" at bounding box center [613, 446] width 32 height 16
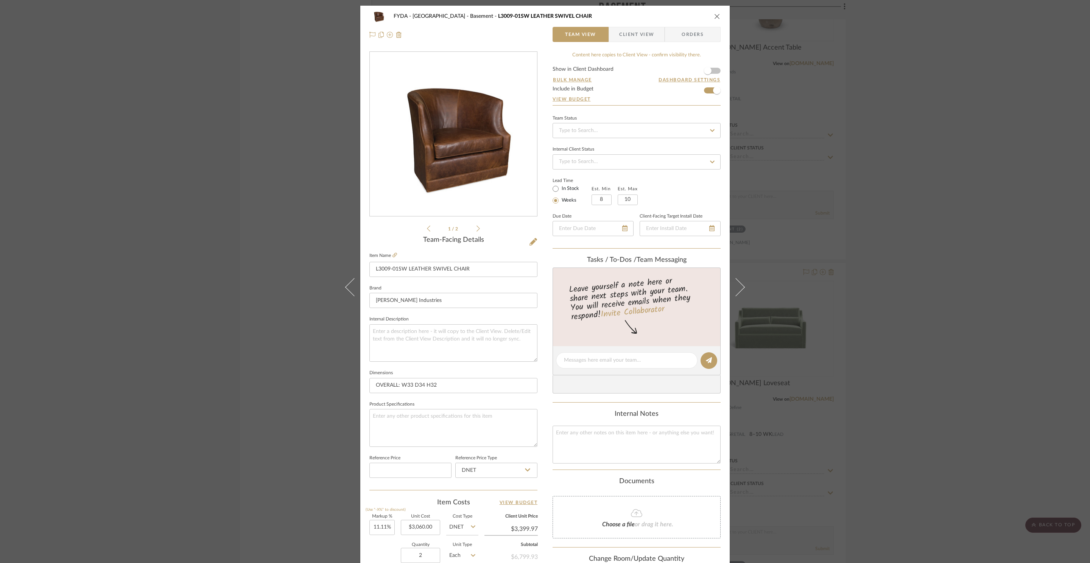
click at [920, 110] on div "FYDA - 655 City Park Basement L3009-01SW LEATHER SWIVEL CHAIR Team View Client …" at bounding box center [545, 281] width 1090 height 563
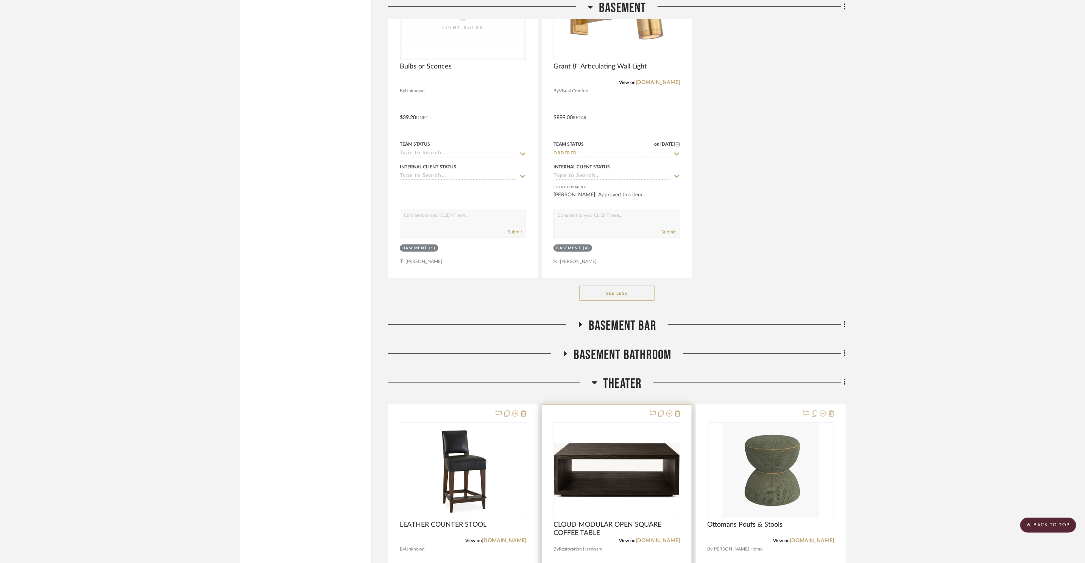
scroll to position [10906, 0]
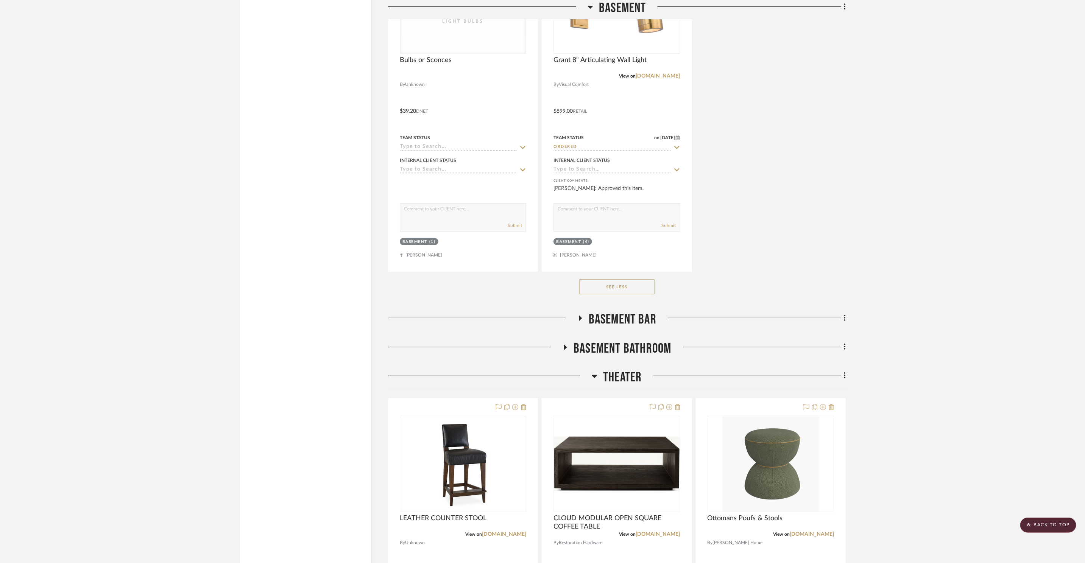
click at [627, 313] on span "Basement Bar" at bounding box center [623, 320] width 68 height 16
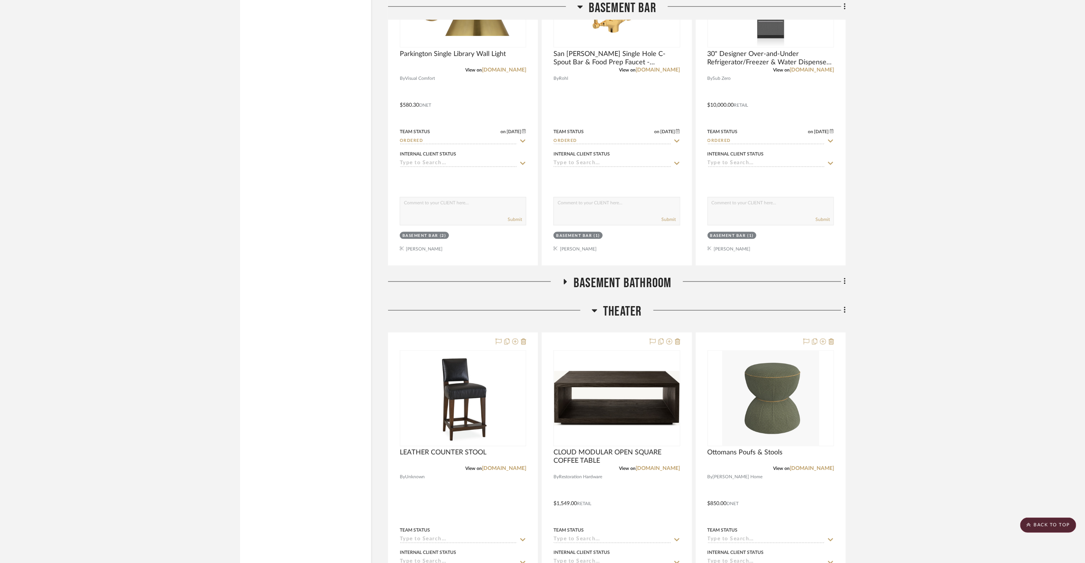
scroll to position [11870, 0]
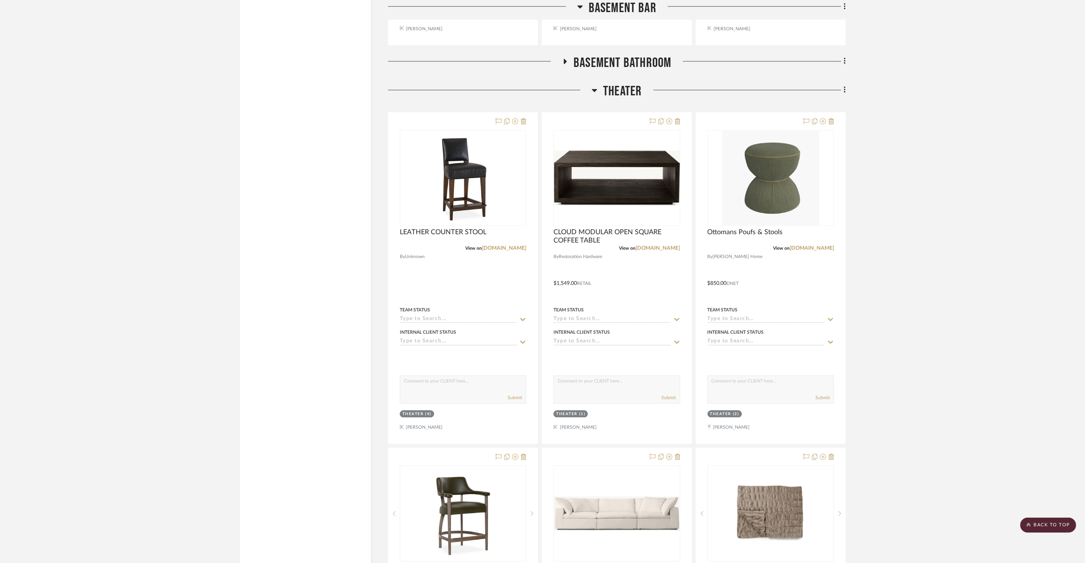
click at [627, 55] on span "Basement Bathroom" at bounding box center [623, 63] width 98 height 16
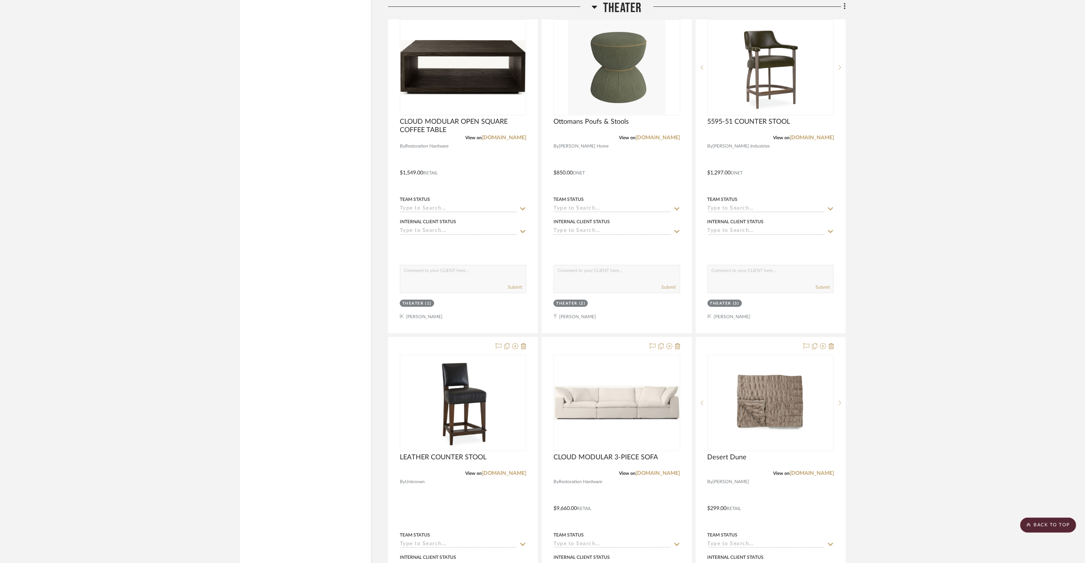
scroll to position [13027, 0]
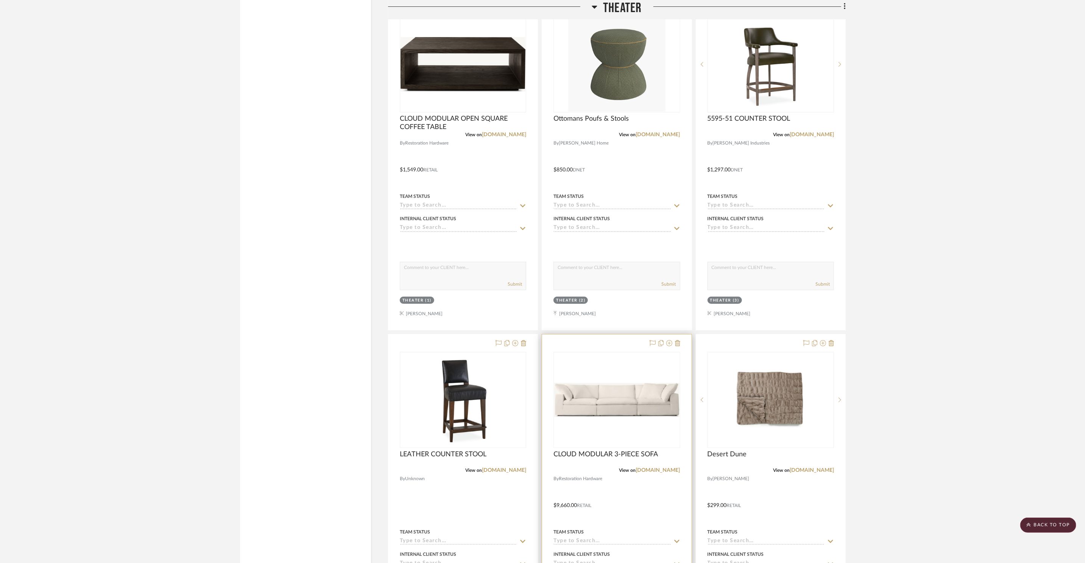
click at [0, 0] on img at bounding box center [0, 0] width 0 height 0
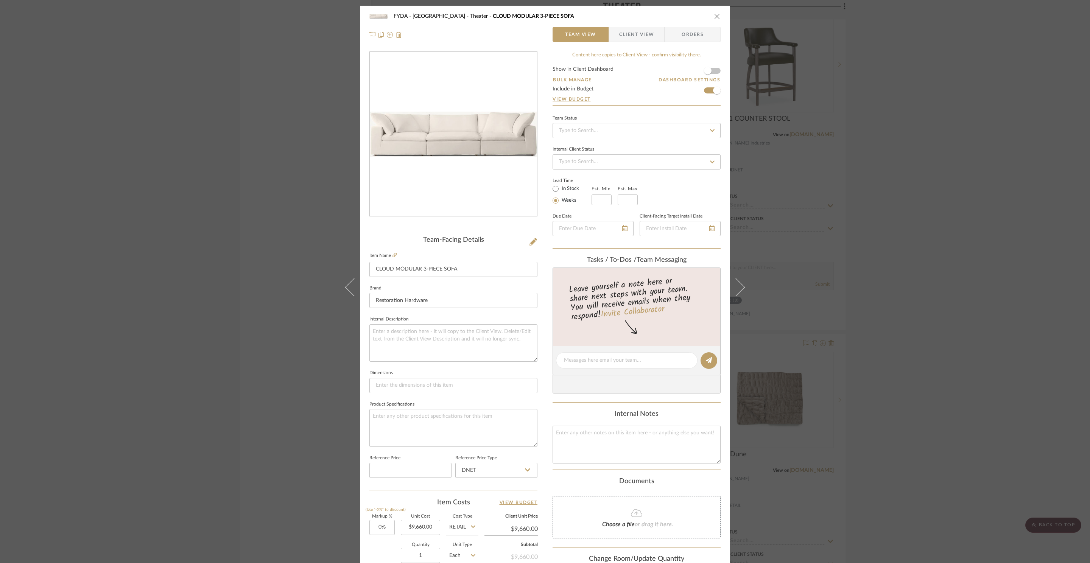
click at [916, 287] on div "FYDA - 655 City Park Theater CLOUD MODULAR 3-PIECE SOFA Team View Client View O…" at bounding box center [545, 281] width 1090 height 563
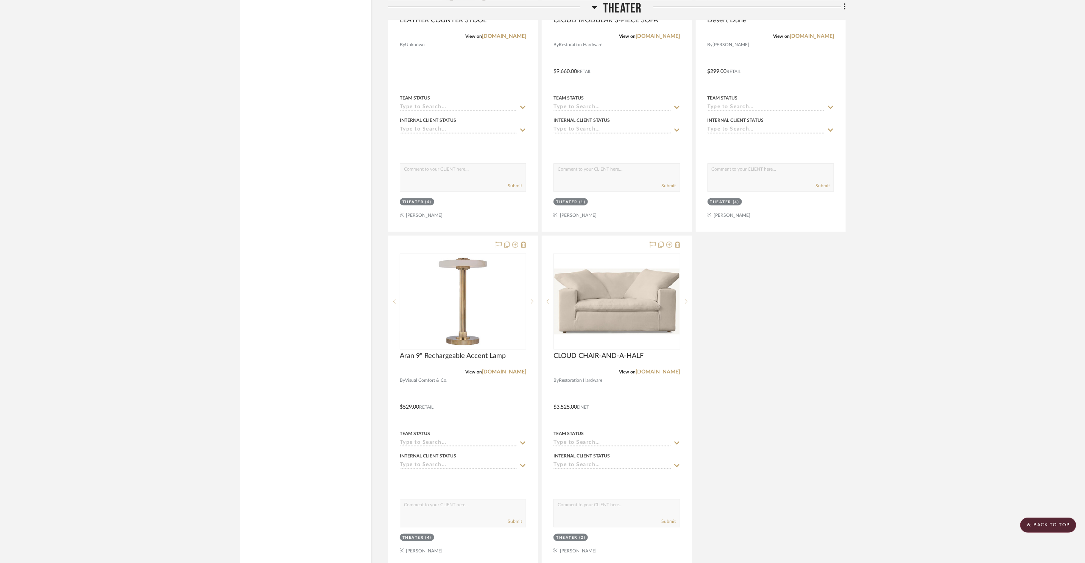
scroll to position [13508, 0]
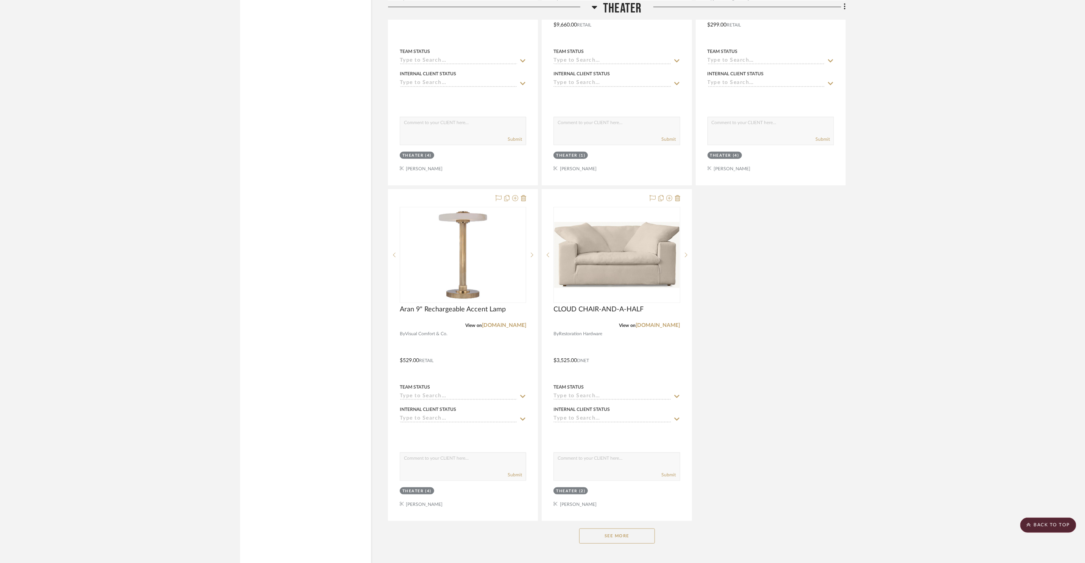
click at [634, 529] on button "See More" at bounding box center [617, 536] width 76 height 15
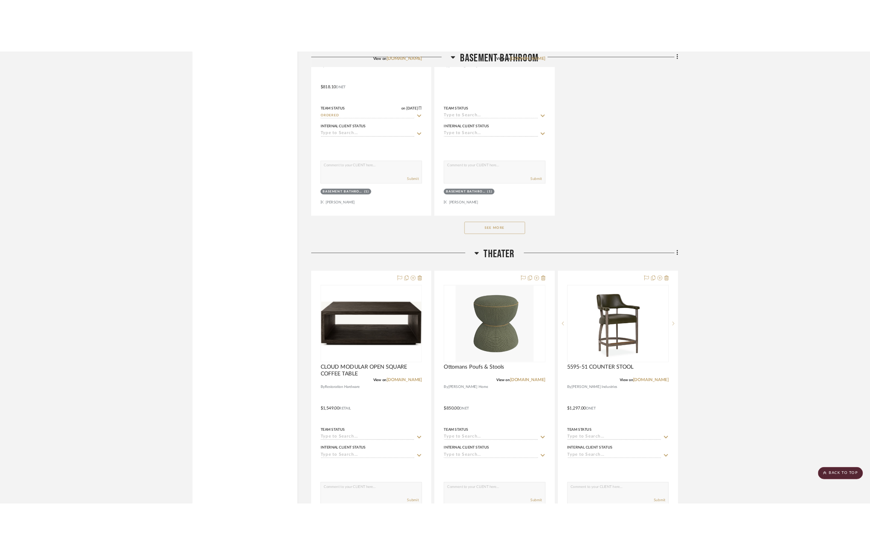
scroll to position [13272, 0]
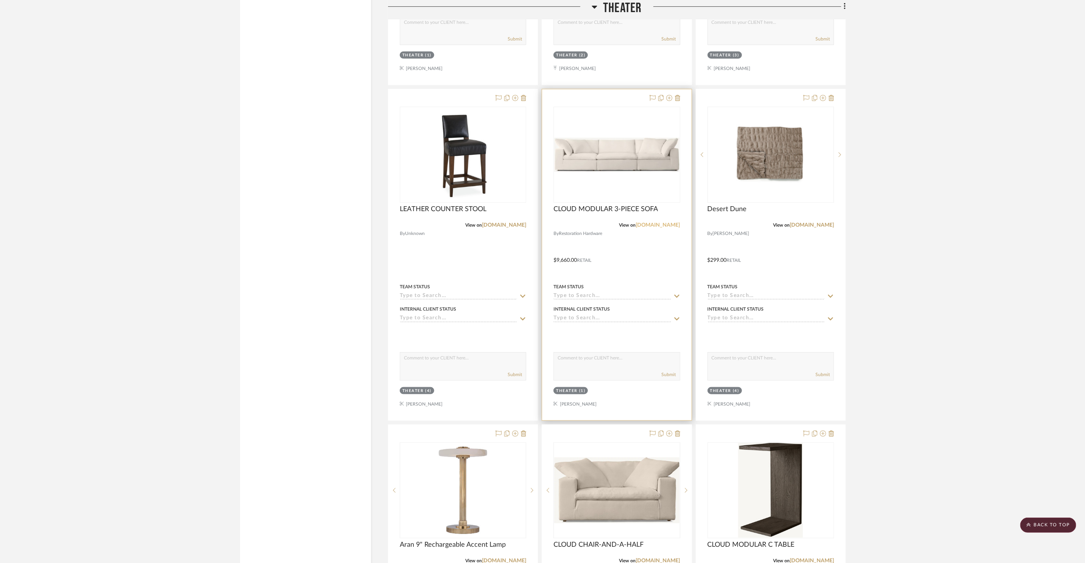
click at [673, 223] on link "[DOMAIN_NAME]" at bounding box center [658, 225] width 44 height 5
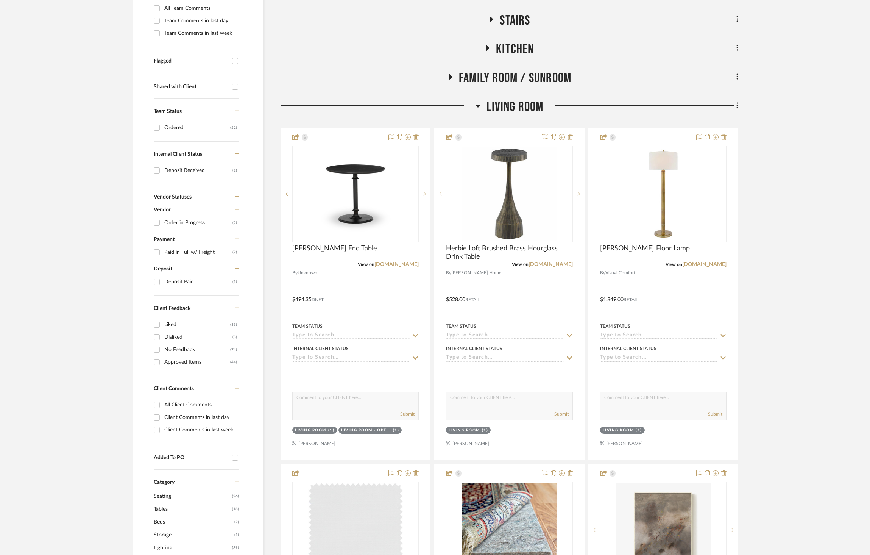
scroll to position [288, 0]
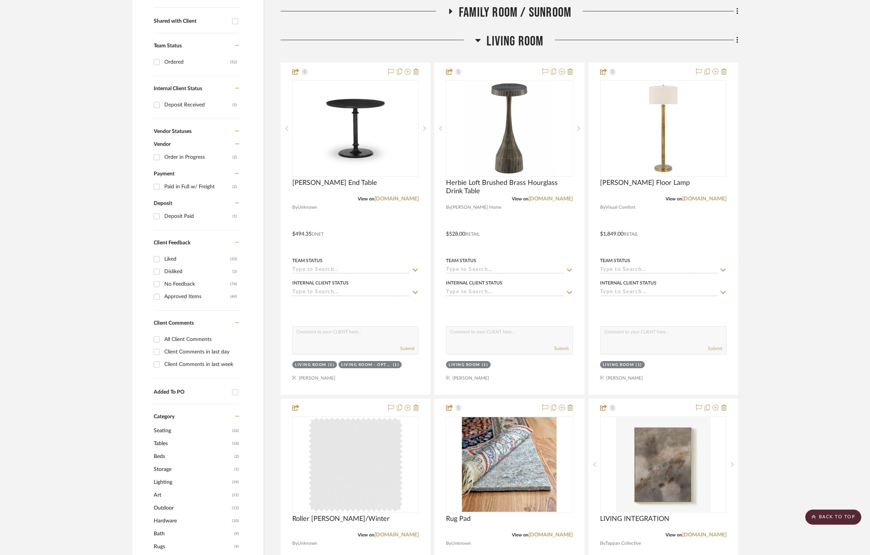
click at [514, 38] on span "Living Room" at bounding box center [514, 41] width 57 height 16
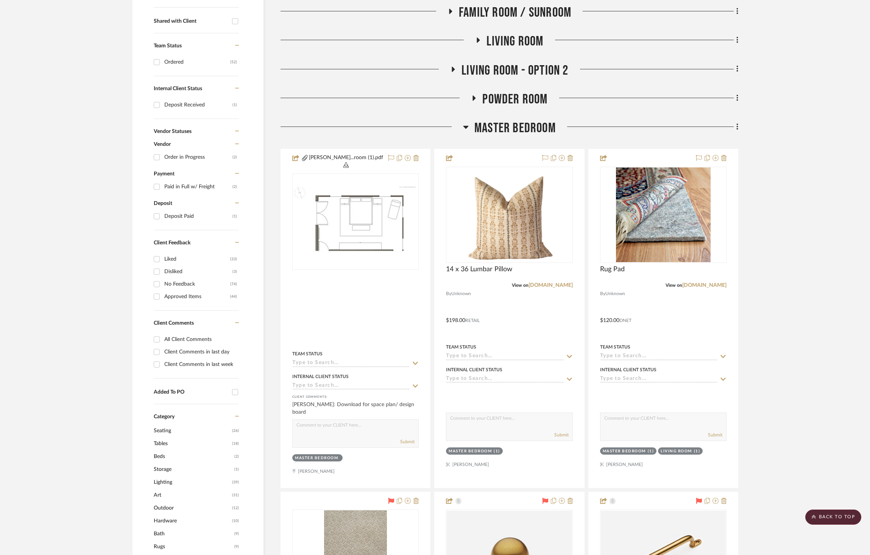
click at [517, 126] on span "Master Bedroom" at bounding box center [514, 128] width 81 height 16
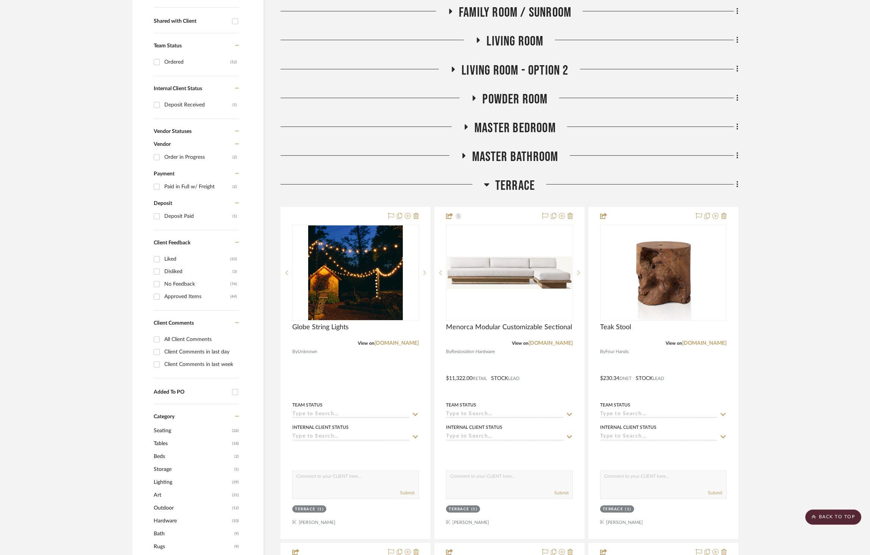
click at [523, 187] on span "Terrace" at bounding box center [515, 186] width 40 height 16
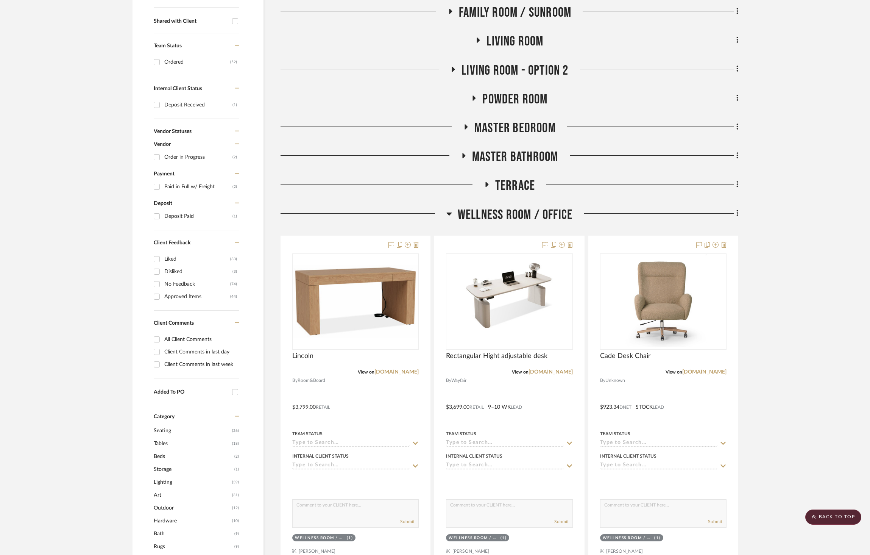
click at [531, 218] on span "Wellness Room / Office" at bounding box center [515, 215] width 115 height 16
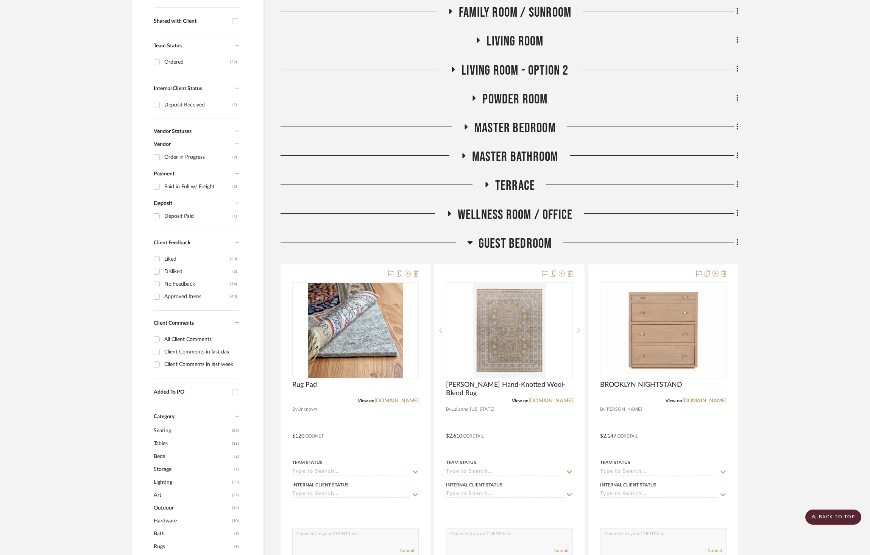
click at [520, 244] on span "Guest Bedroom" at bounding box center [515, 243] width 73 height 16
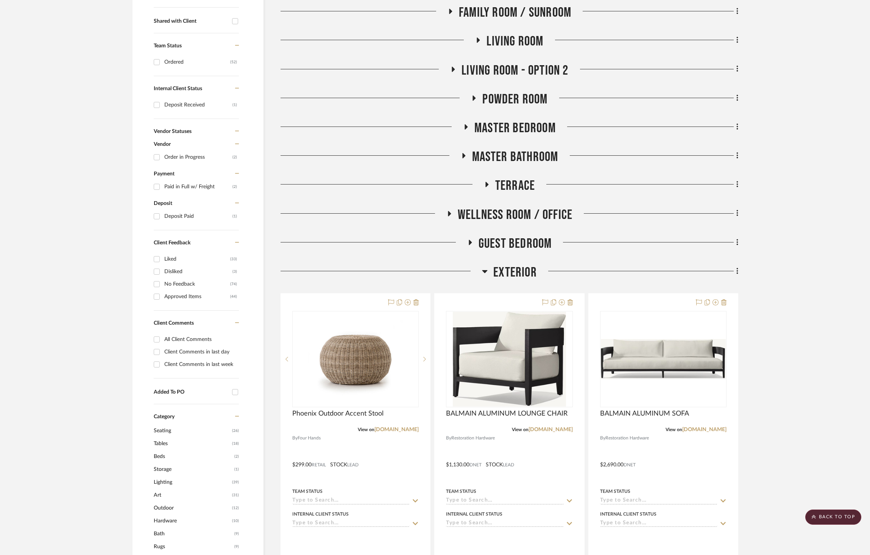
click at [519, 268] on span "Exterior" at bounding box center [515, 272] width 44 height 16
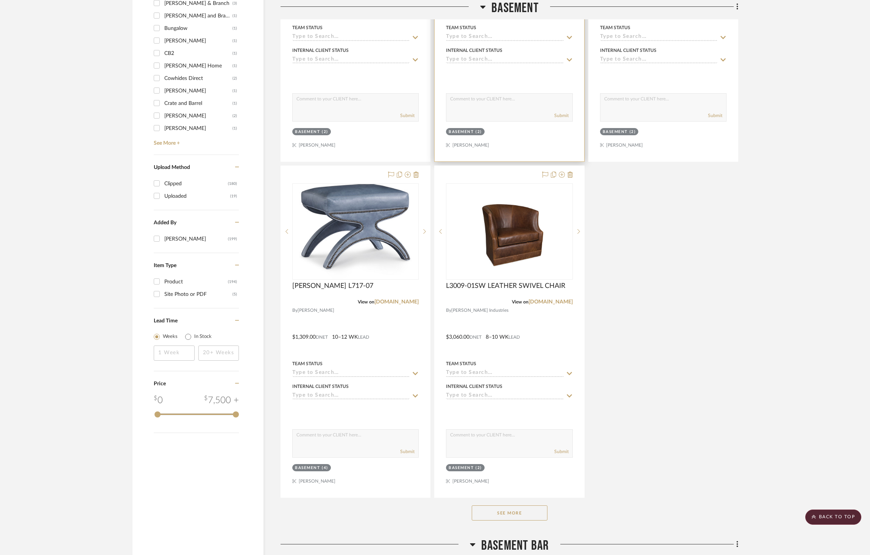
scroll to position [1124, 0]
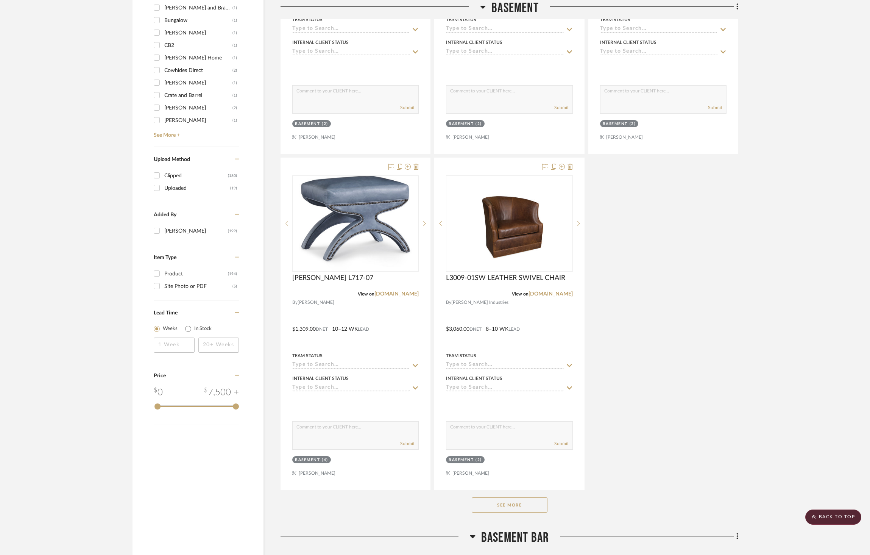
click at [512, 507] on button "See More" at bounding box center [510, 504] width 76 height 15
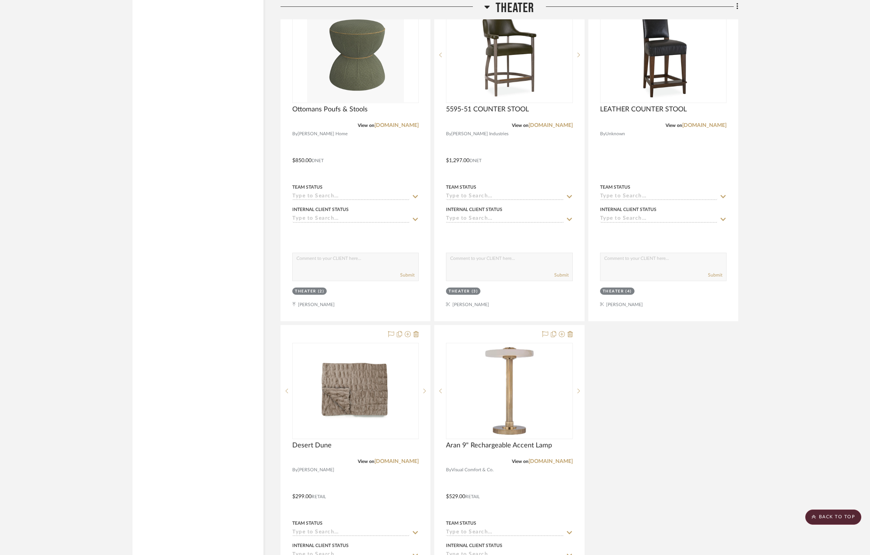
scroll to position [4629, 0]
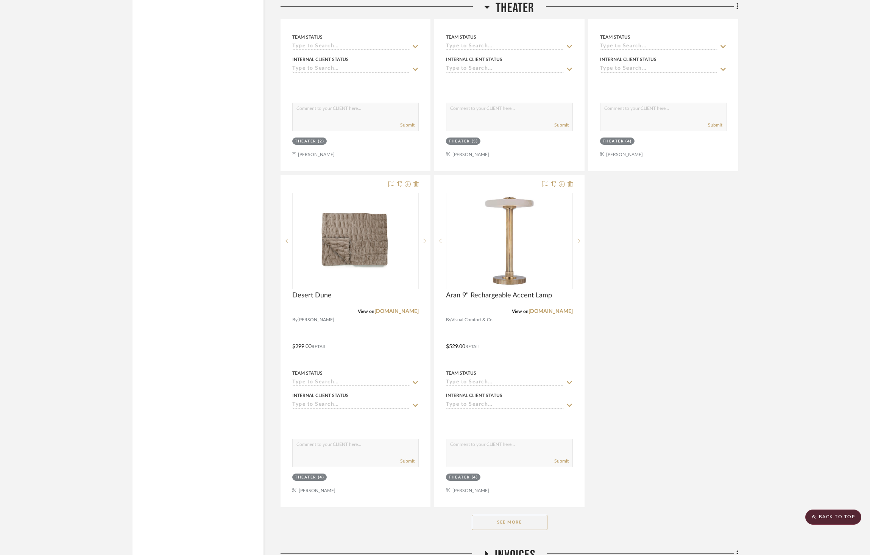
click at [536, 527] on button "See More" at bounding box center [510, 521] width 76 height 15
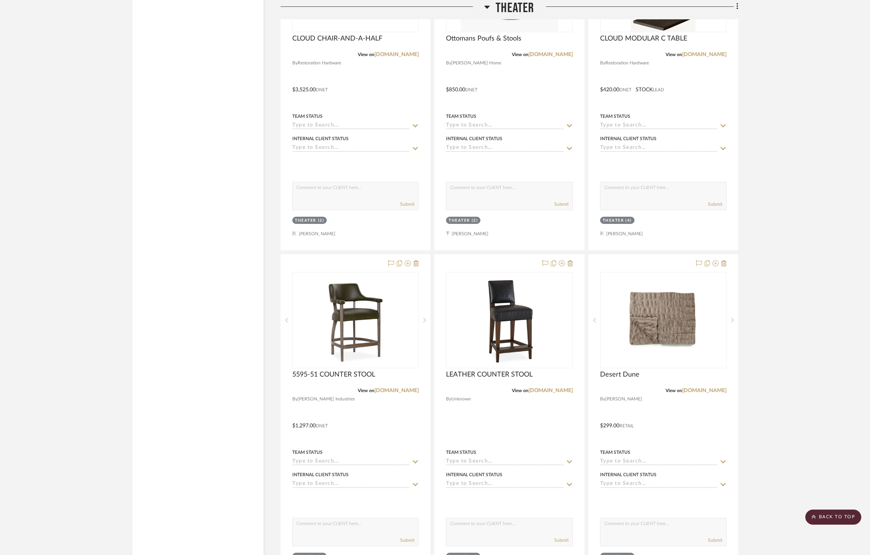
scroll to position [4317, 0]
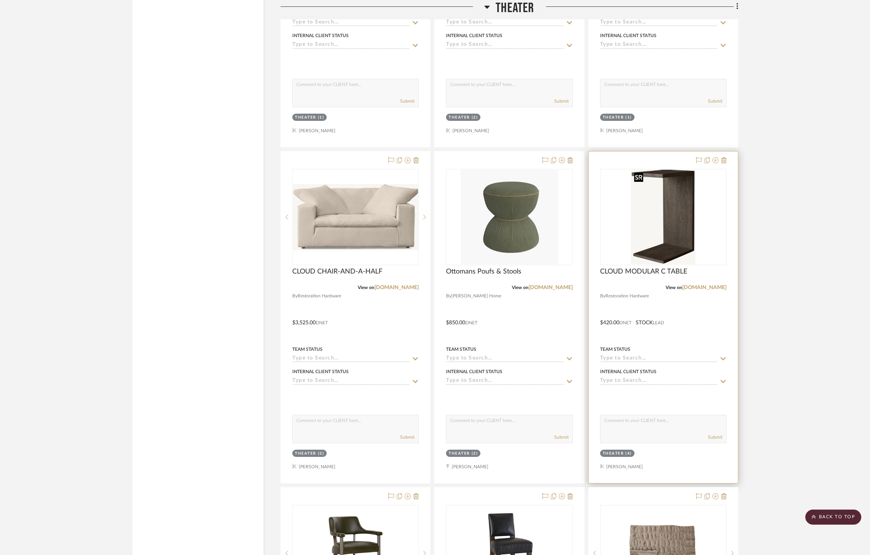
click at [683, 241] on img "0" at bounding box center [663, 217] width 65 height 95
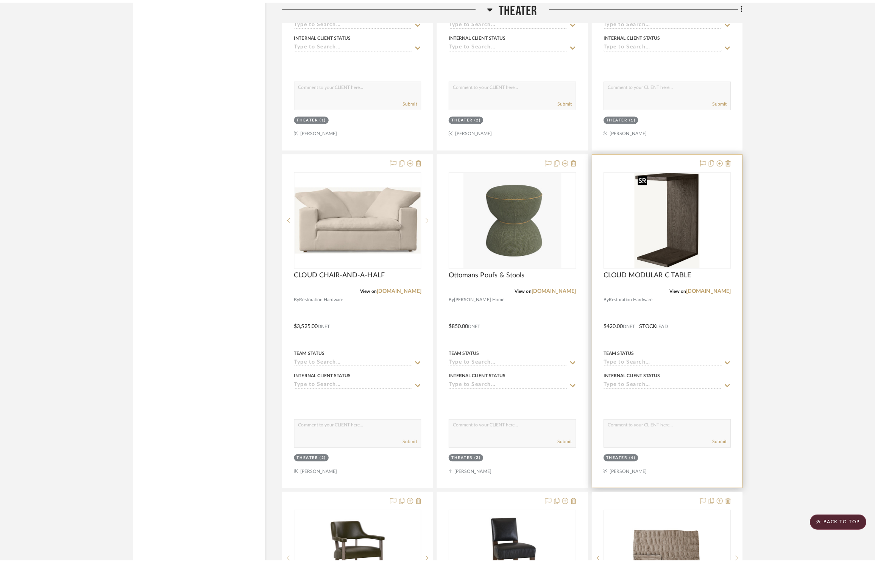
scroll to position [0, 0]
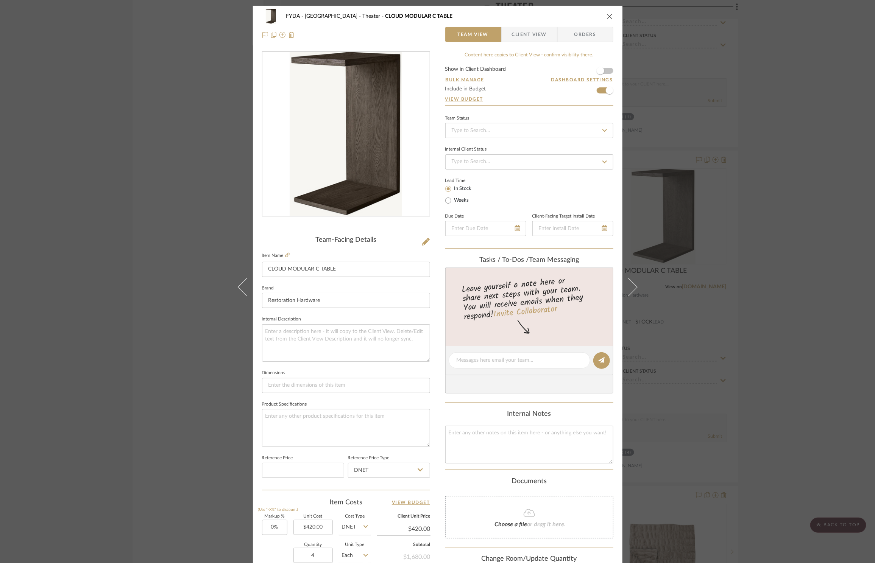
click at [796, 254] on div "FYDA - 655 City Park Theater CLOUD MODULAR C TABLE Team View Client View Orders…" at bounding box center [437, 281] width 875 height 563
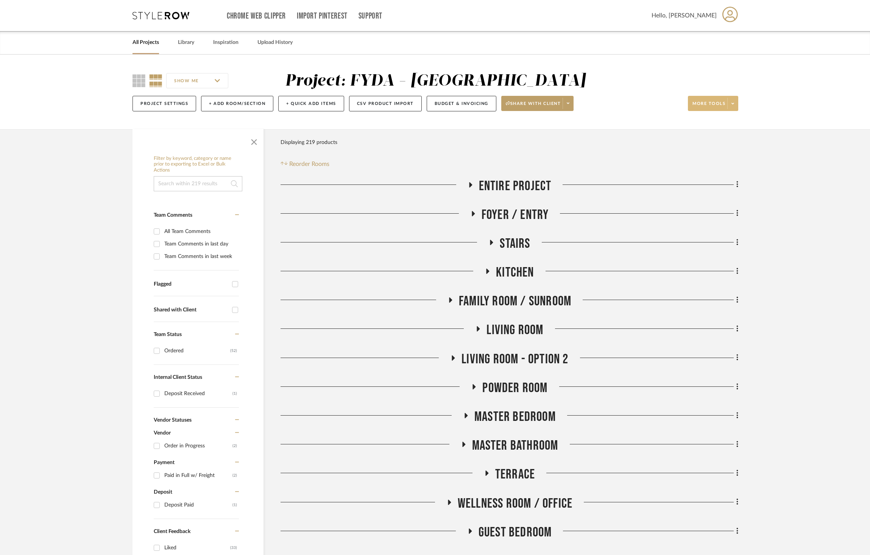
click at [736, 106] on span at bounding box center [732, 103] width 11 height 11
click at [734, 178] on span "Bulk Actions" at bounding box center [719, 179] width 49 height 6
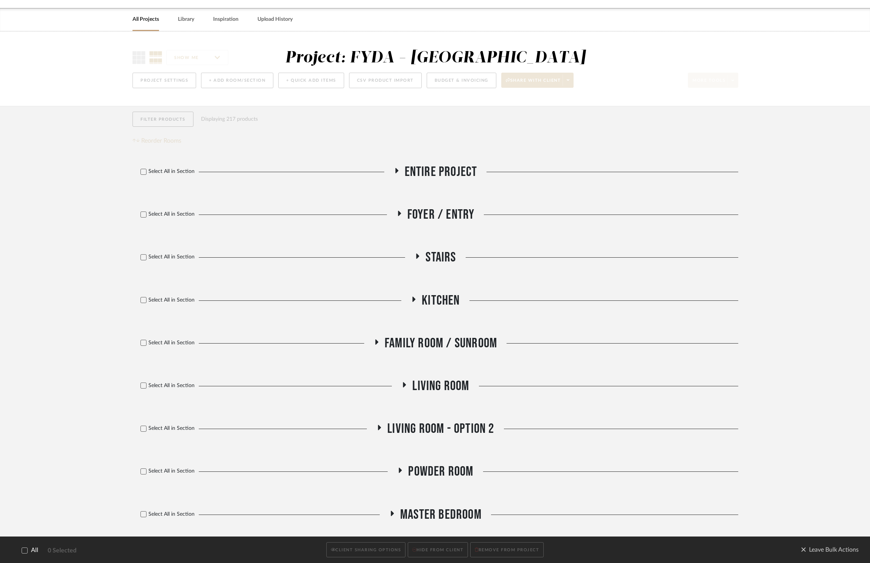
scroll to position [189, 0]
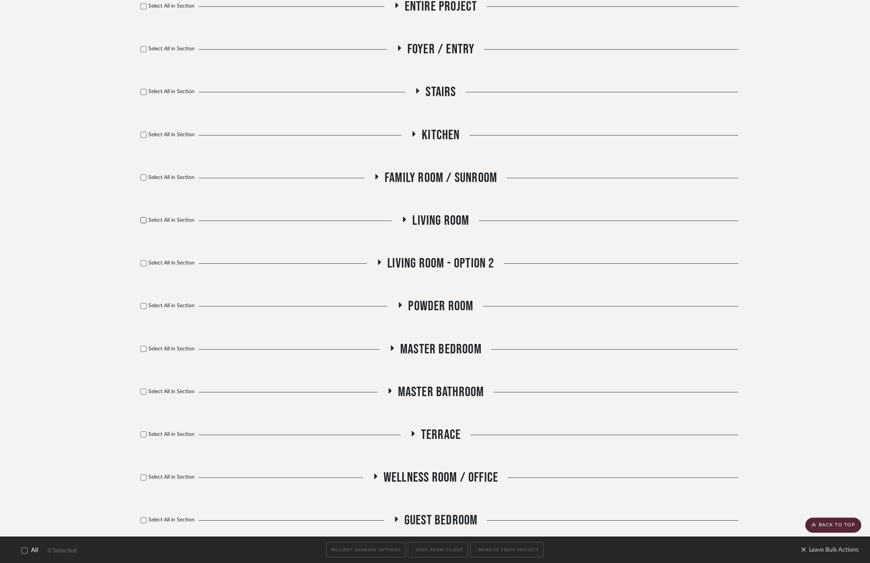
click at [140, 220] on div at bounding box center [143, 220] width 6 height 6
click at [144, 263] on icon at bounding box center [143, 263] width 5 height 5
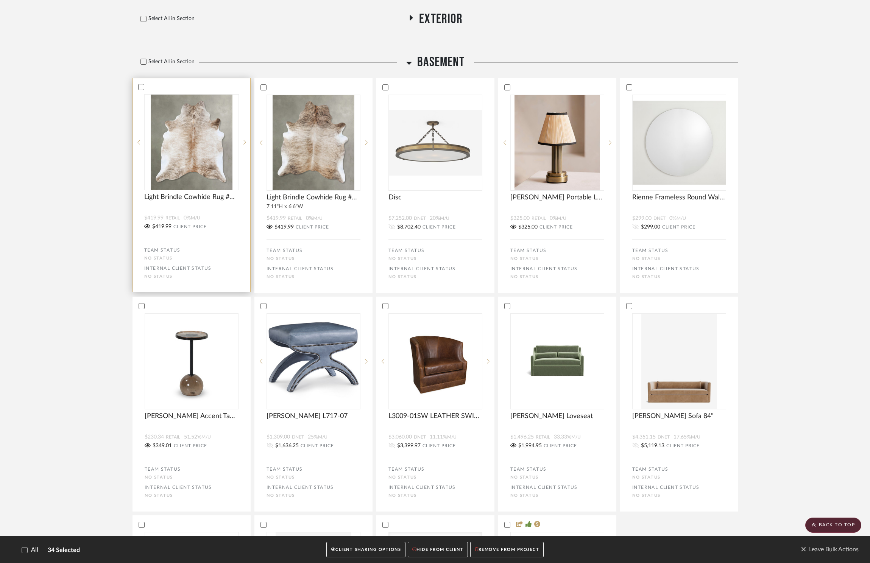
scroll to position [692, 0]
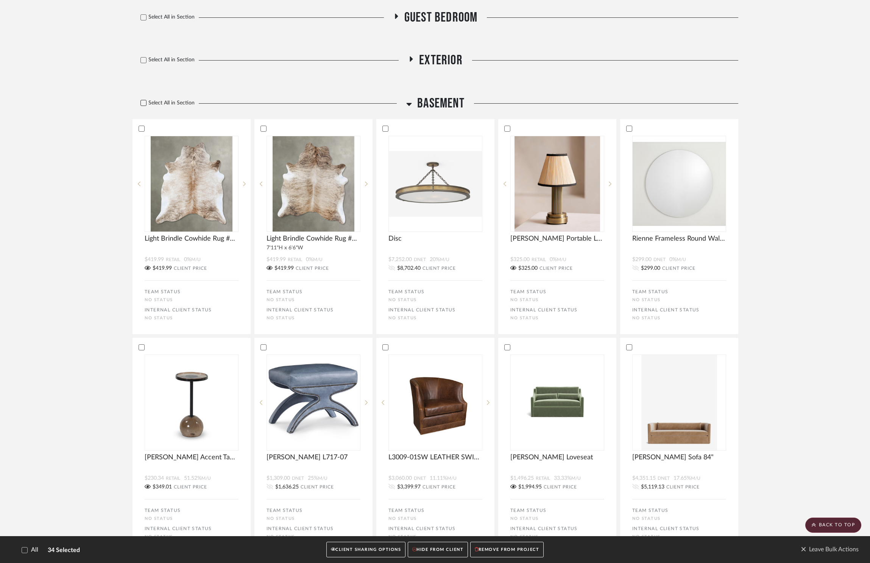
click at [143, 104] on icon at bounding box center [143, 103] width 5 height 4
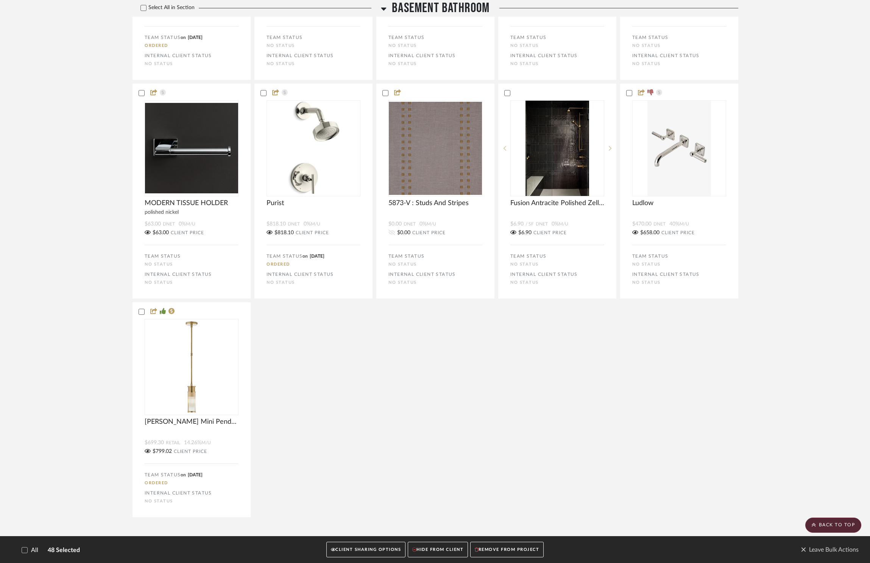
scroll to position [2351, 0]
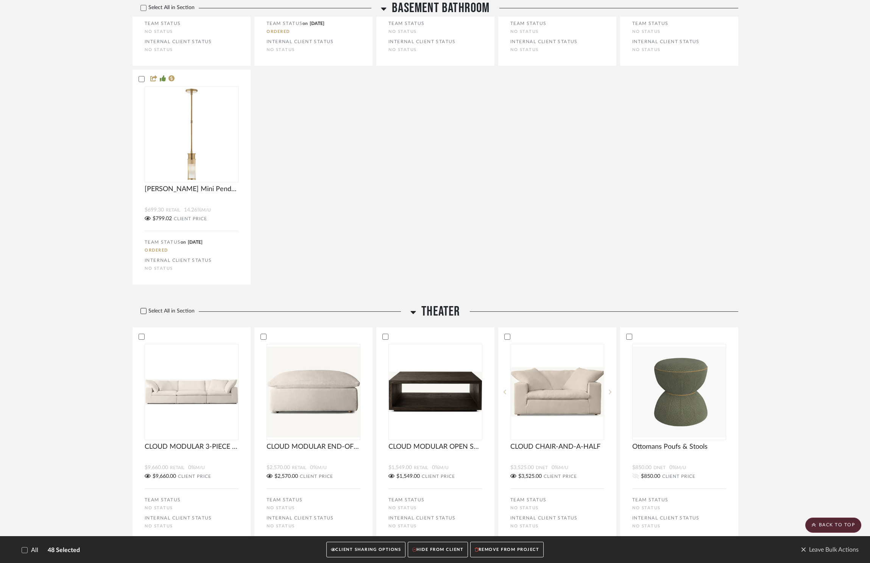
click at [143, 313] on icon at bounding box center [143, 311] width 5 height 4
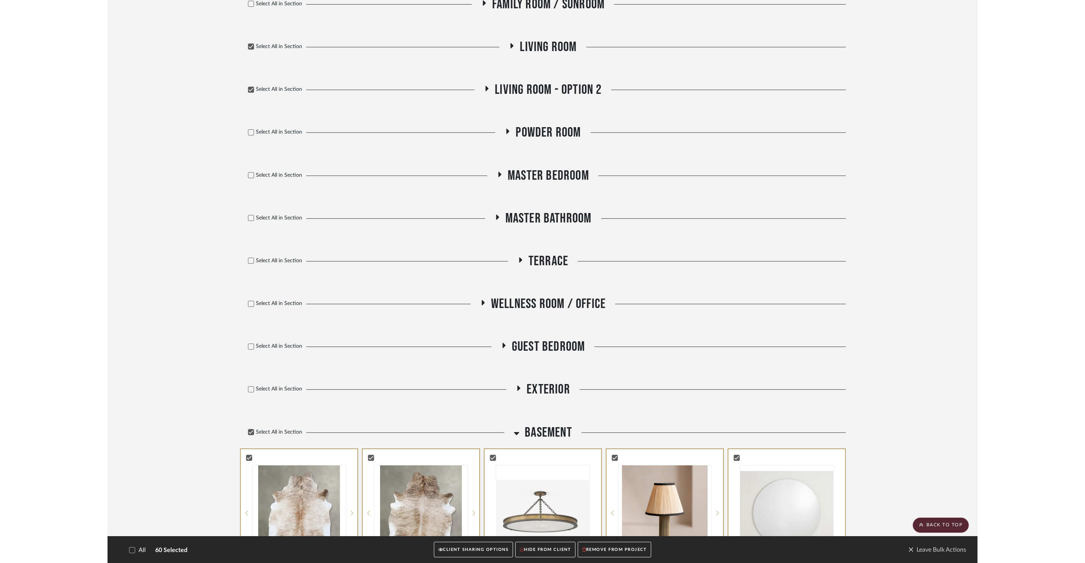
scroll to position [309, 0]
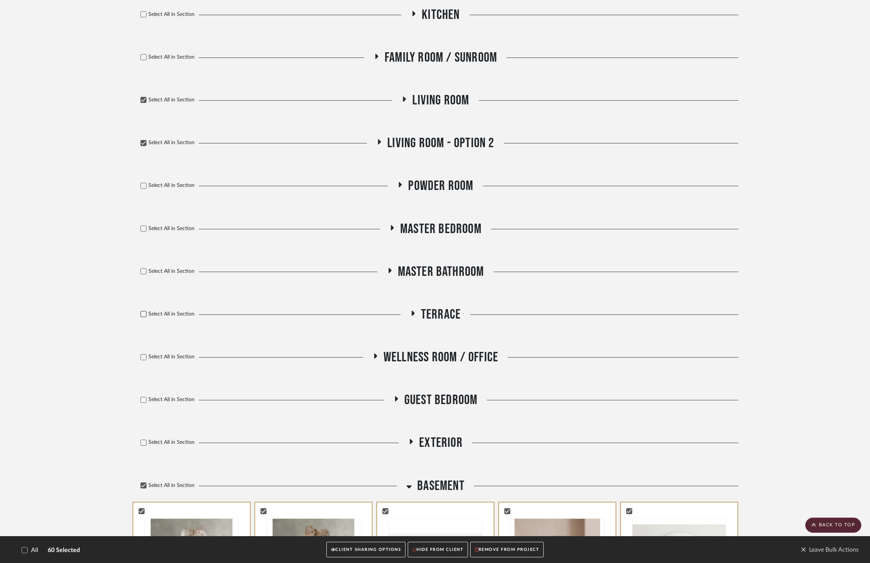
click at [145, 316] on icon at bounding box center [143, 314] width 5 height 5
click at [142, 443] on icon at bounding box center [143, 442] width 5 height 5
click at [143, 357] on icon at bounding box center [143, 357] width 5 height 5
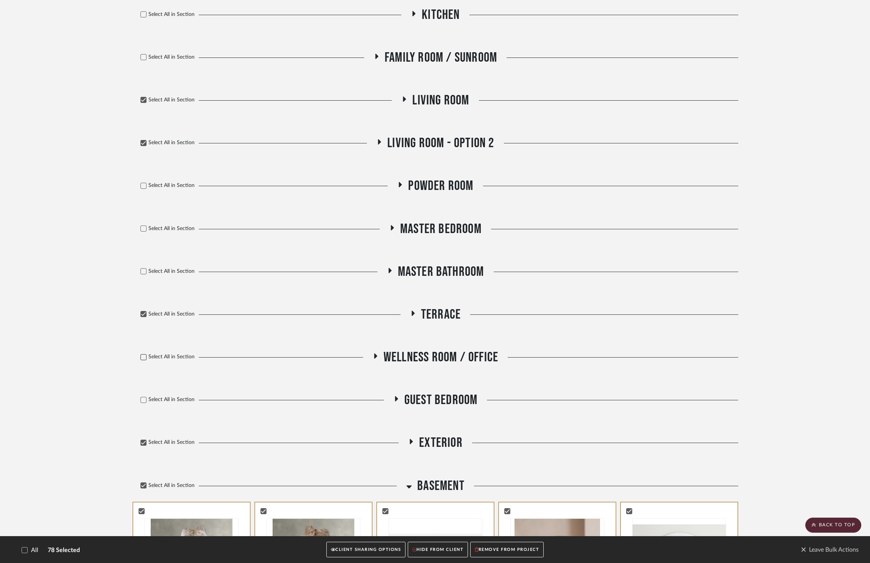
click at [143, 399] on icon at bounding box center [143, 400] width 5 height 5
click at [357, 551] on button "CLIENT SHARING OPTIONS" at bounding box center [365, 551] width 79 height 16
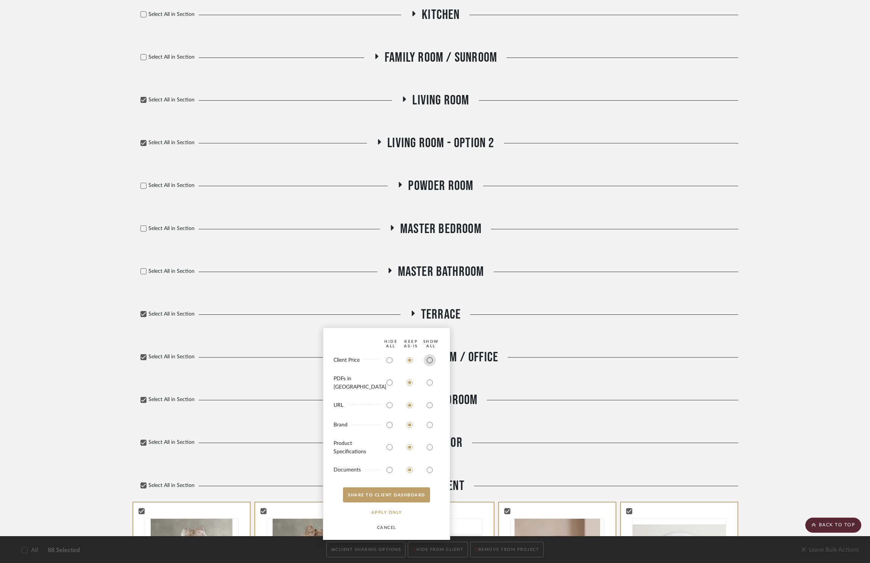
click at [429, 364] on input "radio" at bounding box center [430, 360] width 12 height 12
radio input "true"
click at [429, 387] on input "radio" at bounding box center [430, 383] width 12 height 12
radio input "true"
drag, startPoint x: 431, startPoint y: 406, endPoint x: 430, endPoint y: 412, distance: 5.7
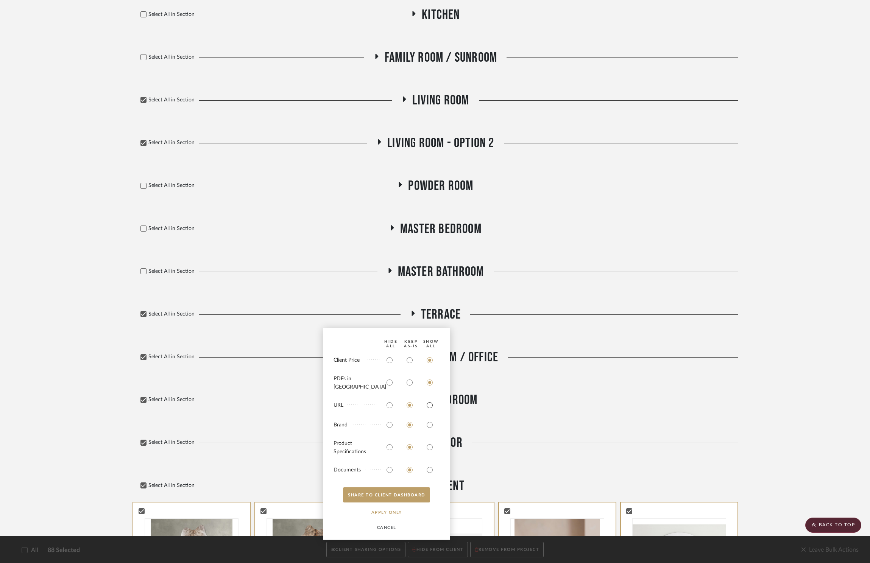
click at [431, 406] on input "radio" at bounding box center [430, 405] width 12 height 12
radio input "true"
click at [429, 423] on input "radio" at bounding box center [430, 425] width 12 height 12
radio input "true"
click at [427, 448] on input "radio" at bounding box center [430, 447] width 12 height 12
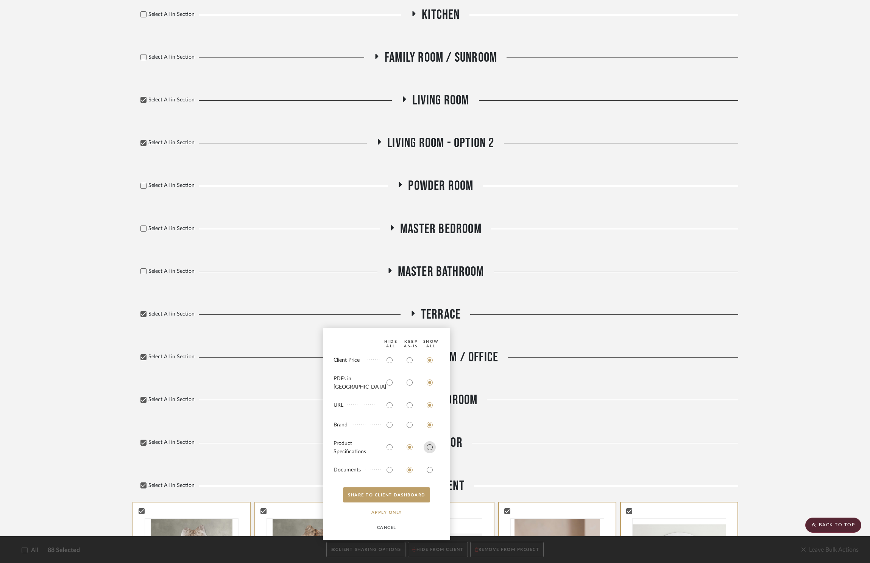
radio input "true"
click at [424, 465] on input "radio" at bounding box center [430, 470] width 12 height 12
radio input "true"
click at [396, 493] on button "SHARE TO CLIENT Dashboard" at bounding box center [386, 495] width 87 height 15
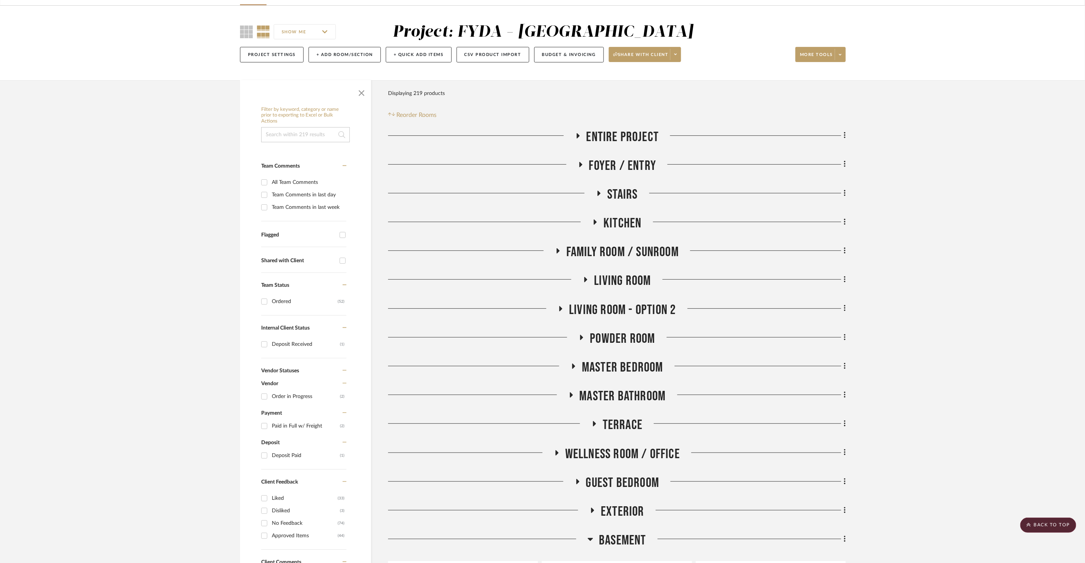
scroll to position [0, 0]
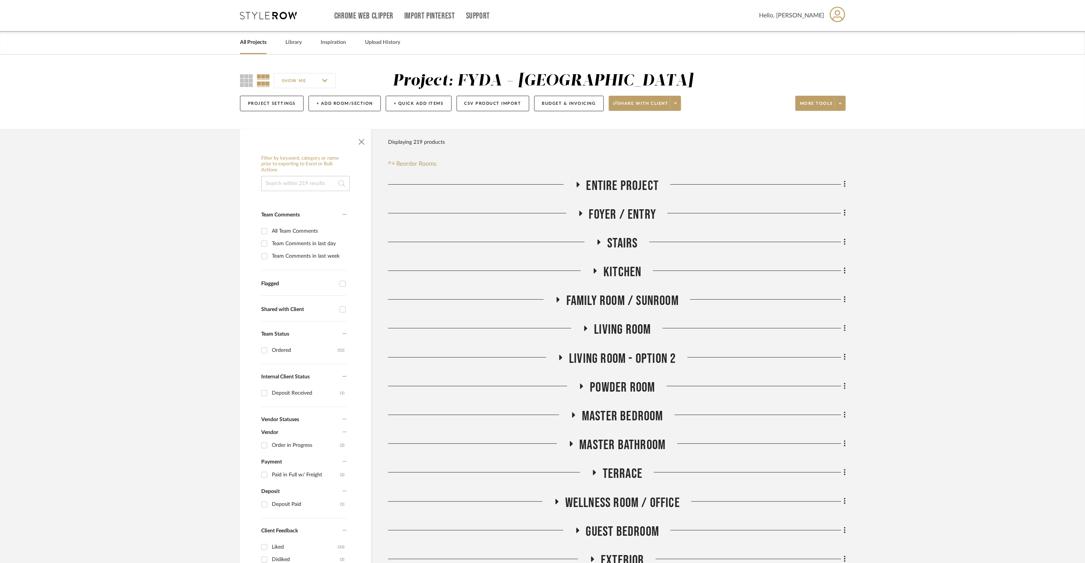
click at [577, 184] on icon at bounding box center [578, 184] width 3 height 5
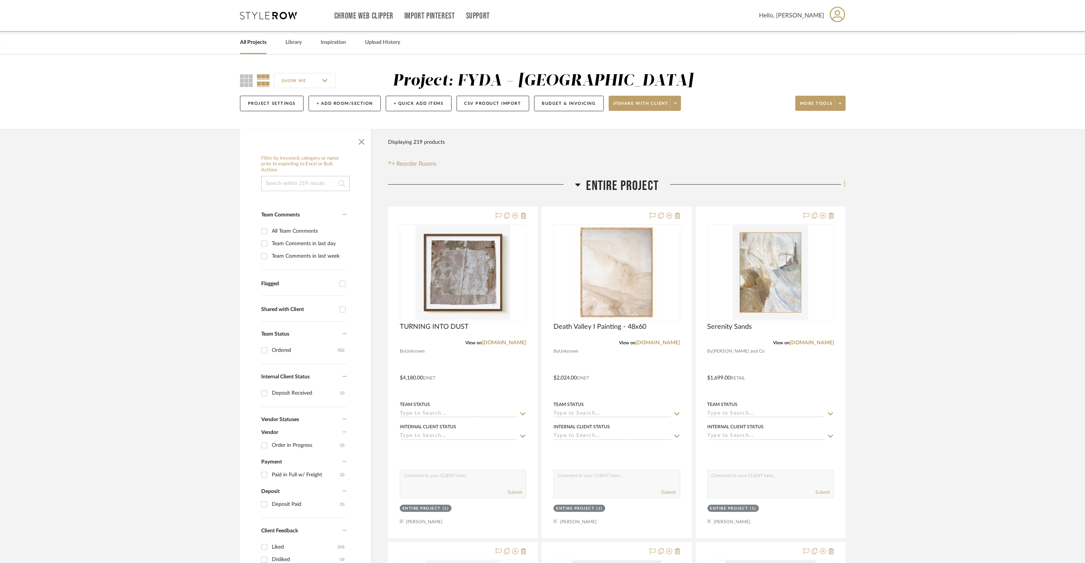
click at [844, 183] on icon at bounding box center [845, 184] width 2 height 8
click at [828, 199] on span "Add New Item" at bounding box center [810, 201] width 59 height 6
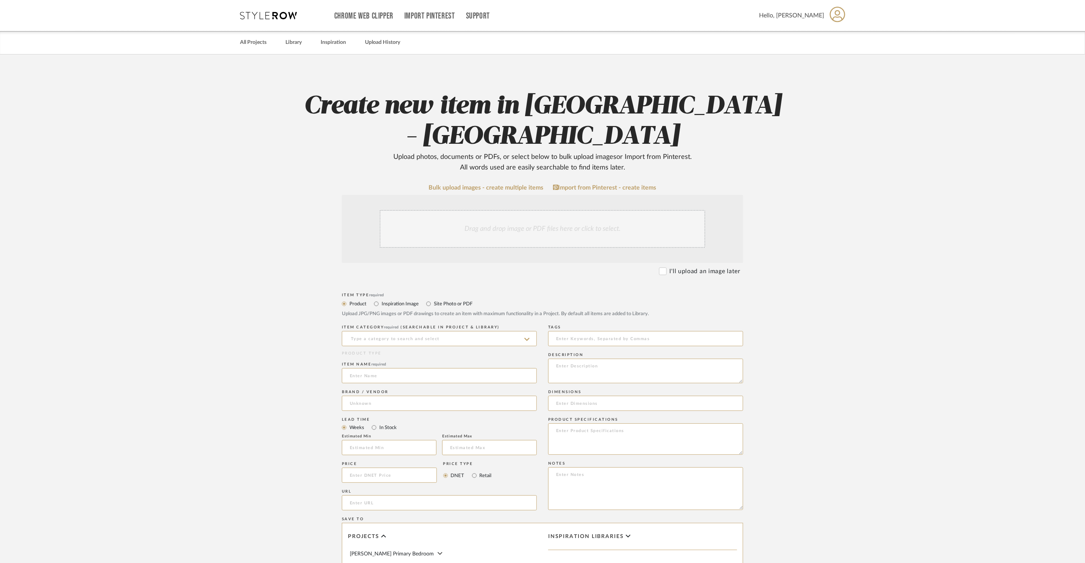
click at [530, 210] on div "Drag and drop image or PDF files here or click to select." at bounding box center [543, 229] width 326 height 38
click at [441, 300] on label "Site Photo or PDF" at bounding box center [452, 304] width 39 height 8
click at [433, 299] on input "Site Photo or PDF" at bounding box center [428, 303] width 9 height 9
radio input "true"
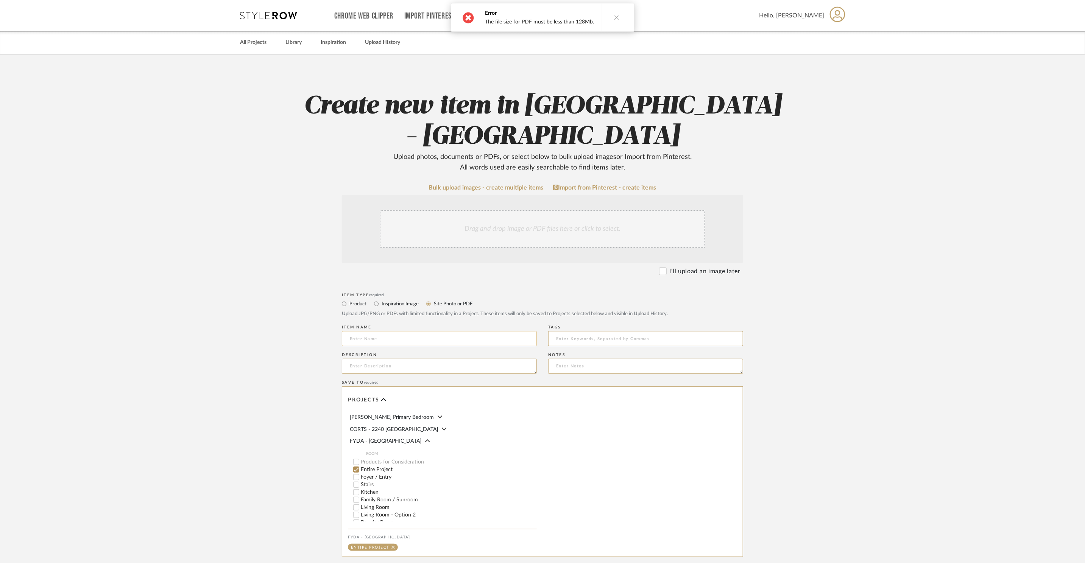
click at [445, 331] on input at bounding box center [439, 338] width 195 height 15
type input "O"
type input "Phase 2 Presentation"
click at [614, 16] on button at bounding box center [612, 17] width 29 height 28
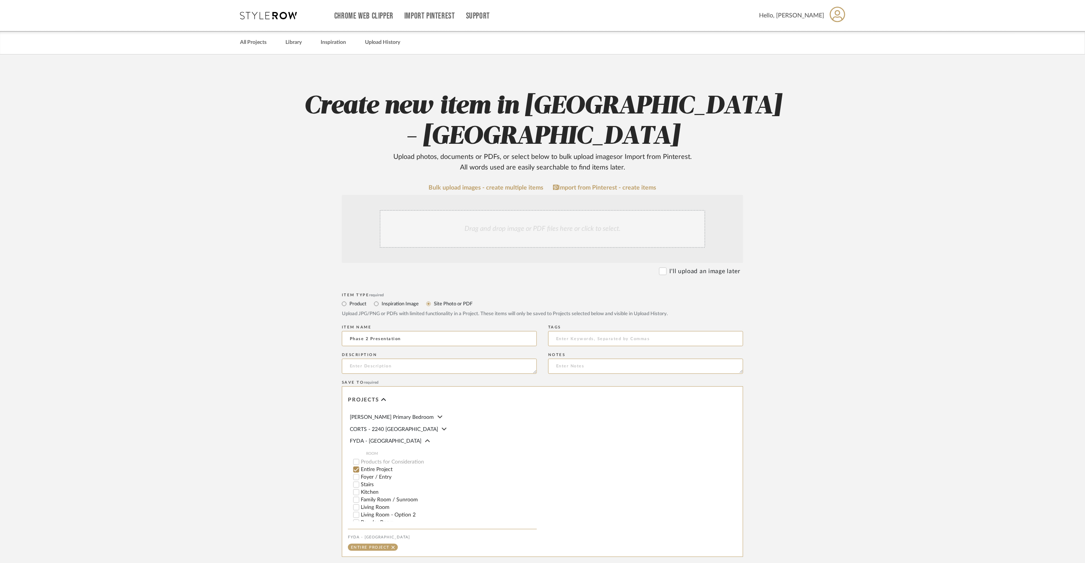
click at [521, 210] on div "Drag and drop image or PDF files here or click to select." at bounding box center [543, 229] width 326 height 38
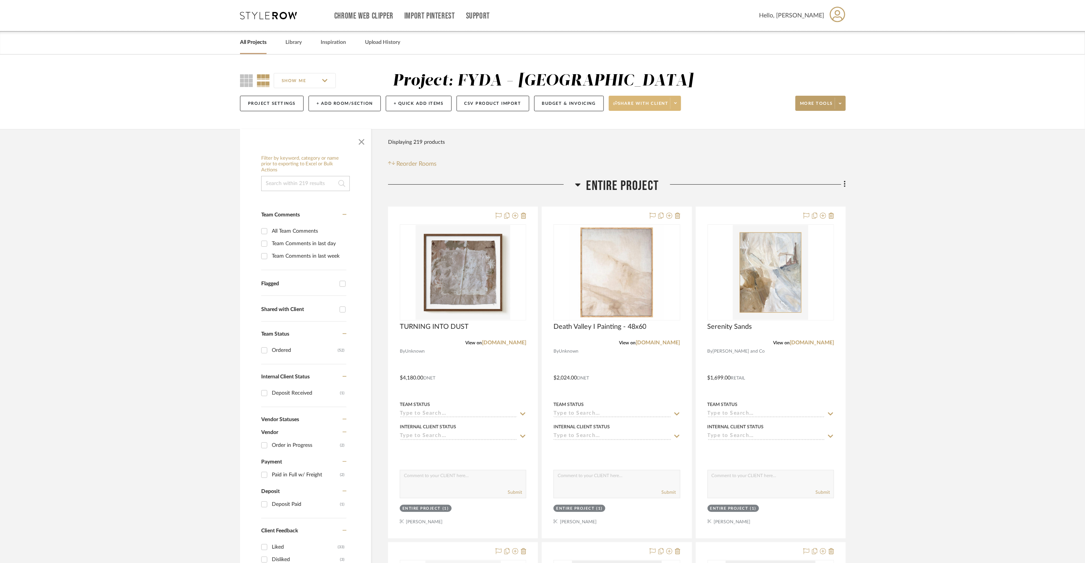
click at [677, 103] on icon at bounding box center [675, 104] width 3 height 2
click at [667, 123] on span "Preview Client Dashboard" at bounding box center [649, 125] width 65 height 6
click at [594, 186] on span "Entire Project" at bounding box center [622, 186] width 73 height 16
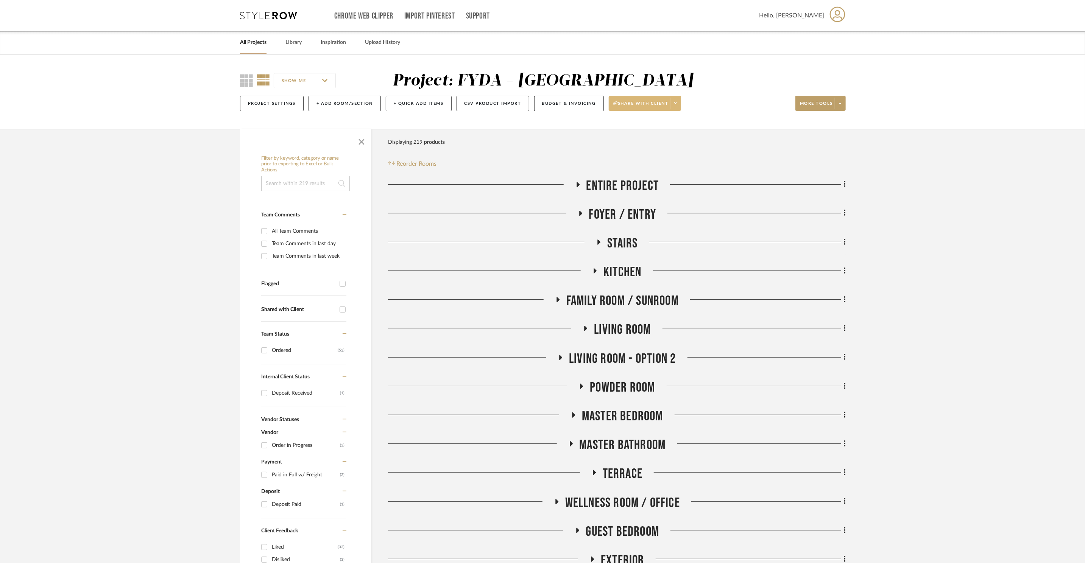
click at [629, 300] on span "Family Room / Sunroom" at bounding box center [622, 301] width 112 height 16
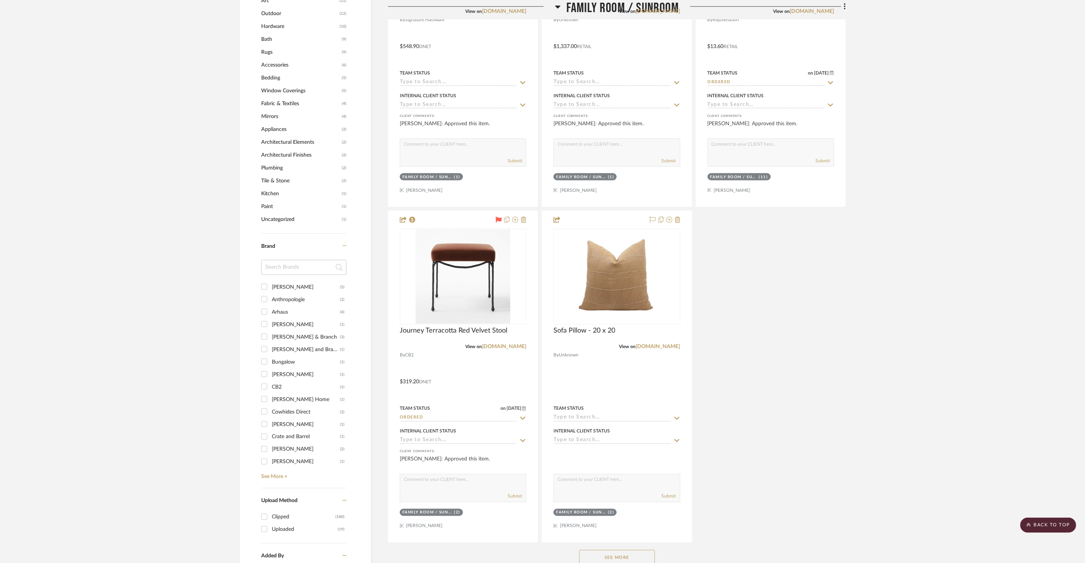
scroll to position [836, 0]
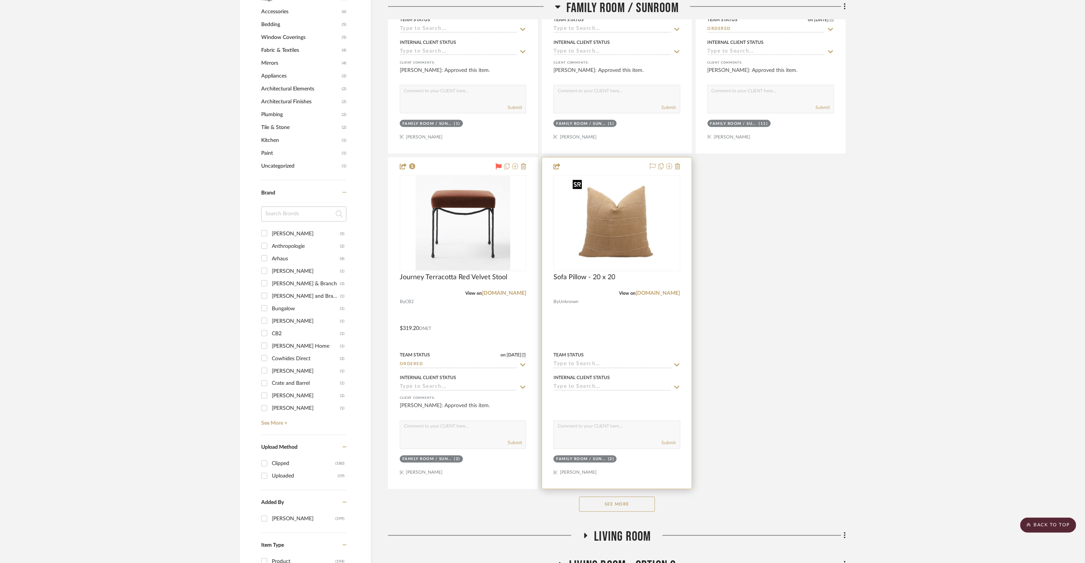
click at [0, 0] on img at bounding box center [0, 0] width 0 height 0
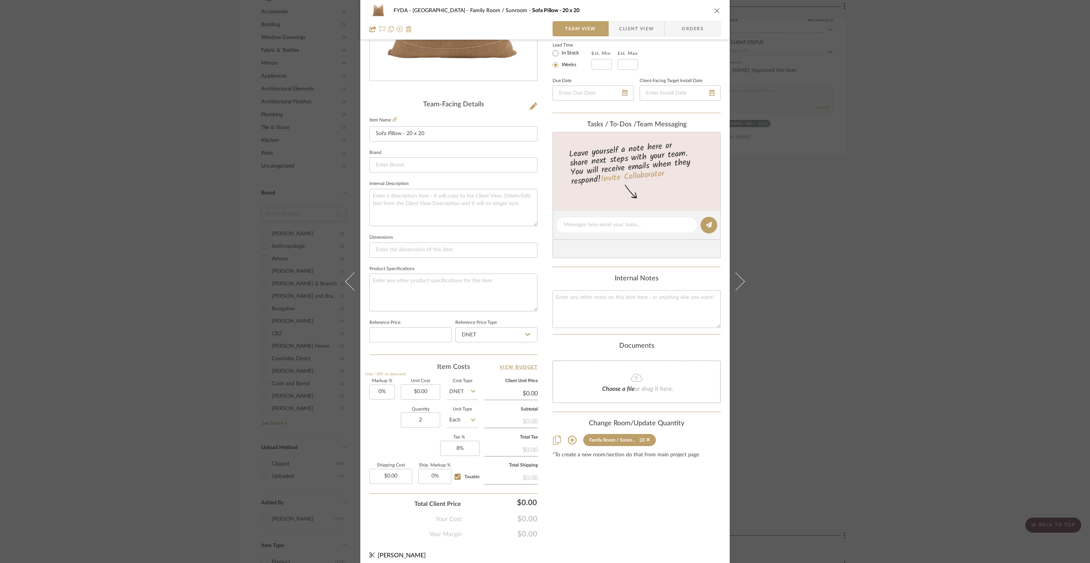
scroll to position [142, 0]
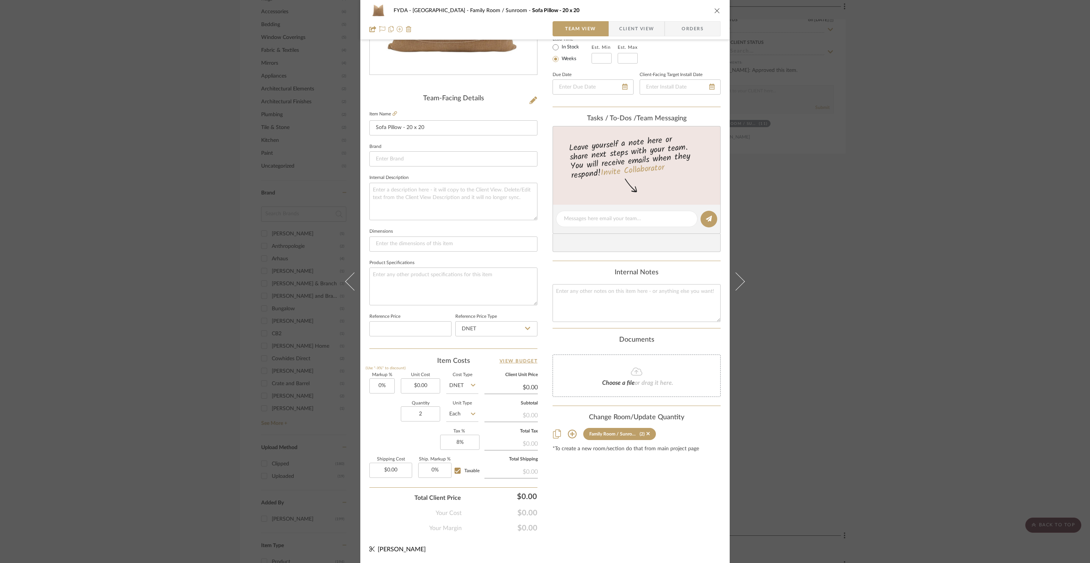
click at [875, 204] on div "FYDA - 655 City Park Family Room / Sunroom Sofa Pillow - 20 x 20 Team View Clie…" at bounding box center [545, 281] width 1090 height 563
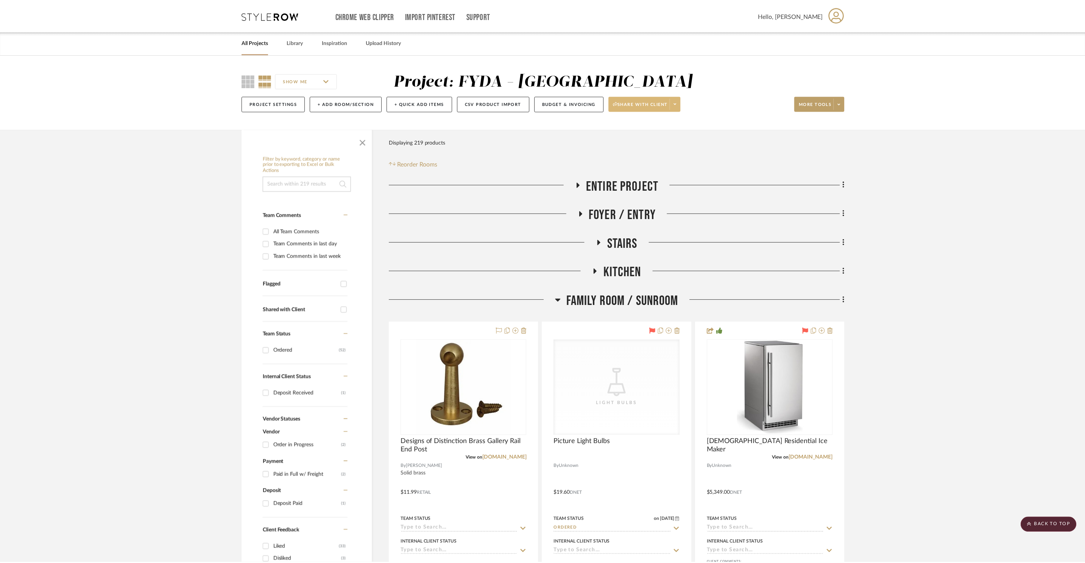
scroll to position [836, 0]
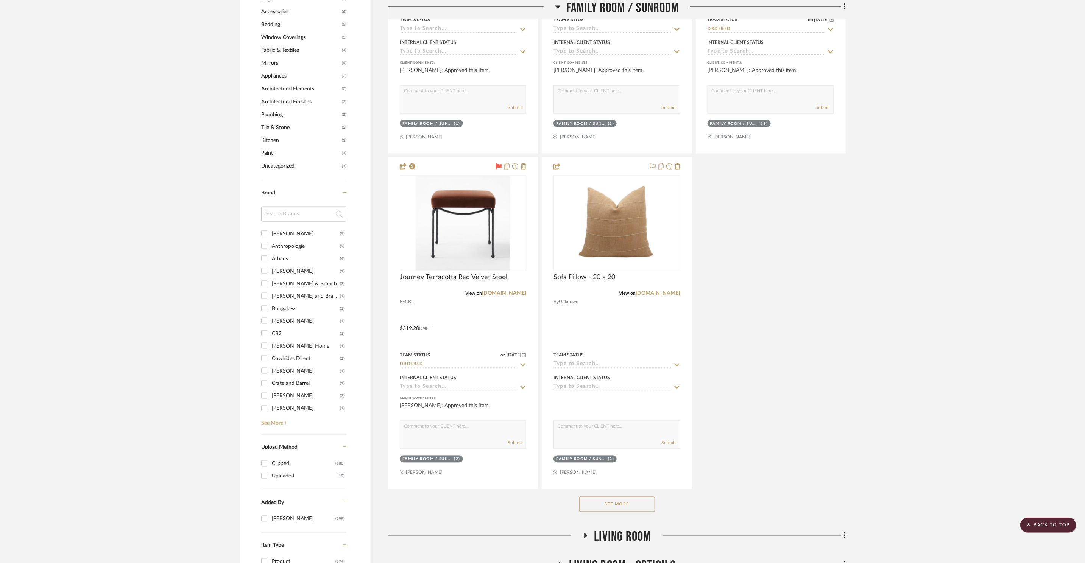
click at [601, 538] on span "Living Room" at bounding box center [622, 537] width 57 height 16
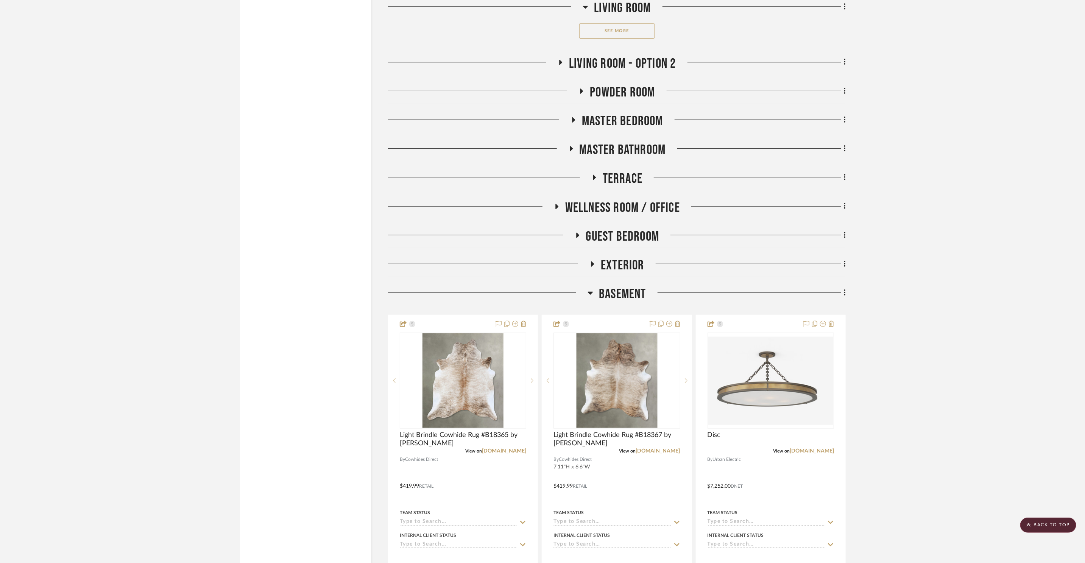
scroll to position [2330, 0]
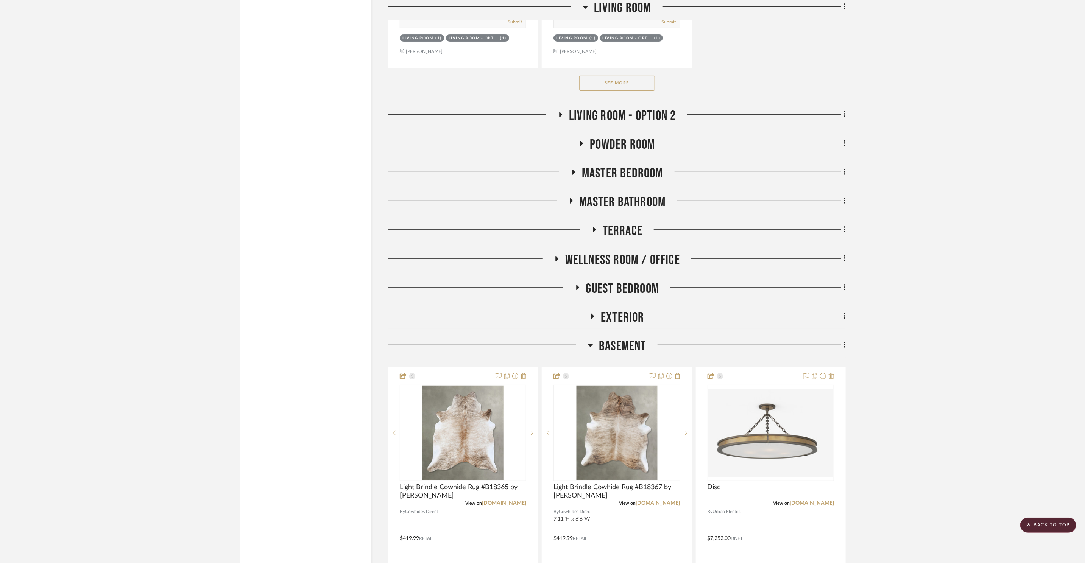
click at [645, 170] on span "Master Bedroom" at bounding box center [622, 173] width 81 height 16
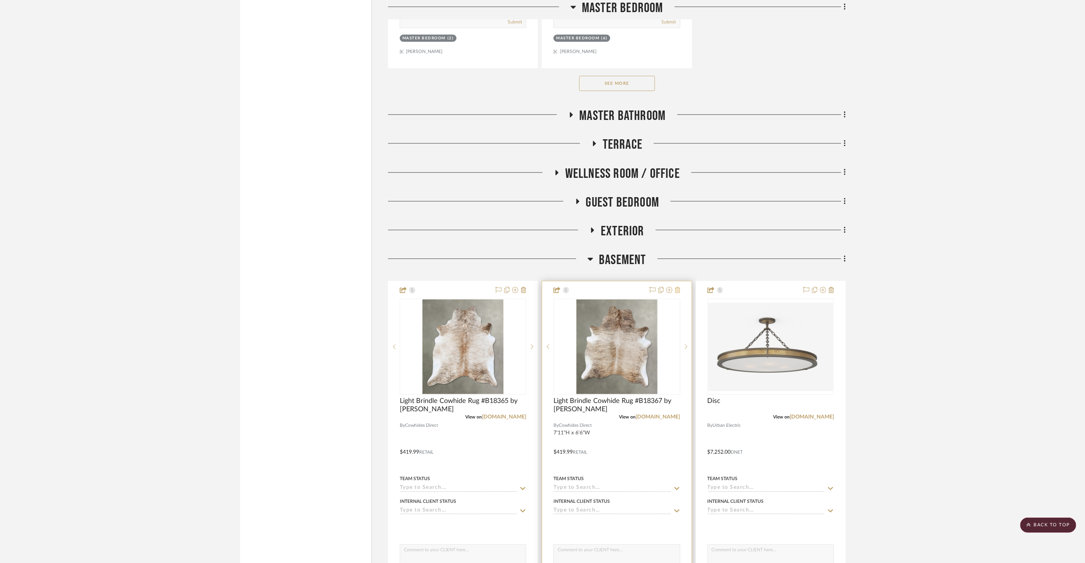
scroll to position [3360, 0]
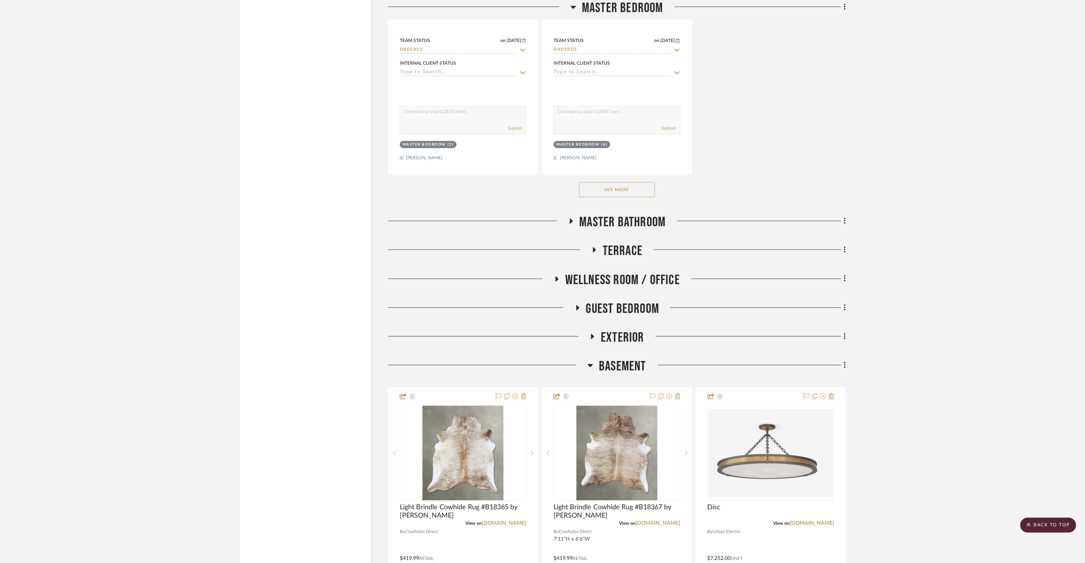
click at [631, 187] on button "See More" at bounding box center [617, 189] width 76 height 15
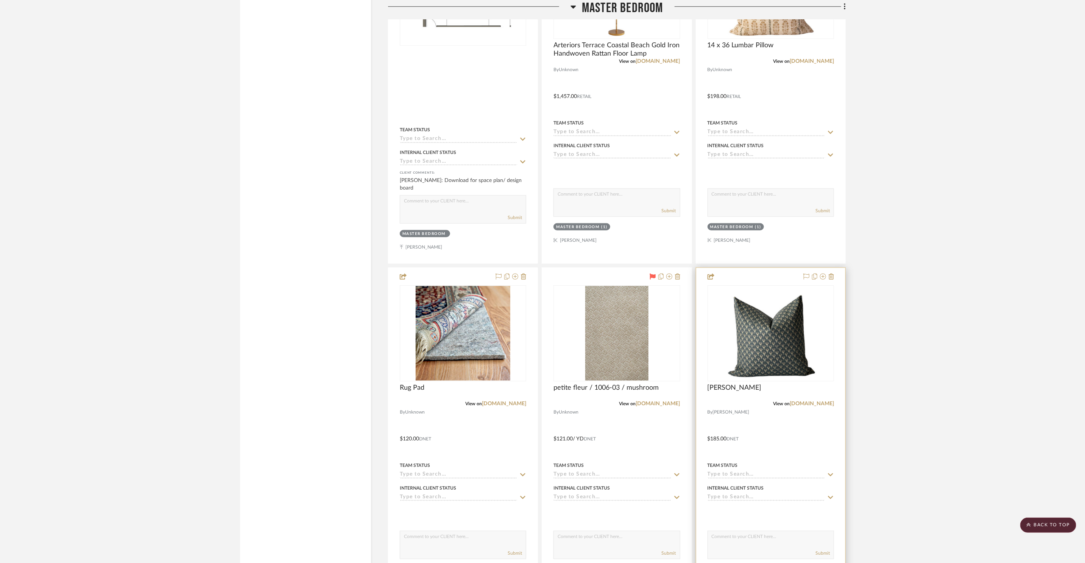
scroll to position [2589, 0]
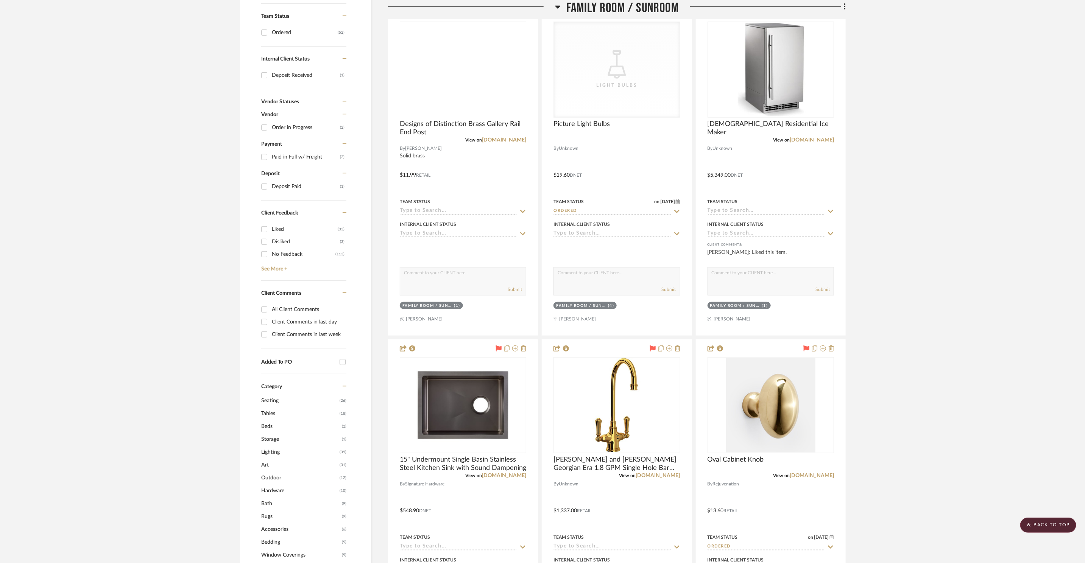
scroll to position [0, 0]
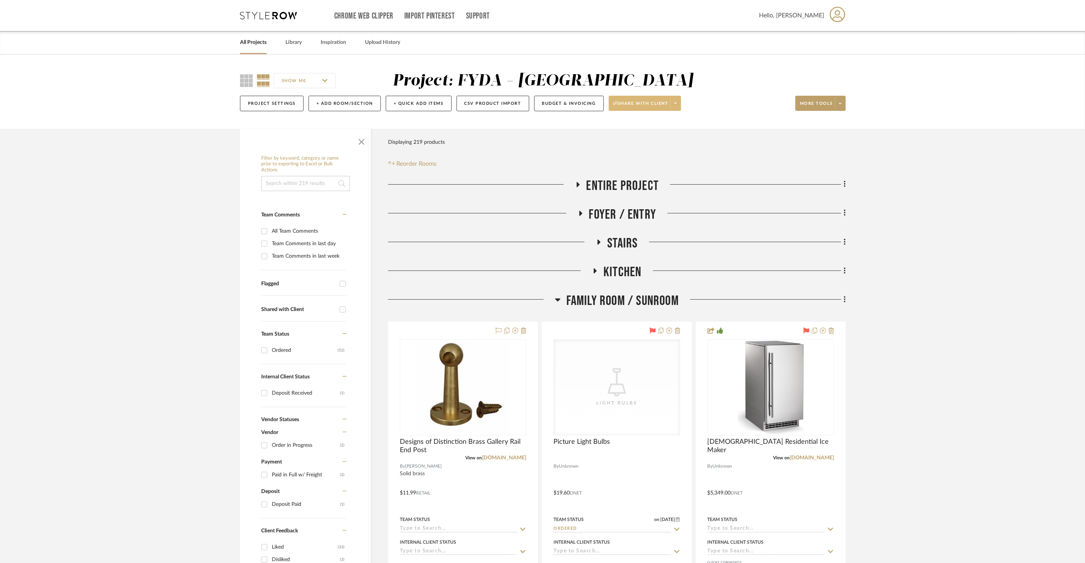
click at [675, 100] on span at bounding box center [675, 103] width 11 height 11
click at [678, 121] on button "Preview Client Dashboard" at bounding box center [650, 125] width 80 height 18
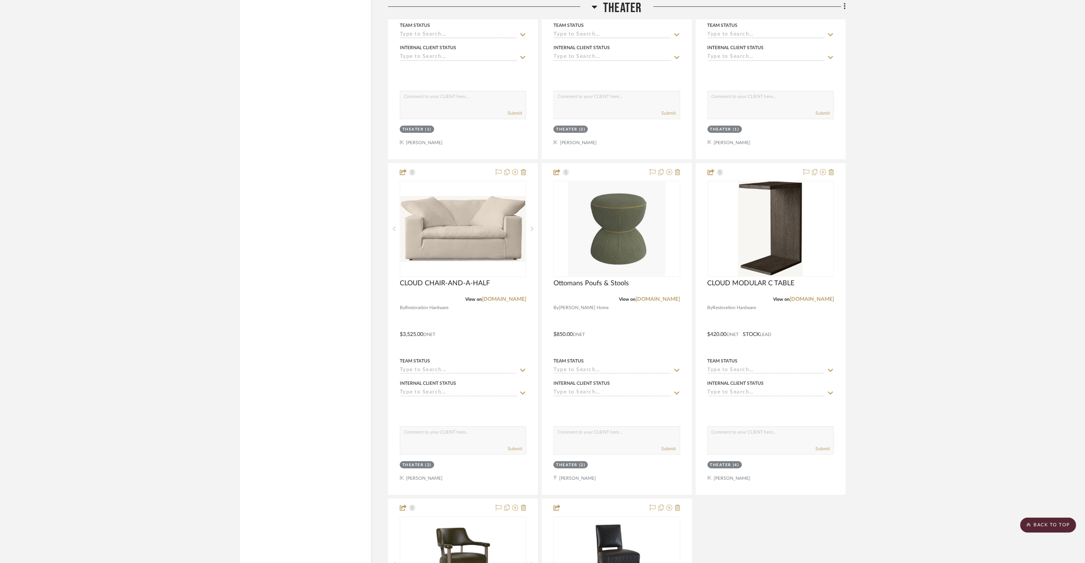
scroll to position [9004, 0]
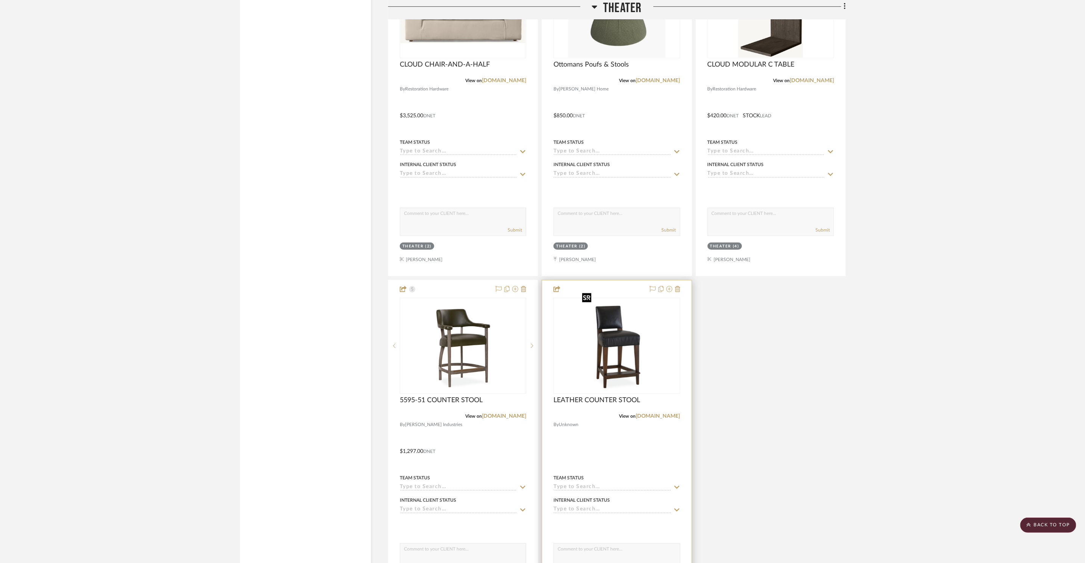
click at [0, 0] on img at bounding box center [0, 0] width 0 height 0
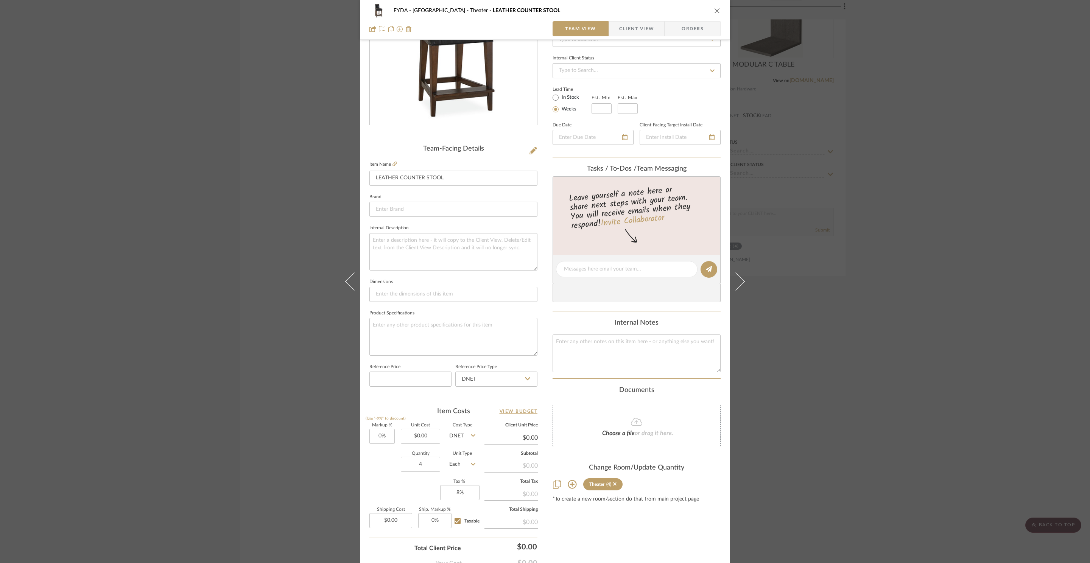
scroll to position [142, 0]
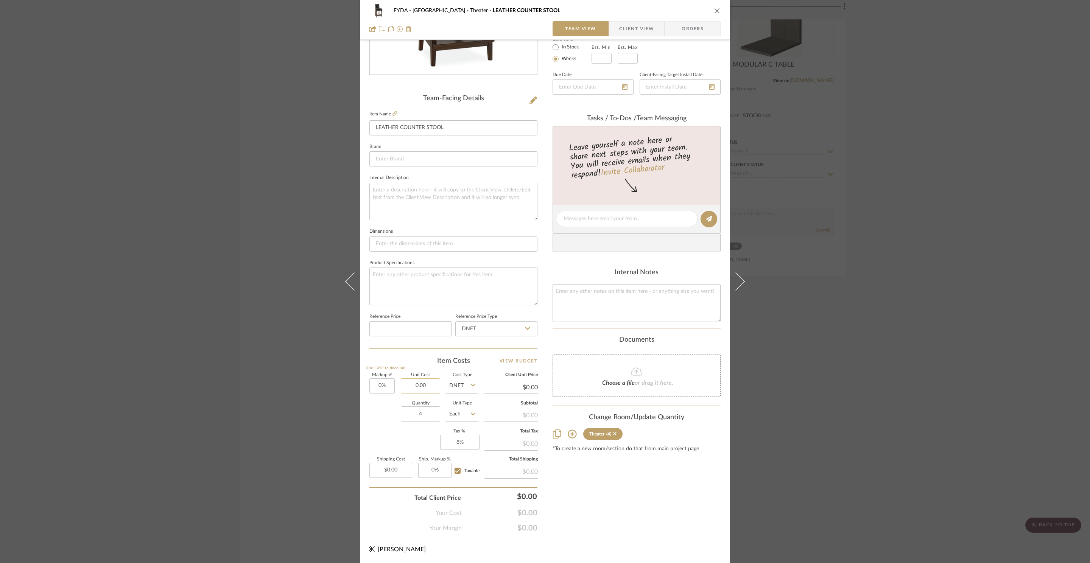
click at [426, 390] on input "0.00" at bounding box center [420, 386] width 39 height 15
type input "$1,267.00"
click at [675, 495] on div "Content here copies to Client View - confirm visibility there. Show in Client D…" at bounding box center [637, 221] width 168 height 623
type input "$1,267.00"
click at [388, 387] on input "0" at bounding box center [381, 386] width 25 height 15
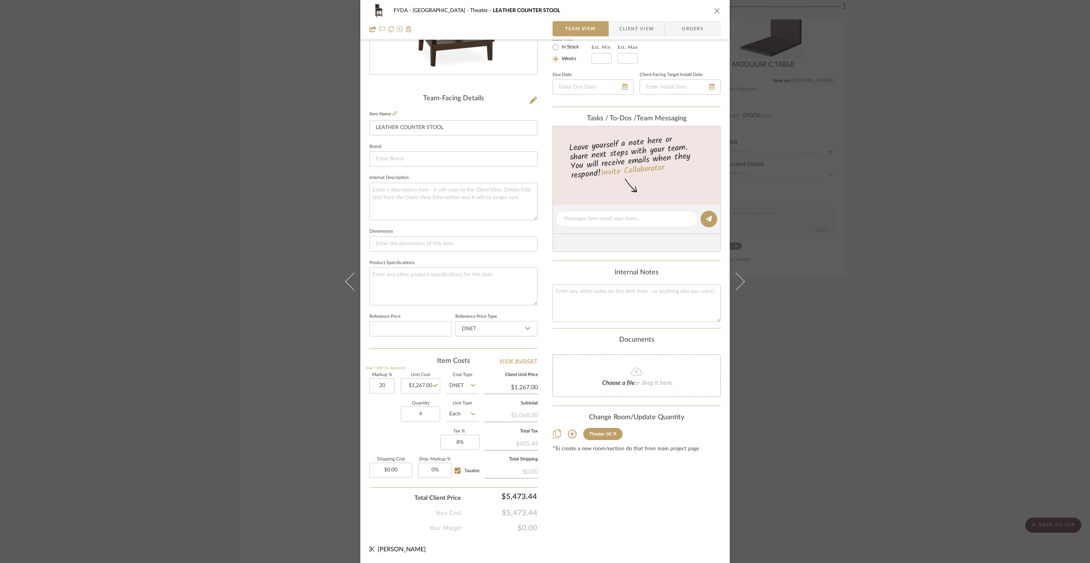
type input "20%"
click at [643, 527] on div "Content here copies to Client View - confirm visibility there. Show in Client D…" at bounding box center [637, 221] width 168 height 623
type input "$1,520.40"
click at [864, 412] on div "FYDA - 655 City Park Theater LEATHER COUNTER STOOL Team View Client View Orders…" at bounding box center [545, 281] width 1090 height 563
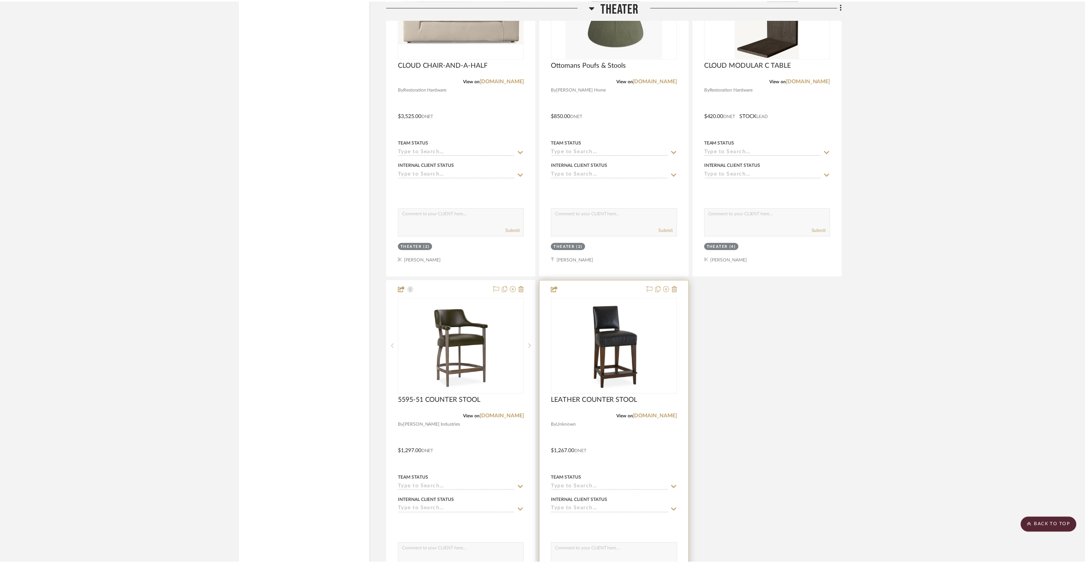
scroll to position [9004, 0]
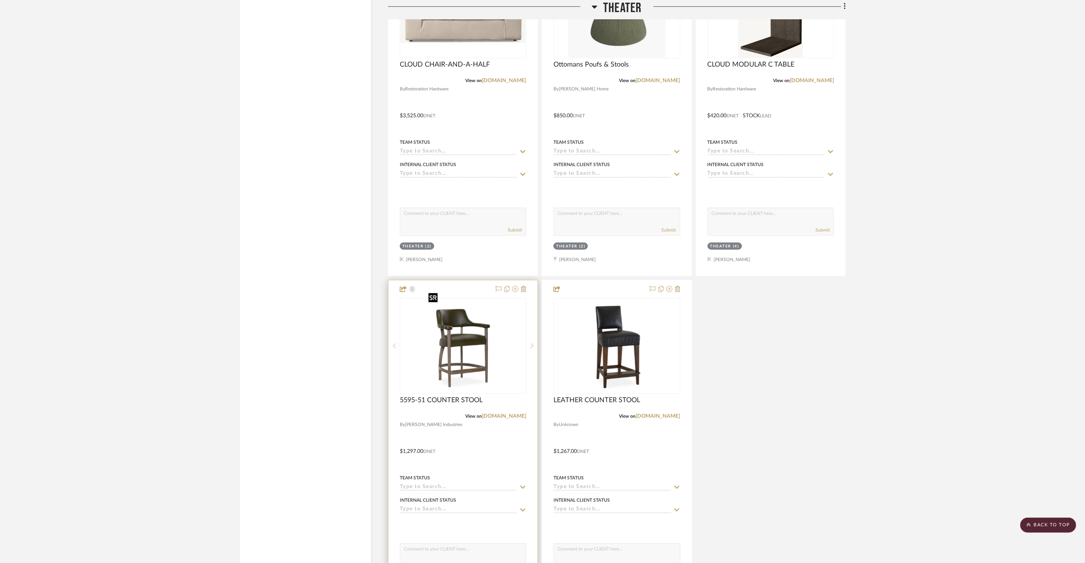
click at [470, 347] on img "0" at bounding box center [463, 346] width 76 height 95
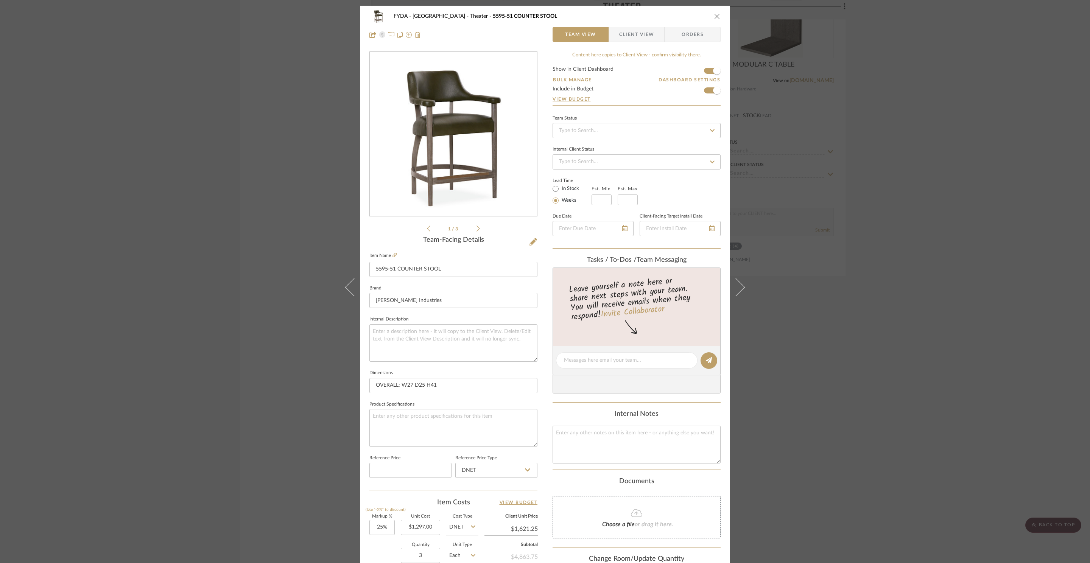
click at [852, 425] on div "FYDA - 655 City Park Theater 5595-51 COUNTER STOOL Team View Client View Orders…" at bounding box center [545, 281] width 1090 height 563
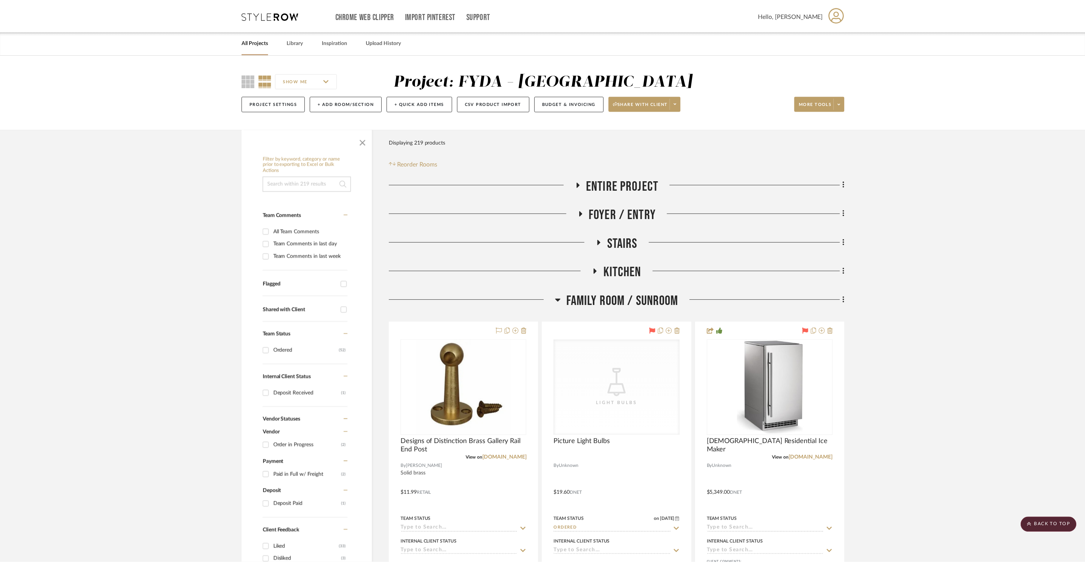
scroll to position [9004, 0]
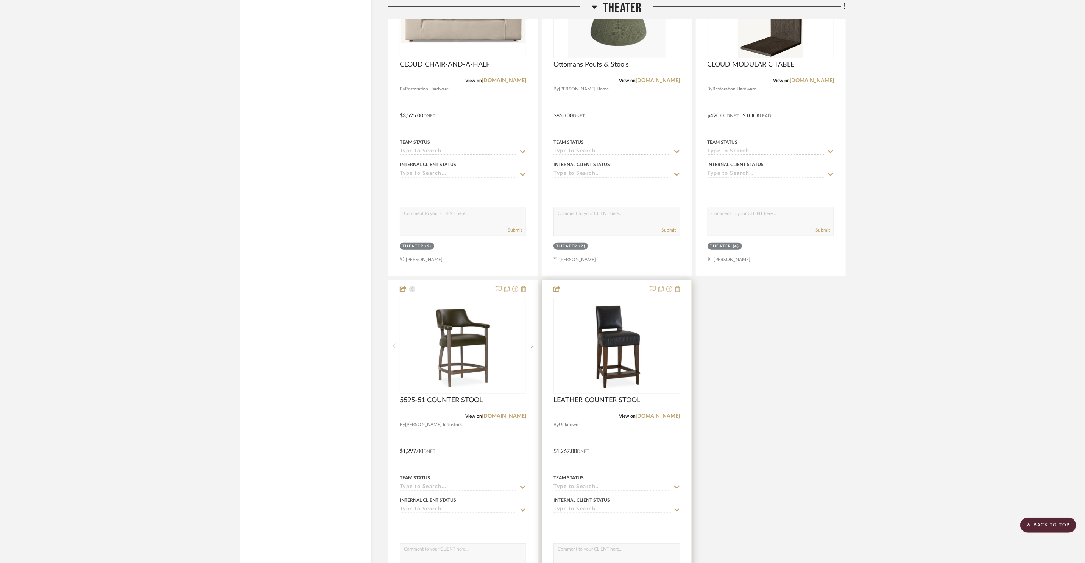
click at [658, 356] on div "0" at bounding box center [617, 345] width 126 height 95
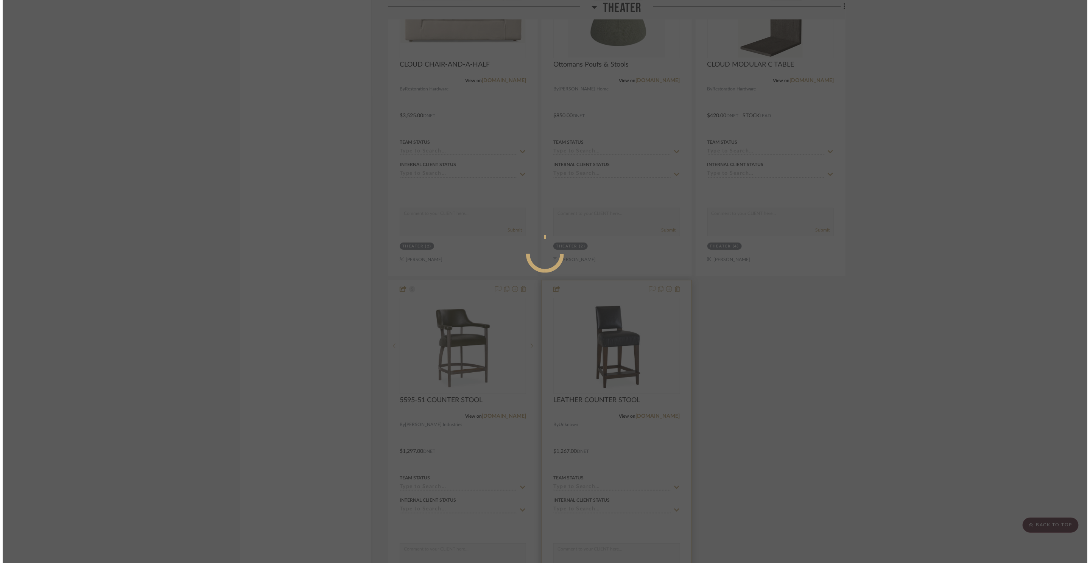
scroll to position [0, 0]
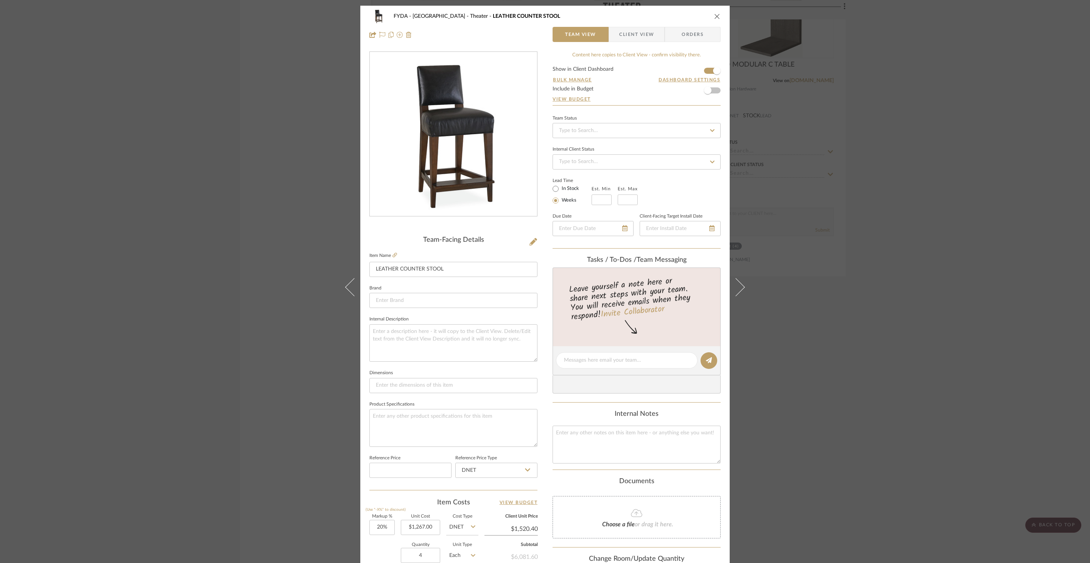
click at [716, 15] on icon "close" at bounding box center [717, 16] width 6 height 6
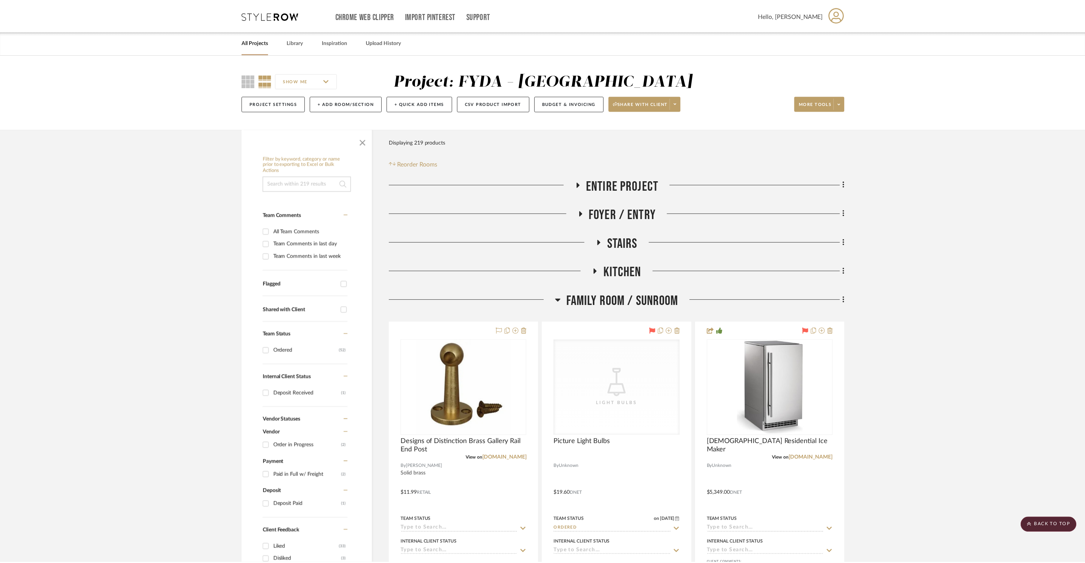
scroll to position [9004, 0]
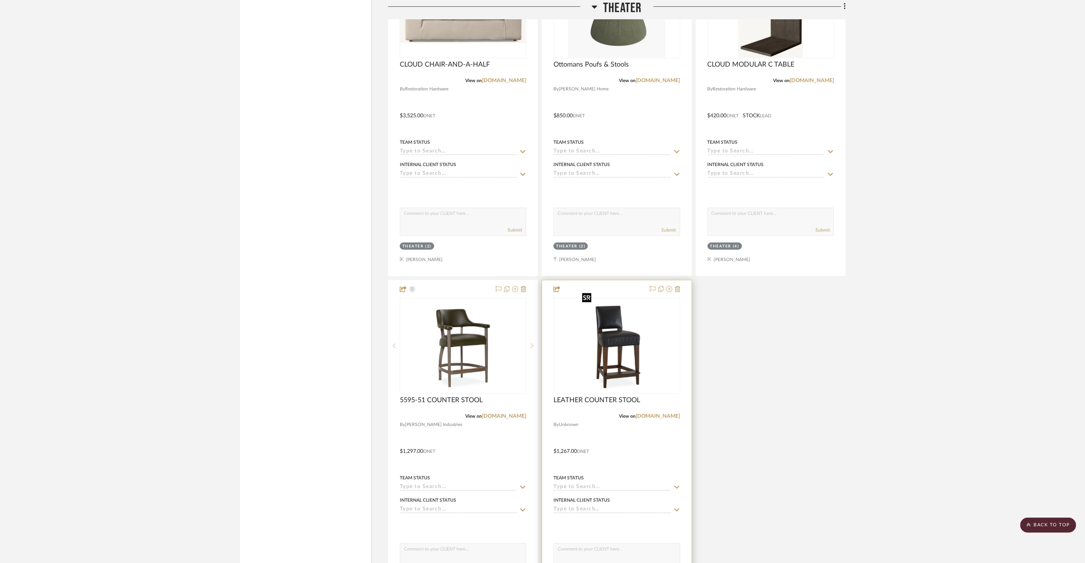
click at [620, 333] on img "0" at bounding box center [617, 346] width 76 height 95
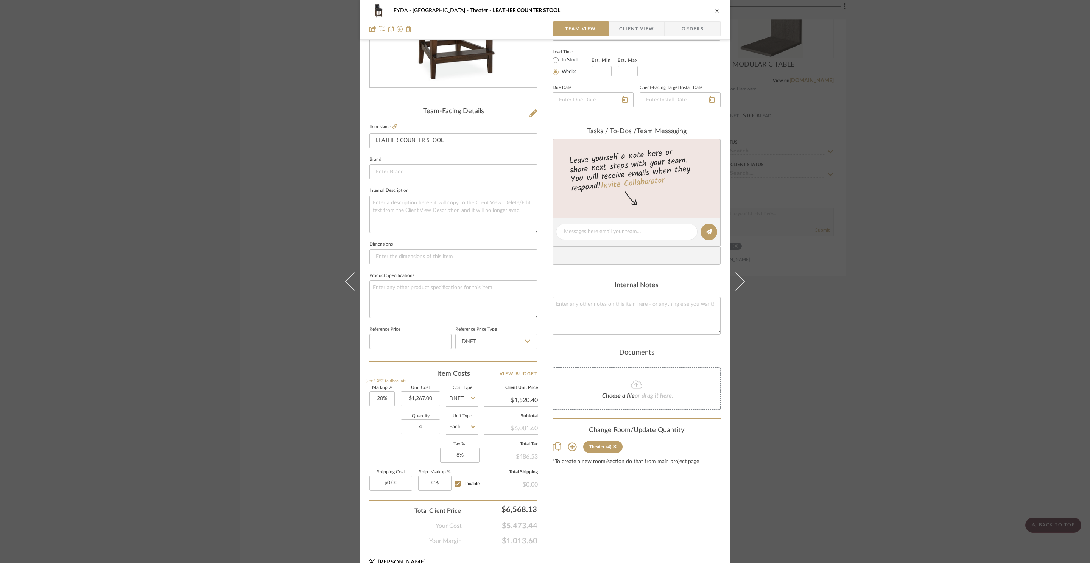
scroll to position [122, 0]
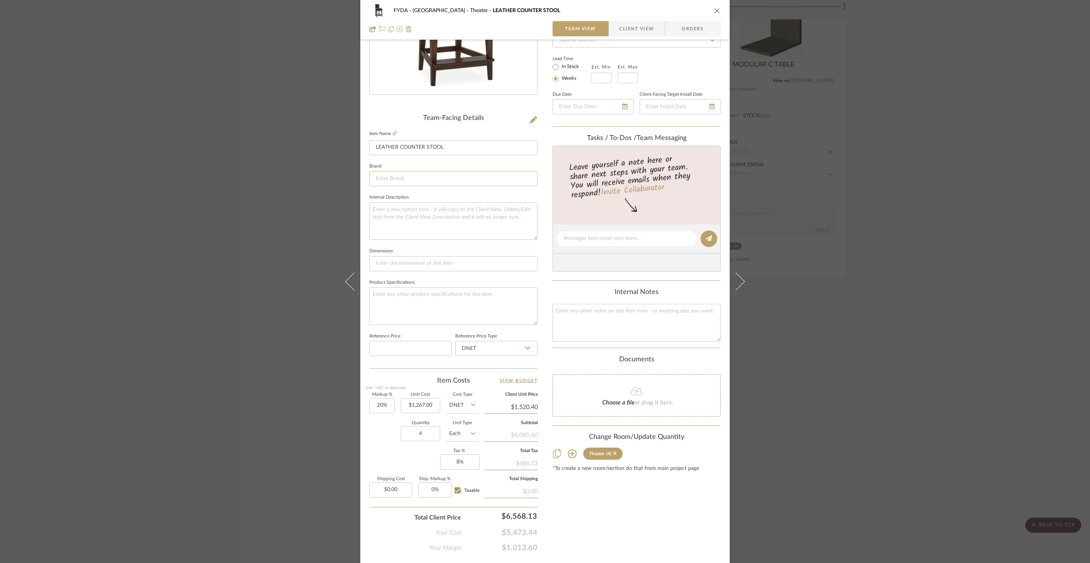
click at [449, 176] on input at bounding box center [453, 178] width 168 height 15
click at [440, 230] on mat-option "[PERSON_NAME] Industries" at bounding box center [450, 236] width 167 height 19
type input "[PERSON_NAME] Industries"
click at [715, 9] on icon "close" at bounding box center [717, 11] width 6 height 6
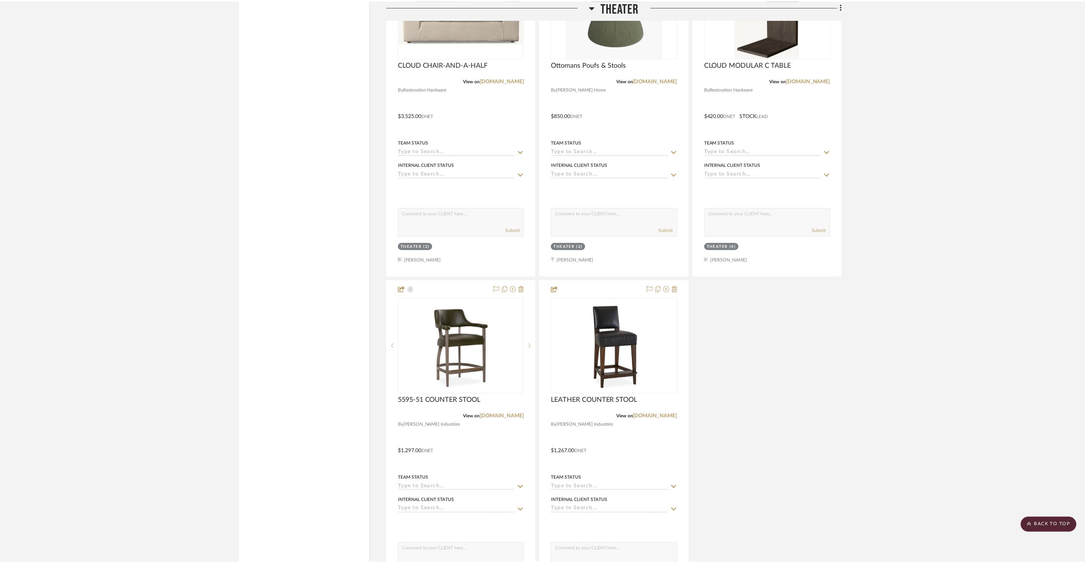
scroll to position [9004, 0]
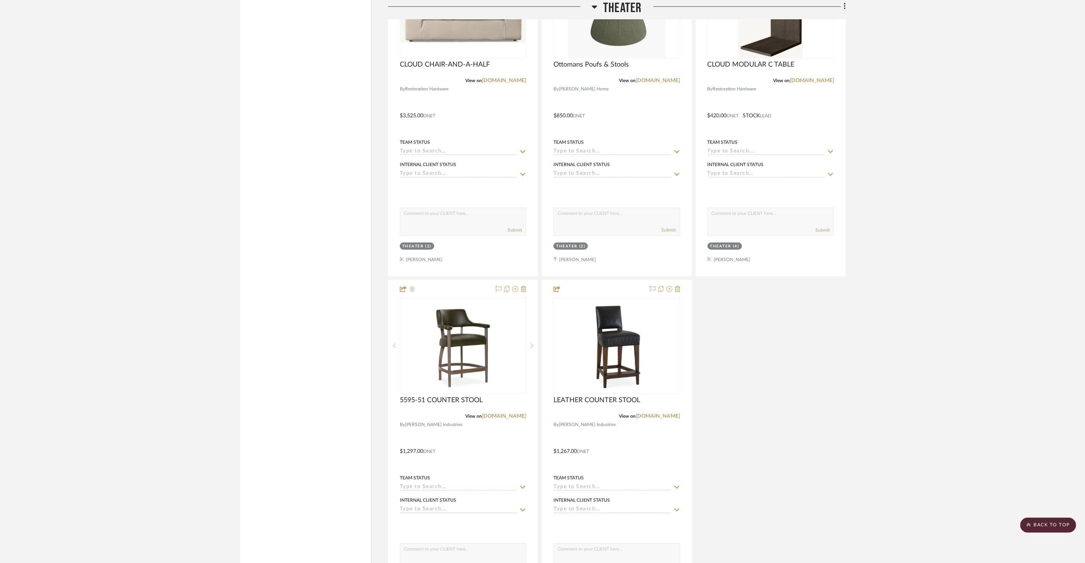
click at [608, 318] on img "0" at bounding box center [617, 346] width 76 height 95
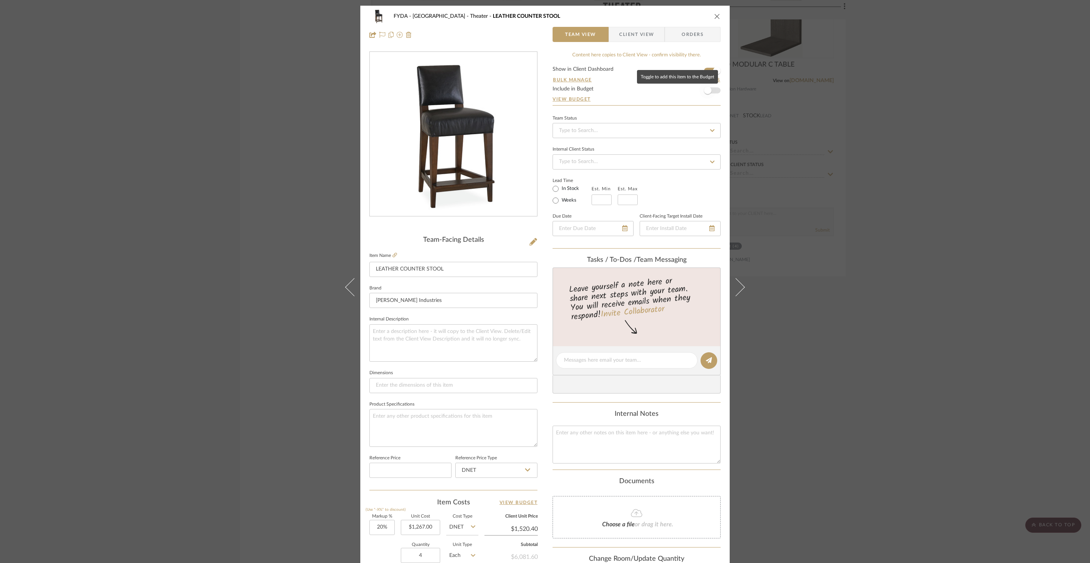
click at [710, 92] on span "button" at bounding box center [708, 90] width 17 height 17
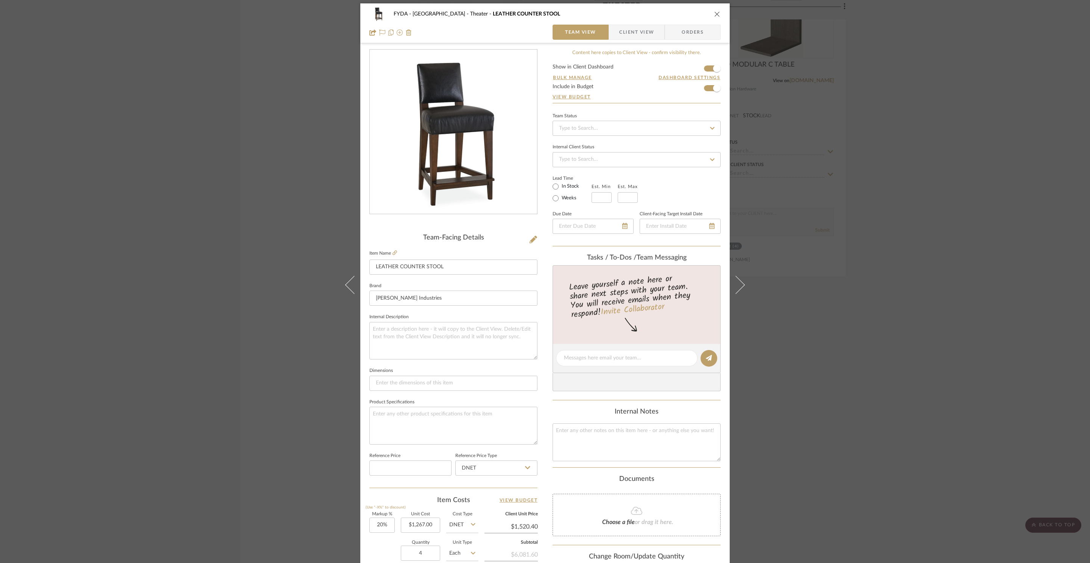
click at [629, 20] on div "FYDA - 655 City Park Theater LEATHER COUNTER STOOL" at bounding box center [544, 13] width 351 height 15
click at [632, 27] on span "Client View" at bounding box center [636, 32] width 35 height 15
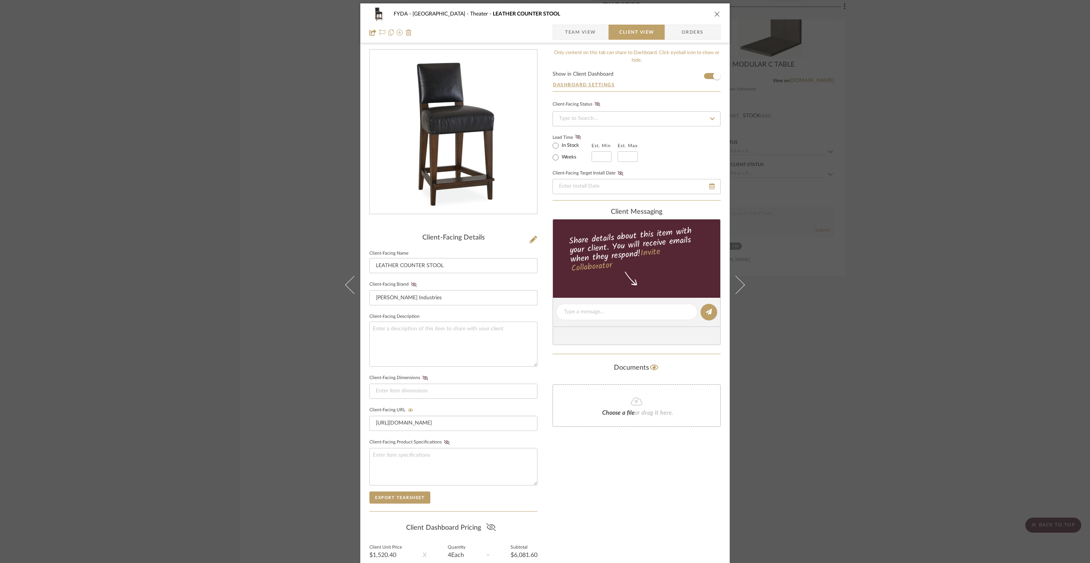
click at [493, 525] on fa-icon at bounding box center [490, 527] width 9 height 11
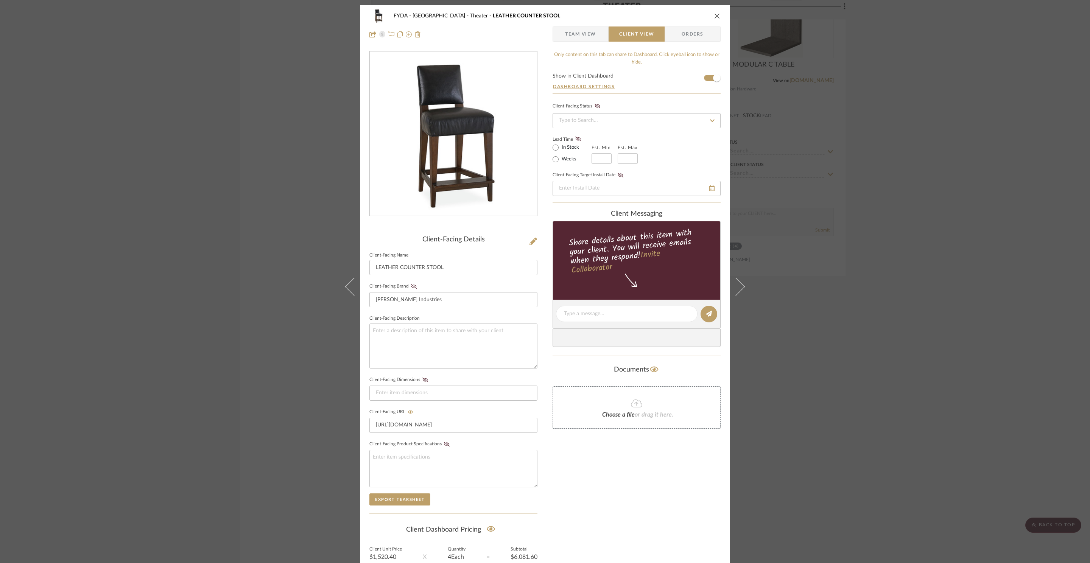
scroll to position [0, 0]
click at [875, 133] on div "FYDA - 655 City Park Theater LEATHER COUNTER STOOL Team View Client View Orders…" at bounding box center [545, 281] width 1090 height 563
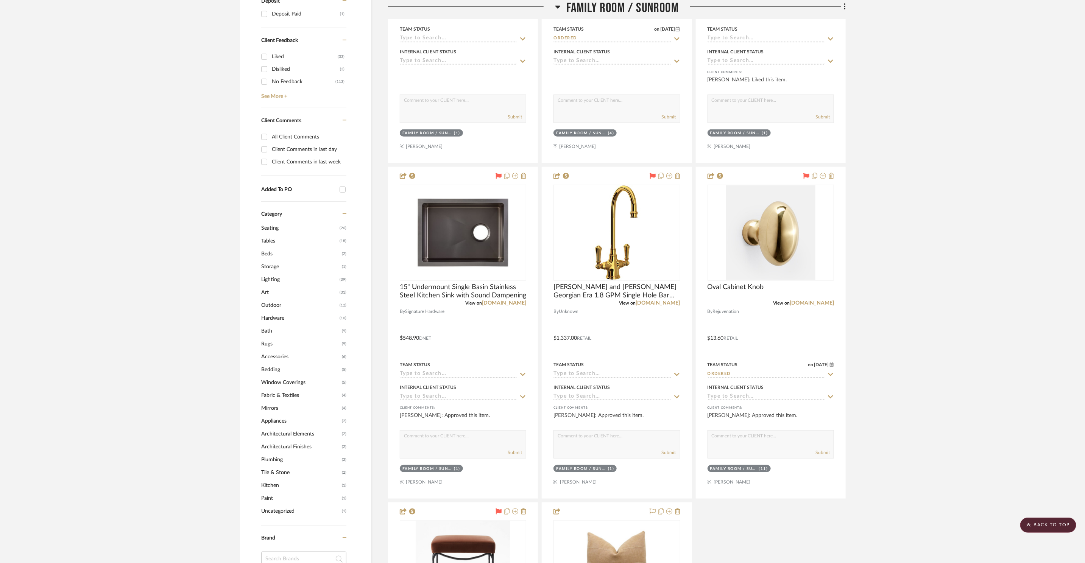
scroll to position [196, 0]
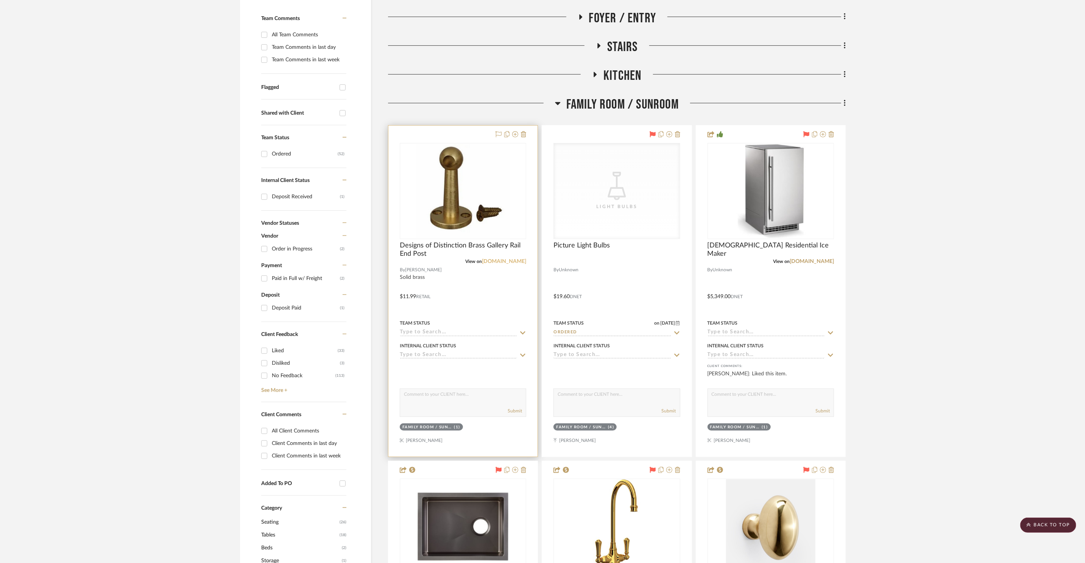
click at [521, 262] on link "vandykes.com" at bounding box center [504, 261] width 44 height 5
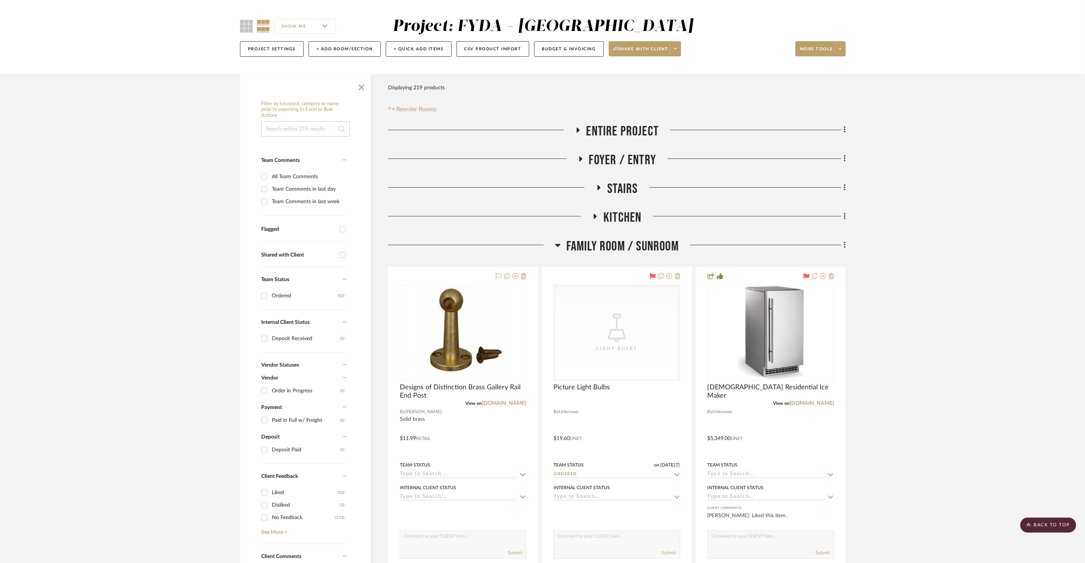
scroll to position [0, 0]
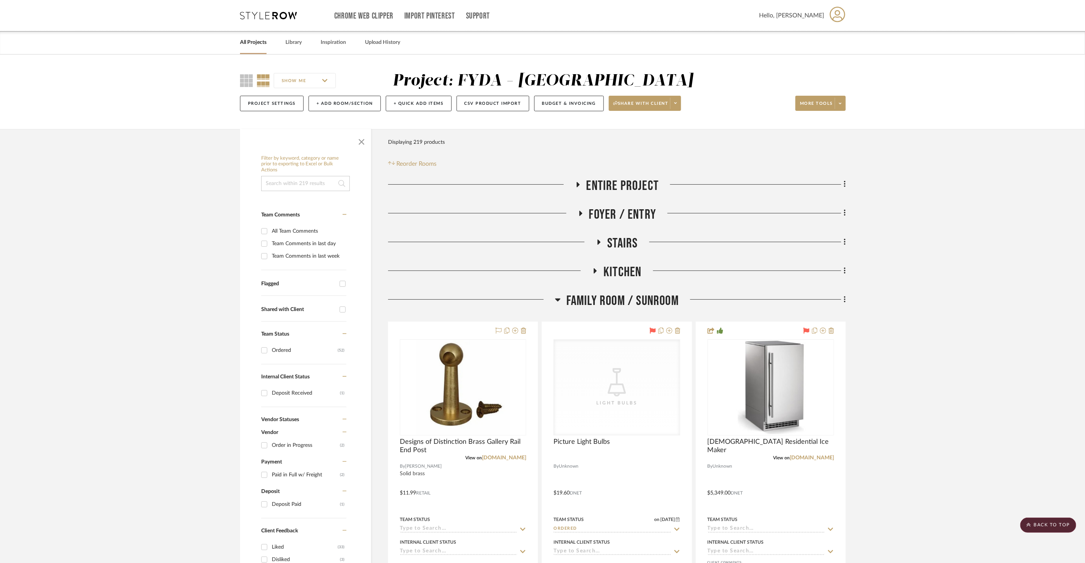
click at [583, 181] on h3 "Entire Project" at bounding box center [617, 186] width 84 height 16
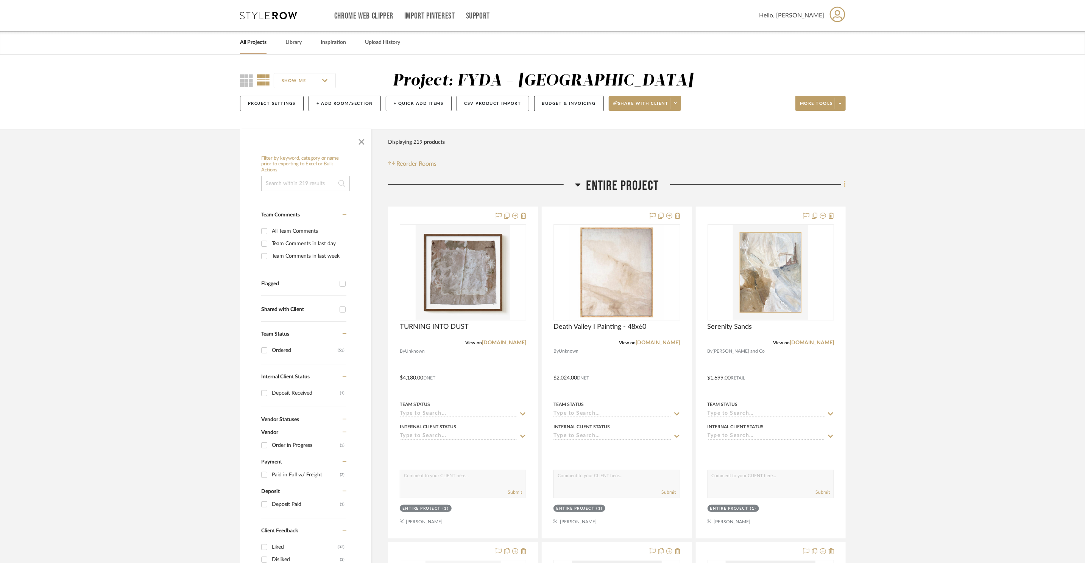
click at [844, 184] on icon at bounding box center [845, 184] width 2 height 6
click at [801, 203] on span "Add New Item" at bounding box center [806, 201] width 34 height 6
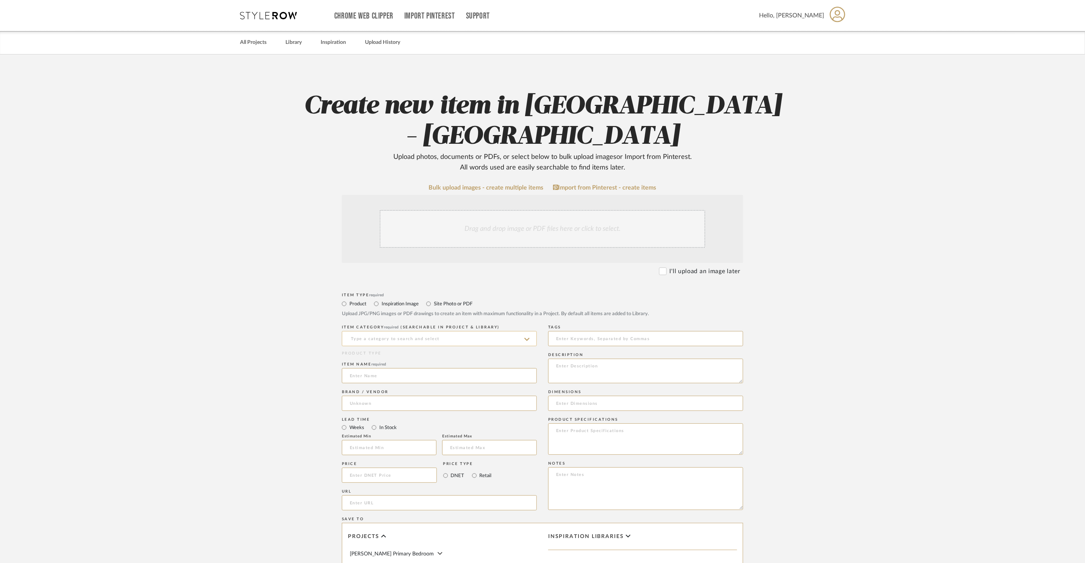
click at [450, 331] on input at bounding box center [439, 338] width 195 height 15
type input "Window Treatments"
click at [458, 351] on div "PRODUCT TYPE" at bounding box center [439, 354] width 195 height 6
click at [441, 331] on input at bounding box center [439, 338] width 195 height 15
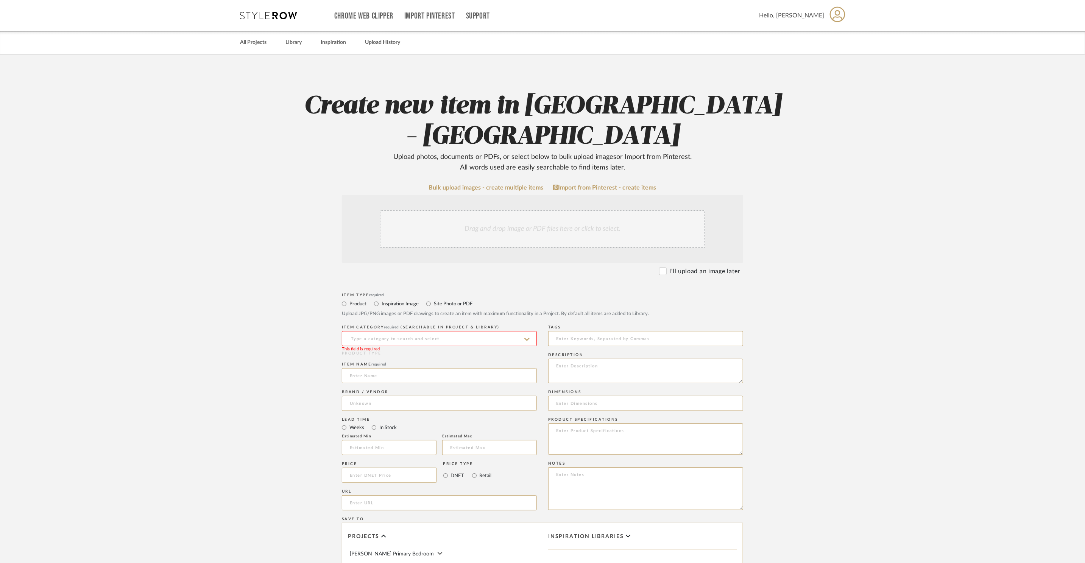
click at [451, 331] on input at bounding box center [439, 338] width 195 height 15
type input "Window Treatments"
click at [450, 362] on div "Item name required" at bounding box center [439, 364] width 195 height 5
click at [459, 331] on input at bounding box center [439, 338] width 195 height 15
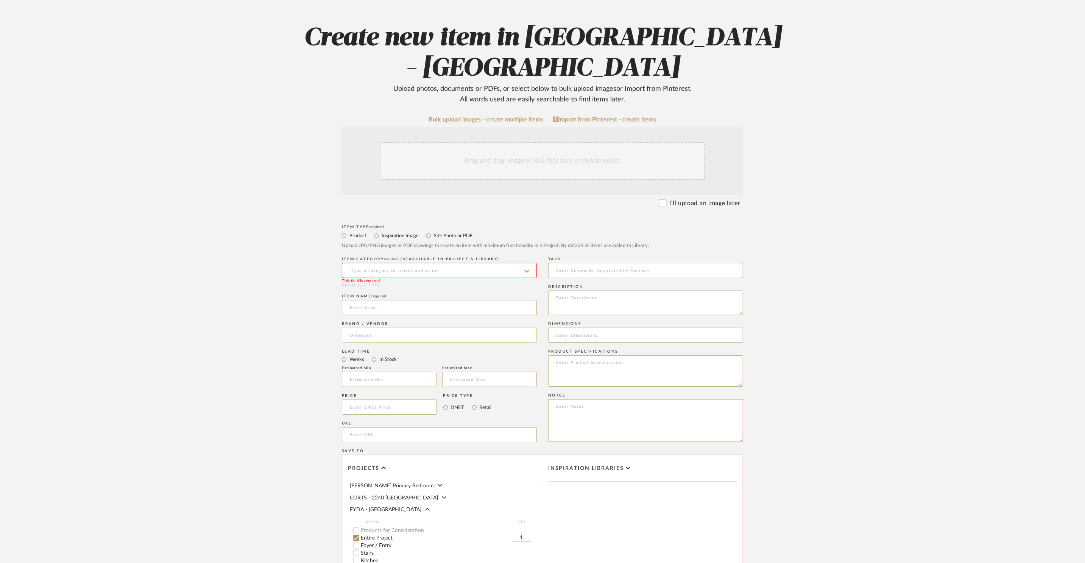
scroll to position [73, 0]
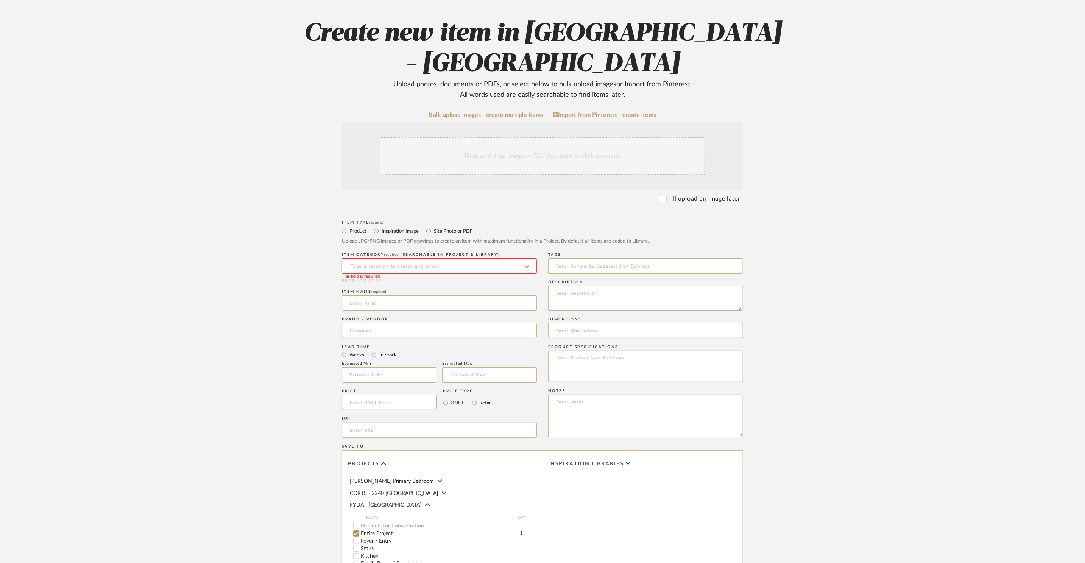
click at [429, 259] on input at bounding box center [439, 266] width 195 height 15
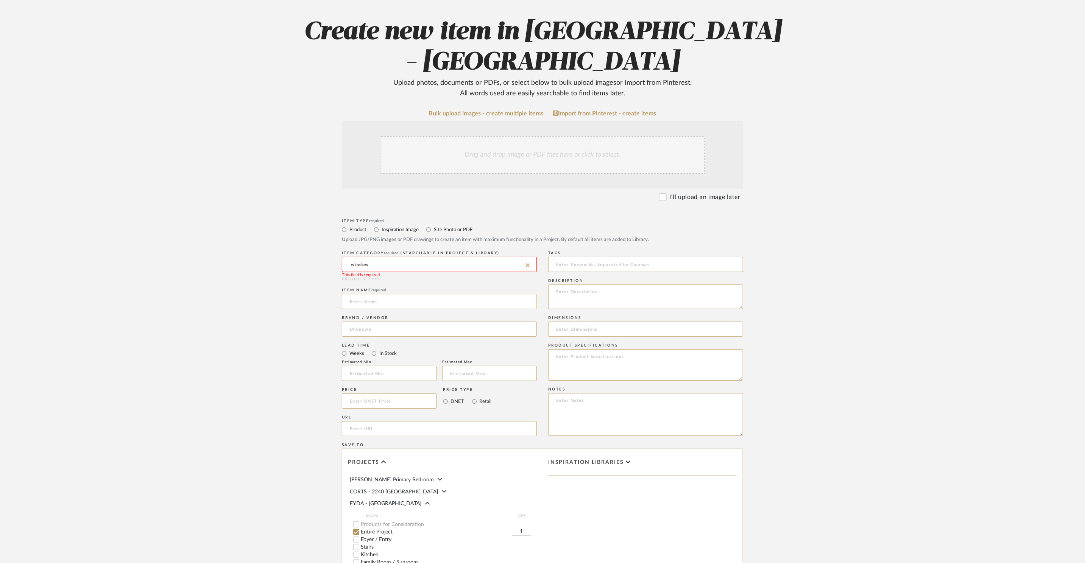
scroll to position [75, 0]
type input "w"
type input "h"
click at [357, 275] on div "Shades" at bounding box center [439, 272] width 194 height 19
type input "Shades"
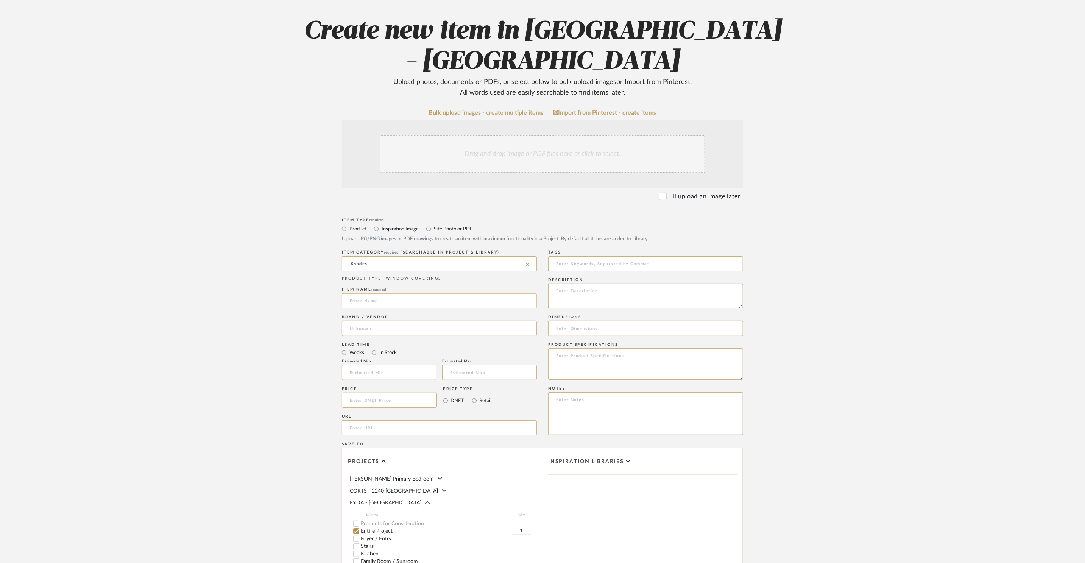
click at [360, 293] on input at bounding box center [439, 300] width 195 height 15
type input "Window Treatments - Whole House"
click at [483, 397] on label "Retail" at bounding box center [485, 401] width 13 height 8
click at [479, 396] on input "Retail" at bounding box center [474, 400] width 9 height 9
radio input "true"
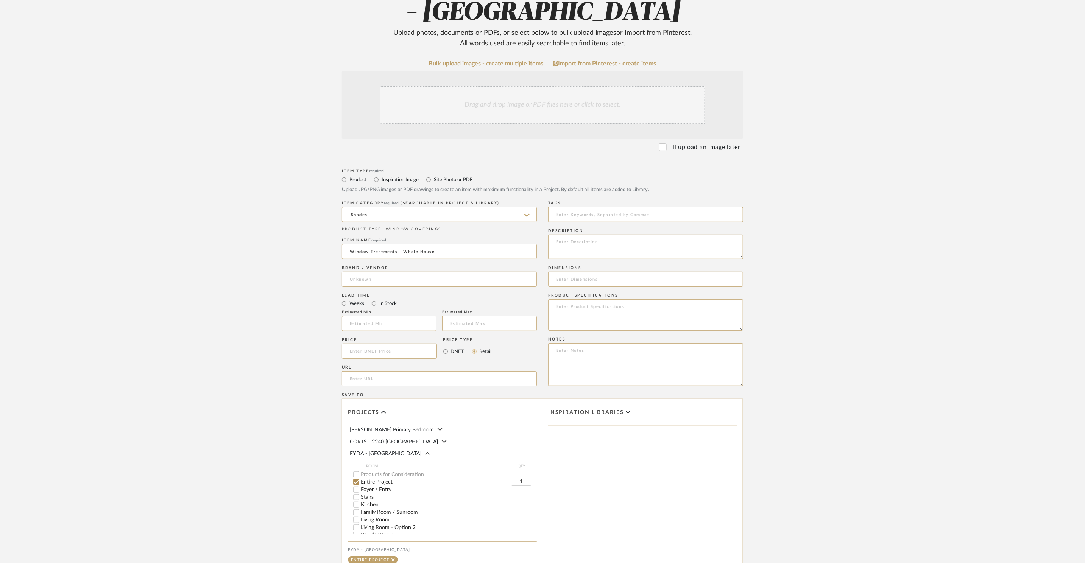
scroll to position [134, 0]
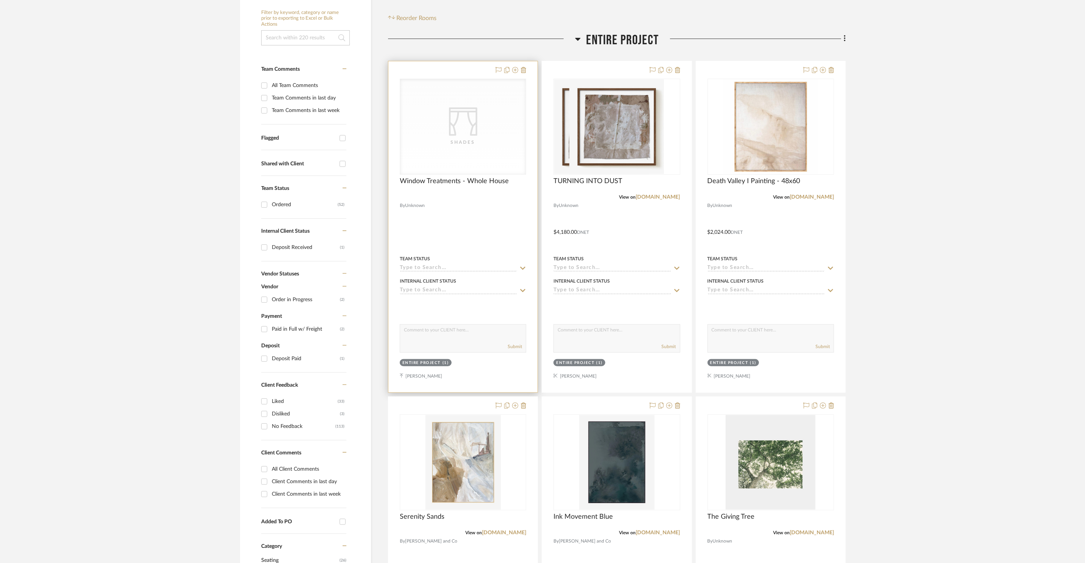
scroll to position [178, 0]
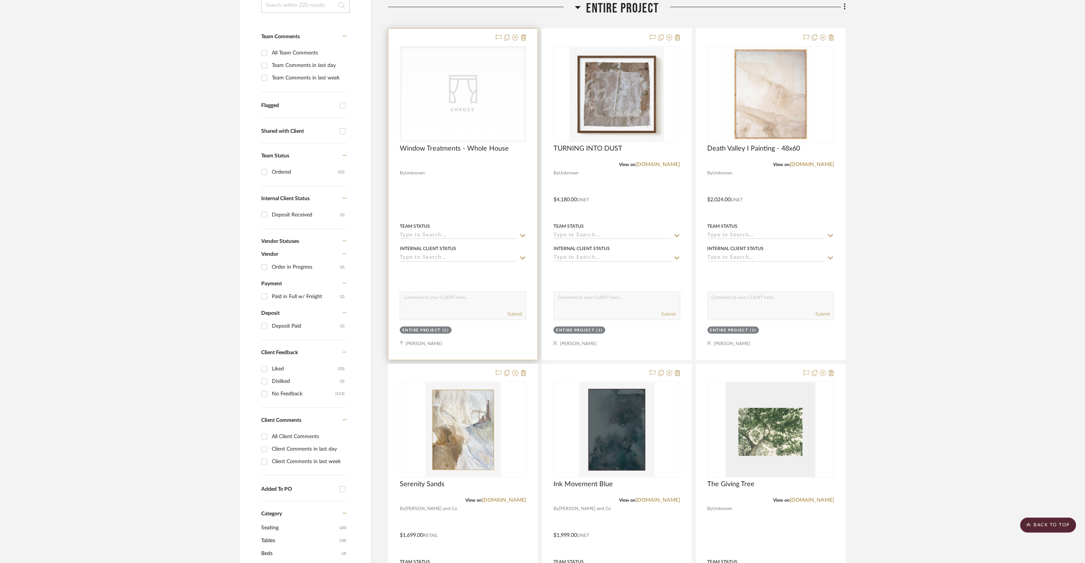
click at [474, 101] on icon "CategoryIconFabrics Created with Sketch." at bounding box center [463, 89] width 28 height 28
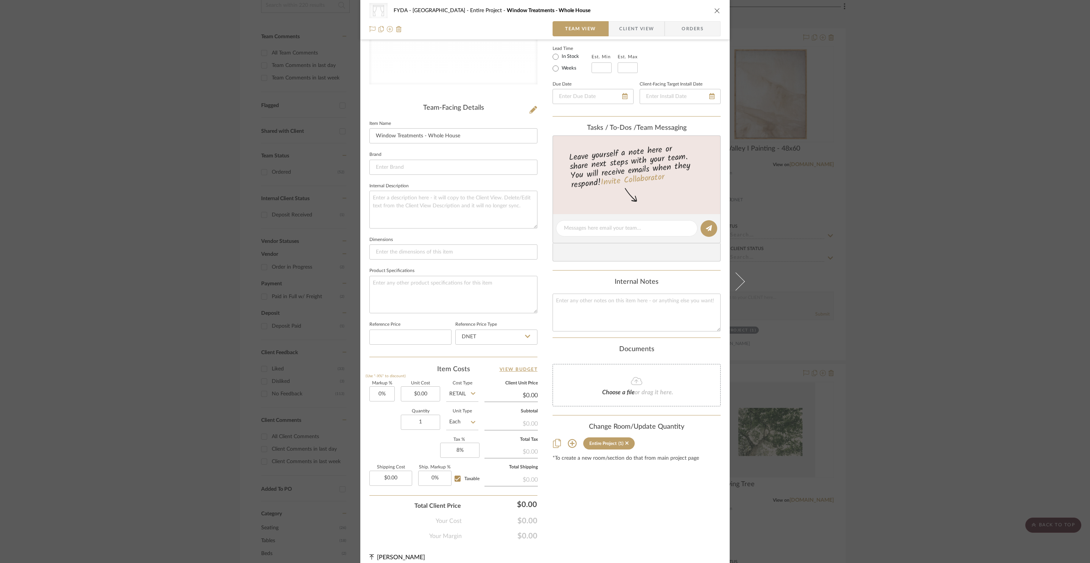
scroll to position [141, 0]
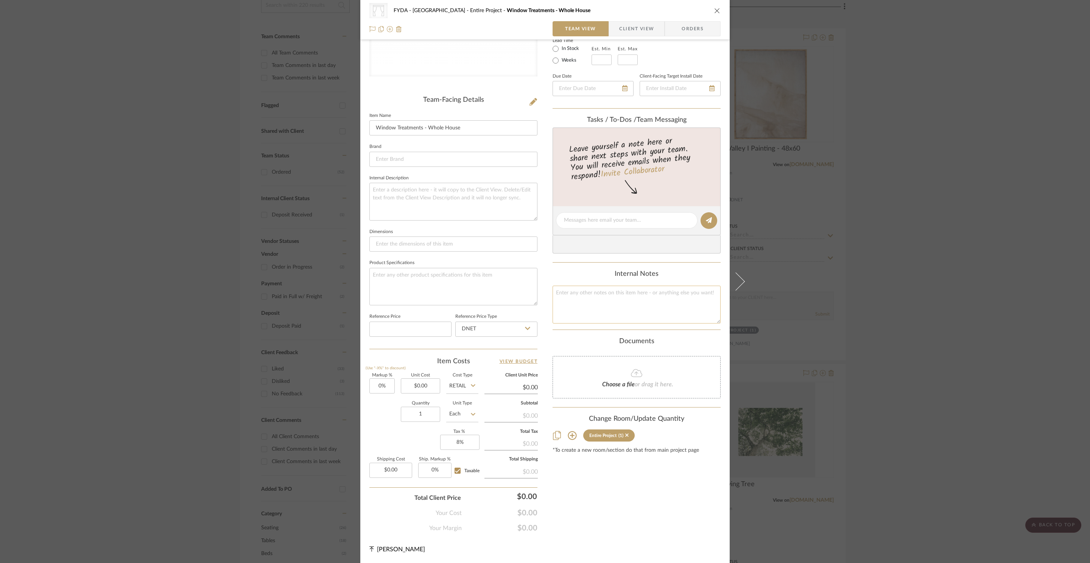
click at [613, 298] on textarea at bounding box center [637, 304] width 168 height 37
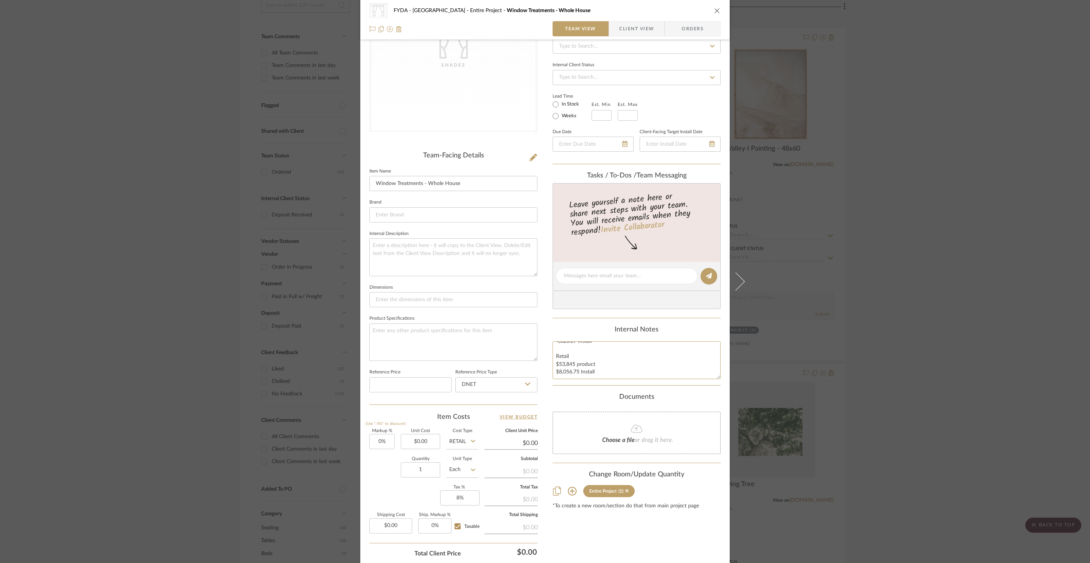
scroll to position [69, 0]
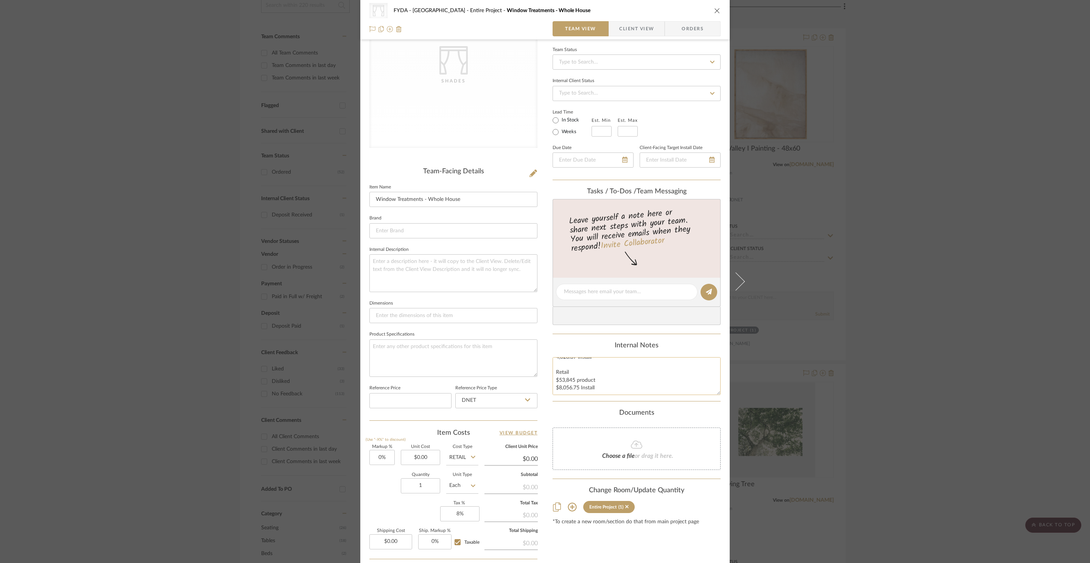
click at [676, 386] on textarea "37,691.50 Product 4,028.37 Install Retail $53,845 product $8,056.75 Install" at bounding box center [637, 375] width 168 height 37
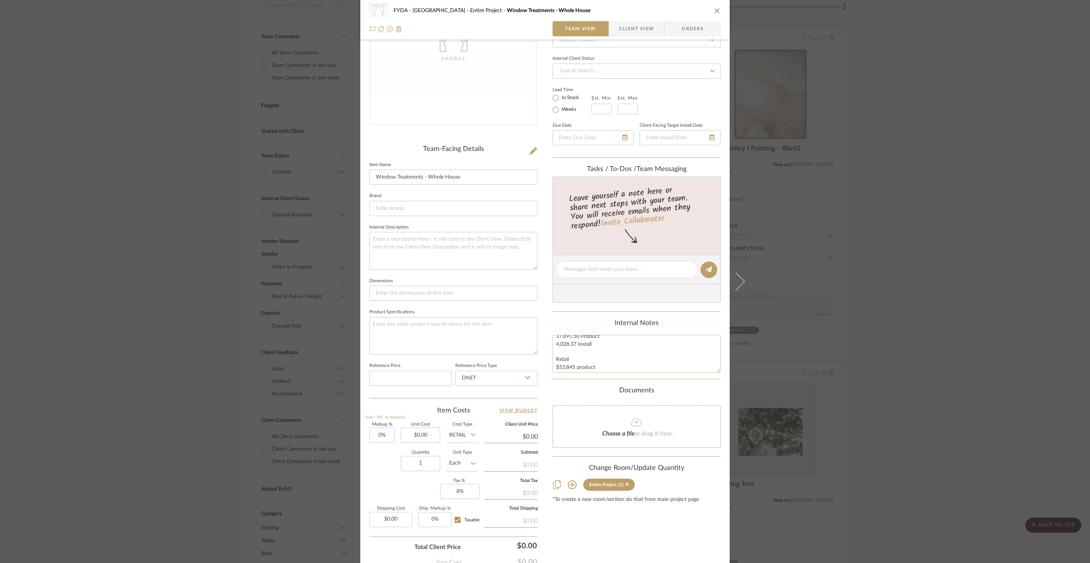
scroll to position [0, 0]
type textarea "37,691.50 Product 4,028.37 Install Retail $53,845 product $8,056.75 Install"
type input "0.00"
type textarea "37,691.50 Product 4,028.37 Install Retail $53,845 product $8,056.75 Install"
click at [416, 433] on input "0.00" at bounding box center [420, 435] width 39 height 15
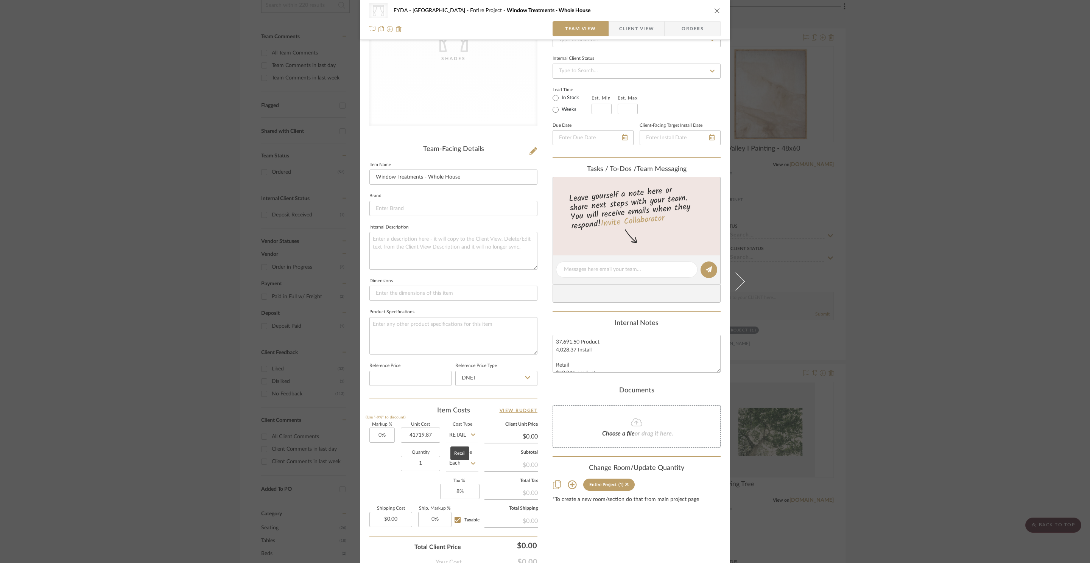
type input "$41,719.87"
click at [460, 435] on input "Retail" at bounding box center [462, 435] width 32 height 15
type input "$41,719.87"
click at [468, 454] on div "DNET" at bounding box center [491, 455] width 94 height 19
type input "DNET"
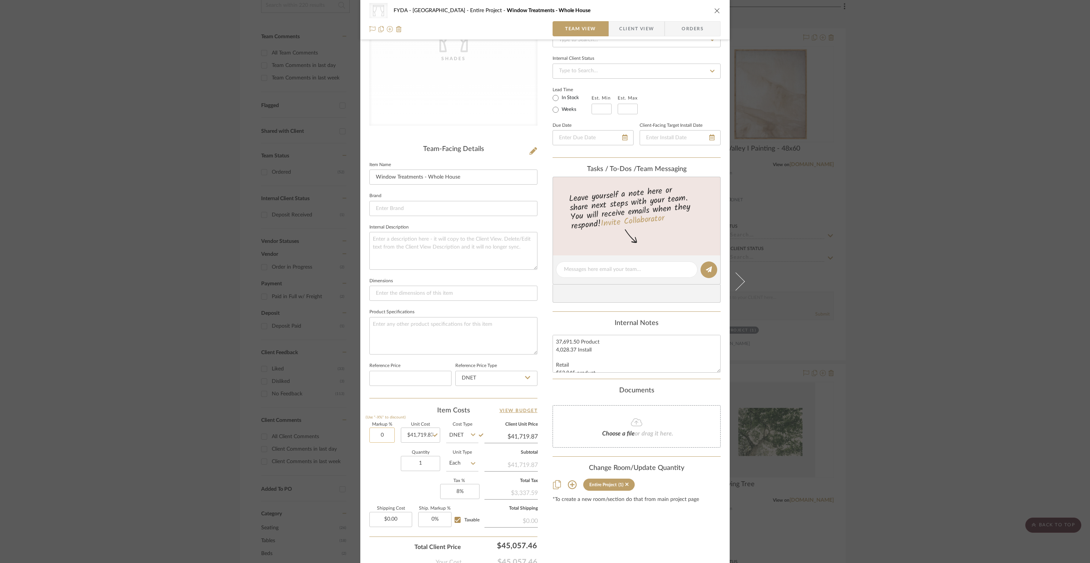
click at [387, 437] on input "0" at bounding box center [381, 435] width 25 height 15
type input "20%"
click at [600, 525] on div "Content here copies to Client View - confirm visibility there. Show in Client D…" at bounding box center [637, 272] width 168 height 622
type input "$50,063.84"
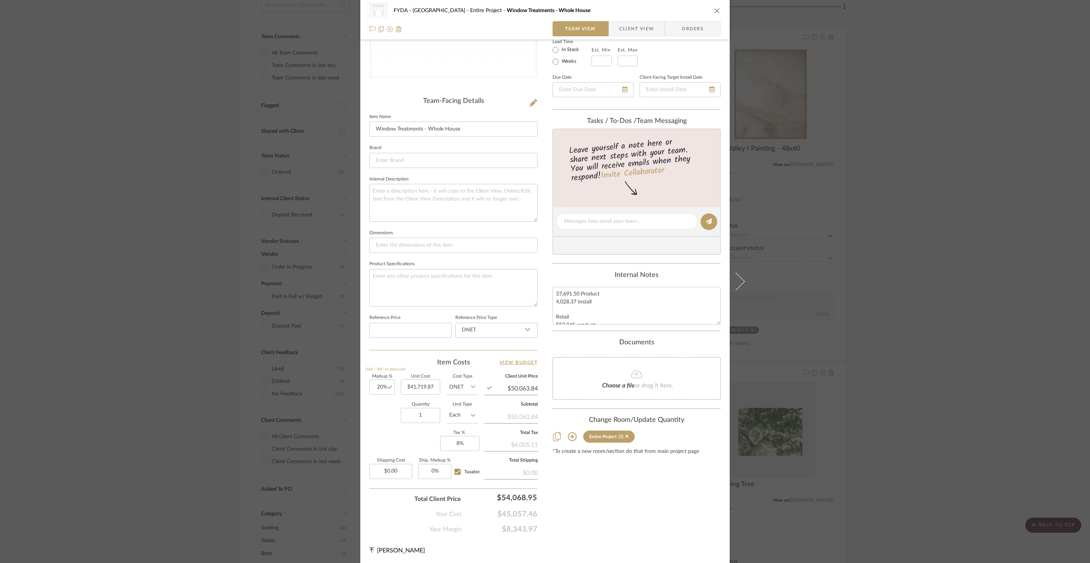
scroll to position [141, 0]
click at [377, 390] on input "20" at bounding box center [381, 386] width 25 height 15
type input "25%"
click at [646, 499] on div "Content here copies to Client View - confirm visibility there. Show in Client D…" at bounding box center [637, 222] width 168 height 622
type input "$52,149.84"
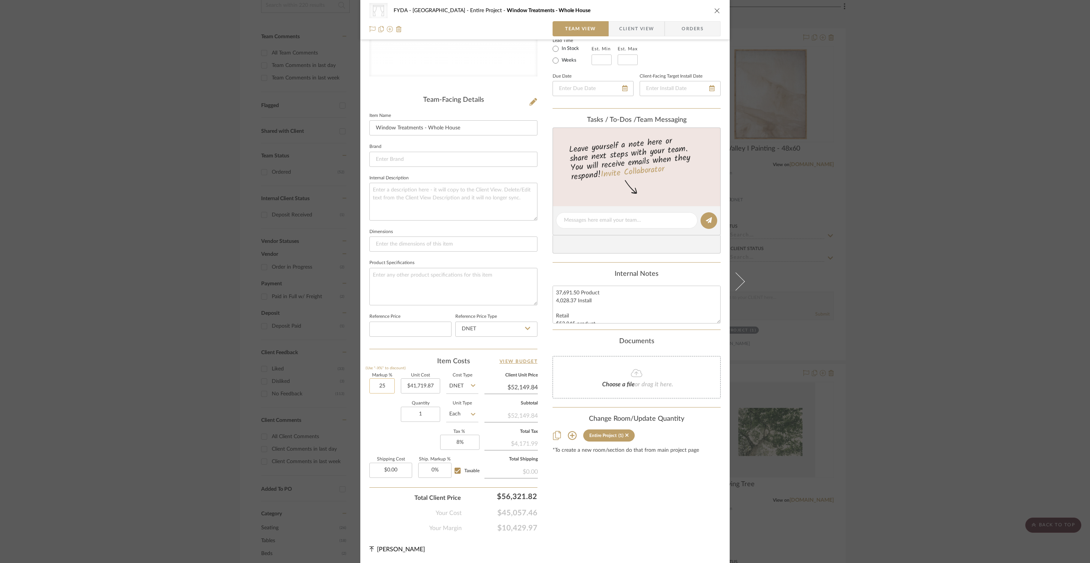
click at [379, 388] on input "25" at bounding box center [381, 386] width 25 height 15
type input "30%"
click at [659, 493] on div "Content here copies to Client View - confirm visibility there. Show in Client D…" at bounding box center [637, 222] width 168 height 622
type input "$54,235.83"
click at [384, 381] on input "30" at bounding box center [381, 386] width 25 height 15
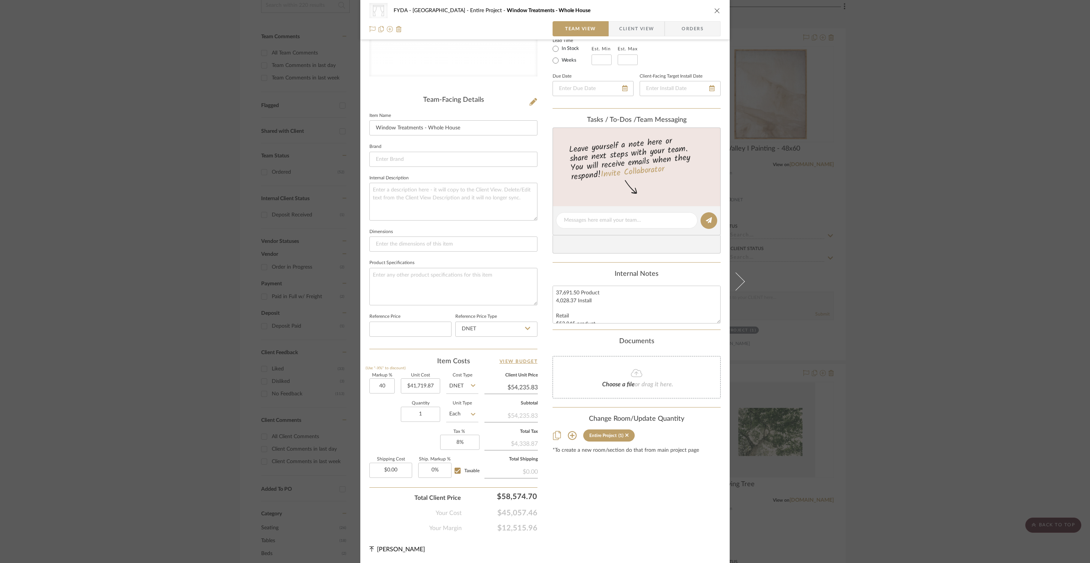
type input "40%"
click at [620, 524] on div "Content here copies to Client View - confirm visibility there. Show in Client D…" at bounding box center [637, 222] width 168 height 622
type input "$58,407.82"
click at [386, 385] on input "40" at bounding box center [381, 386] width 25 height 15
type input "30%"
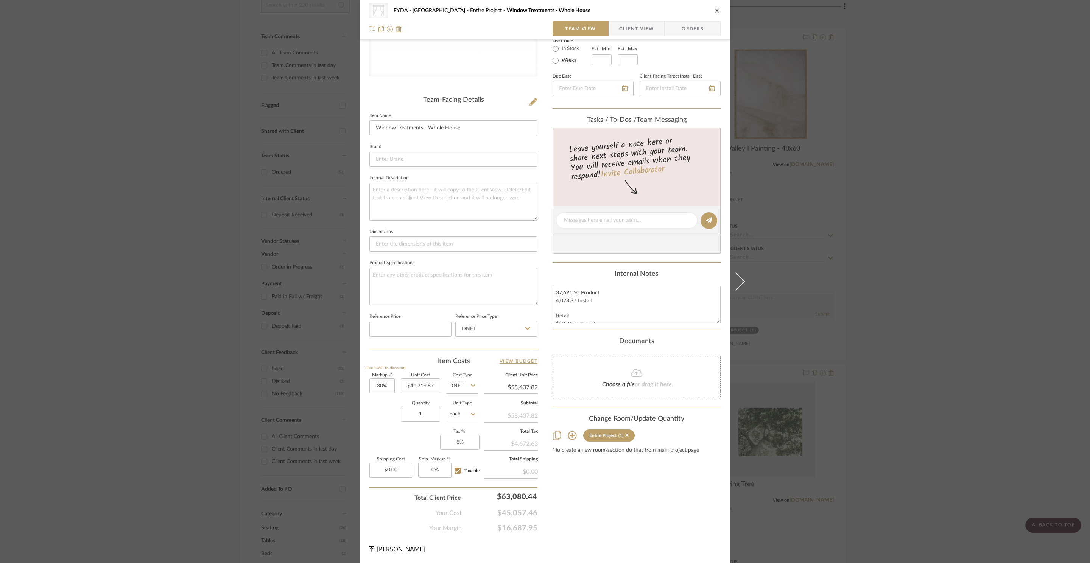
click at [674, 501] on div "Content here copies to Client View - confirm visibility there. Show in Client D…" at bounding box center [637, 222] width 168 height 622
type input "$54,235.83"
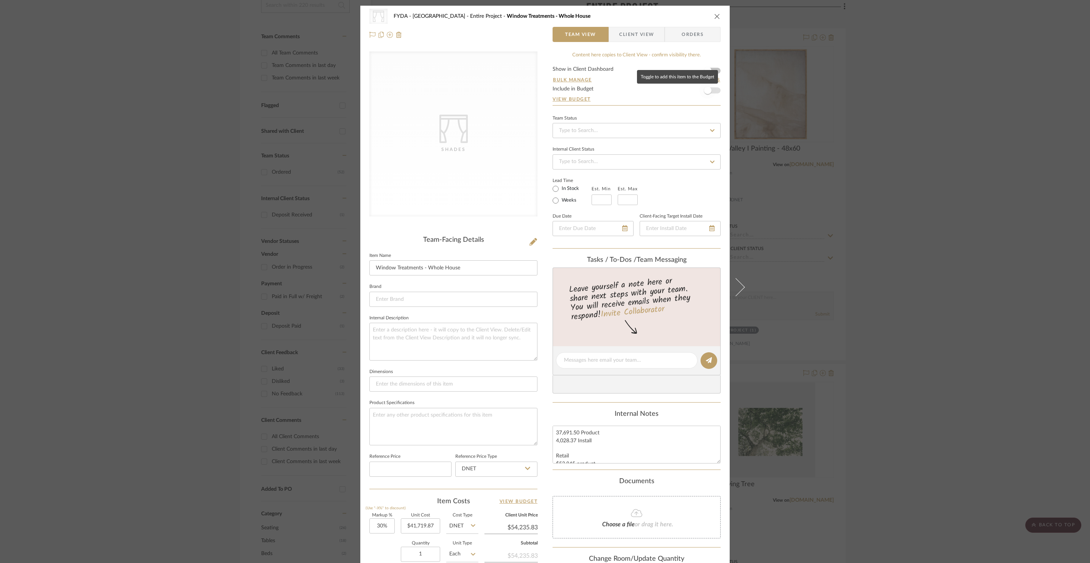
click at [711, 92] on span "button" at bounding box center [708, 90] width 17 height 17
click at [686, 134] on input at bounding box center [637, 130] width 168 height 15
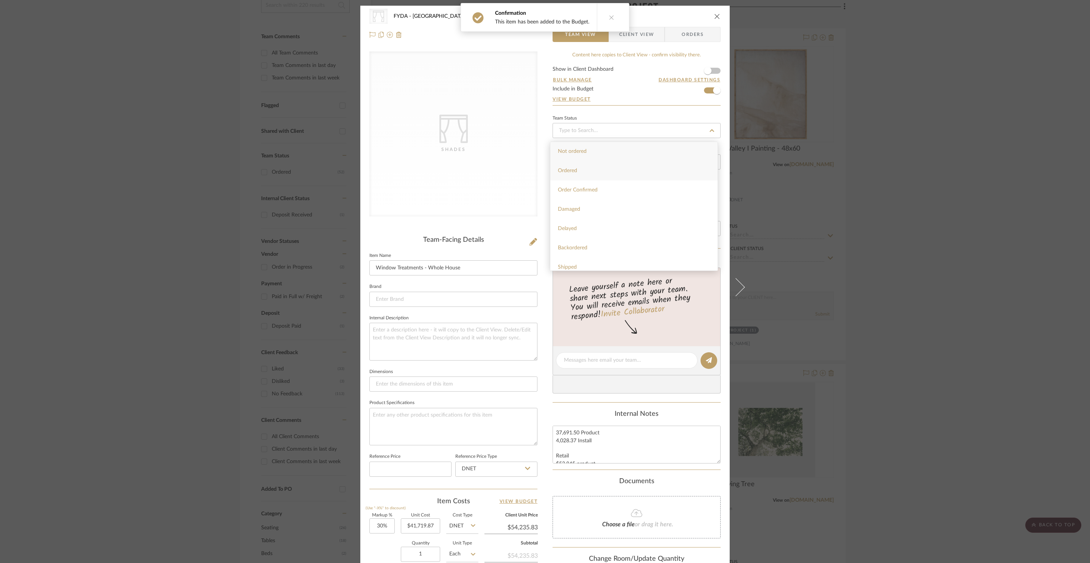
click at [645, 172] on div "Ordered" at bounding box center [633, 170] width 167 height 19
type input "8/28/2025"
type input "Ordered"
type input "8/28/2025"
type input "Ordered"
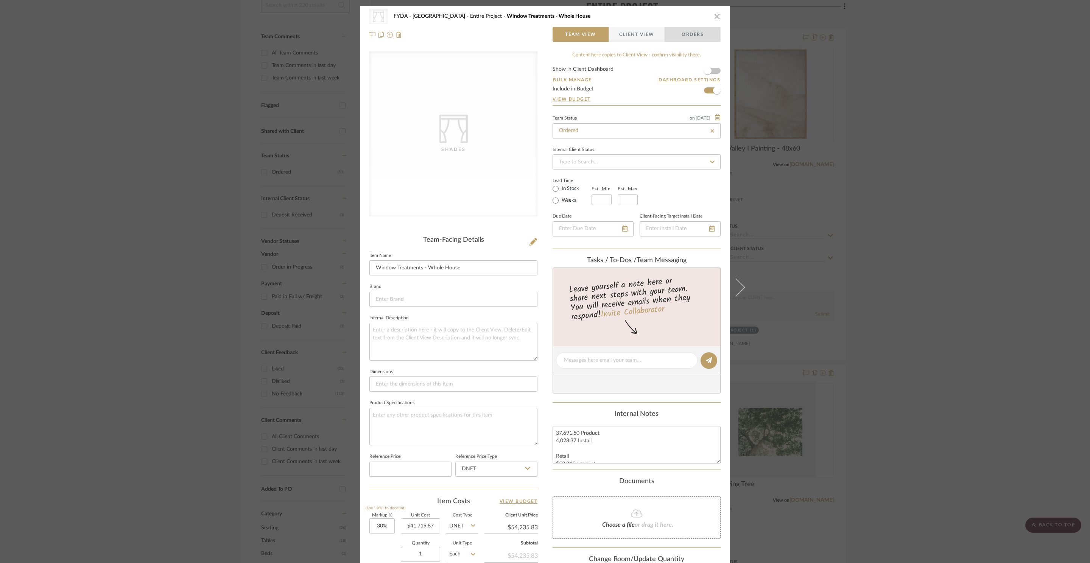
click at [678, 33] on span "Orders" at bounding box center [692, 34] width 39 height 15
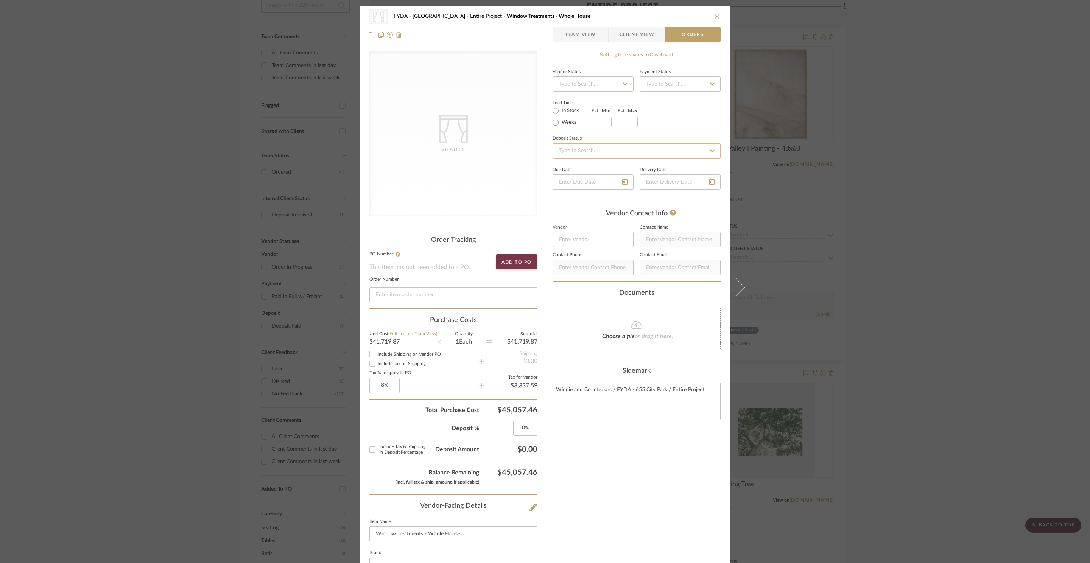
click at [591, 154] on input at bounding box center [637, 150] width 168 height 15
click at [603, 154] on input at bounding box center [637, 150] width 168 height 15
click at [478, 290] on input at bounding box center [453, 294] width 168 height 15
paste input "#711375816"
type input "#711375816"
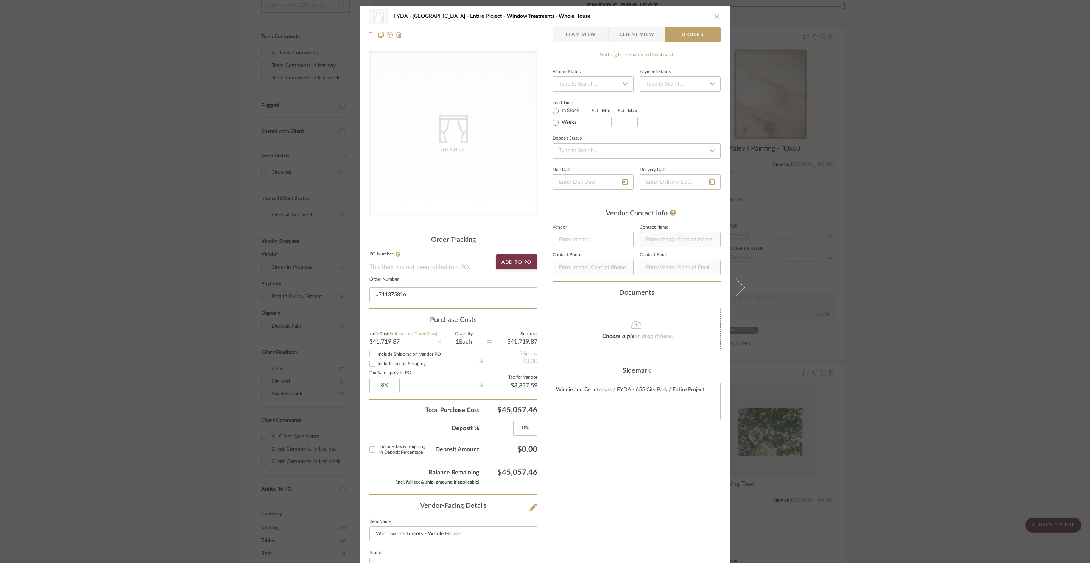
drag, startPoint x: 667, startPoint y: 483, endPoint x: 677, endPoint y: 332, distance: 151.4
click at [667, 482] on div "Nothing here shares to Dashboard. Vendor Status Payment Status Lead Time In Sto…" at bounding box center [637, 412] width 168 height 722
click at [714, 16] on icon "close" at bounding box center [717, 16] width 6 height 6
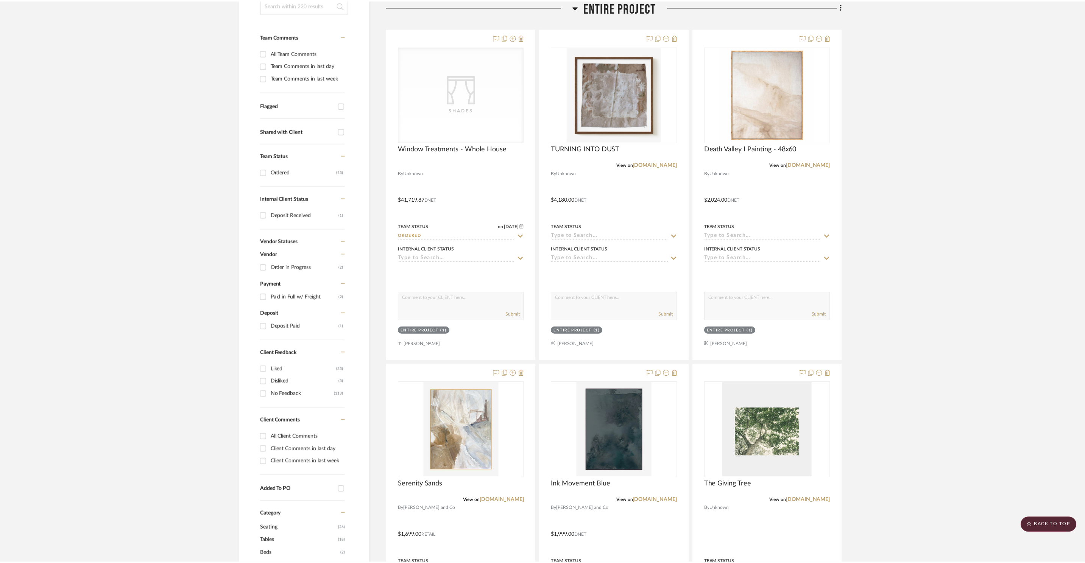
scroll to position [178, 0]
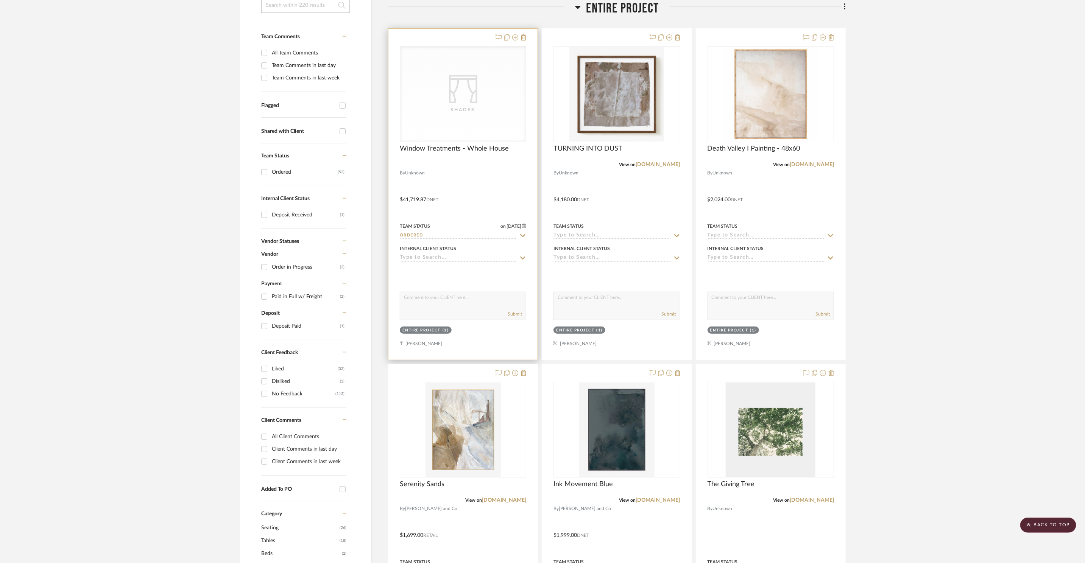
click at [466, 104] on div "CategoryIconFabrics Created with Sketch. Shades" at bounding box center [463, 94] width 126 height 95
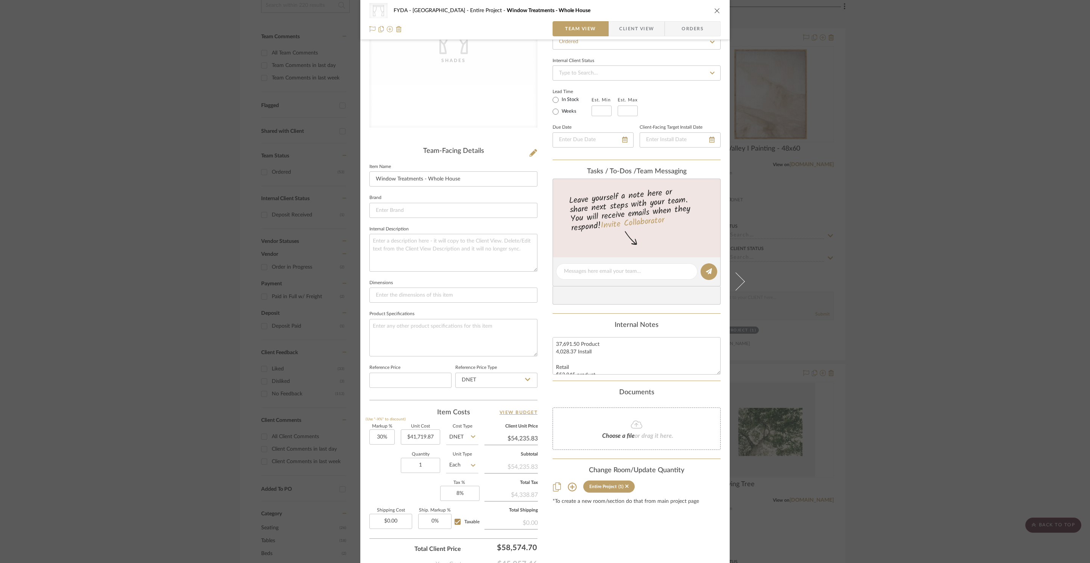
scroll to position [141, 0]
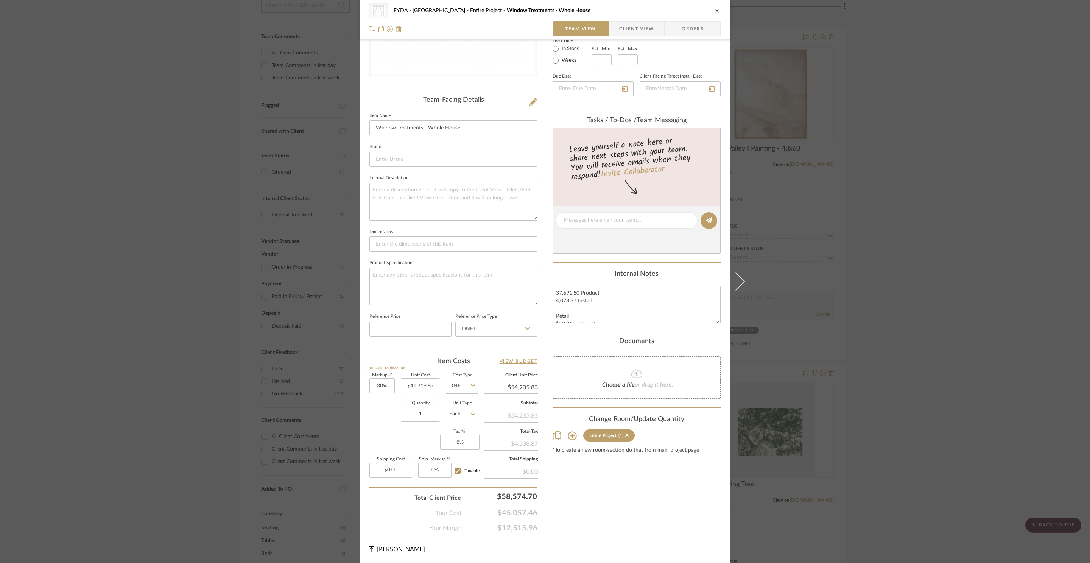
click at [688, 507] on div "Content here copies to Client View - confirm visibility there. Show in Client D…" at bounding box center [637, 222] width 168 height 622
click at [717, 10] on icon "close" at bounding box center [717, 11] width 6 height 6
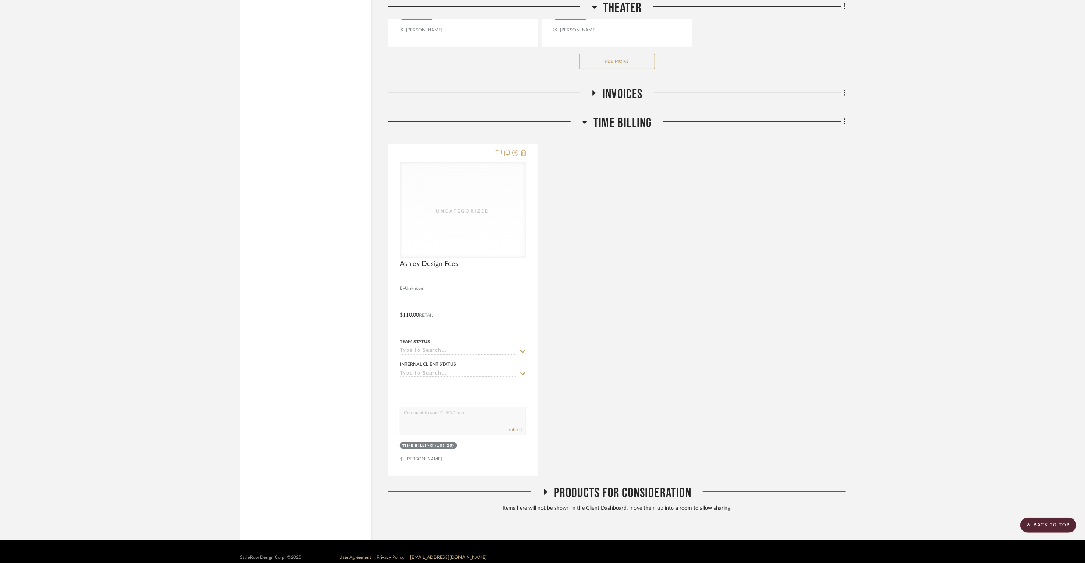
scroll to position [10950, 0]
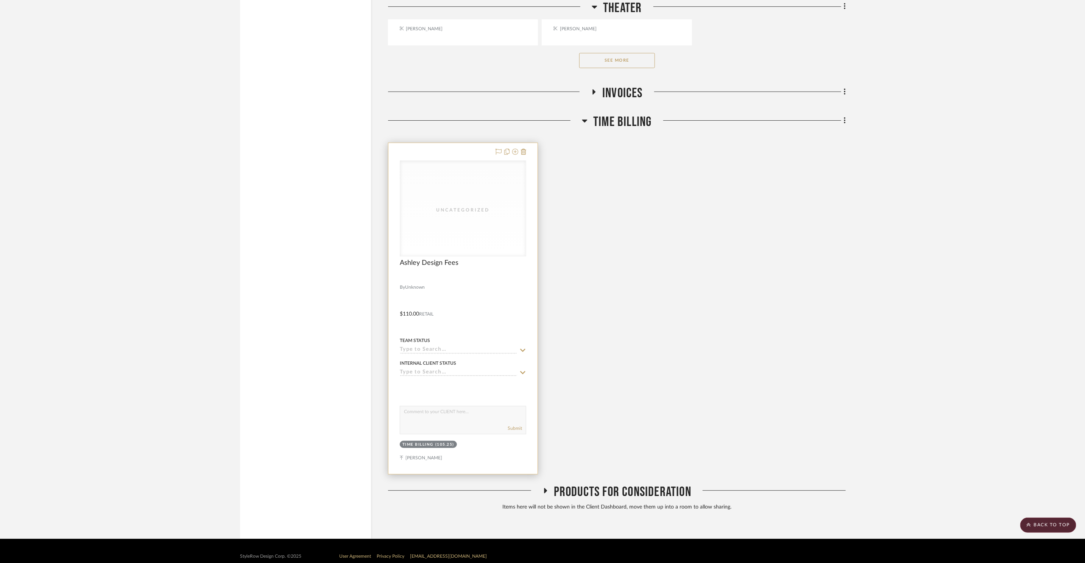
click at [454, 193] on div "Uncategorized" at bounding box center [463, 208] width 126 height 95
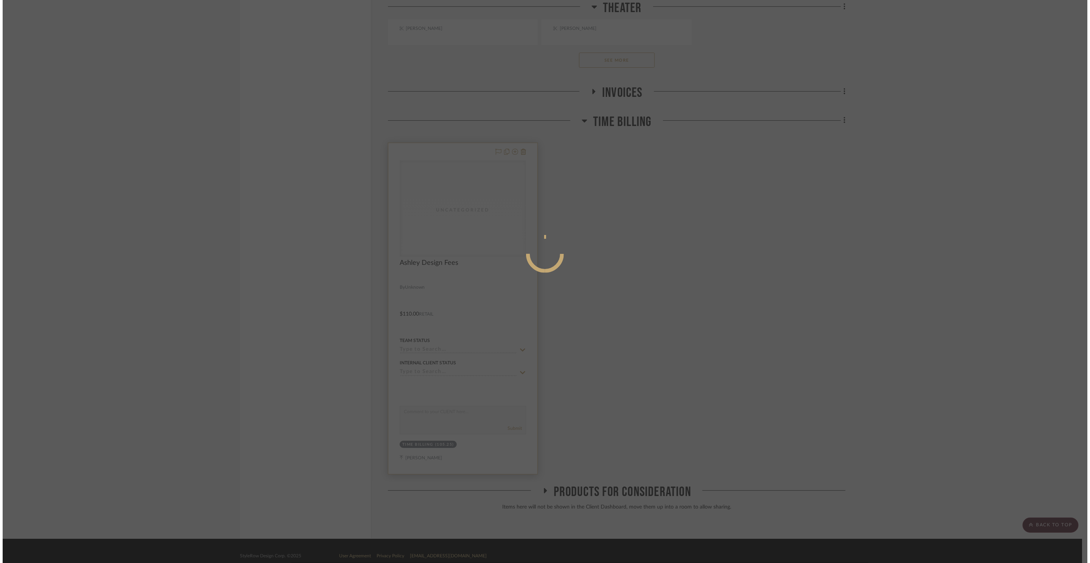
scroll to position [0, 0]
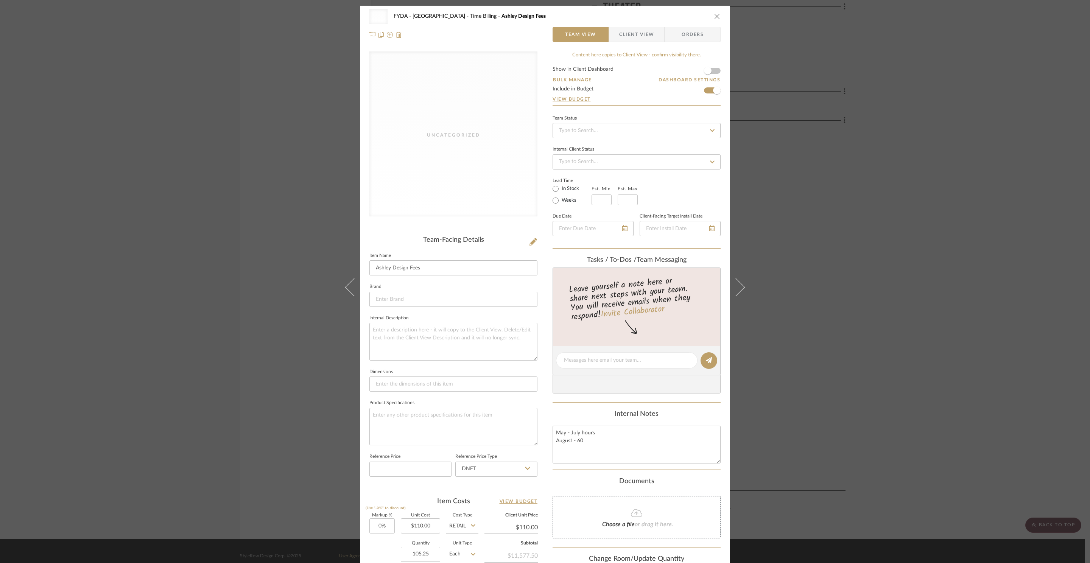
click at [854, 188] on div "Uncategorized FYDA - 655 City Park Time Billing Ashley Design Fees Team View Cl…" at bounding box center [545, 281] width 1090 height 563
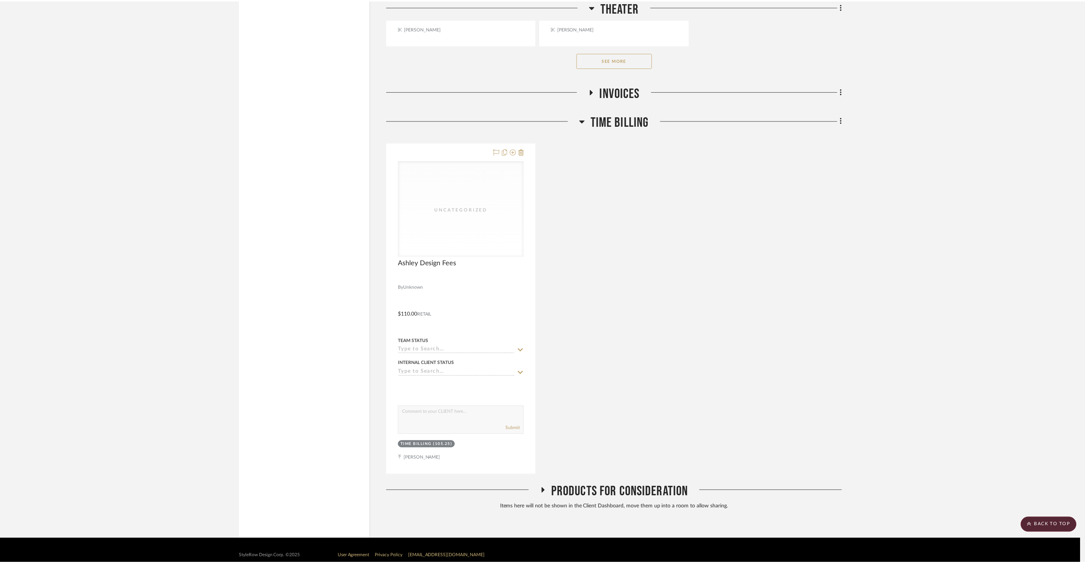
scroll to position [10950, 0]
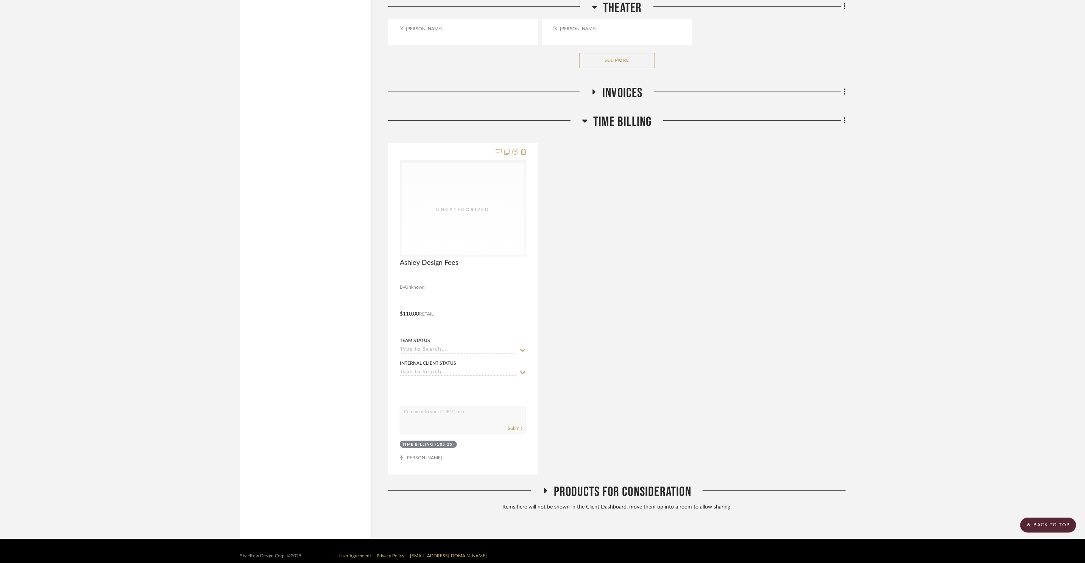
click at [844, 117] on icon at bounding box center [845, 120] width 2 height 6
click at [818, 126] on span "Add New Item" at bounding box center [806, 127] width 34 height 6
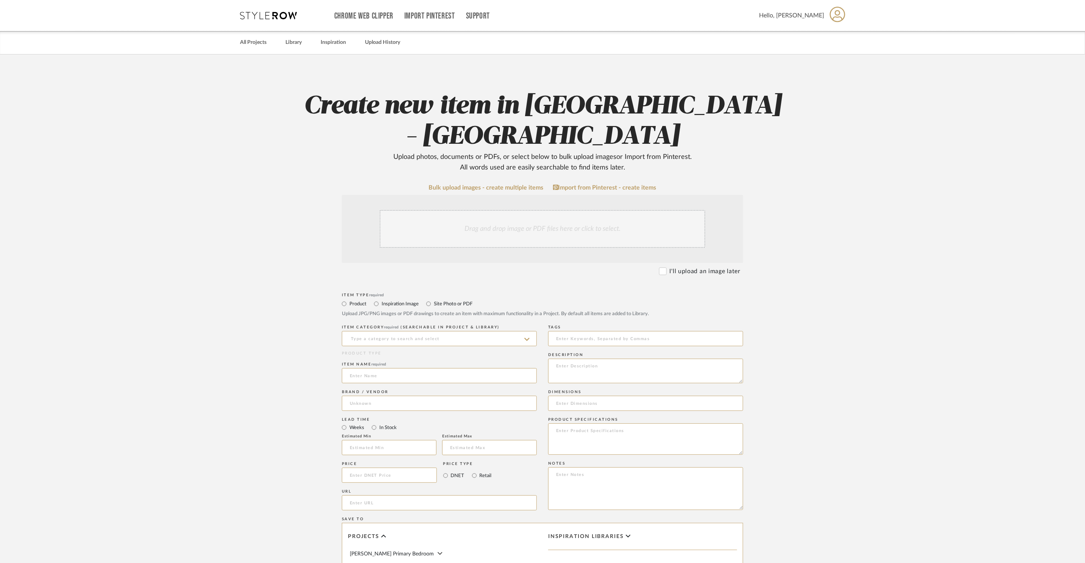
click at [423, 331] on div at bounding box center [439, 338] width 195 height 15
click at [424, 331] on input at bounding box center [439, 338] width 195 height 15
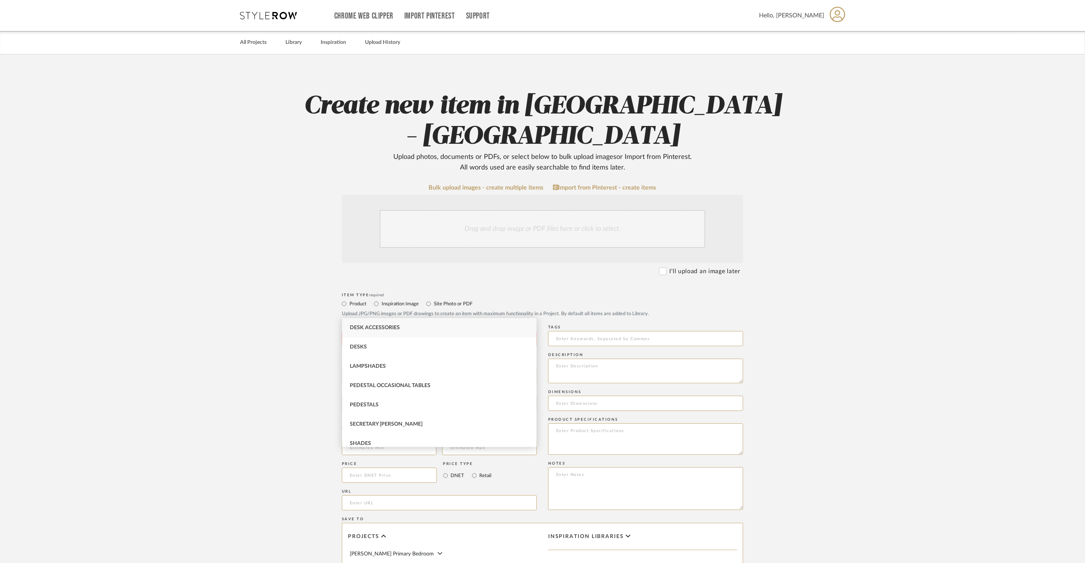
type input "Des"
click at [718, 291] on div "Item Type required Product Inspiration Image Site Photo or PDF Upload JPG/PNG i…" at bounding box center [542, 307] width 401 height 32
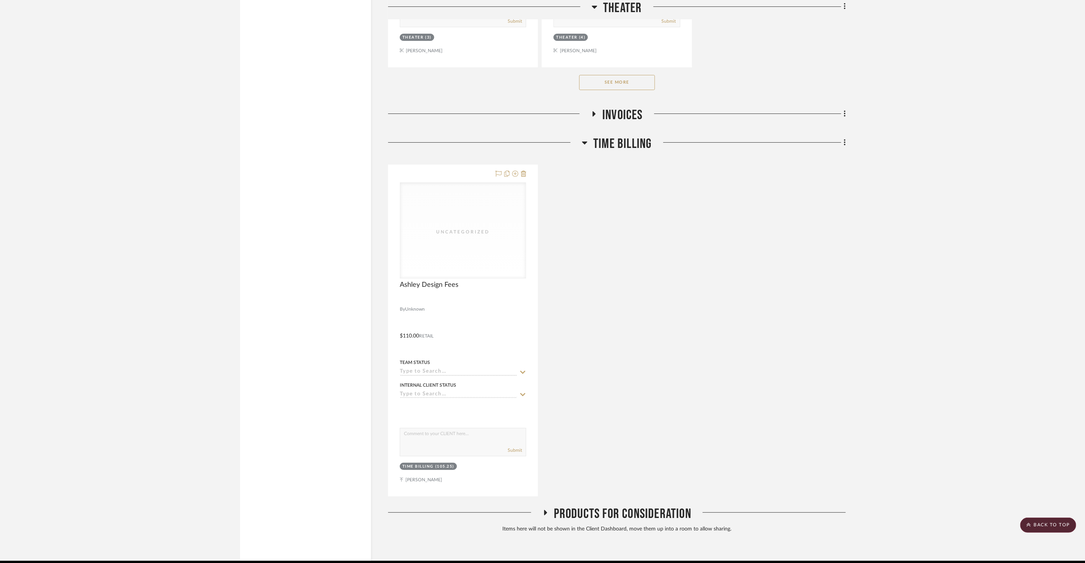
scroll to position [8600, 0]
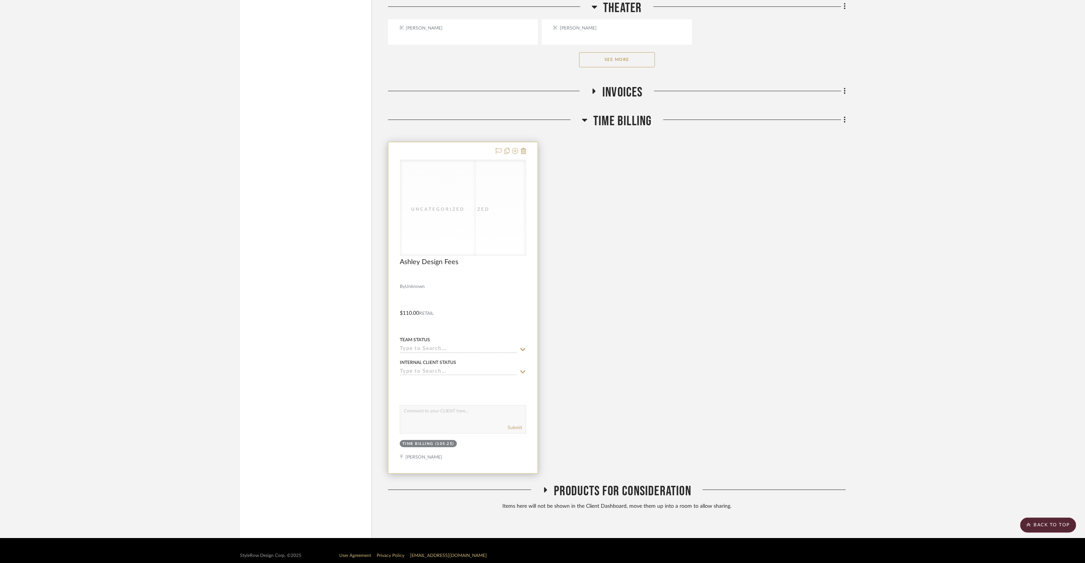
click at [456, 206] on div "Uncategorized" at bounding box center [463, 210] width 76 height 8
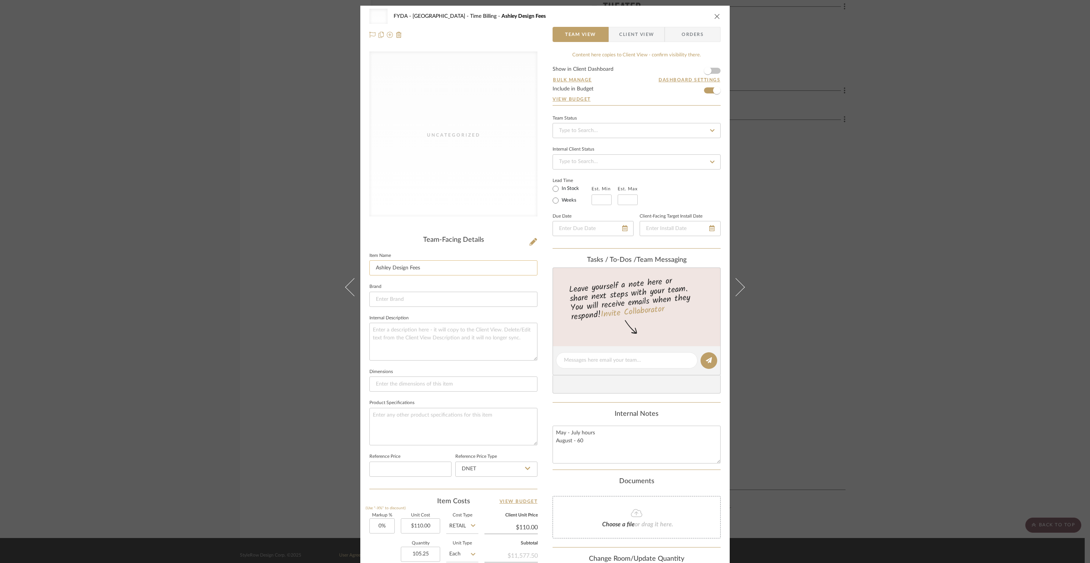
click at [461, 270] on input "Ashley Design Fees" at bounding box center [453, 267] width 168 height 15
click at [714, 15] on icon "close" at bounding box center [717, 16] width 6 height 6
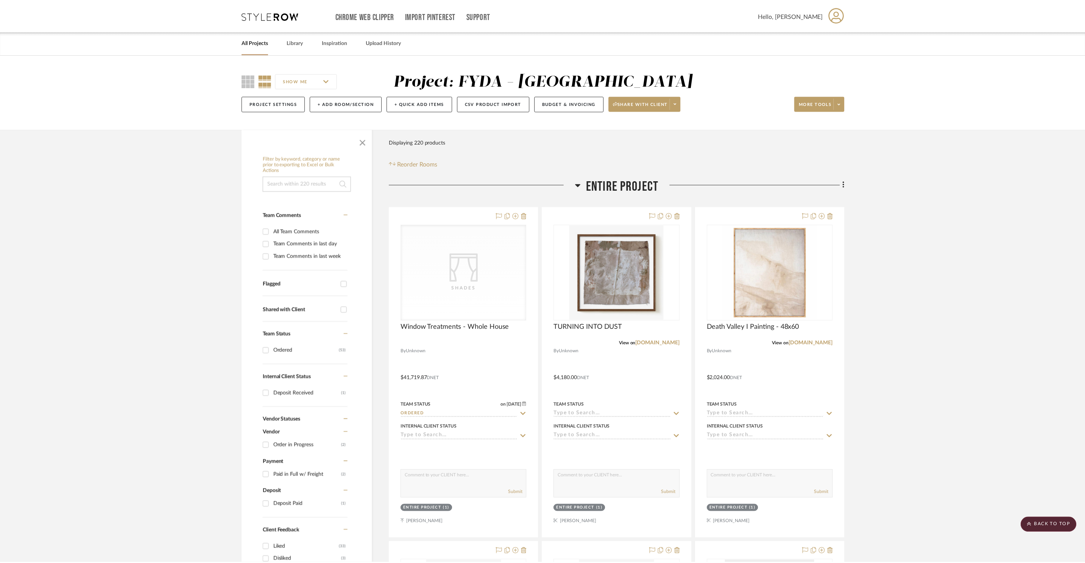
scroll to position [8600, 0]
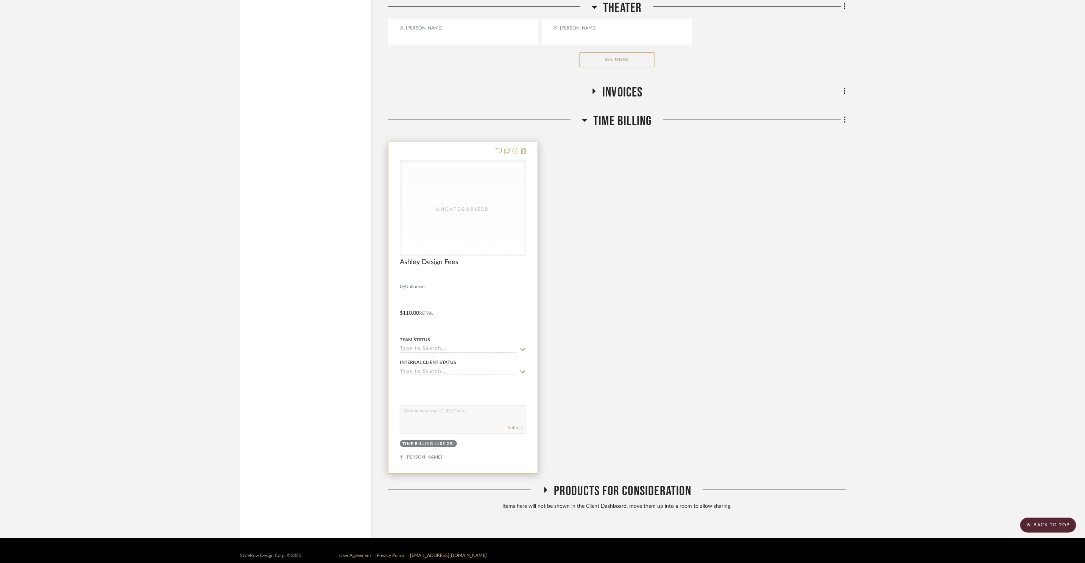
click at [514, 148] on icon at bounding box center [515, 151] width 6 height 6
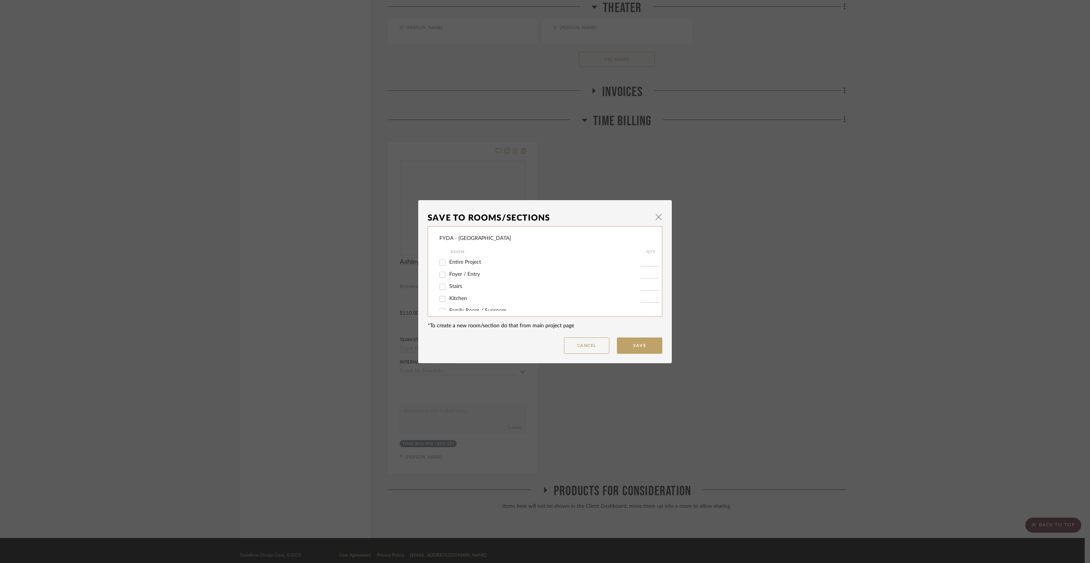
scroll to position [190, 0]
click at [657, 214] on span "button" at bounding box center [658, 217] width 15 height 15
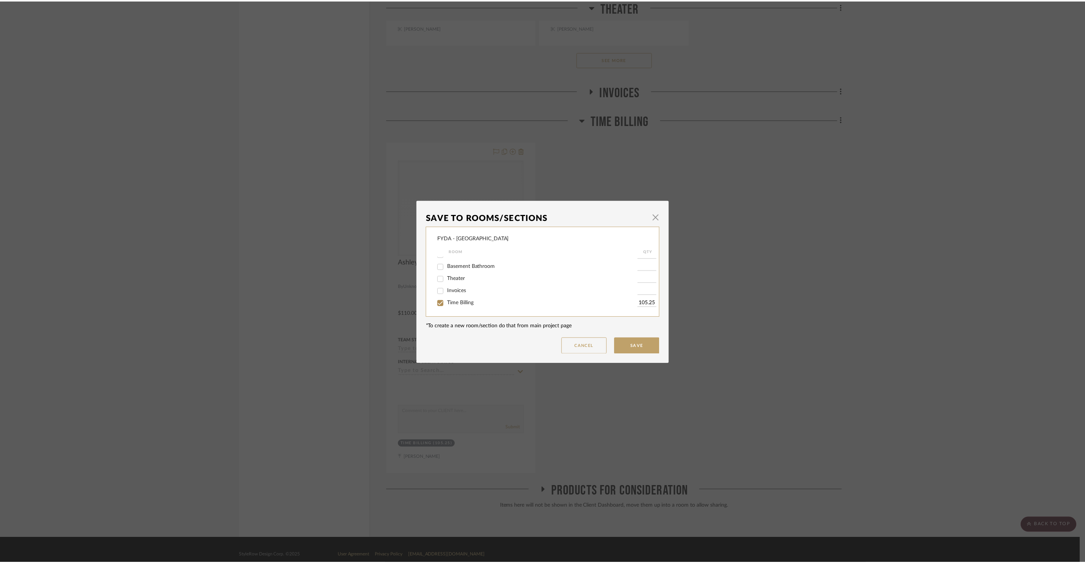
scroll to position [8600, 0]
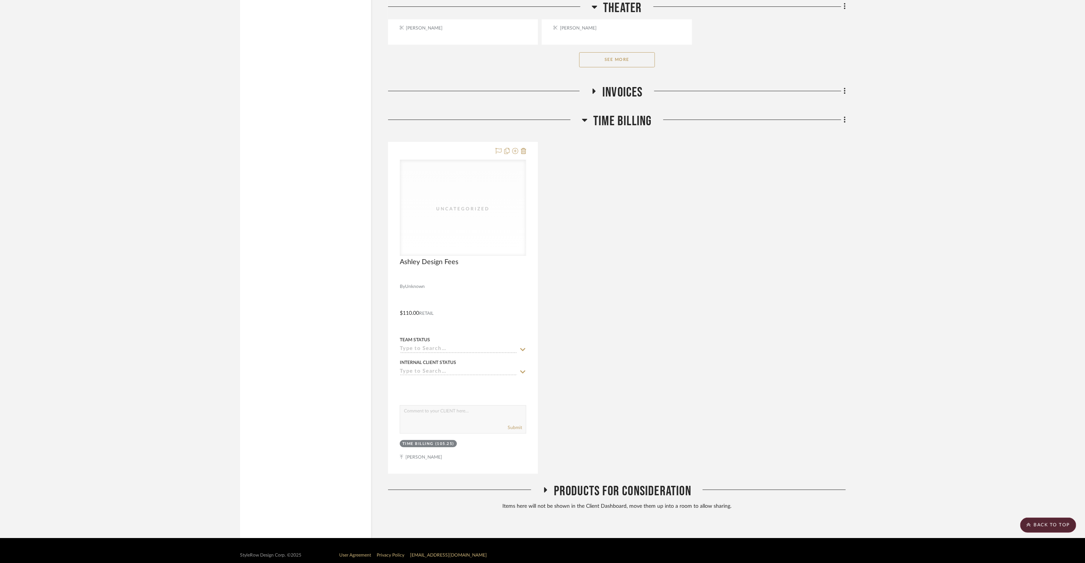
click at [842, 114] on fa-icon at bounding box center [843, 120] width 5 height 12
click at [822, 128] on span "Add New Item" at bounding box center [806, 127] width 34 height 6
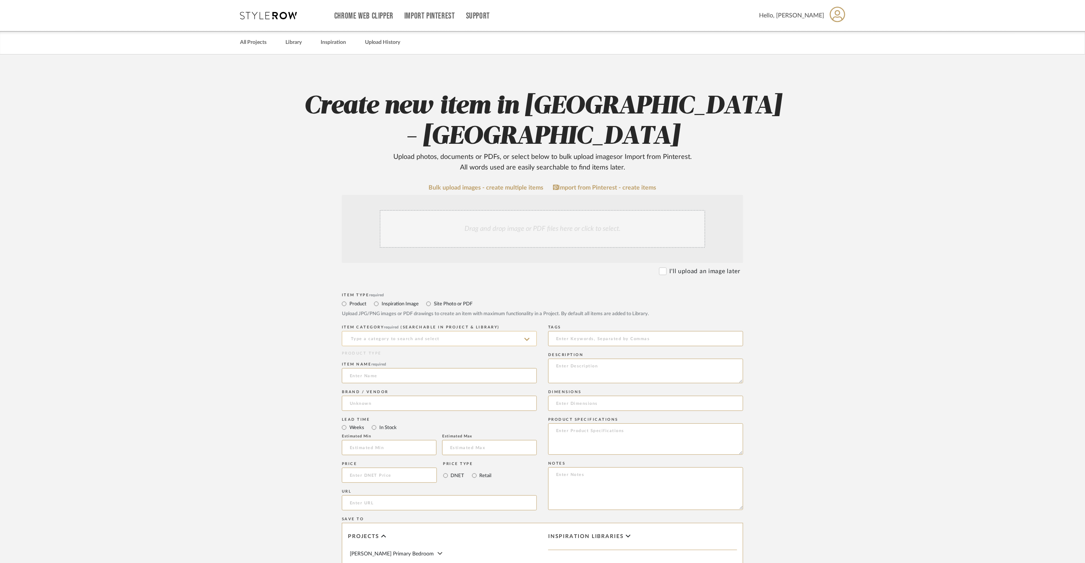
click at [377, 331] on input at bounding box center [439, 338] width 195 height 15
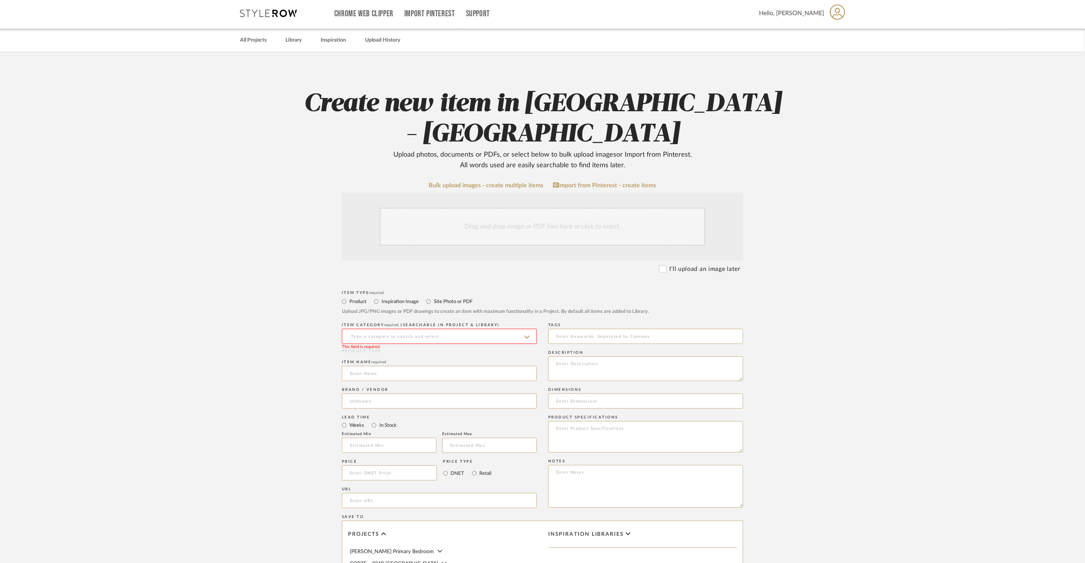
click at [485, 329] on input at bounding box center [439, 336] width 195 height 15
type input "F"
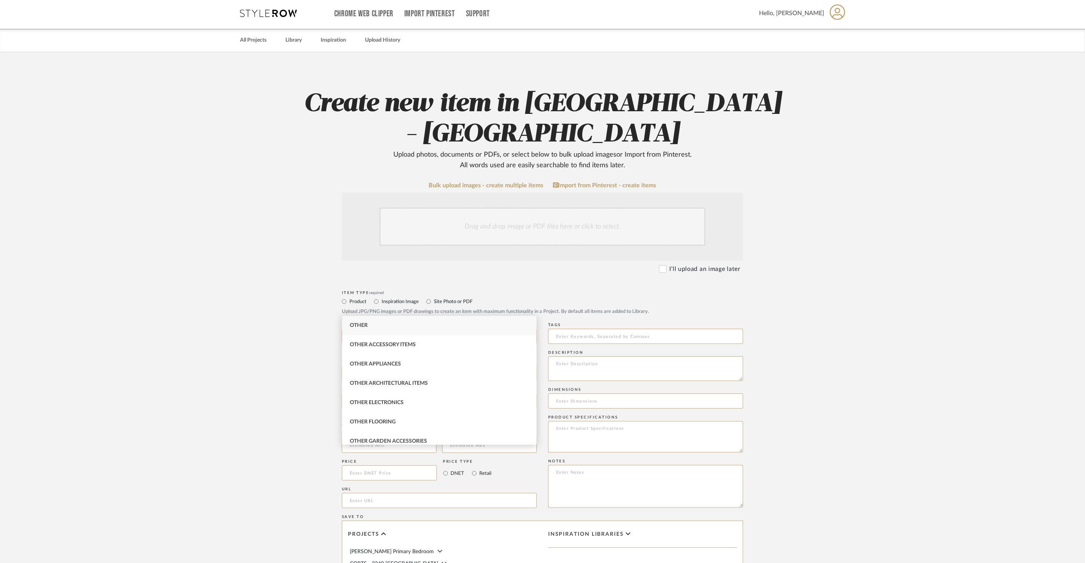
click at [471, 324] on div "Other" at bounding box center [439, 325] width 194 height 19
type input "Other"
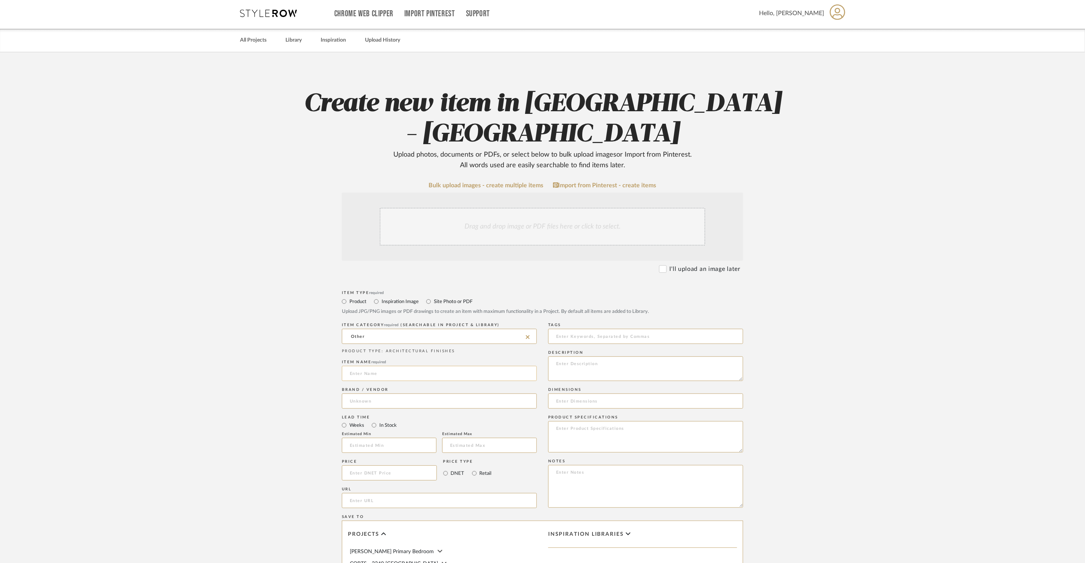
click at [427, 366] on input at bounding box center [439, 373] width 195 height 15
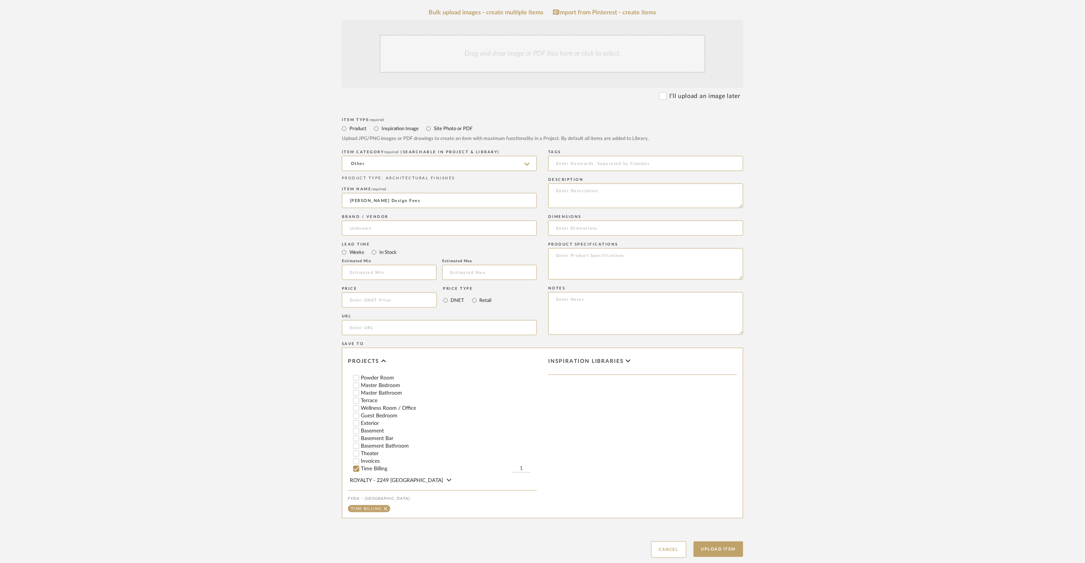
scroll to position [195, 0]
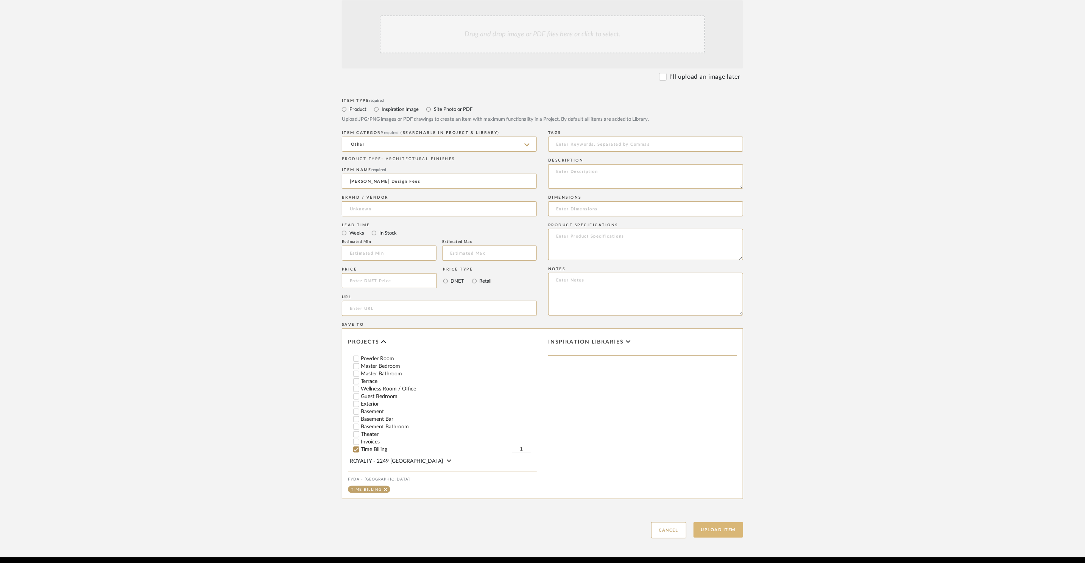
type input "Ginny Design Fees"
click at [718, 522] on button "Upload Item" at bounding box center [719, 530] width 50 height 16
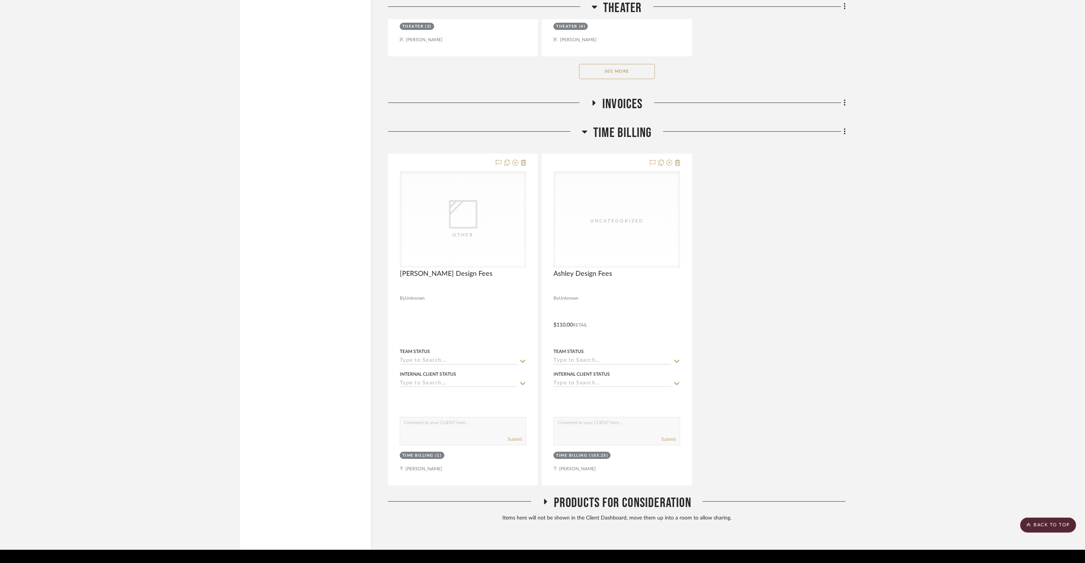
scroll to position [8584, 0]
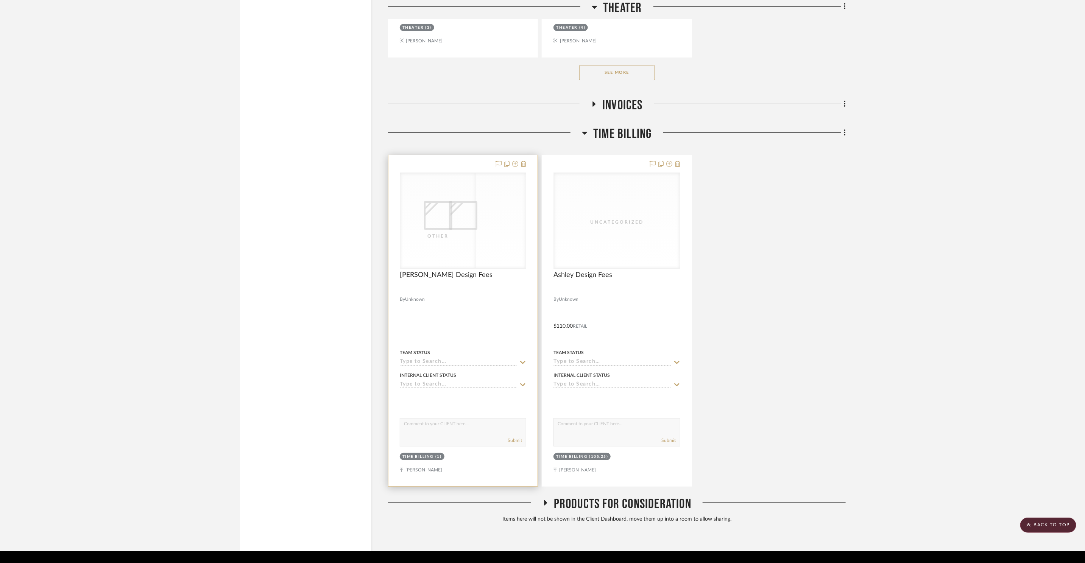
click at [455, 203] on icon at bounding box center [463, 215] width 28 height 28
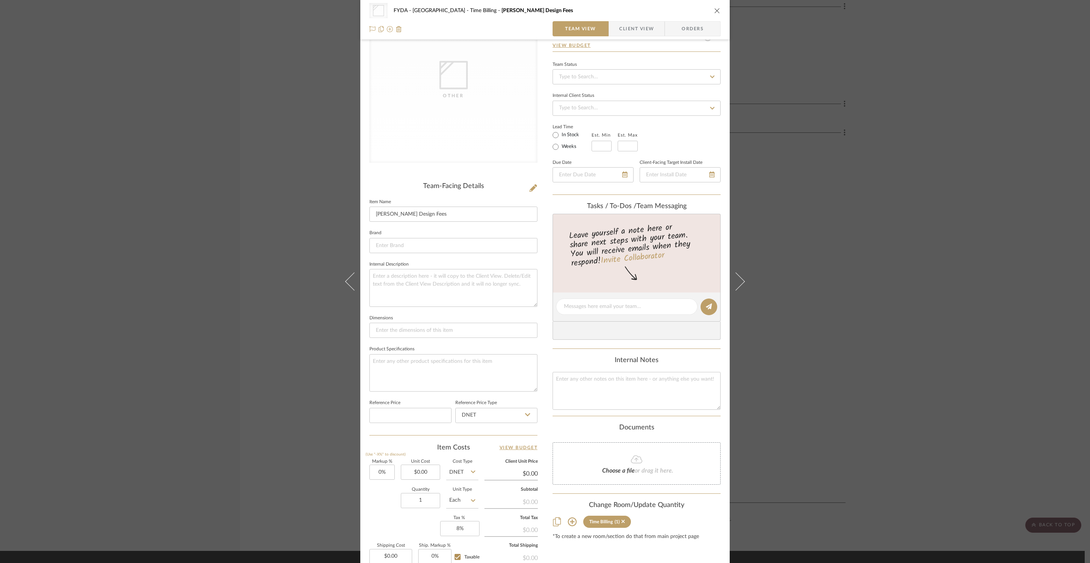
scroll to position [141, 0]
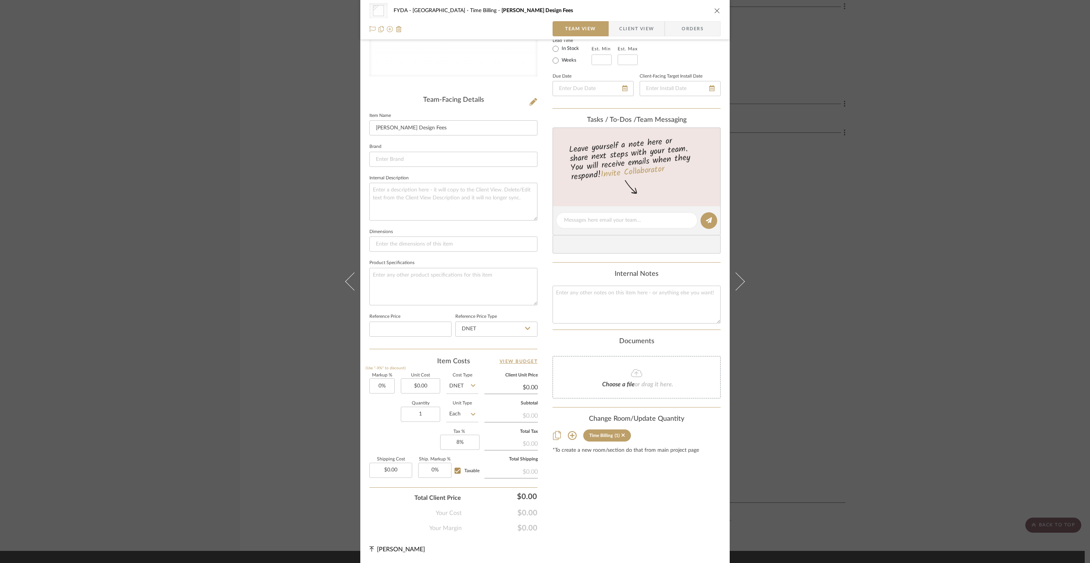
click at [875, 273] on div "Other FYDA - 655 City Park Time Billing Ginny Design Fees Team View Client View…" at bounding box center [545, 281] width 1090 height 563
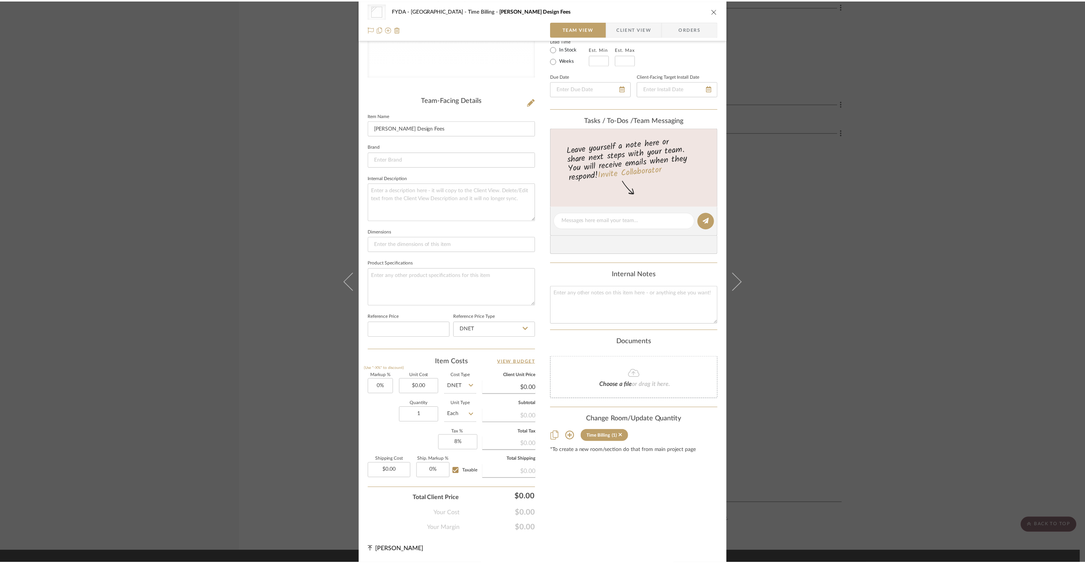
scroll to position [8584, 0]
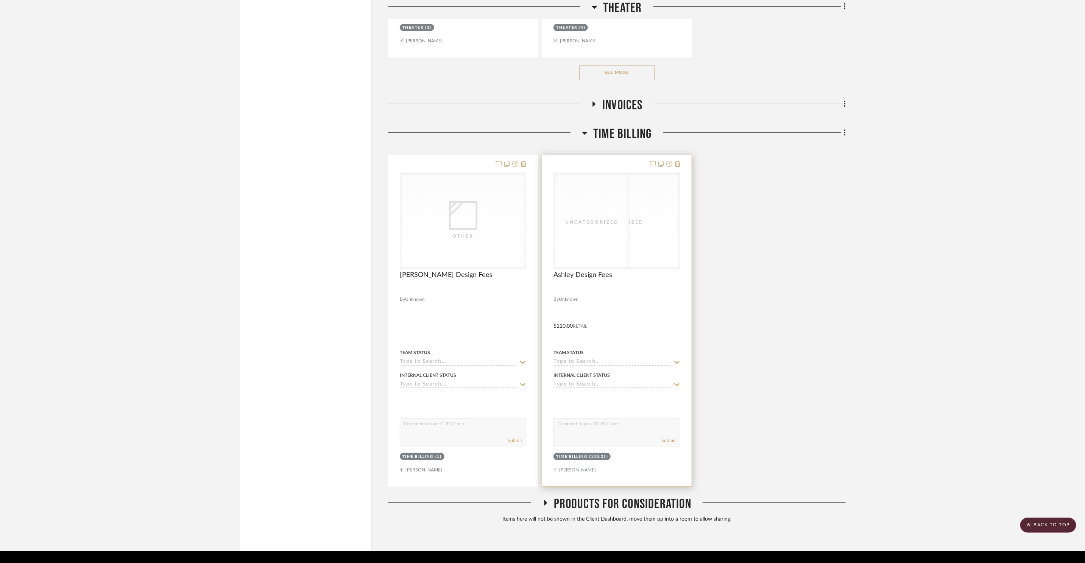
click at [617, 218] on div "Uncategorized" at bounding box center [617, 222] width 76 height 8
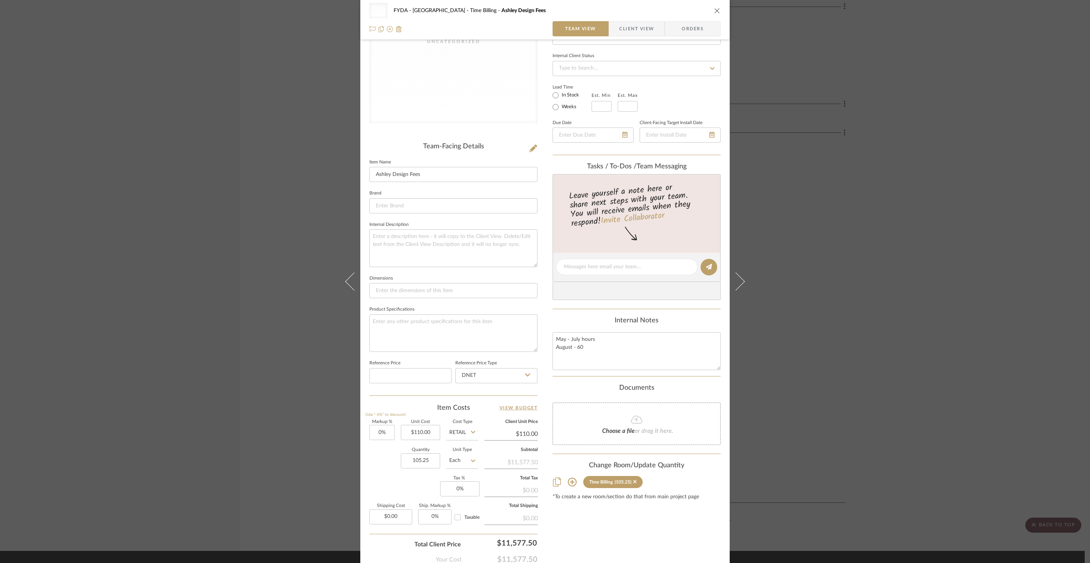
scroll to position [94, 0]
click at [613, 355] on textarea "May - July hours August - 60" at bounding box center [637, 350] width 168 height 37
click at [868, 343] on div "Uncategorized FYDA - 655 City Park Time Billing Ashley Design Fees Team View Cl…" at bounding box center [545, 281] width 1090 height 563
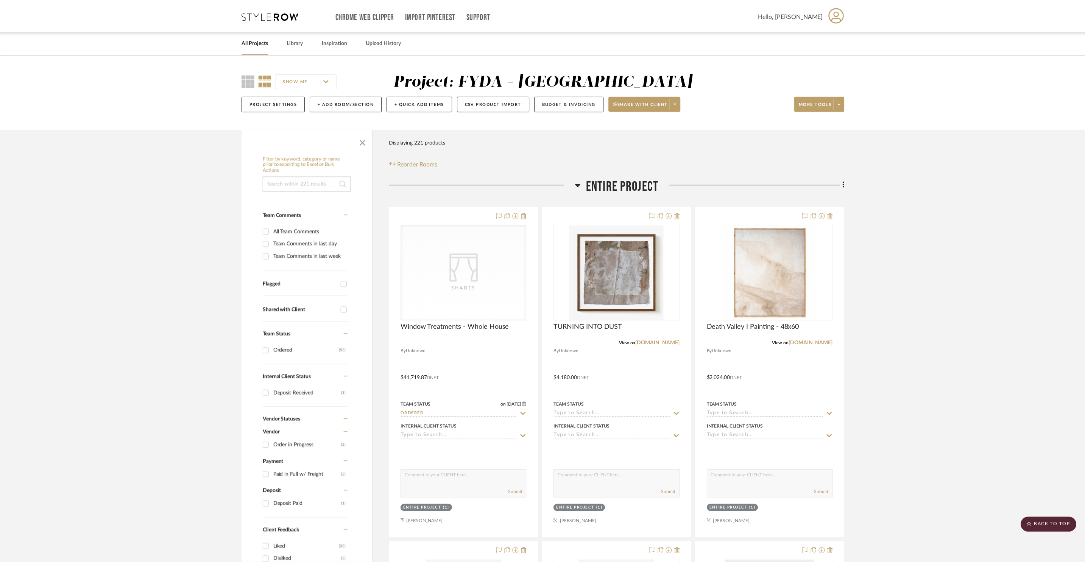
scroll to position [8584, 0]
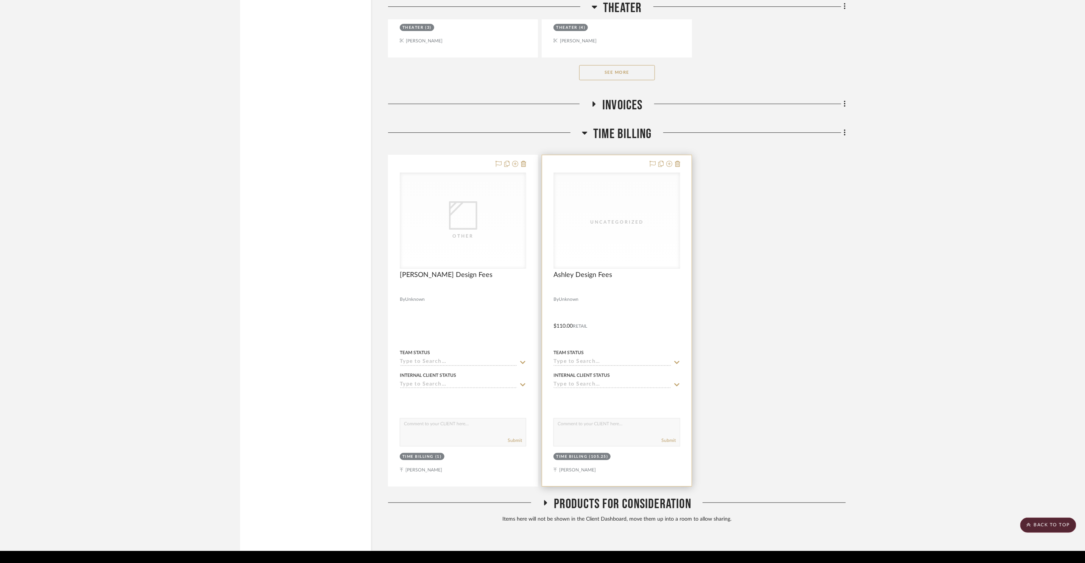
click at [642, 208] on div "Uncategorized" at bounding box center [617, 220] width 126 height 95
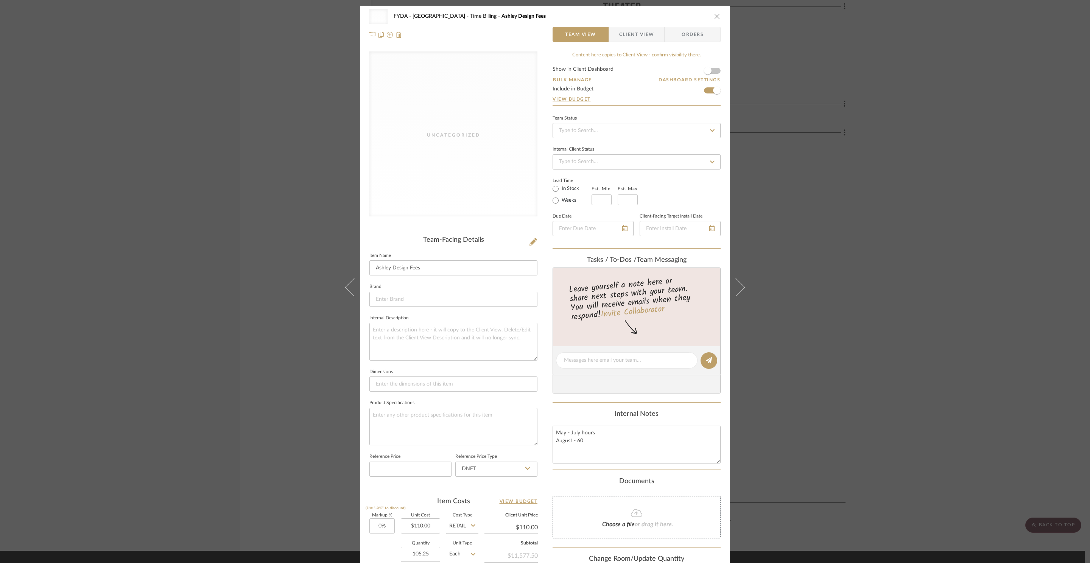
drag, startPoint x: 963, startPoint y: 249, endPoint x: 613, endPoint y: 295, distance: 354.0
click at [875, 249] on div "Uncategorized FYDA - 655 City Park Time Billing Ashley Design Fees Team View Cl…" at bounding box center [545, 281] width 1090 height 563
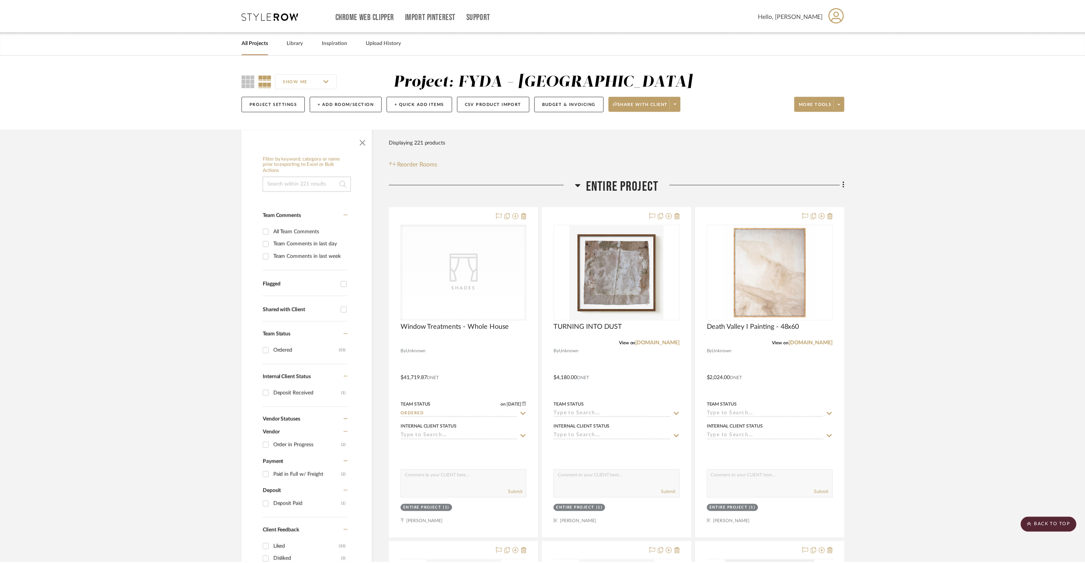
scroll to position [8584, 0]
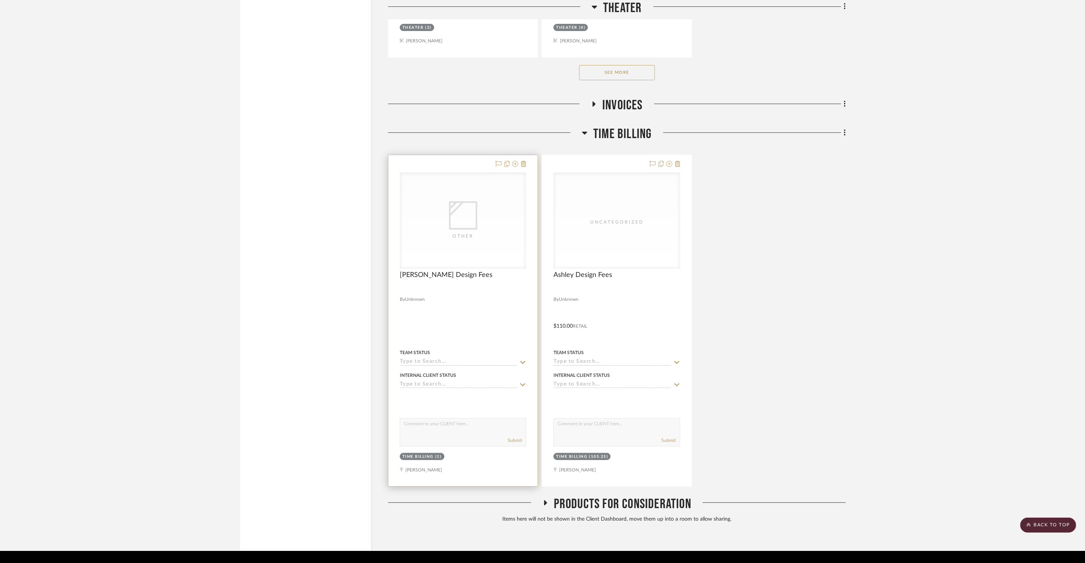
click at [449, 244] on div "Other" at bounding box center [463, 220] width 126 height 95
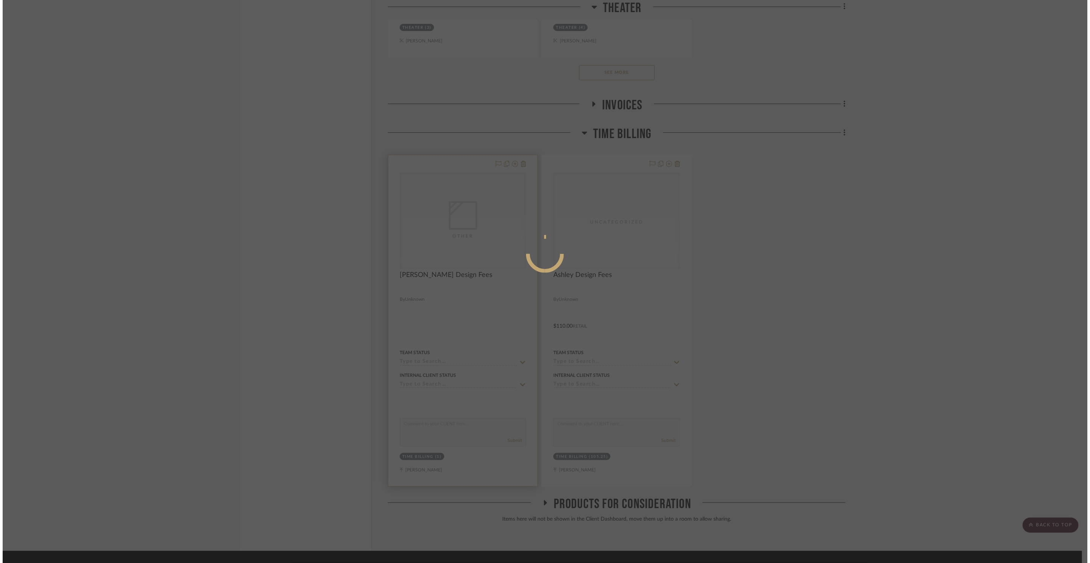
scroll to position [0, 0]
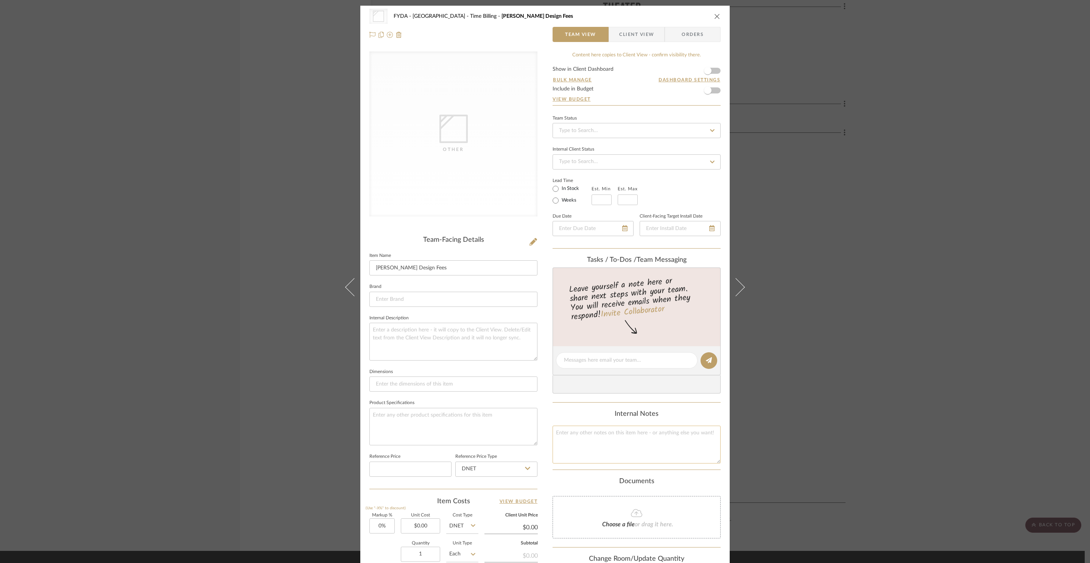
click at [639, 454] on textarea at bounding box center [637, 444] width 168 height 37
type textarea "May - 6 June - 16.5 July 8.5"
type input "0.00"
click at [424, 528] on input "0.00" at bounding box center [420, 526] width 39 height 15
type input "$31.00"
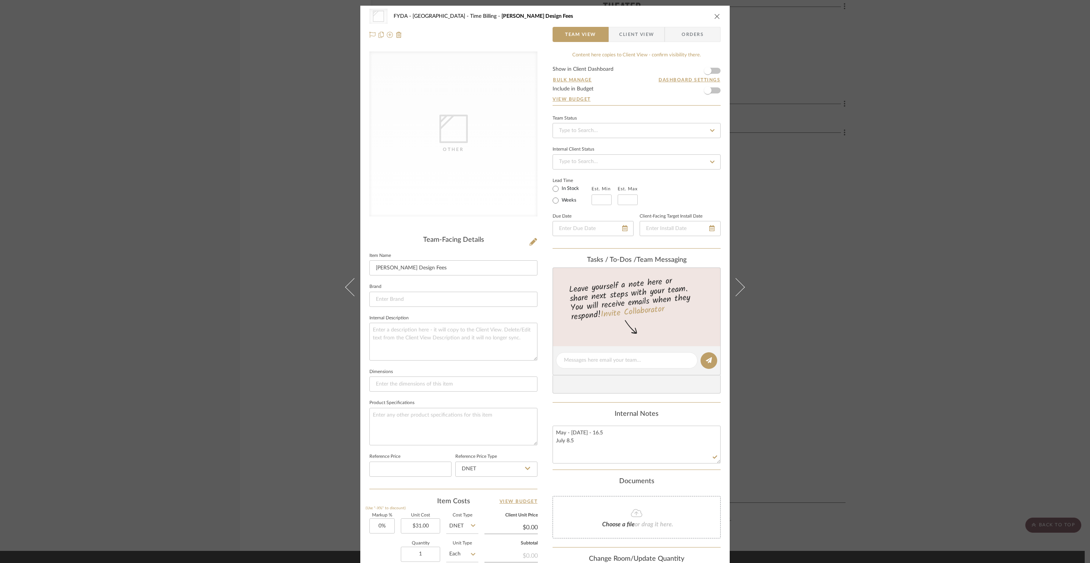
click at [553, 489] on div "Documents Choose a file or drag it here." at bounding box center [637, 508] width 168 height 61
type input "$31.00"
click at [381, 527] on input "0" at bounding box center [381, 526] width 25 height 15
type input "0%"
click at [546, 485] on div "Other FYDA - 655 City Park Time Billing Ginny Design Fees Team View Client View…" at bounding box center [544, 355] width 369 height 698
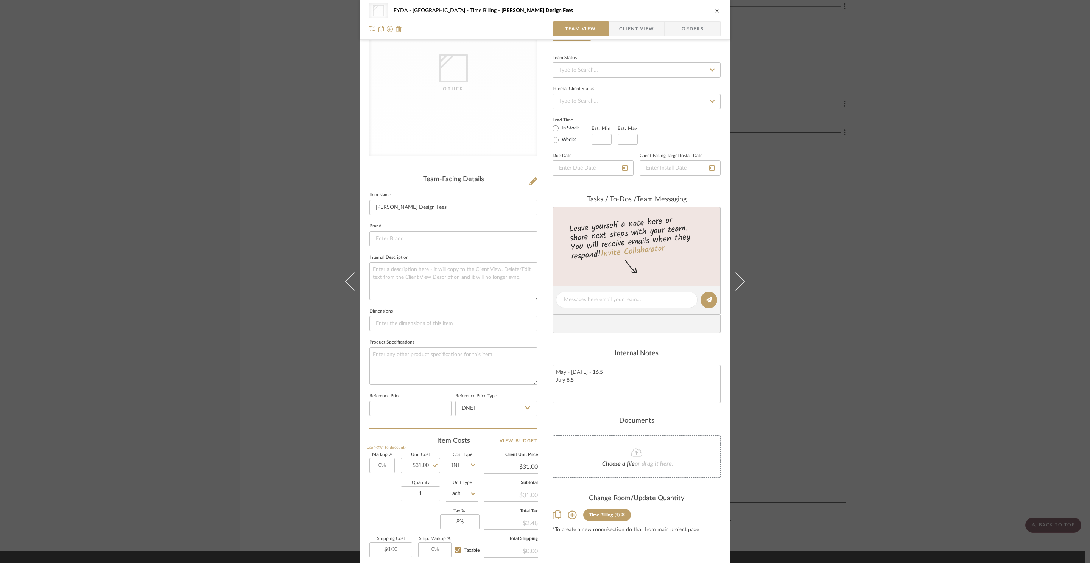
scroll to position [67, 0]
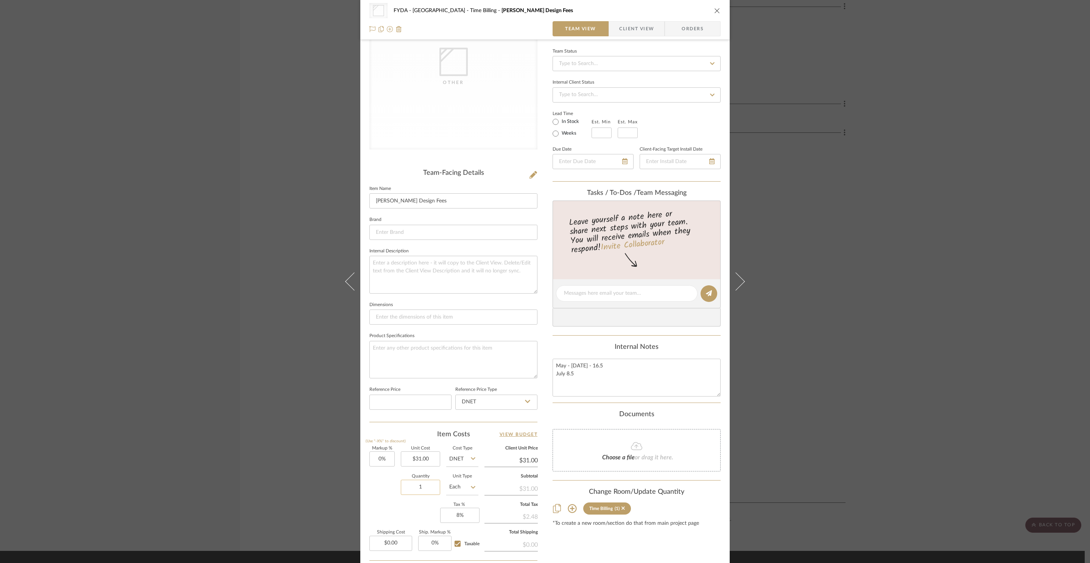
click at [421, 487] on input "1" at bounding box center [420, 487] width 39 height 15
type input "31"
click at [385, 508] on div "Markup % (Use "-X%" to discount) 0% Unit Cost $31.00 Cost Type DNET Client Unit…" at bounding box center [453, 502] width 168 height 111
click at [422, 463] on input "31.00" at bounding box center [420, 459] width 39 height 15
type input "$165.00"
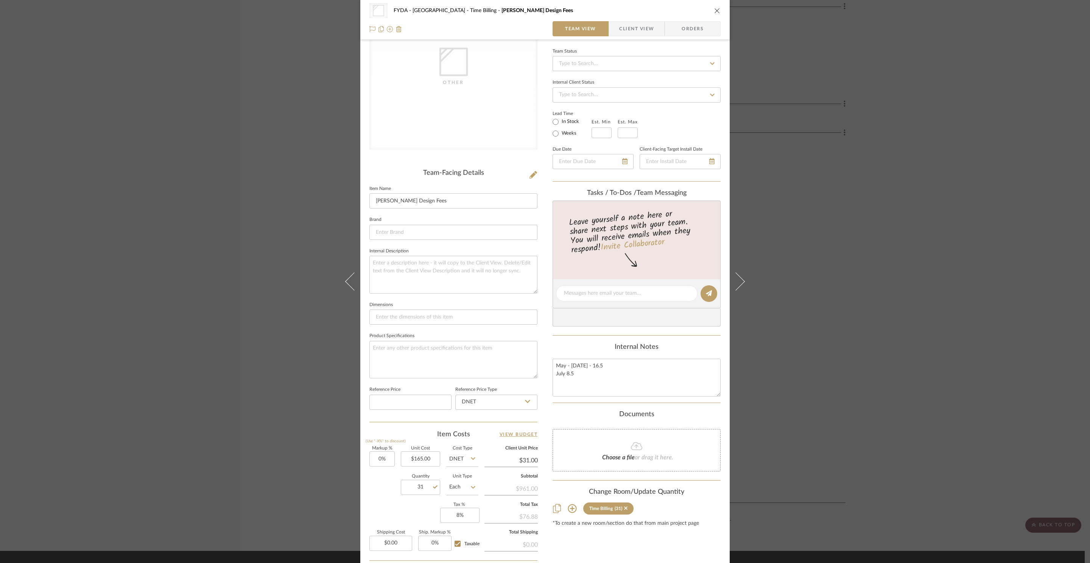
click at [410, 510] on div "Markup % (Use "-X%" to discount) 0% Unit Cost $165.00 Cost Type DNET Client Uni…" at bounding box center [453, 502] width 168 height 111
type input "$165.00"
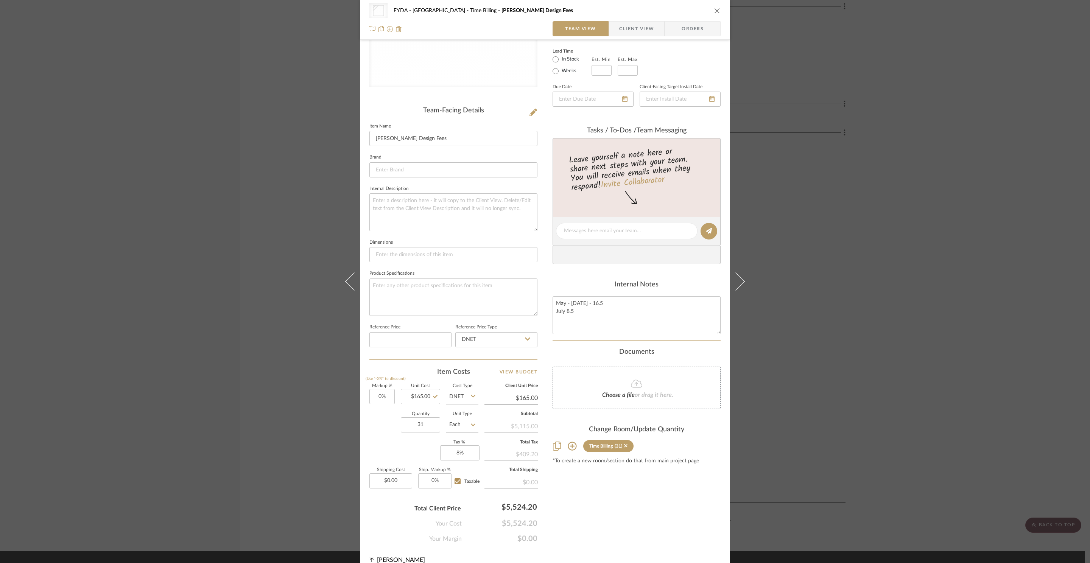
scroll to position [141, 0]
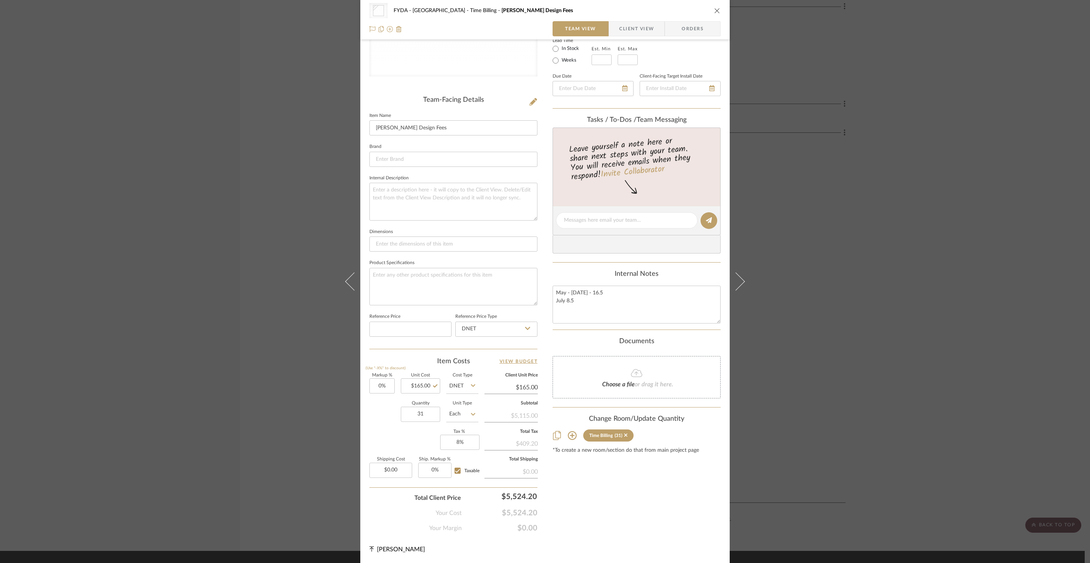
click at [875, 333] on div "Other FYDA - 655 City Park Time Billing Ginny Design Fees Team View Client View…" at bounding box center [545, 281] width 1090 height 563
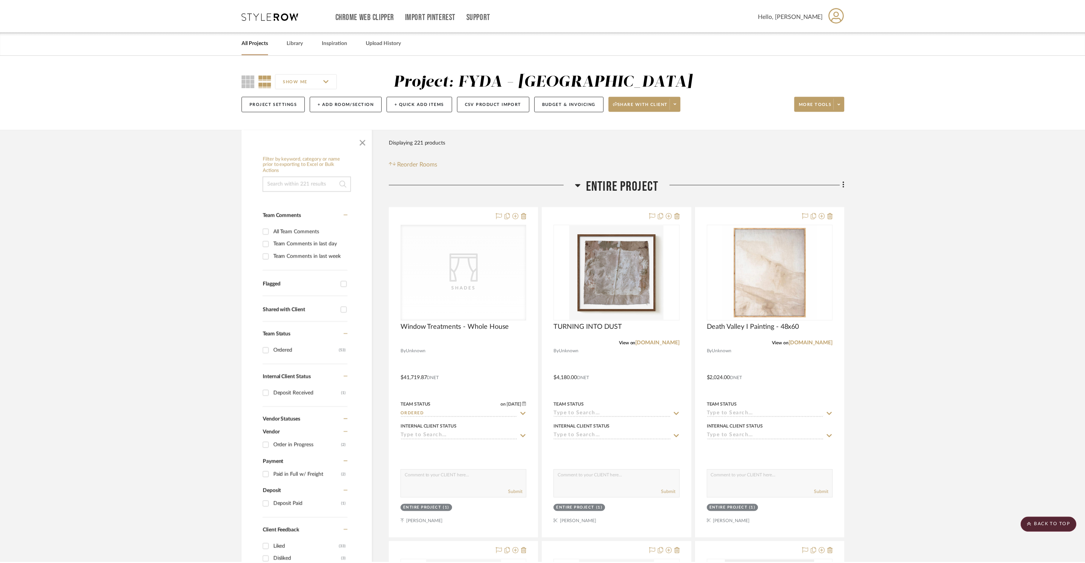
scroll to position [8584, 0]
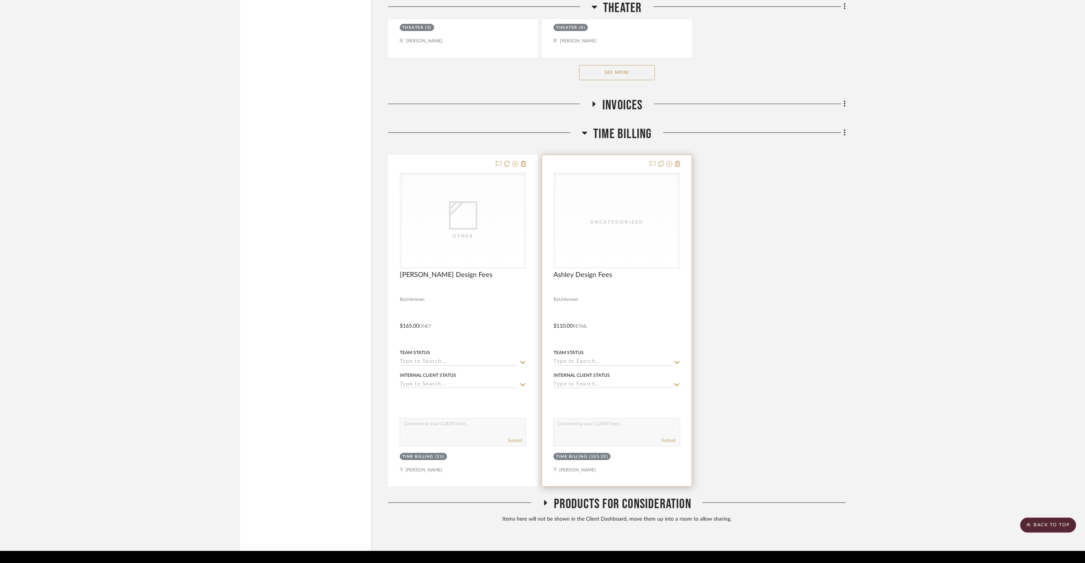
click at [583, 218] on div "Uncategorized" at bounding box center [617, 220] width 126 height 95
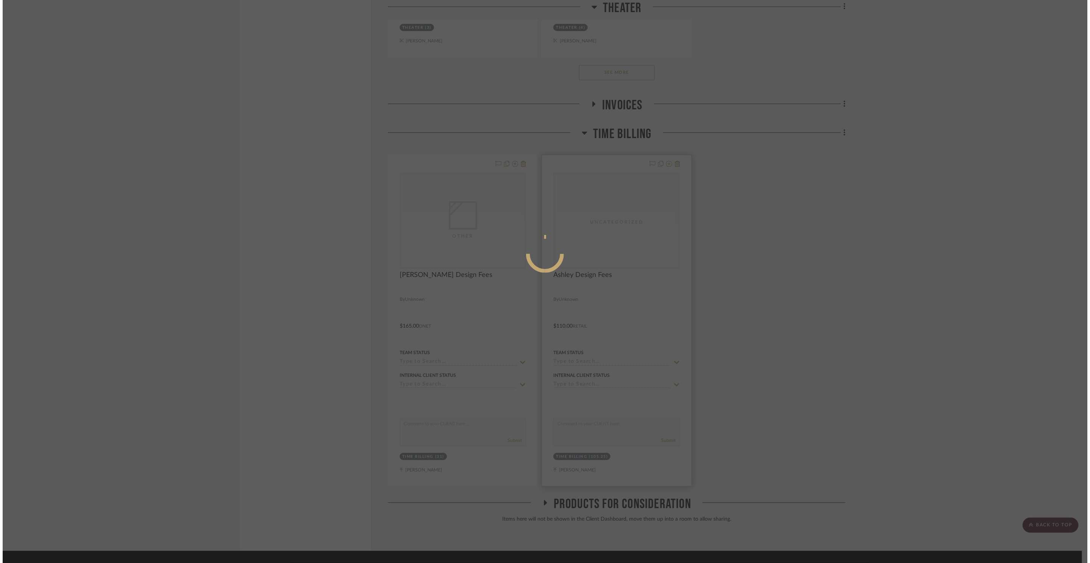
scroll to position [0, 0]
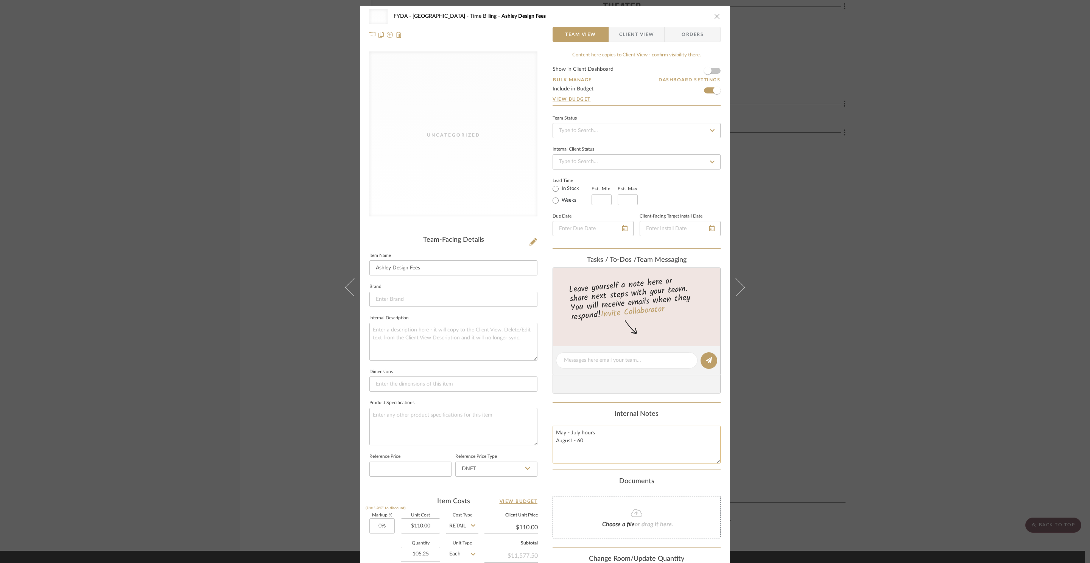
click at [602, 436] on textarea "May - July hours August - 60" at bounding box center [637, 444] width 168 height 37
click at [564, 435] on textarea "May - July hours August - 60" at bounding box center [637, 444] width 168 height 37
click at [614, 444] on textarea "May June July - July hours August - 60" at bounding box center [637, 444] width 168 height 37
drag, startPoint x: 604, startPoint y: 451, endPoint x: 565, endPoint y: 451, distance: 38.6
click at [565, 451] on textarea "May June July - July hours August - 60" at bounding box center [637, 444] width 168 height 37
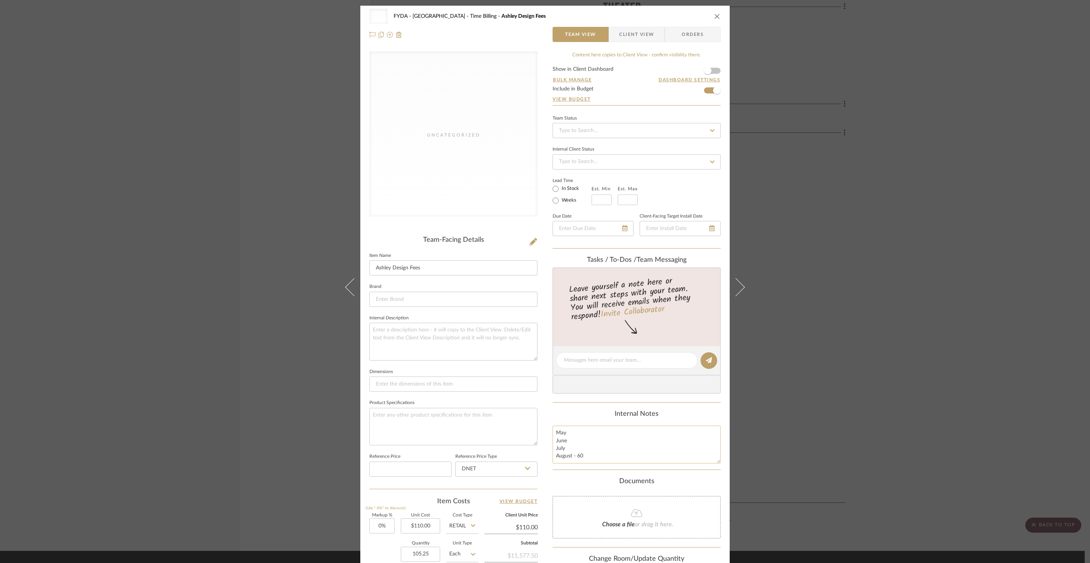
click at [587, 455] on textarea "May June July August - 60" at bounding box center [637, 444] width 168 height 37
click at [583, 436] on textarea "May June July August - 60" at bounding box center [637, 444] width 168 height 37
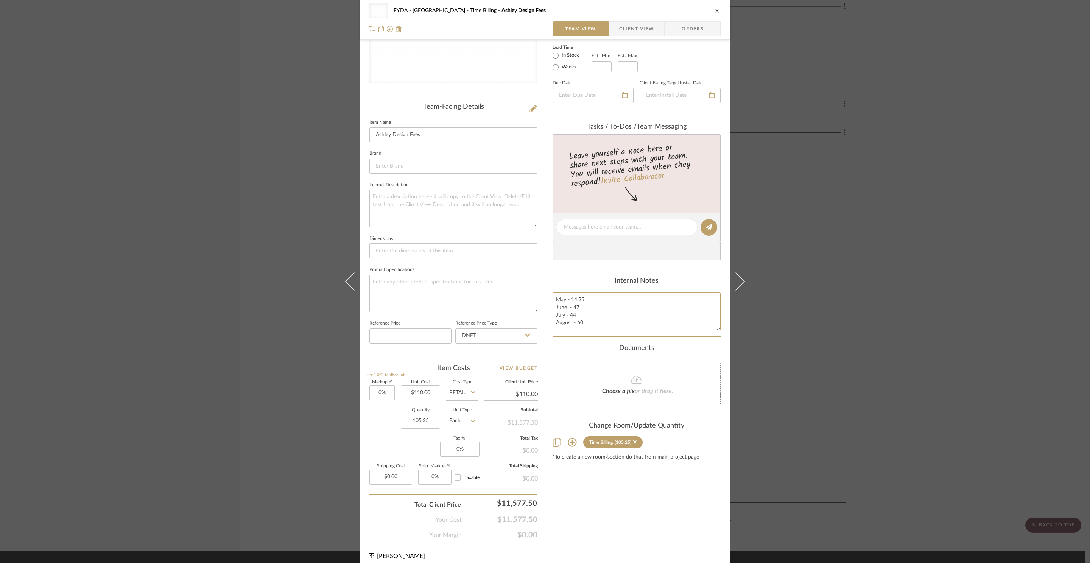
scroll to position [141, 0]
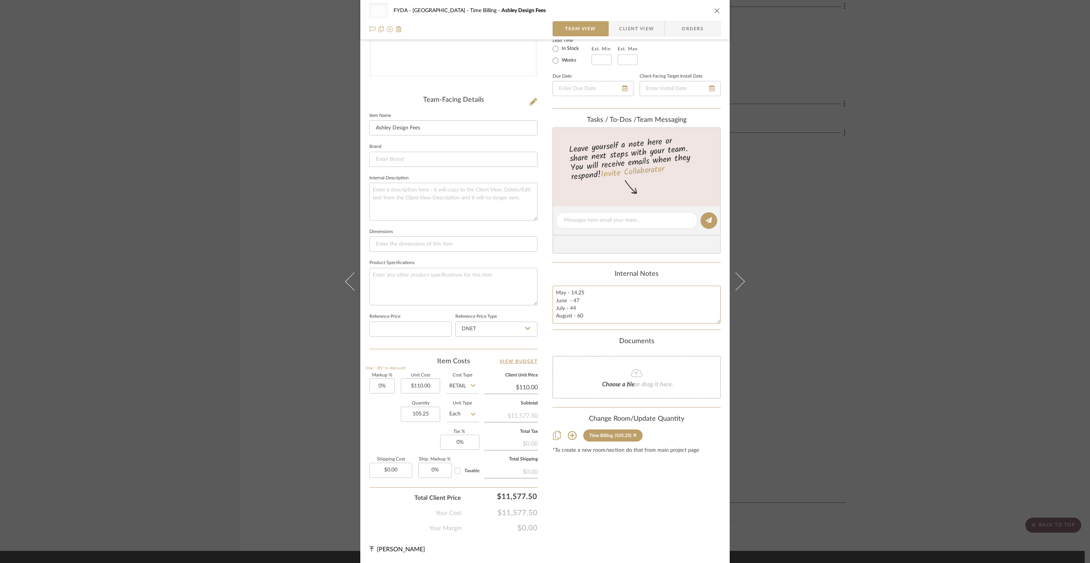
type textarea "May - 14.25 June - 47 July - 44 August - 60"
click at [630, 512] on div "Content here copies to Client View - confirm visibility there. Show in Client D…" at bounding box center [637, 222] width 168 height 622
click at [608, 317] on textarea "May - 14.25 June - 47 July - 44 August - 60" at bounding box center [637, 304] width 168 height 37
click at [600, 316] on textarea "May - 14.25 June - 47 July - 44 August - 60" at bounding box center [637, 304] width 168 height 37
click at [675, 518] on div "Content here copies to Client View - confirm visibility there. Show in Client D…" at bounding box center [637, 222] width 168 height 622
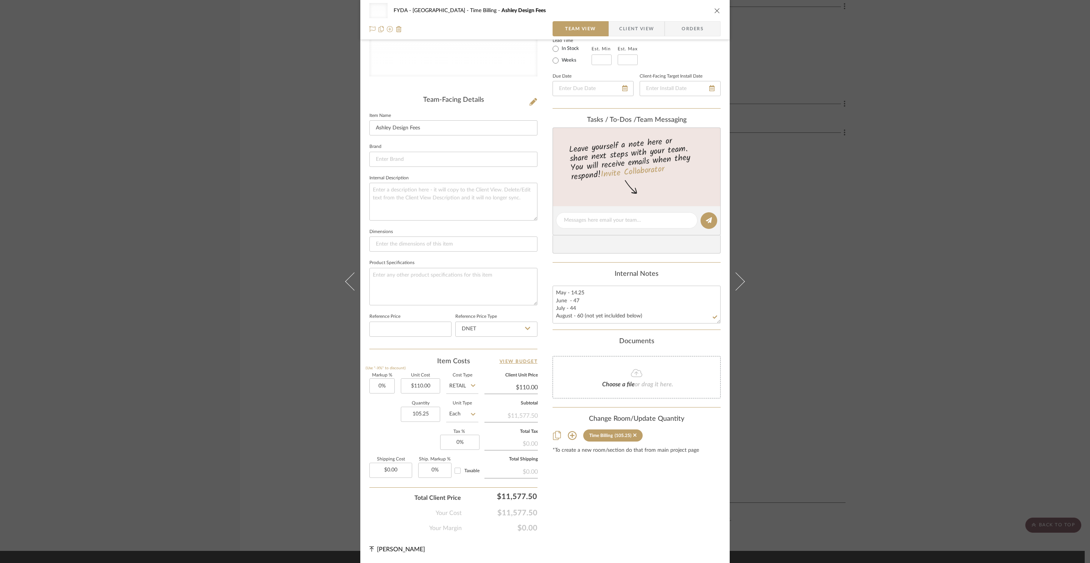
click at [716, 9] on icon "close" at bounding box center [717, 11] width 6 height 6
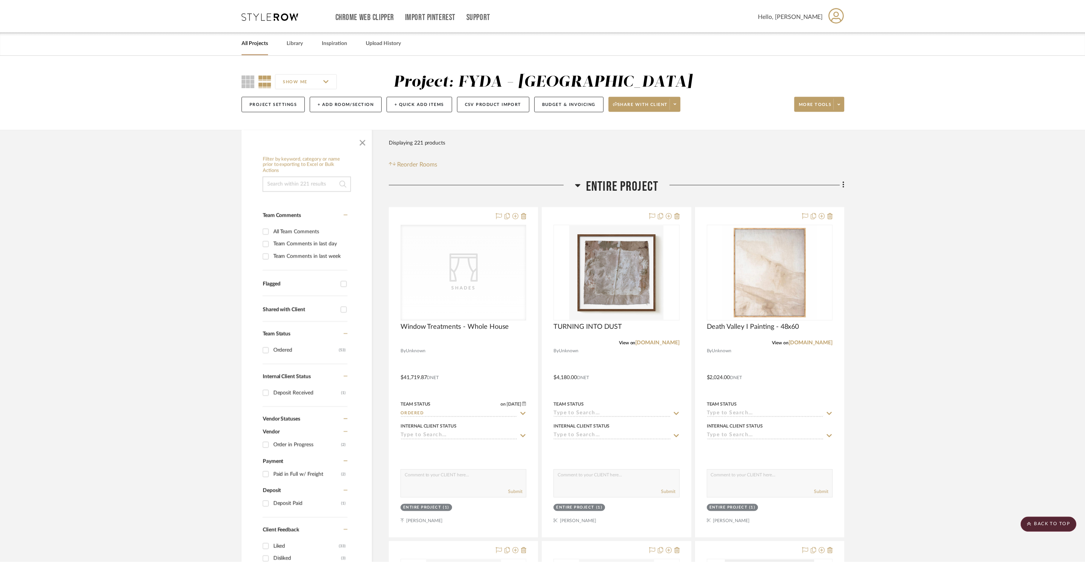
scroll to position [8584, 0]
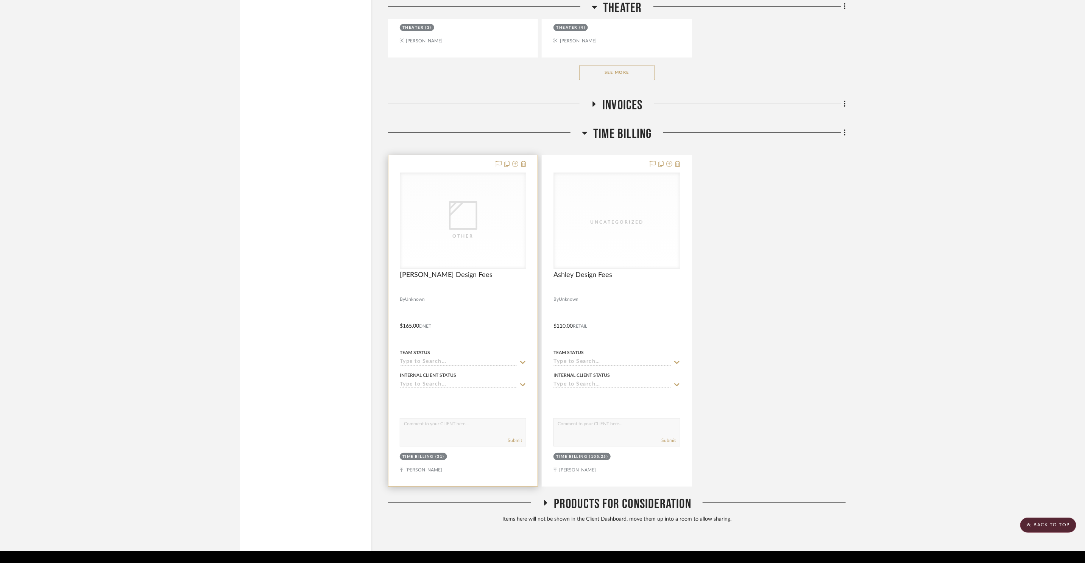
click at [477, 232] on div "Other" at bounding box center [463, 236] width 76 height 8
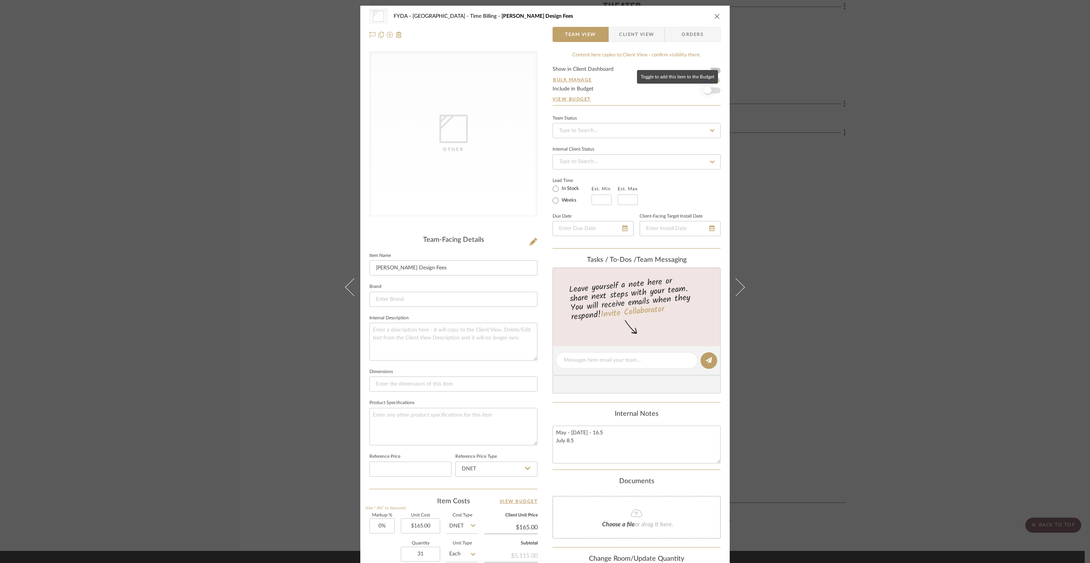
click at [713, 95] on span "button" at bounding box center [708, 90] width 17 height 17
click at [716, 17] on icon "close" at bounding box center [717, 16] width 6 height 6
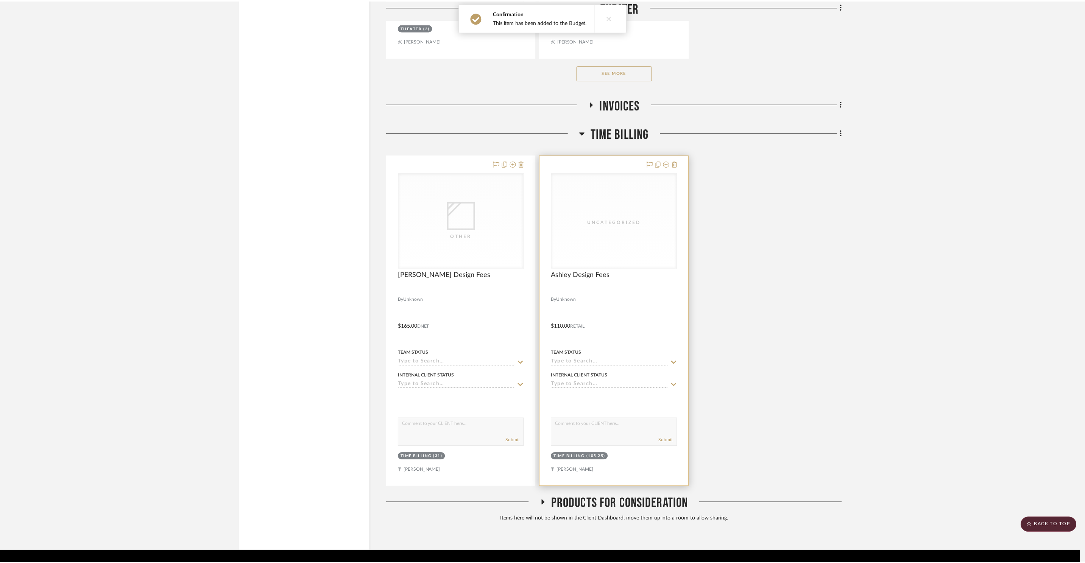
scroll to position [8584, 0]
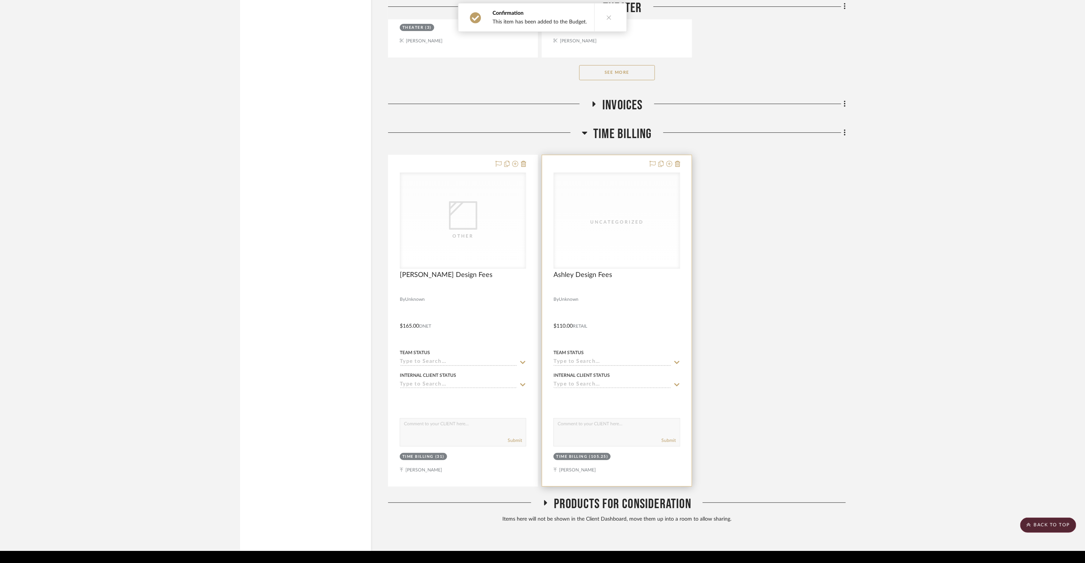
click at [639, 227] on div "Uncategorized" at bounding box center [617, 220] width 126 height 95
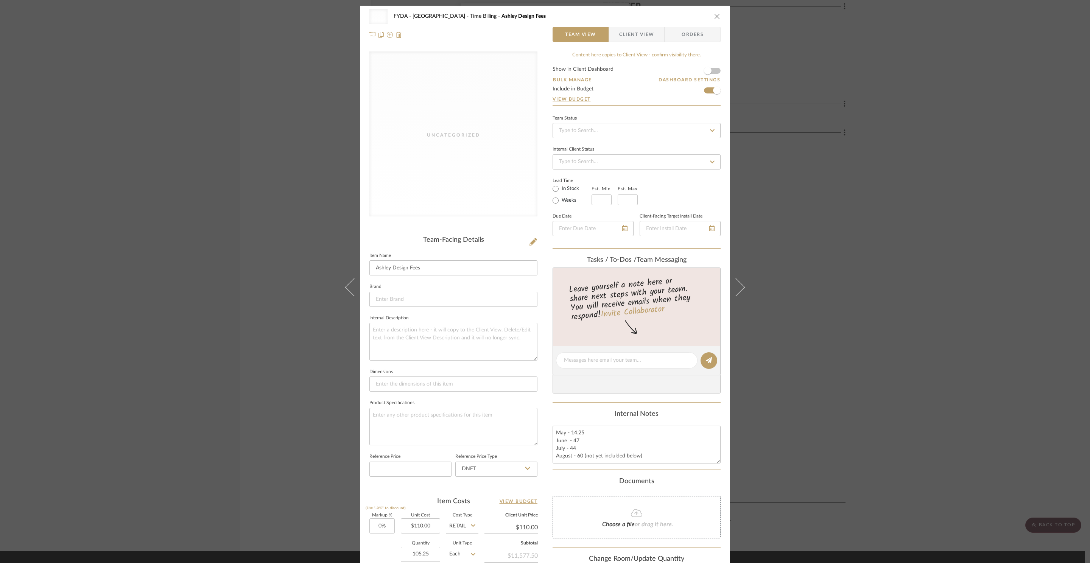
click at [837, 183] on div "Uncategorized FYDA - 655 City Park Time Billing Ashley Design Fees Team View Cl…" at bounding box center [545, 281] width 1090 height 563
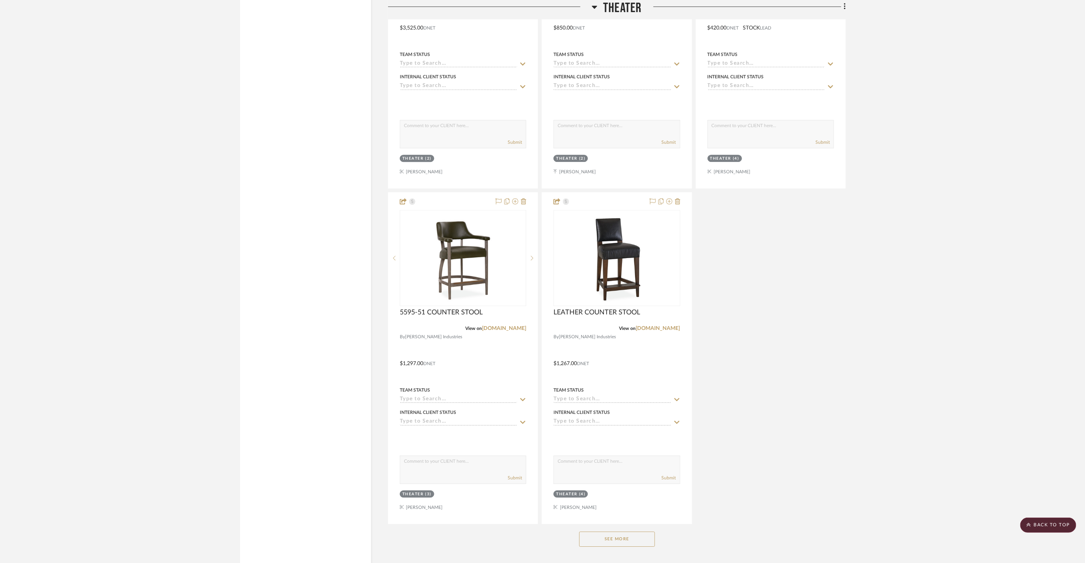
scroll to position [8600, 0]
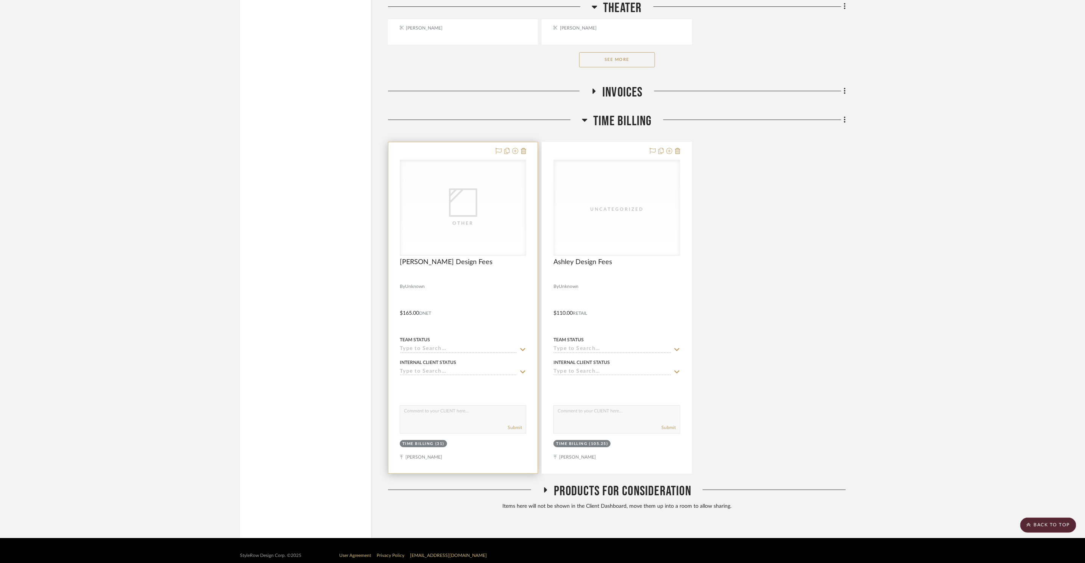
click at [513, 209] on div "Other" at bounding box center [463, 207] width 126 height 95
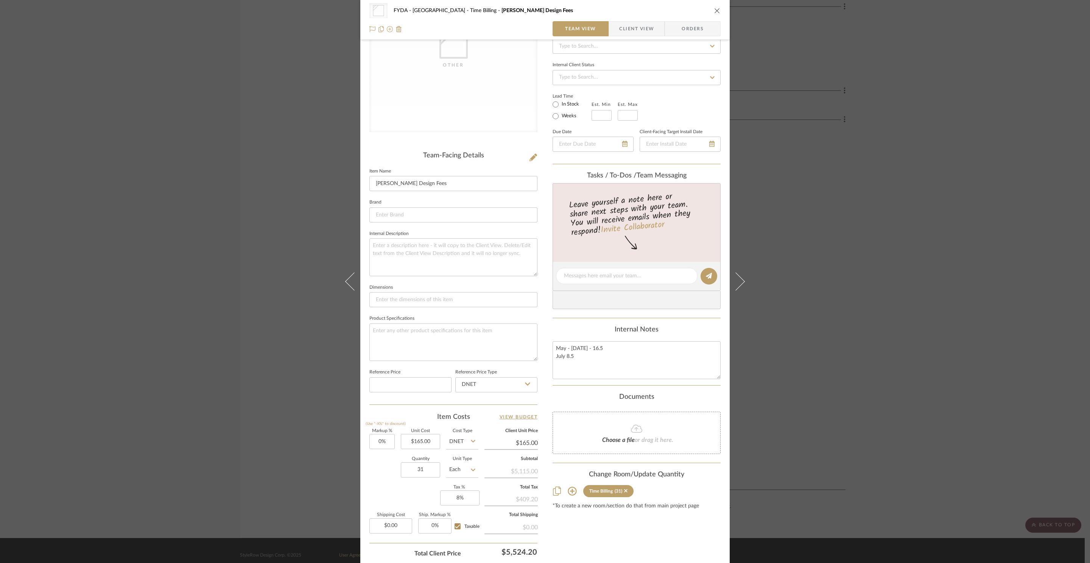
scroll to position [141, 0]
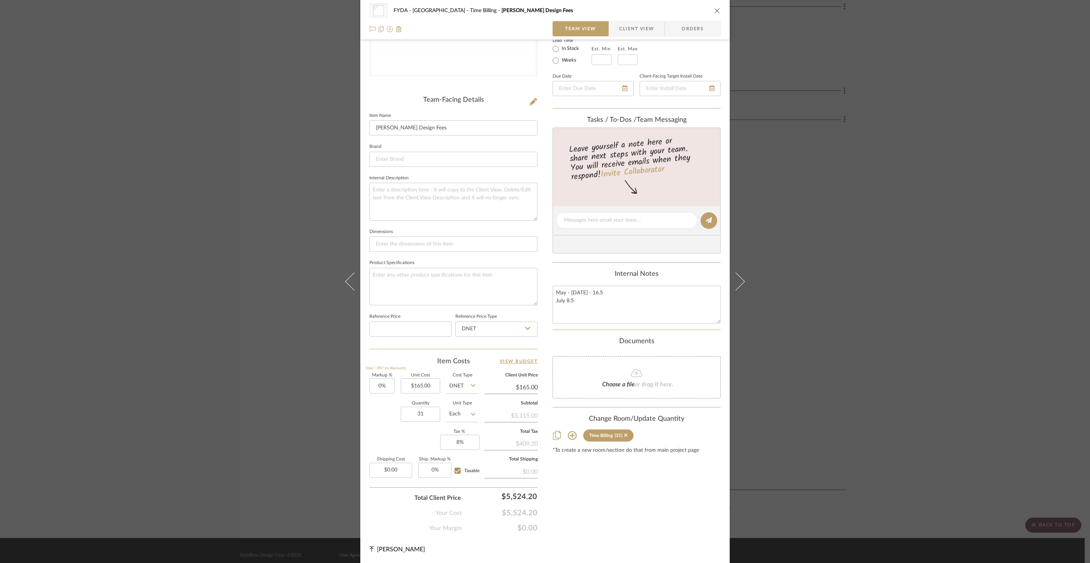
click at [868, 305] on div "Other FYDA - 655 City Park Time Billing Ginny Design Fees Team View Client View…" at bounding box center [545, 281] width 1090 height 563
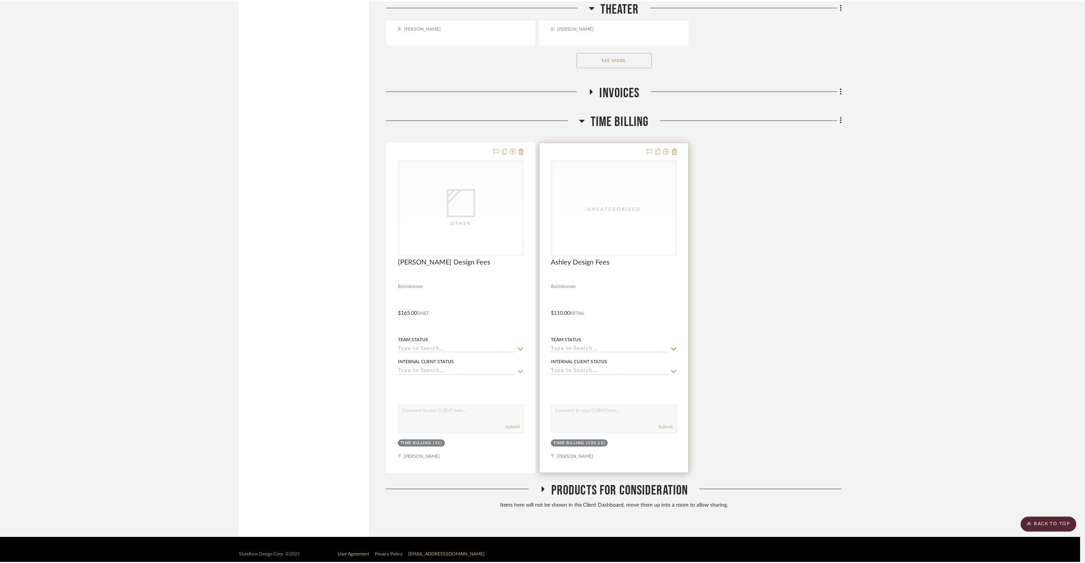
scroll to position [8600, 0]
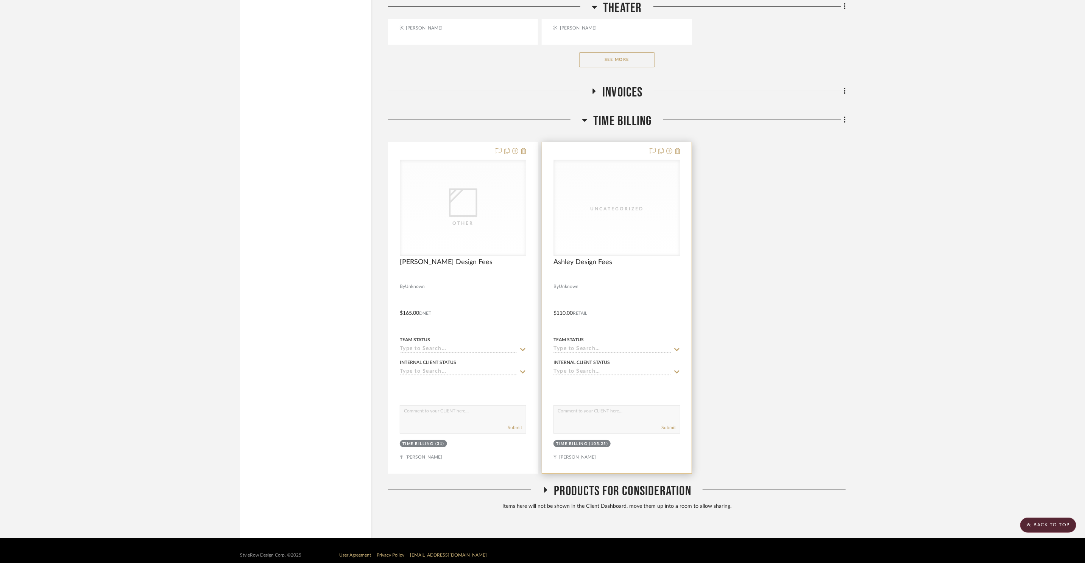
click at [603, 213] on div "Uncategorized" at bounding box center [617, 207] width 126 height 95
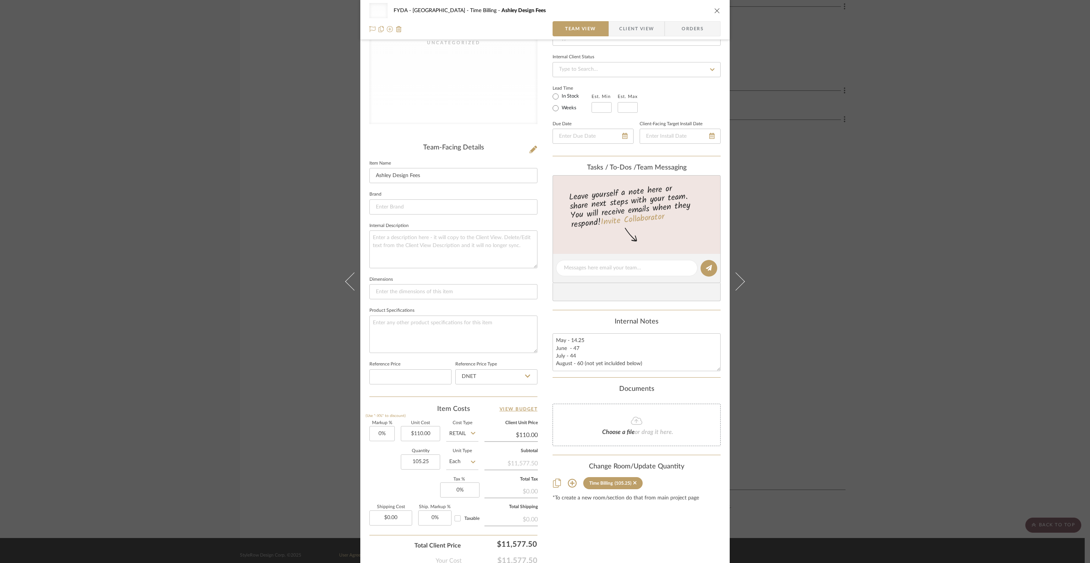
scroll to position [141, 0]
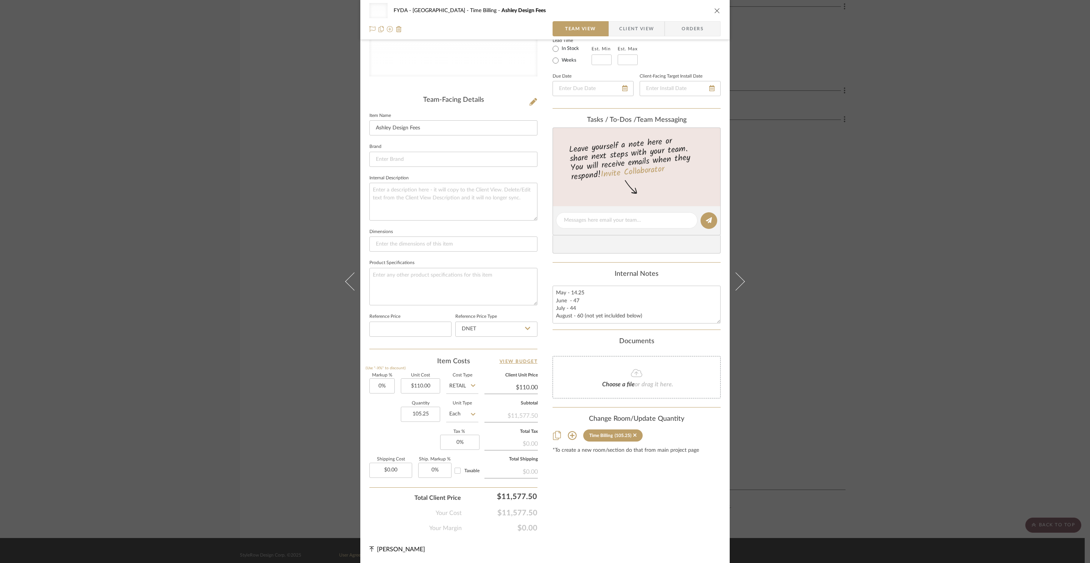
click at [875, 147] on div "Uncategorized FYDA - 655 City Park Time Billing Ashley Design Fees Team View Cl…" at bounding box center [545, 281] width 1090 height 563
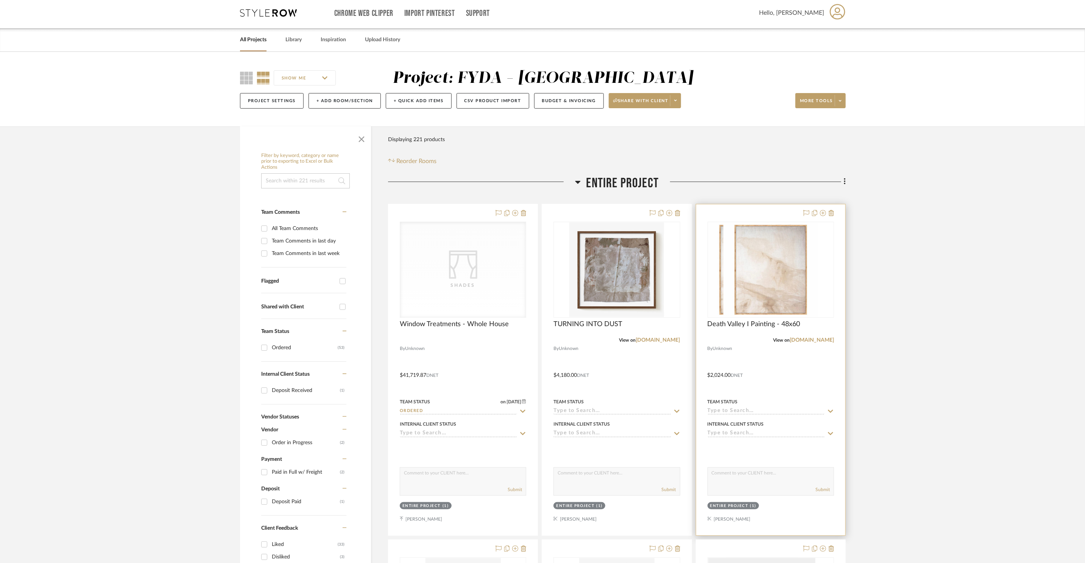
scroll to position [0, 0]
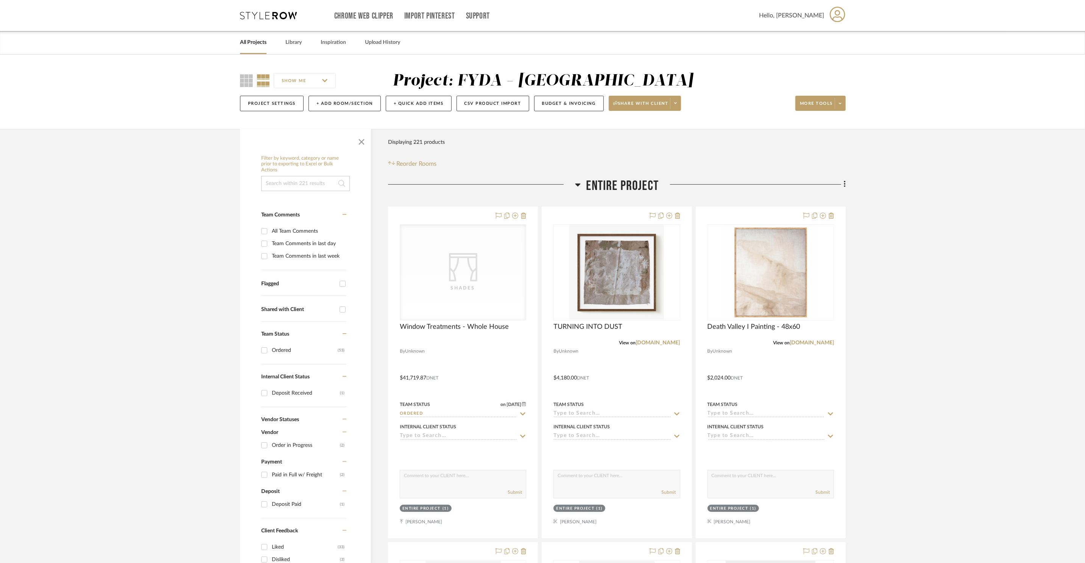
click at [607, 184] on span "Entire Project" at bounding box center [622, 186] width 73 height 16
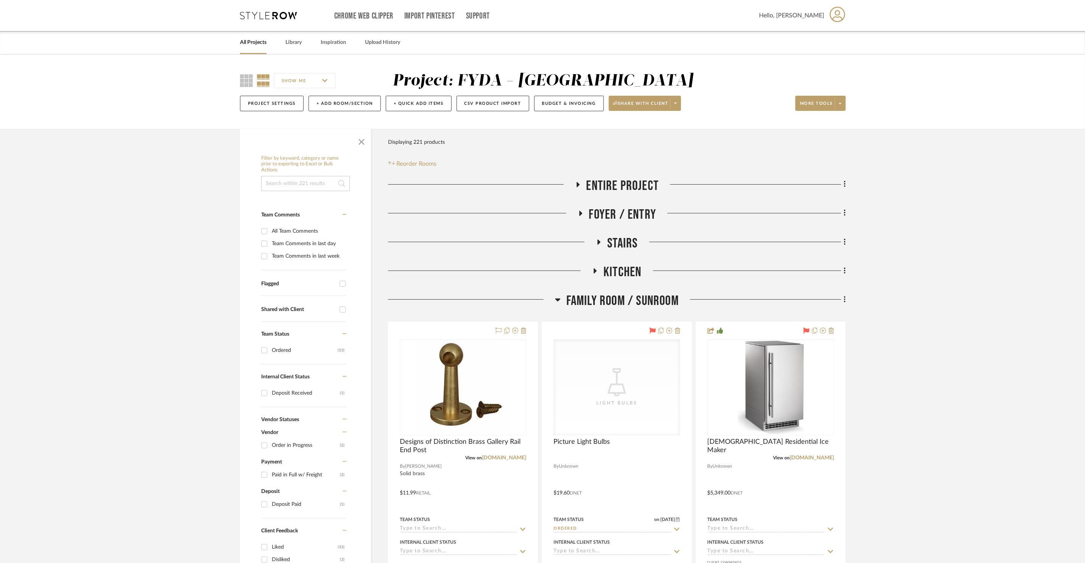
click at [596, 182] on span "Entire Project" at bounding box center [622, 186] width 73 height 16
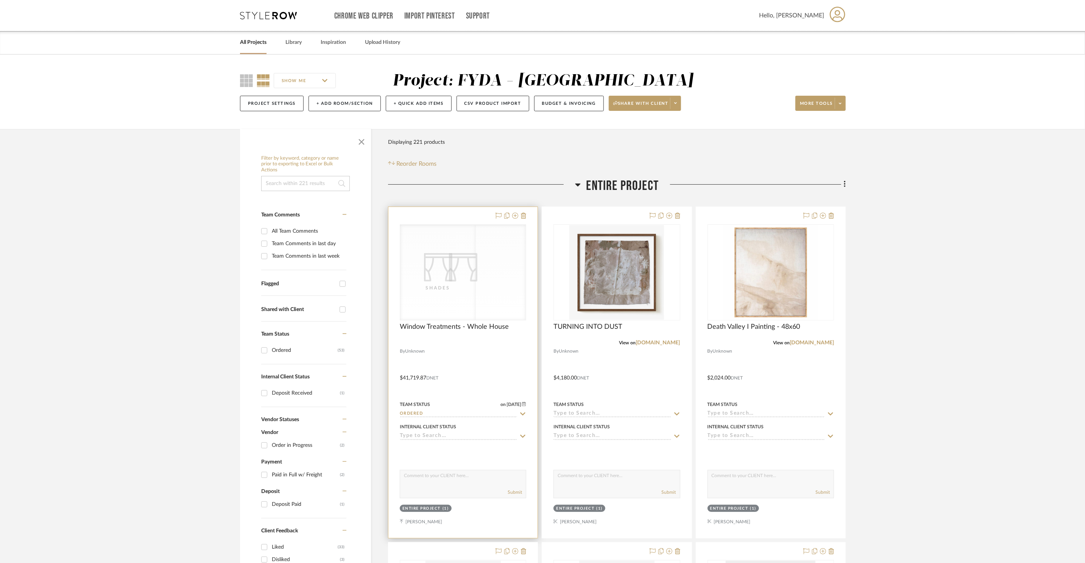
click at [440, 244] on div "CategoryIconFabrics Created with Sketch. Shades" at bounding box center [463, 272] width 126 height 95
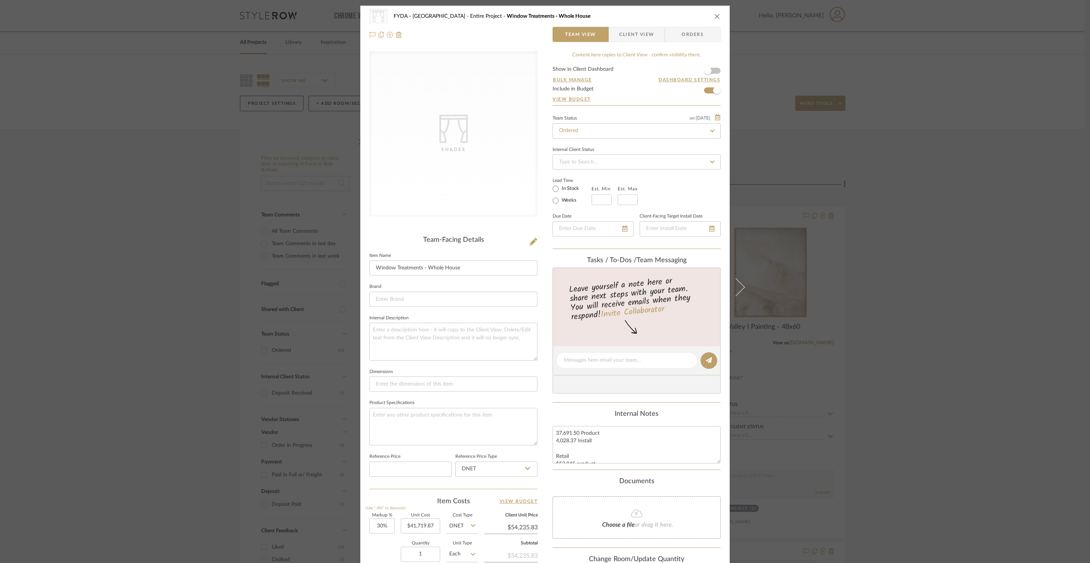
click at [875, 184] on div "CategoryIconFabrics Created with Sketch. Shades FYDA - 655 City Park Entire Pro…" at bounding box center [545, 281] width 1090 height 563
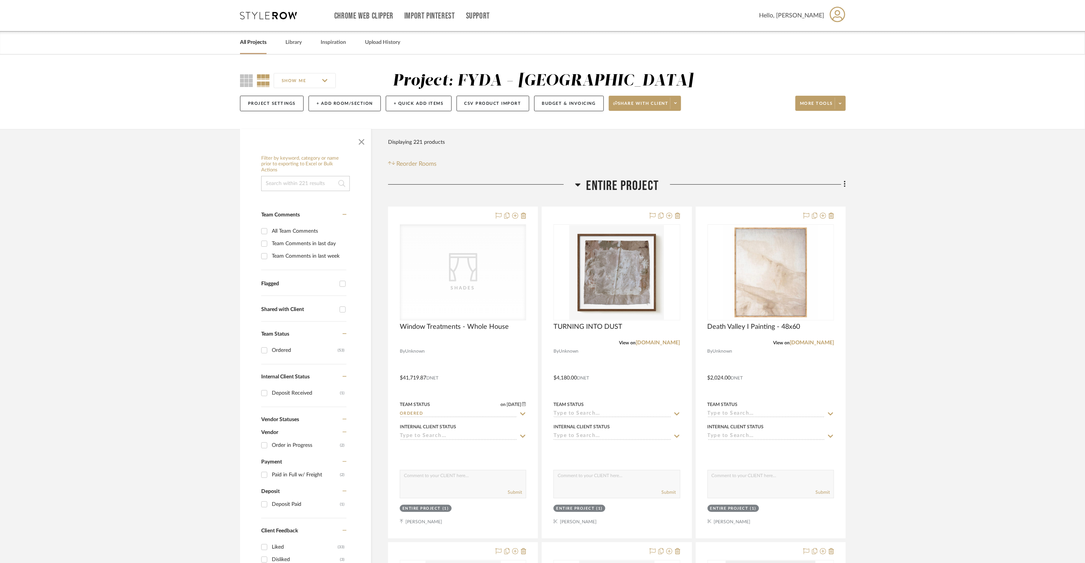
click at [596, 183] on span "Entire Project" at bounding box center [622, 186] width 73 height 16
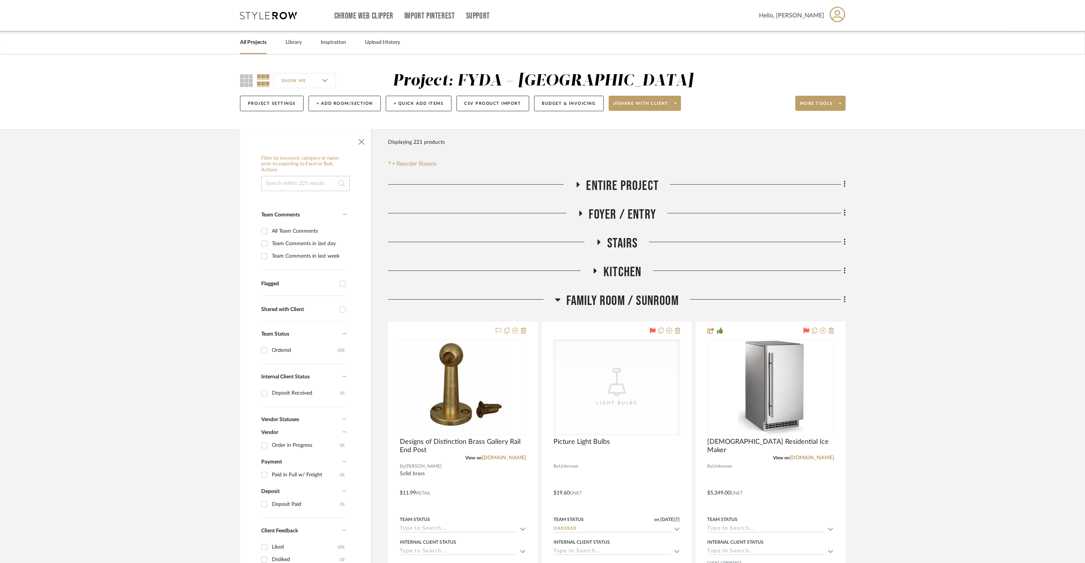
click at [600, 186] on span "Entire Project" at bounding box center [622, 186] width 73 height 16
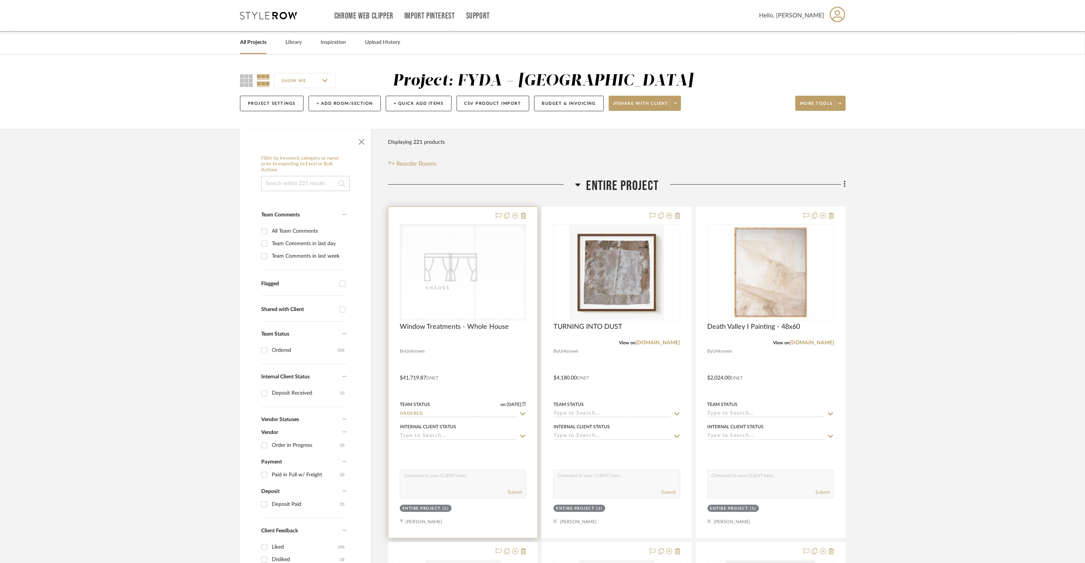
click at [472, 284] on div "Shades" at bounding box center [463, 288] width 76 height 8
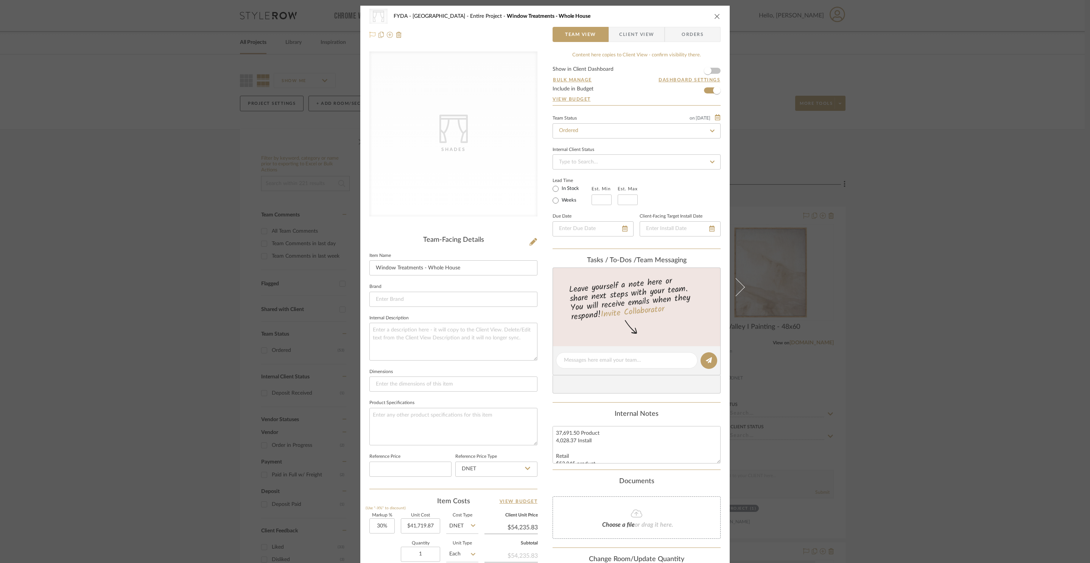
click at [370, 37] on icon at bounding box center [372, 35] width 6 height 6
click at [714, 15] on icon "close" at bounding box center [717, 16] width 6 height 6
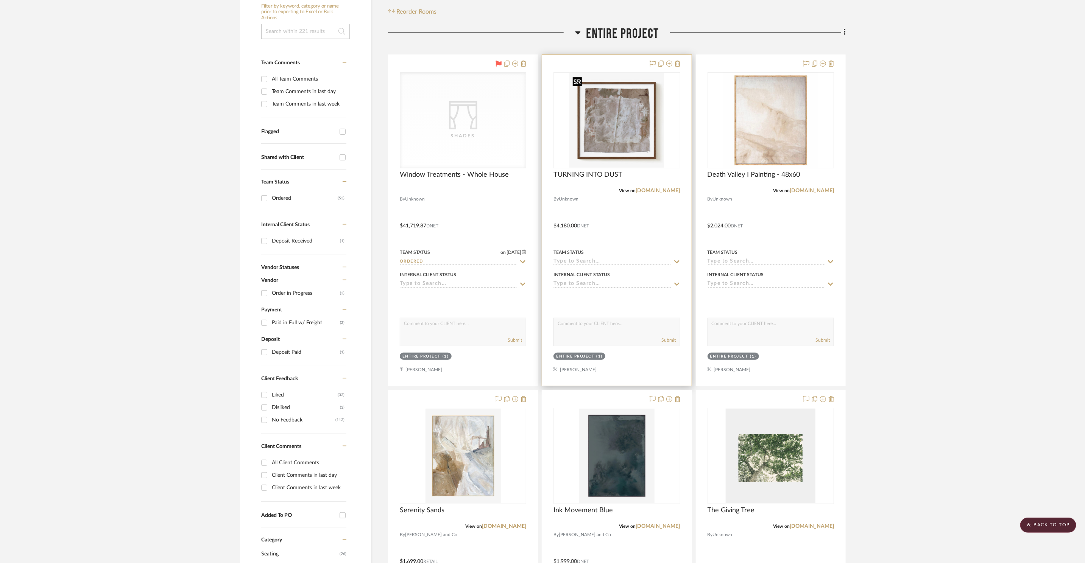
scroll to position [97, 0]
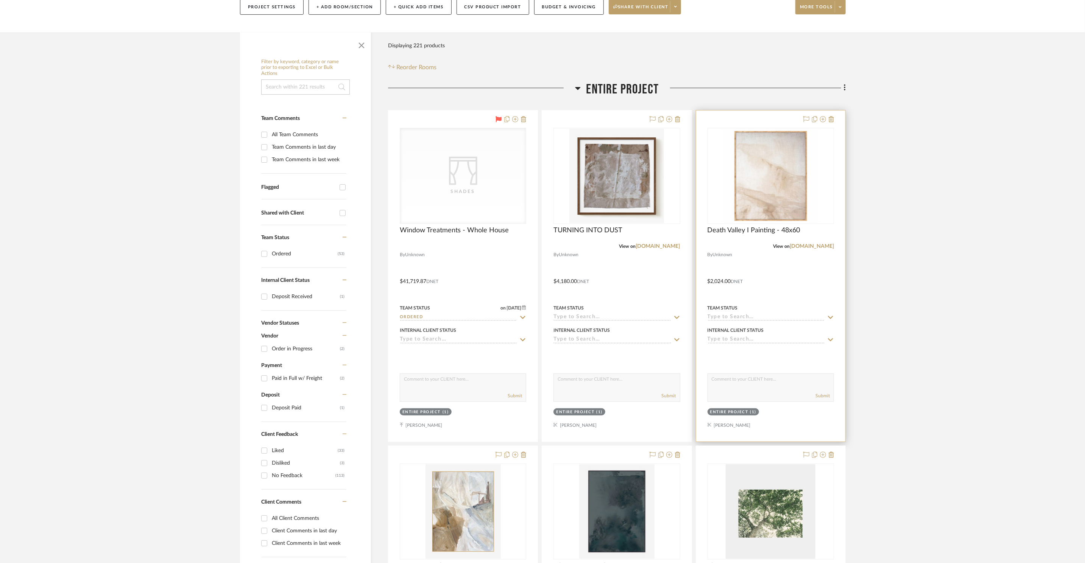
click at [835, 119] on div at bounding box center [770, 276] width 149 height 331
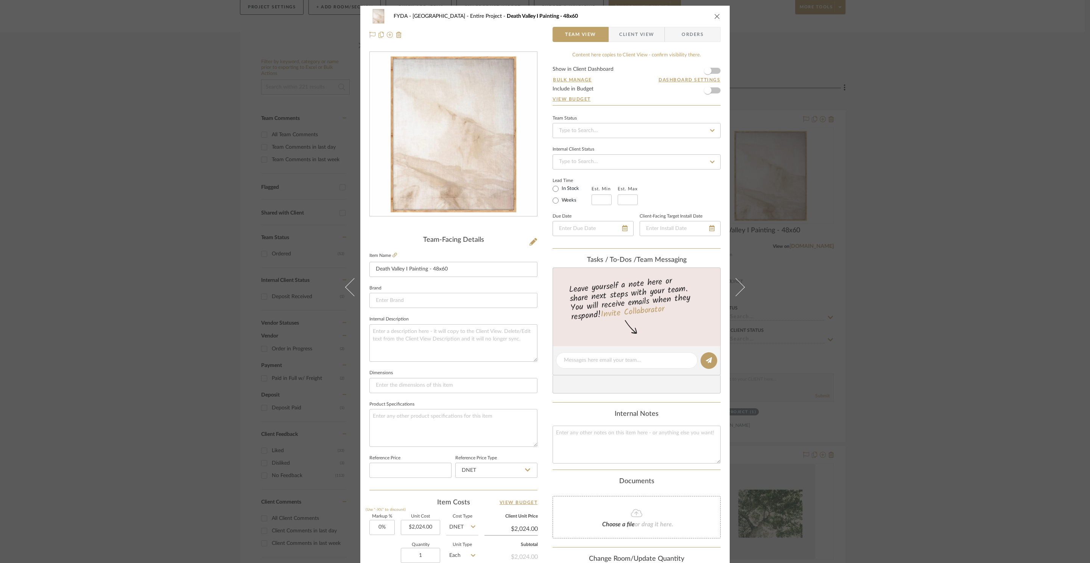
click at [714, 15] on icon "close" at bounding box center [717, 16] width 6 height 6
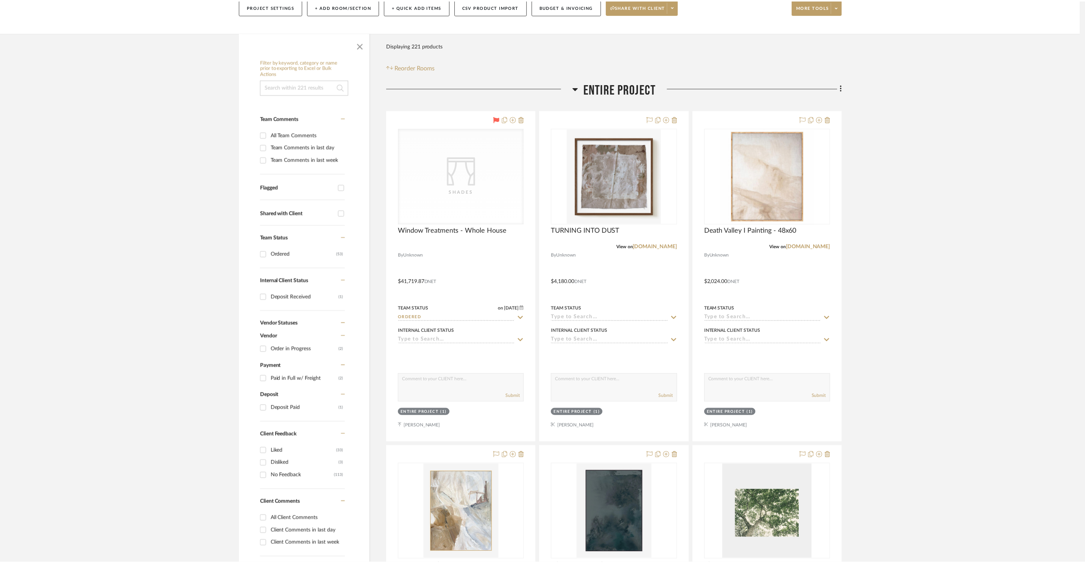
scroll to position [97, 0]
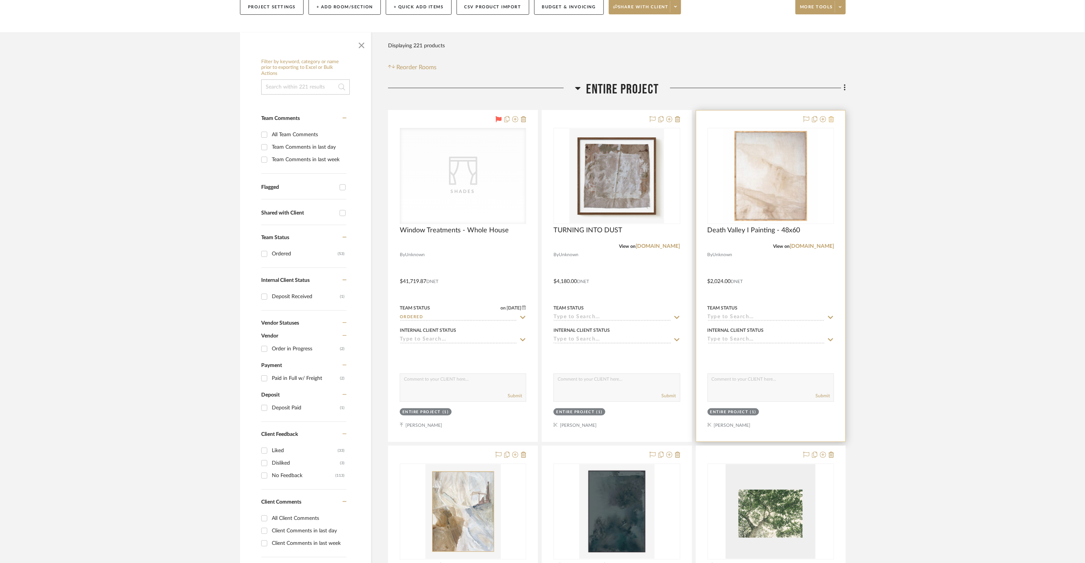
click at [830, 121] on icon at bounding box center [831, 119] width 5 height 6
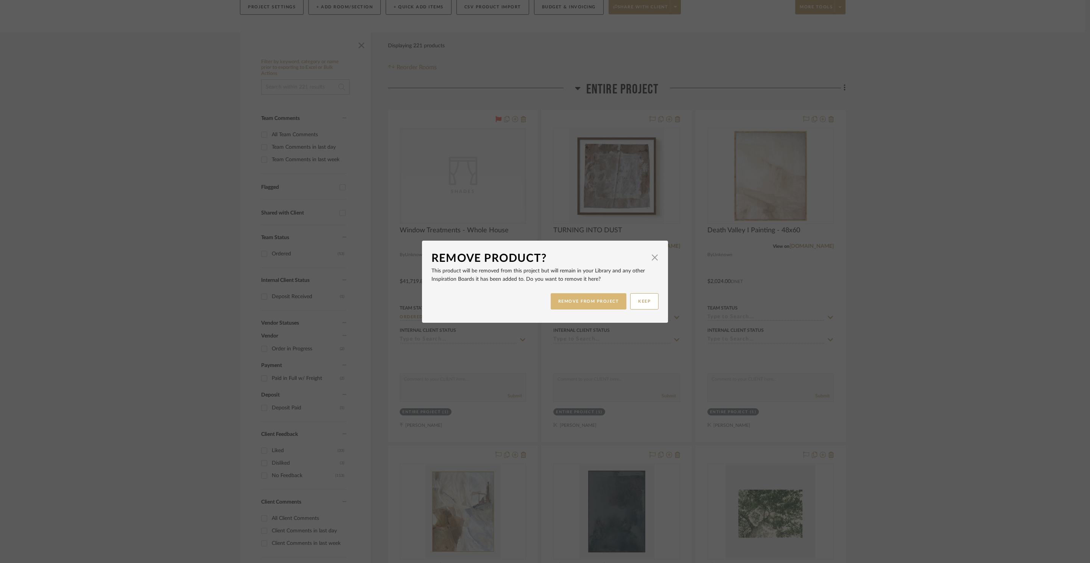
click at [605, 306] on button "REMOVE FROM PROJECT" at bounding box center [589, 301] width 76 height 16
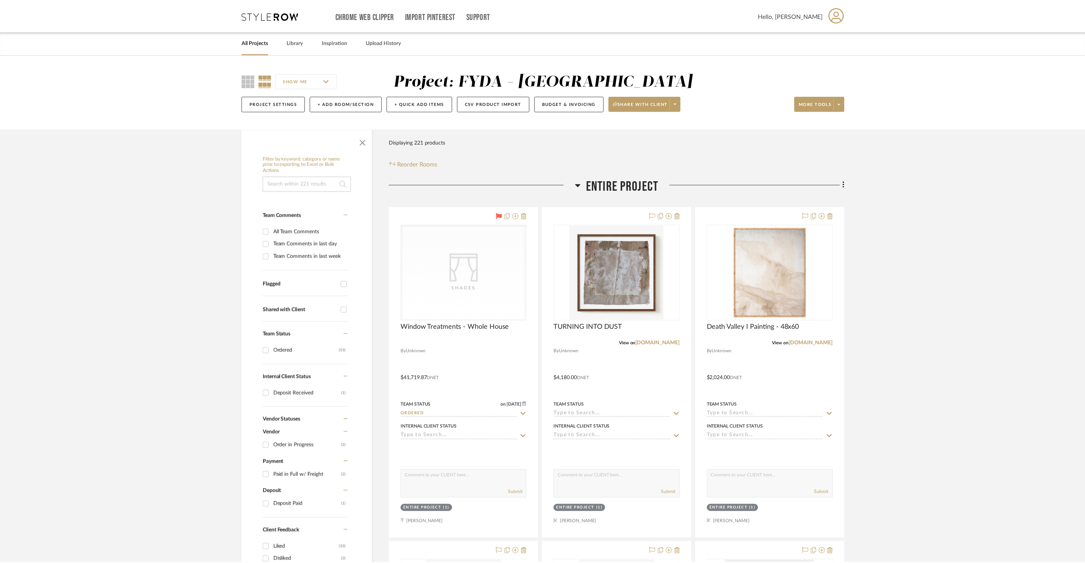
scroll to position [97, 0]
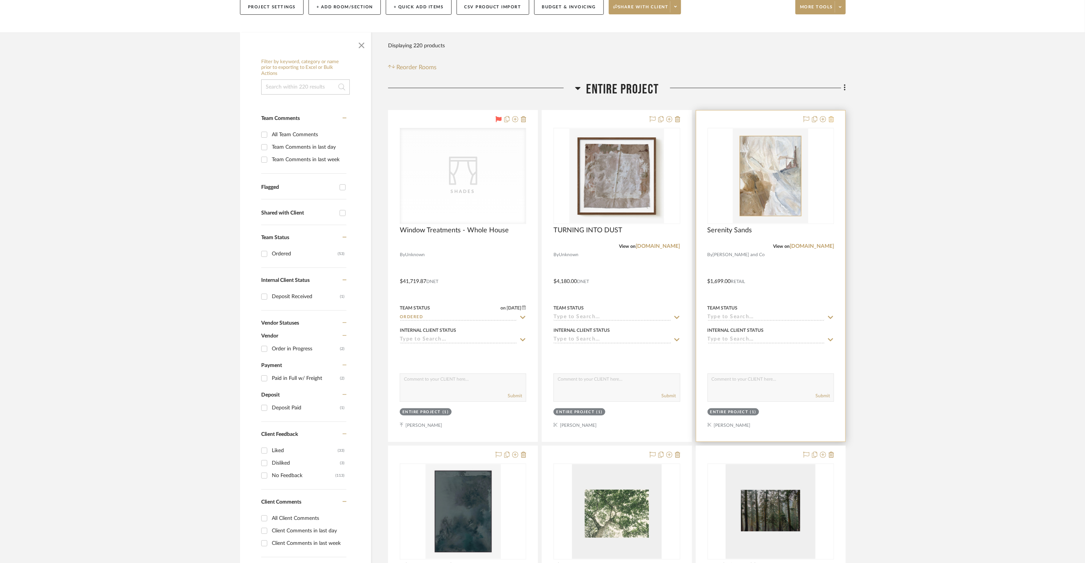
click at [832, 121] on icon at bounding box center [831, 119] width 5 height 6
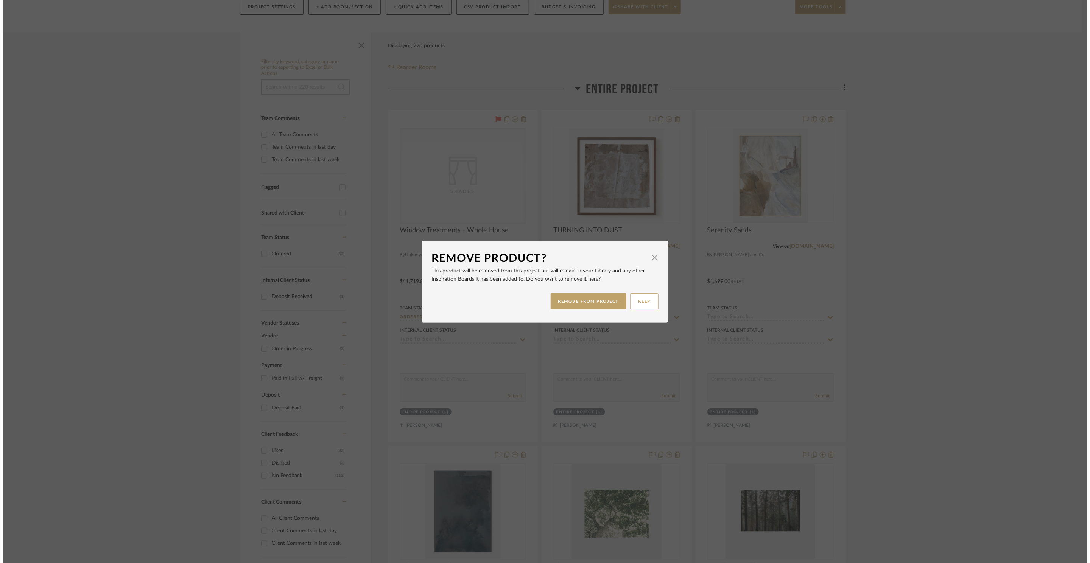
scroll to position [0, 0]
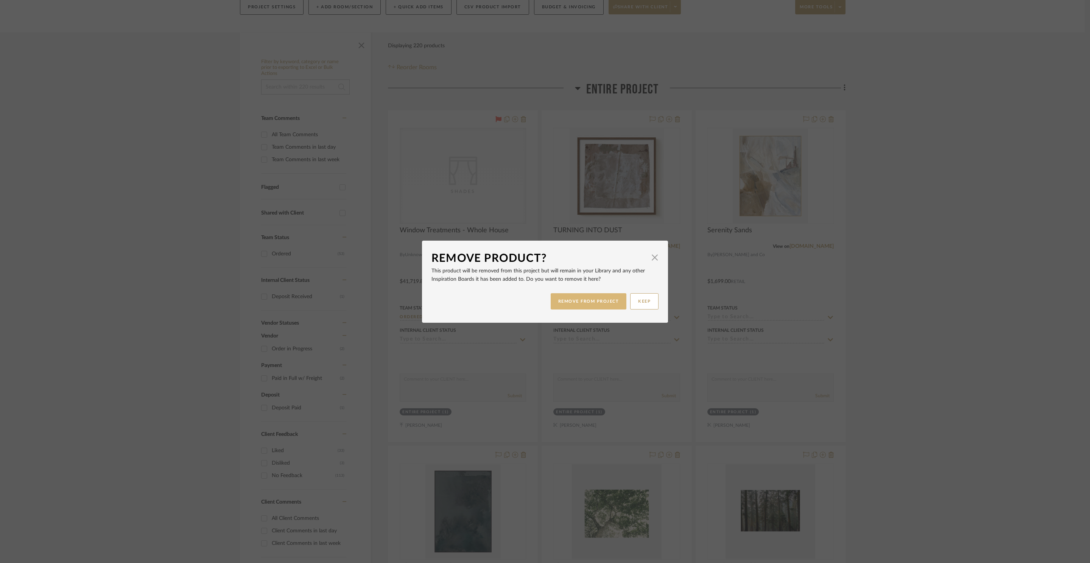
click at [587, 304] on button "REMOVE FROM PROJECT" at bounding box center [589, 301] width 76 height 16
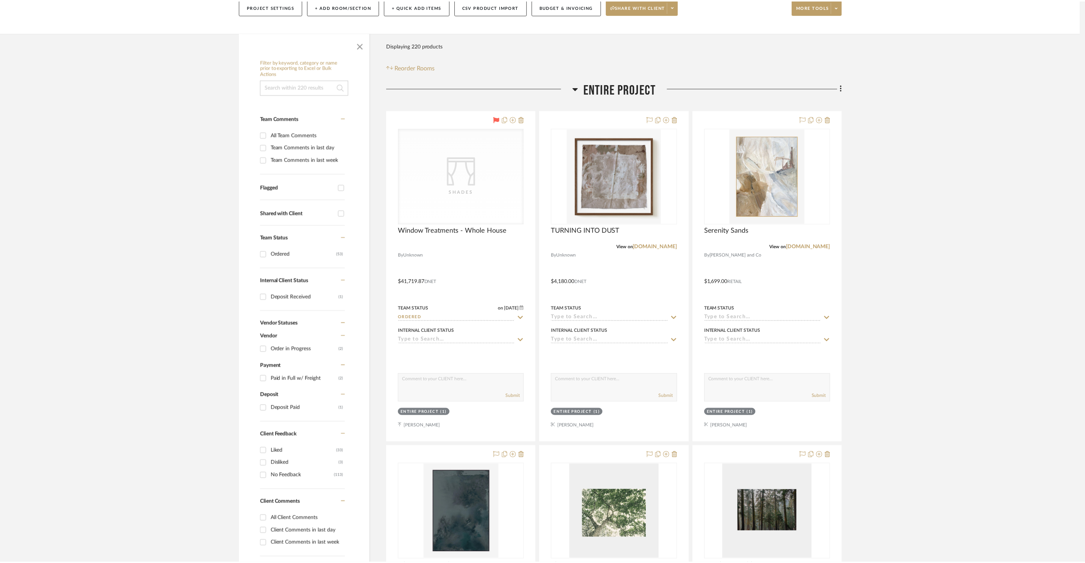
scroll to position [97, 0]
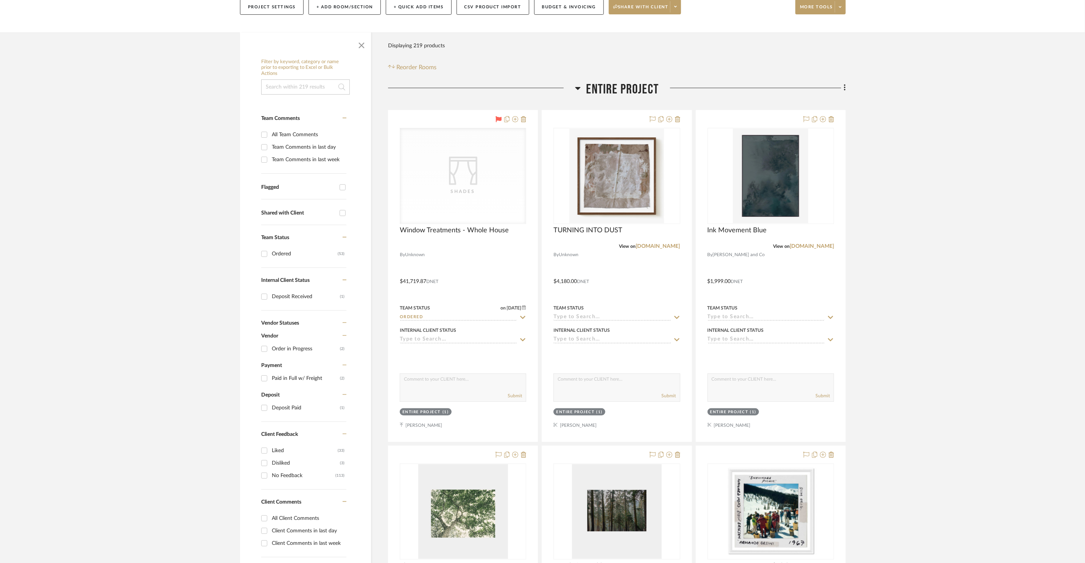
click at [593, 90] on span "Entire Project" at bounding box center [622, 89] width 73 height 16
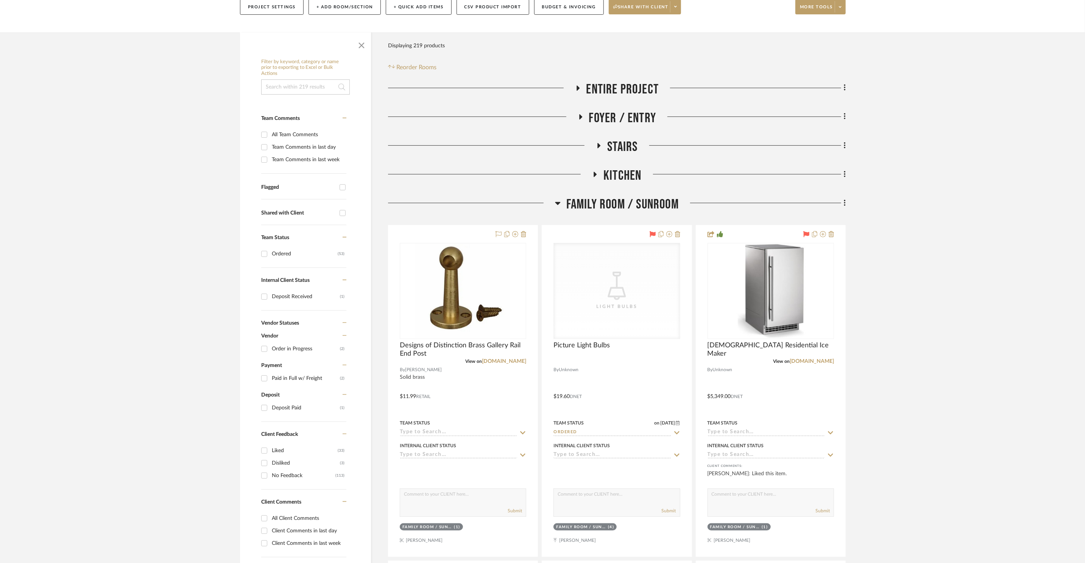
click at [603, 113] on span "Foyer / Entry" at bounding box center [622, 118] width 67 height 16
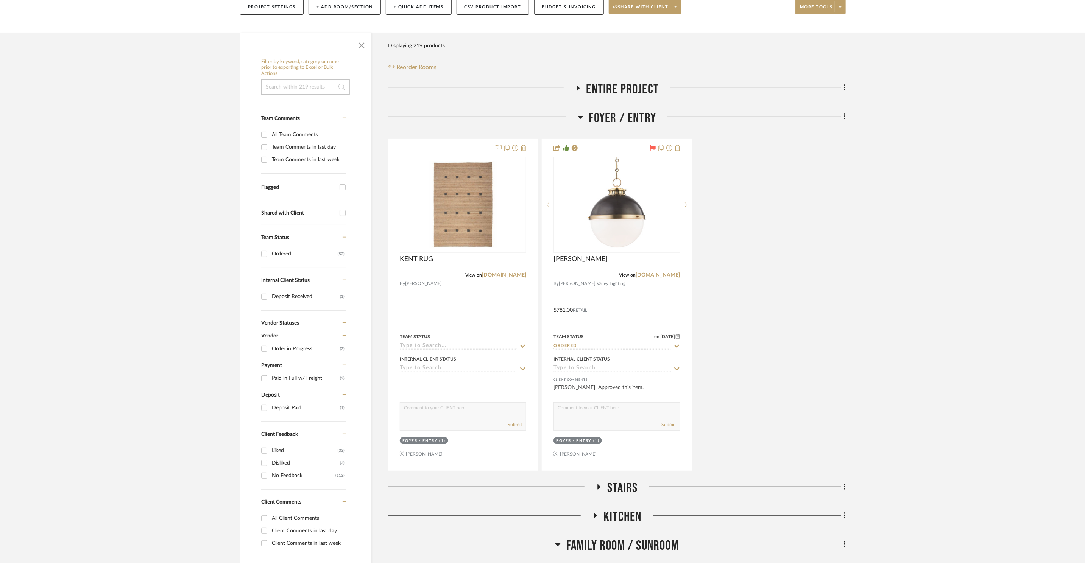
click at [603, 113] on span "Foyer / Entry" at bounding box center [622, 118] width 67 height 16
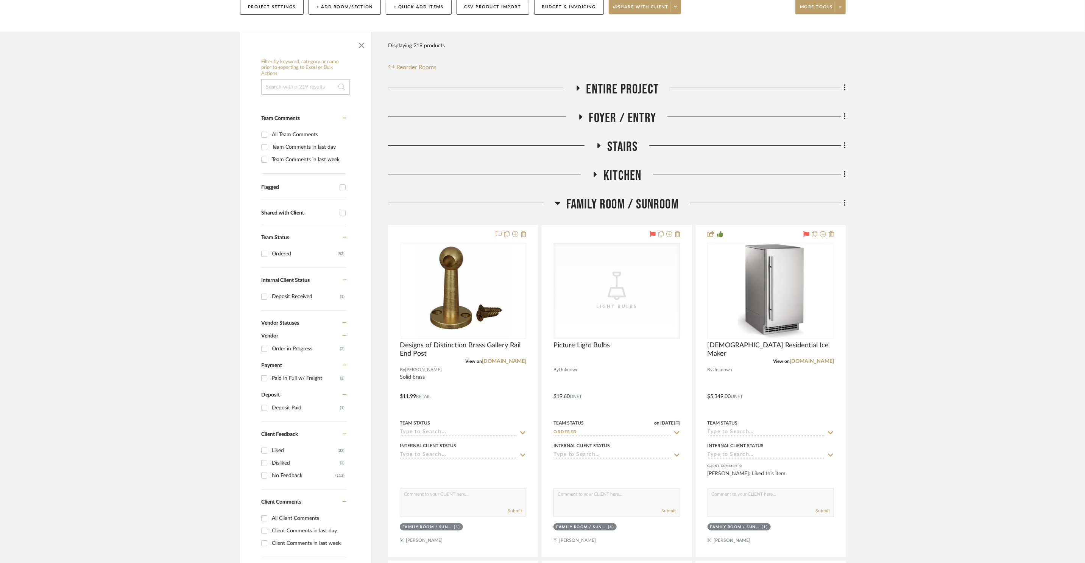
click at [610, 203] on span "Family Room / Sunroom" at bounding box center [622, 204] width 112 height 16
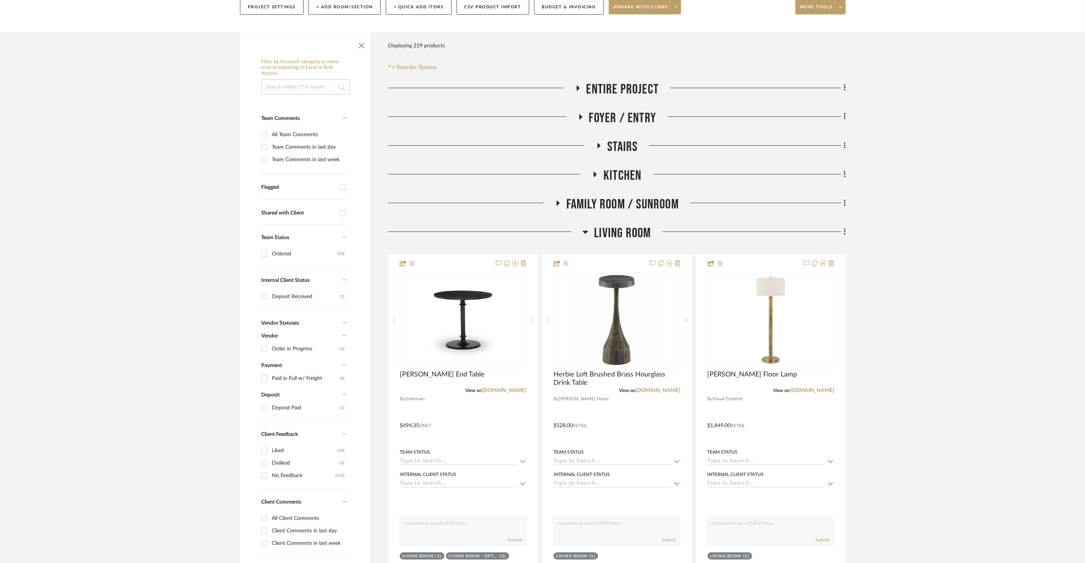
click at [619, 234] on span "Living Room" at bounding box center [622, 233] width 57 height 16
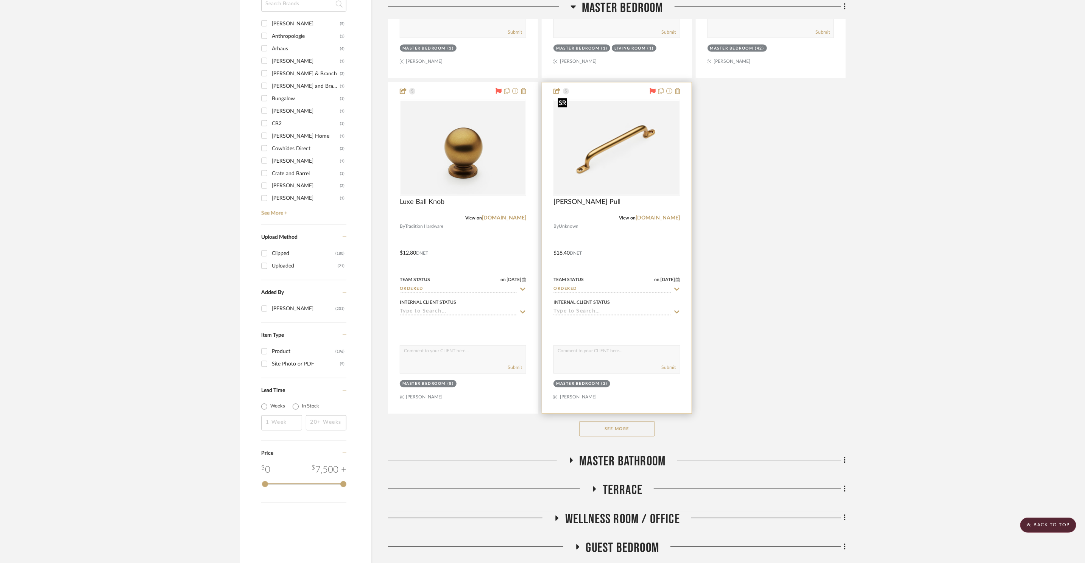
scroll to position [1123, 0]
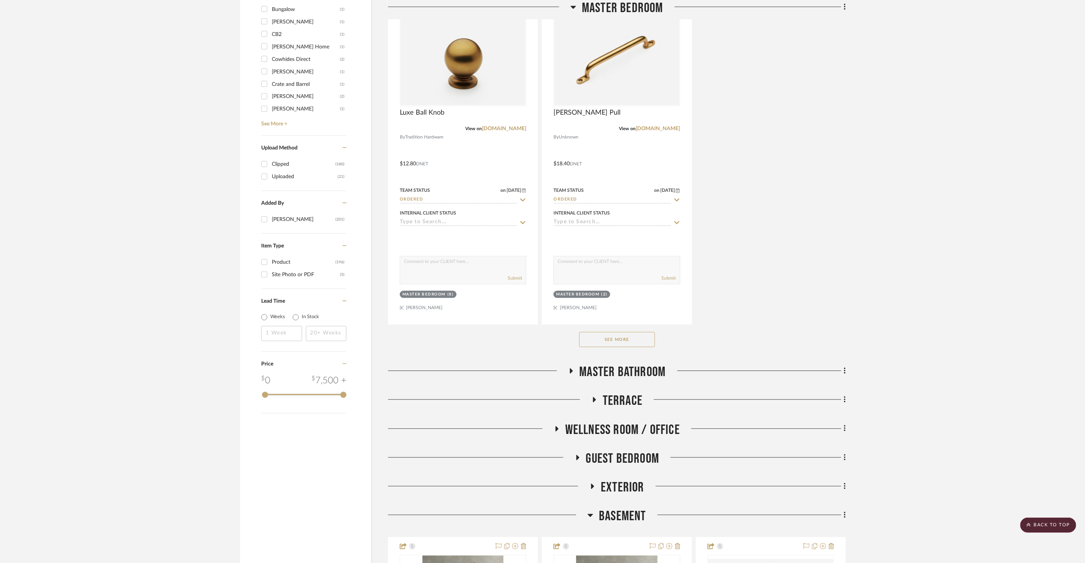
click at [653, 343] on div "See More" at bounding box center [617, 339] width 458 height 30
click at [647, 339] on button "See More" at bounding box center [617, 339] width 76 height 15
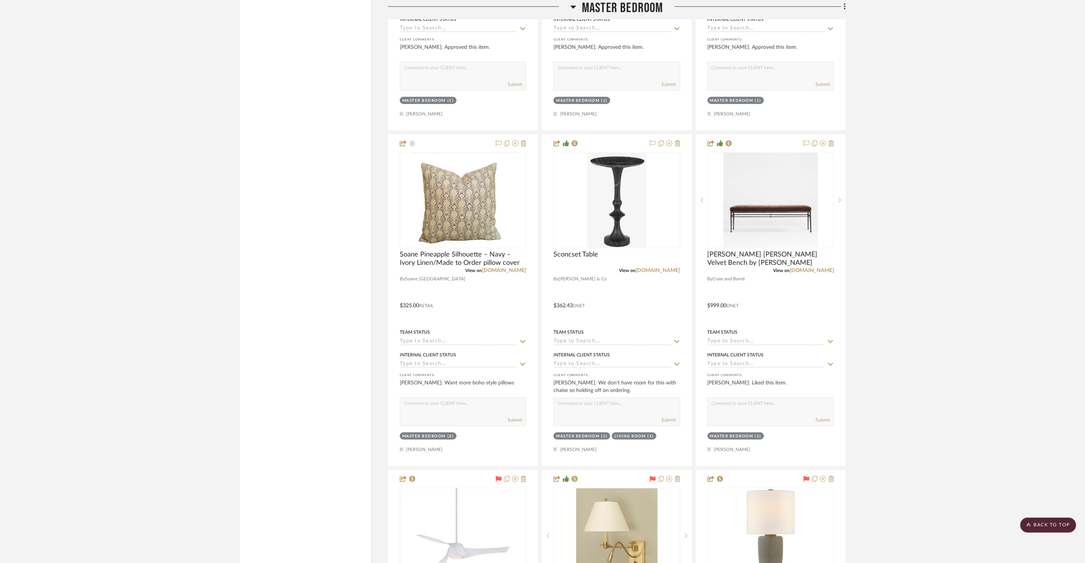
scroll to position [2866, 0]
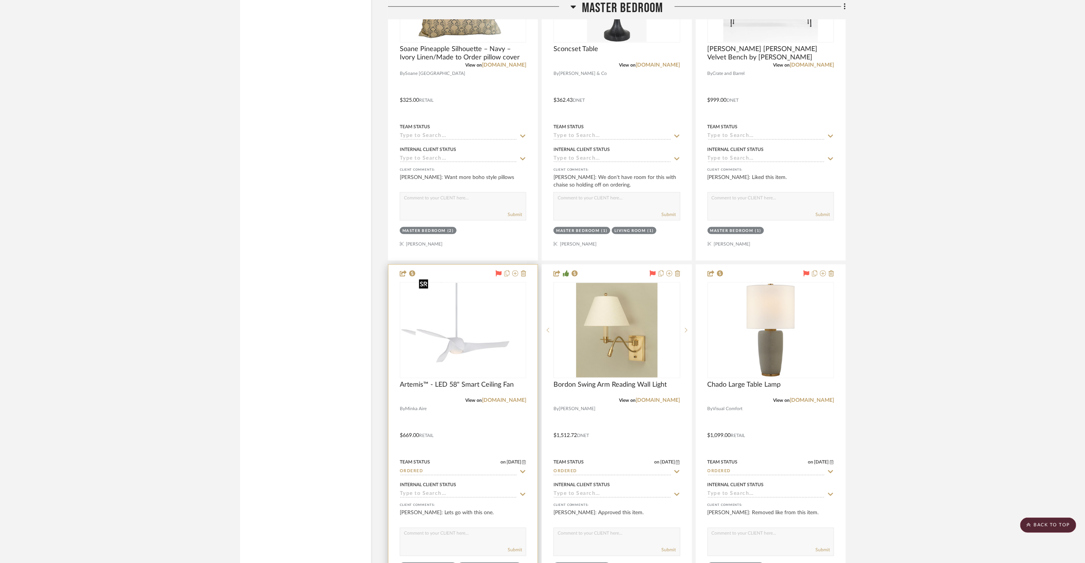
click at [482, 339] on img at bounding box center [463, 330] width 95 height 95
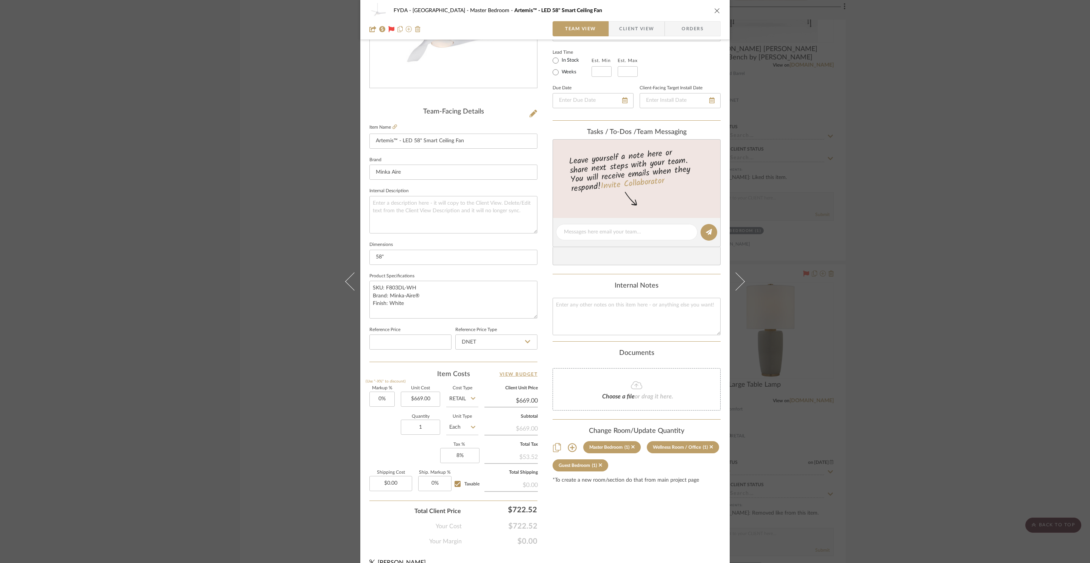
scroll to position [142, 0]
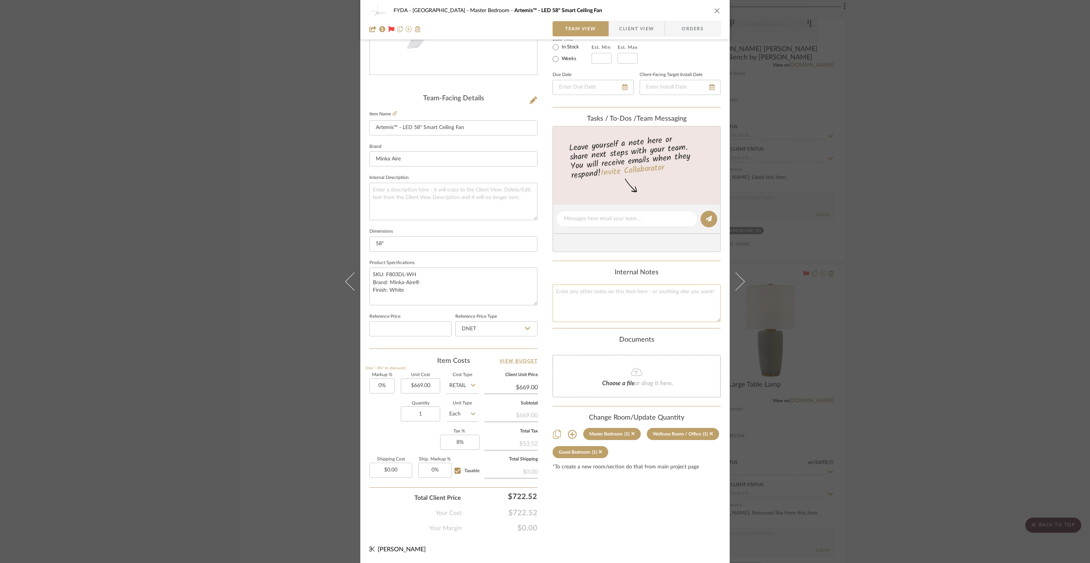
click at [641, 294] on textarea at bounding box center [637, 303] width 168 height 37
click at [418, 386] on input "669.00" at bounding box center [420, 386] width 39 height 15
click at [643, 305] on textarea "669" at bounding box center [637, 303] width 168 height 37
click at [463, 389] on input "Retail" at bounding box center [462, 386] width 32 height 15
click at [464, 400] on div "DNET" at bounding box center [491, 405] width 94 height 19
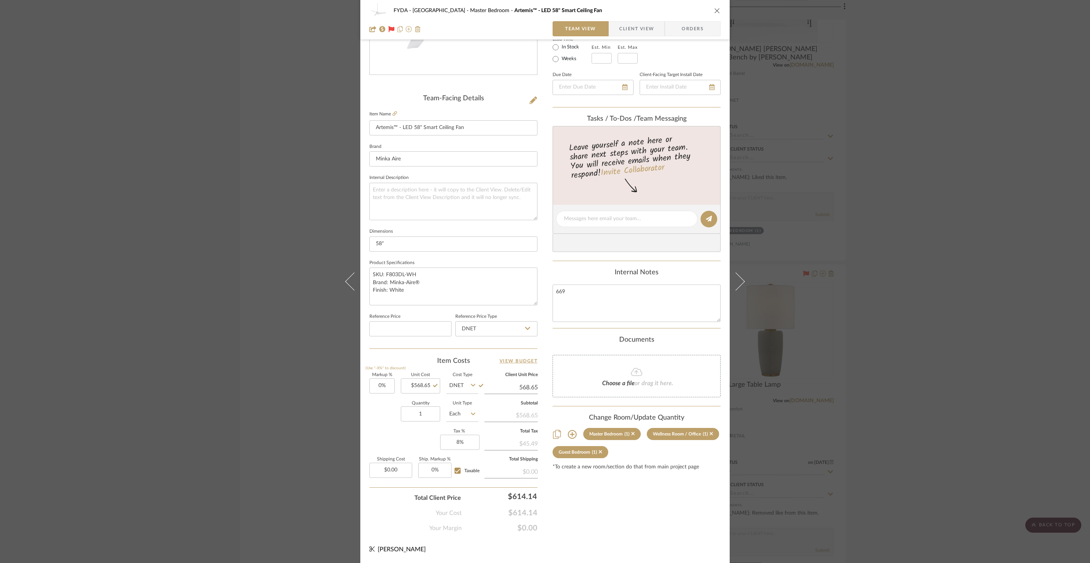
drag, startPoint x: 521, startPoint y: 386, endPoint x: 531, endPoint y: 386, distance: 9.9
click at [521, 386] on input "568.65" at bounding box center [511, 387] width 53 height 11
click at [639, 527] on div "Content here copies to Client View - confirm visibility there. Show in Client D…" at bounding box center [637, 221] width 168 height 623
click at [519, 390] on input "6696.00" at bounding box center [511, 387] width 53 height 11
click at [661, 522] on div "Content here copies to Client View - confirm visibility there. Show in Client D…" at bounding box center [637, 221] width 168 height 623
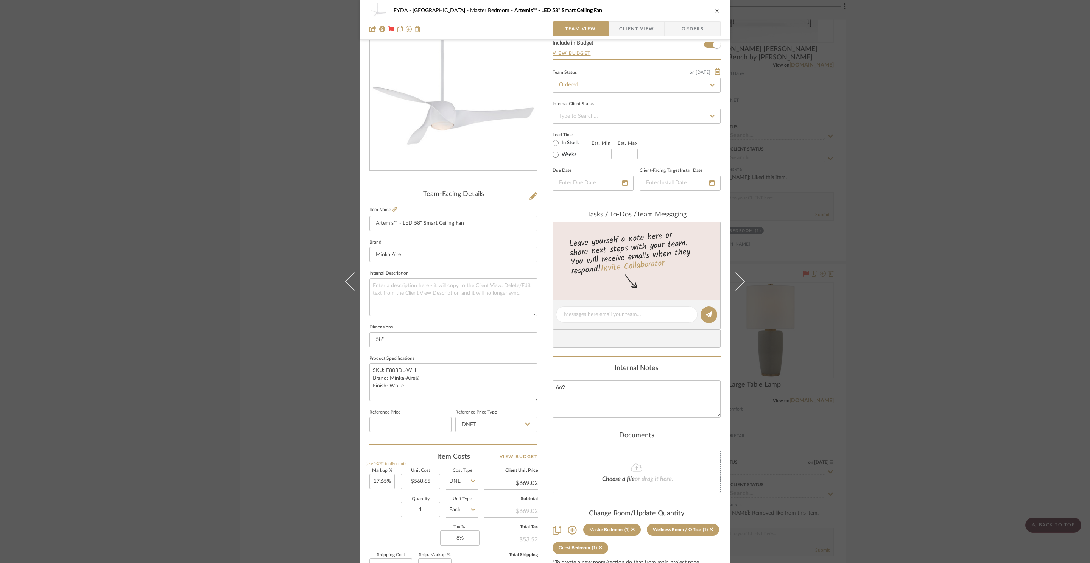
scroll to position [7, 0]
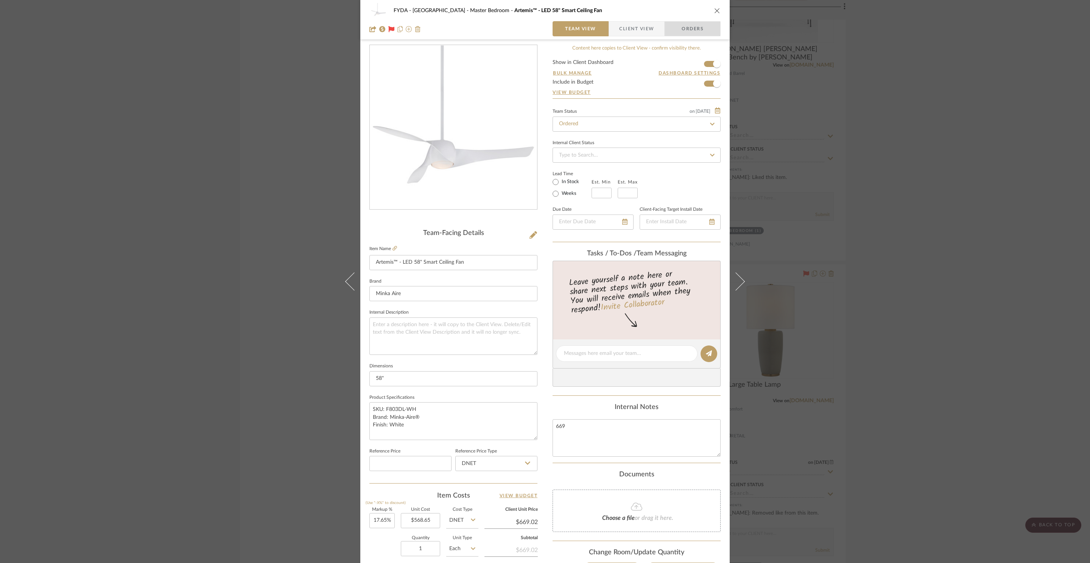
click at [692, 33] on span "Orders" at bounding box center [692, 28] width 39 height 15
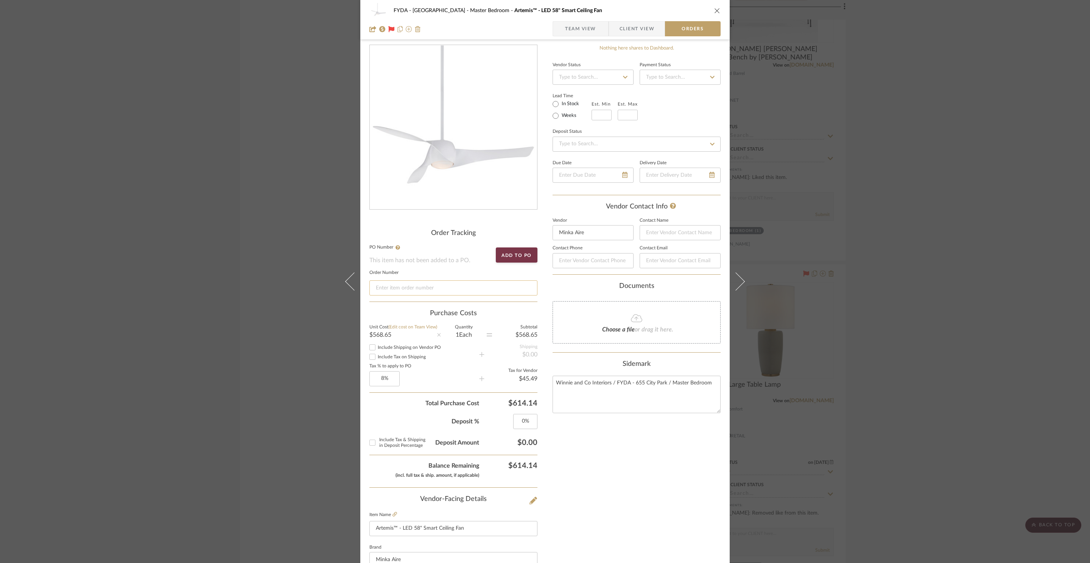
click at [437, 290] on input at bounding box center [453, 288] width 168 height 15
paste input "92810506."
click at [714, 9] on icon "close" at bounding box center [717, 11] width 6 height 6
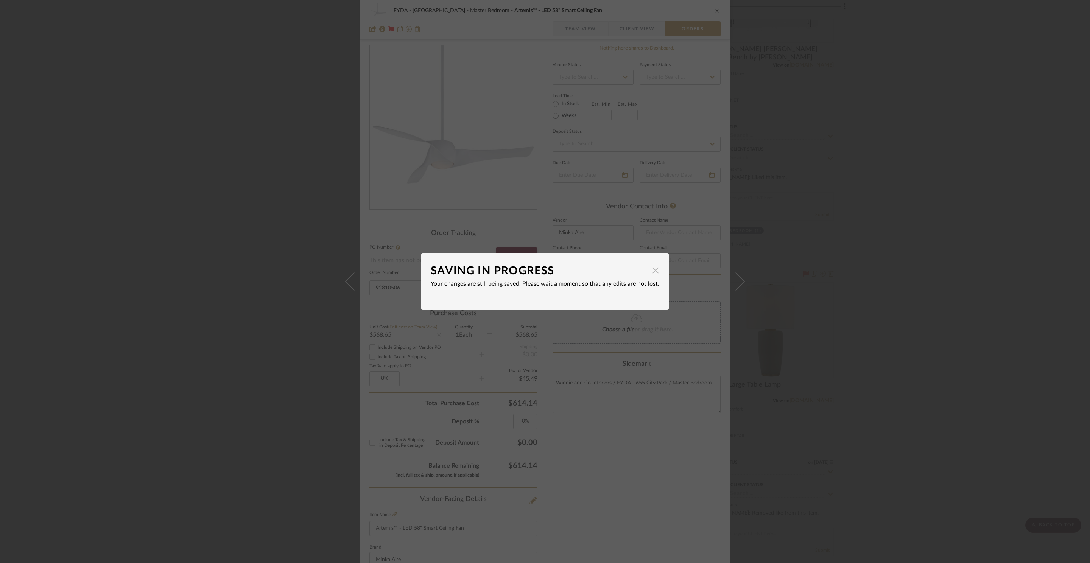
click at [653, 272] on span "button" at bounding box center [655, 270] width 15 height 15
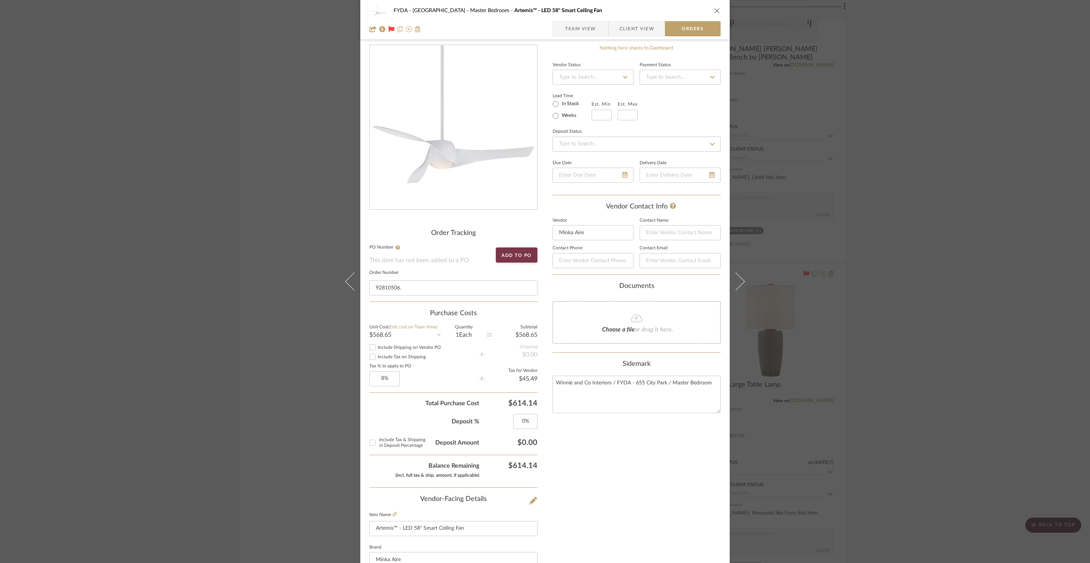
click at [715, 11] on icon "close" at bounding box center [717, 11] width 6 height 6
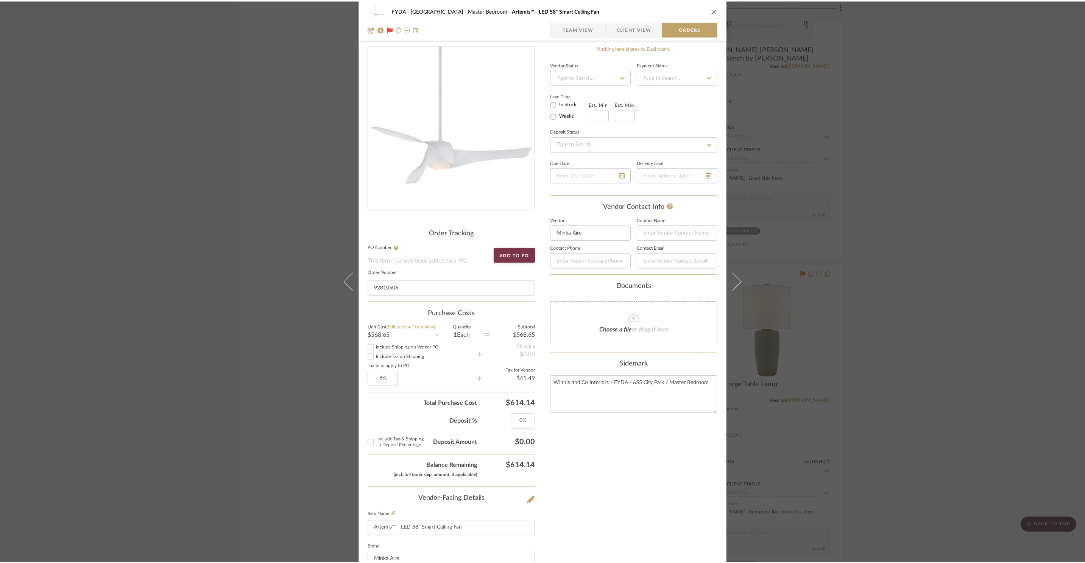
scroll to position [2866, 0]
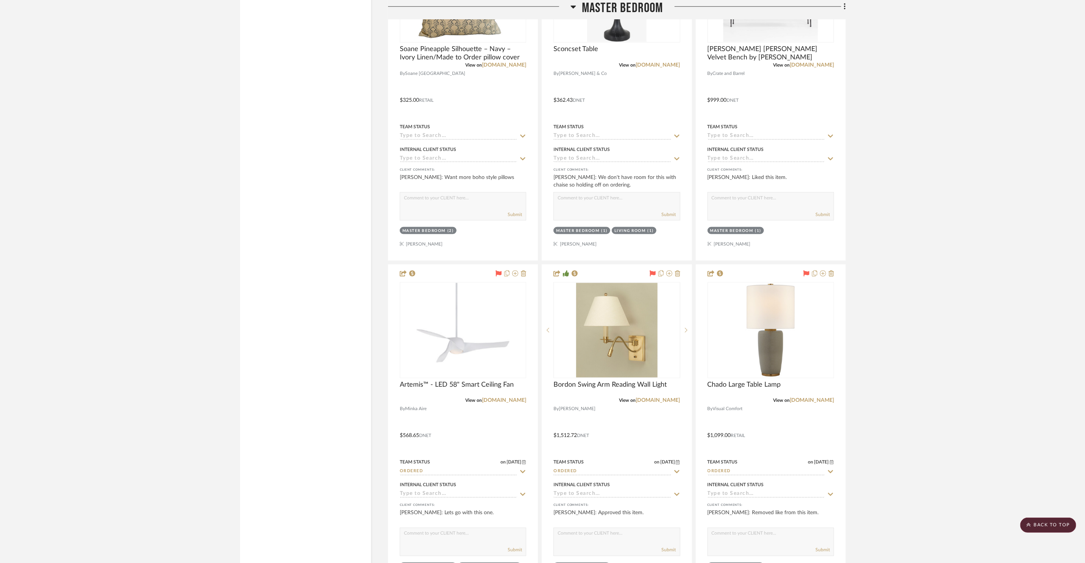
click at [607, 12] on span "Master Bedroom" at bounding box center [622, 8] width 81 height 16
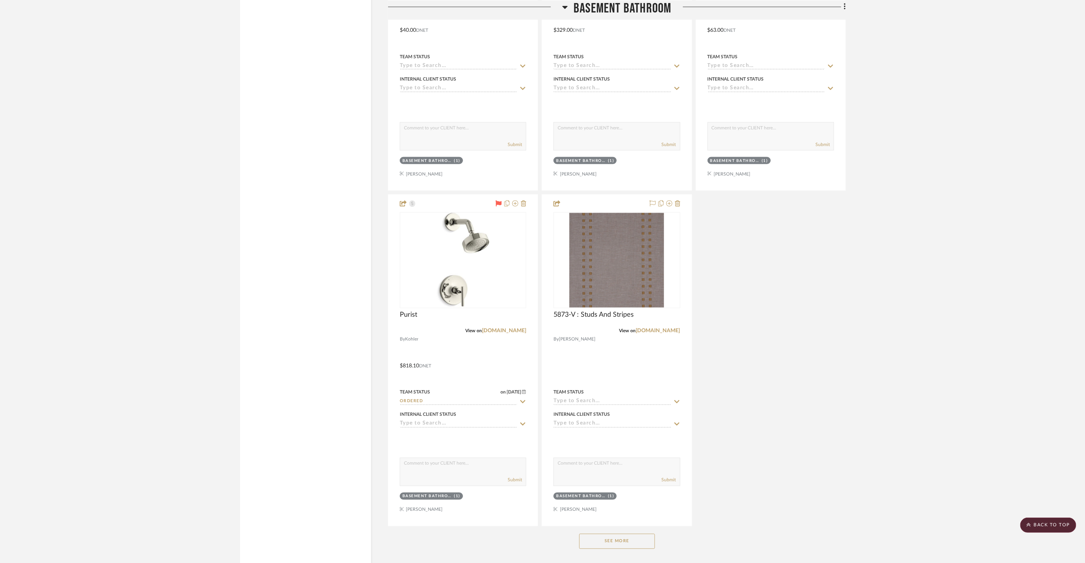
click at [611, 10] on span "Basement Bathroom" at bounding box center [623, 8] width 98 height 16
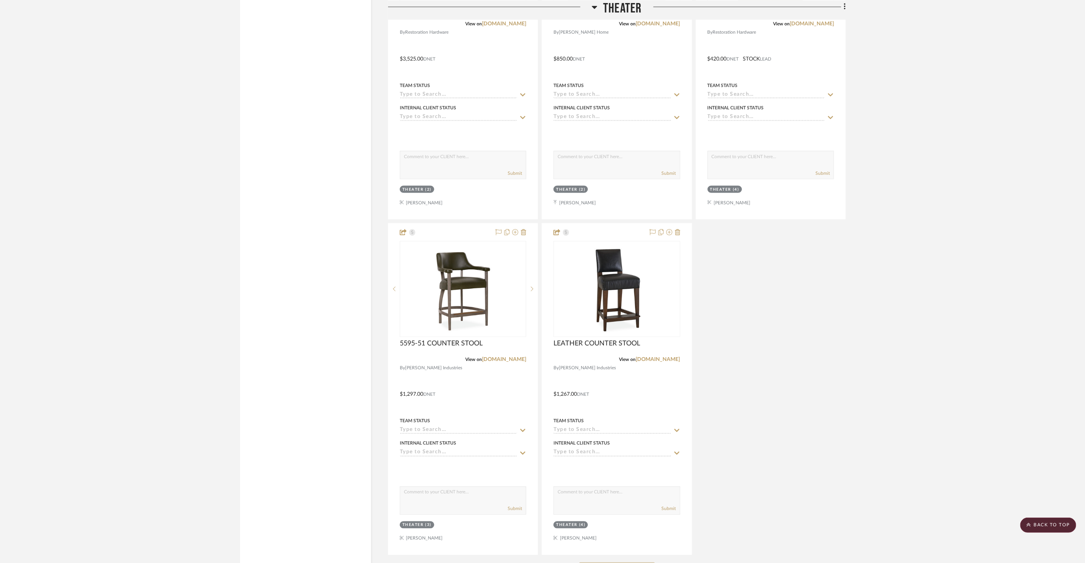
click at [611, 7] on span "Theater" at bounding box center [622, 8] width 39 height 16
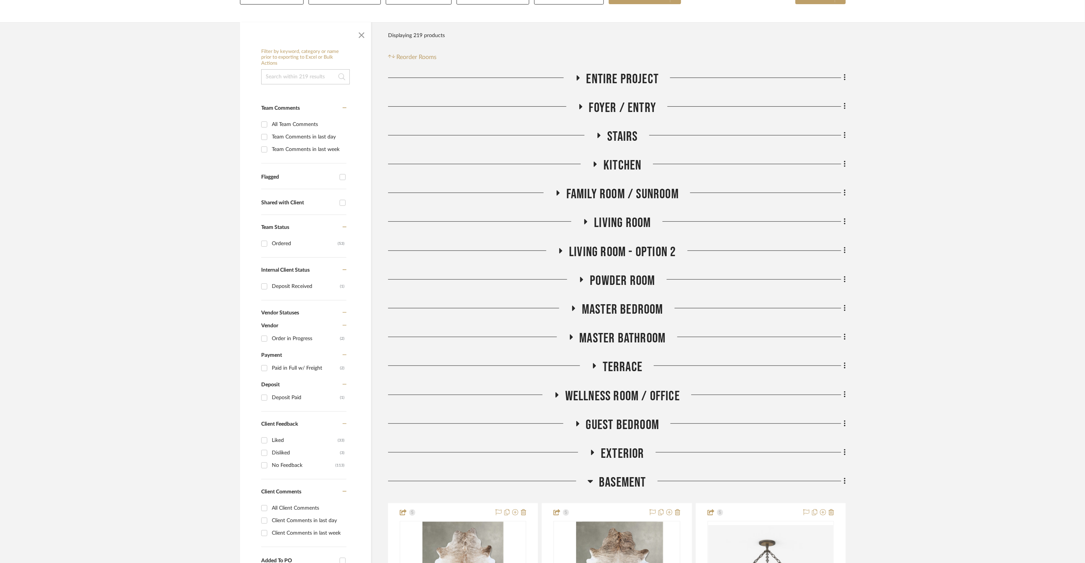
scroll to position [103, 0]
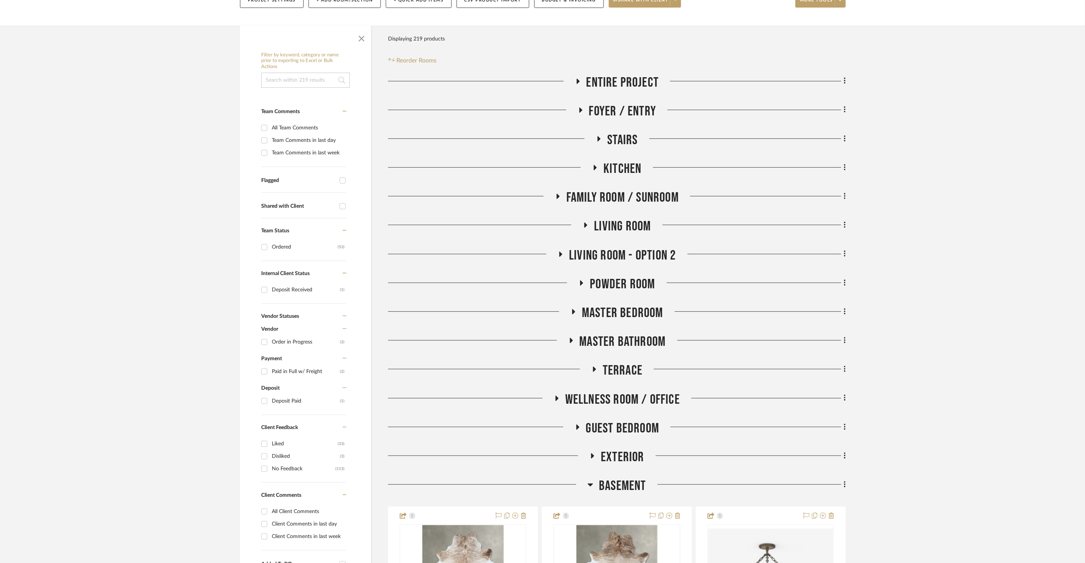
drag, startPoint x: 615, startPoint y: 395, endPoint x: 615, endPoint y: 391, distance: 4.2
click at [615, 395] on span "Wellness Room / Office" at bounding box center [622, 400] width 115 height 16
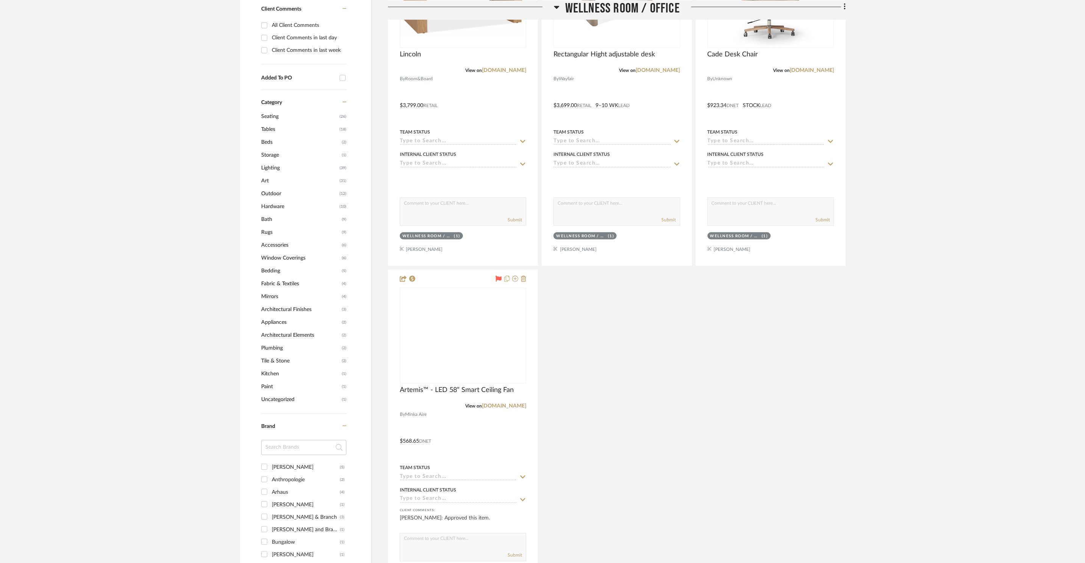
scroll to position [591, 0]
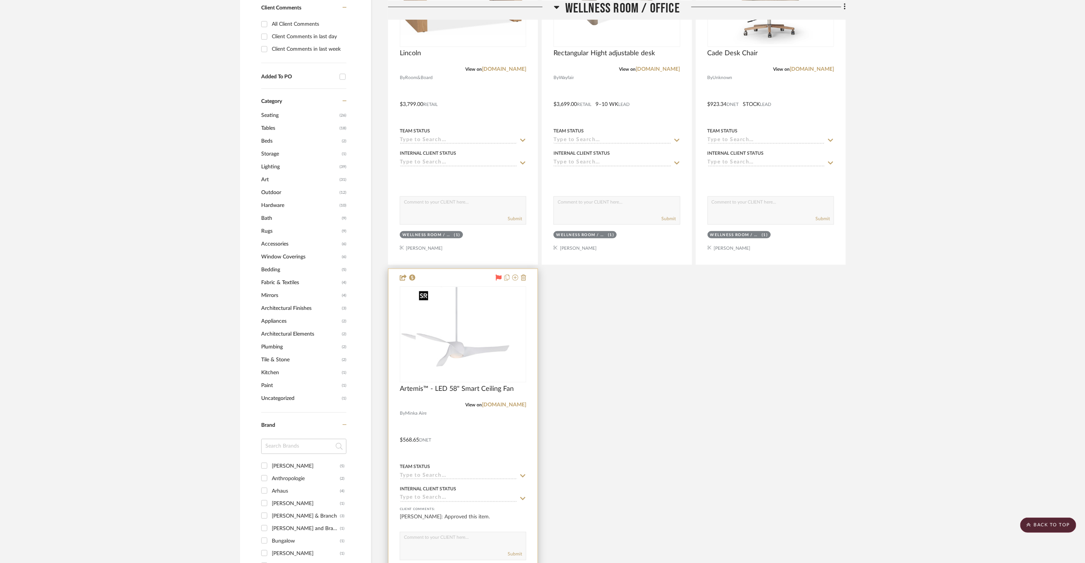
click at [450, 322] on img at bounding box center [463, 334] width 95 height 95
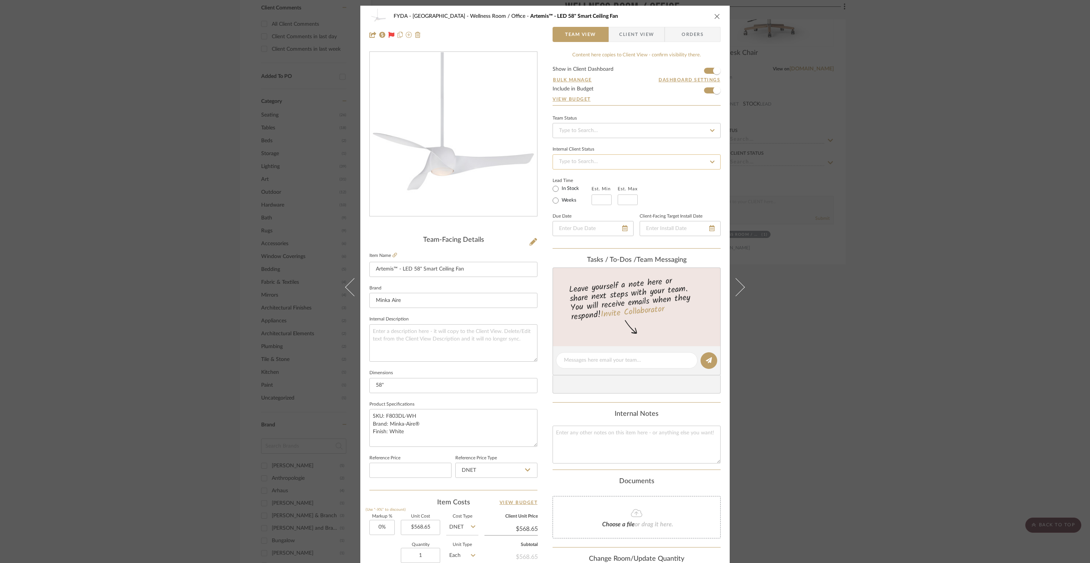
click at [662, 162] on input at bounding box center [637, 161] width 168 height 15
click at [661, 161] on input at bounding box center [637, 161] width 168 height 15
click at [627, 133] on input at bounding box center [637, 130] width 168 height 15
drag, startPoint x: 624, startPoint y: 169, endPoint x: 625, endPoint y: 163, distance: 6.4
click at [624, 169] on div "Ordered" at bounding box center [633, 170] width 167 height 19
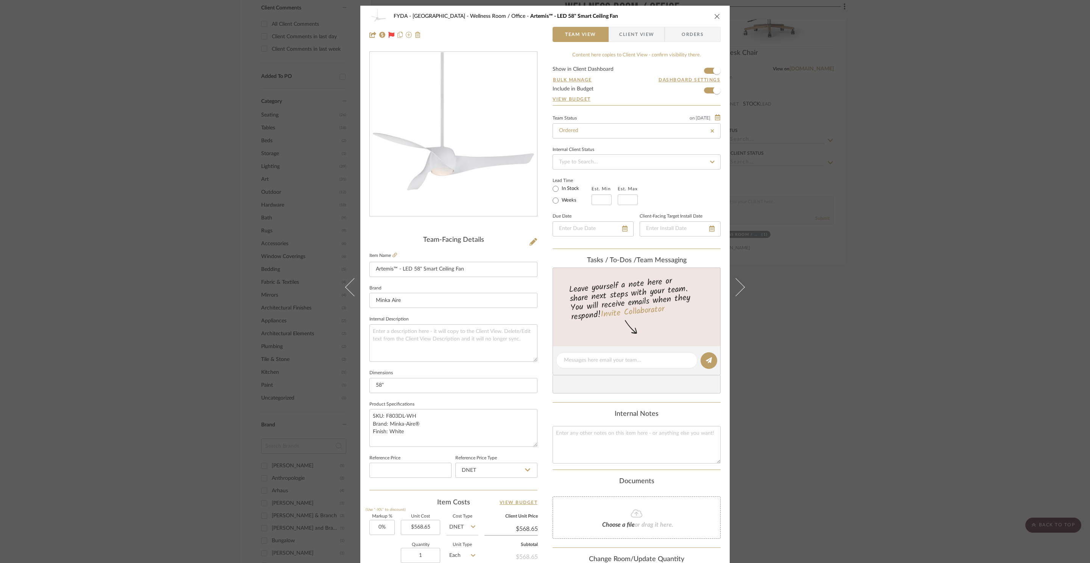
click at [673, 35] on span "Orders" at bounding box center [692, 34] width 39 height 15
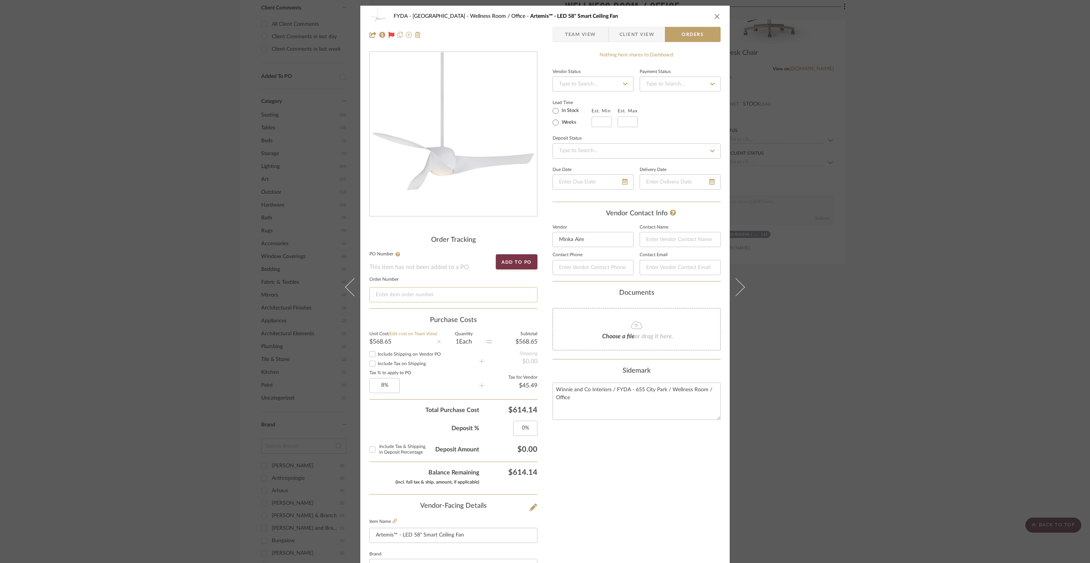
click at [441, 298] on input at bounding box center [453, 294] width 168 height 15
paste input "92810506."
click at [716, 14] on icon "close" at bounding box center [717, 16] width 6 height 6
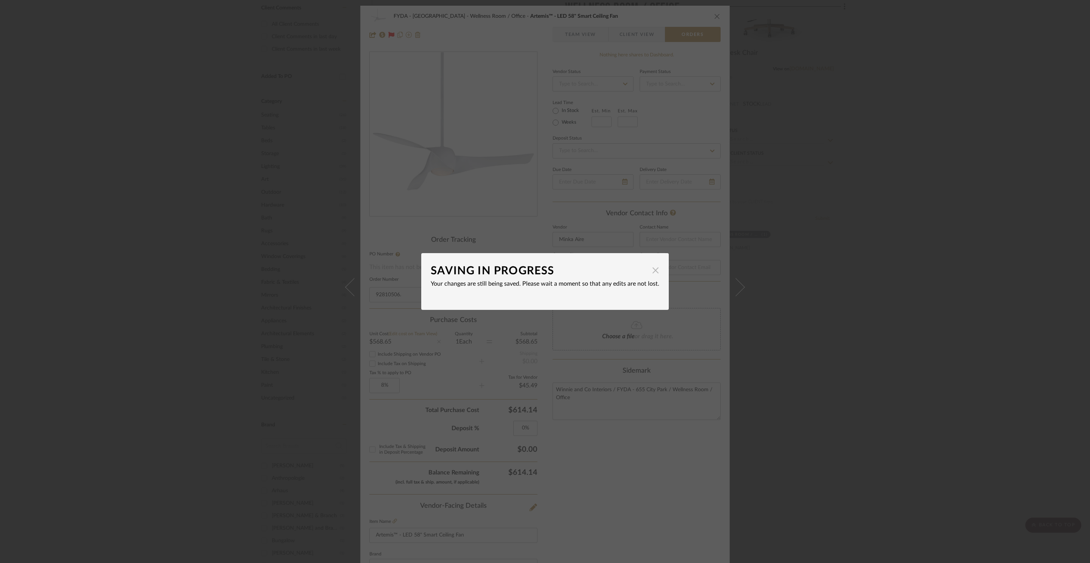
click at [652, 274] on span "button" at bounding box center [655, 270] width 15 height 15
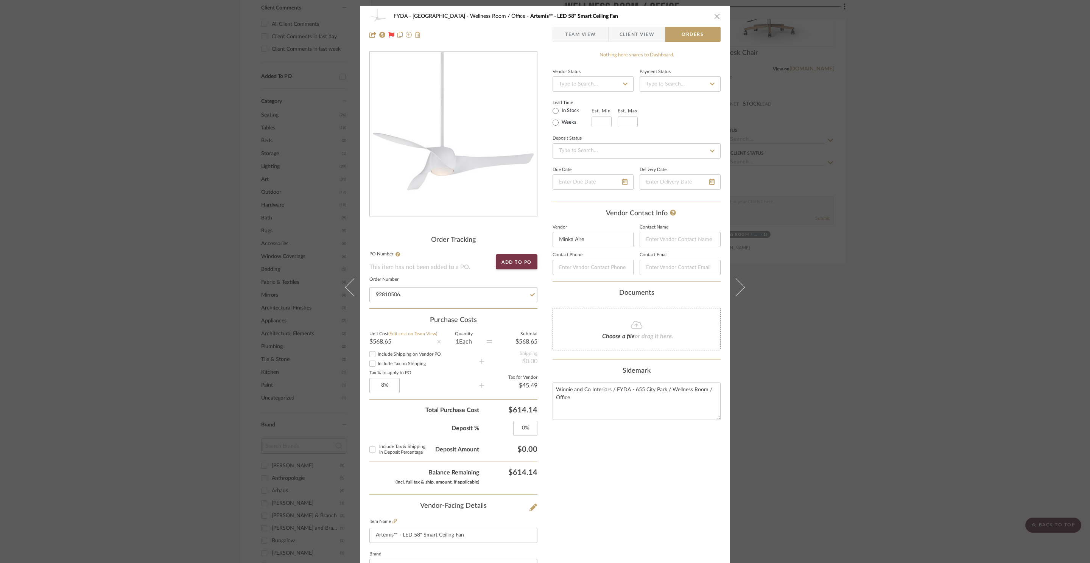
click at [715, 16] on icon "close" at bounding box center [717, 16] width 6 height 6
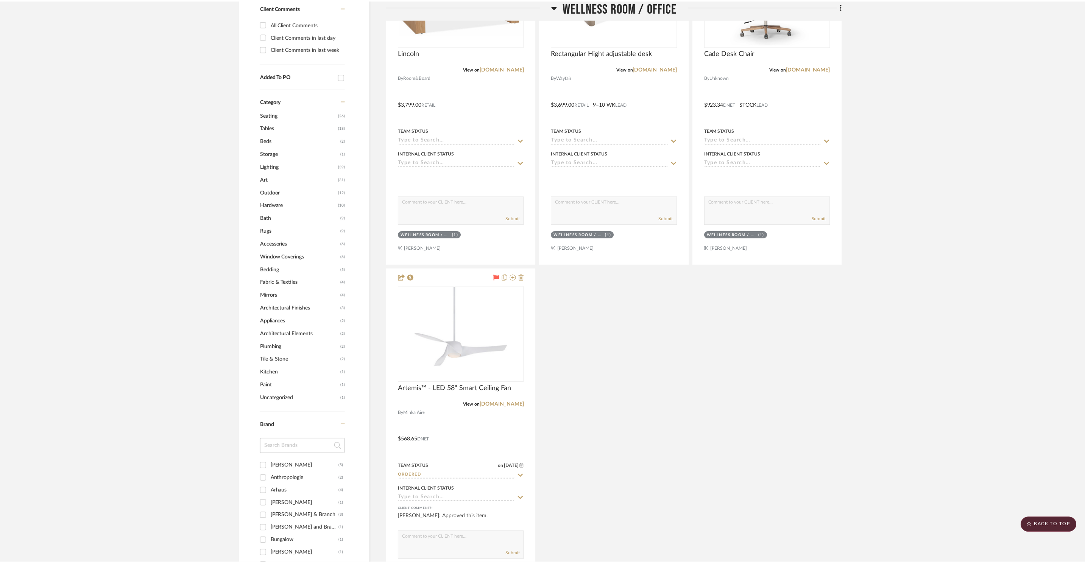
scroll to position [591, 0]
click at [460, 340] on img "0" at bounding box center [463, 334] width 95 height 95
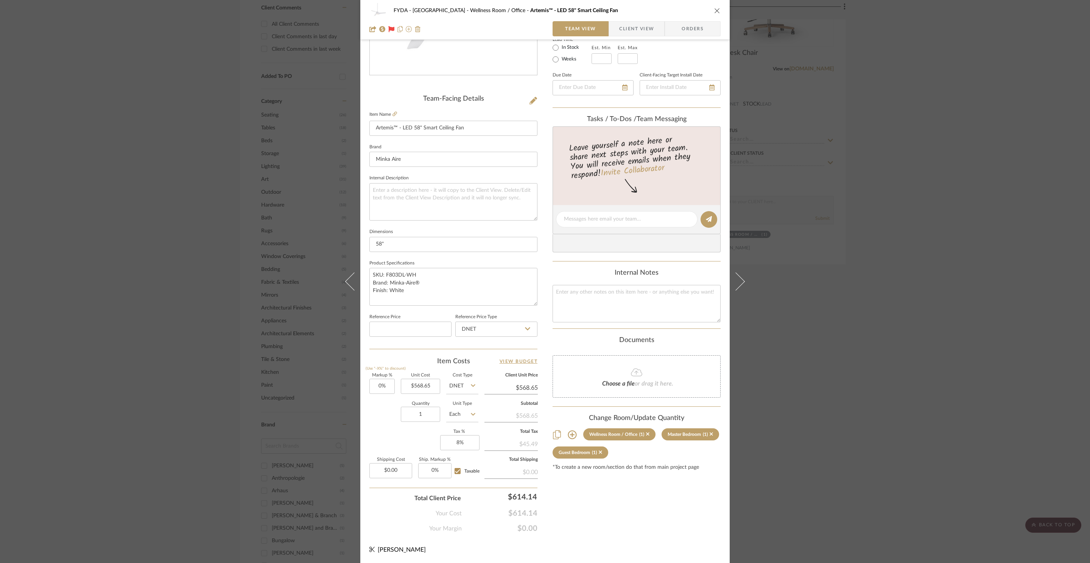
scroll to position [142, 0]
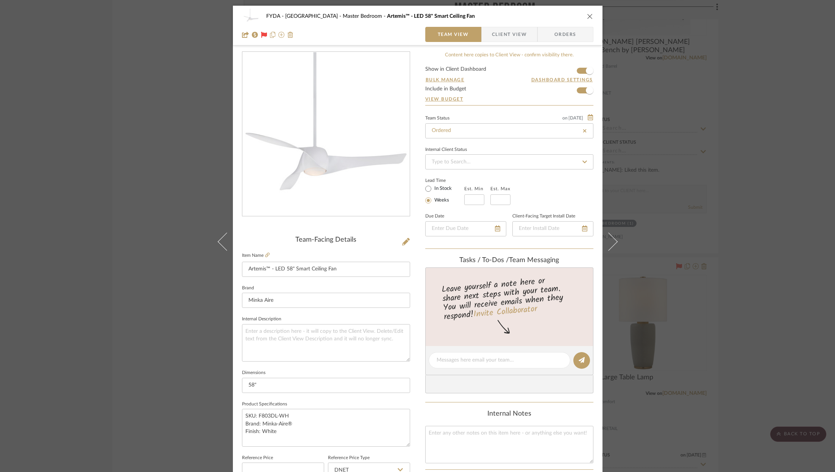
scroll to position [2, 0]
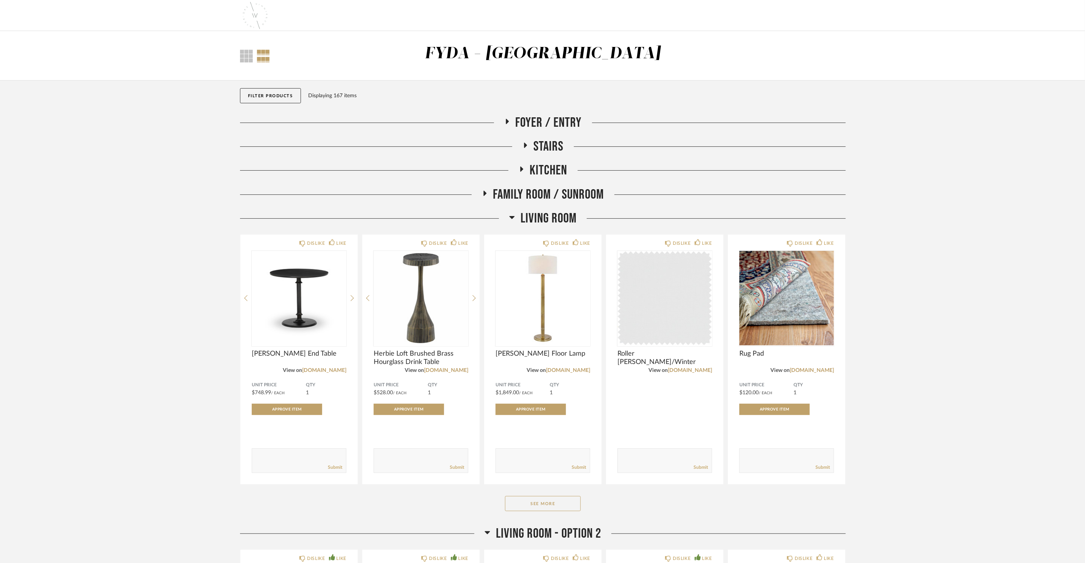
click at [560, 119] on span "Foyer / Entry" at bounding box center [549, 123] width 66 height 16
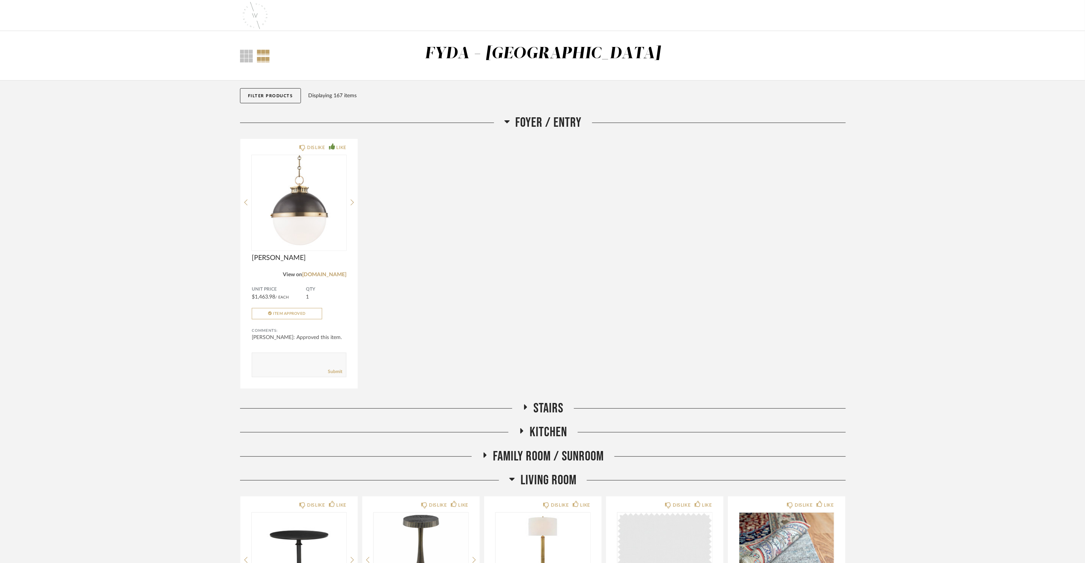
click at [560, 119] on span "Foyer / Entry" at bounding box center [549, 123] width 66 height 16
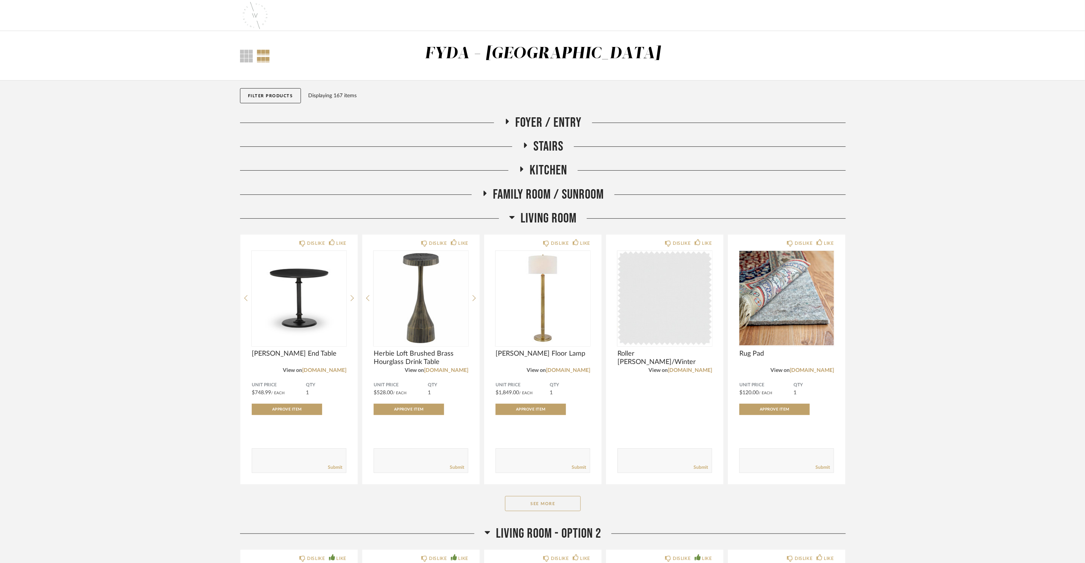
click at [545, 140] on span "Stairs" at bounding box center [549, 147] width 30 height 16
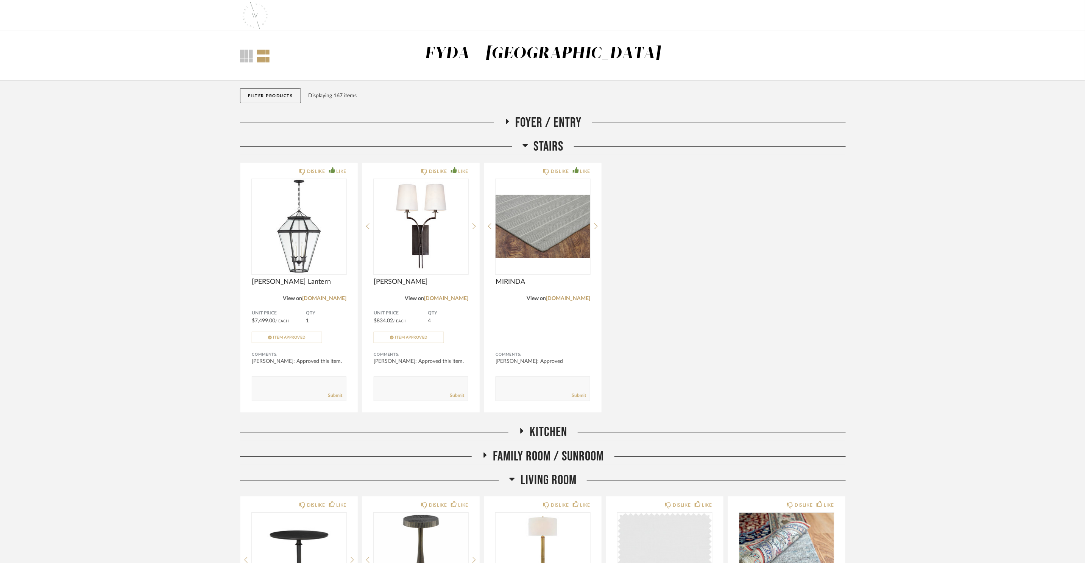
click at [547, 143] on span "Stairs" at bounding box center [549, 147] width 30 height 16
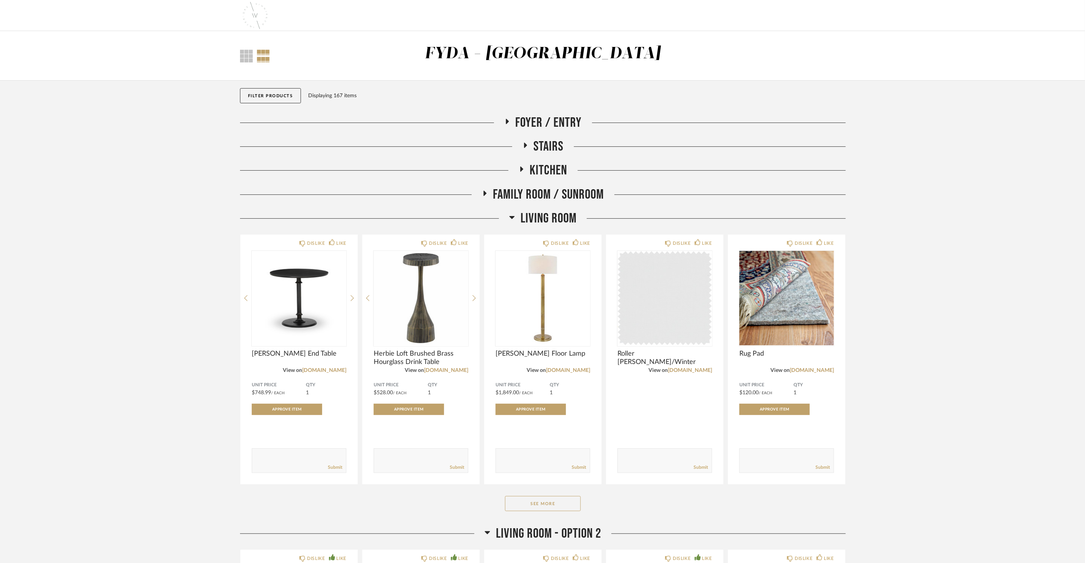
click at [550, 169] on span "Kitchen" at bounding box center [548, 170] width 37 height 16
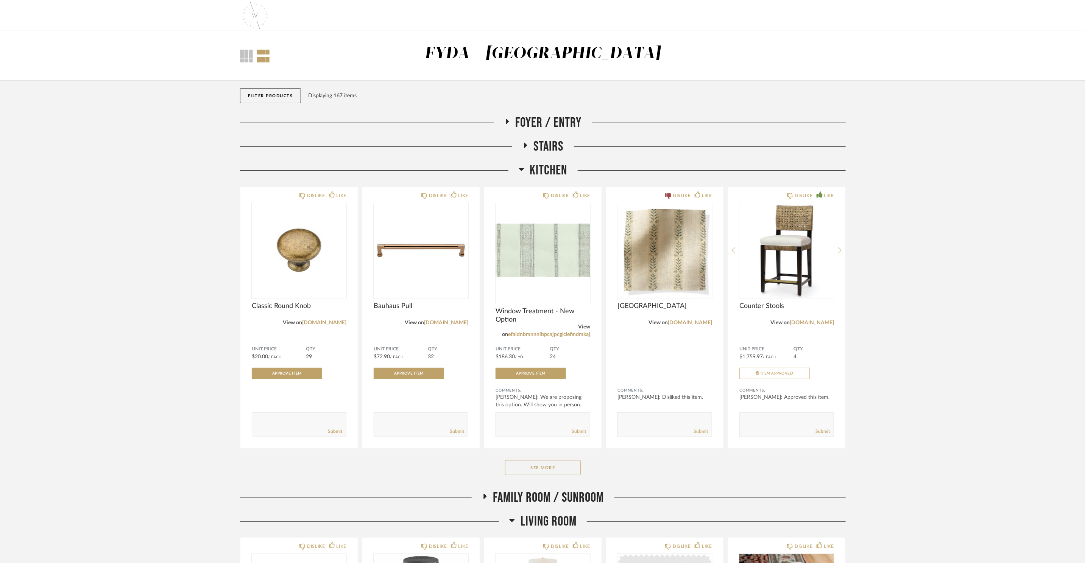
click at [523, 480] on div "Kitchen DISLIKE LIKE Classic Round Knob View on [DOMAIN_NAME] Unit Price $20.00…" at bounding box center [543, 325] width 606 height 327
click at [526, 475] on button "See More" at bounding box center [543, 467] width 76 height 15
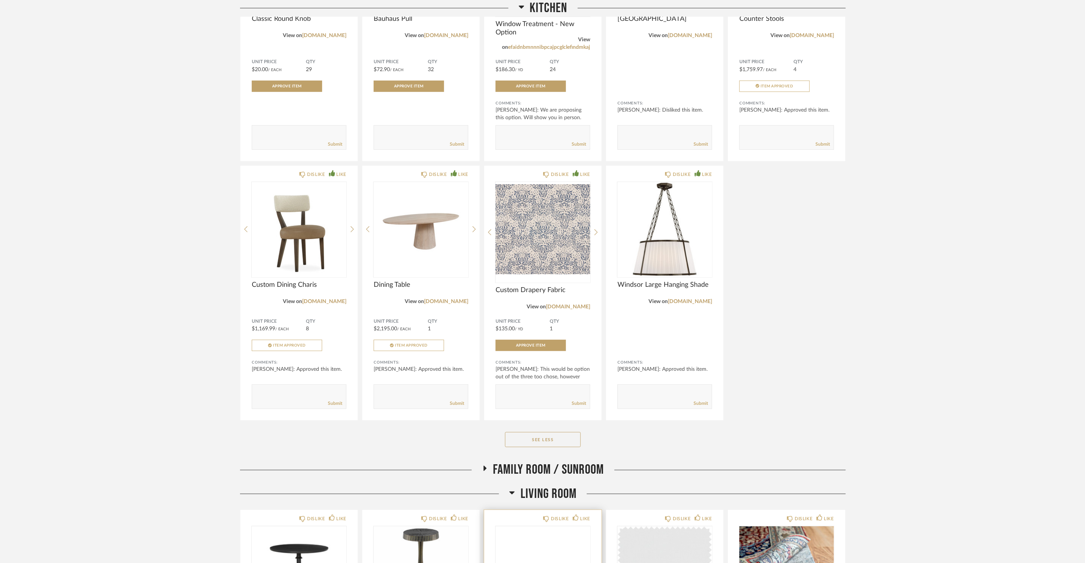
scroll to position [376, 0]
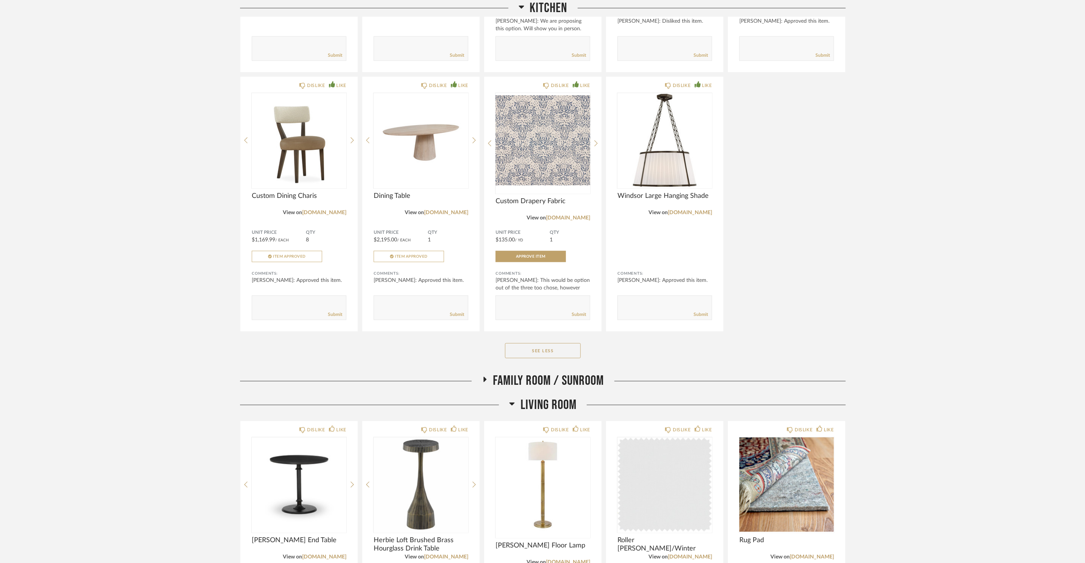
click at [561, 386] on span "Family Room / Sunroom" at bounding box center [548, 381] width 111 height 16
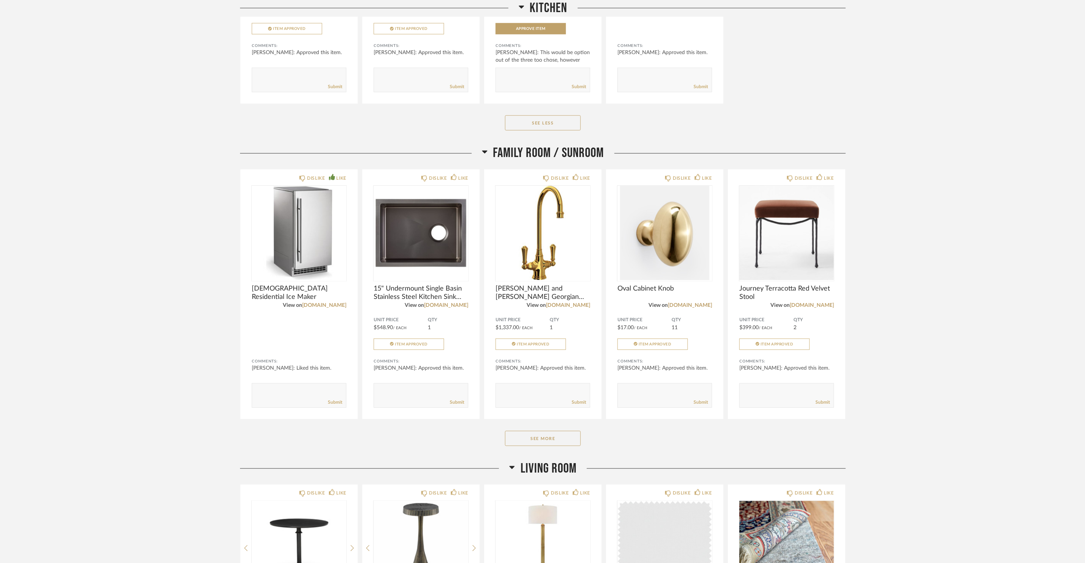
scroll to position [647, 0]
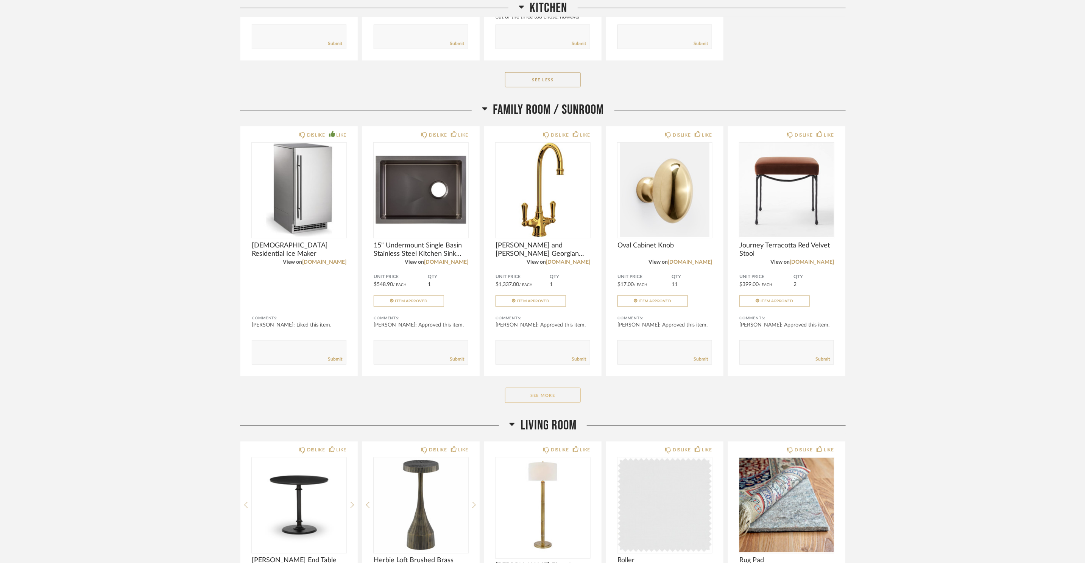
click at [514, 399] on button "See More" at bounding box center [543, 395] width 76 height 15
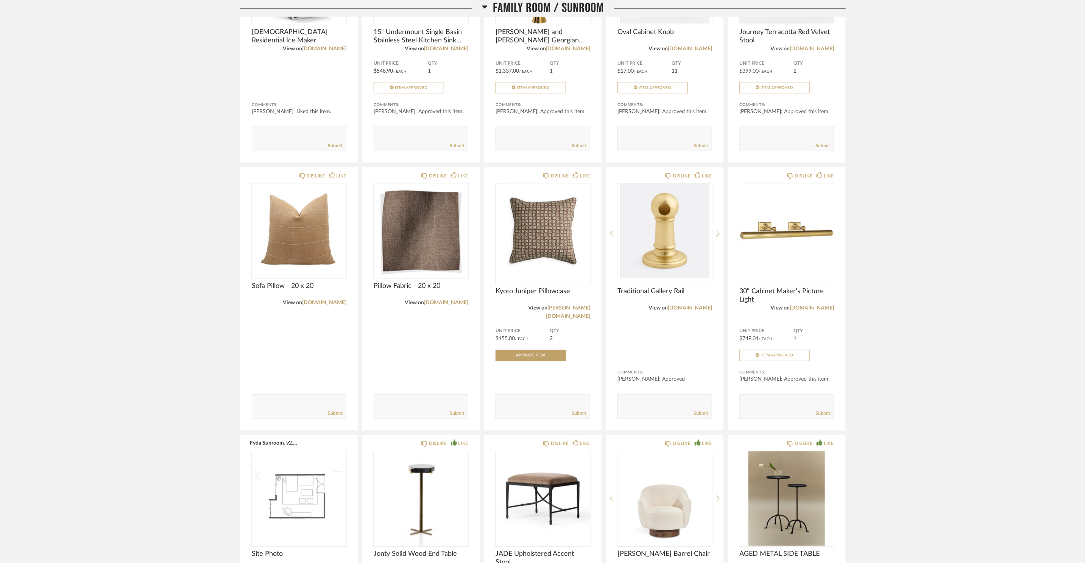
scroll to position [867, 0]
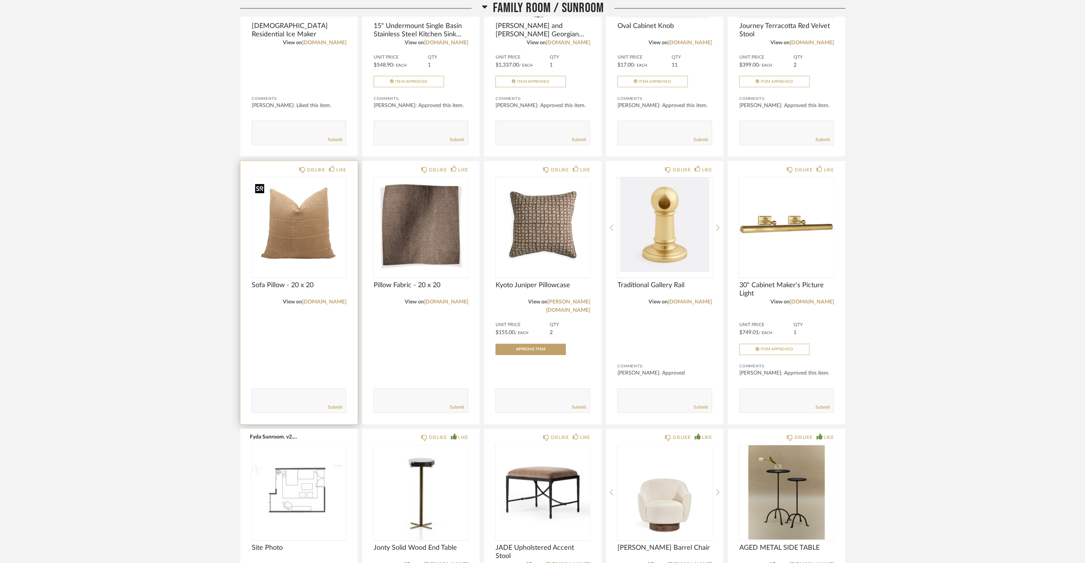
click at [319, 231] on img "0" at bounding box center [299, 225] width 95 height 95
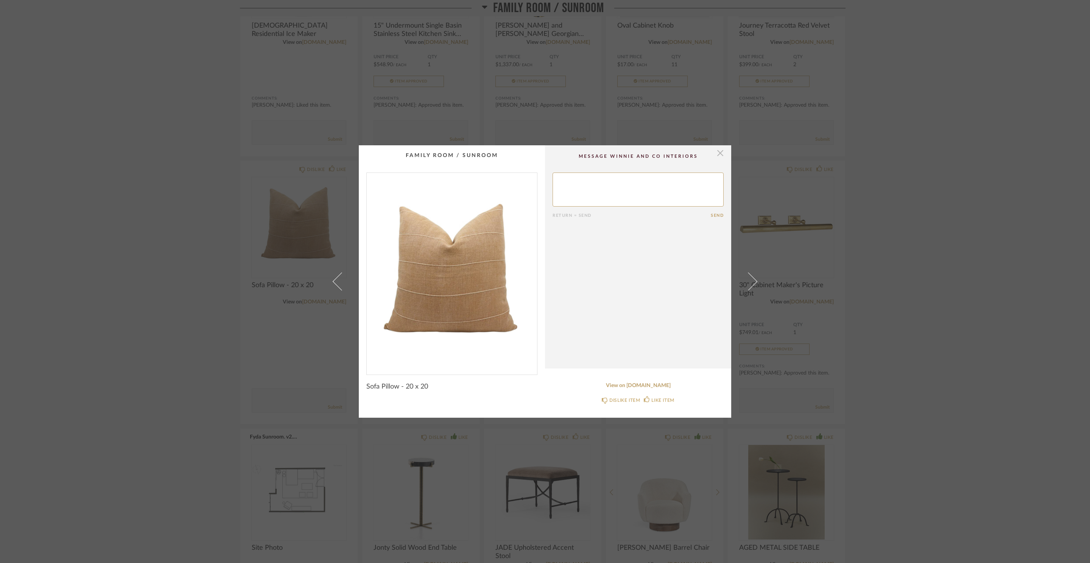
click at [719, 152] on span "button" at bounding box center [720, 152] width 15 height 15
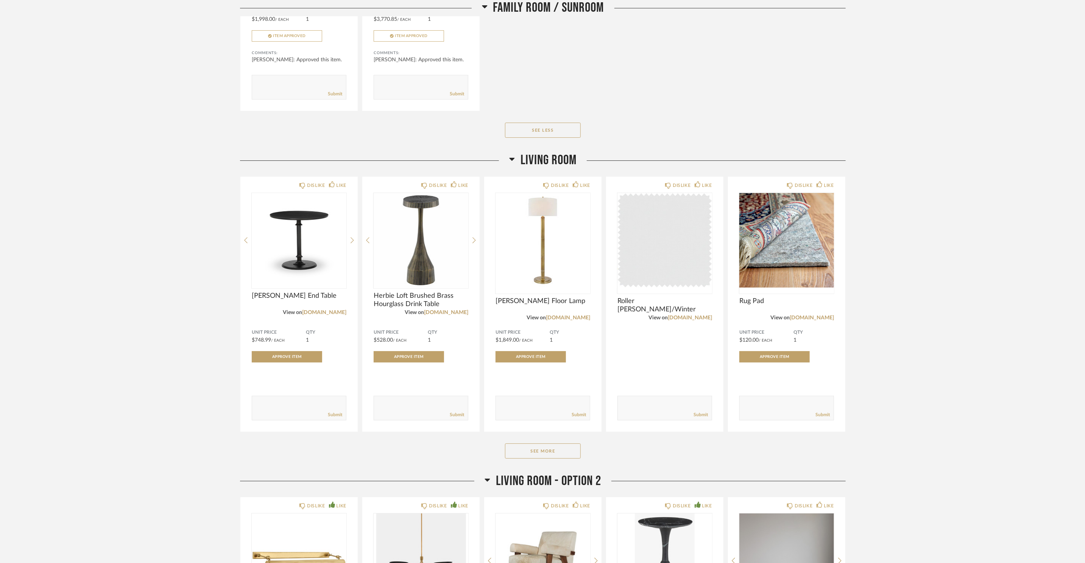
scroll to position [1960, 0]
click at [560, 446] on button "See More" at bounding box center [543, 450] width 76 height 15
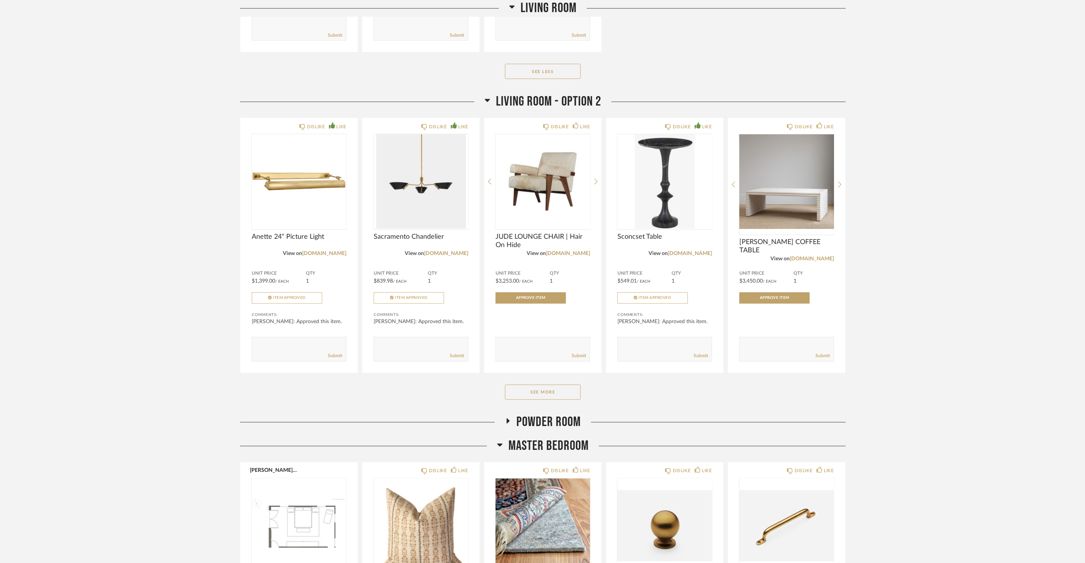
scroll to position [3103, 0]
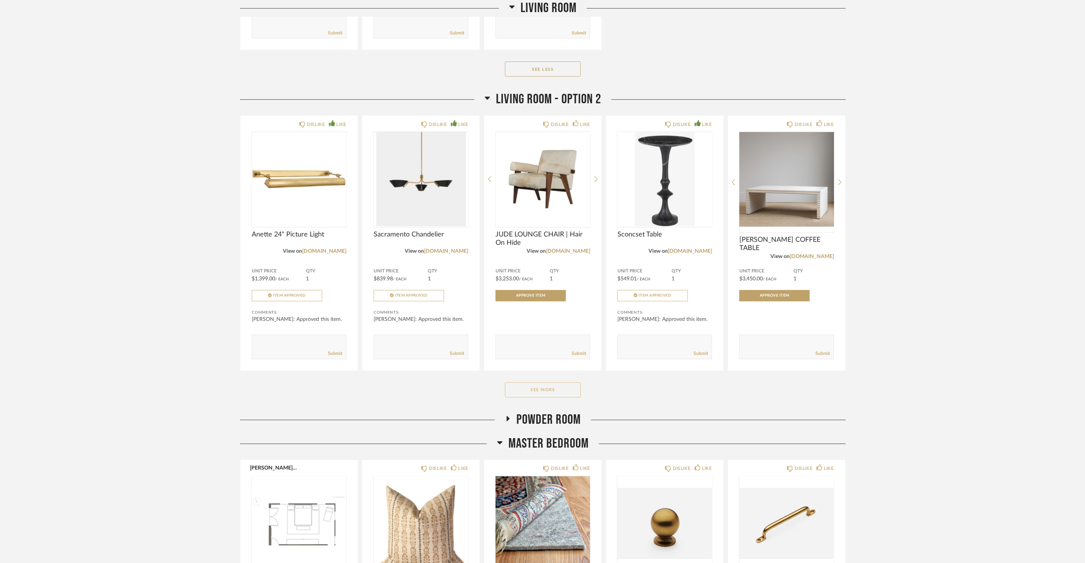
click at [564, 384] on button "See More" at bounding box center [543, 390] width 76 height 15
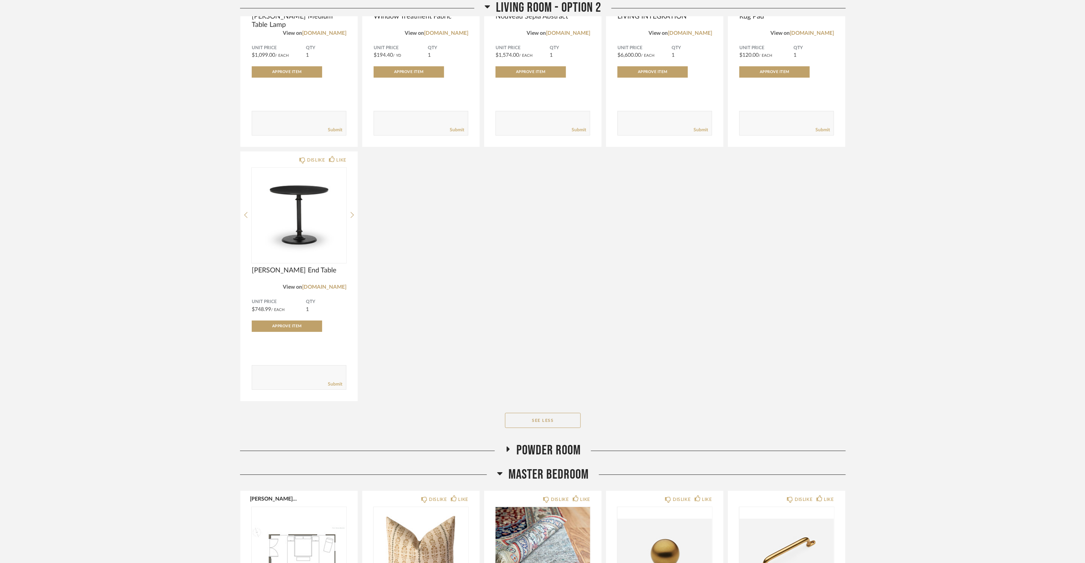
scroll to position [3847, 0]
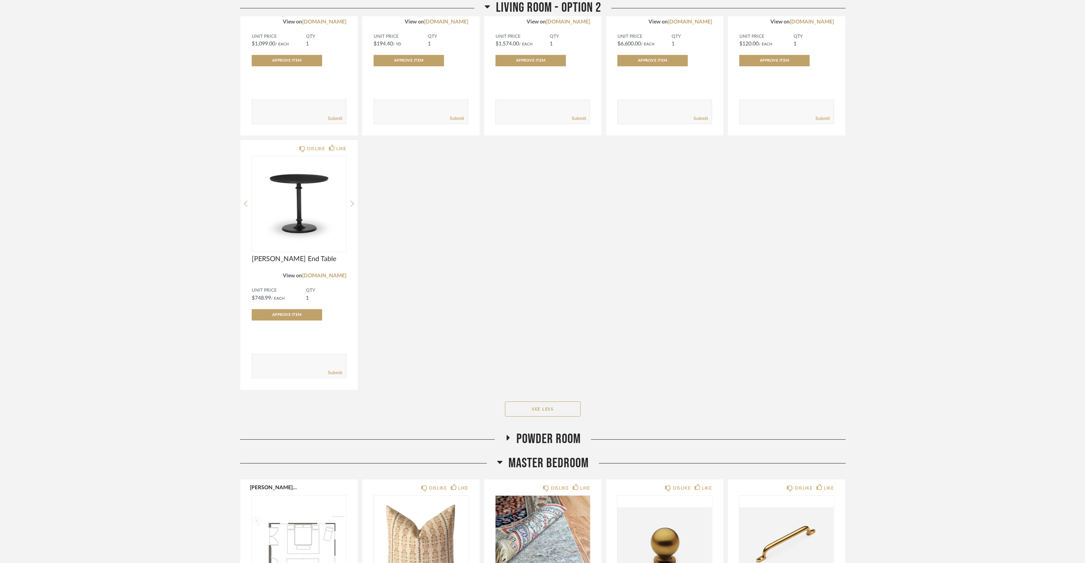
click at [565, 442] on span "Powder Room" at bounding box center [548, 439] width 64 height 16
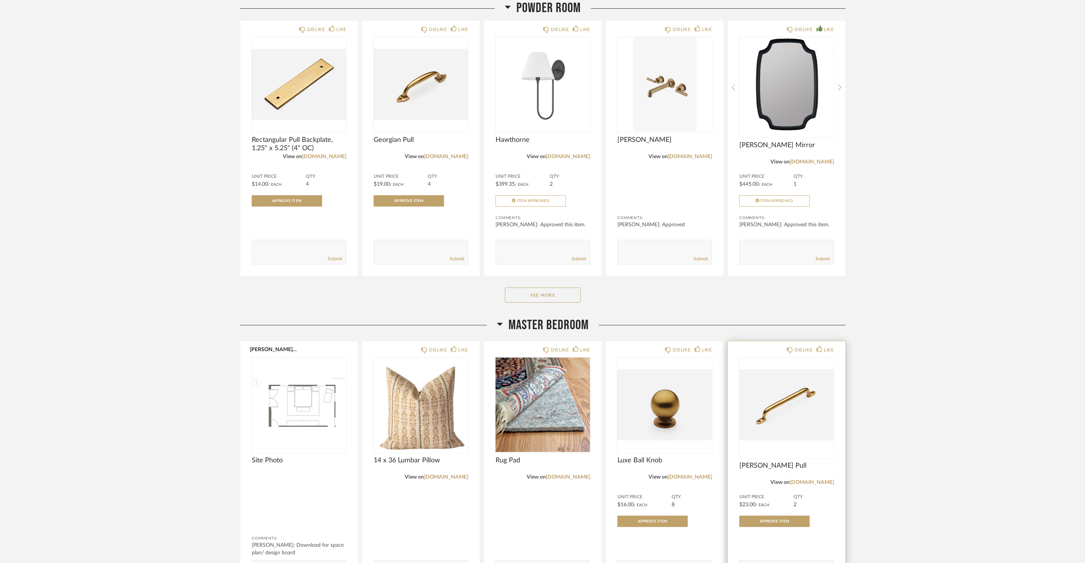
scroll to position [4432, 0]
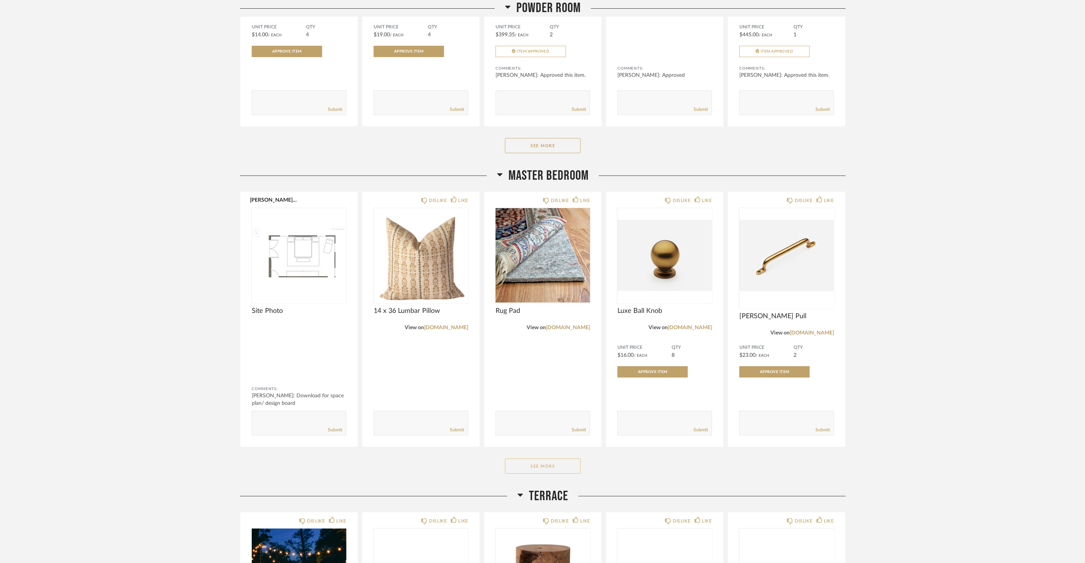
click at [554, 469] on button "See More" at bounding box center [543, 466] width 76 height 15
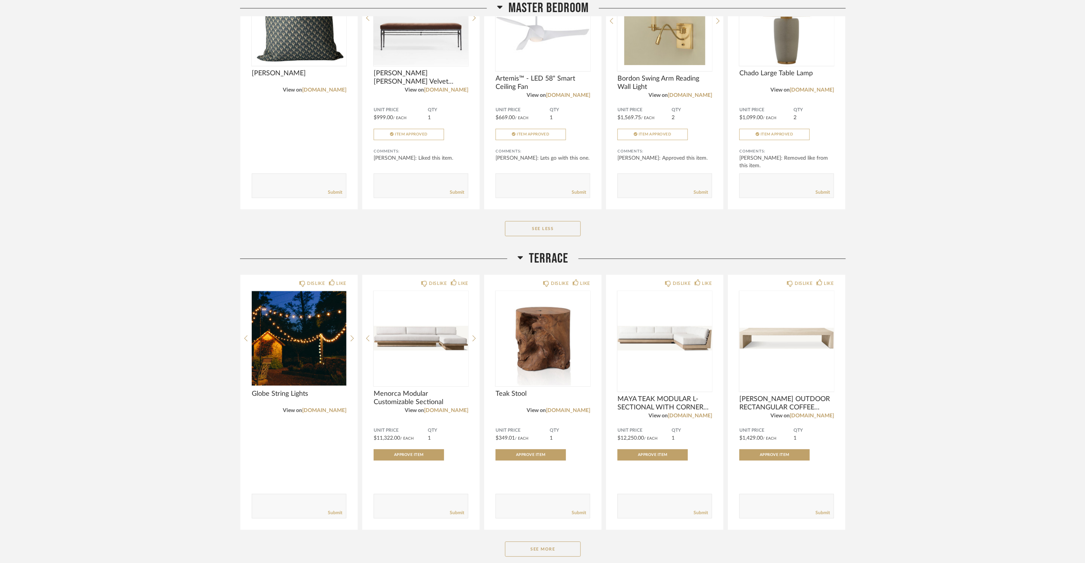
scroll to position [5858, 0]
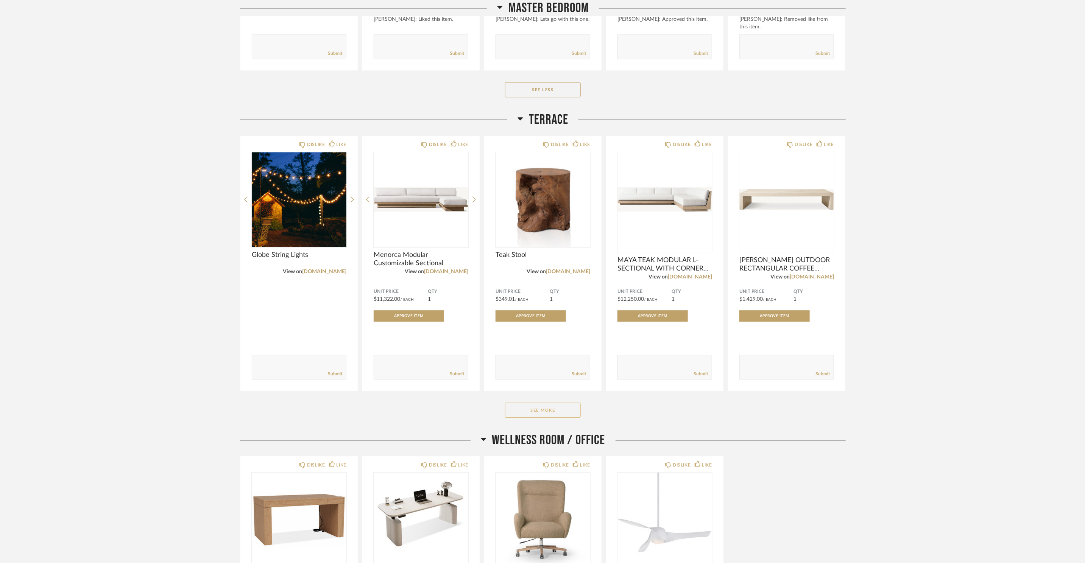
click at [542, 416] on button "See More" at bounding box center [543, 410] width 76 height 15
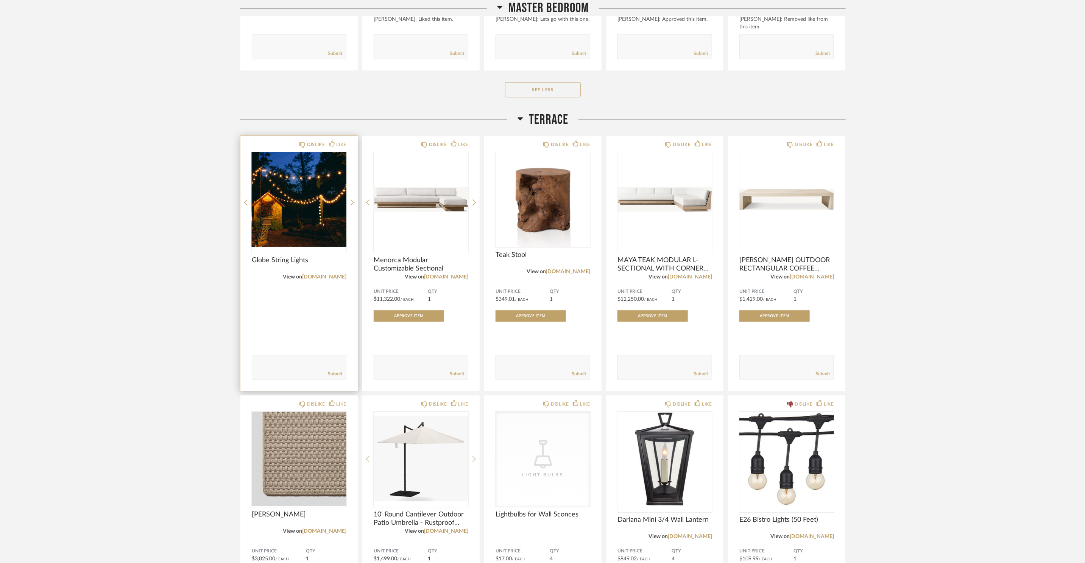
click at [296, 367] on textarea at bounding box center [299, 364] width 94 height 10
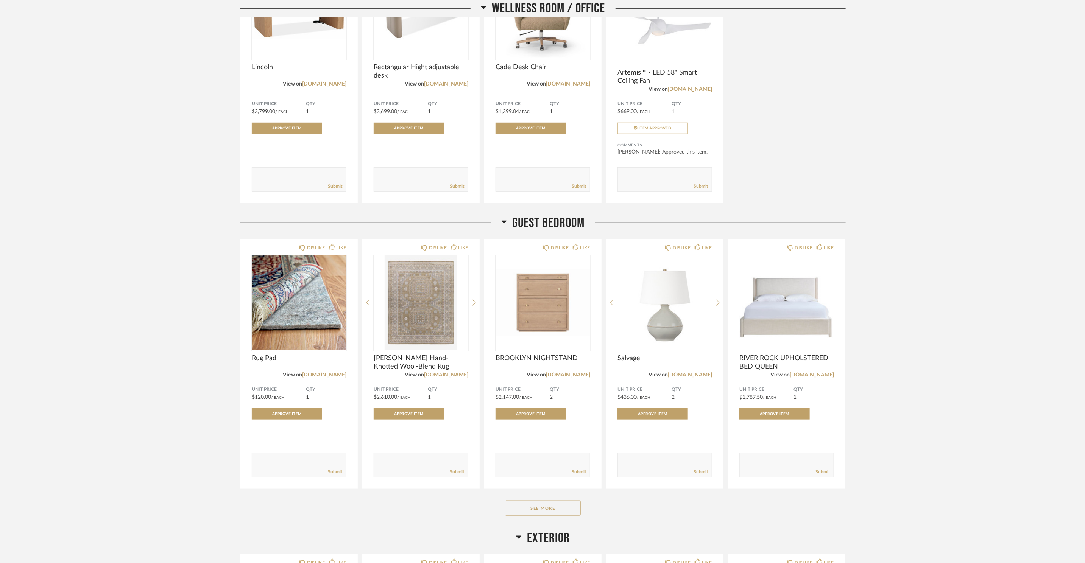
scroll to position [6954, 0]
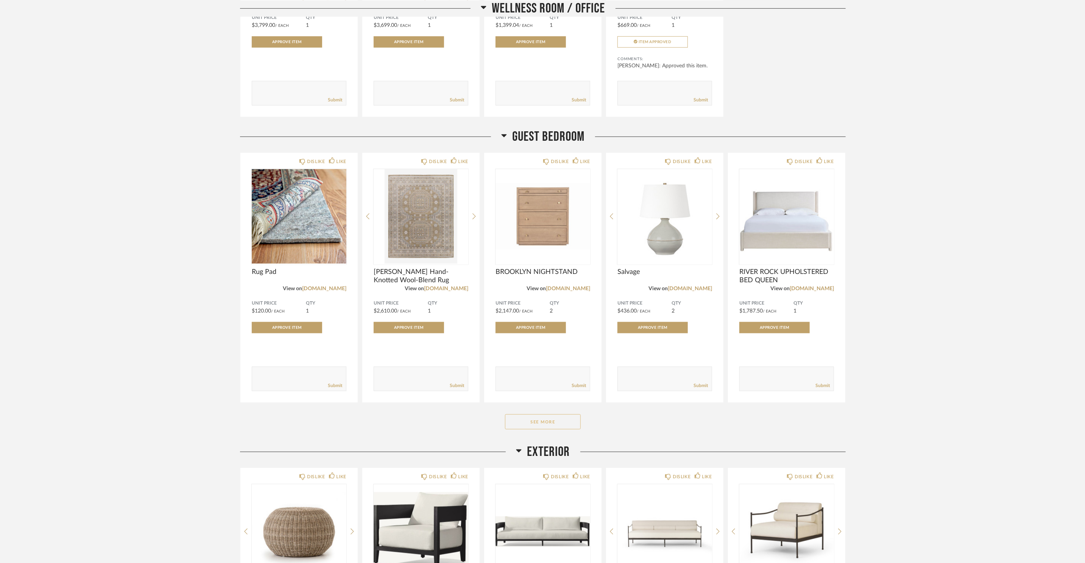
click at [561, 429] on button "See More" at bounding box center [543, 422] width 76 height 15
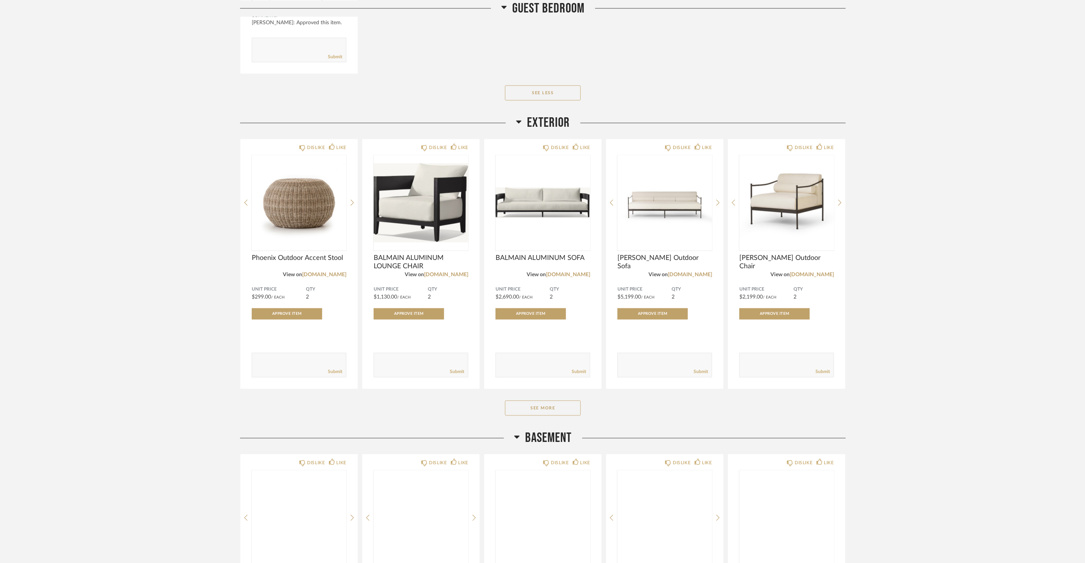
scroll to position [7604, 0]
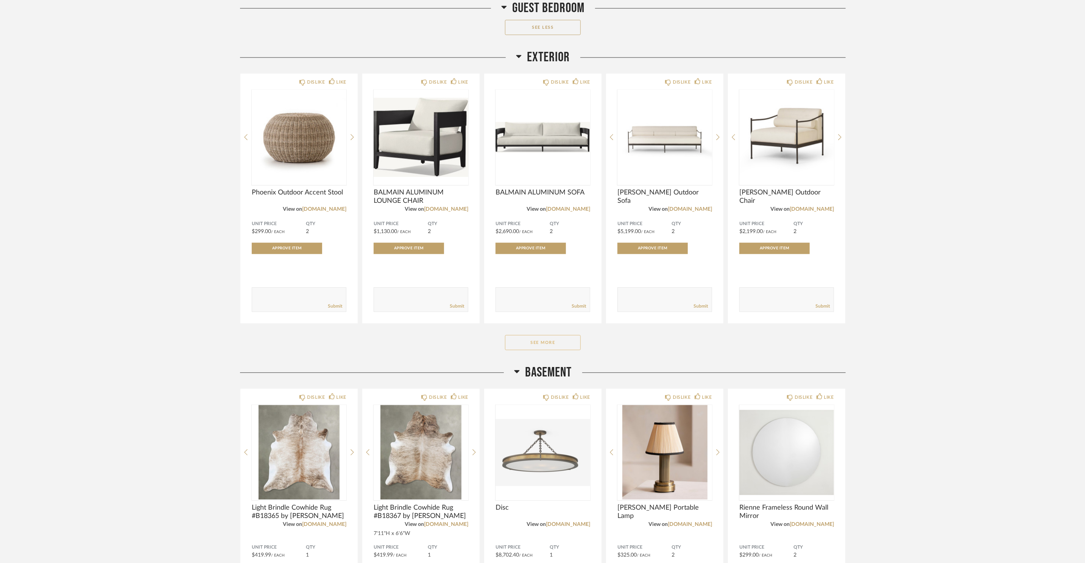
click at [549, 350] on button "See More" at bounding box center [543, 342] width 76 height 15
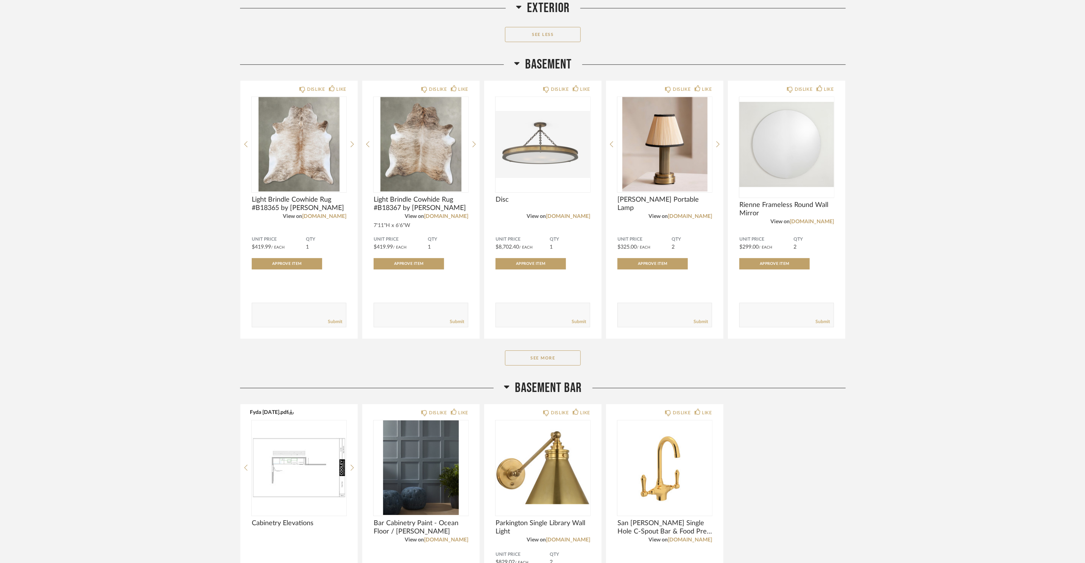
scroll to position [8181, 0]
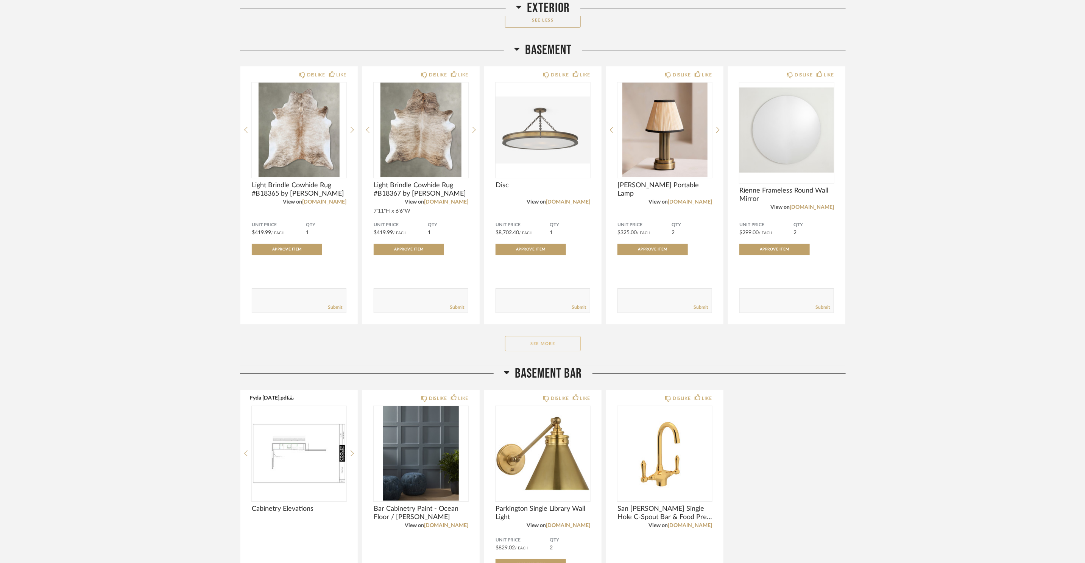
click at [561, 349] on button "See More" at bounding box center [543, 343] width 76 height 15
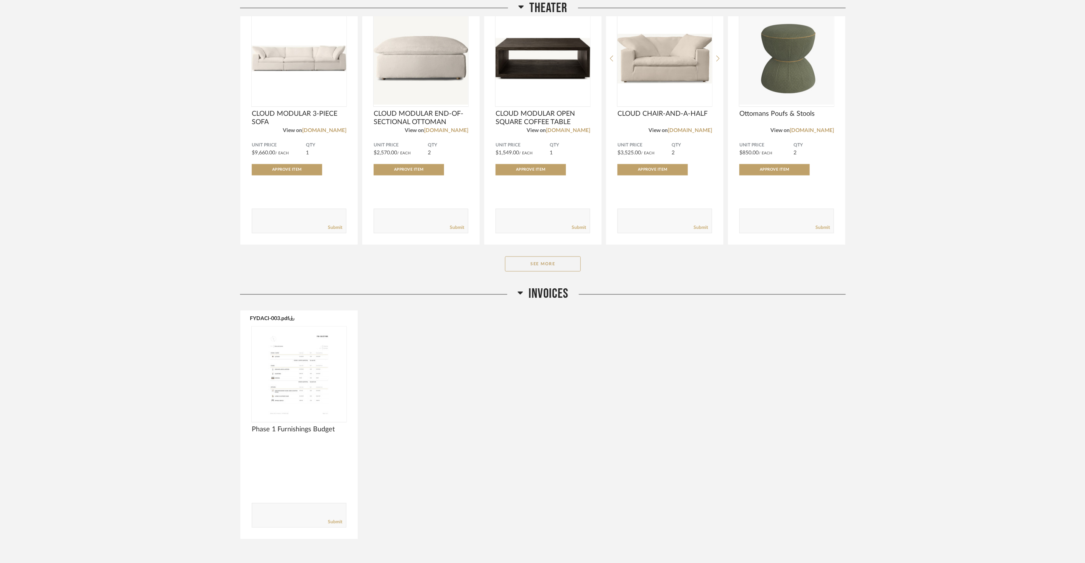
scroll to position [9700, 0]
click at [530, 271] on button "See More" at bounding box center [543, 263] width 76 height 15
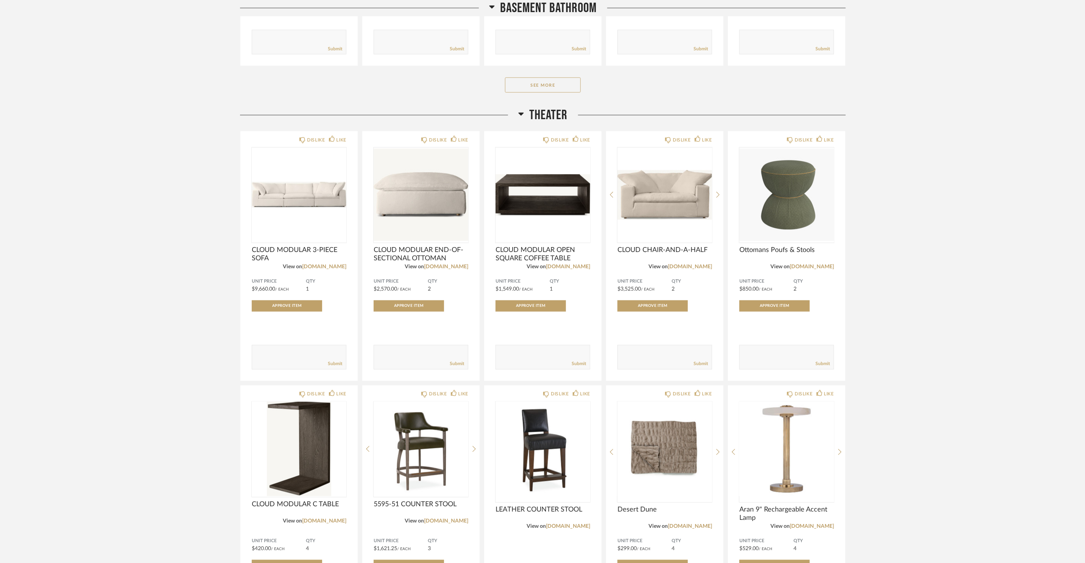
scroll to position [9758, 0]
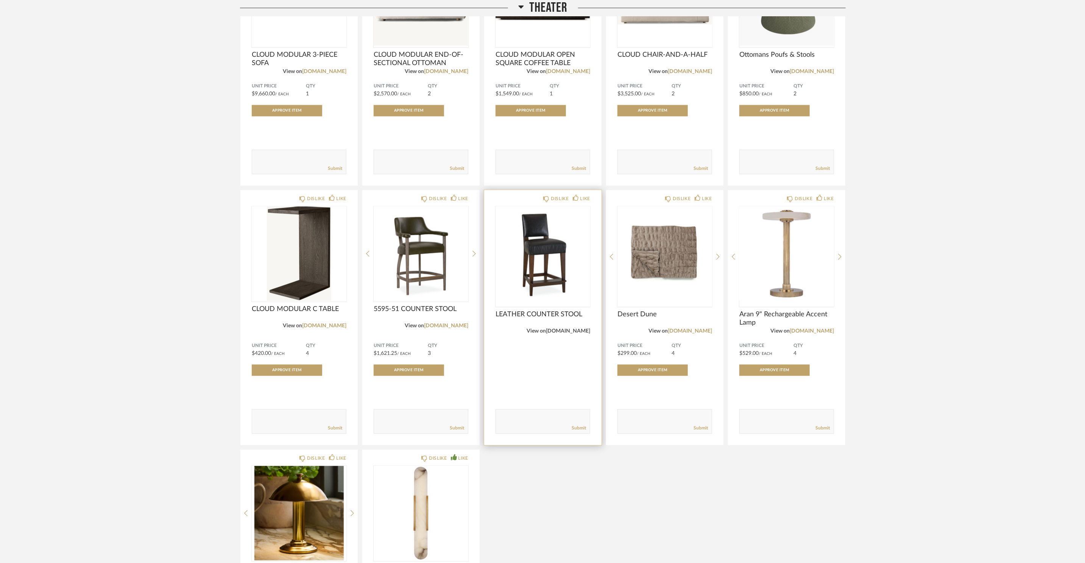
click at [571, 334] on link "[DOMAIN_NAME]" at bounding box center [568, 331] width 44 height 5
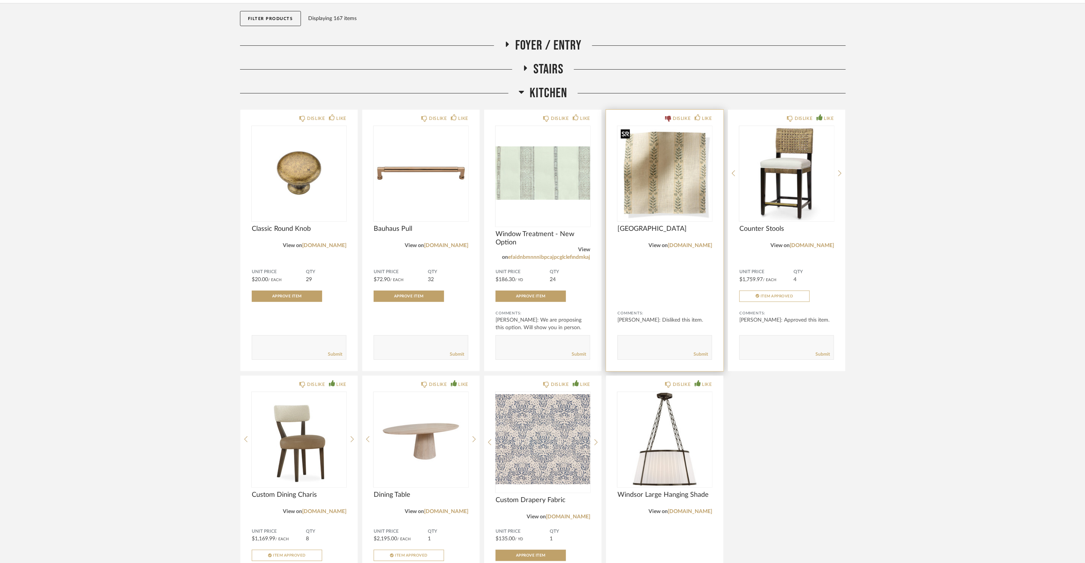
scroll to position [0, 0]
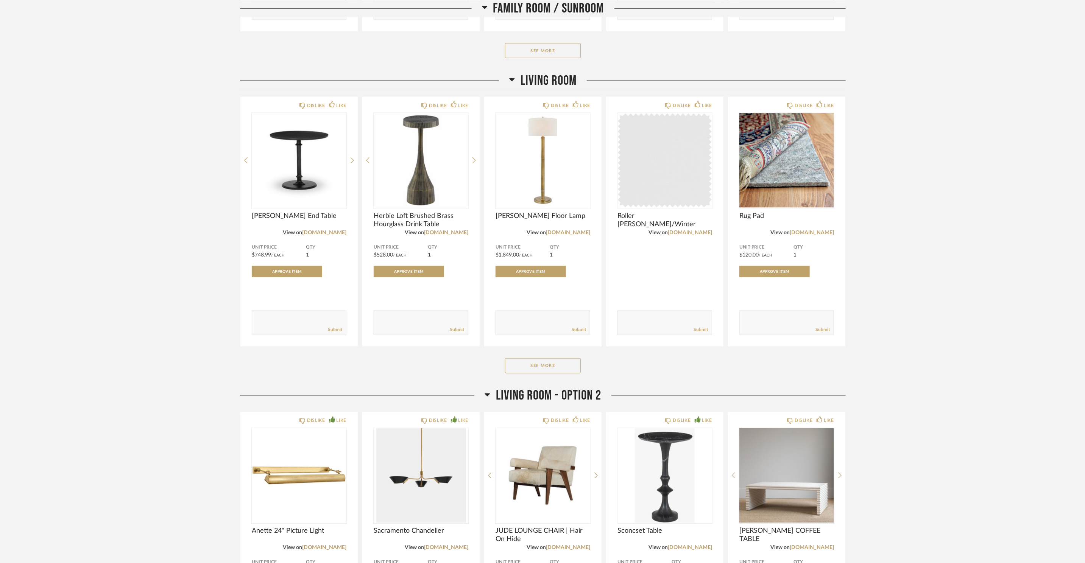
scroll to position [717, 0]
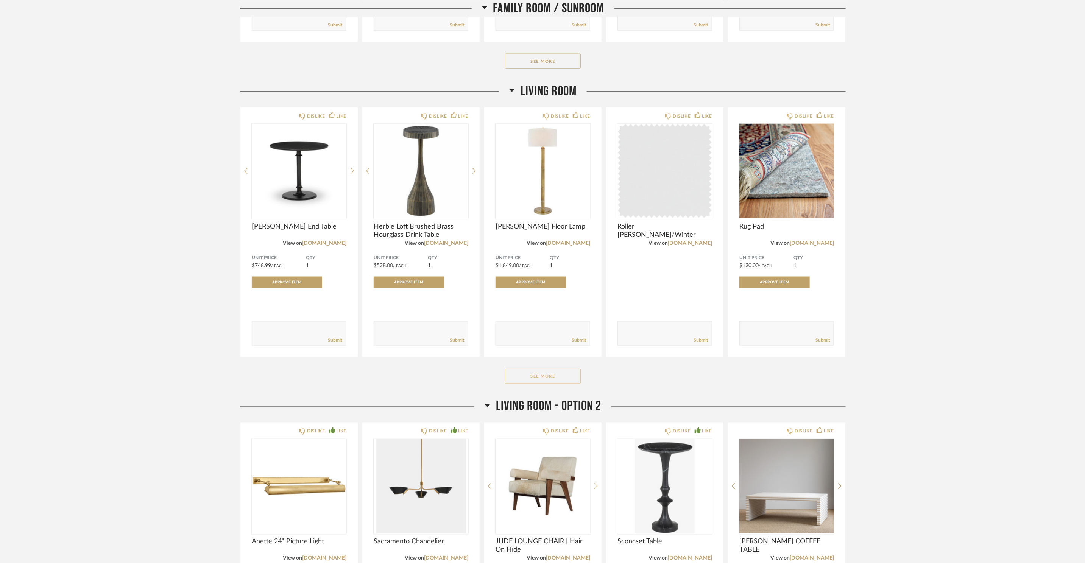
click at [570, 379] on button "See More" at bounding box center [543, 376] width 76 height 15
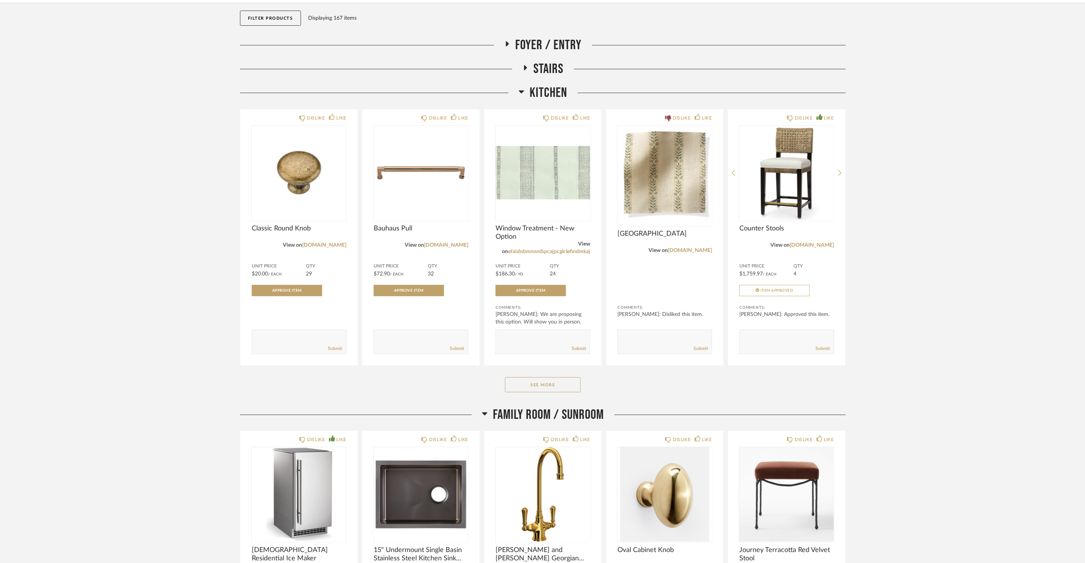
scroll to position [0, 0]
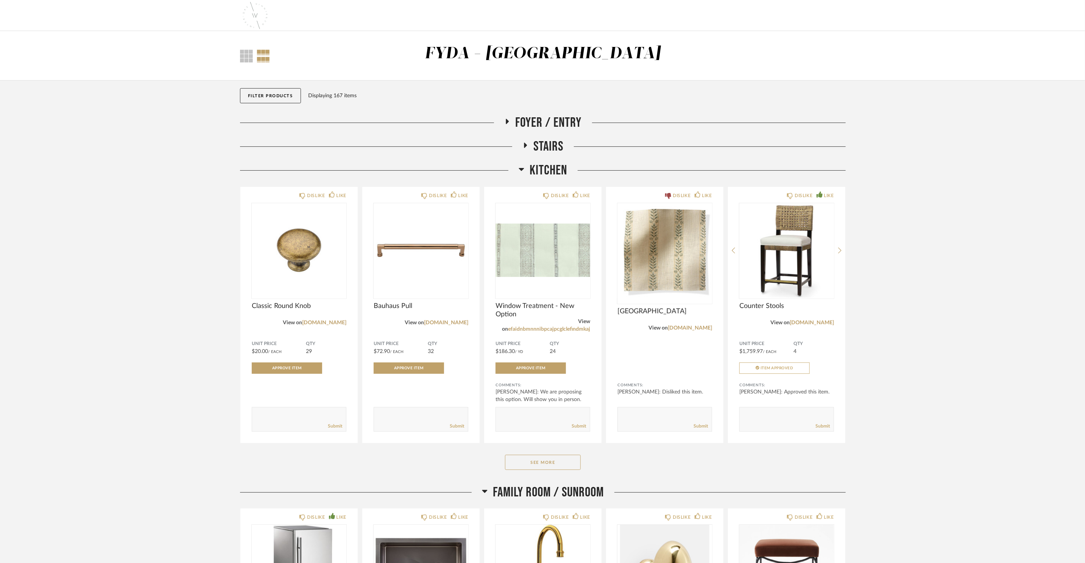
click at [253, 11] on img at bounding box center [255, 15] width 30 height 30
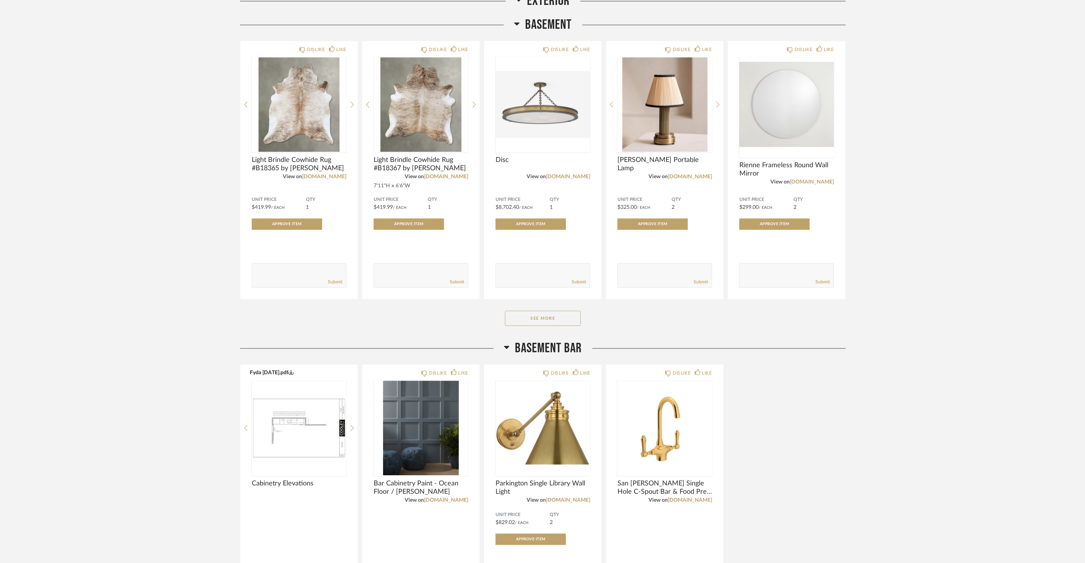
scroll to position [3337, 0]
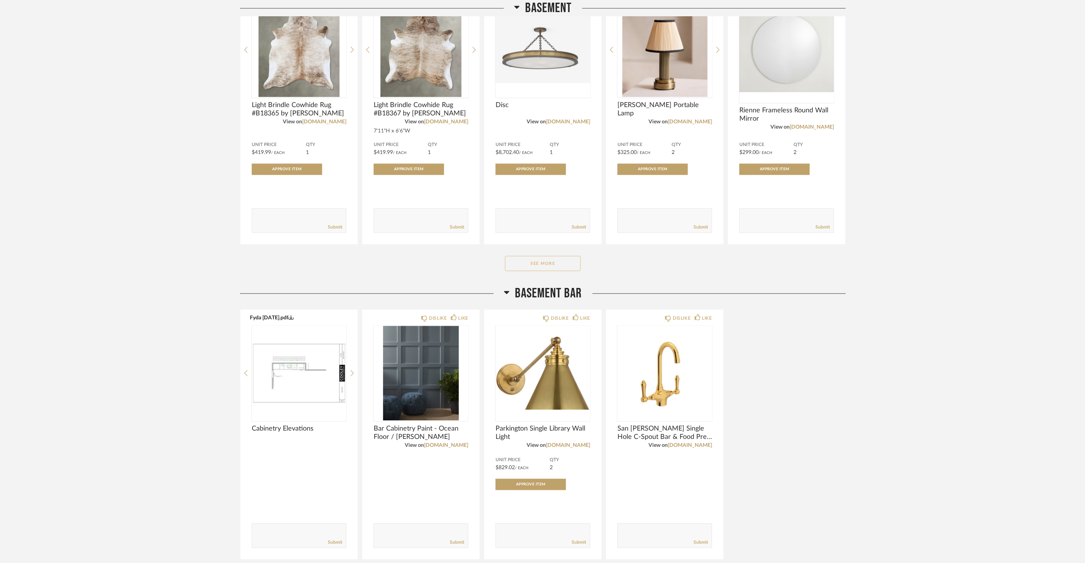
drag, startPoint x: 505, startPoint y: 269, endPoint x: 523, endPoint y: 272, distance: 18.8
click at [505, 269] on div "See More" at bounding box center [543, 263] width 606 height 15
click at [524, 271] on button "See More" at bounding box center [543, 263] width 76 height 15
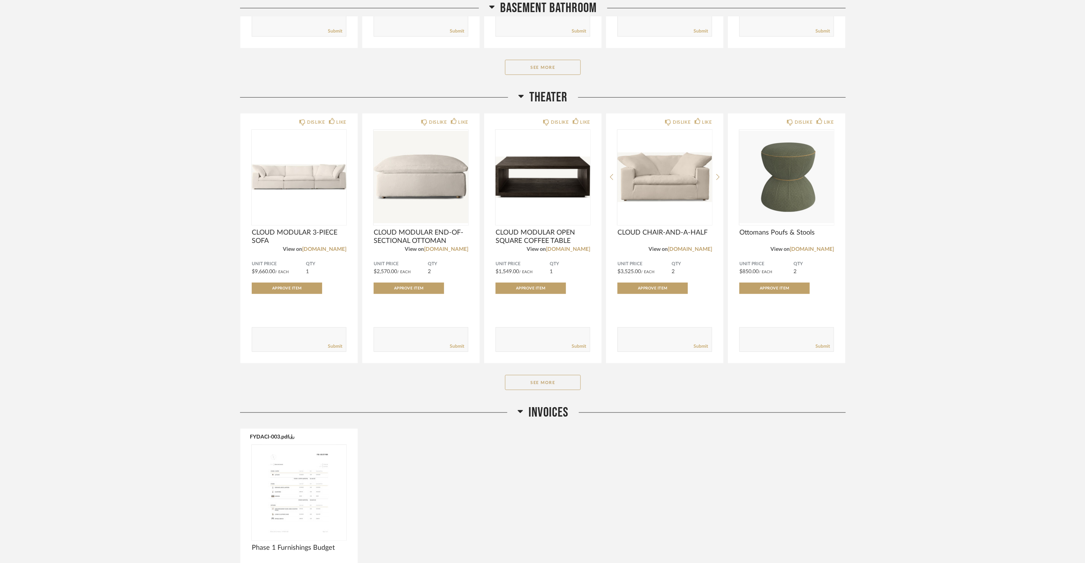
scroll to position [4664, 0]
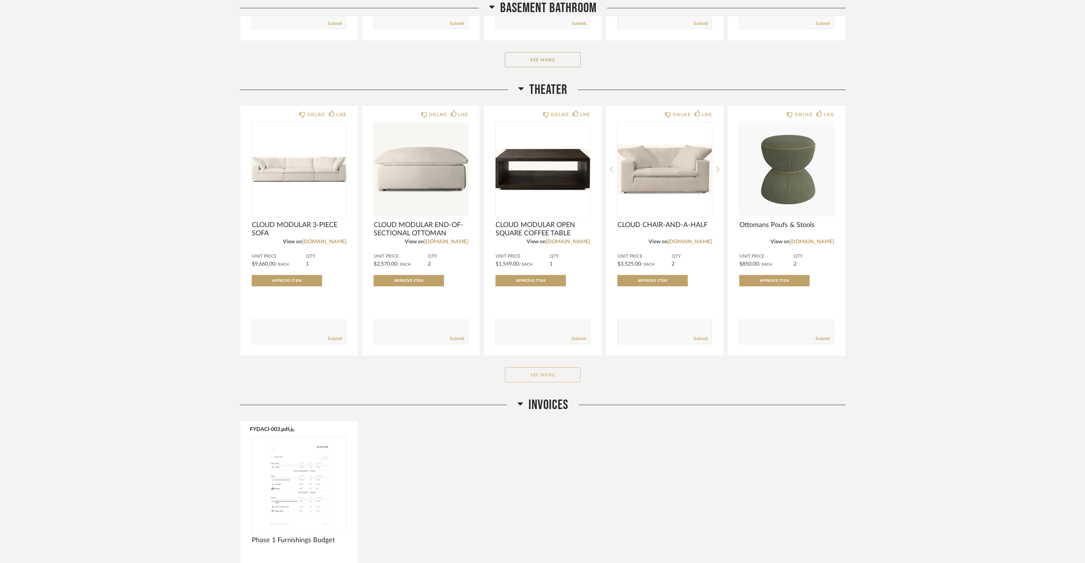
click at [560, 381] on button "See More" at bounding box center [543, 375] width 76 height 15
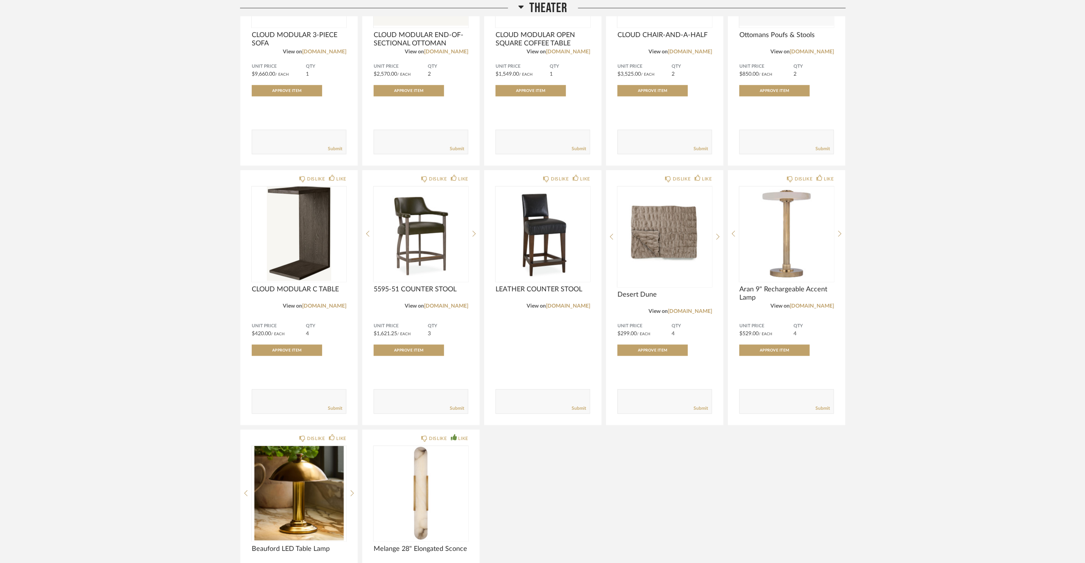
scroll to position [4855, 0]
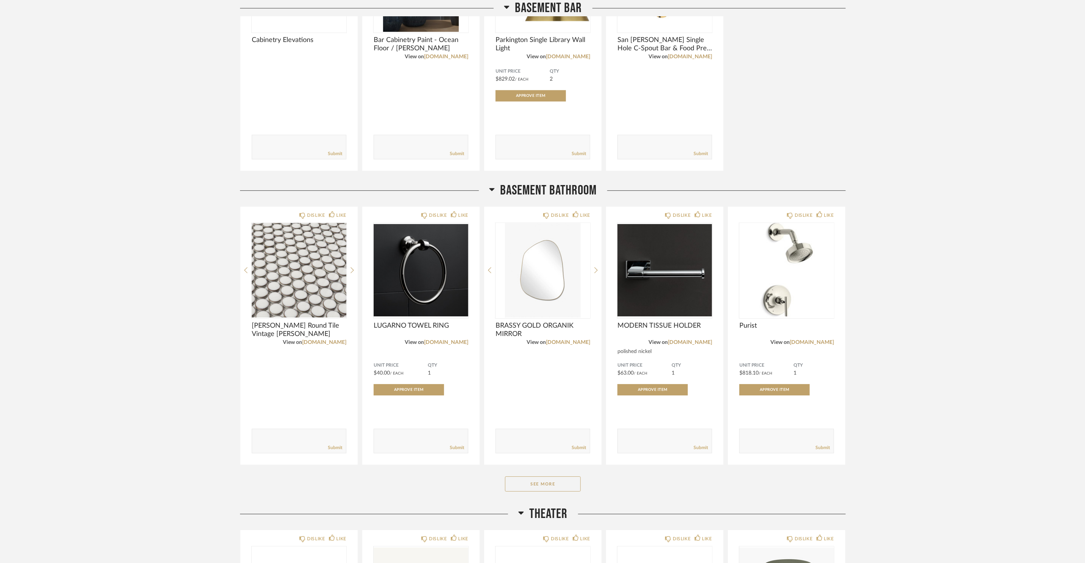
scroll to position [4226, 0]
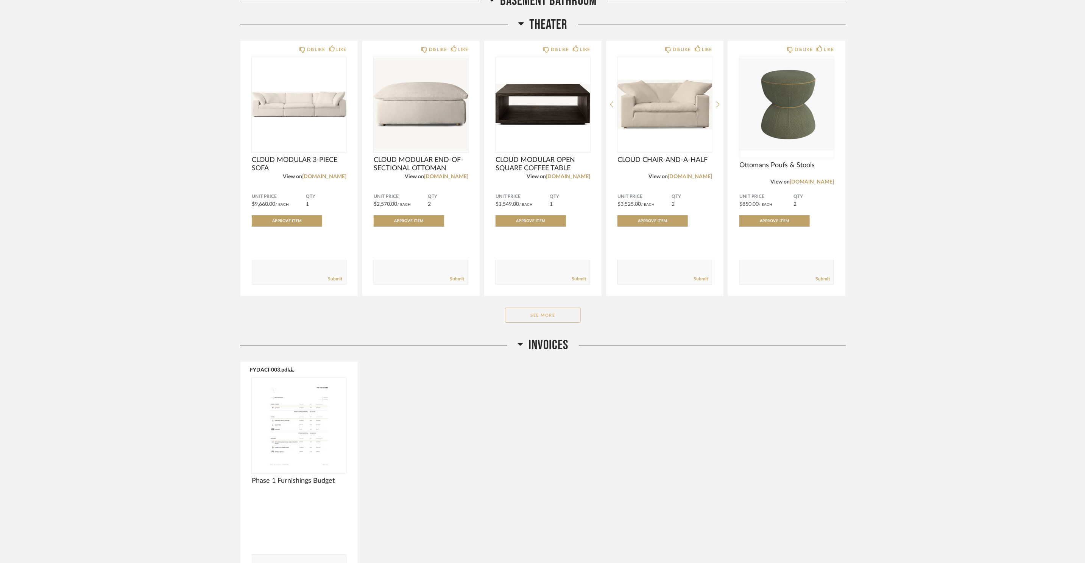
click at [553, 318] on button "See More" at bounding box center [543, 315] width 76 height 15
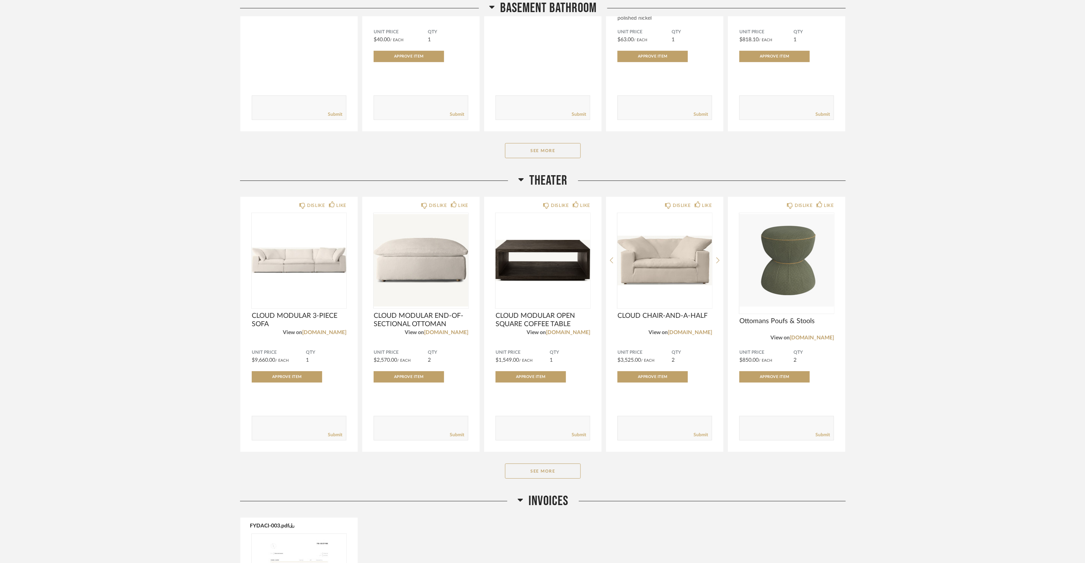
scroll to position [4163, 0]
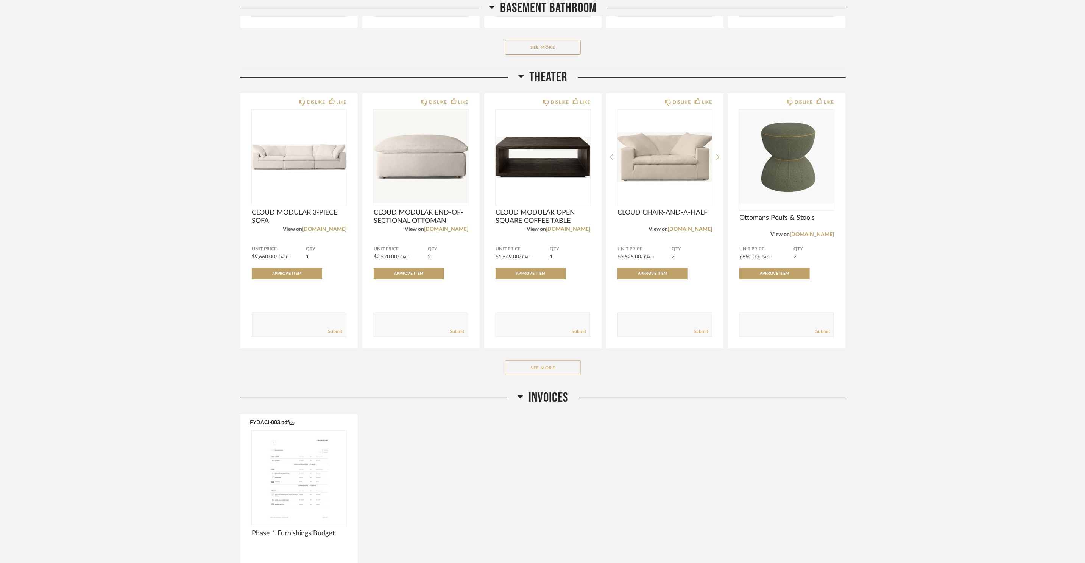
click at [566, 372] on button "See More" at bounding box center [543, 367] width 76 height 15
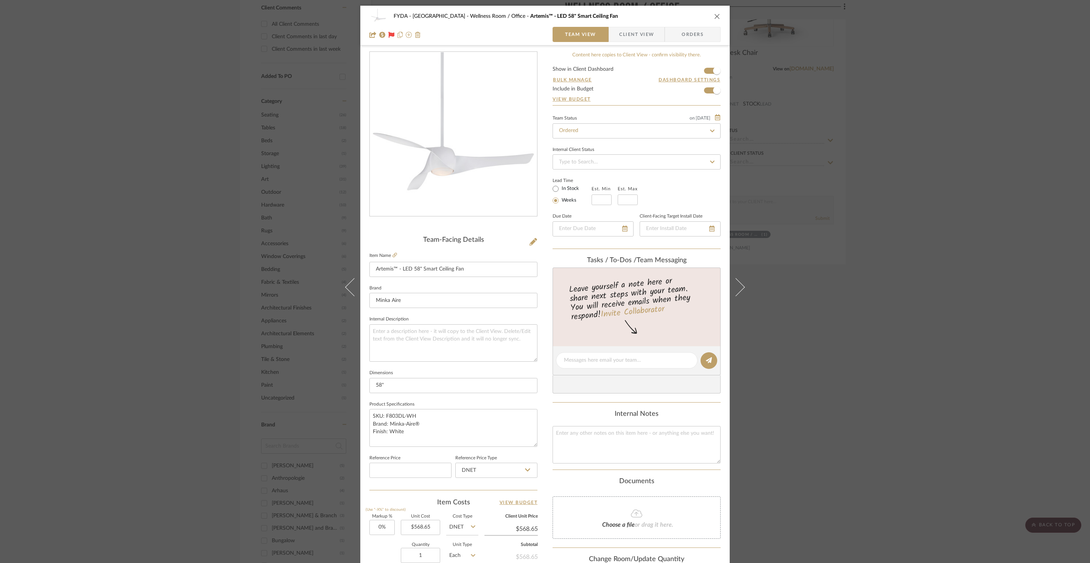
scroll to position [142, 0]
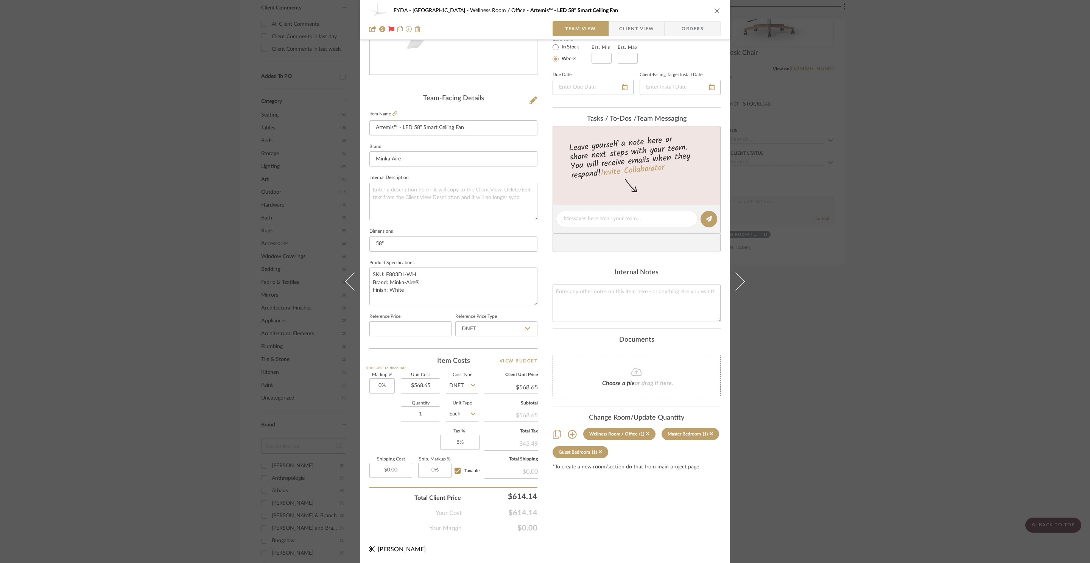
click at [719, 14] on div "FYDA - 655 City Park Wellness Room / Office Artemis™ - LED 58" Smart Ceiling Fa…" at bounding box center [544, 20] width 369 height 40
click at [716, 12] on icon "close" at bounding box center [717, 11] width 6 height 6
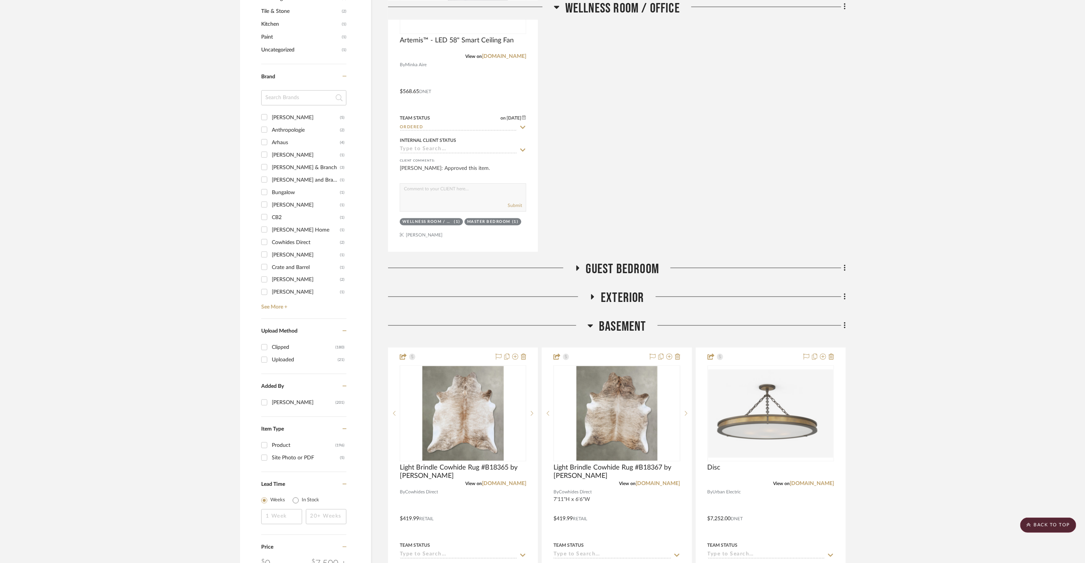
scroll to position [944, 0]
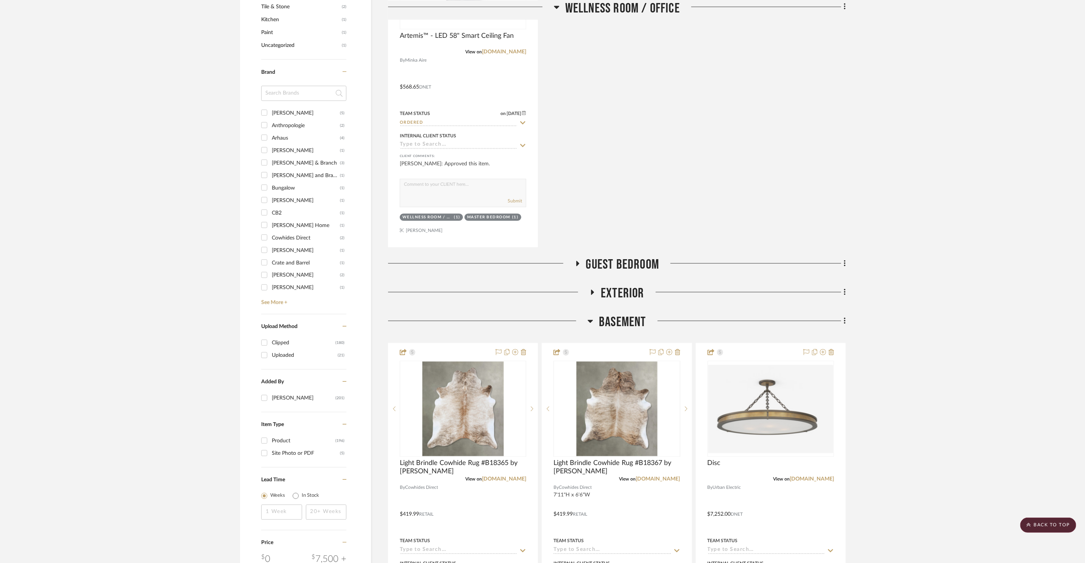
click at [630, 265] on span "Guest Bedroom" at bounding box center [622, 265] width 73 height 16
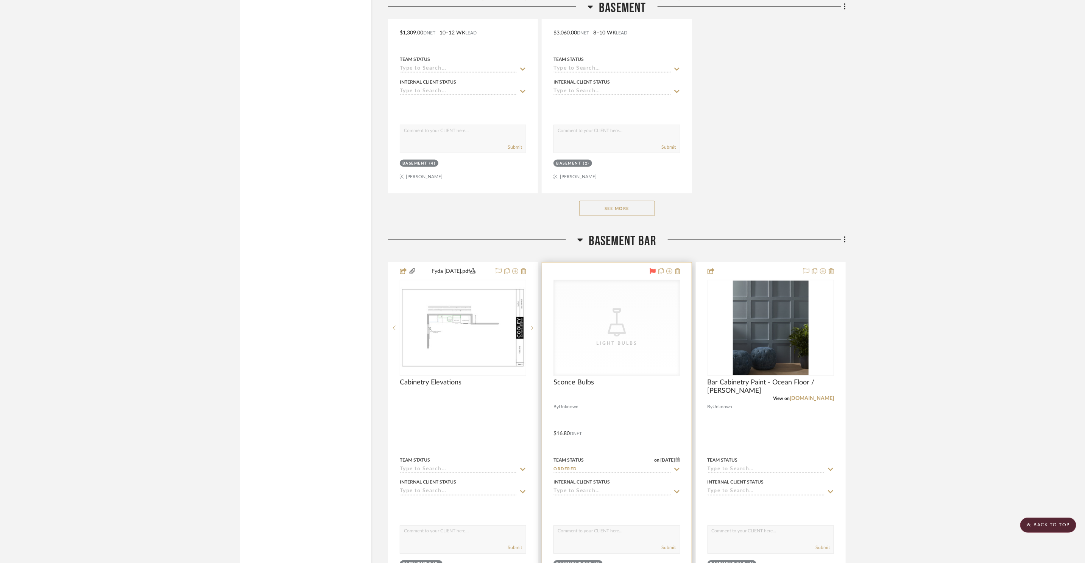
scroll to position [2817, 0]
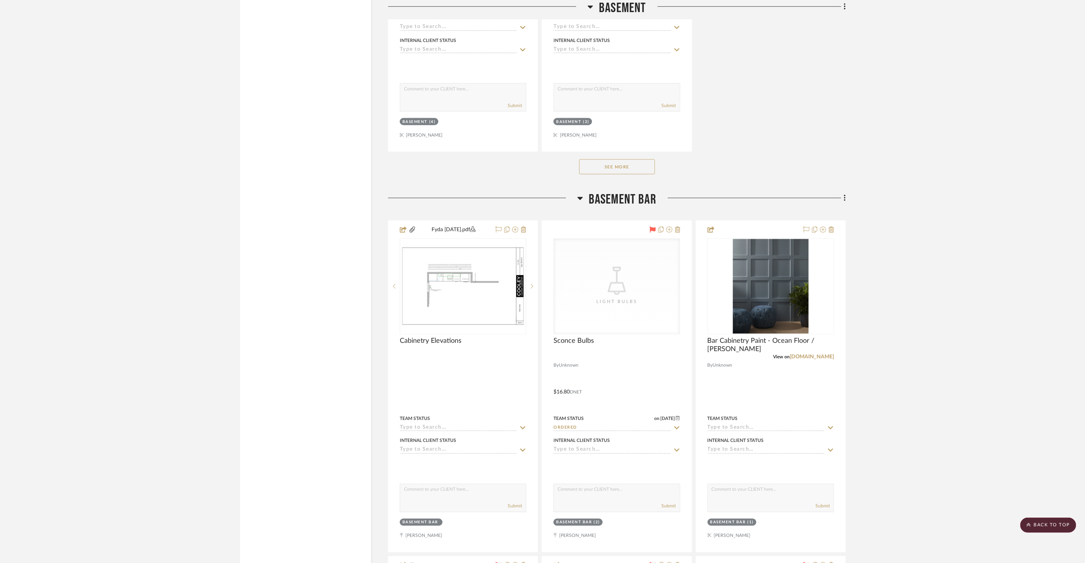
click at [630, 163] on button "See More" at bounding box center [617, 166] width 76 height 15
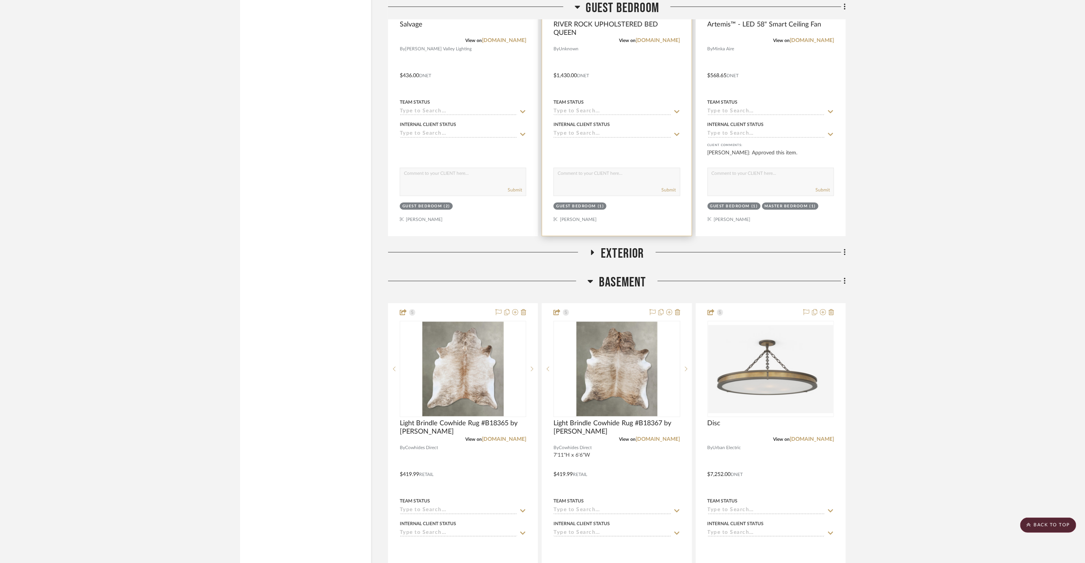
scroll to position [1421, 0]
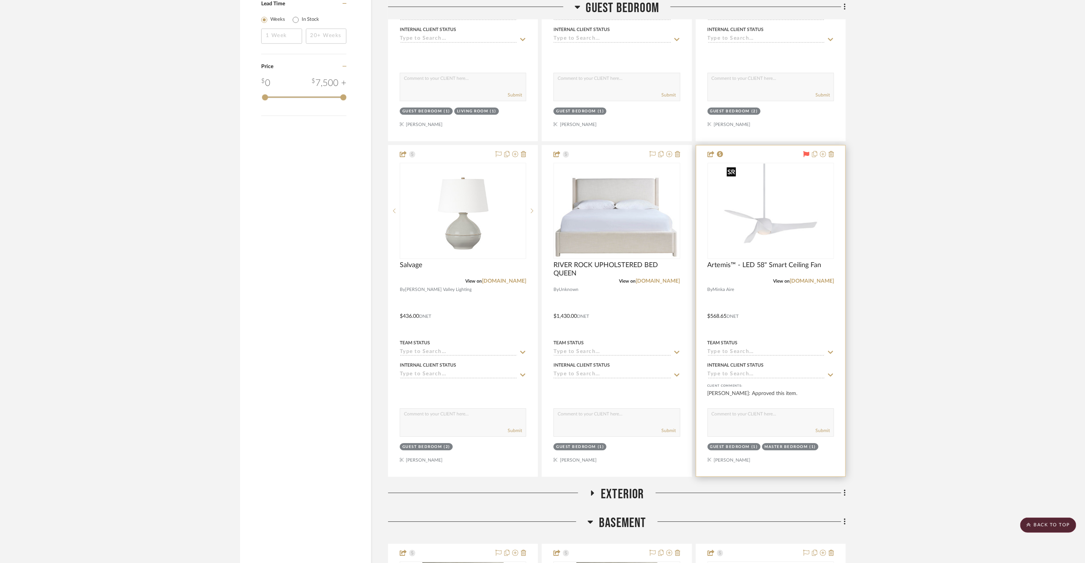
click at [0, 0] on img at bounding box center [0, 0] width 0 height 0
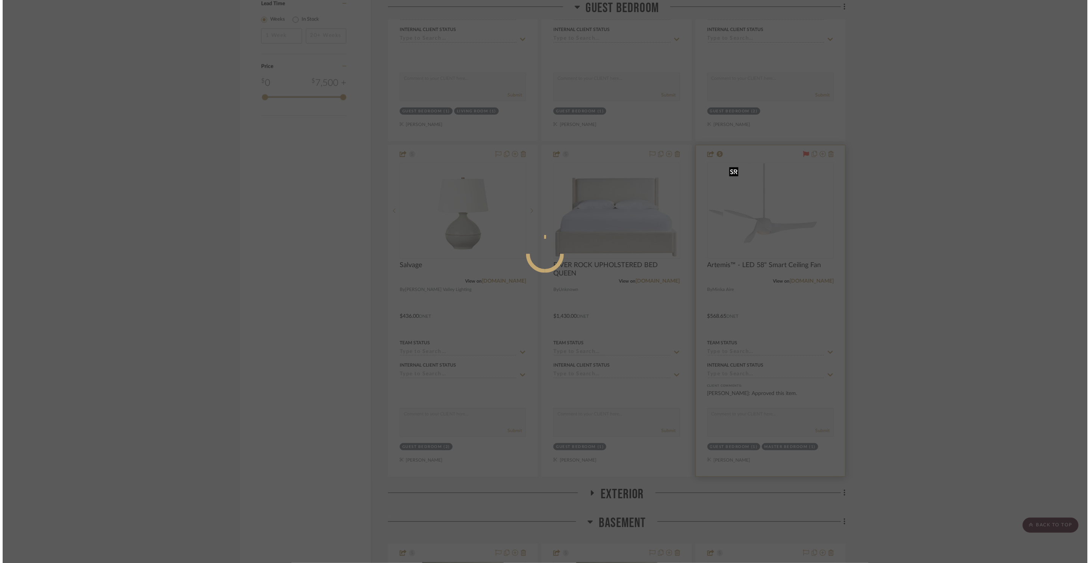
scroll to position [0, 0]
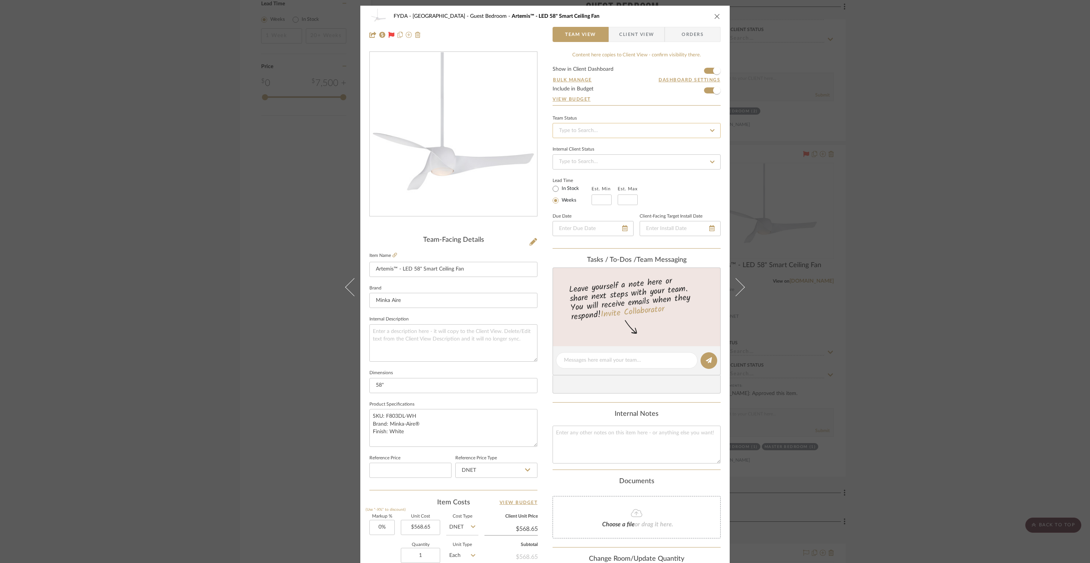
click at [633, 134] on input at bounding box center [637, 130] width 168 height 15
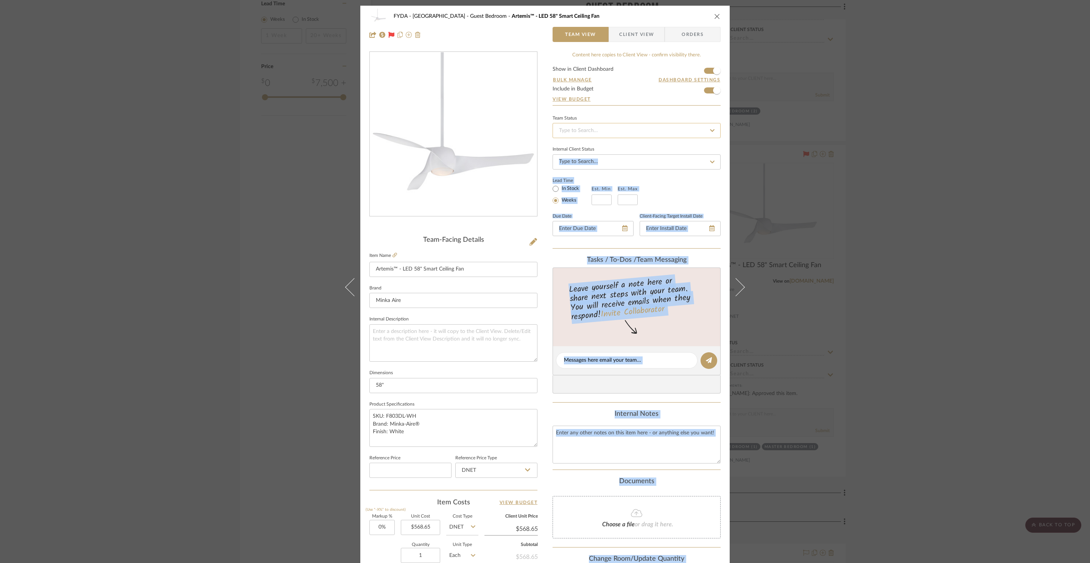
drag, startPoint x: 622, startPoint y: 156, endPoint x: 614, endPoint y: 136, distance: 21.1
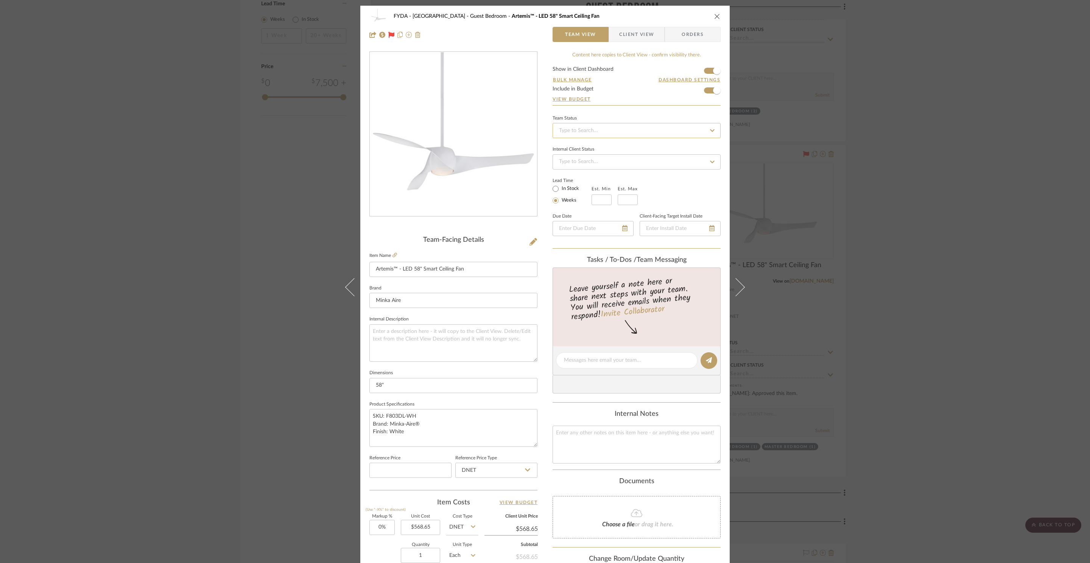
click at [611, 131] on input at bounding box center [637, 130] width 168 height 15
drag, startPoint x: 606, startPoint y: 166, endPoint x: 640, endPoint y: 87, distance: 85.3
click at [606, 165] on div "Ordered" at bounding box center [633, 170] width 167 height 19
type input "[DATE]"
type input "Ordered"
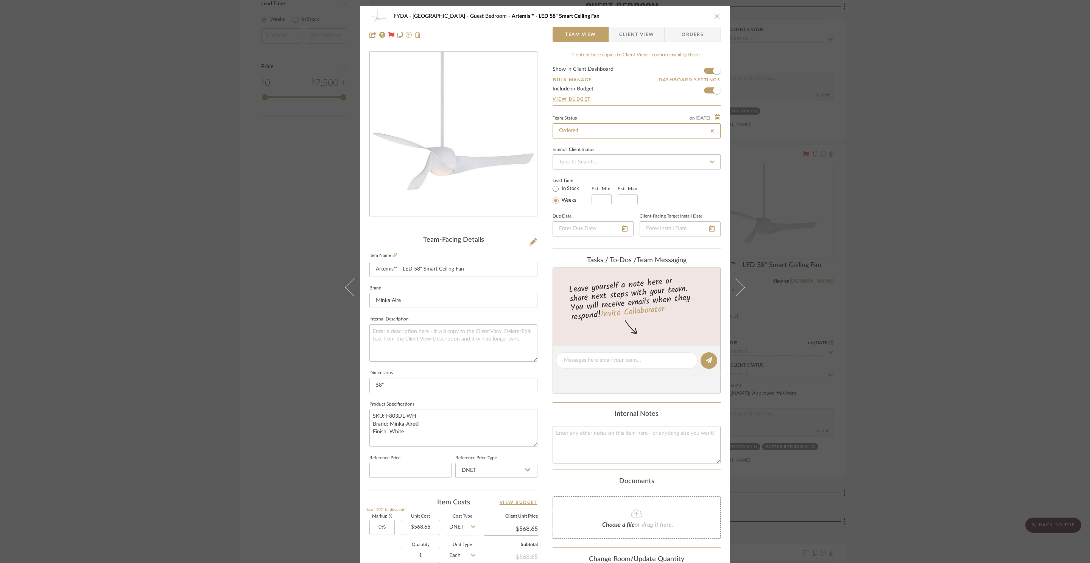
type input "[DATE]"
type input "Ordered"
click at [677, 38] on span "Orders" at bounding box center [692, 34] width 39 height 15
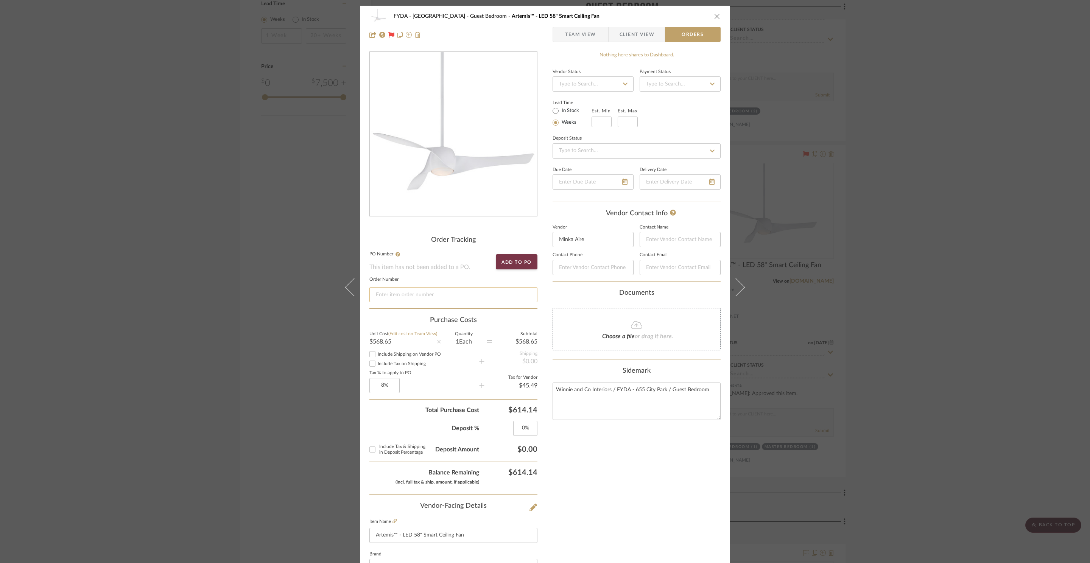
click at [442, 293] on input at bounding box center [453, 294] width 168 height 15
paste input "92810506."
type input "92810506."
click at [654, 482] on div "Nothing here shares to Dashboard. Vendor Status Payment Status Lead Time In Sto…" at bounding box center [637, 412] width 168 height 723
click at [574, 33] on span "Team View" at bounding box center [580, 34] width 31 height 15
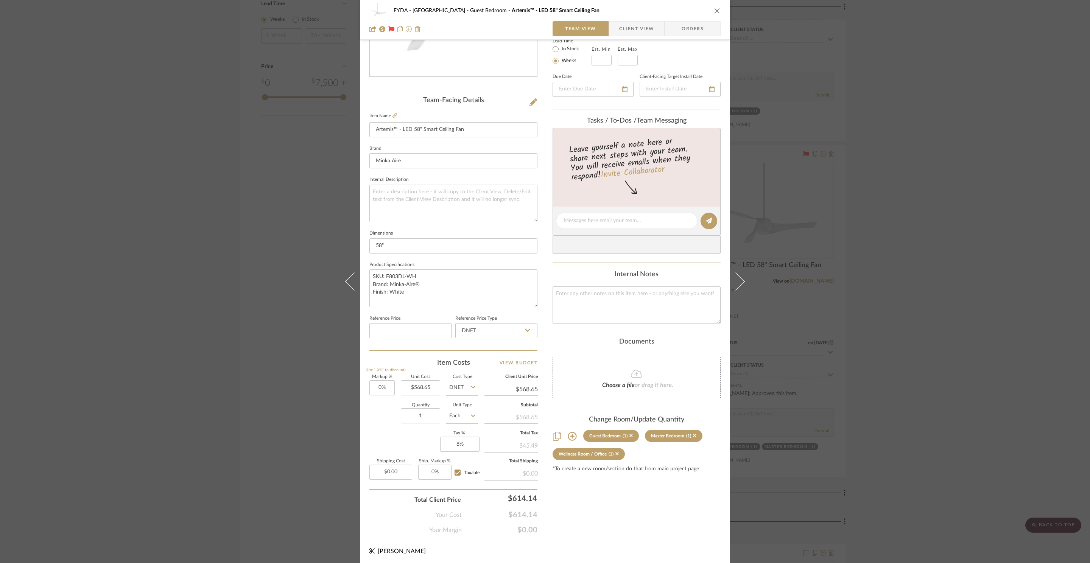
scroll to position [142, 0]
click at [529, 387] on input "568.65" at bounding box center [511, 387] width 53 height 11
type input "699"
type input "22.92%"
type input "$699.00"
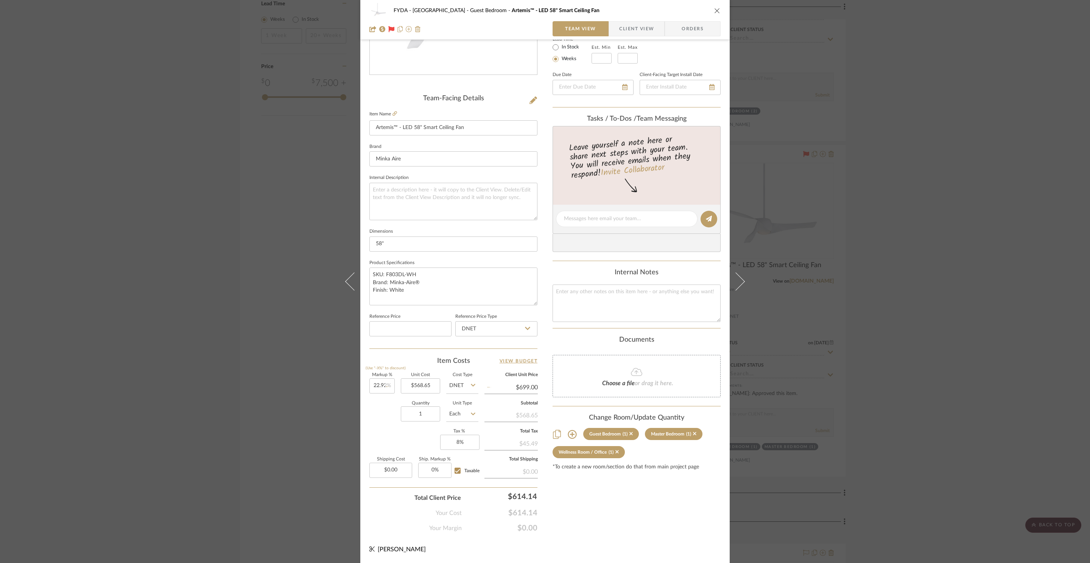
click at [638, 493] on div "Content here copies to Client View - confirm visibility there. Show in Client D…" at bounding box center [637, 221] width 168 height 623
type input "$698.98"
click at [531, 382] on input "698.98" at bounding box center [511, 387] width 53 height 11
type input "669"
type input "17.65%"
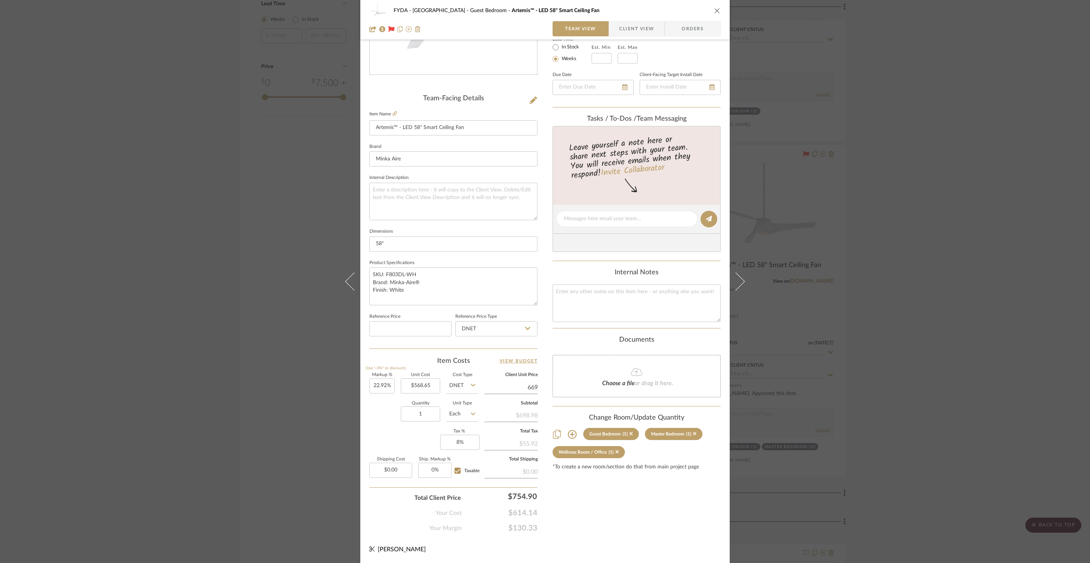
type input "$669.00"
click at [628, 527] on div "Content here copies to Client View - confirm visibility there. Show in Client D…" at bounding box center [637, 221] width 168 height 623
type input "$669.02"
click at [633, 513] on div "Content here copies to Client View - confirm visibility there. Show in Client D…" at bounding box center [637, 221] width 168 height 623
click at [716, 9] on icon "close" at bounding box center [717, 11] width 6 height 6
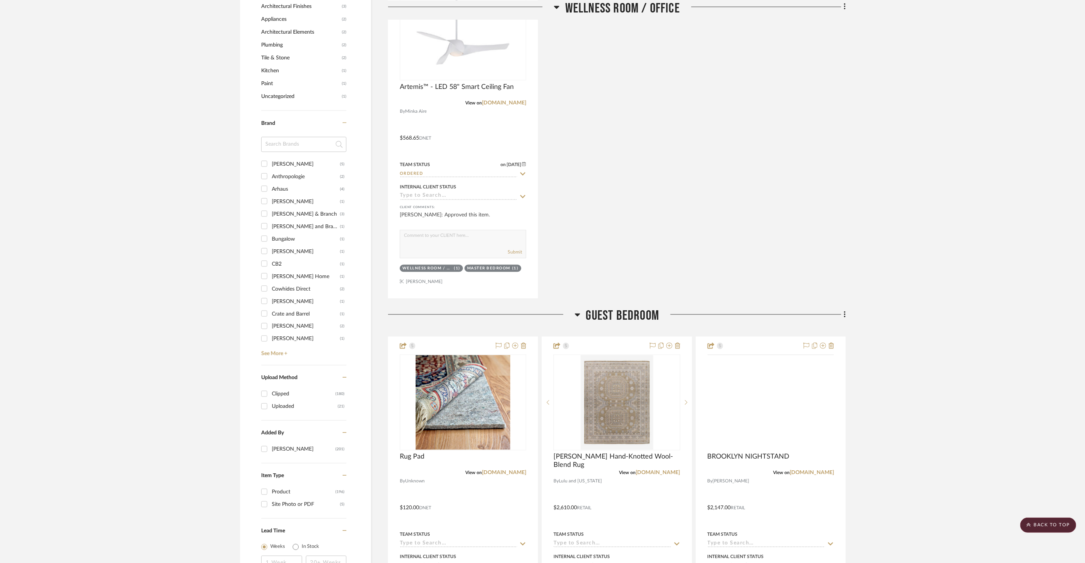
scroll to position [840, 0]
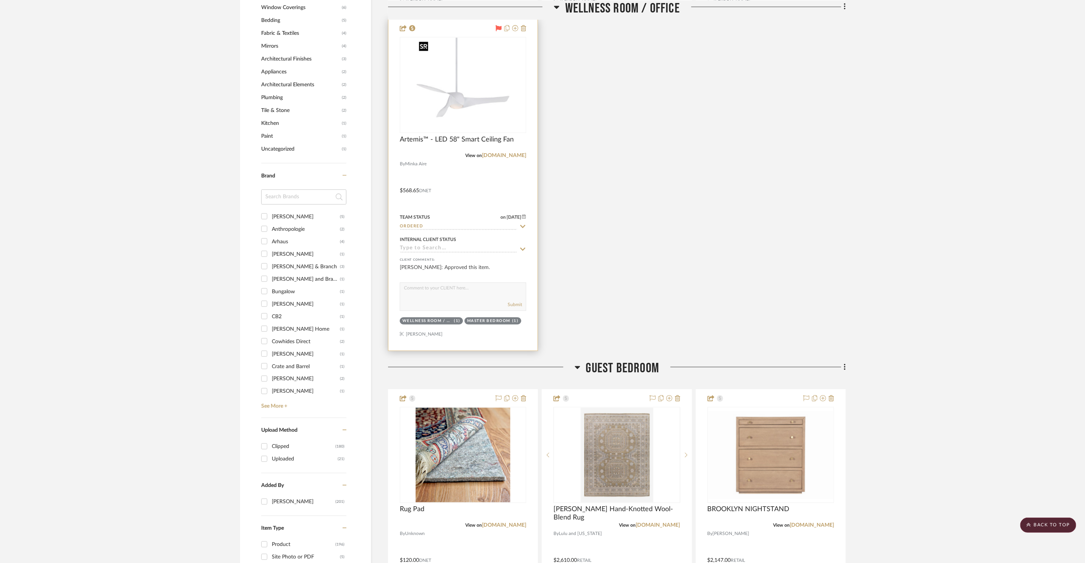
click at [458, 113] on img "0" at bounding box center [463, 85] width 95 height 95
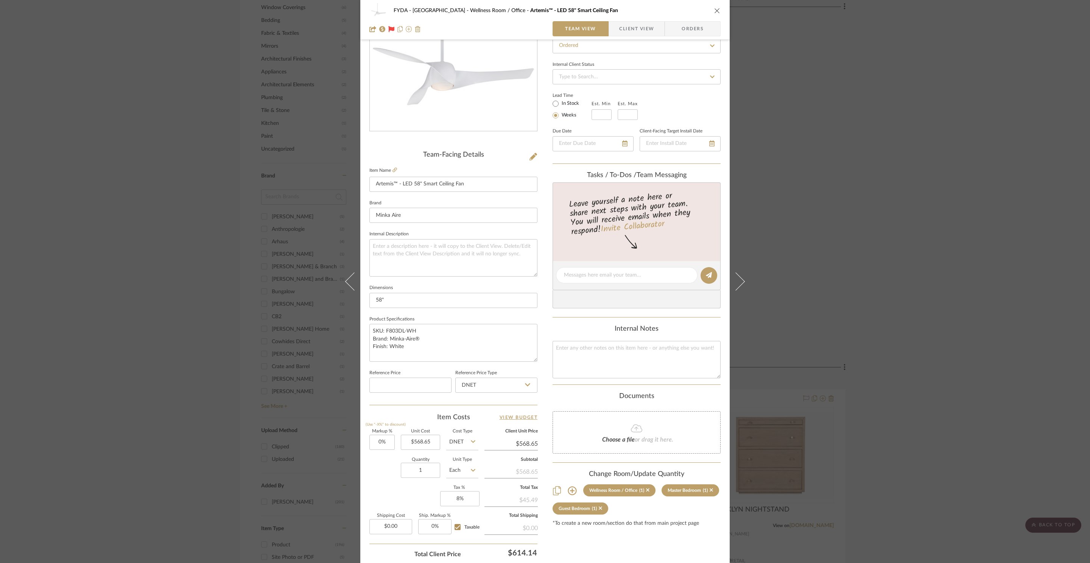
scroll to position [142, 0]
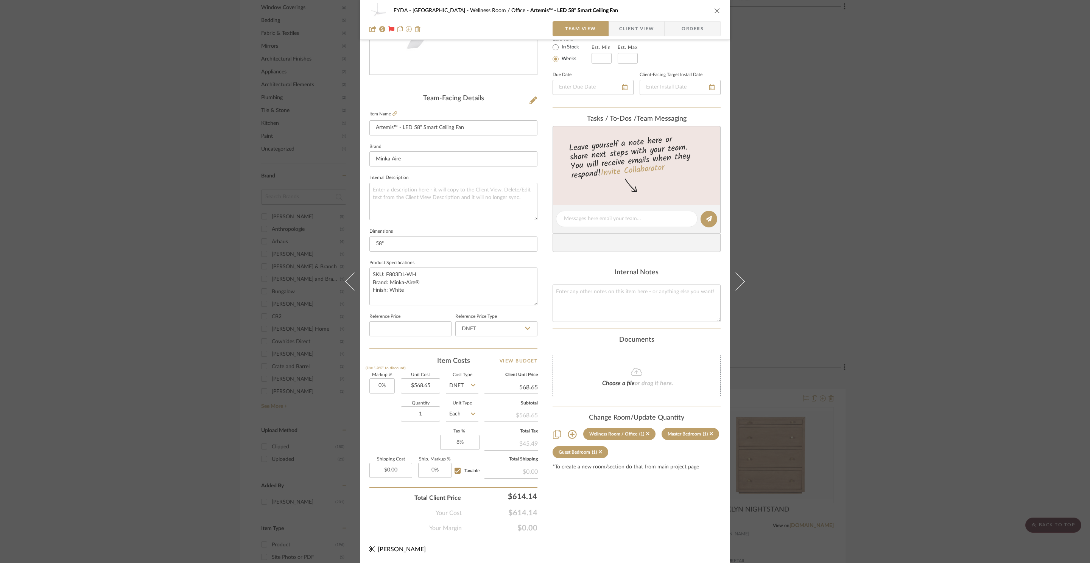
click at [533, 388] on input "568.65" at bounding box center [511, 387] width 53 height 11
type input "5"
type input "669"
type input "17.65%"
type input "$669.00"
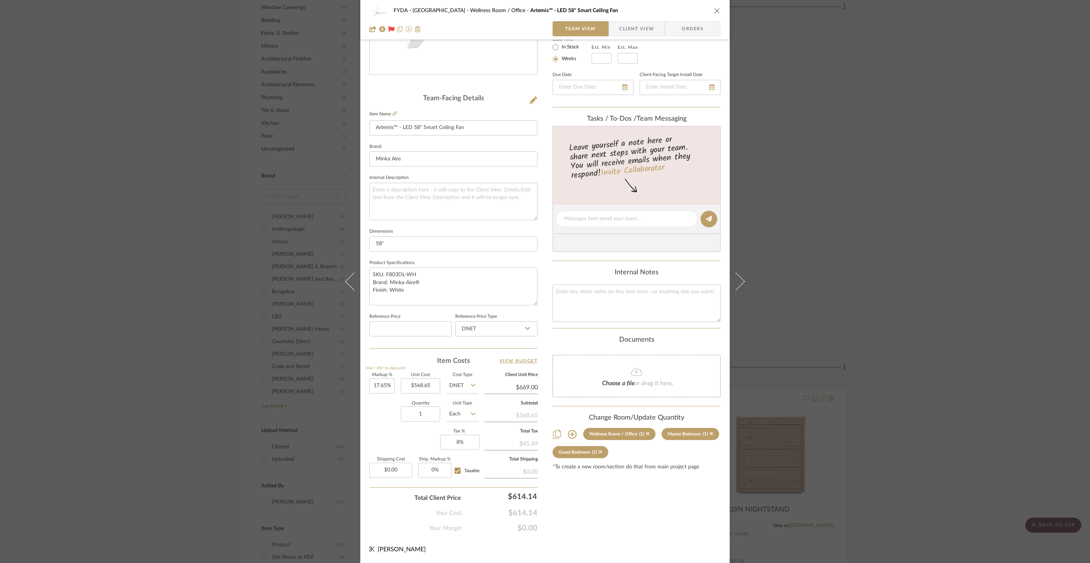
click at [631, 531] on div "Content here copies to Client View - confirm visibility there. Show in Client D…" at bounding box center [637, 221] width 168 height 623
type input "$669.02"
click at [529, 388] on input "669.02" at bounding box center [511, 387] width 53 height 11
type input "$669.00"
click at [669, 513] on div "Content here copies to Client View - confirm visibility there. Show in Client D…" at bounding box center [637, 221] width 168 height 623
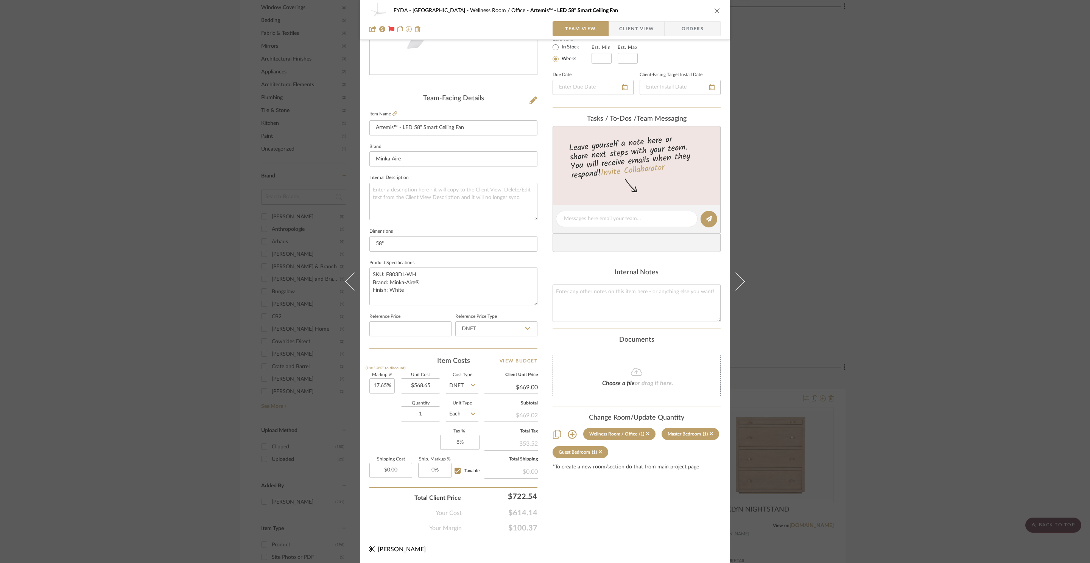
click at [862, 114] on div "FYDA - 655 City Park Wellness Room / Office Artemis™ - LED 58" Smart Ceiling Fa…" at bounding box center [545, 281] width 1090 height 563
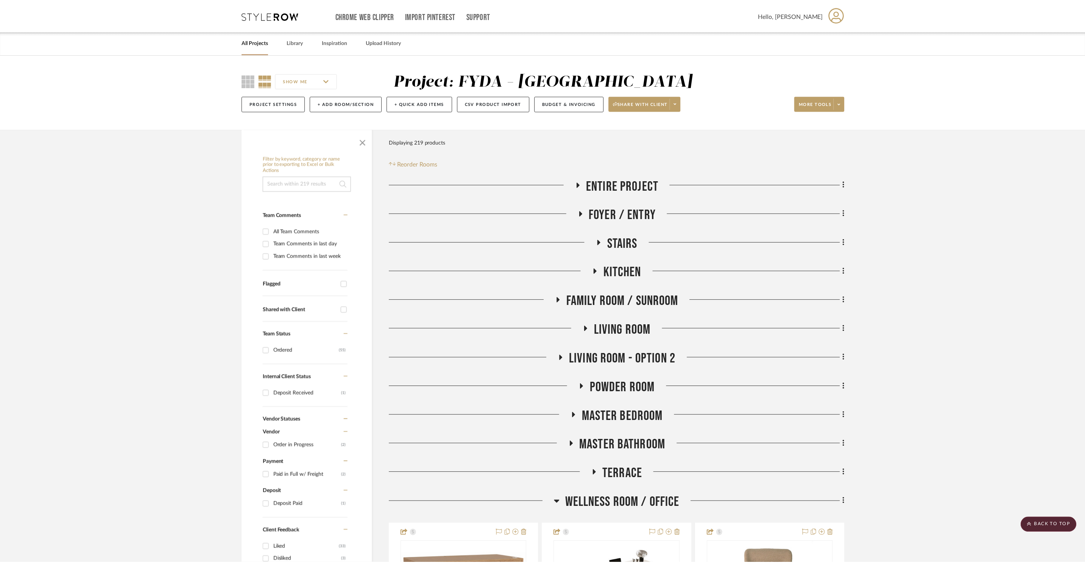
scroll to position [840, 0]
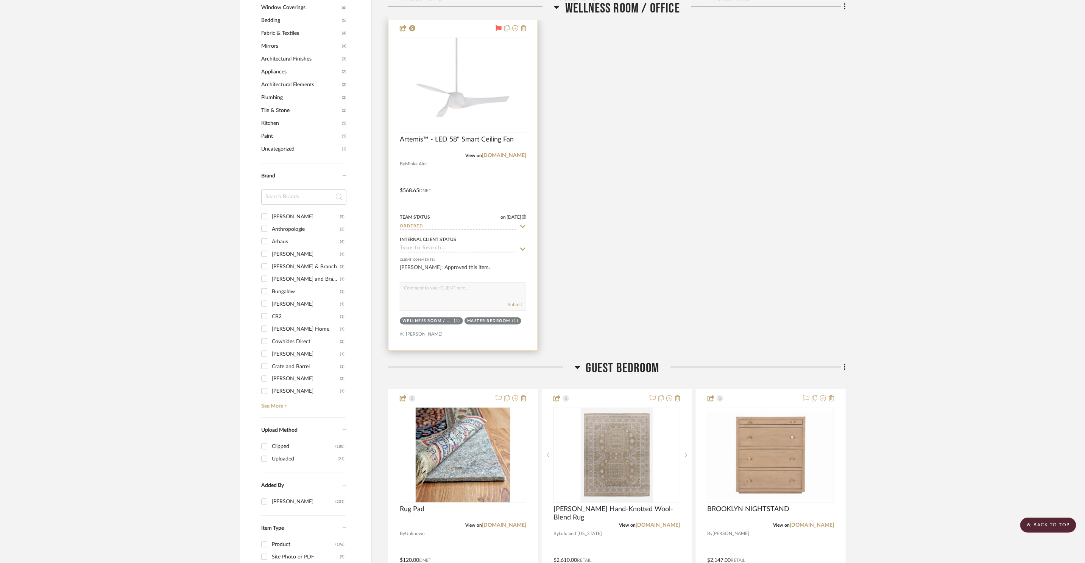
click at [513, 159] on div "View on minkagroup.net" at bounding box center [463, 155] width 126 height 7
click at [515, 157] on link "[DOMAIN_NAME]" at bounding box center [504, 155] width 44 height 5
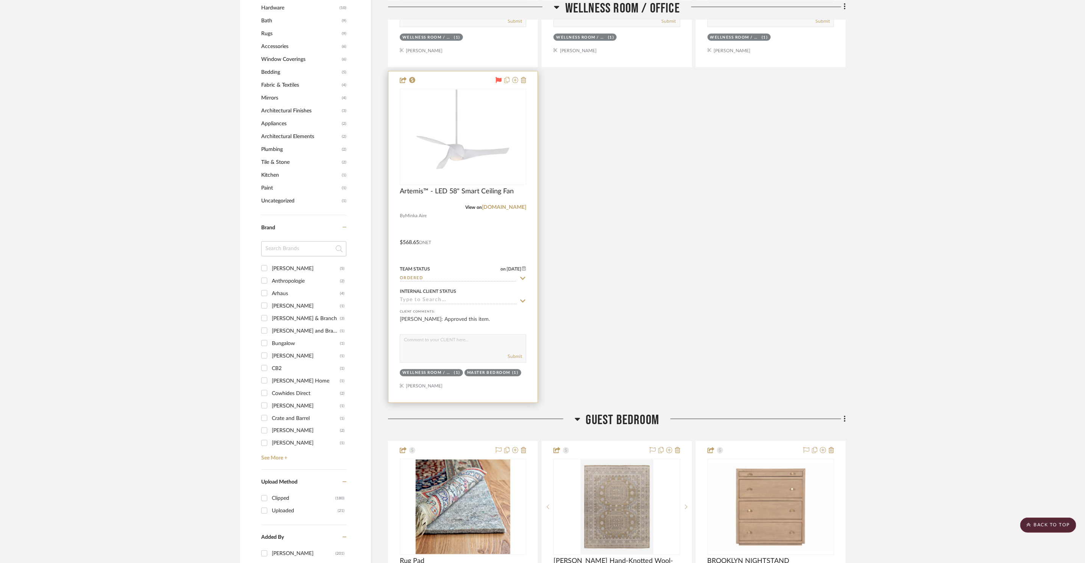
scroll to position [737, 0]
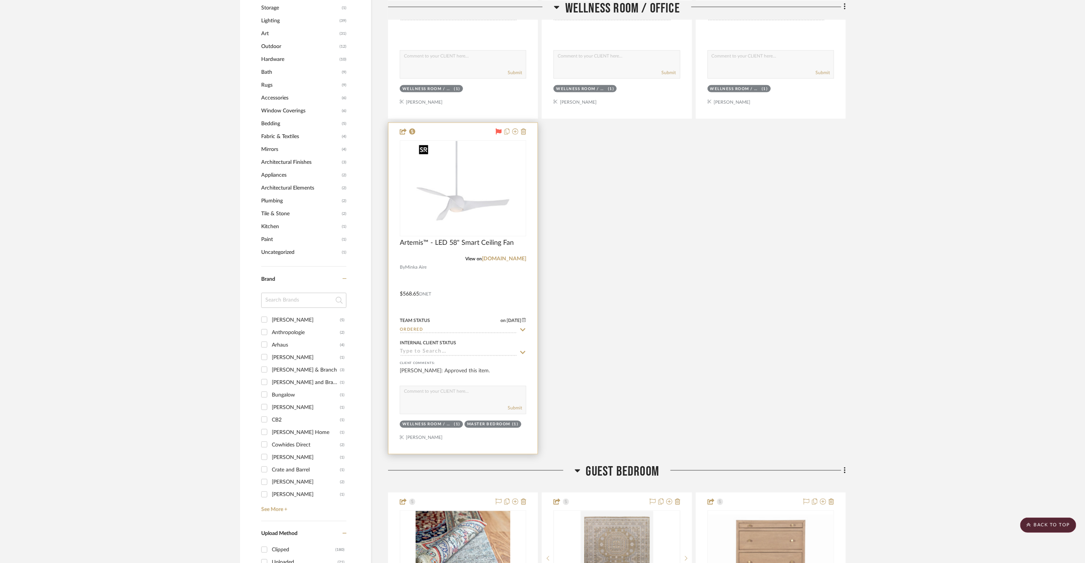
click at [477, 197] on img "0" at bounding box center [463, 188] width 95 height 95
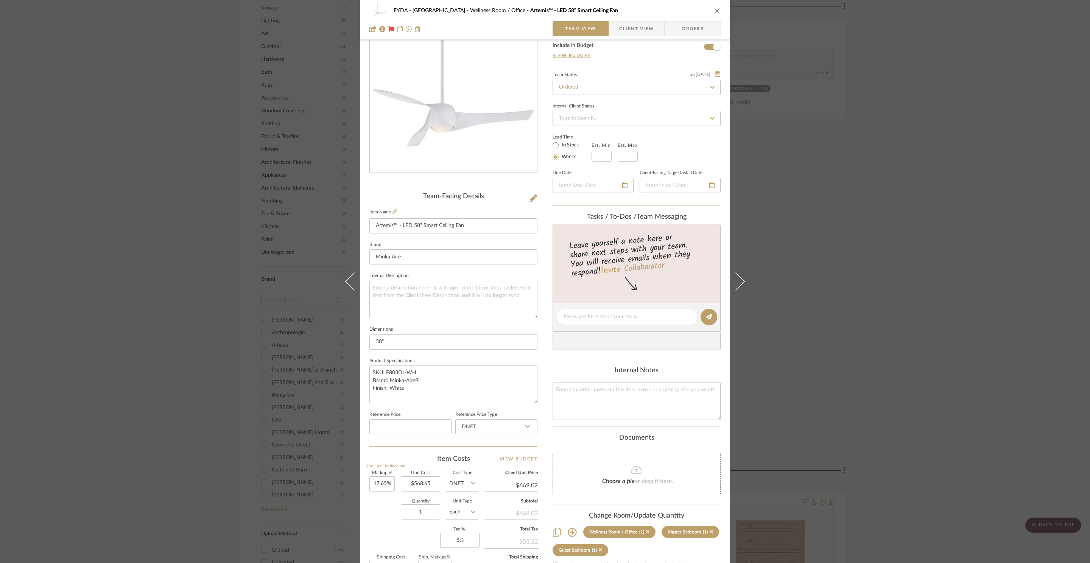
scroll to position [98, 0]
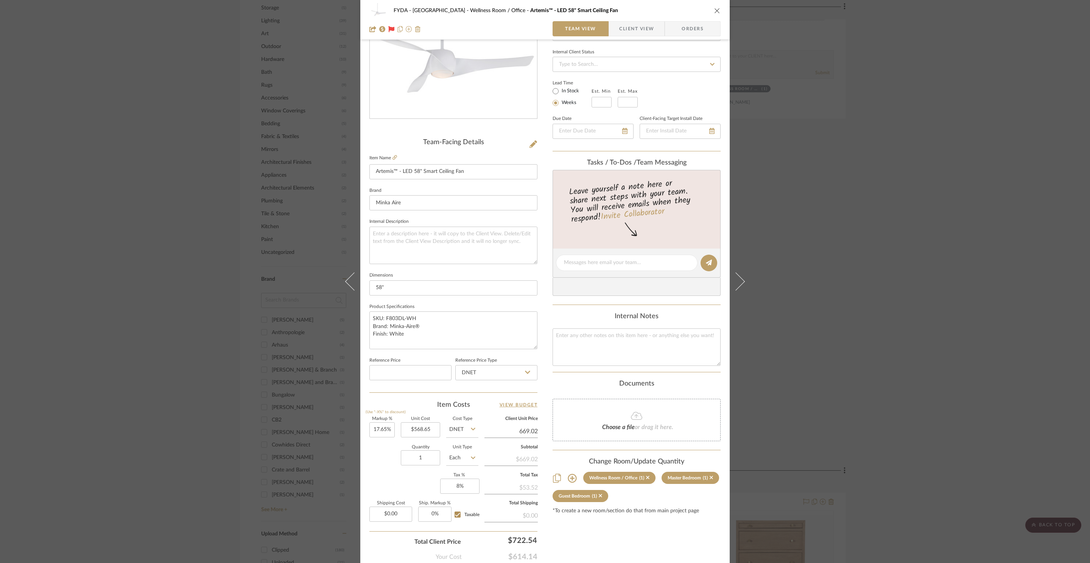
click at [533, 432] on input "669.02" at bounding box center [511, 431] width 53 height 11
type input "$669.00"
click at [663, 519] on div "Content here copies to Client View - confirm visibility there. Show in Client D…" at bounding box center [637, 265] width 168 height 623
type input "$669.02"
click at [533, 431] on input "669.02" at bounding box center [511, 431] width 53 height 11
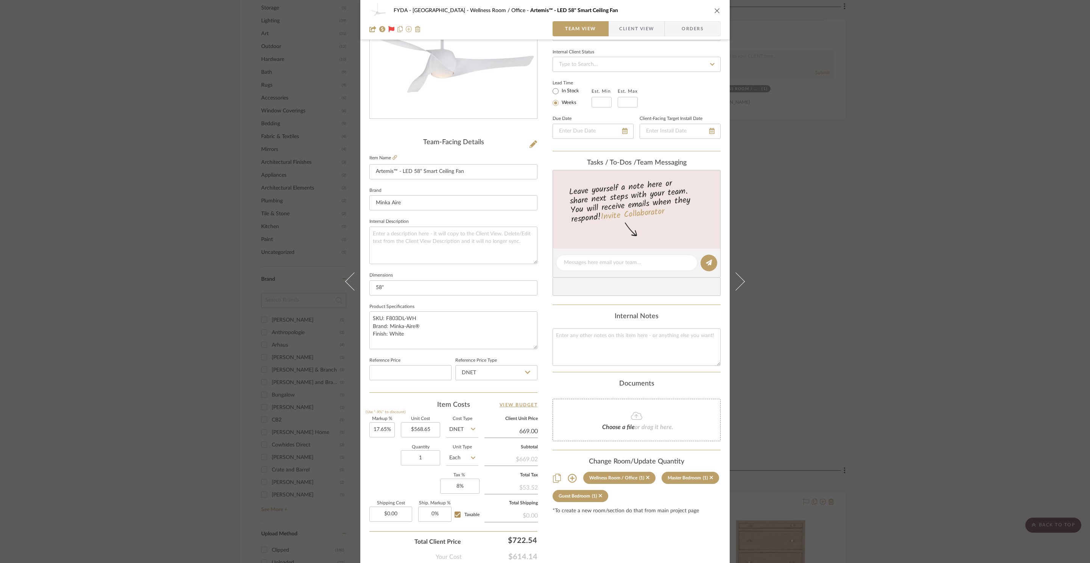
type input "$669.00"
click at [685, 506] on div "Change Room/Update Quantity Wellness Room / Office (1) Master Bedroom (1) Guest…" at bounding box center [637, 486] width 168 height 57
click at [716, 10] on icon "close" at bounding box center [717, 11] width 6 height 6
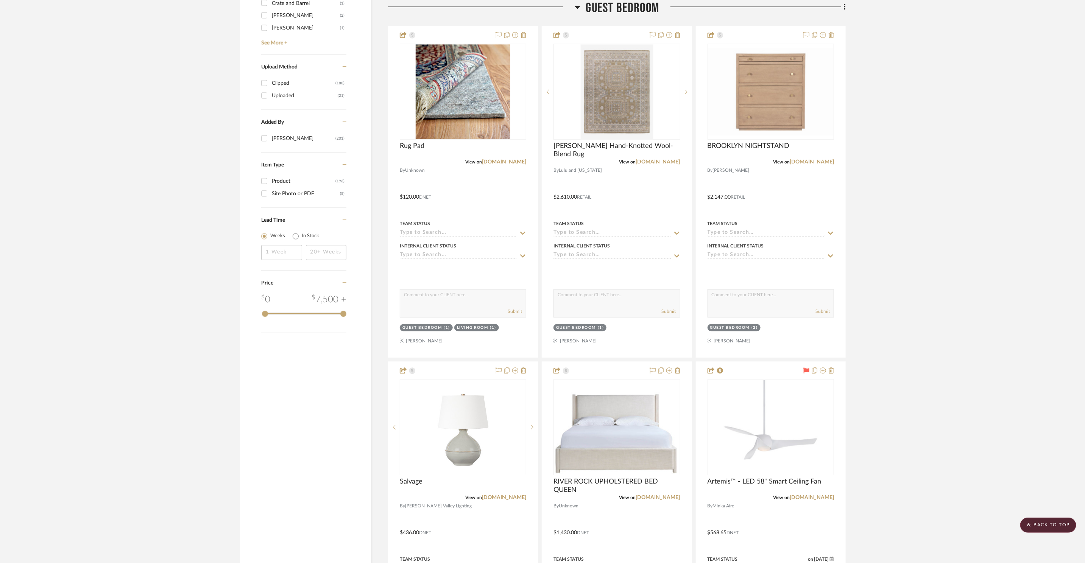
scroll to position [1218, 0]
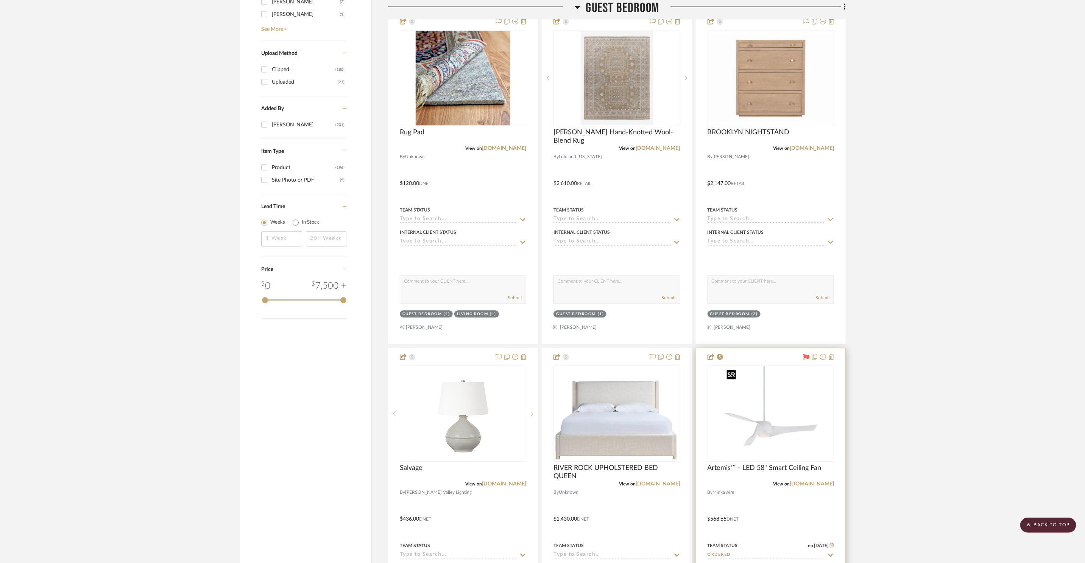
click at [786, 426] on img "0" at bounding box center [770, 413] width 95 height 95
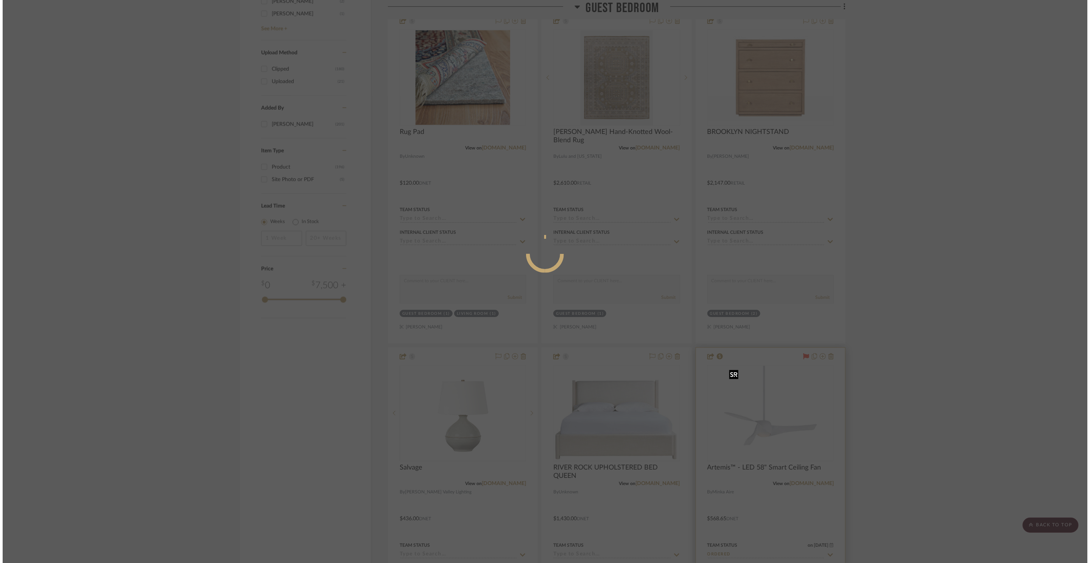
scroll to position [0, 0]
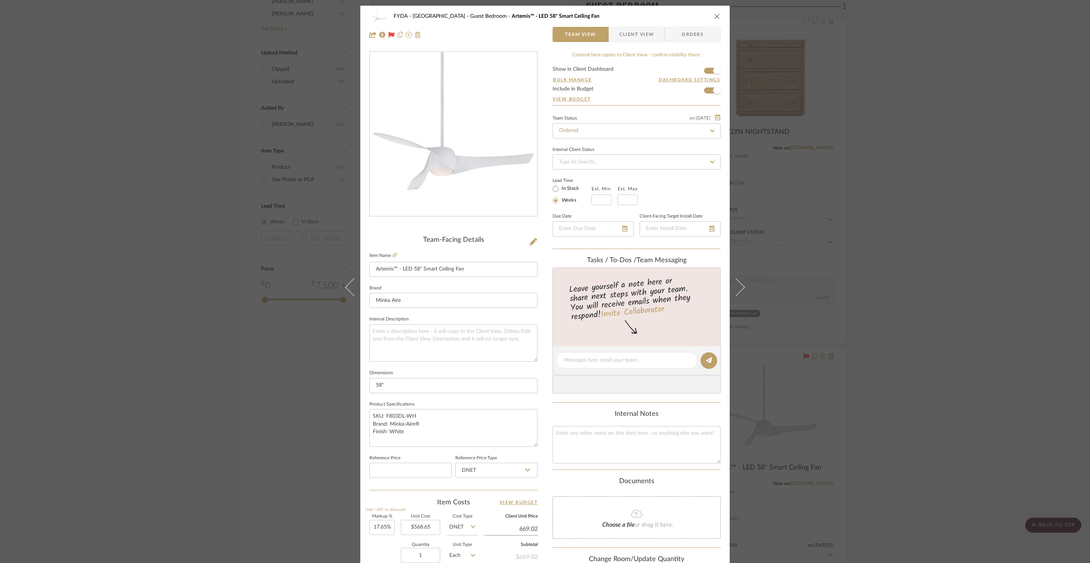
click at [533, 530] on input "669.02" at bounding box center [511, 529] width 53 height 11
click at [536, 530] on div "FYDA - 655 City Park Guest Bedroom Artemis™ - LED 58" Smart Ceiling Fan Team Vi…" at bounding box center [544, 355] width 369 height 699
click at [534, 531] on input "669.02" at bounding box center [511, 529] width 53 height 11
type input "$669.00"
click at [553, 502] on div "Choose a file or drag it here." at bounding box center [637, 518] width 168 height 42
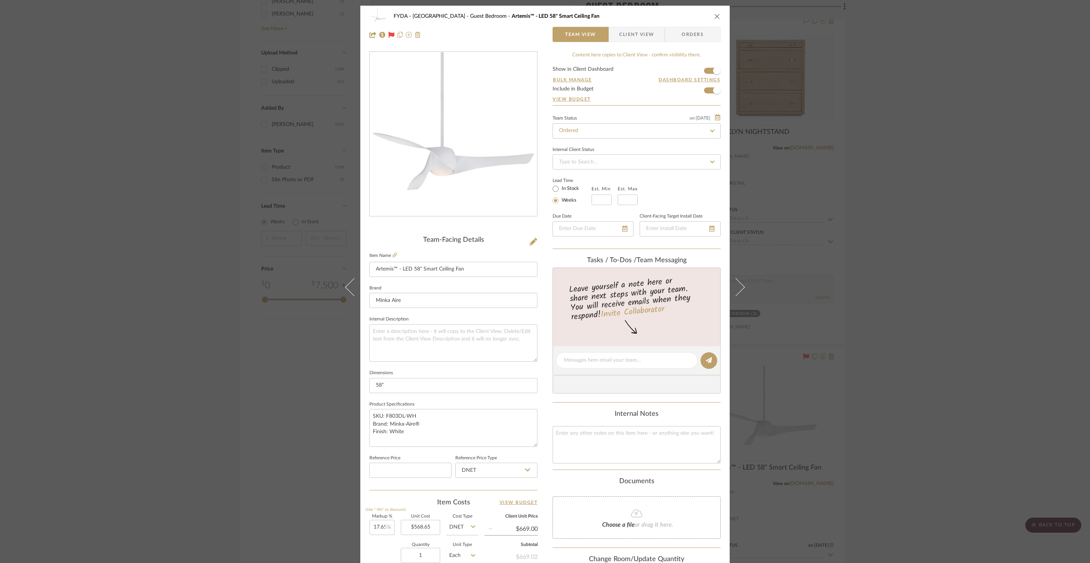
type input "$669.02"
click at [530, 530] on input "669.02" at bounding box center [511, 529] width 53 height 11
type input "$669.00"
click at [543, 452] on div "FYDA - 655 City Park Guest Bedroom Artemis™ - LED 58" Smart Ceiling Fan Team Vi…" at bounding box center [544, 355] width 369 height 699
click at [717, 19] on icon "close" at bounding box center [717, 16] width 6 height 6
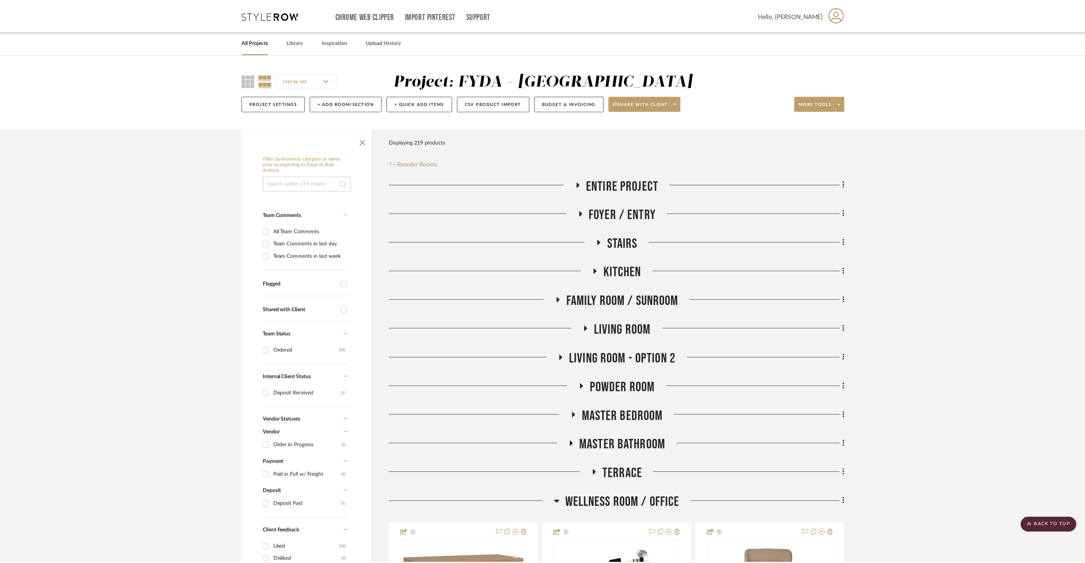
scroll to position [1218, 0]
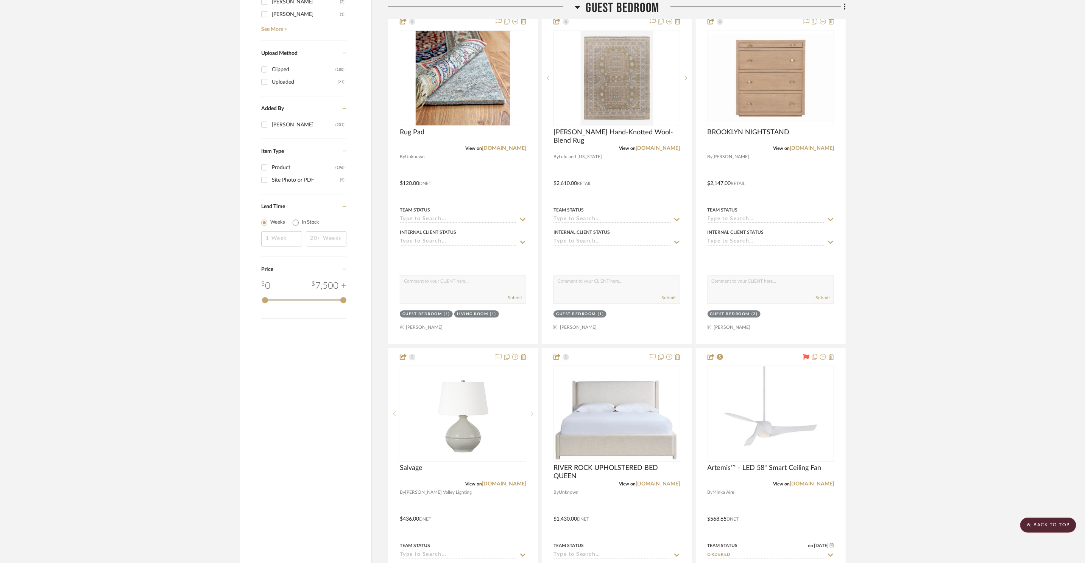
click at [622, 2] on span "Guest Bedroom" at bounding box center [622, 8] width 73 height 16
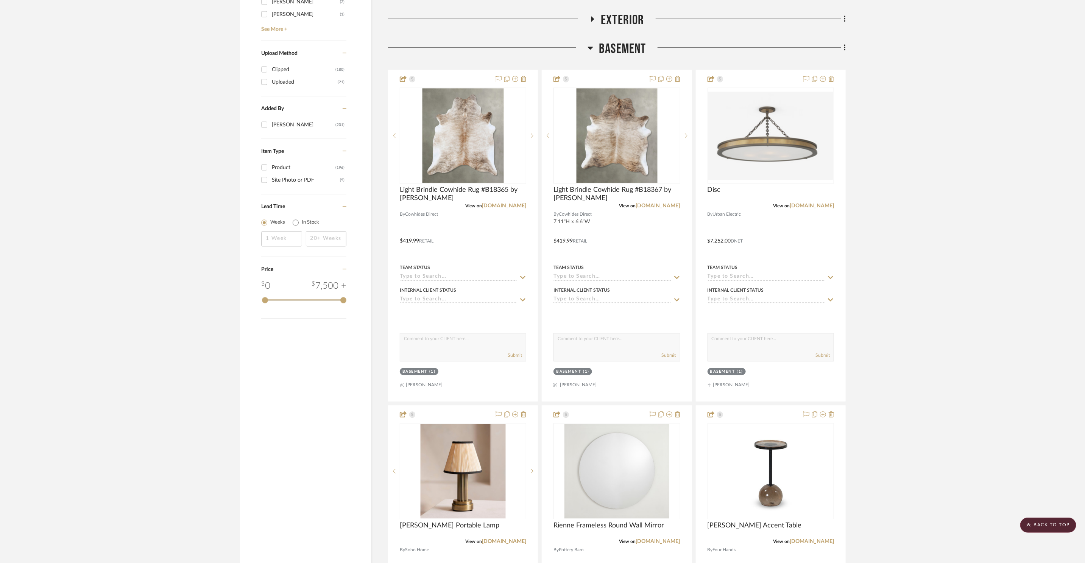
click at [617, 53] on span "Basement" at bounding box center [622, 49] width 47 height 16
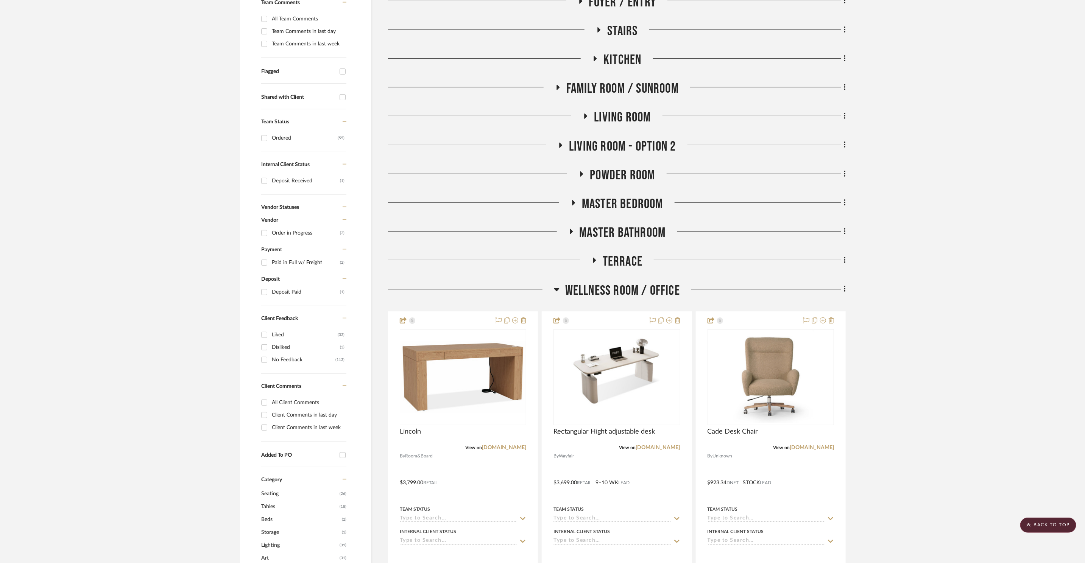
scroll to position [84, 0]
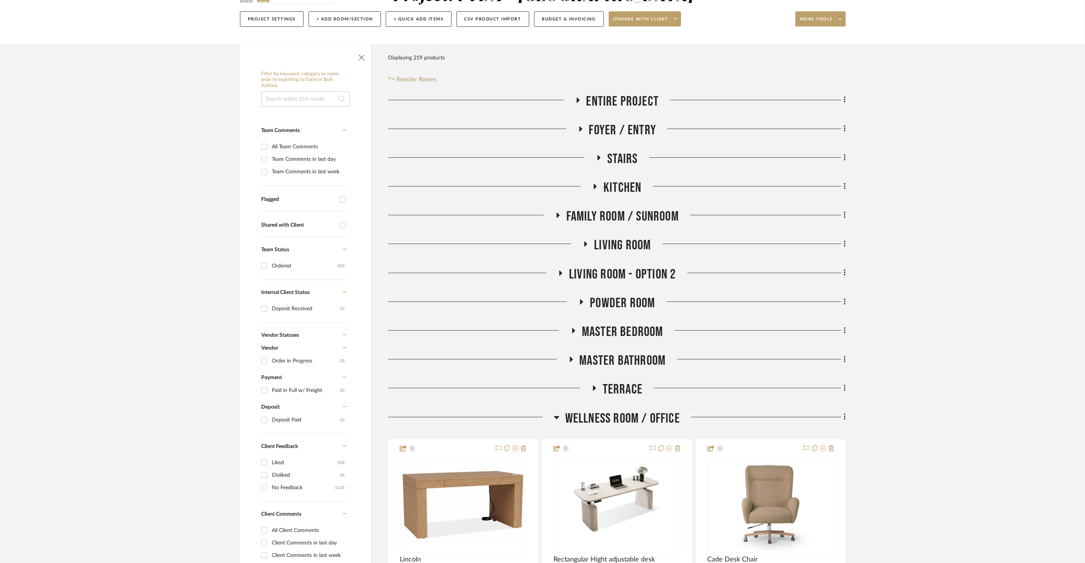
click at [642, 336] on span "Master Bedroom" at bounding box center [622, 332] width 81 height 16
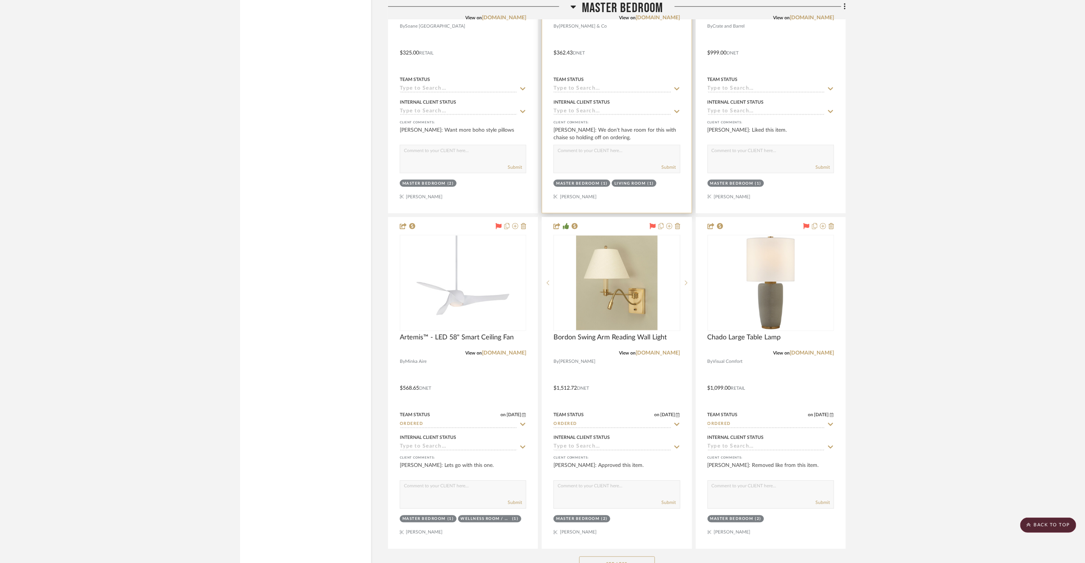
scroll to position [3064, 0]
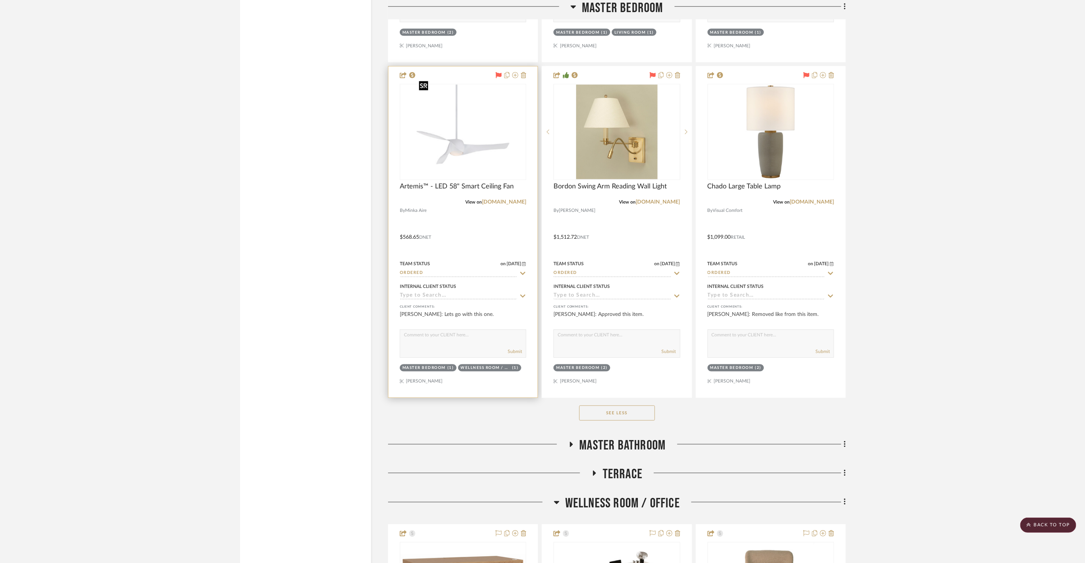
click at [0, 0] on img at bounding box center [0, 0] width 0 height 0
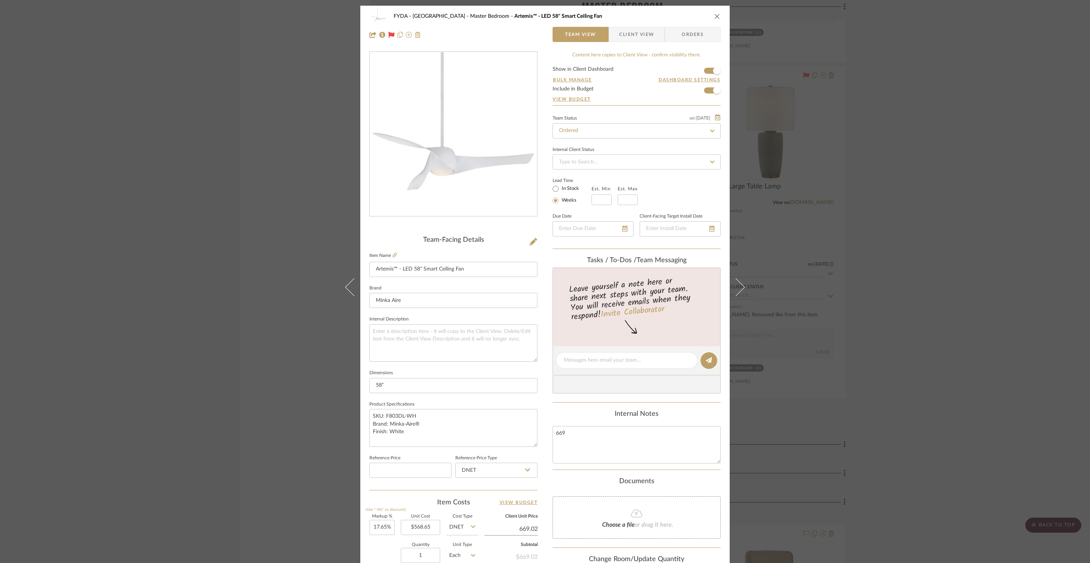
click at [534, 529] on input "669.02" at bounding box center [511, 529] width 53 height 11
click at [534, 530] on input "669.02" at bounding box center [511, 529] width 53 height 11
type input "$669.00"
click at [553, 489] on div "Documents Choose a file or drag it here." at bounding box center [637, 508] width 168 height 61
type input "$669.02"
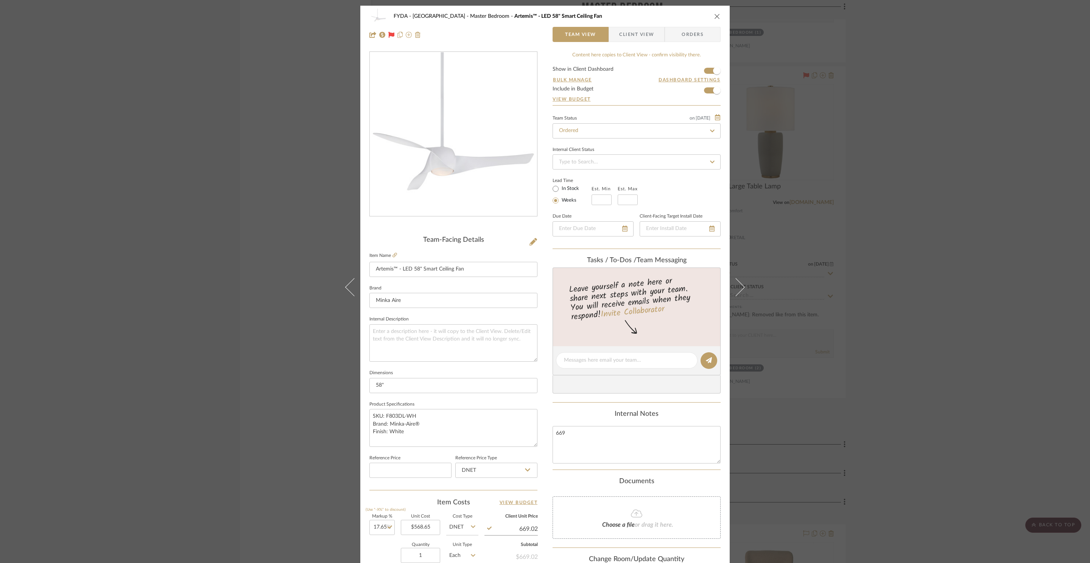
click at [534, 528] on input "669.02" at bounding box center [511, 529] width 53 height 11
type input "$669.00"
click at [570, 415] on div "Internal Notes" at bounding box center [637, 414] width 168 height 8
click at [714, 17] on icon "close" at bounding box center [717, 16] width 6 height 6
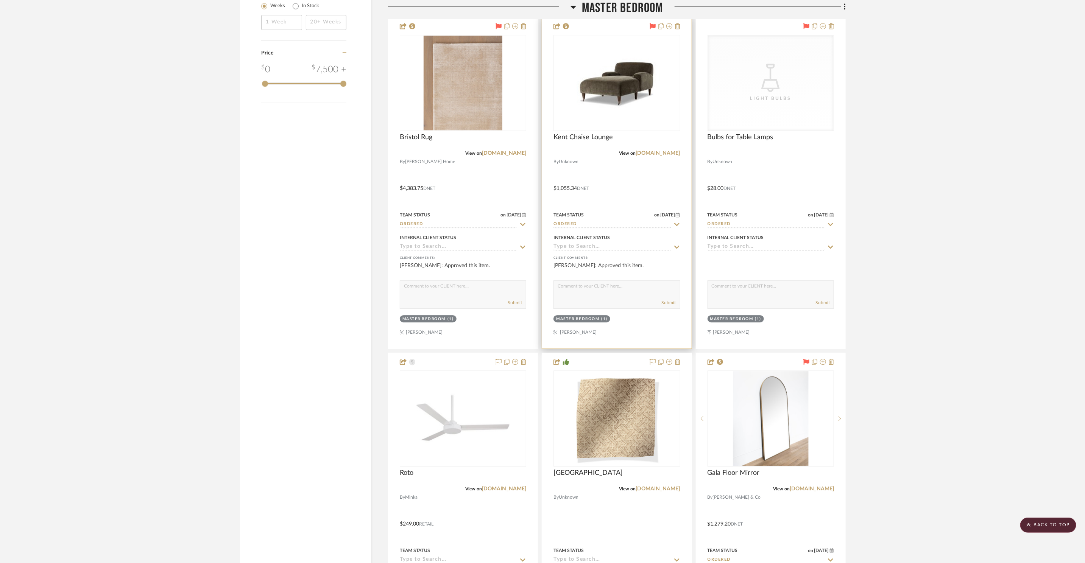
scroll to position [1255, 0]
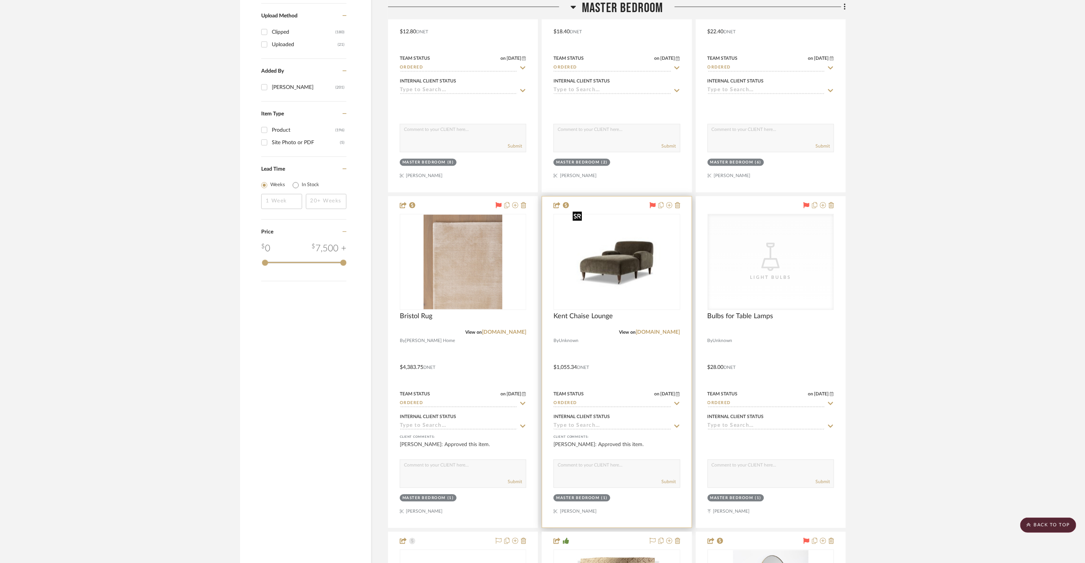
click at [653, 262] on img "0" at bounding box center [616, 262] width 95 height 95
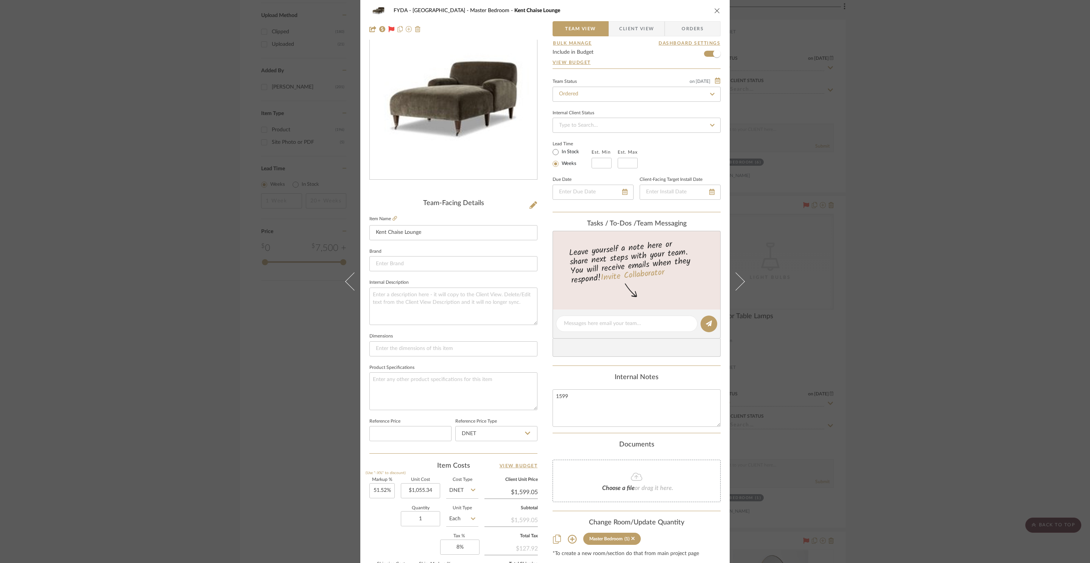
scroll to position [0, 0]
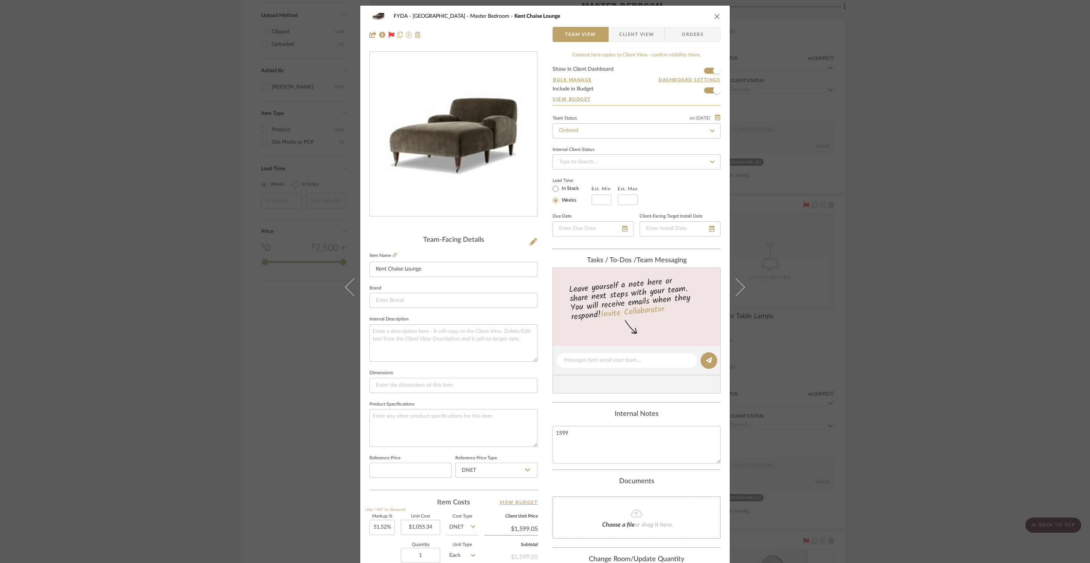
click at [717, 17] on icon "close" at bounding box center [717, 16] width 6 height 6
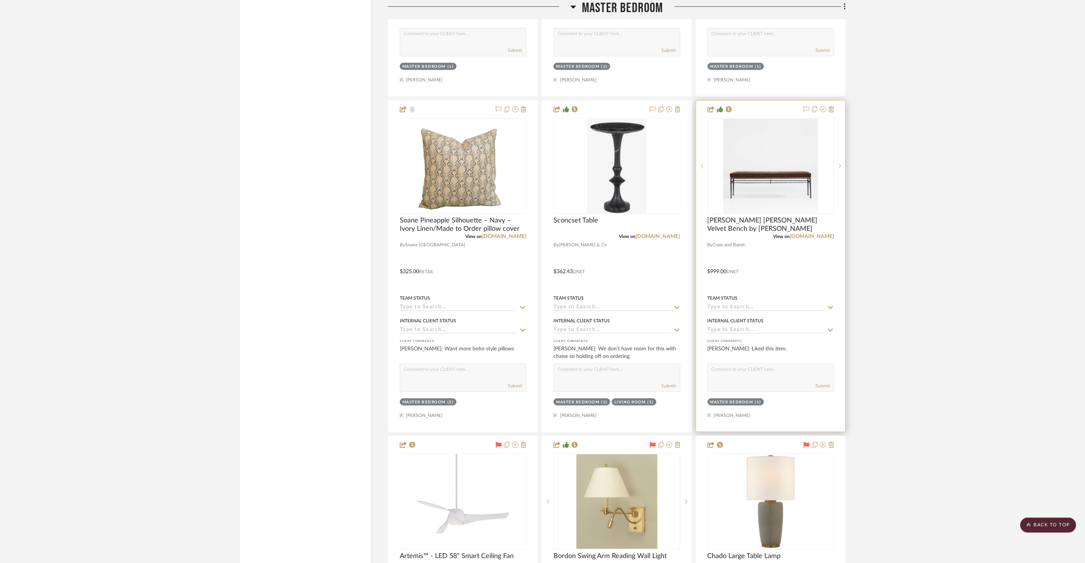
scroll to position [2679, 0]
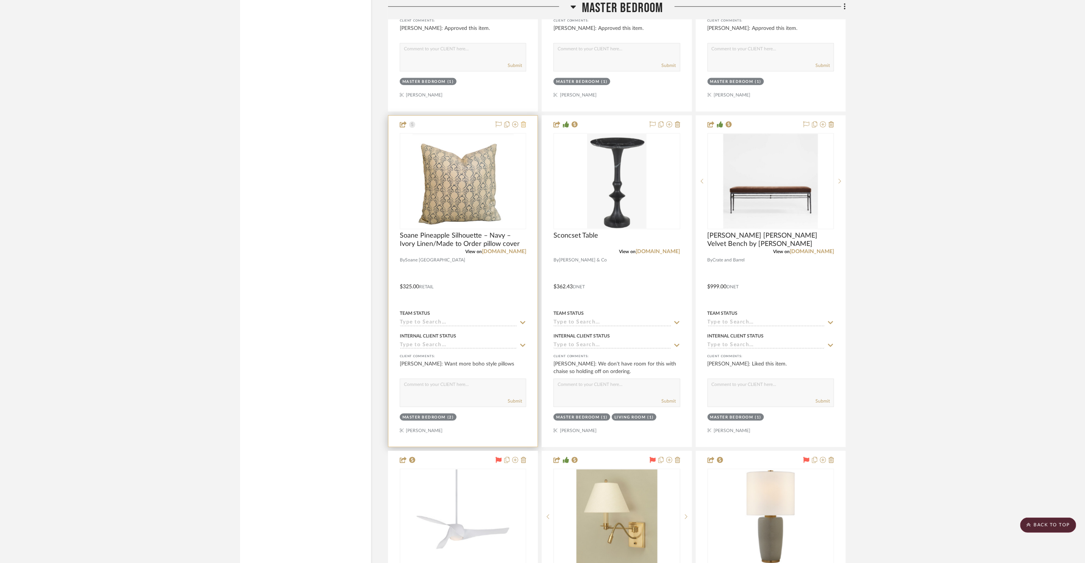
click at [523, 122] on icon at bounding box center [523, 125] width 5 height 6
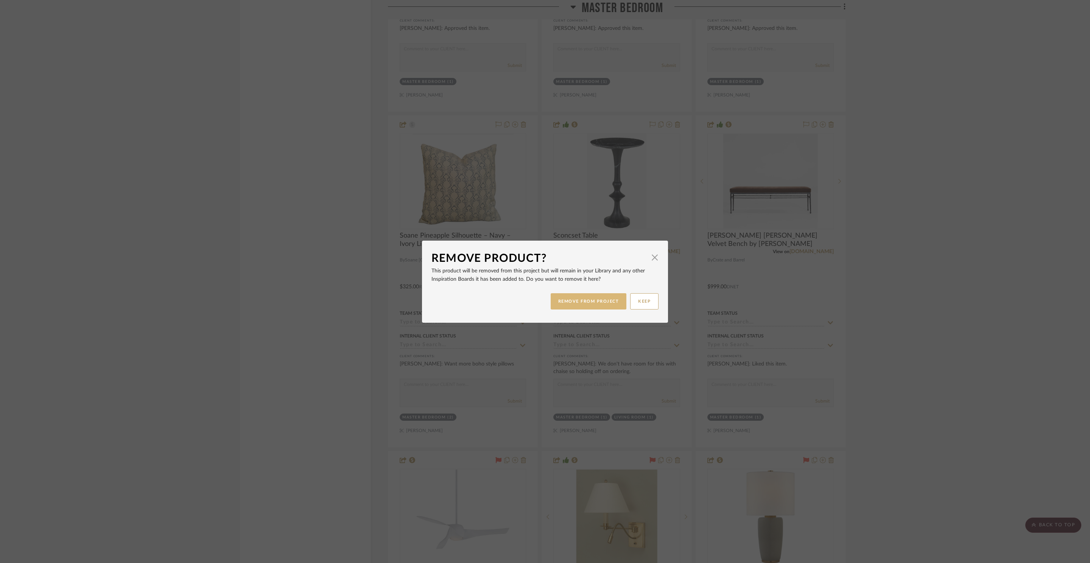
click at [567, 298] on button "REMOVE FROM PROJECT" at bounding box center [589, 301] width 76 height 16
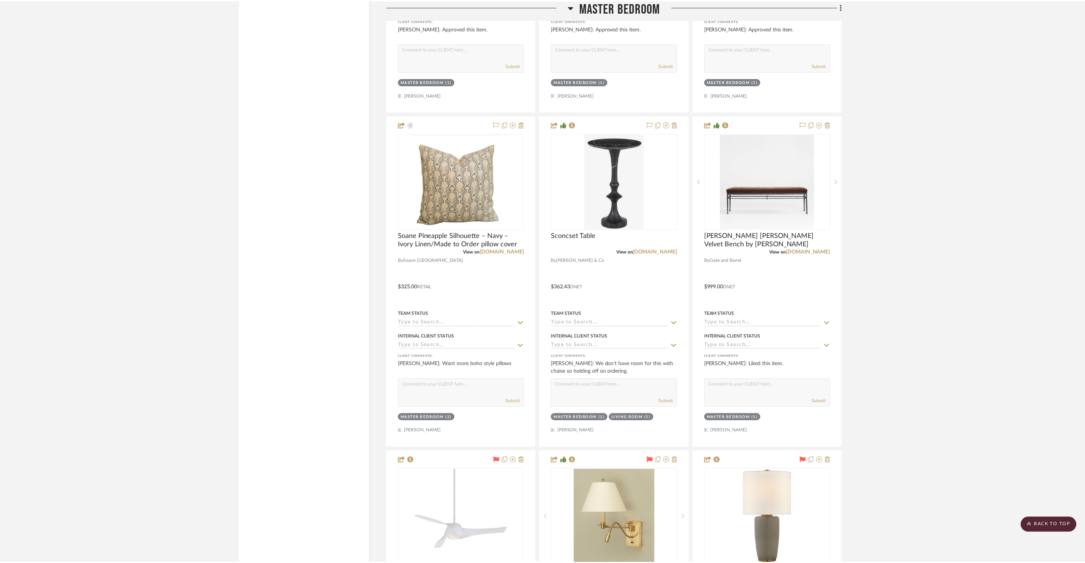
scroll to position [2679, 0]
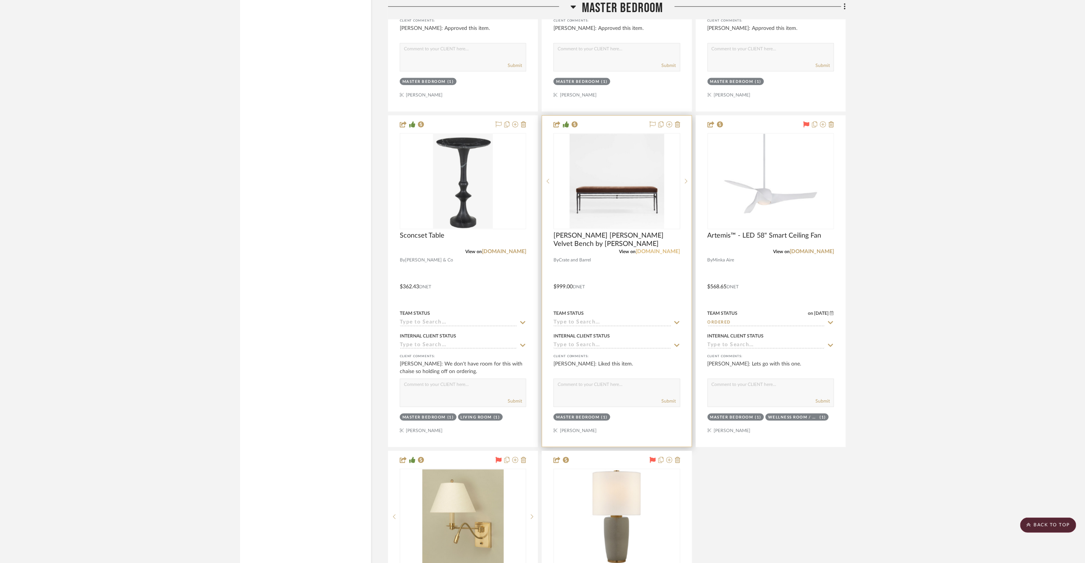
click at [649, 249] on link "crateandbarrel.com" at bounding box center [658, 251] width 44 height 5
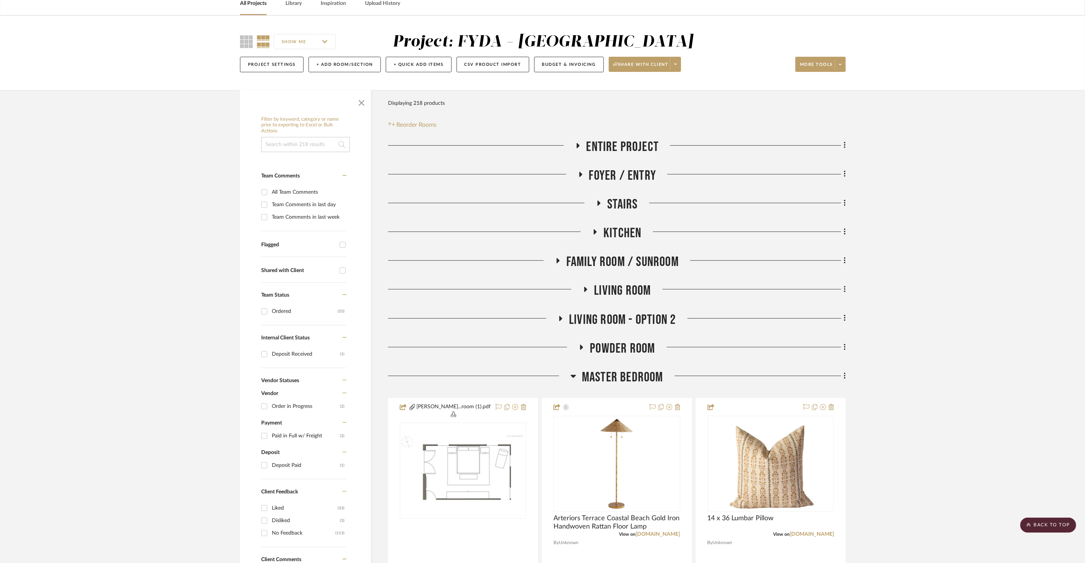
scroll to position [0, 0]
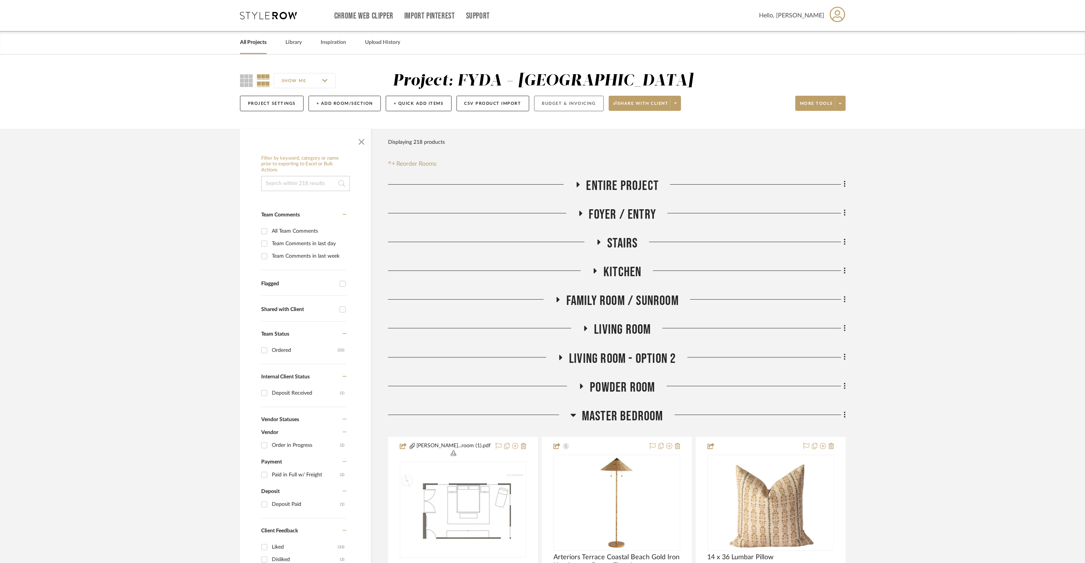
click at [573, 102] on button "Budget & Invoicing" at bounding box center [569, 104] width 70 height 16
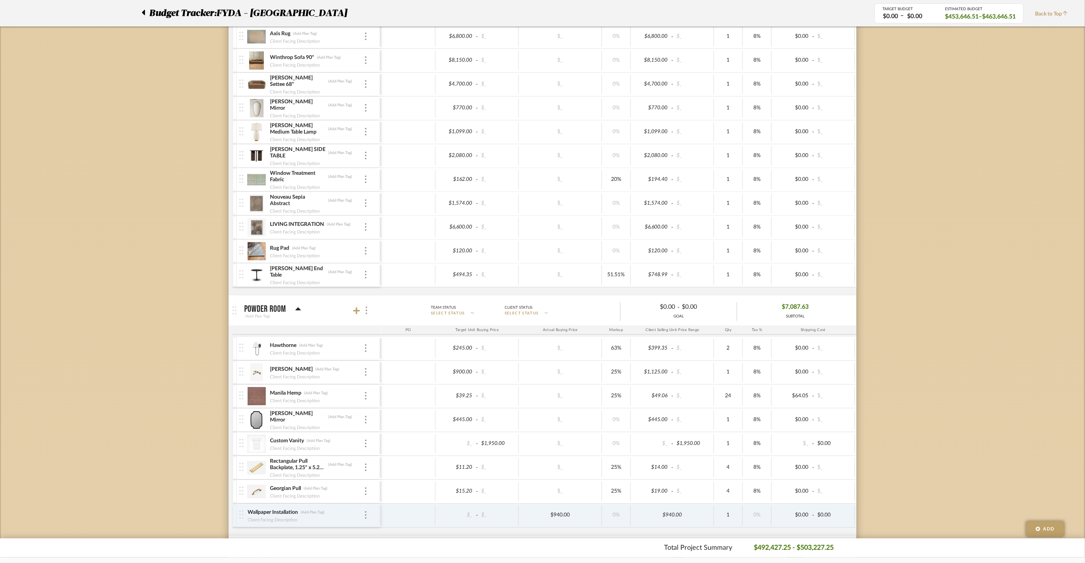
scroll to position [896, 0]
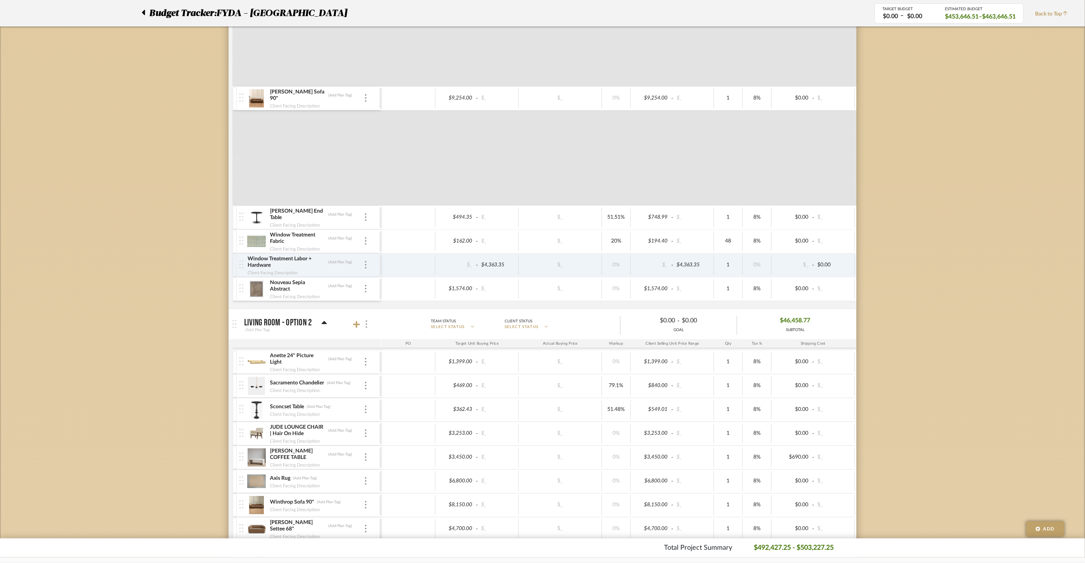
click at [142, 10] on icon at bounding box center [143, 12] width 3 height 5
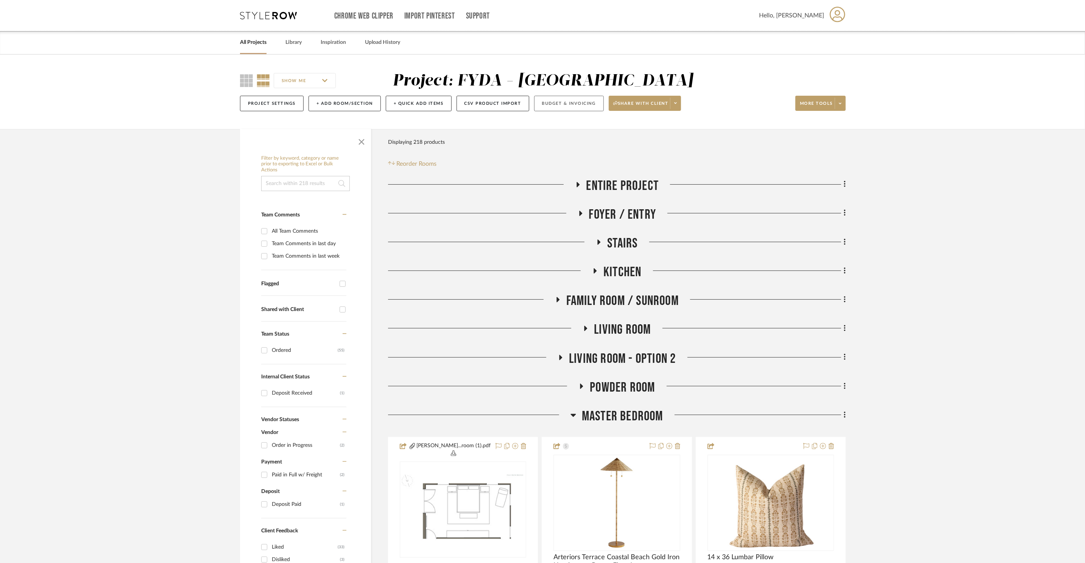
click at [579, 106] on button "Budget & Invoicing" at bounding box center [569, 104] width 70 height 16
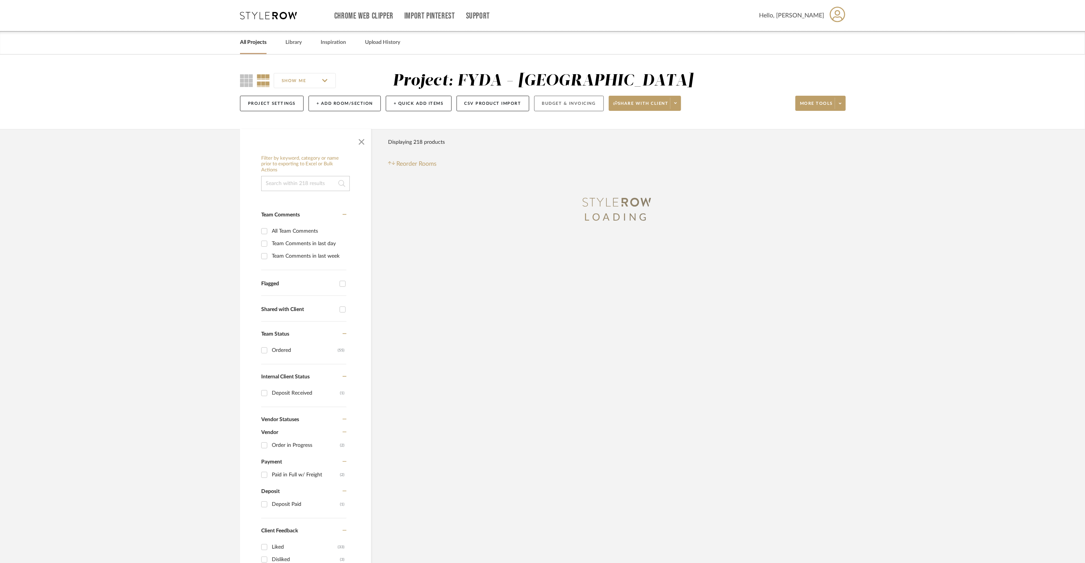
click at [564, 106] on button "Budget & Invoicing" at bounding box center [569, 104] width 70 height 16
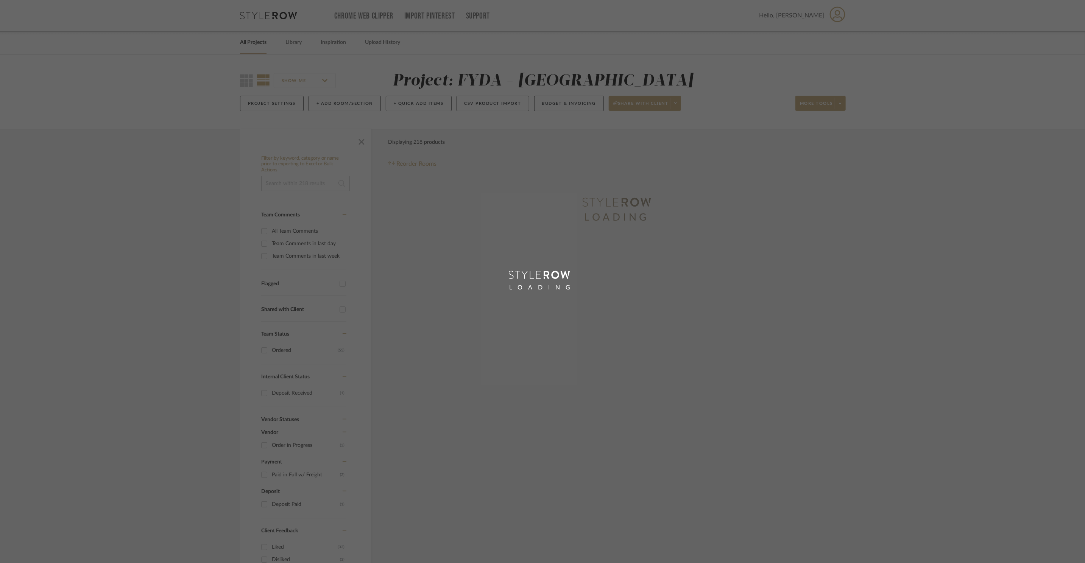
click at [679, 104] on div "LOADING" at bounding box center [542, 281] width 1085 height 563
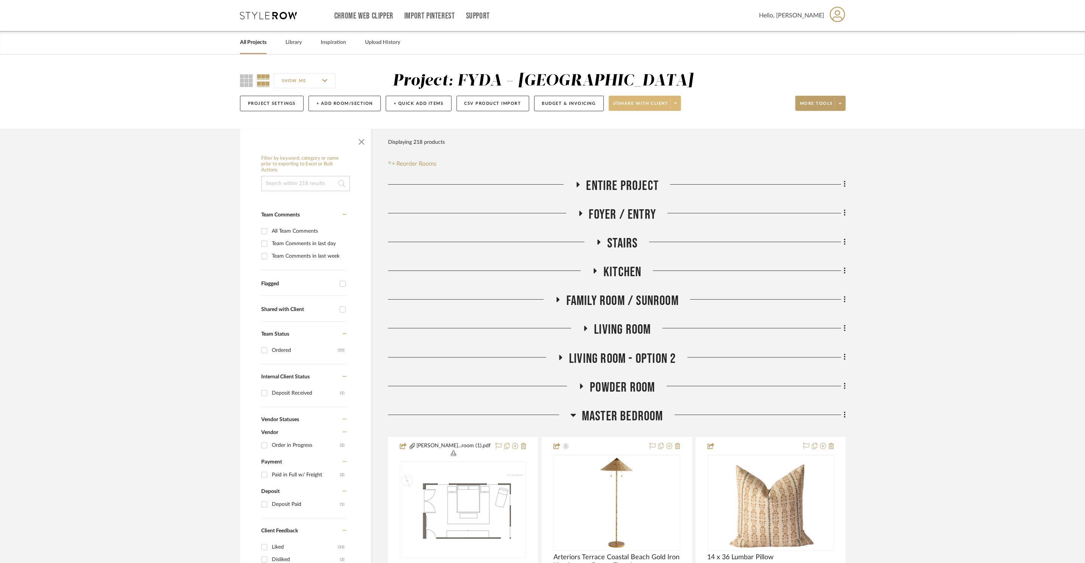
click at [677, 105] on fa-icon at bounding box center [675, 103] width 3 height 4
click at [674, 129] on button "Preview Client Dashboard" at bounding box center [650, 125] width 80 height 18
click at [253, 10] on div "Chrome Web Clipper Import Pinterest Support All Projects Library Inspiration Up…" at bounding box center [543, 15] width 606 height 31
click at [256, 13] on icon at bounding box center [268, 16] width 57 height 8
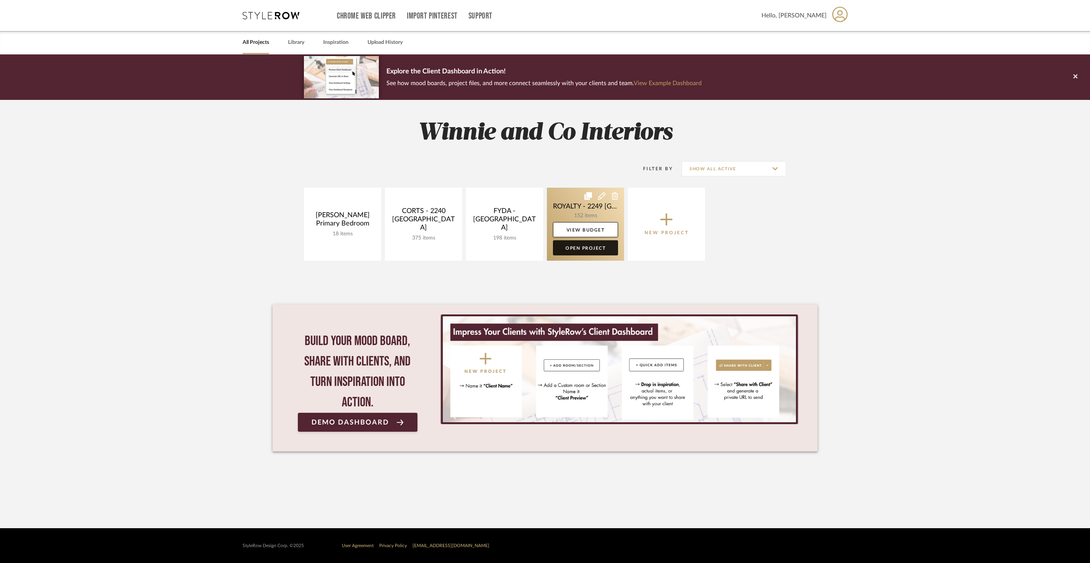
click at [595, 247] on link "Open Project" at bounding box center [585, 247] width 65 height 15
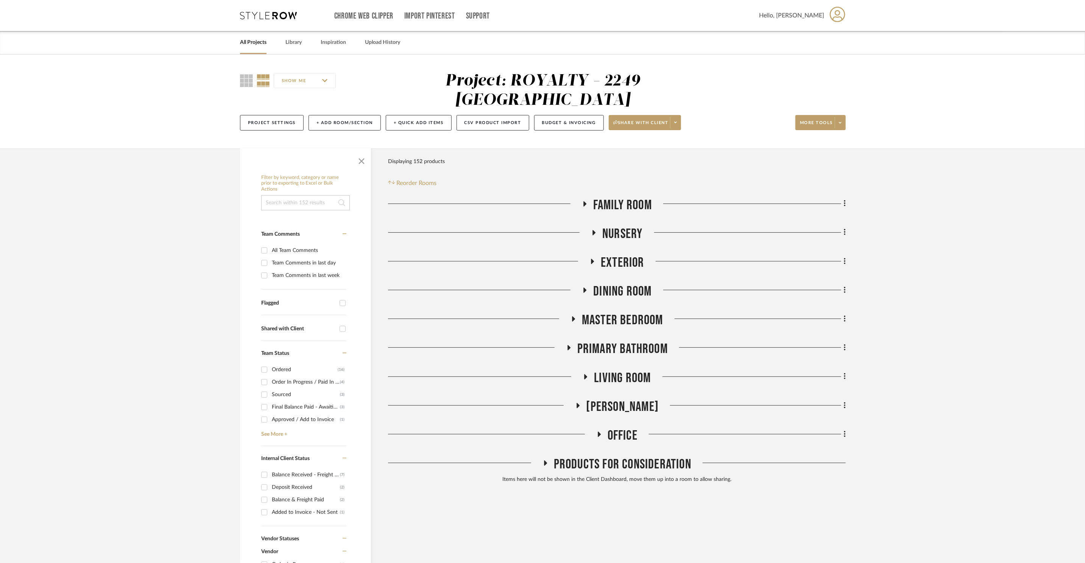
click at [626, 428] on span "Office" at bounding box center [623, 436] width 30 height 16
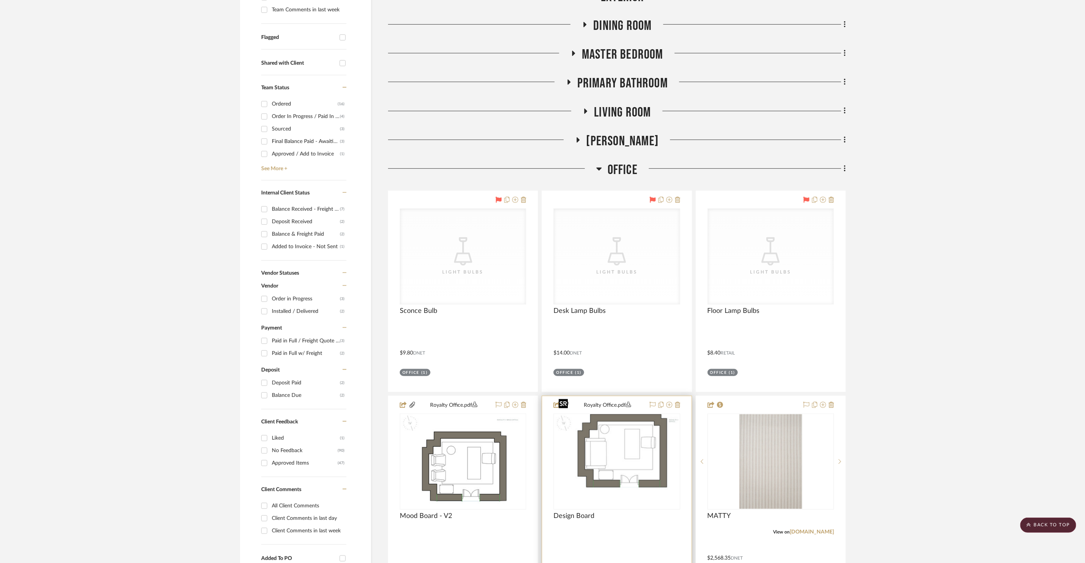
scroll to position [268, 0]
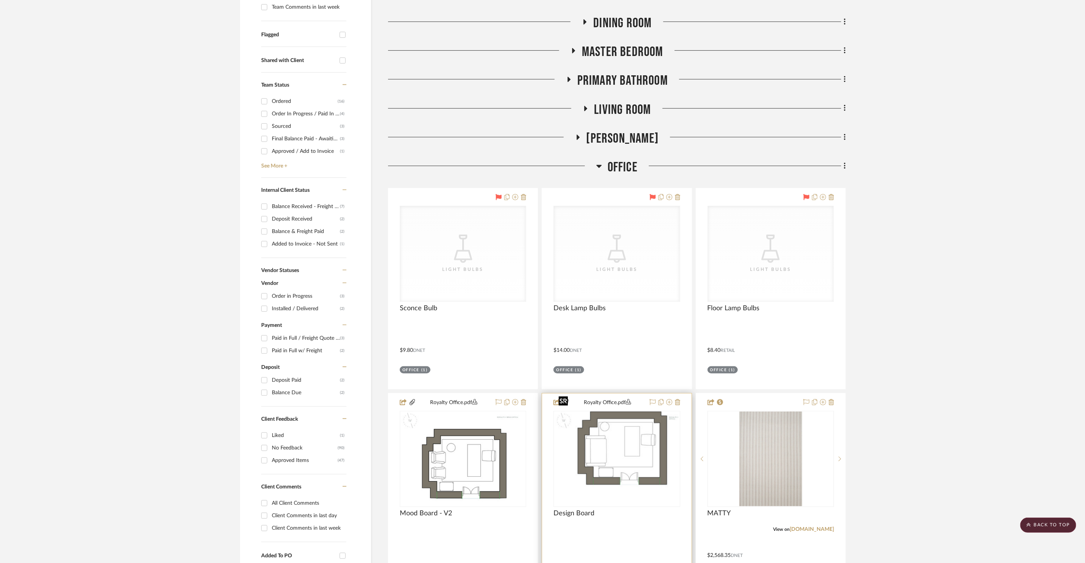
click at [626, 419] on img "0" at bounding box center [616, 459] width 123 height 95
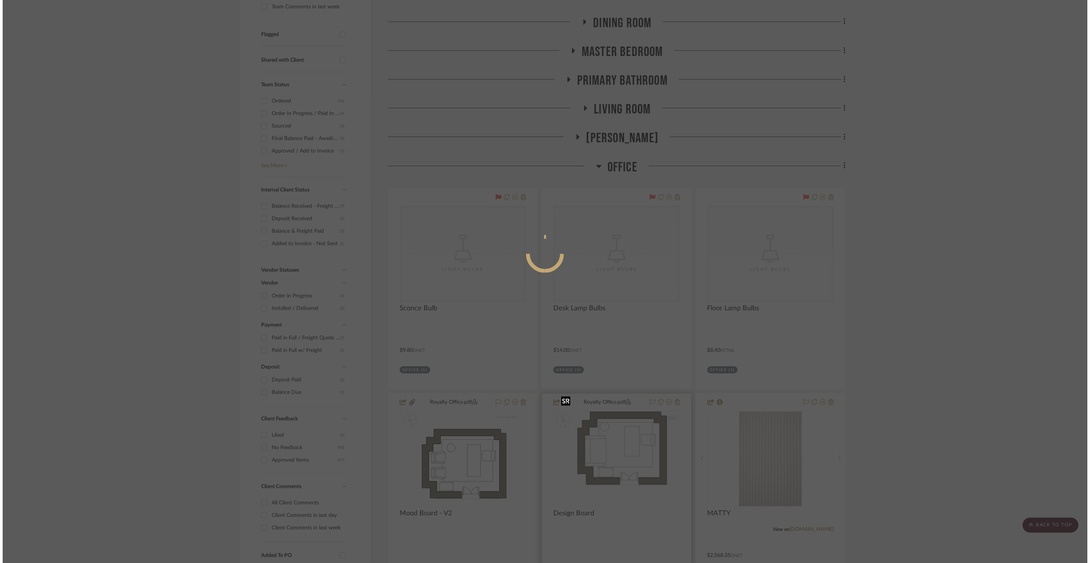
scroll to position [0, 0]
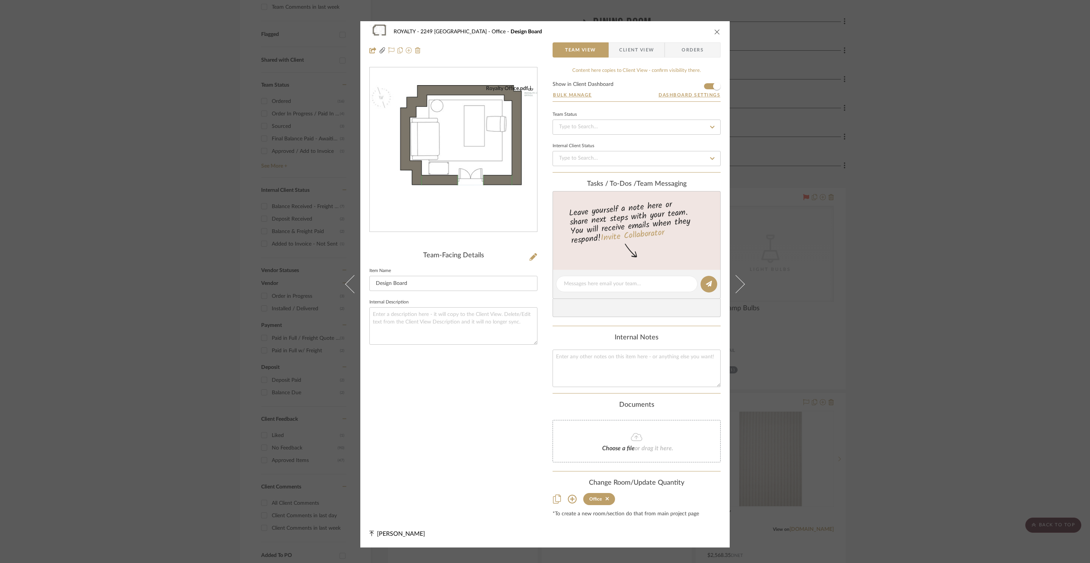
click at [521, 89] on div "Royalty Office.pdf" at bounding box center [509, 88] width 47 height 7
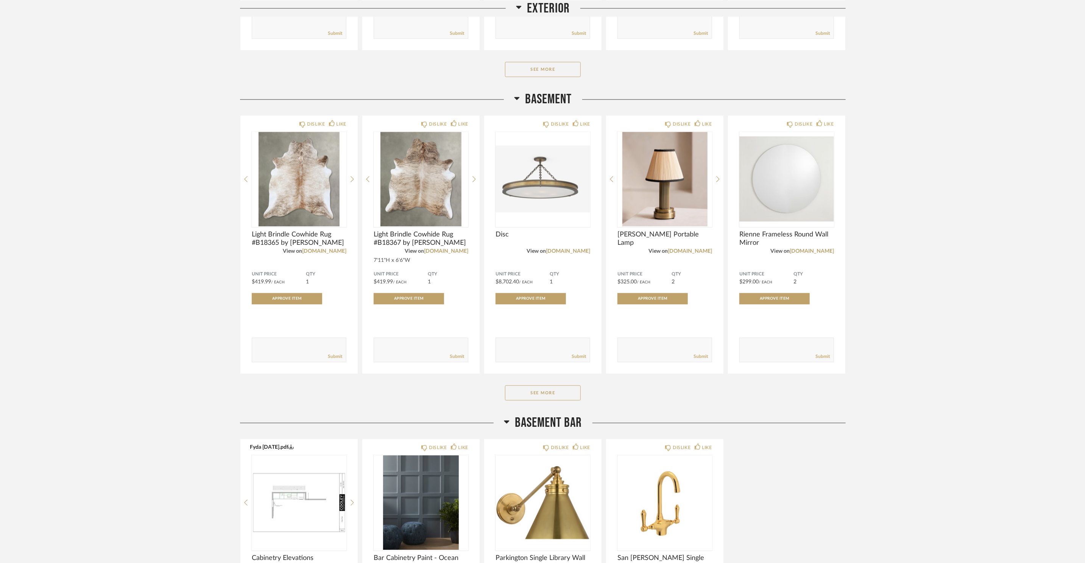
scroll to position [3238, 0]
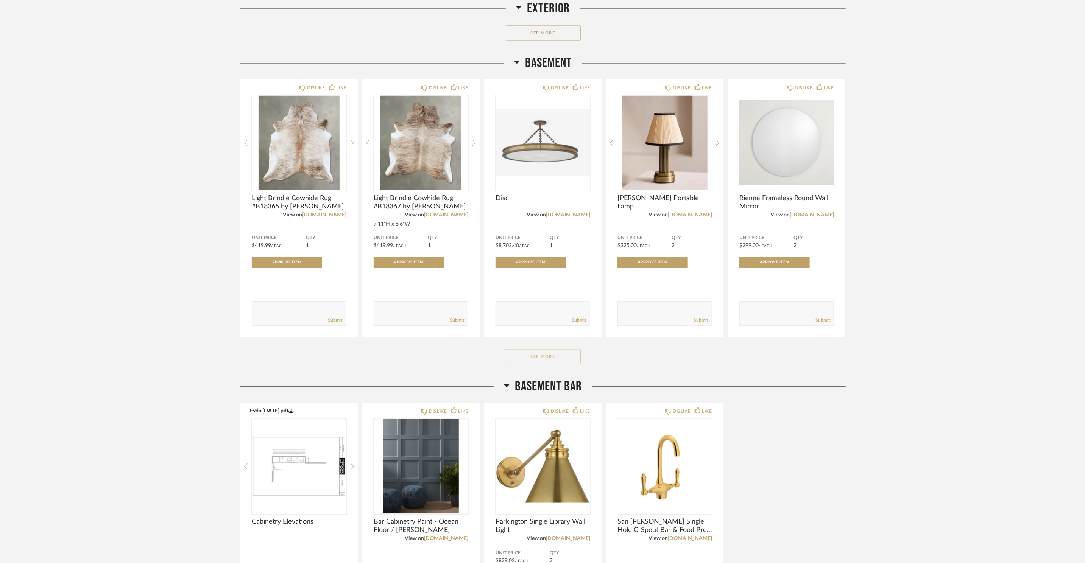
click at [524, 363] on button "See More" at bounding box center [543, 356] width 76 height 15
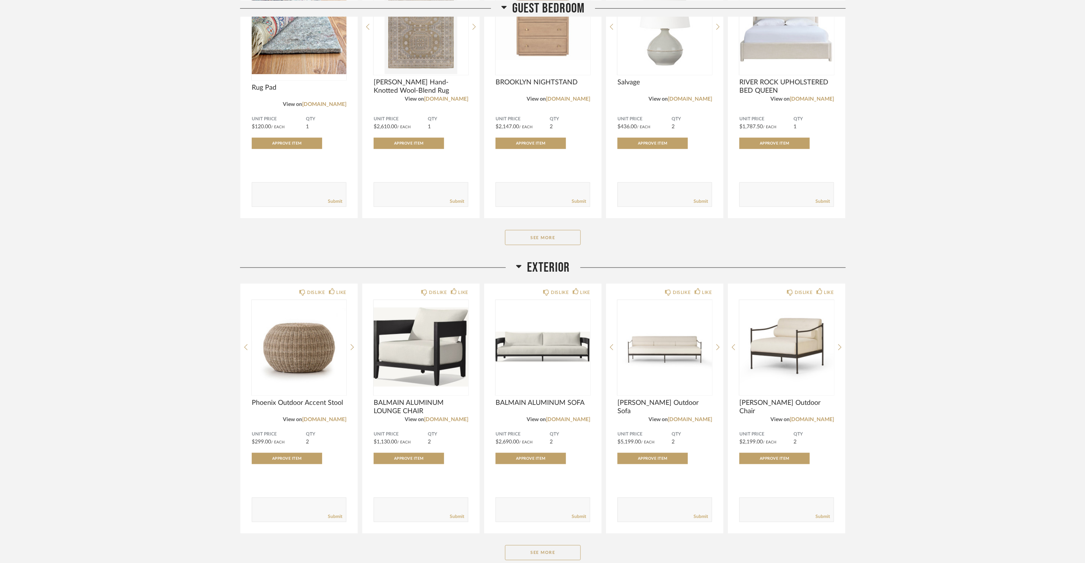
scroll to position [2825, 0]
